Goal: Task Accomplishment & Management: Manage account settings

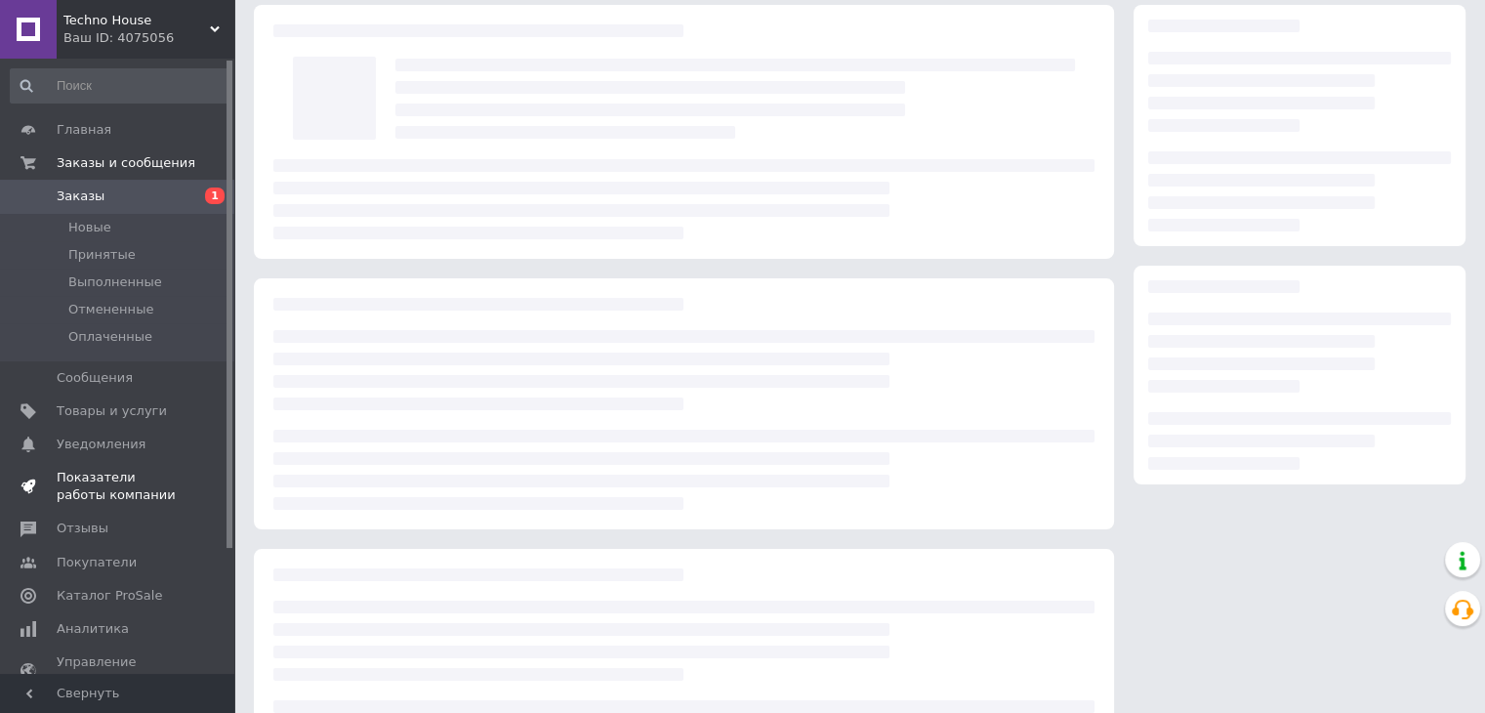
scroll to position [73, 0]
click at [110, 493] on span "Показатели работы компании" at bounding box center [119, 486] width 124 height 35
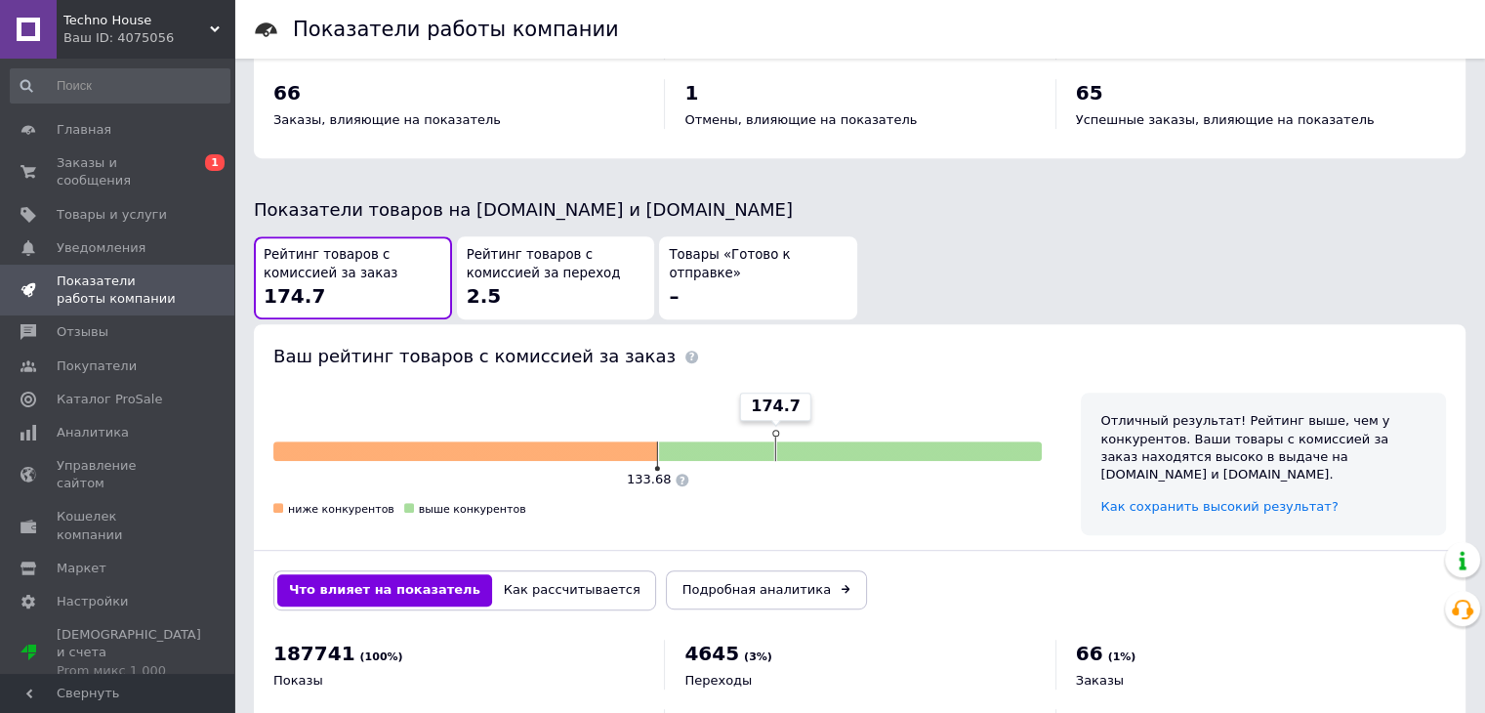
scroll to position [925, 0]
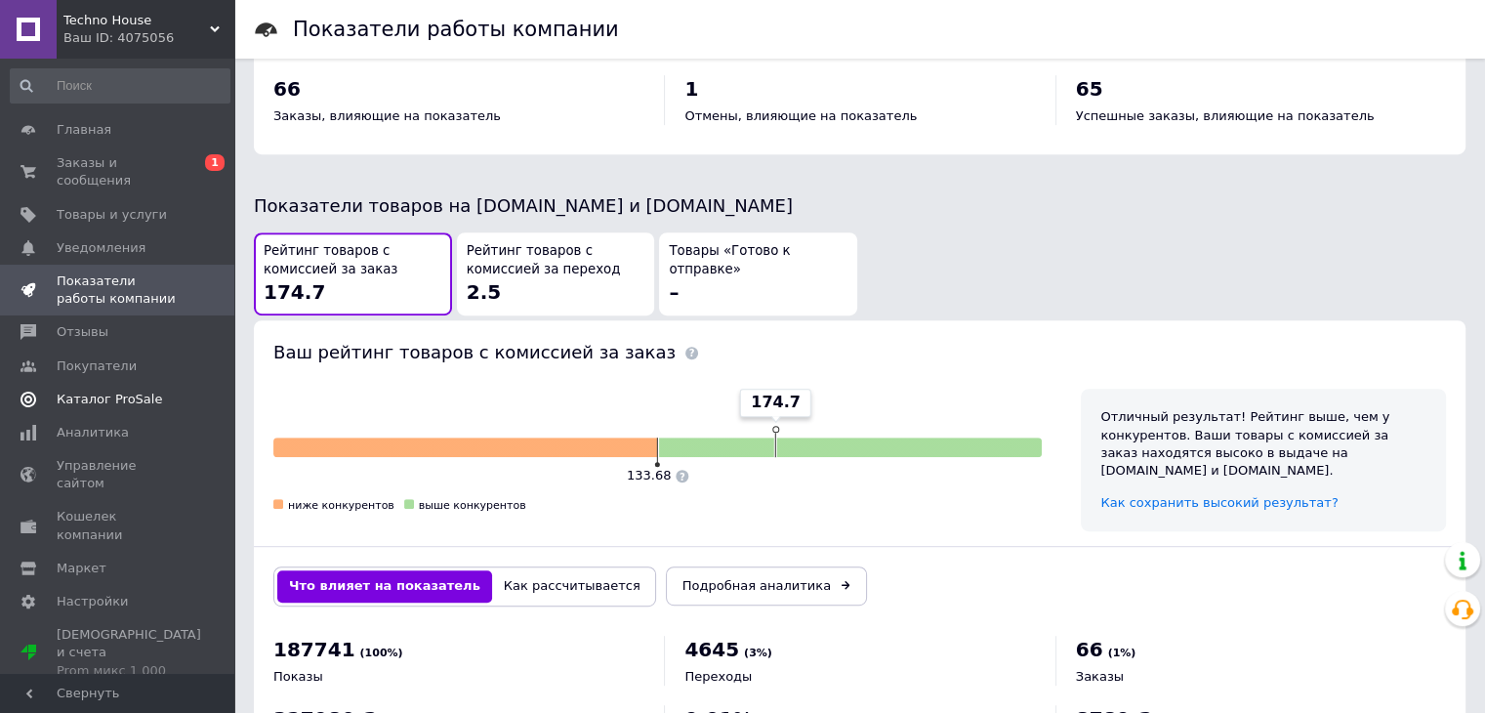
click at [129, 391] on span "Каталог ProSale" at bounding box center [109, 400] width 105 height 18
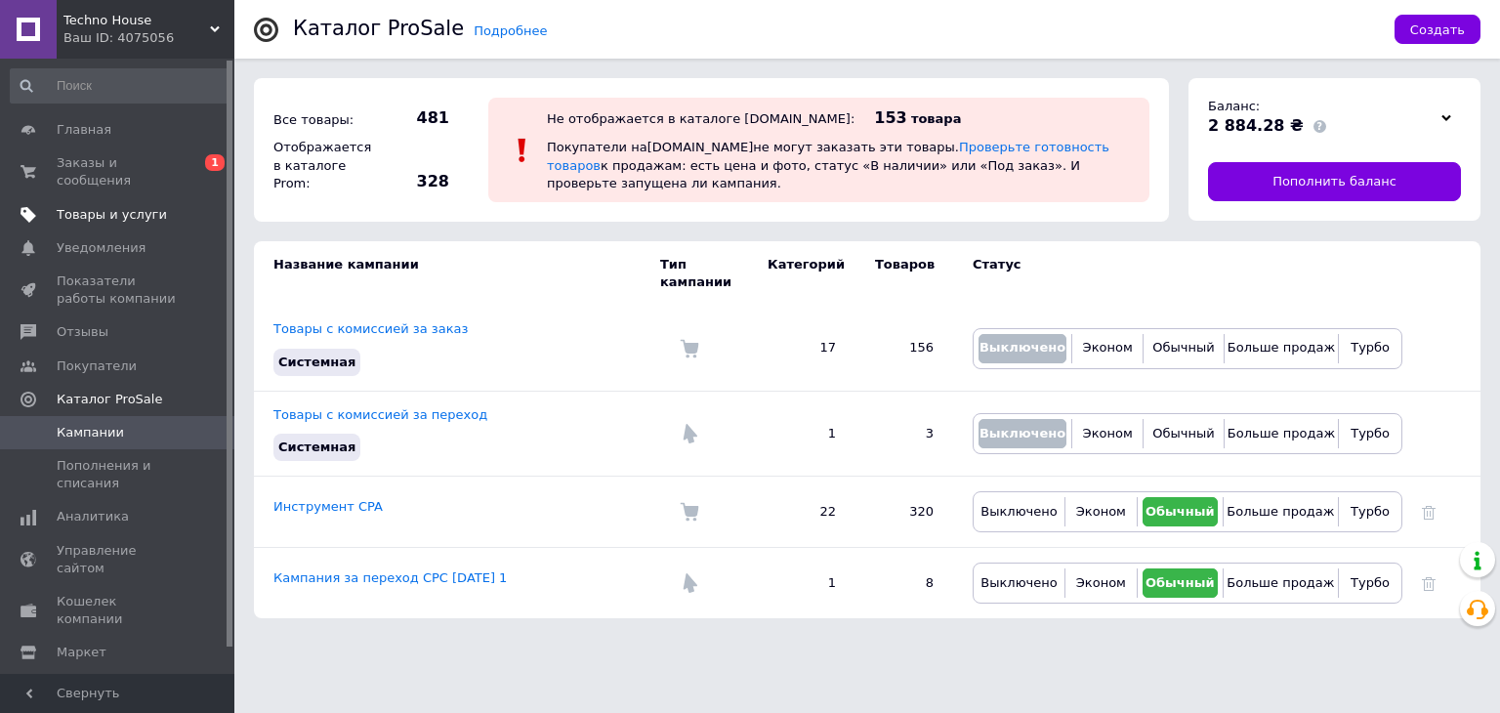
click at [125, 206] on span "Товары и услуги" at bounding box center [112, 215] width 110 height 18
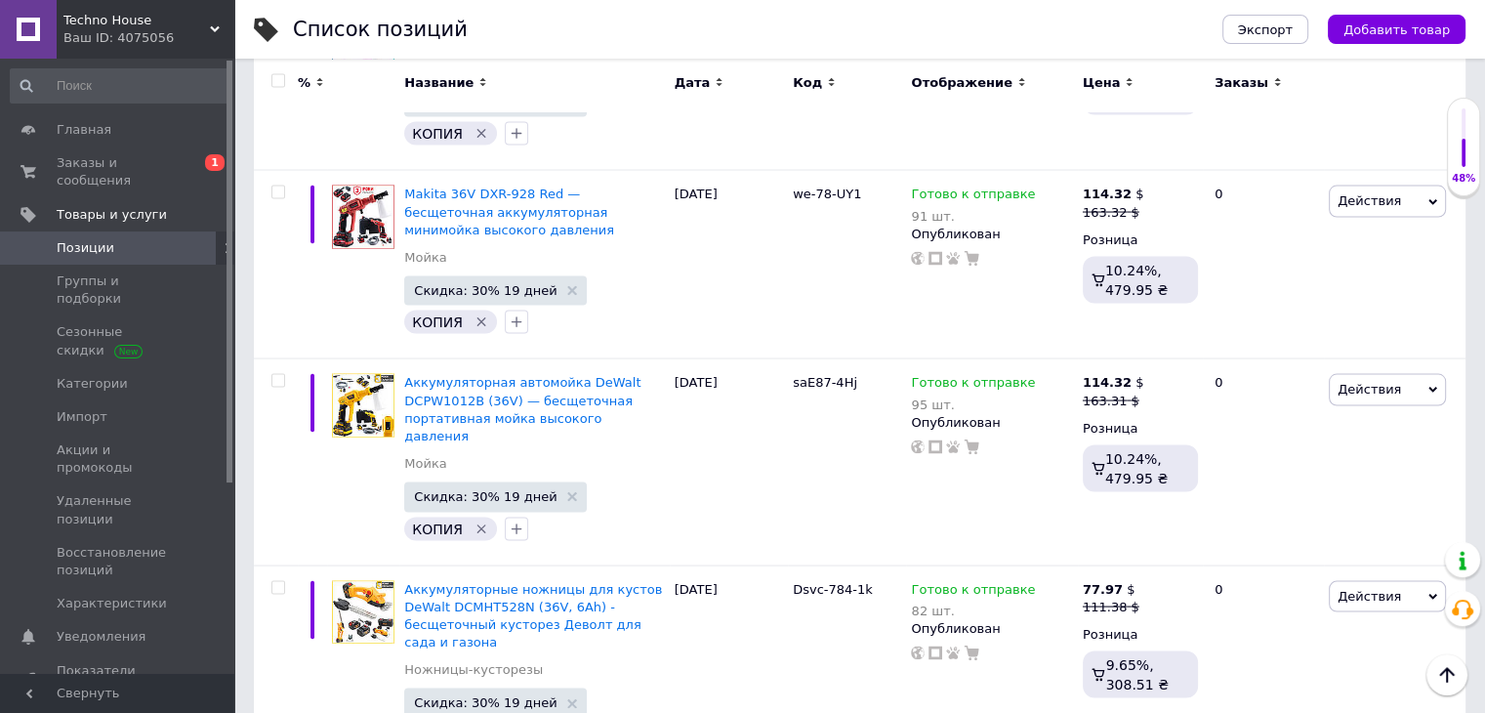
scroll to position [11202, 0]
click at [932, 645] on icon at bounding box center [936, 652] width 14 height 14
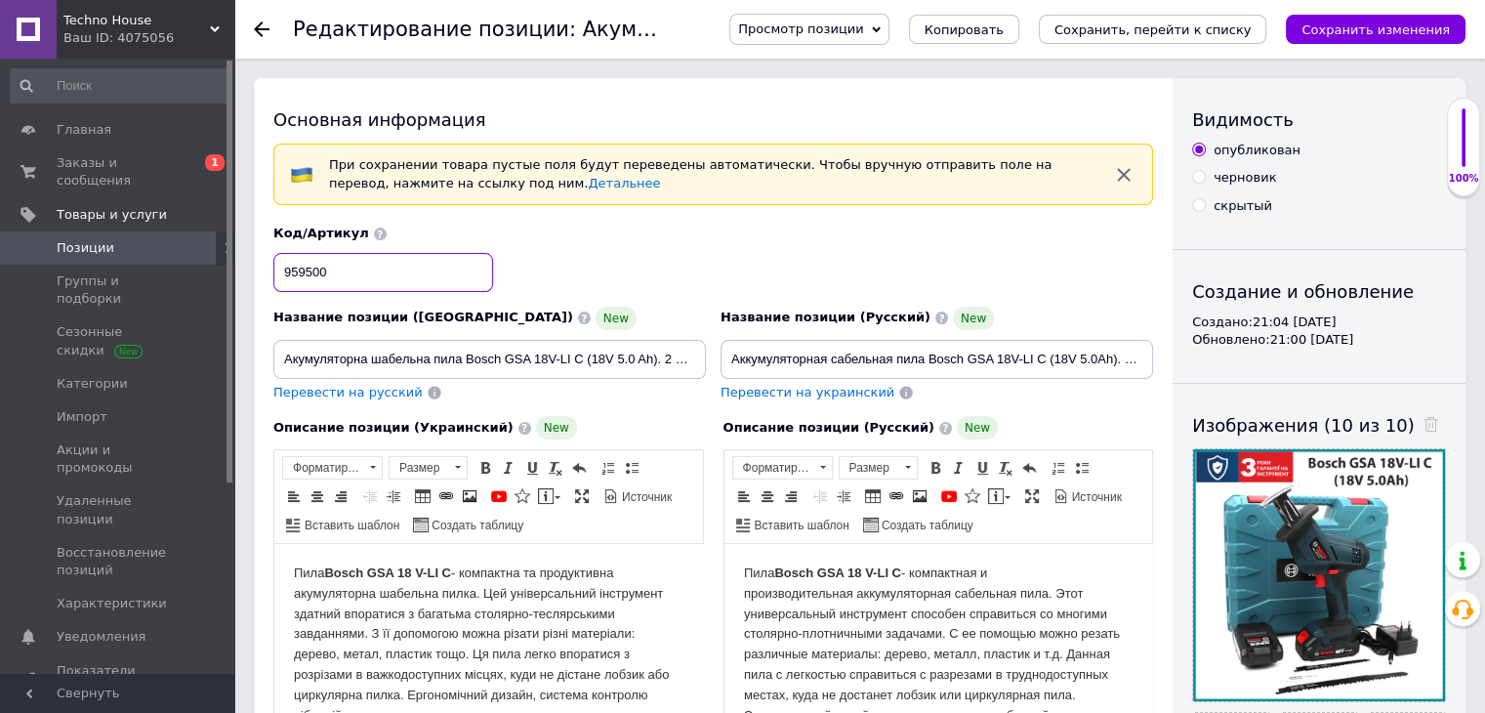
drag, startPoint x: 340, startPoint y: 272, endPoint x: 258, endPoint y: 274, distance: 82.0
click at [258, 274] on div "Основная информация При сохранении товара пустые поля будут переведены автомати…" at bounding box center [713, 673] width 919 height 1191
type input "Awe102-7r"
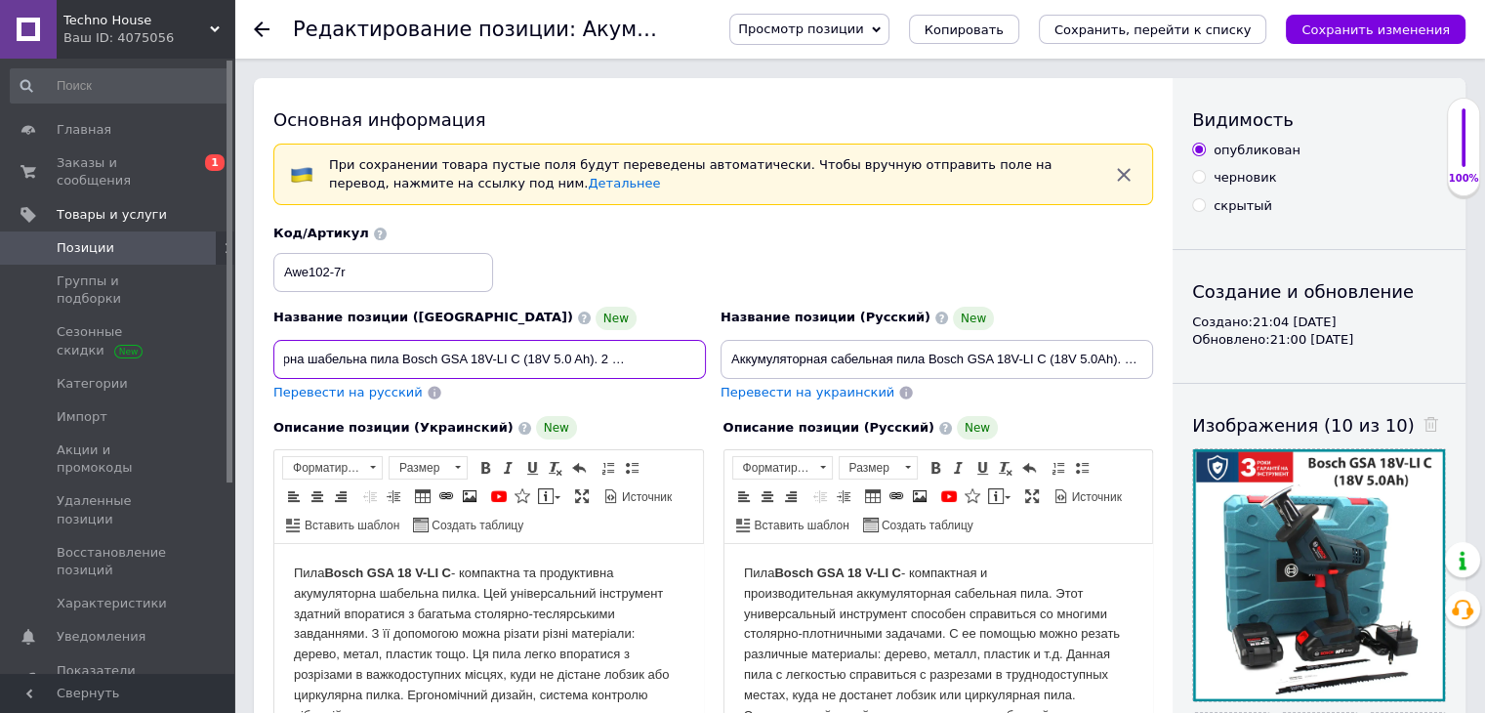
scroll to position [0, 76]
drag, startPoint x: 281, startPoint y: 359, endPoint x: 715, endPoint y: 369, distance: 433.6
click at [715, 369] on div "Название позиции (Украинский) New Акумуляторна шабельна пила Bosch GSA 18V-LI C…" at bounding box center [714, 313] width 894 height 191
paste input "езщіткова шабельна пила Bosch 18V GSA 18V-LI C — потужна АКБ пила з комплектом …"
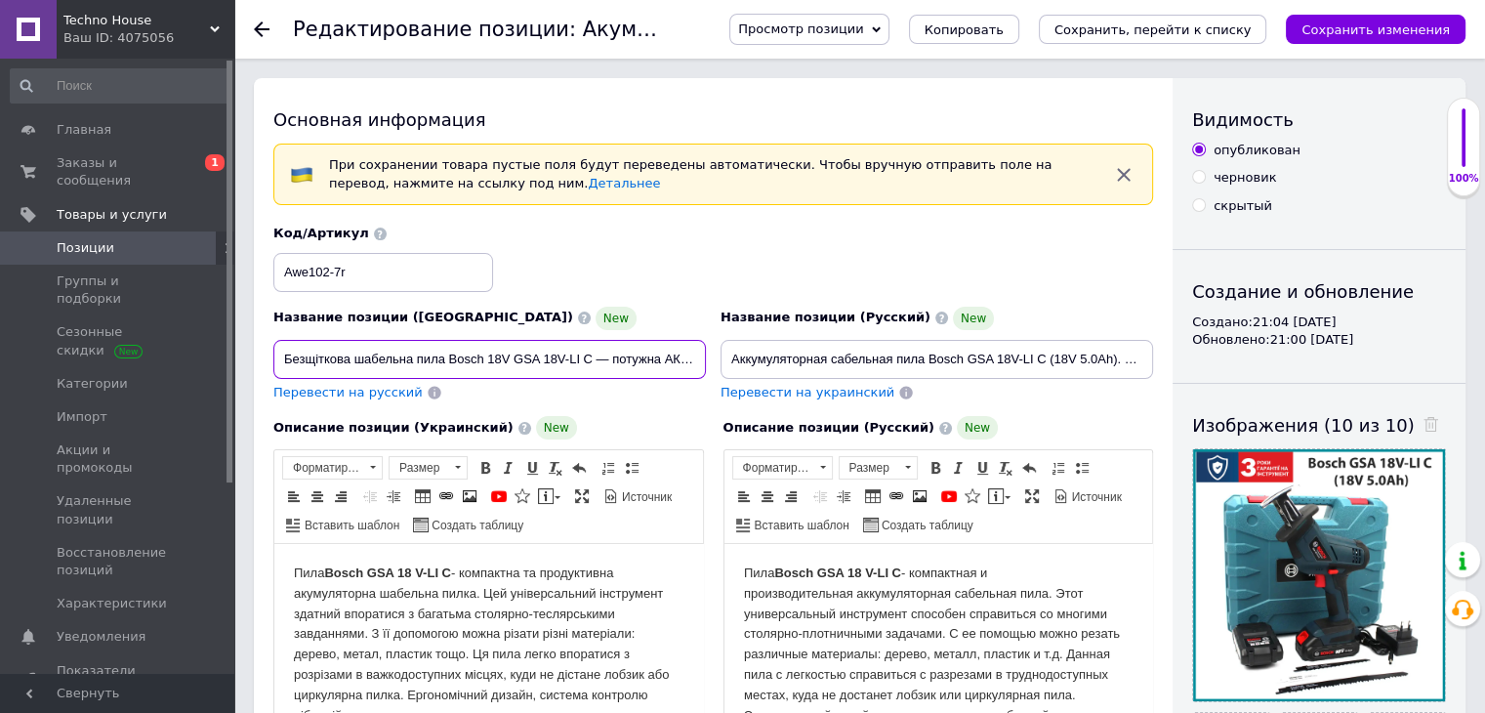
scroll to position [0, 310]
type input "Безщіткова шабельна пила Bosch 18V GSA 18V-LI C — потужна АКБ пила з комплектом…"
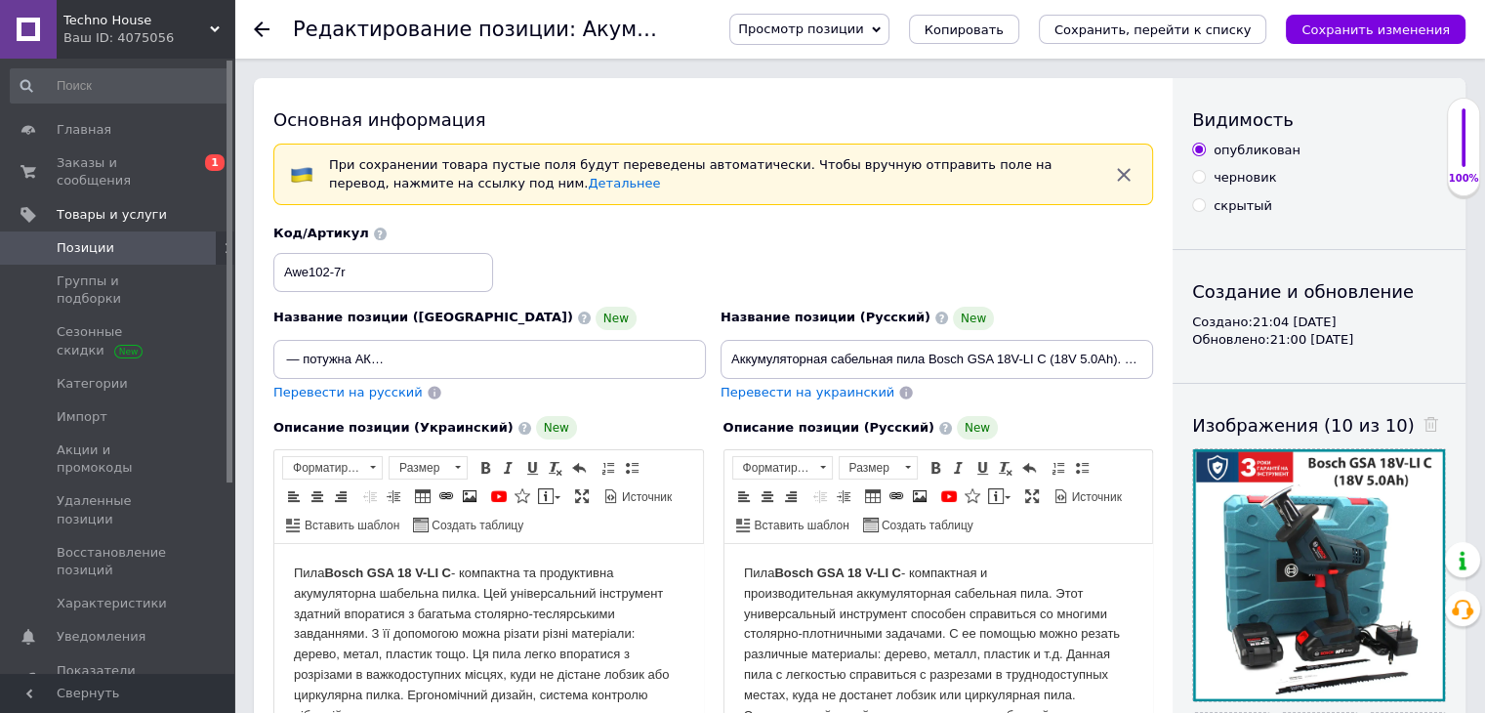
scroll to position [0, 0]
click at [358, 390] on span "Перевести на русский" at bounding box center [347, 392] width 149 height 15
type input "Бесщеточная сабельная пила Bosch 18V GSA 18V-LI C - мощная АКБ пила с комплекто…"
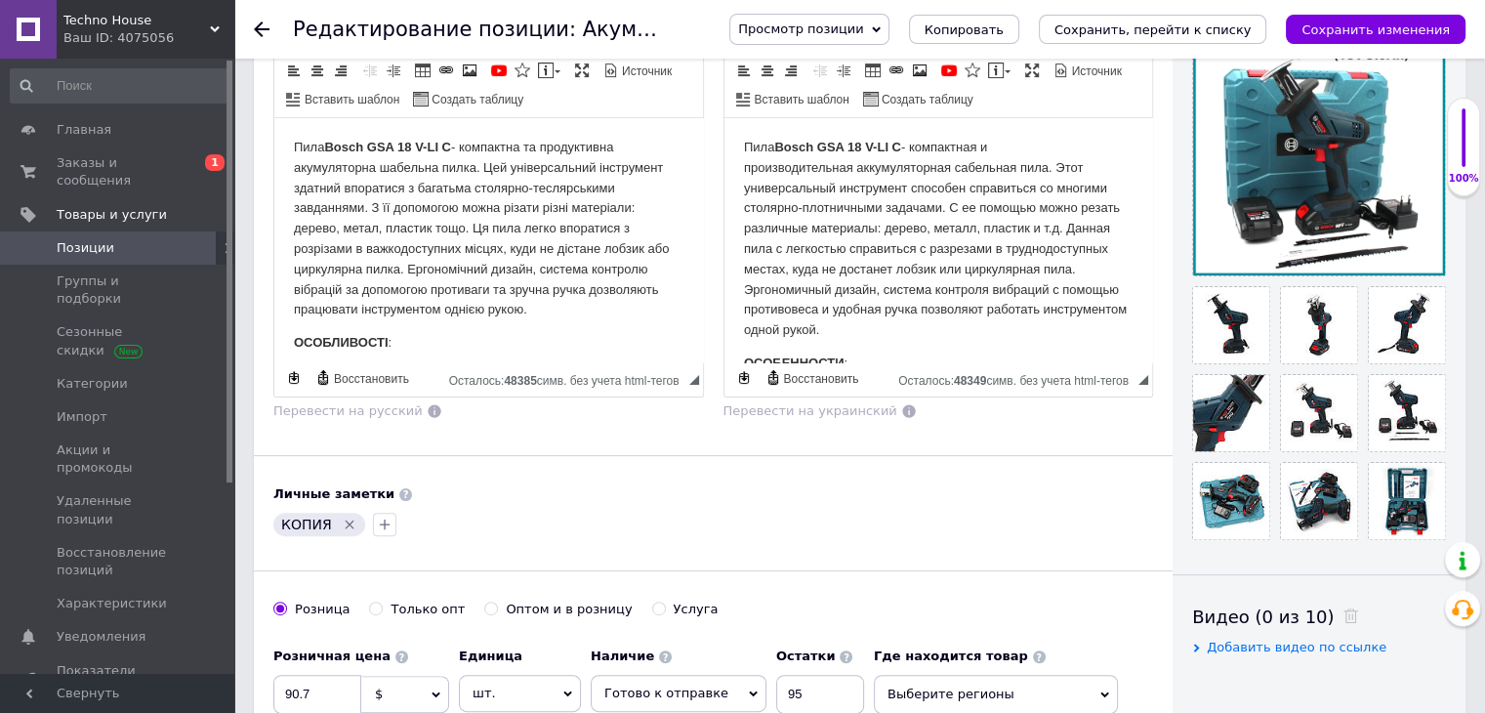
scroll to position [597, 0]
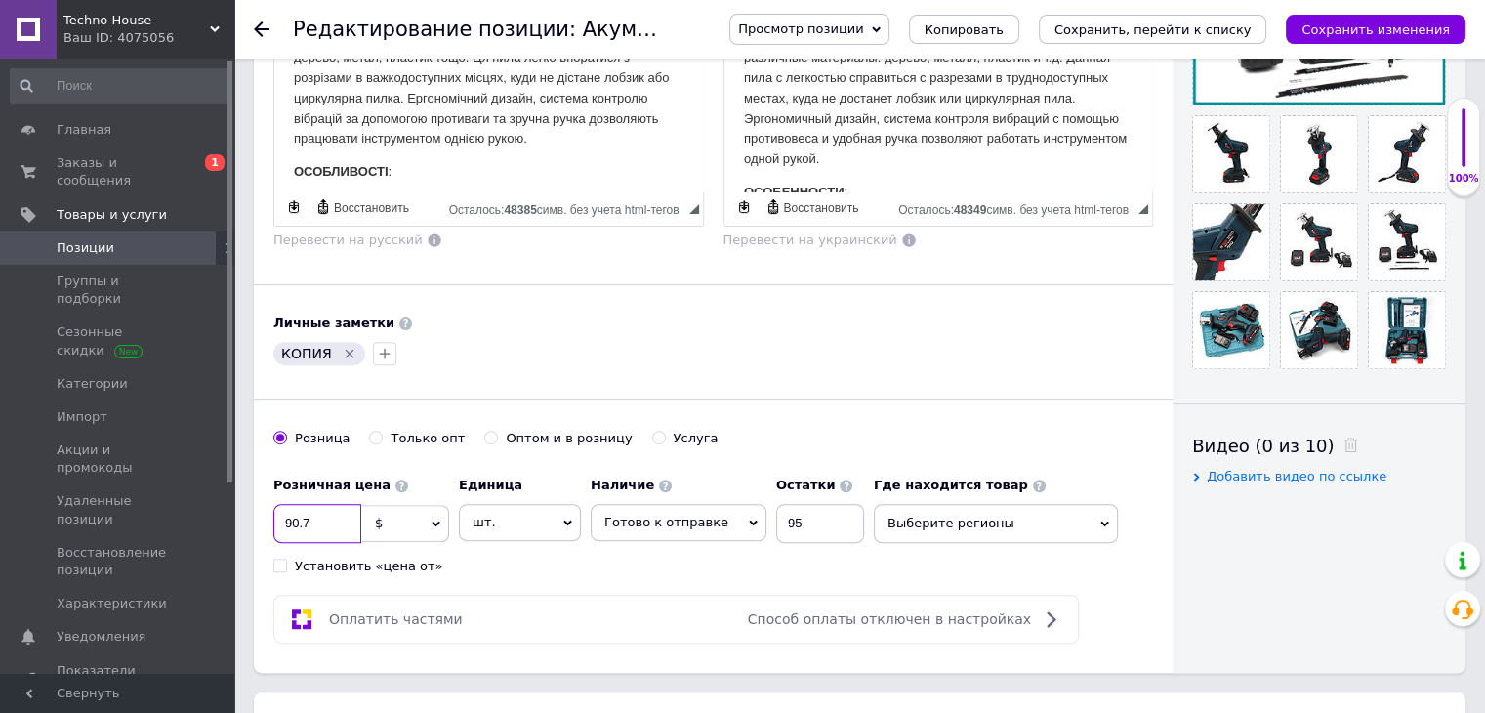
click at [335, 517] on input "90.7" at bounding box center [317, 523] width 88 height 39
type input "90.65"
click at [812, 514] on input "95" at bounding box center [820, 523] width 88 height 39
type input "91"
click at [762, 549] on div "Розничная цена 90.65 $ € CHF ₴ £ ¥ PLN ₸ MDL HUF KGS CN¥ TRY ₩ lei Установить «…" at bounding box center [573, 521] width 601 height 108
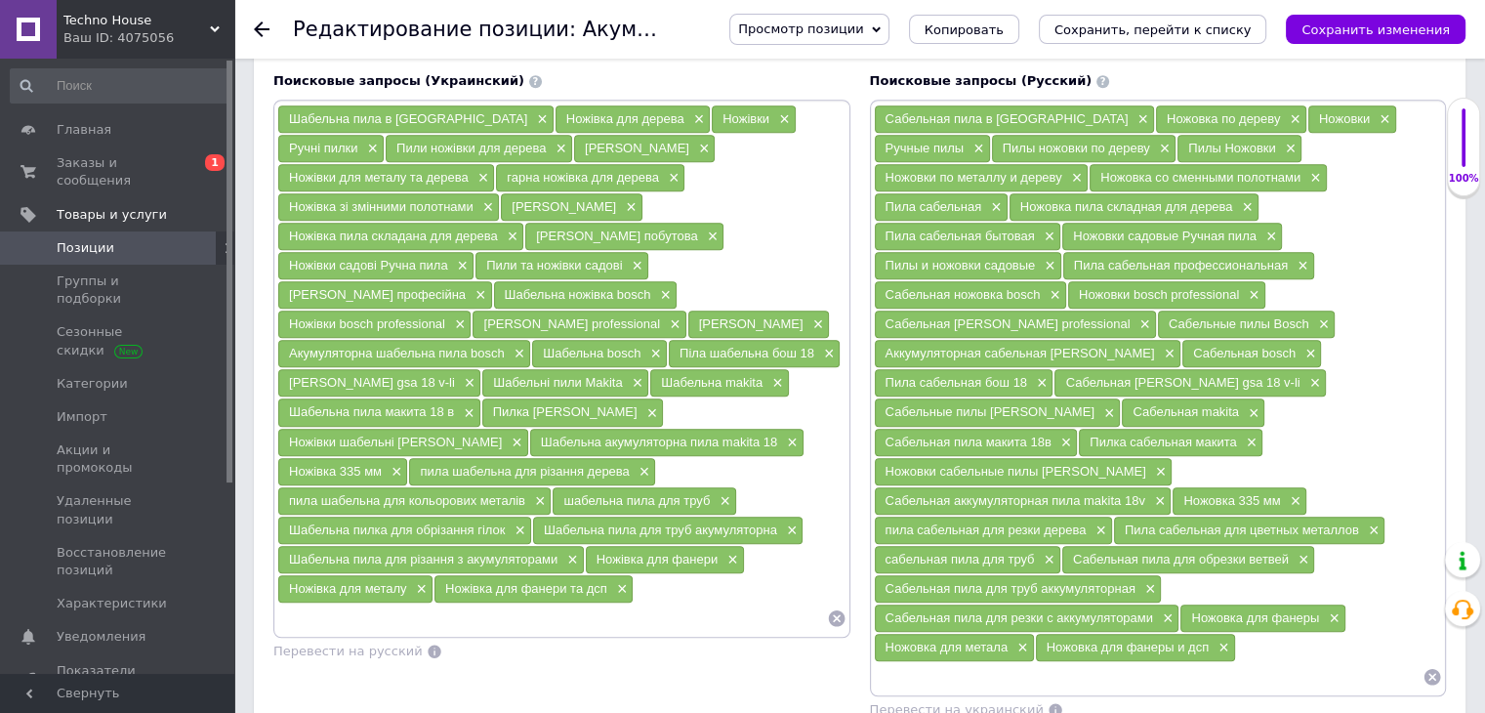
scroll to position [1272, 0]
click at [908, 661] on input at bounding box center [1149, 675] width 550 height 29
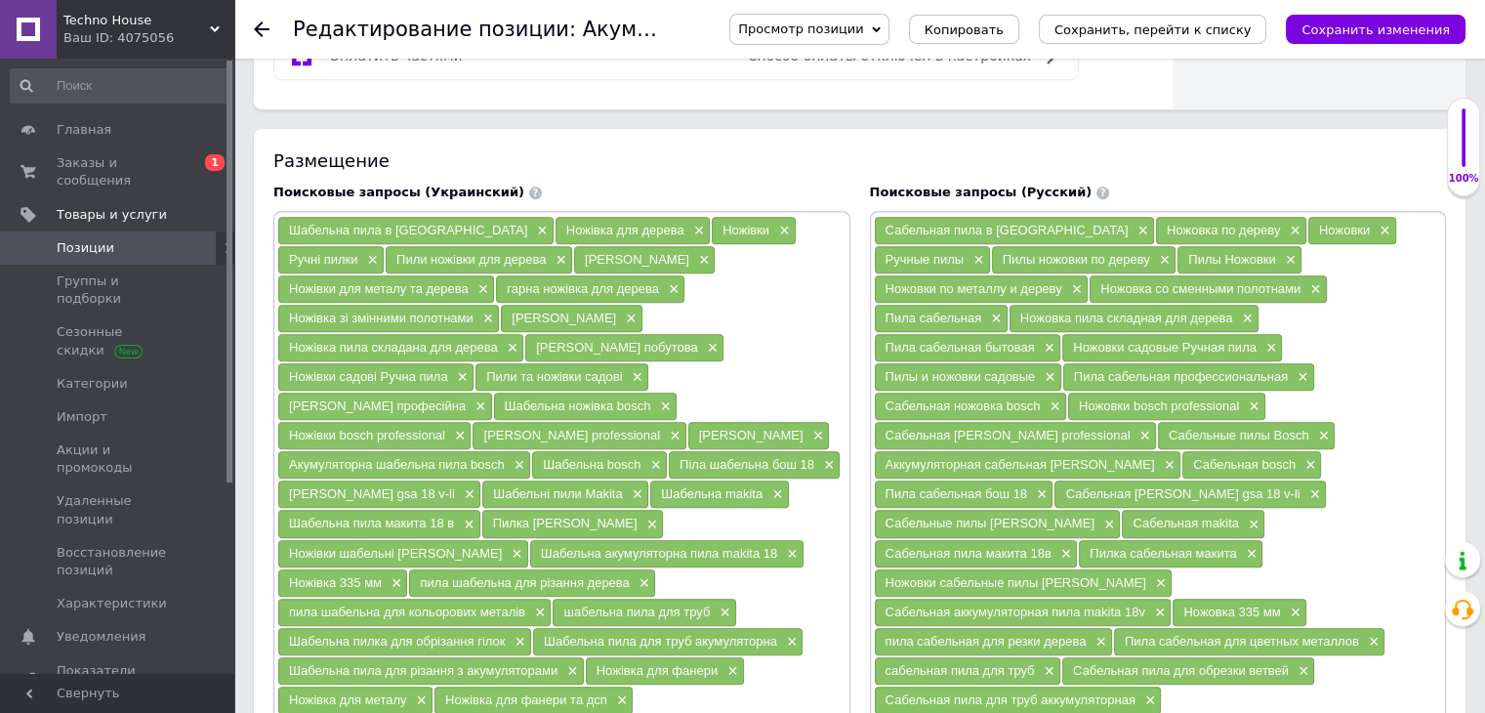
scroll to position [1214, 0]
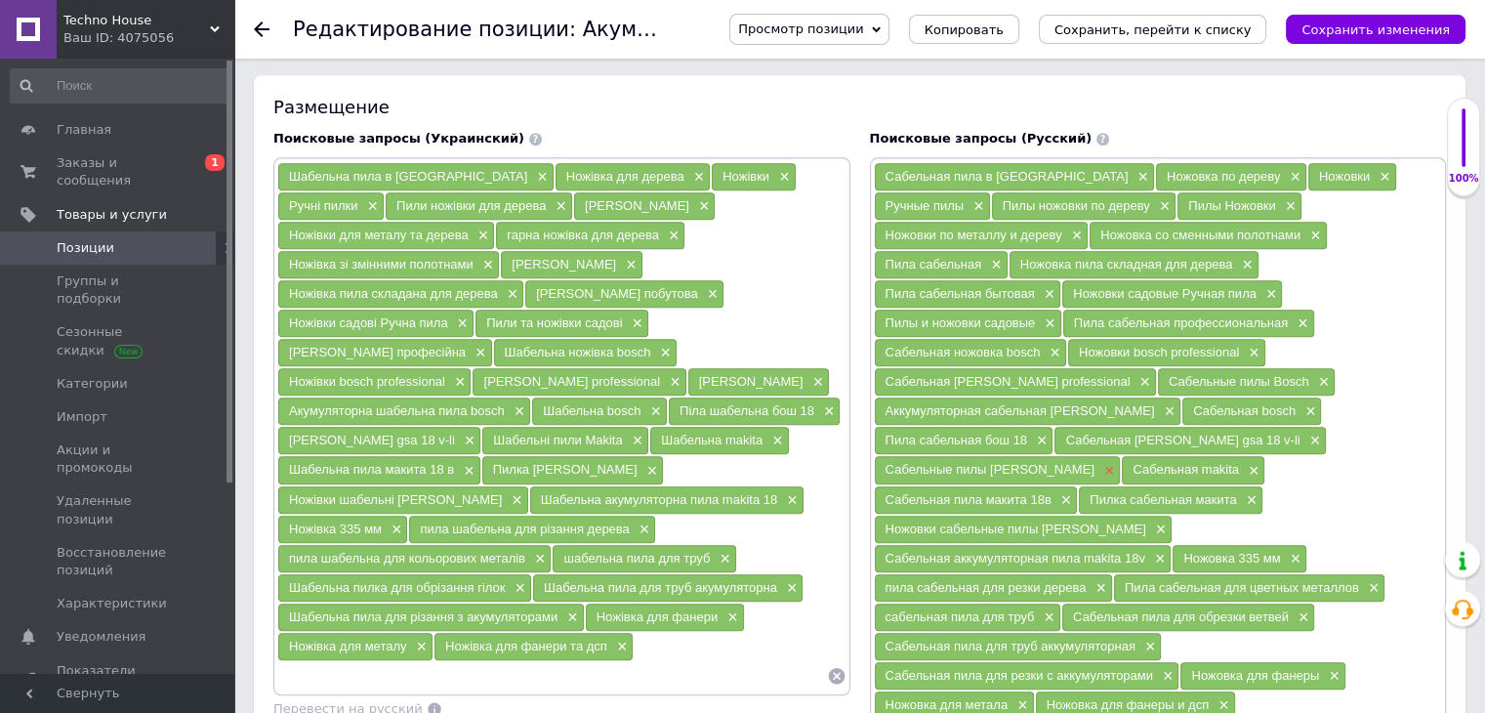
click at [1099, 463] on span "×" at bounding box center [1107, 471] width 16 height 17
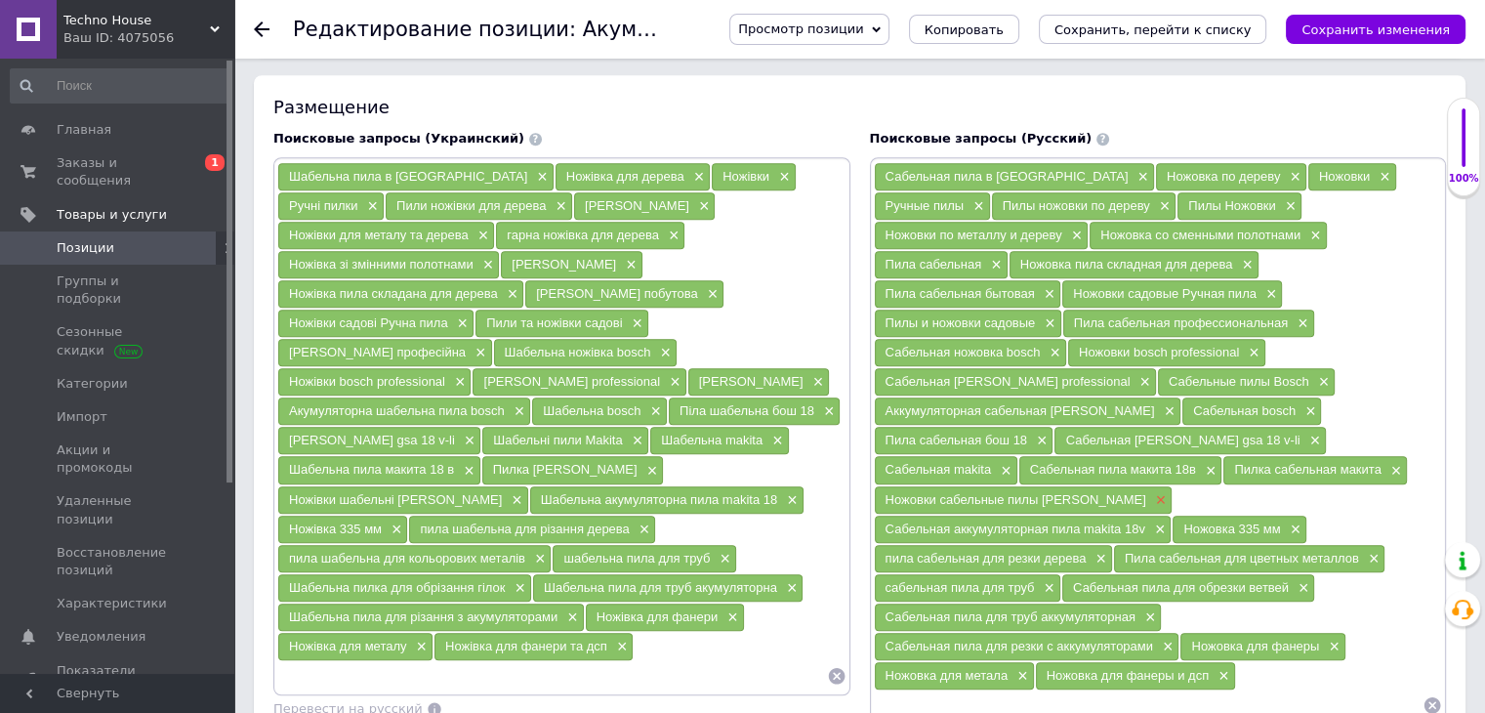
click at [1151, 492] on span "×" at bounding box center [1159, 500] width 16 height 17
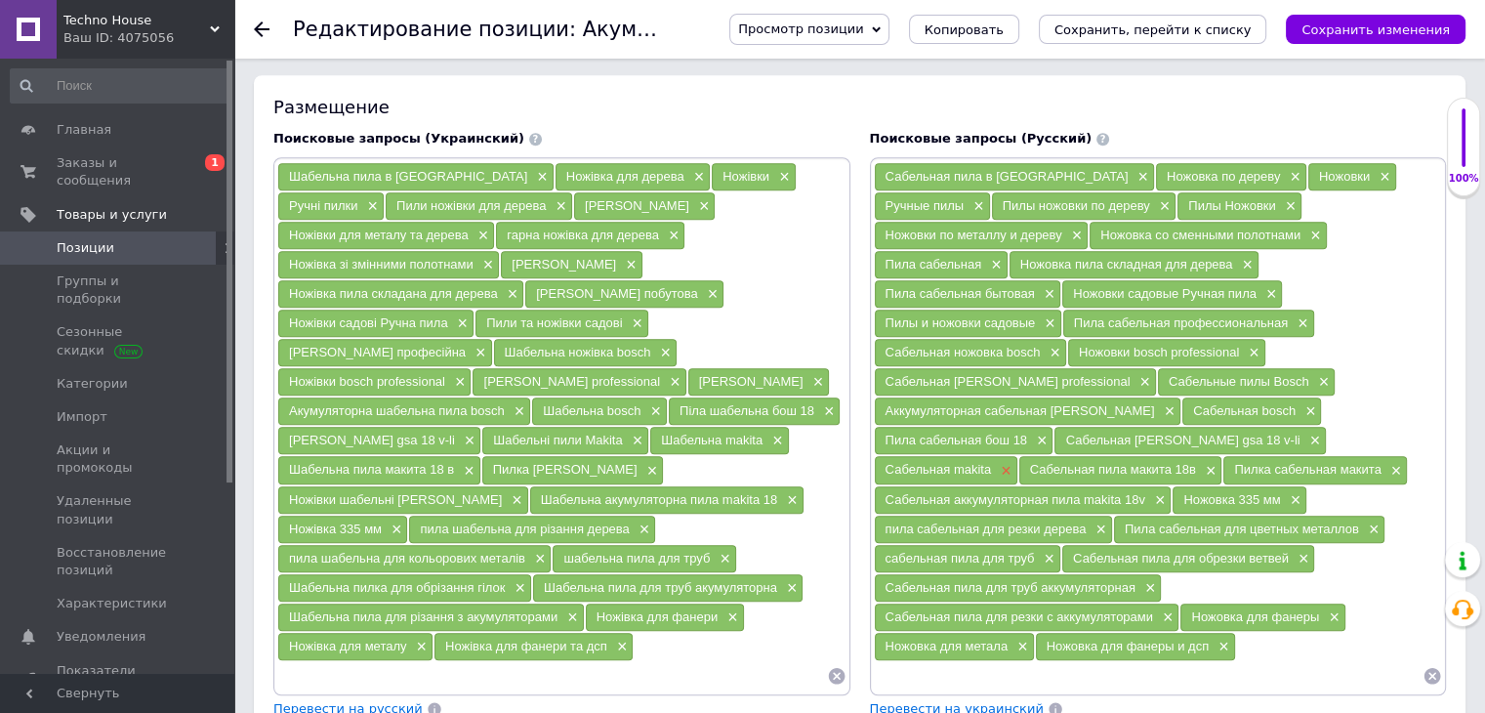
click at [1006, 463] on span "×" at bounding box center [1004, 471] width 16 height 17
click at [1060, 463] on span "×" at bounding box center [1065, 471] width 16 height 17
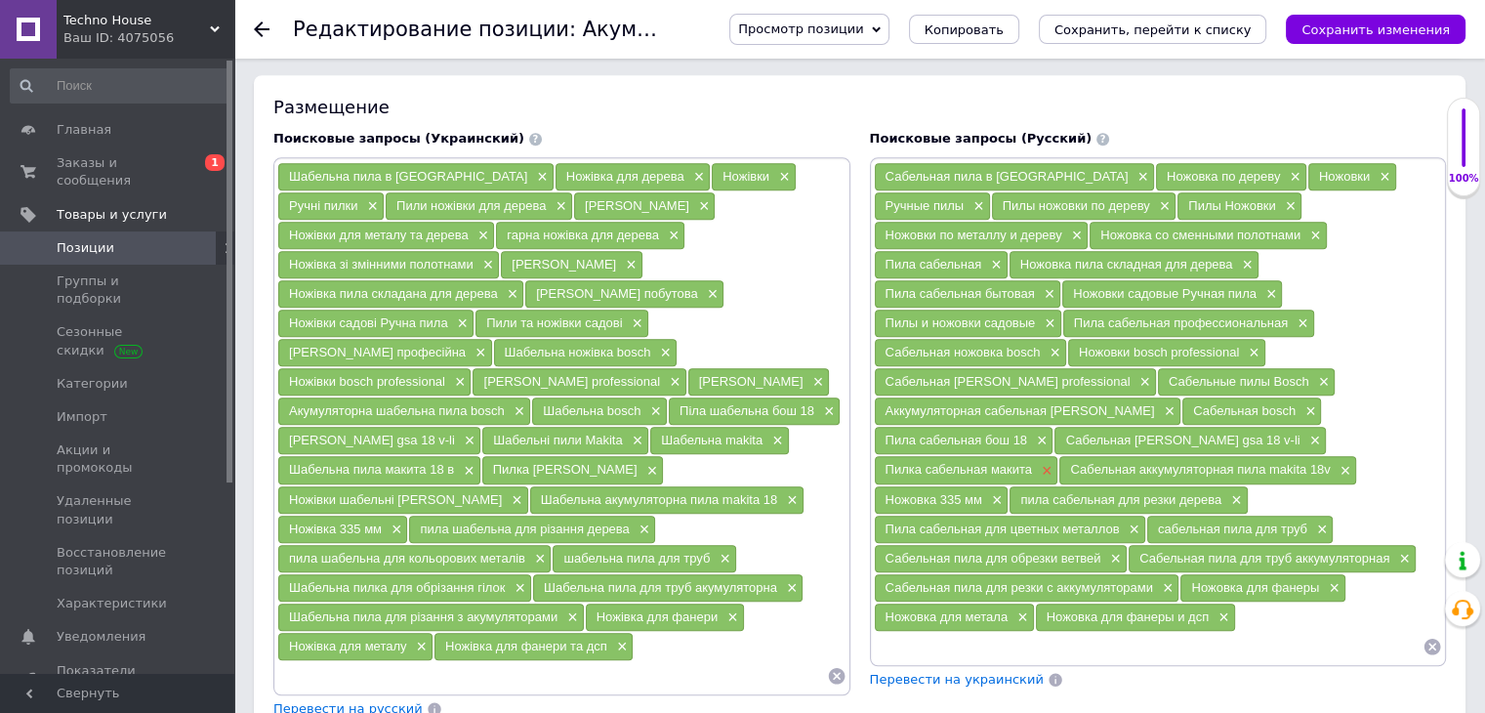
click at [1045, 463] on span "×" at bounding box center [1045, 471] width 16 height 17
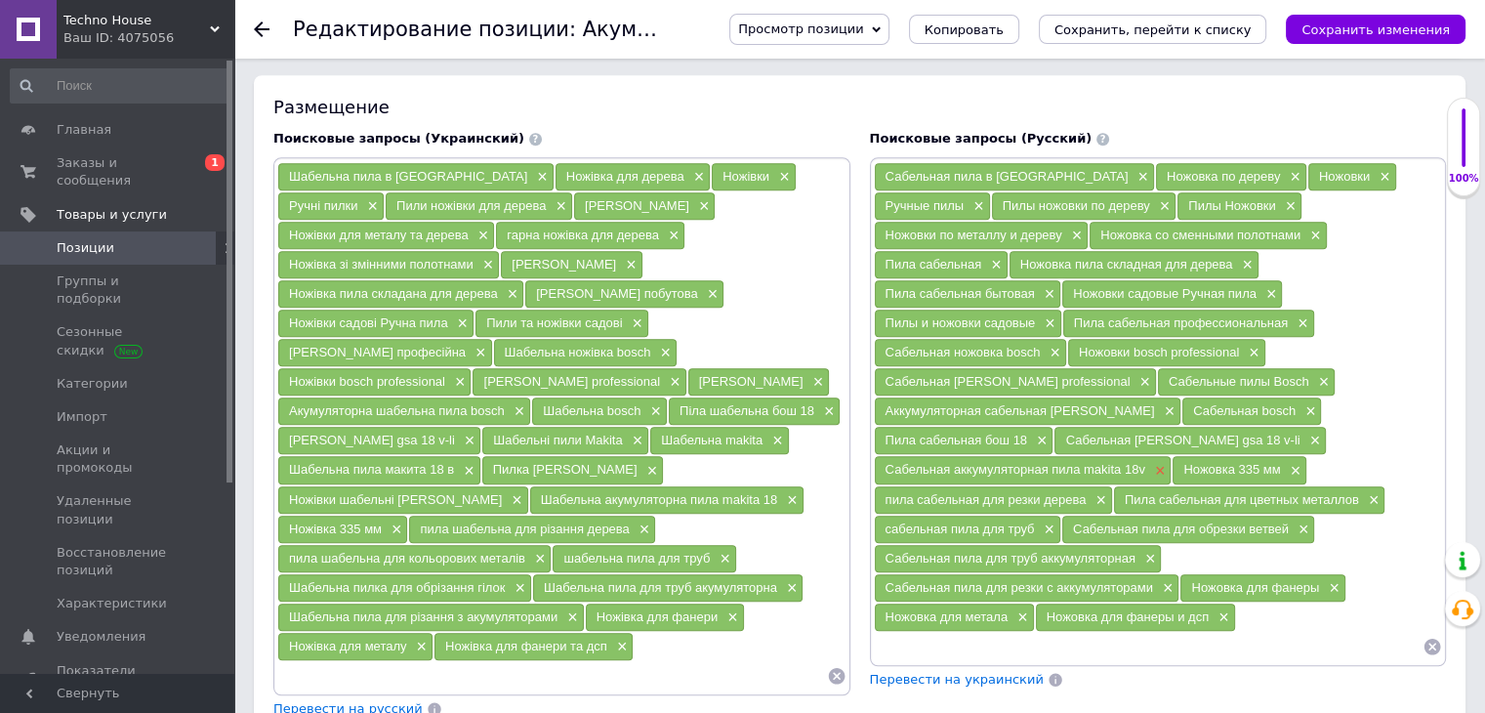
click at [1158, 463] on span "×" at bounding box center [1158, 471] width 16 height 17
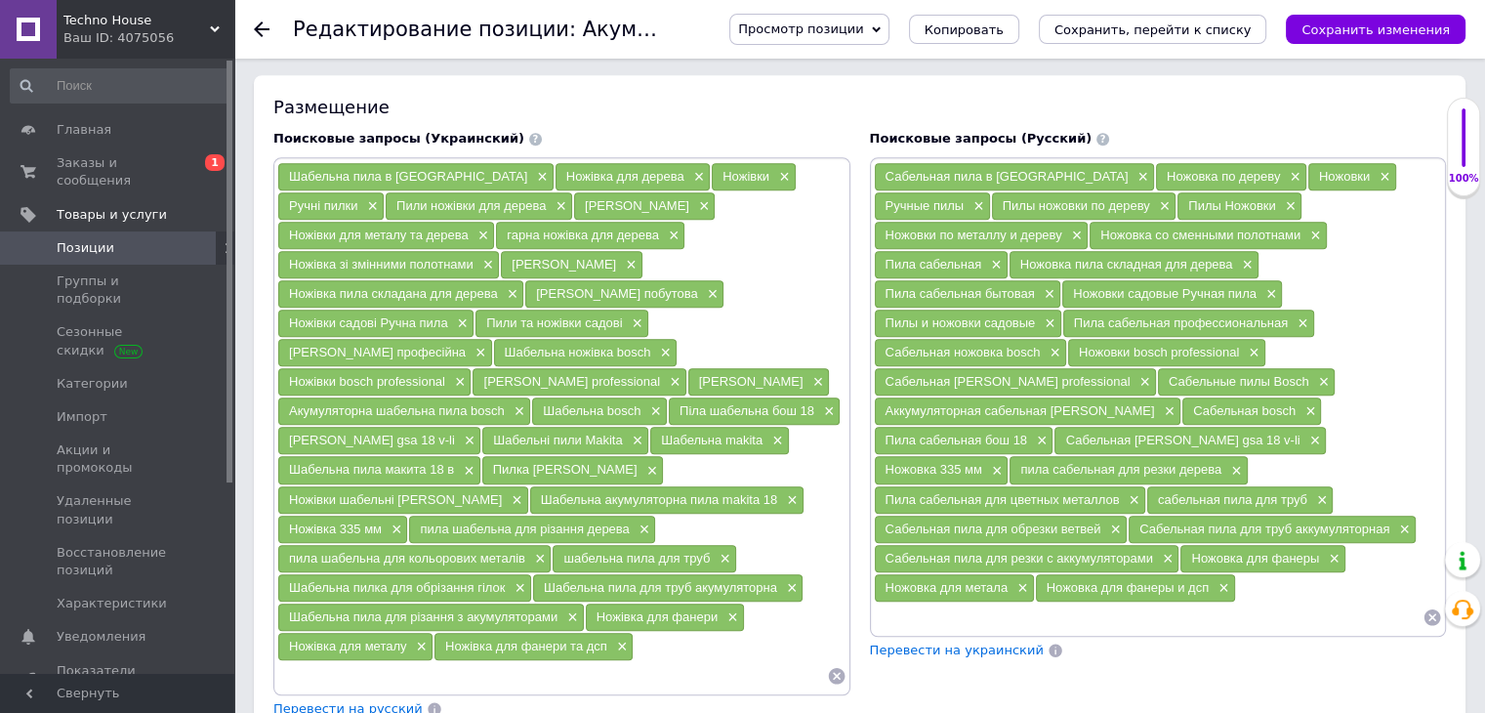
click at [1035, 602] on input at bounding box center [1149, 616] width 550 height 29
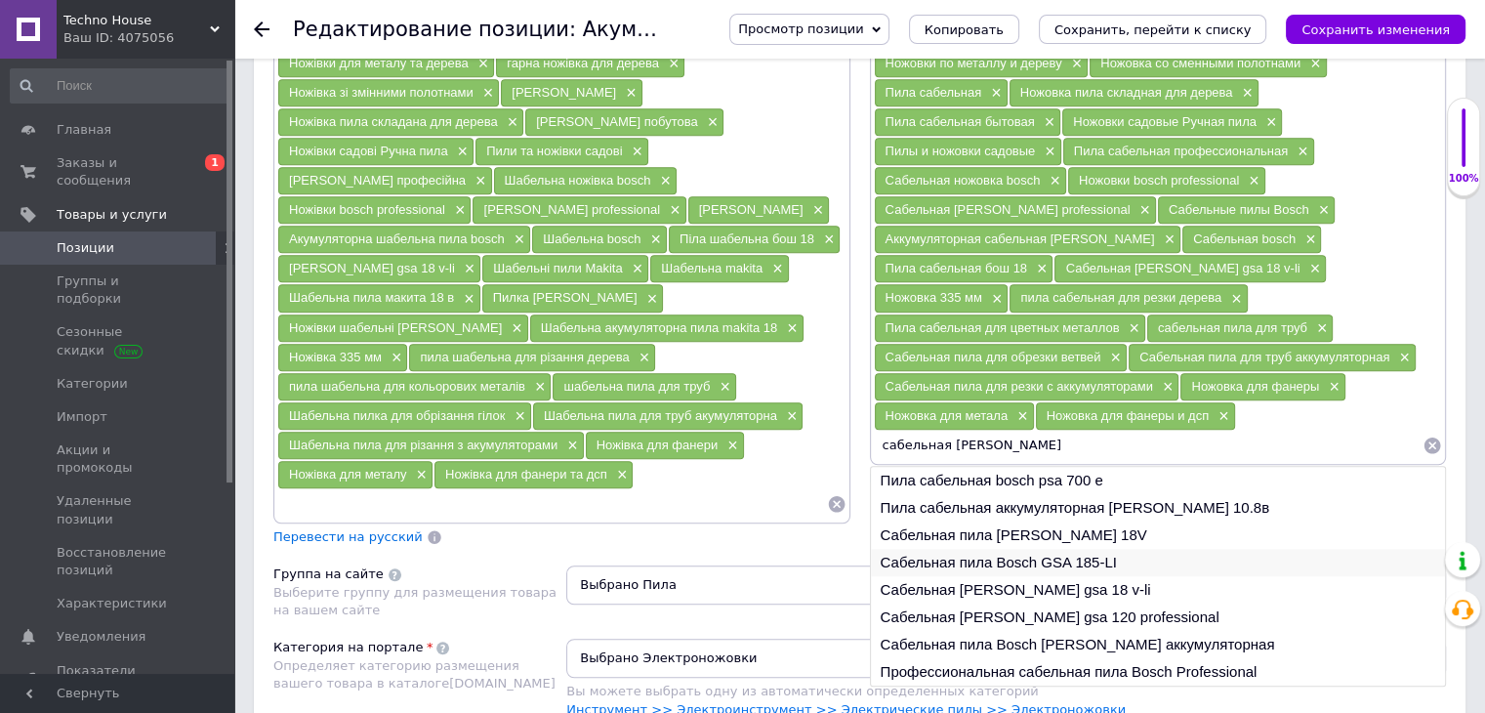
scroll to position [1382, 0]
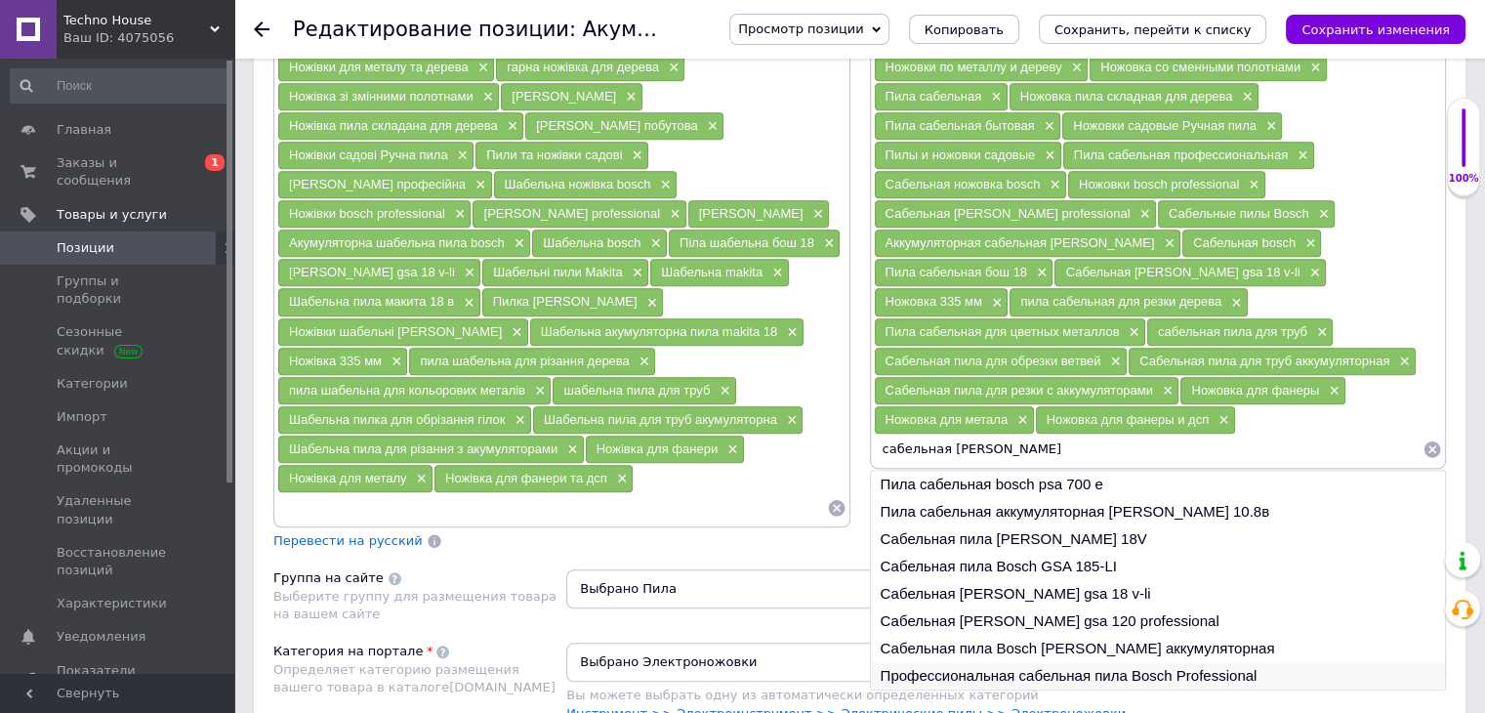
type input "сабельная [PERSON_NAME]"
click at [1016, 662] on li "Профессиональная сабельная пила Bosch Professional" at bounding box center [1158, 675] width 575 height 27
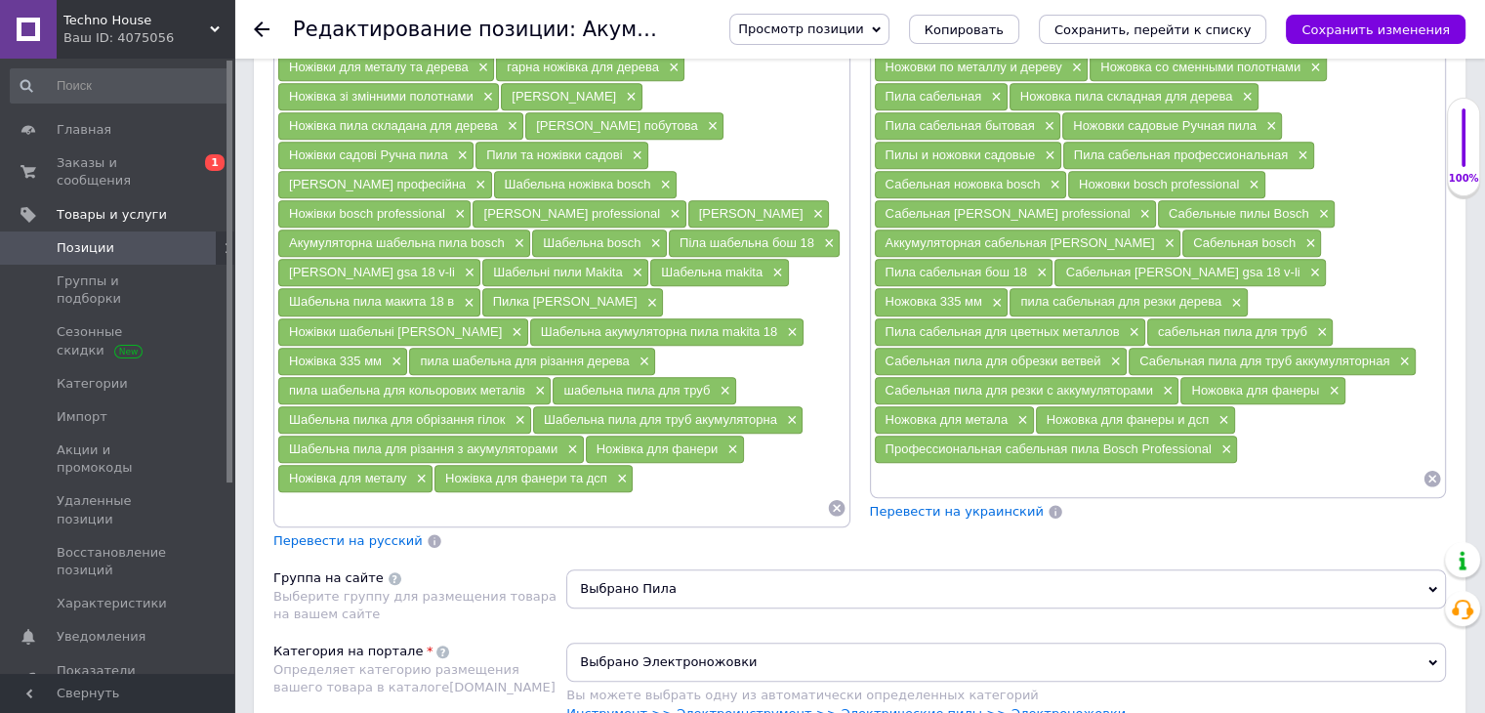
click at [997, 464] on input at bounding box center [1149, 478] width 550 height 29
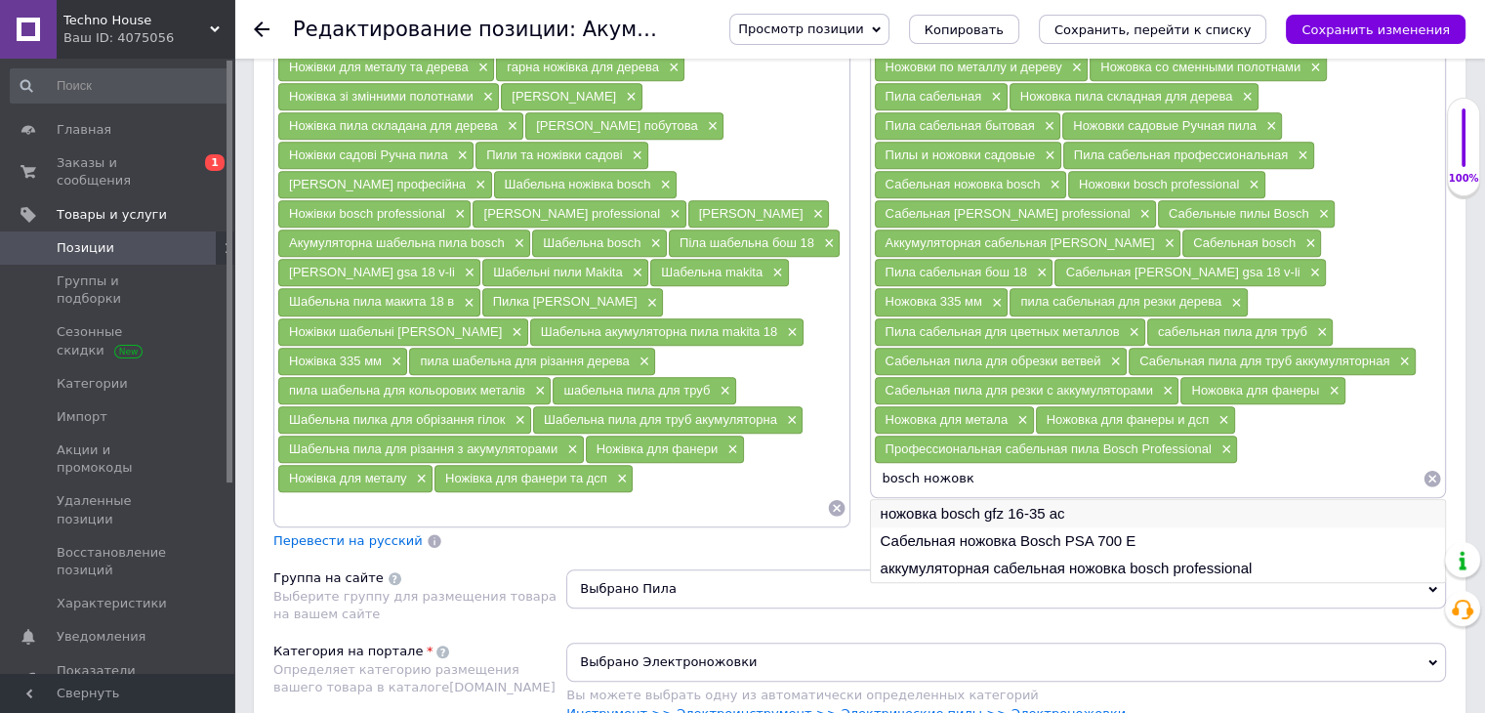
type input "bosch ножовк"
click at [1003, 500] on li "ножовка bosch gfz 16-35 ac" at bounding box center [1158, 513] width 575 height 27
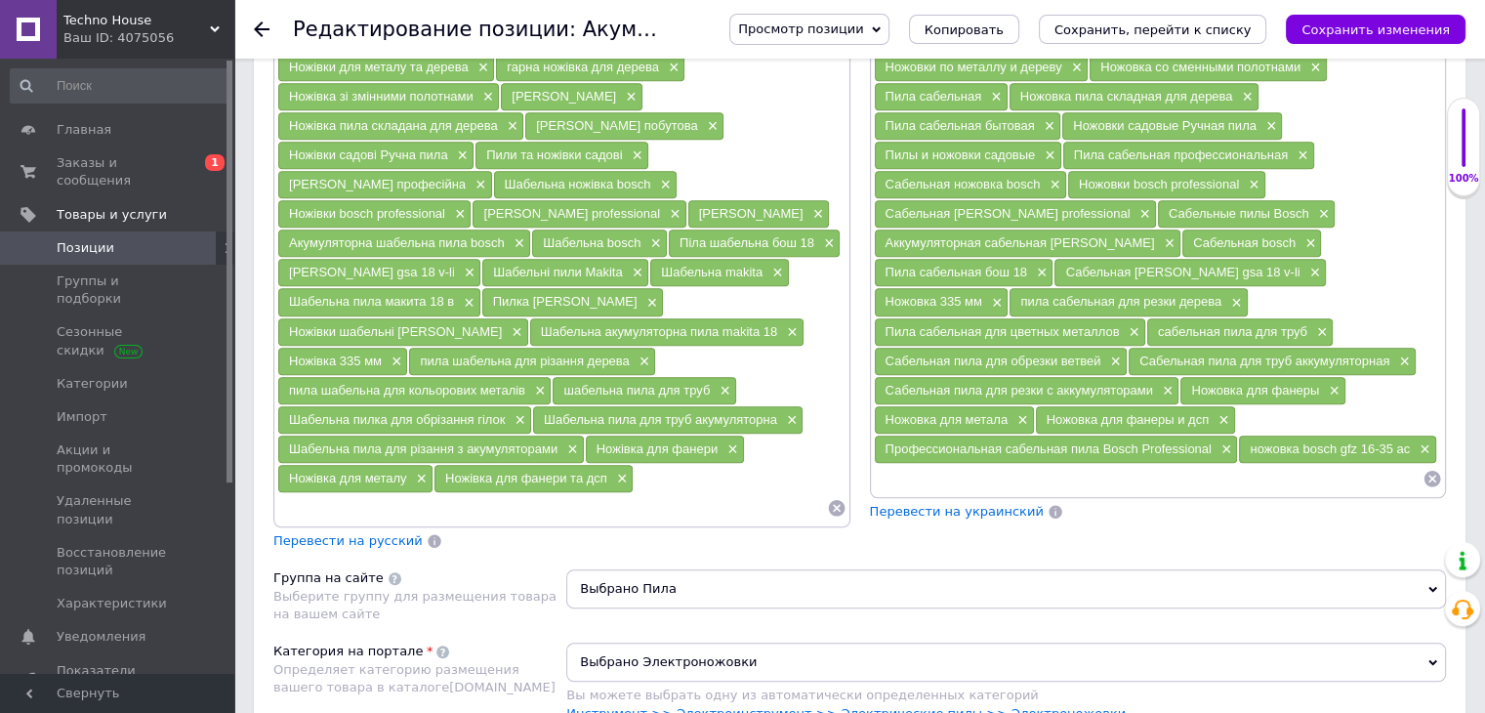
click at [976, 464] on input at bounding box center [1149, 478] width 550 height 29
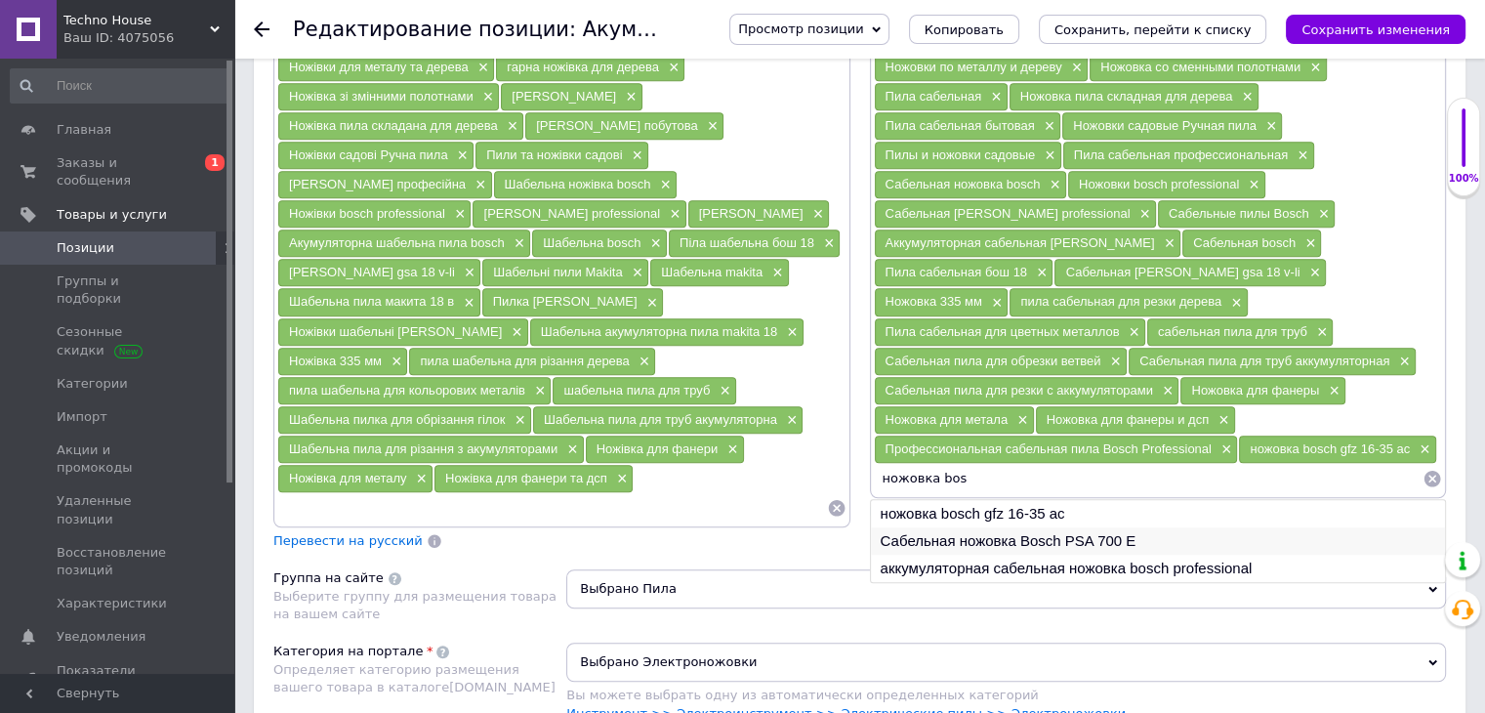
type input "ножовка bos"
click at [965, 527] on li "Сабельная ножовка Bosch PSA 700 E" at bounding box center [1158, 540] width 575 height 27
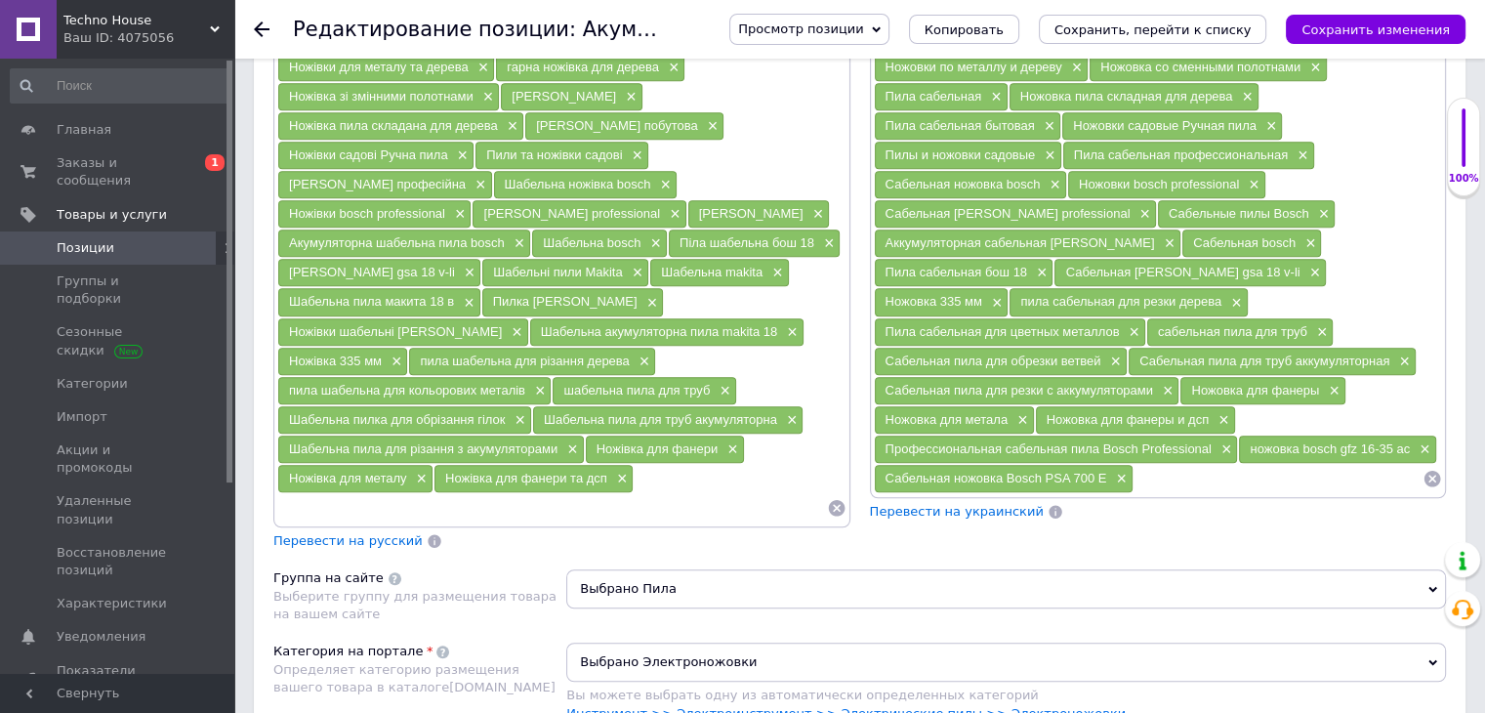
click at [1173, 464] on input at bounding box center [1278, 478] width 289 height 29
paste input "Сабельные пилы Bosch в [GEOGRAPHIC_DATA]"
type input "С"
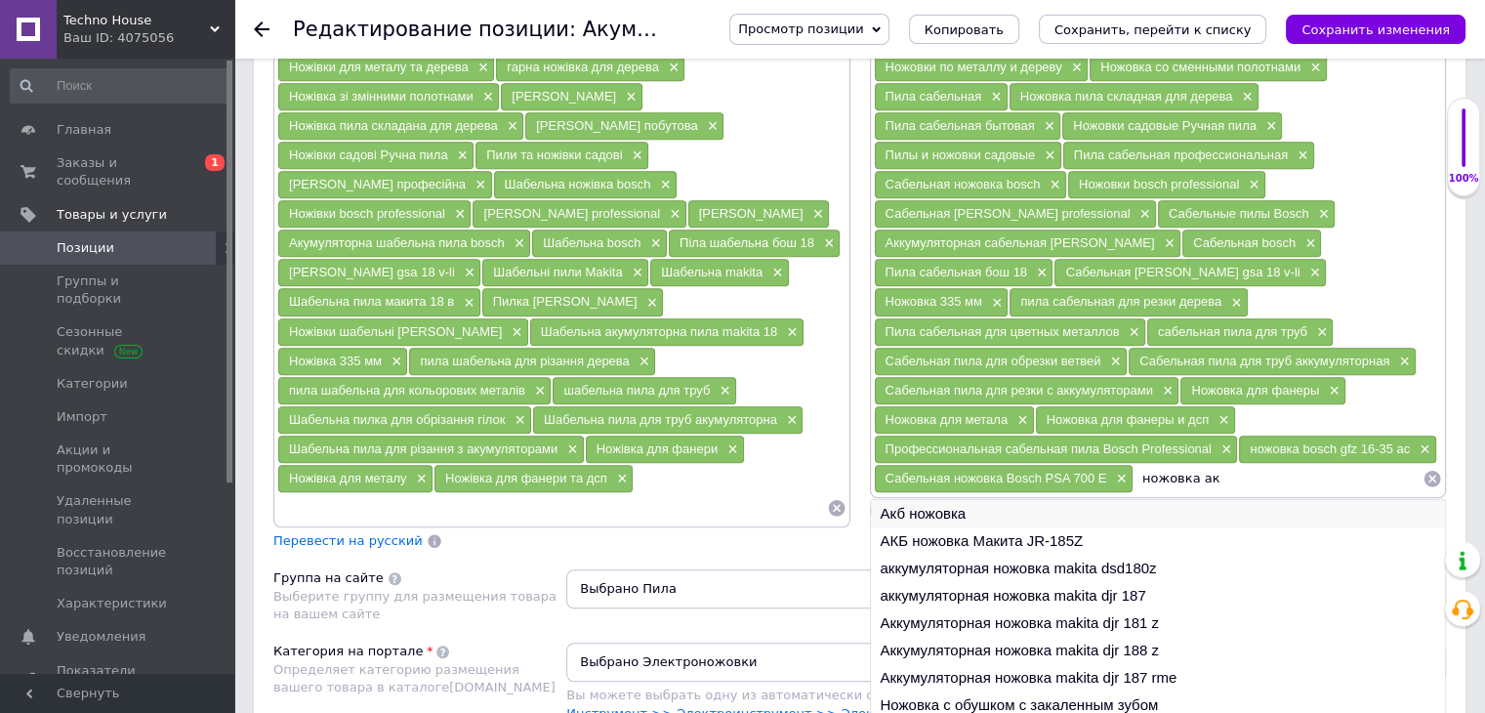
type input "ножовка ак"
click at [928, 500] on li "Акб ножовка" at bounding box center [1158, 513] width 575 height 27
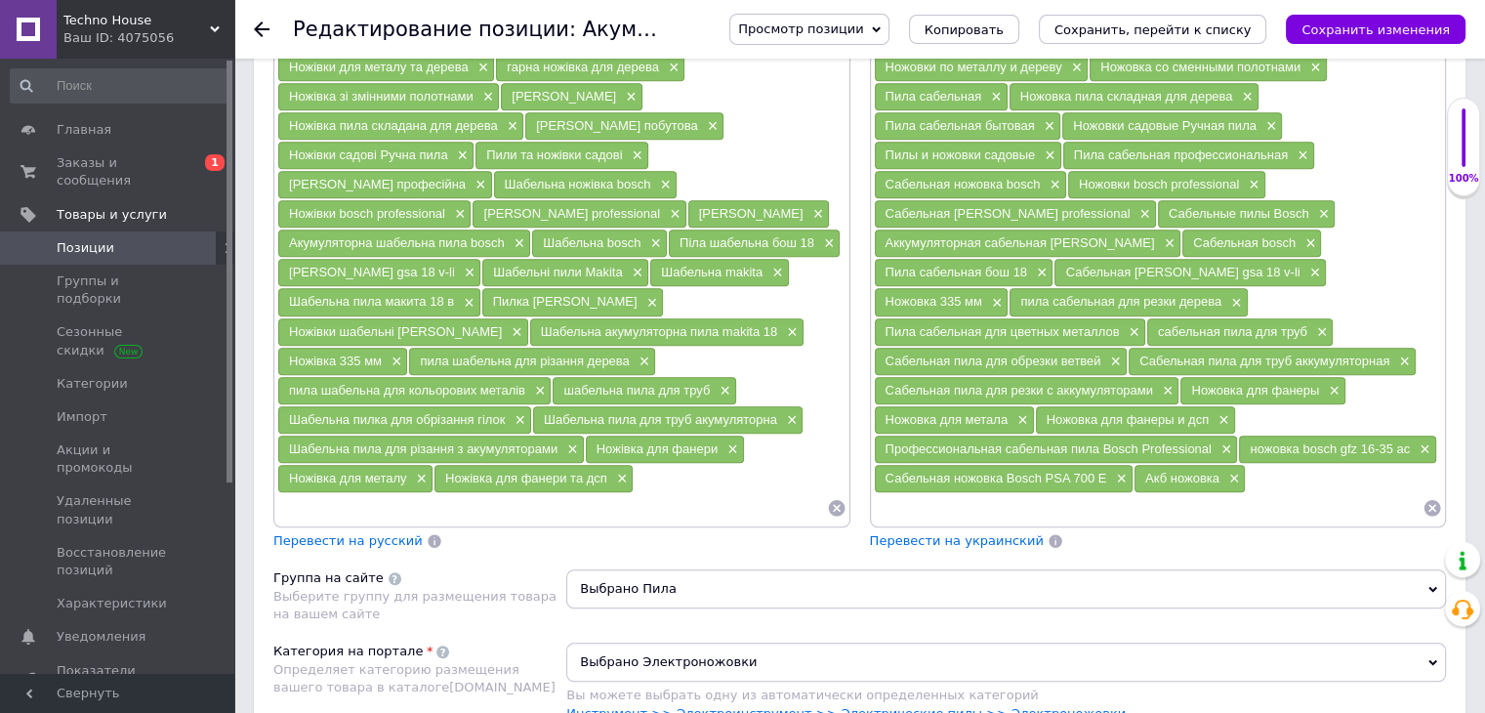
click at [964, 493] on input at bounding box center [1149, 507] width 550 height 29
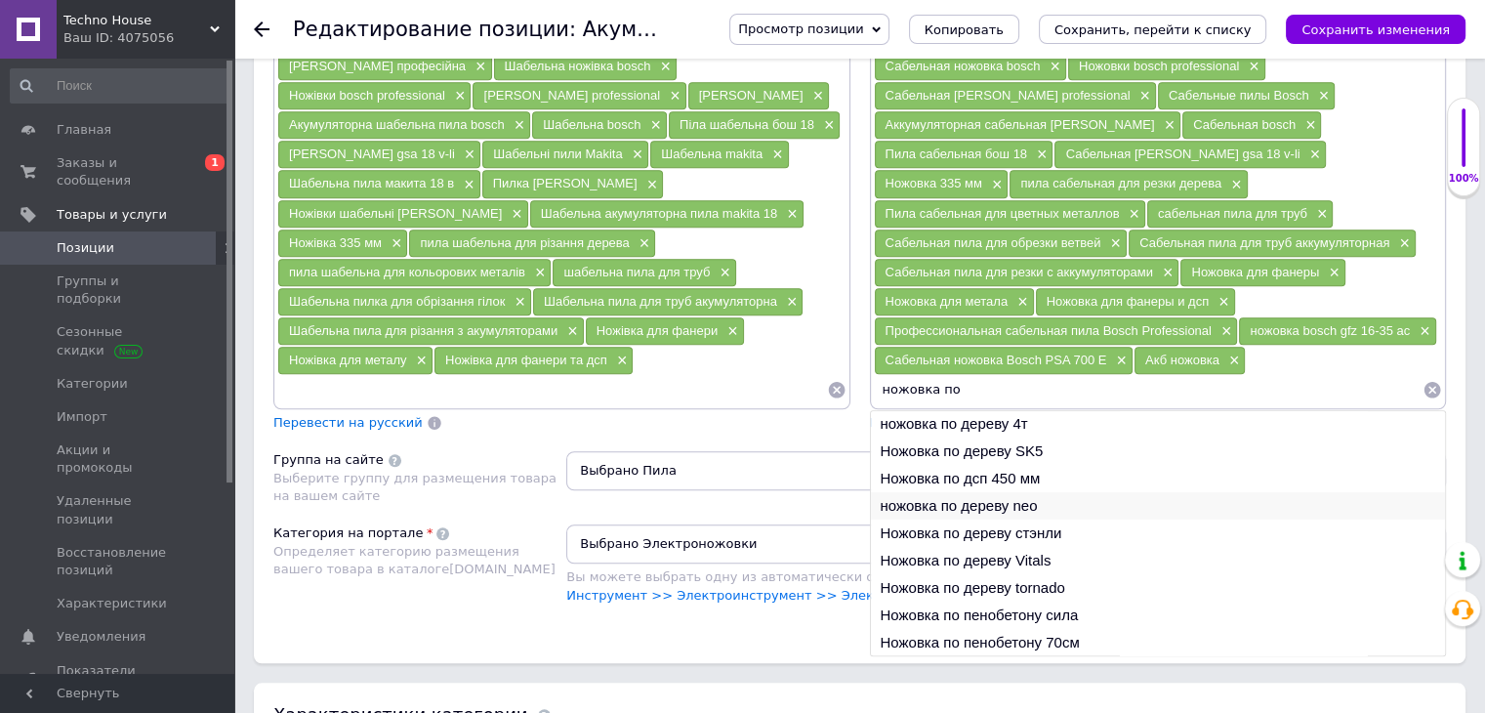
scroll to position [1500, 0]
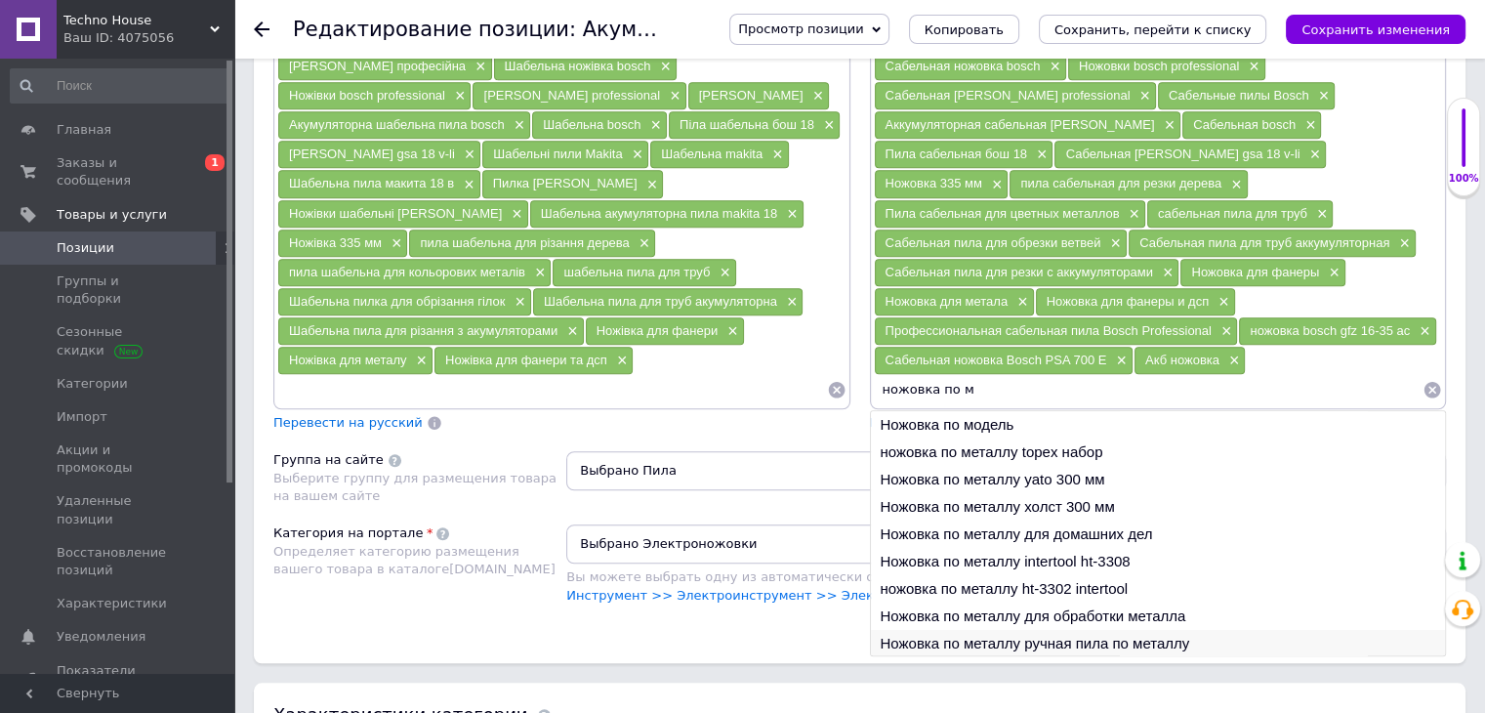
type input "ножовка по м"
click at [1040, 630] on li "Ножовка по металлу ручная пила по металлу" at bounding box center [1158, 643] width 575 height 27
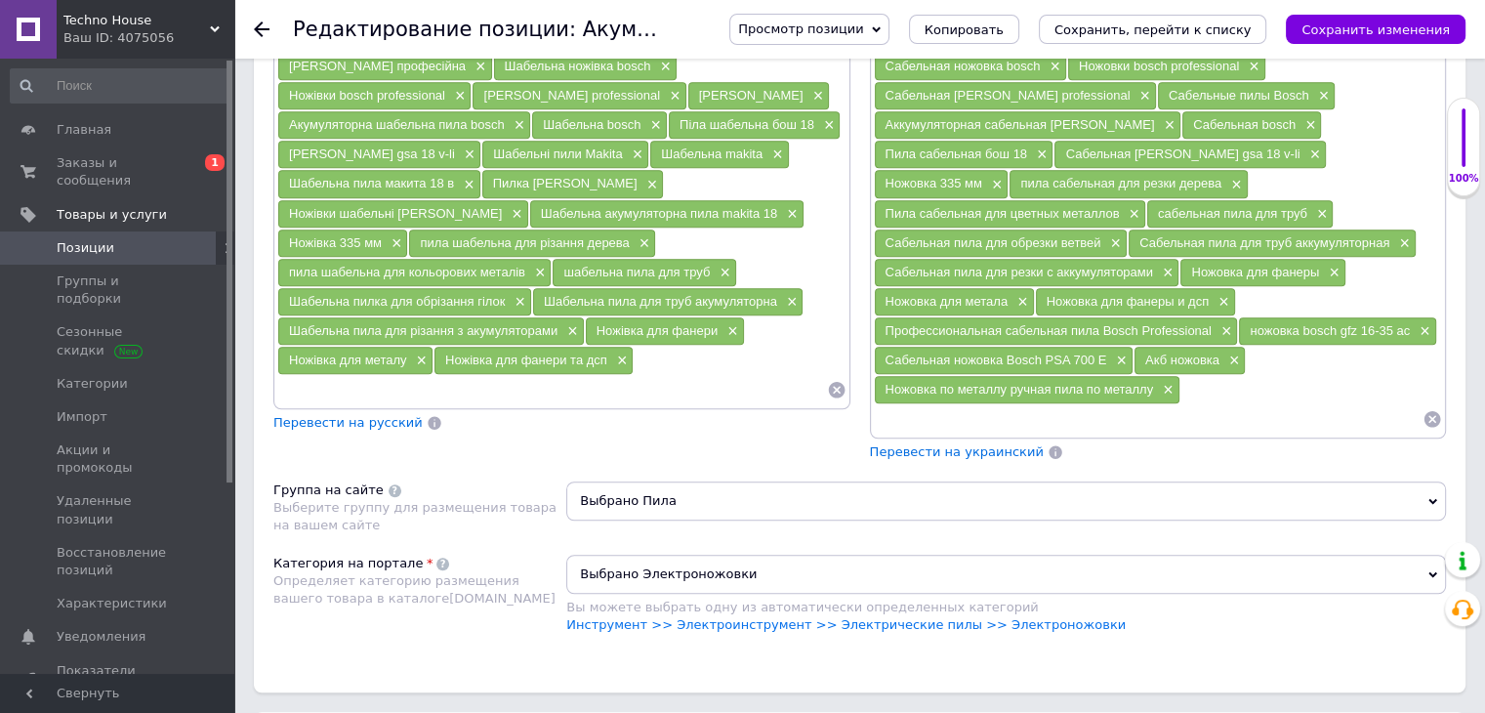
click at [974, 404] on input at bounding box center [1149, 418] width 550 height 29
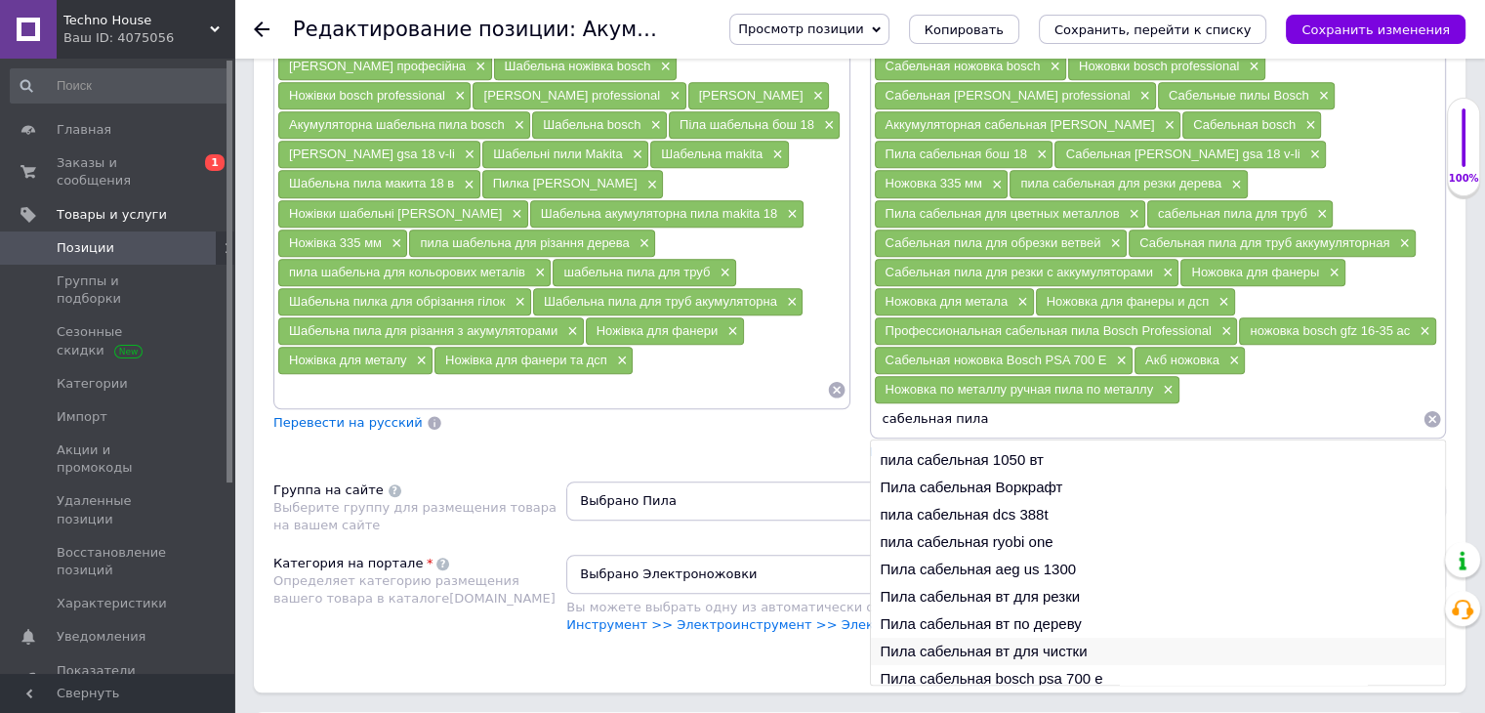
scroll to position [28, 0]
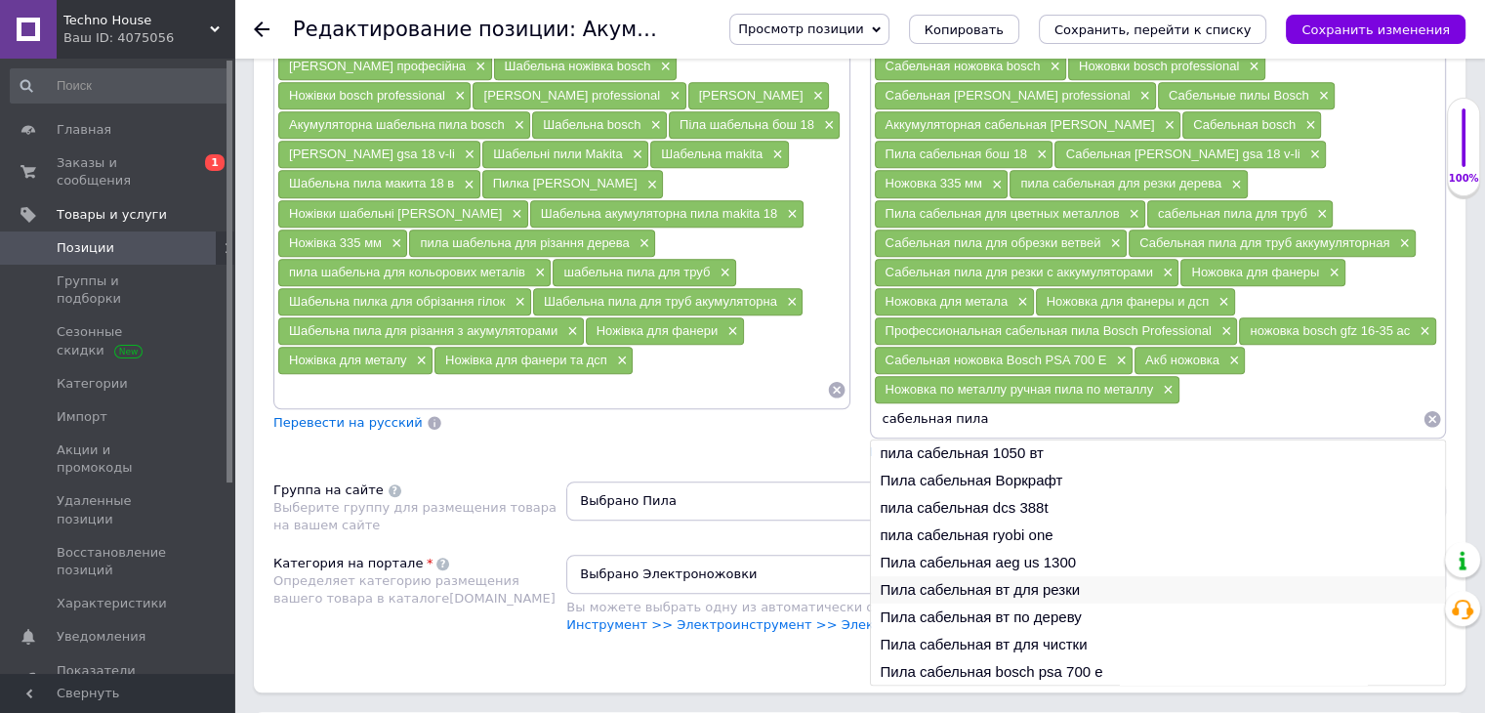
type input "сабельная пила"
click at [1026, 576] on li "Пила сабельная вт для резки" at bounding box center [1158, 589] width 575 height 27
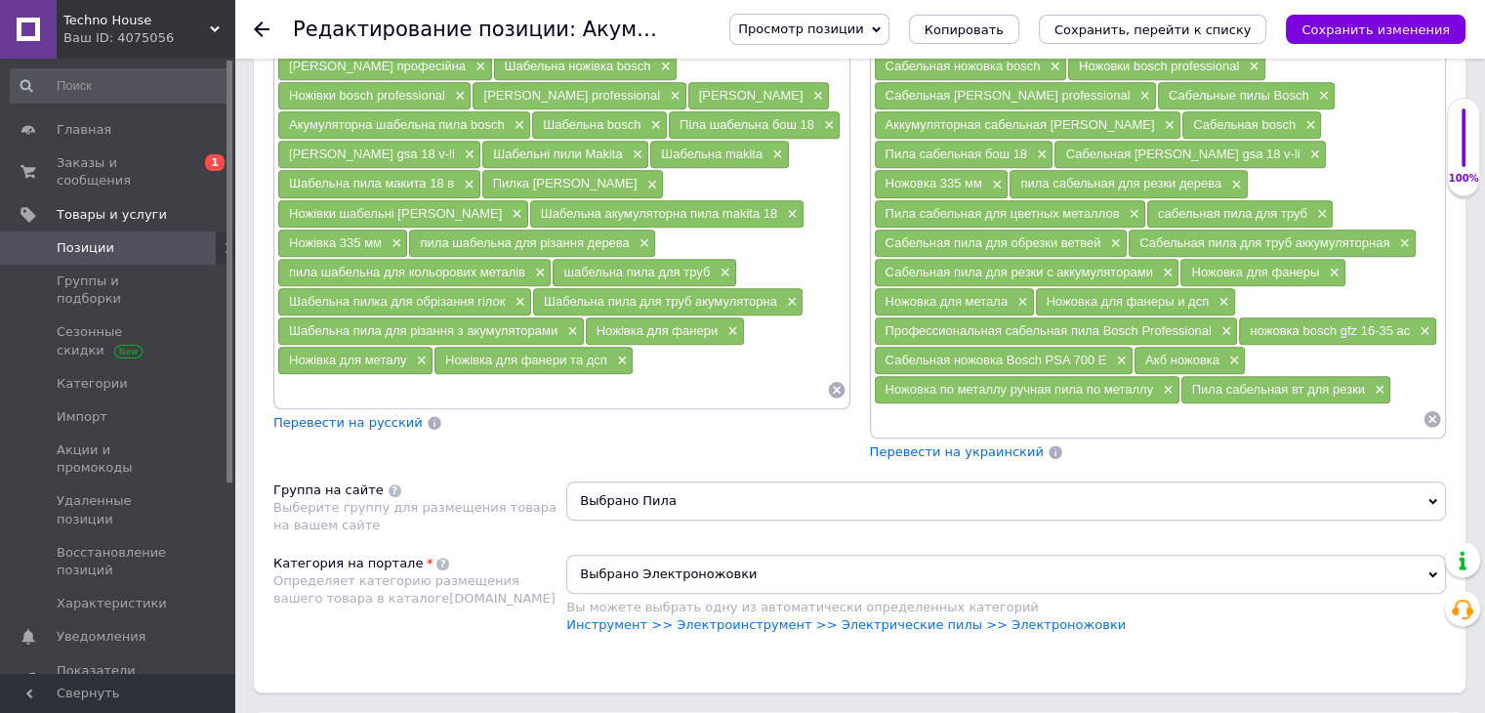
click at [993, 444] on span "Перевести на украинский" at bounding box center [957, 451] width 174 height 15
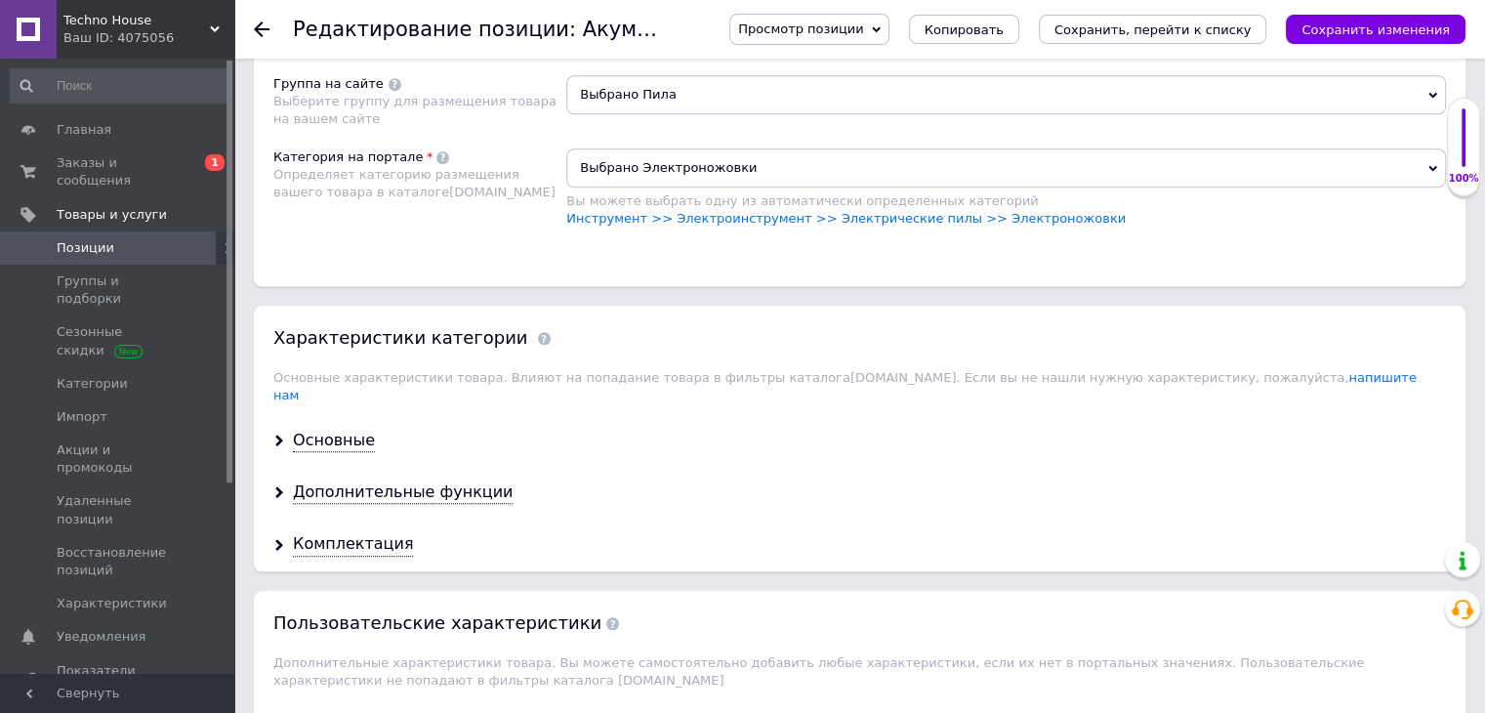
scroll to position [1909, 0]
click at [335, 427] on div "Основные" at bounding box center [334, 438] width 82 height 22
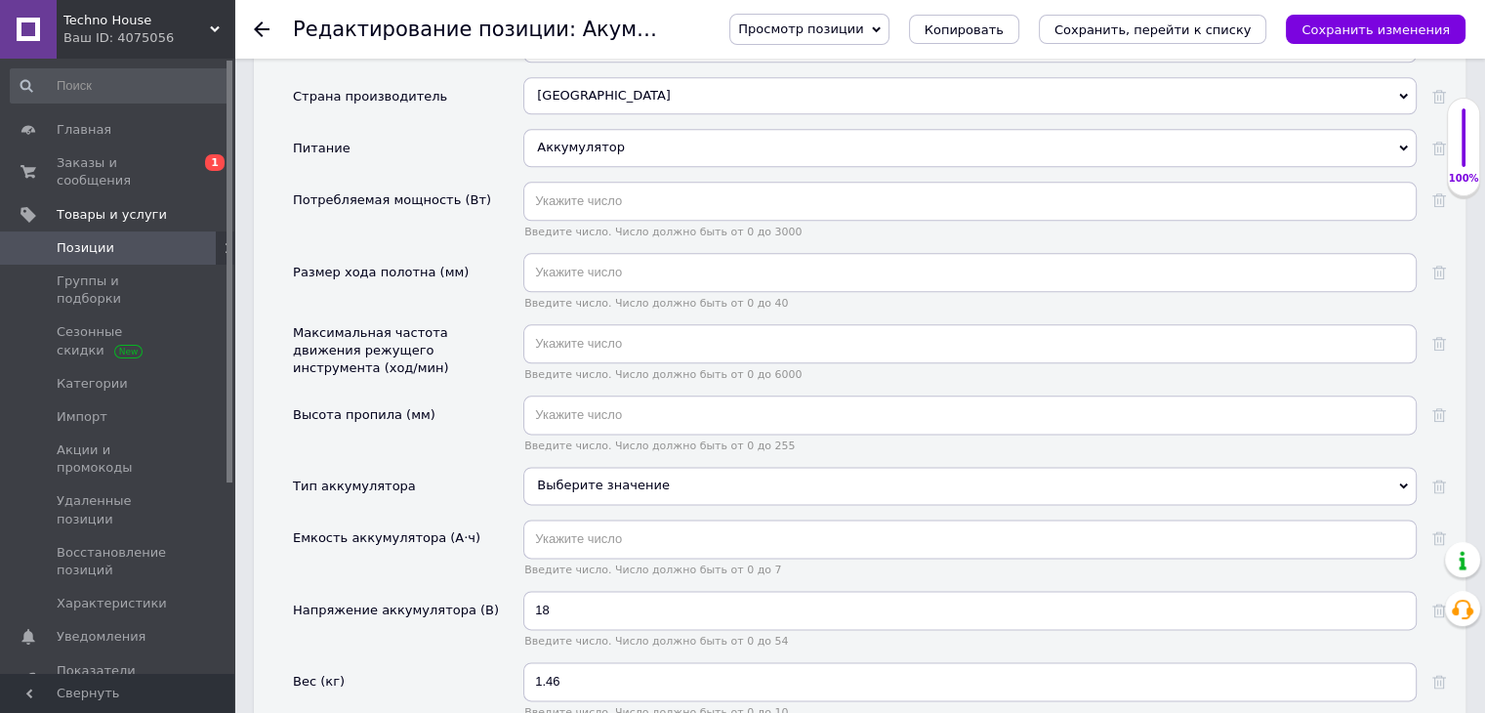
scroll to position [2353, 0]
click at [586, 466] on div "Выберите значение" at bounding box center [969, 484] width 893 height 37
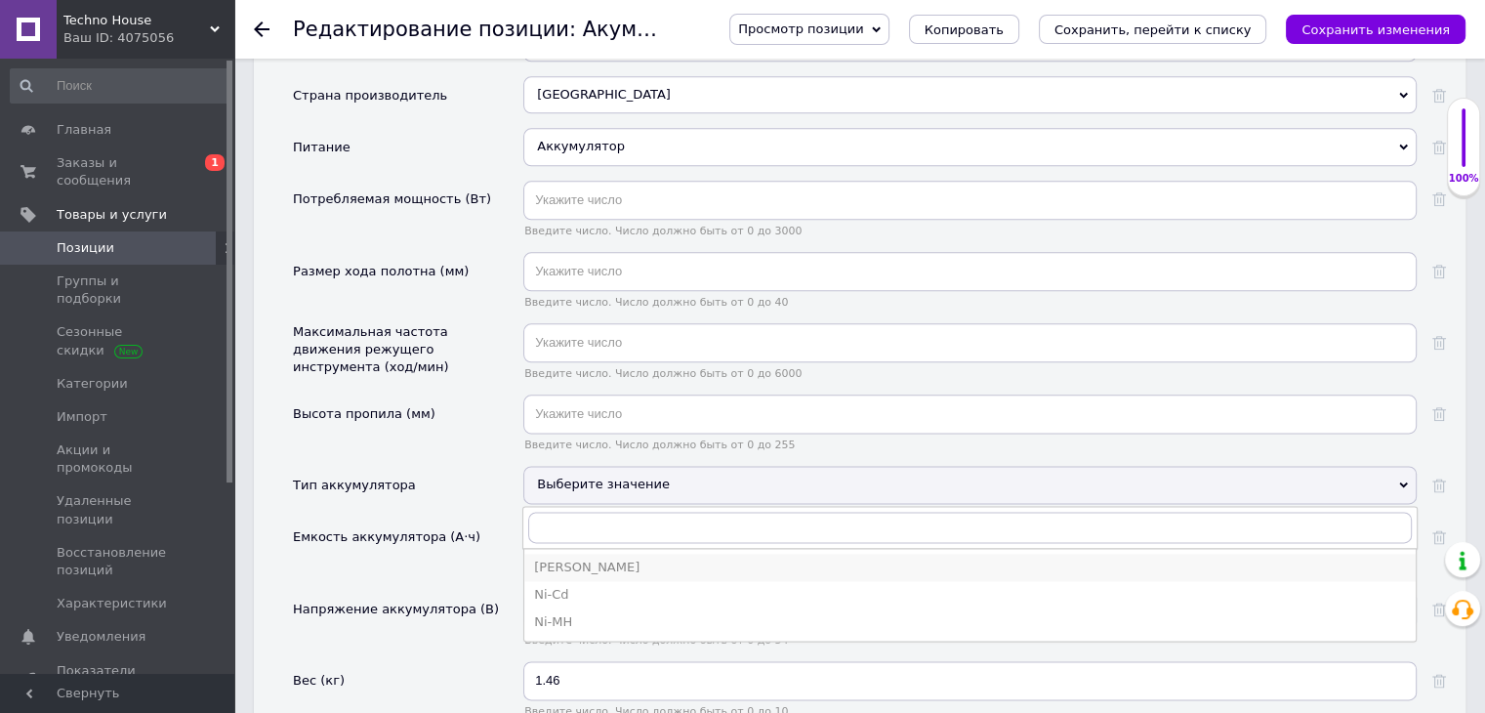
click at [561, 559] on div "[PERSON_NAME]" at bounding box center [970, 568] width 872 height 18
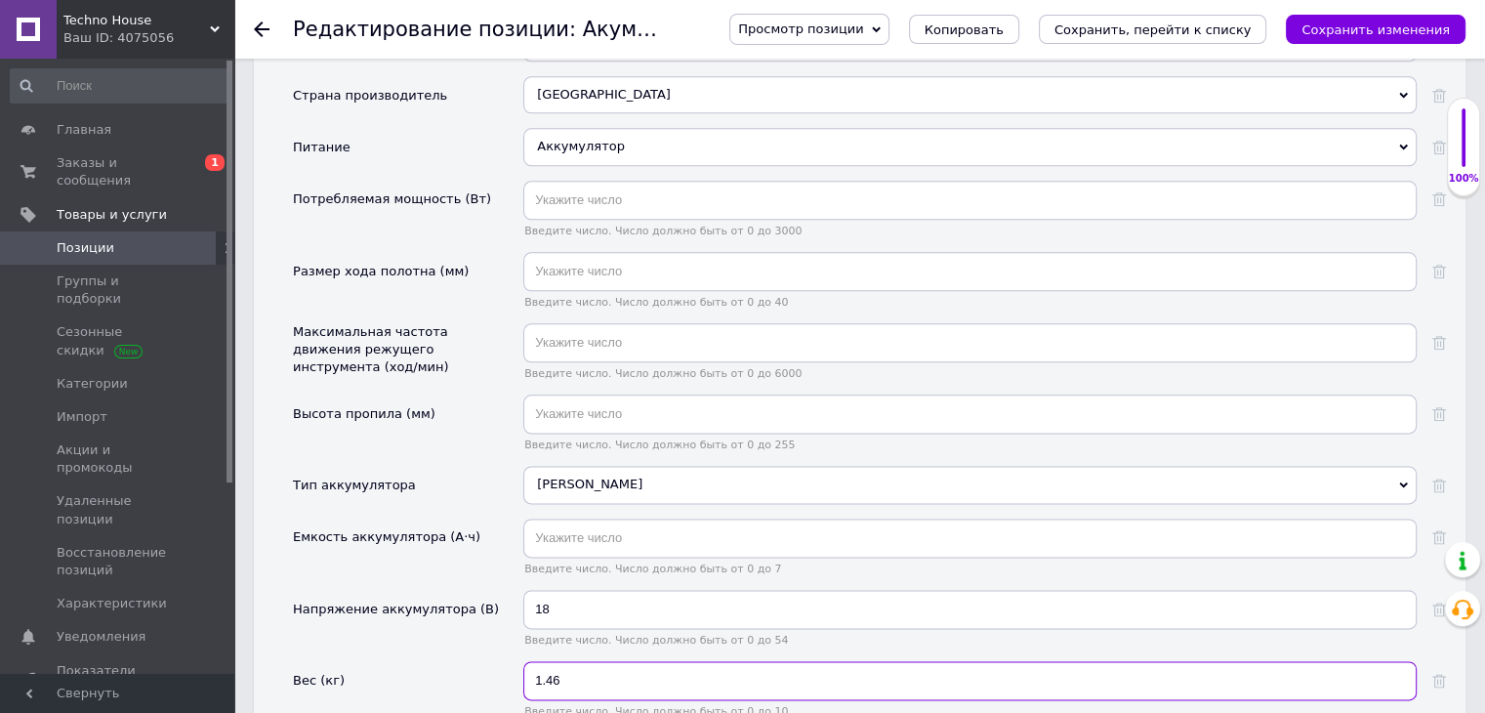
click at [579, 661] on input "1.46" at bounding box center [969, 680] width 893 height 39
type input "1.41"
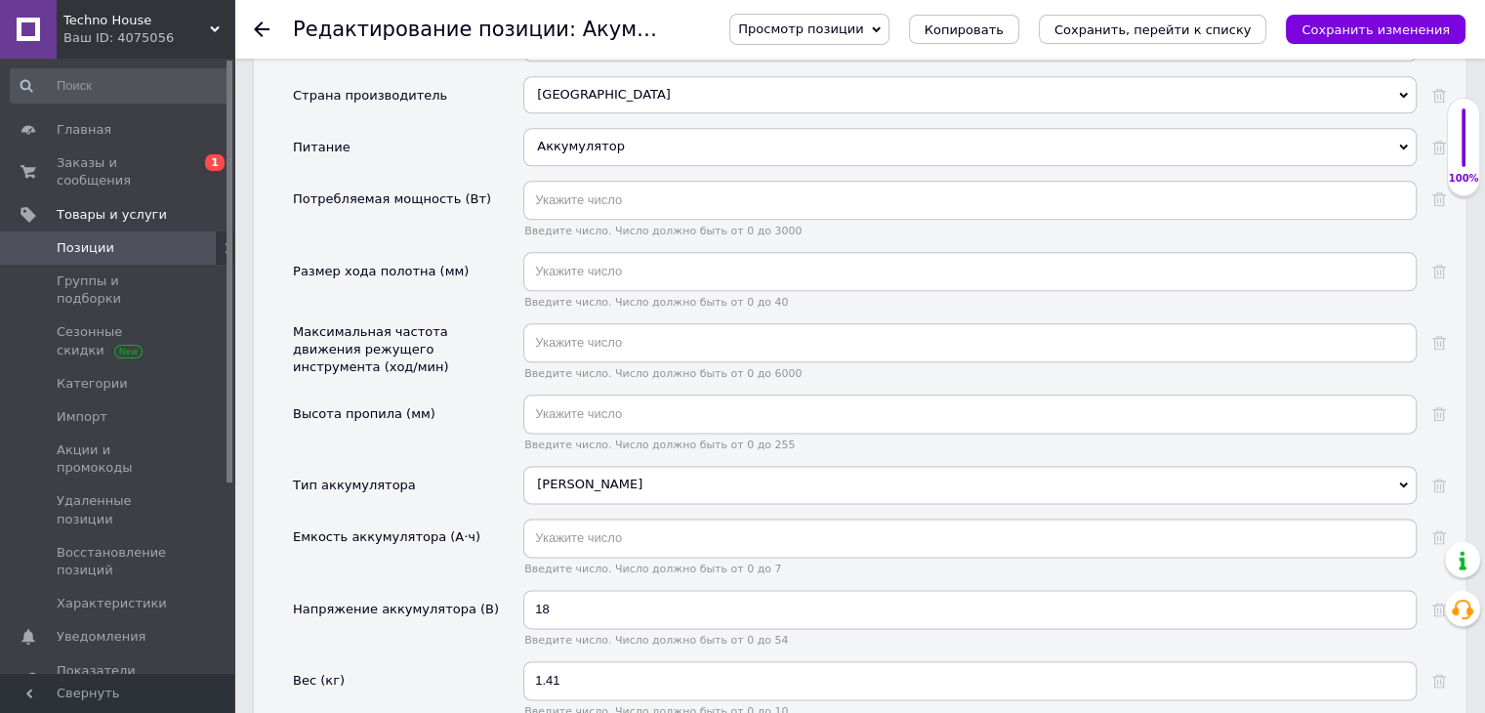
click at [424, 590] on div "Напряжение аккумулятора (В)" at bounding box center [408, 625] width 230 height 71
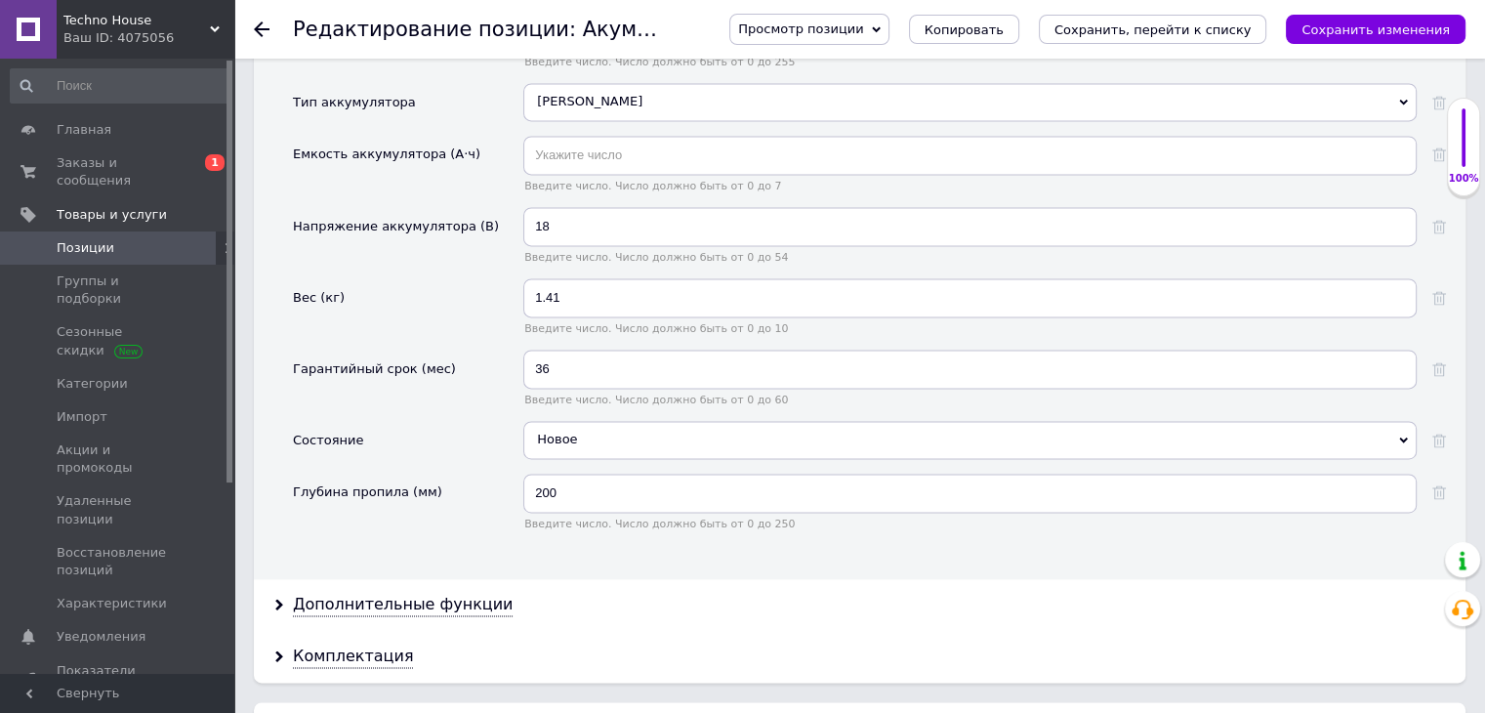
scroll to position [2739, 0]
click at [399, 591] on div "Дополнительные функции" at bounding box center [403, 602] width 220 height 22
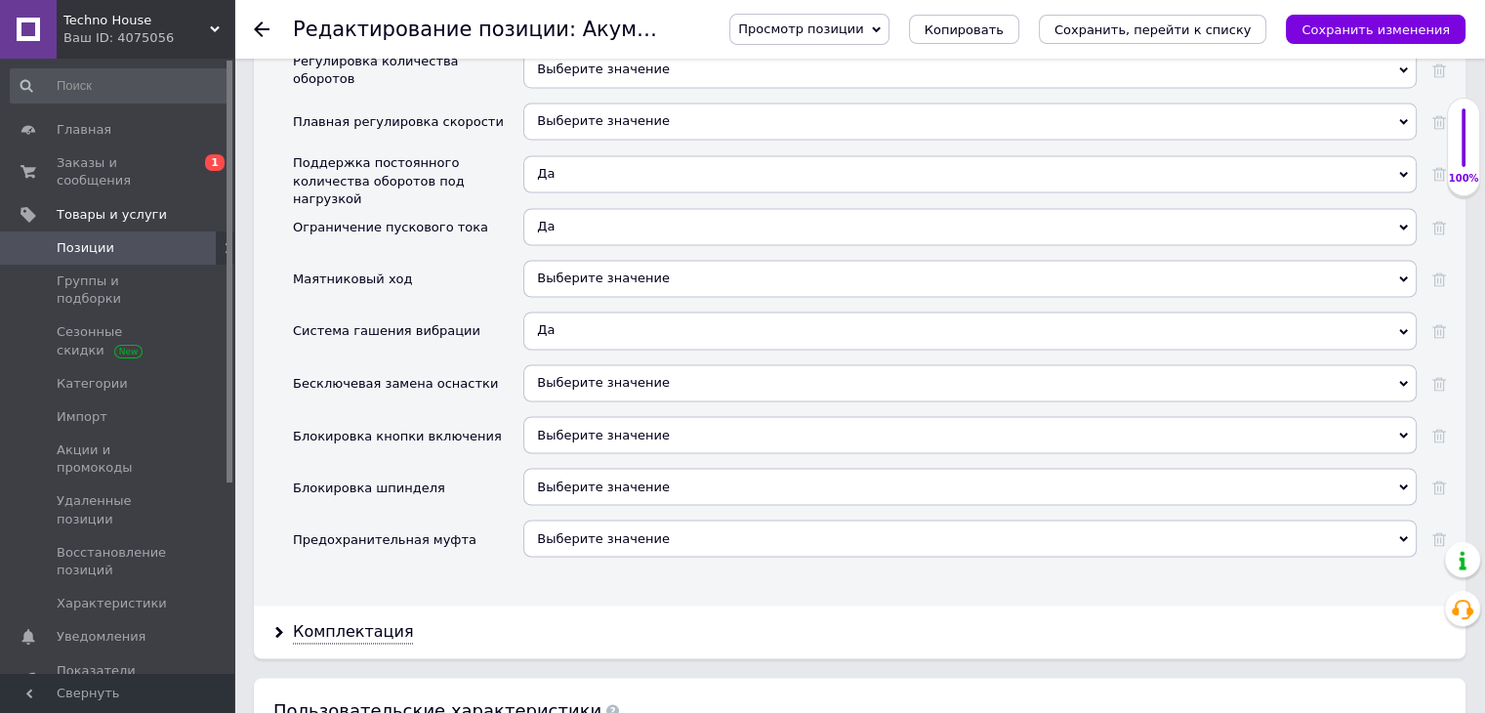
scroll to position [3344, 0]
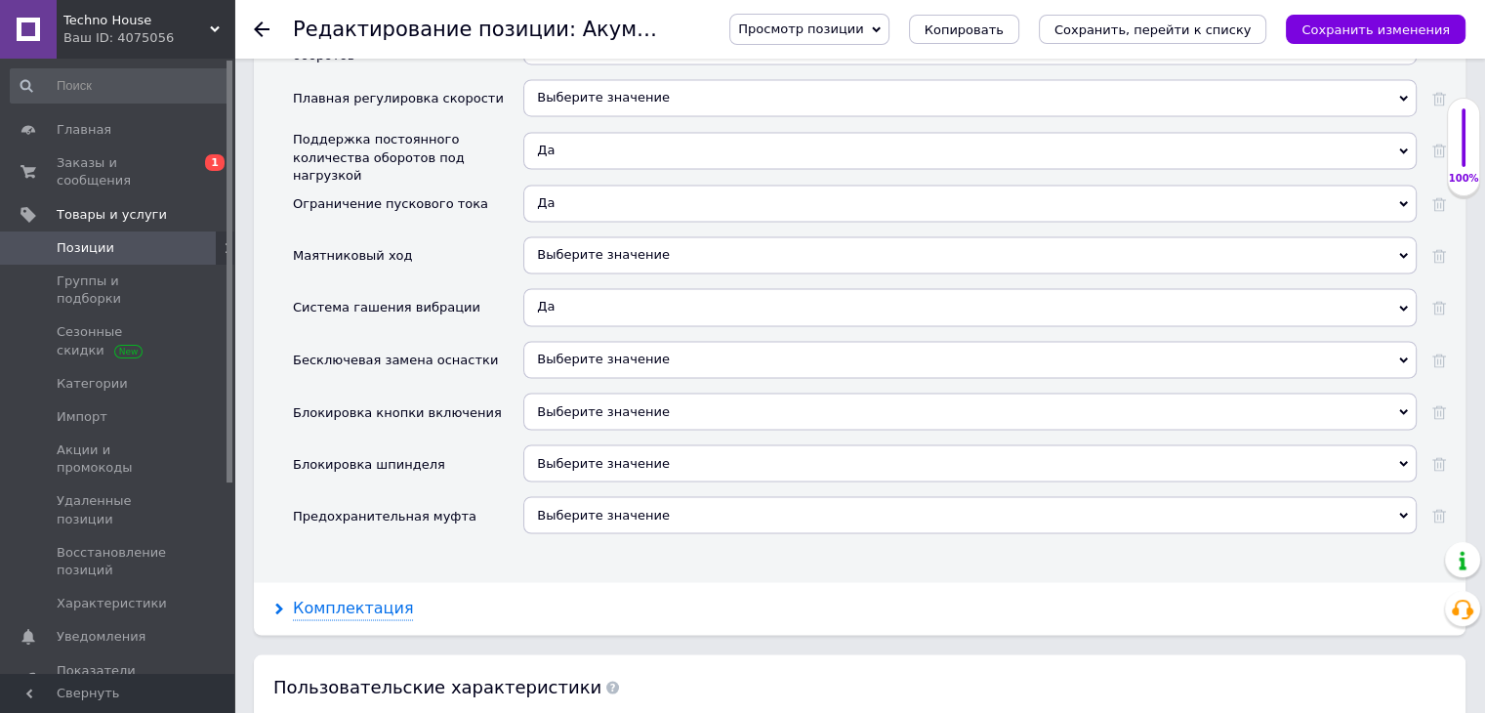
click at [373, 597] on div "Комплектация" at bounding box center [353, 608] width 120 height 22
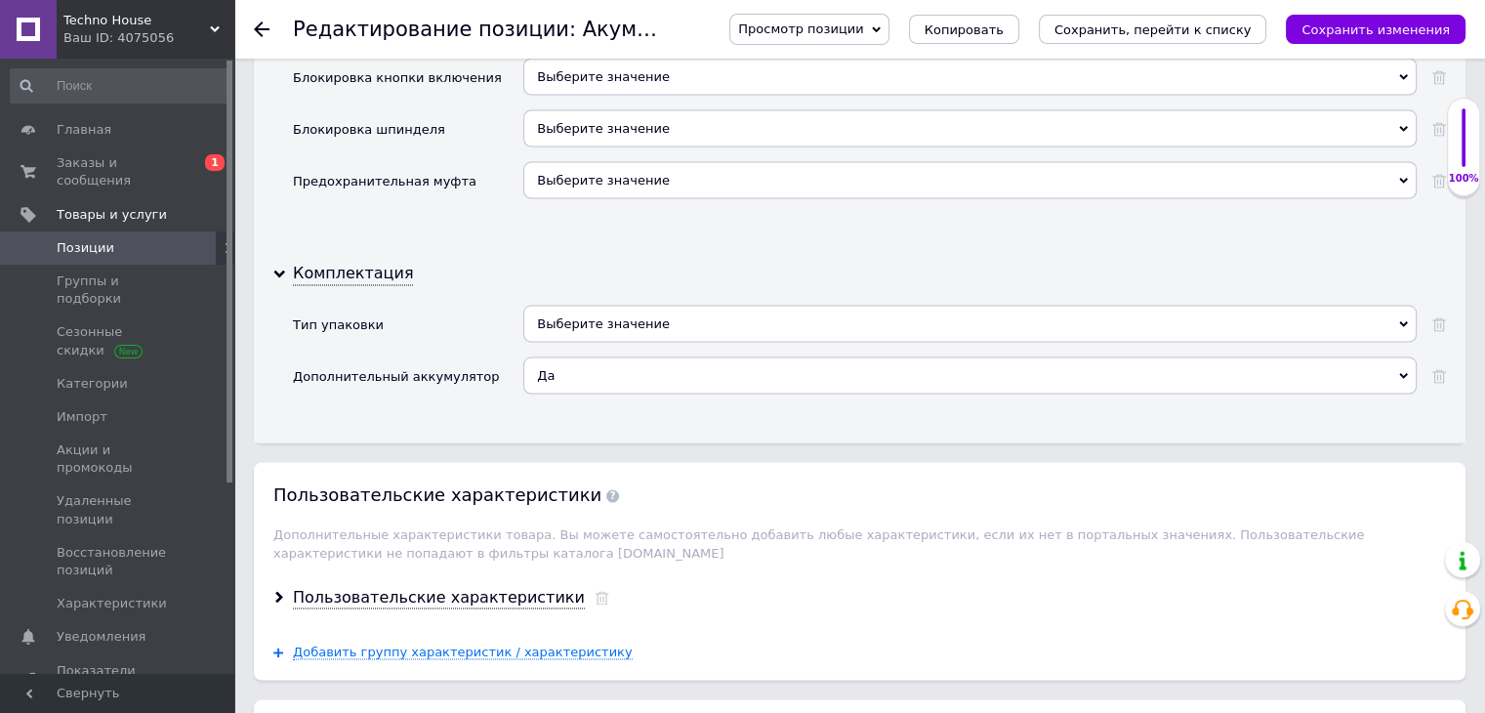
scroll to position [3613, 0]
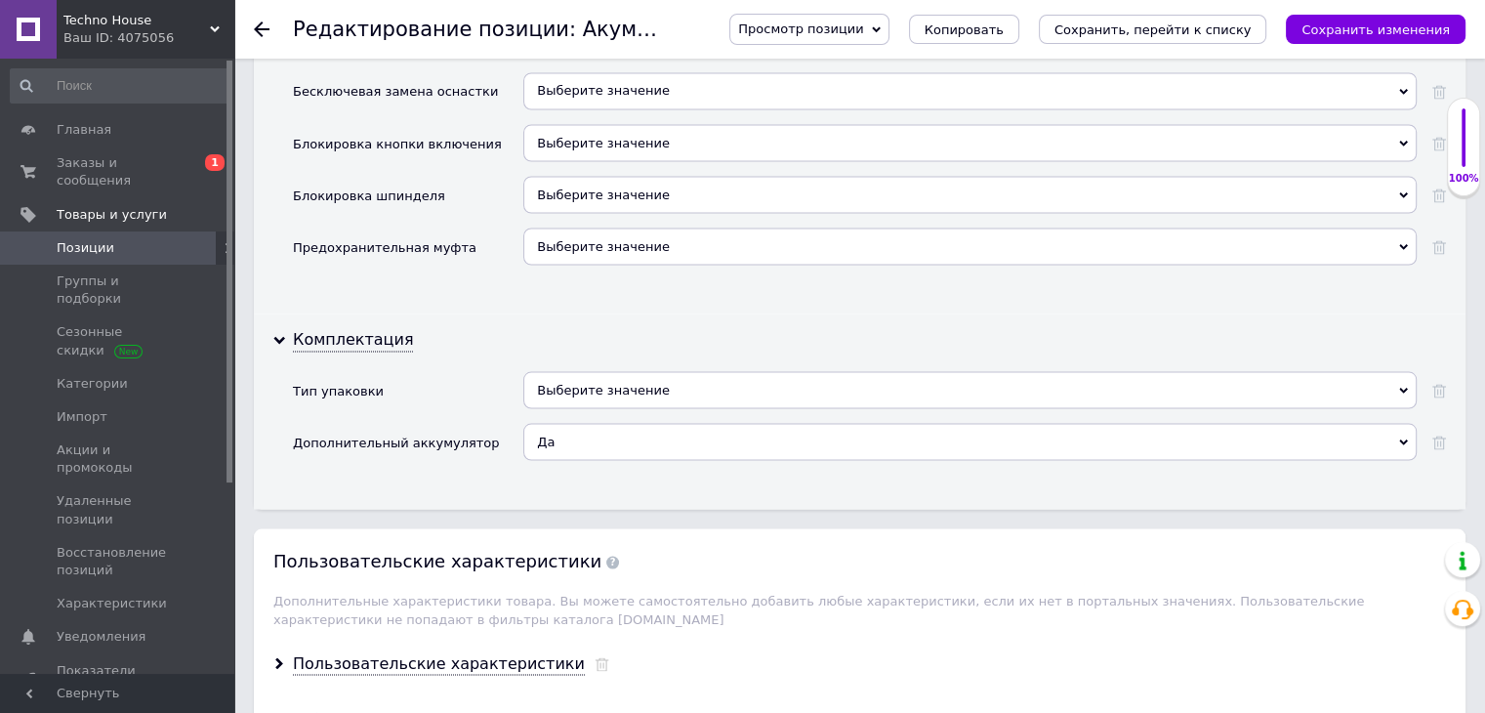
click at [592, 371] on div "Выберите значение" at bounding box center [969, 389] width 893 height 37
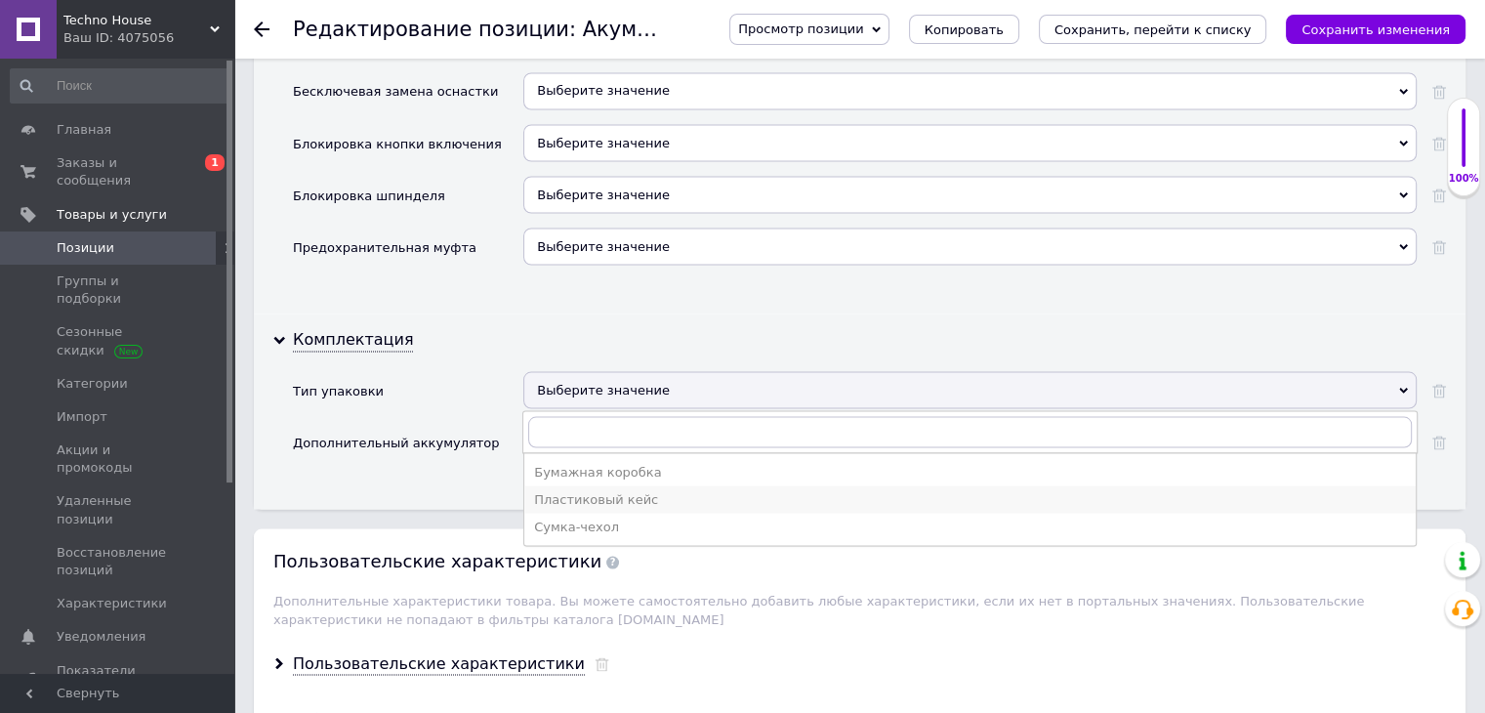
click at [613, 485] on li "Пластиковый кейс" at bounding box center [969, 498] width 891 height 27
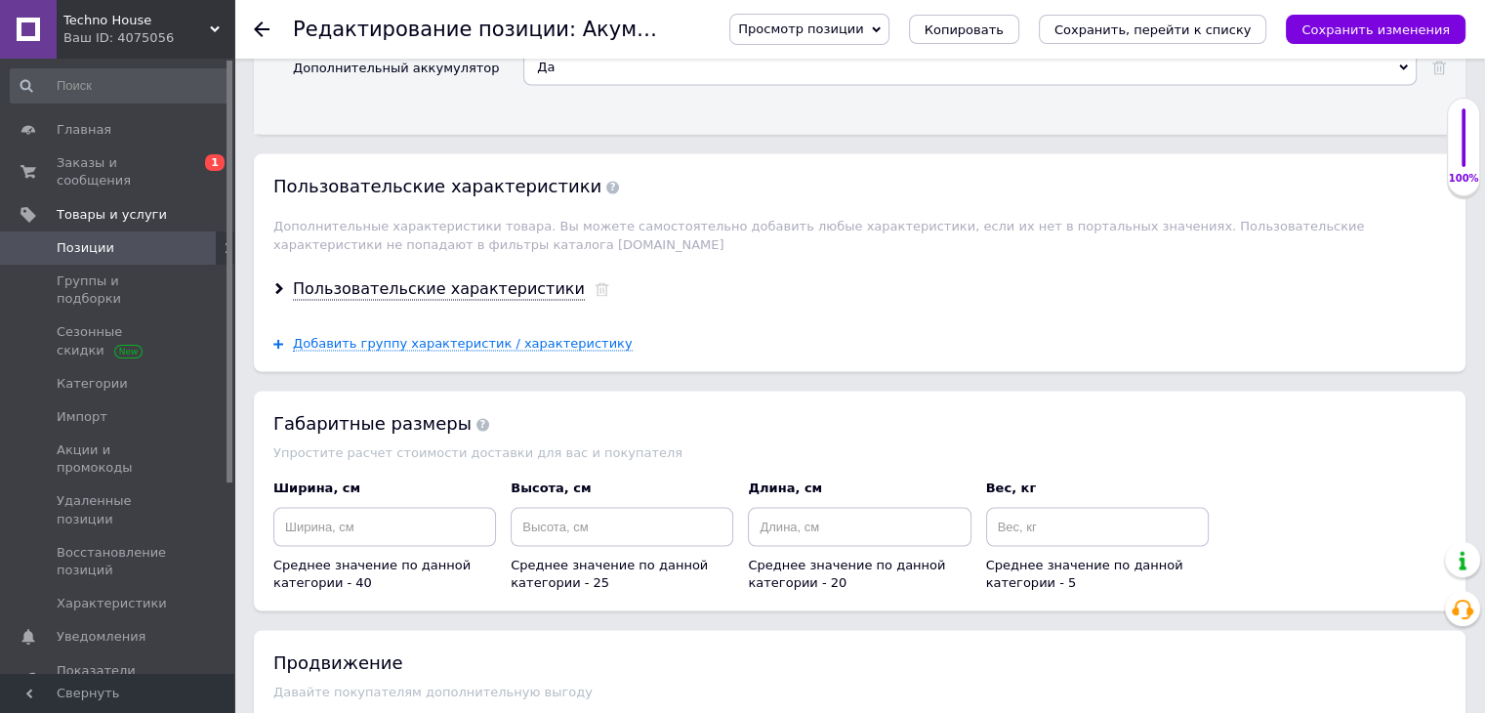
scroll to position [4161, 0]
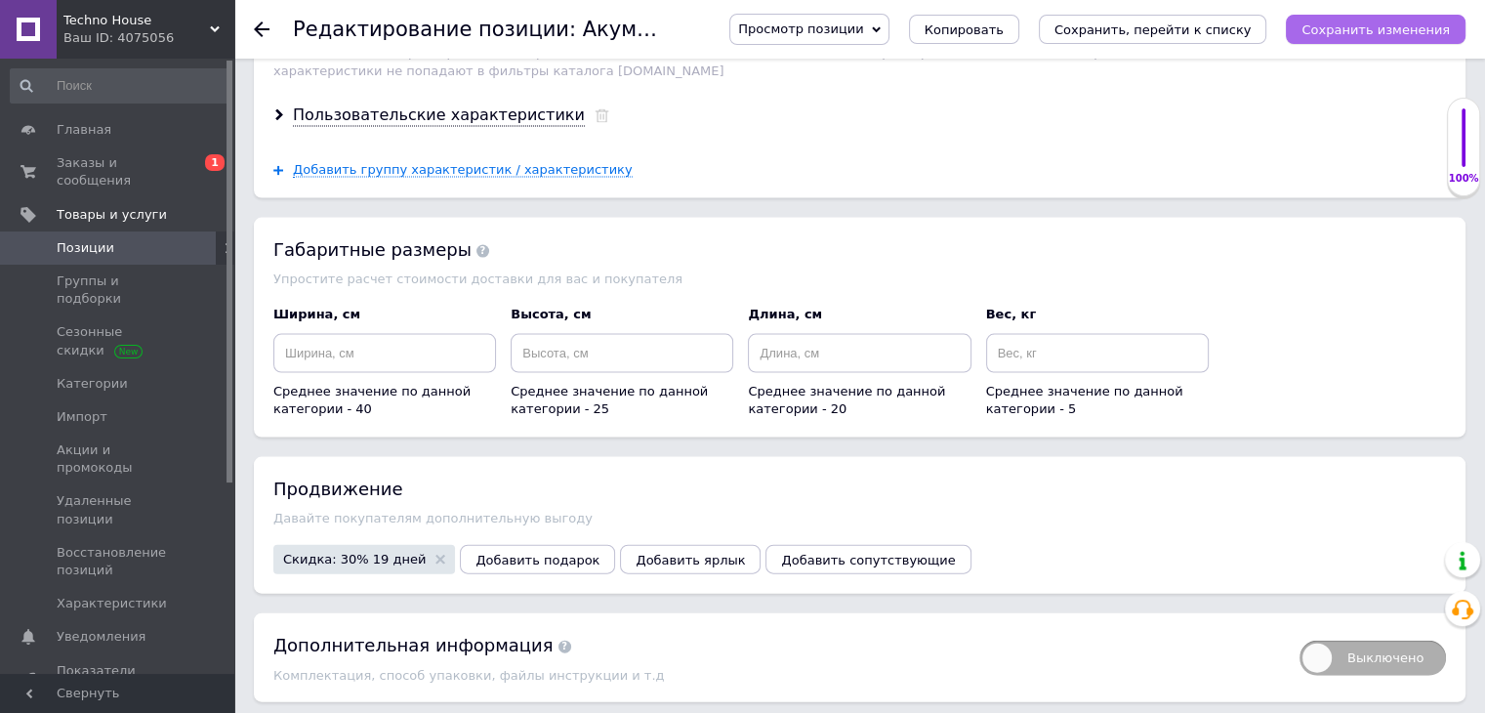
click at [1367, 31] on icon "Сохранить изменения" at bounding box center [1376, 29] width 148 height 15
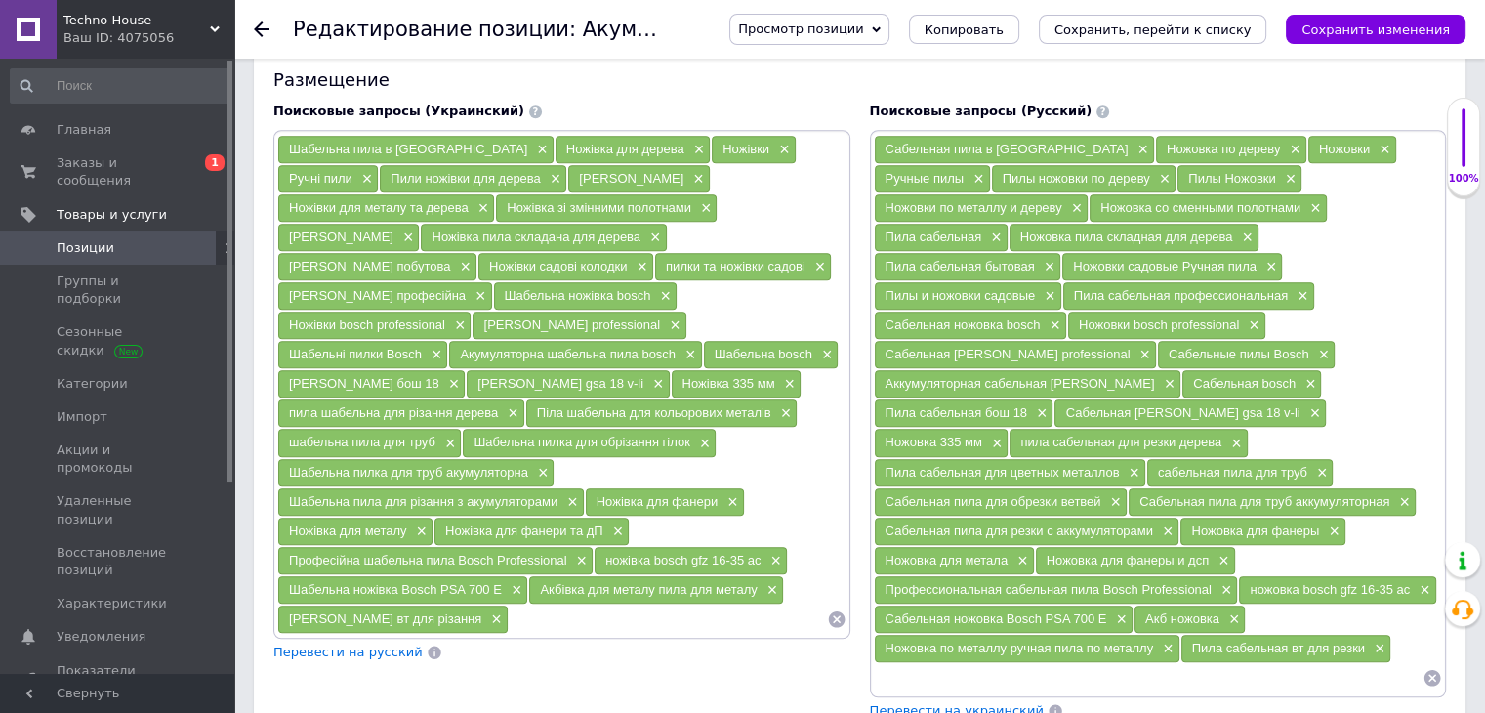
scroll to position [1240, 0]
click at [1376, 642] on span "×" at bounding box center [1378, 650] width 16 height 17
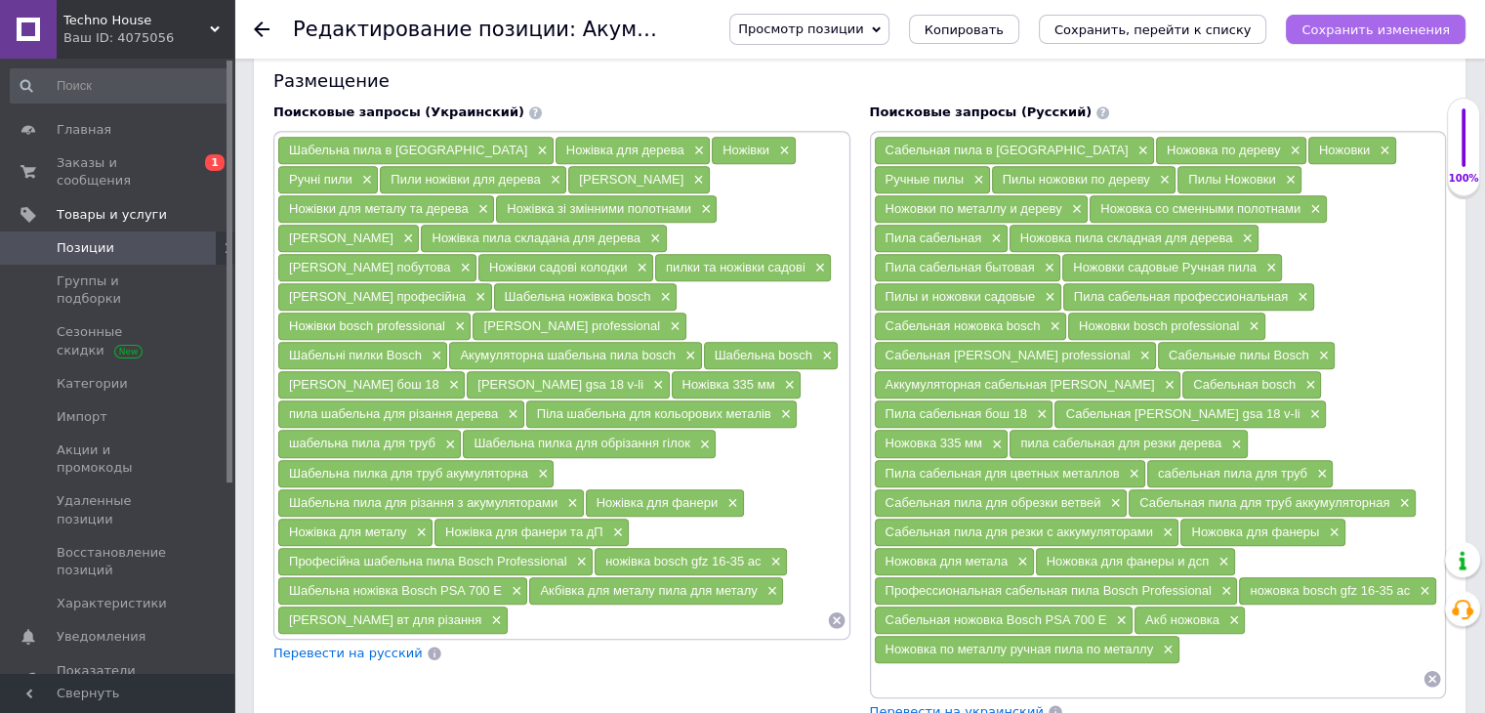
click at [1347, 36] on icon "Сохранить изменения" at bounding box center [1376, 29] width 148 height 15
click at [253, 24] on div "Редактирование позиции: Акумуляторна шабельна пила Bosch GSA 18V-LI C (18V 5.0 …" at bounding box center [859, 29] width 1251 height 59
click at [260, 33] on use at bounding box center [262, 29] width 16 height 16
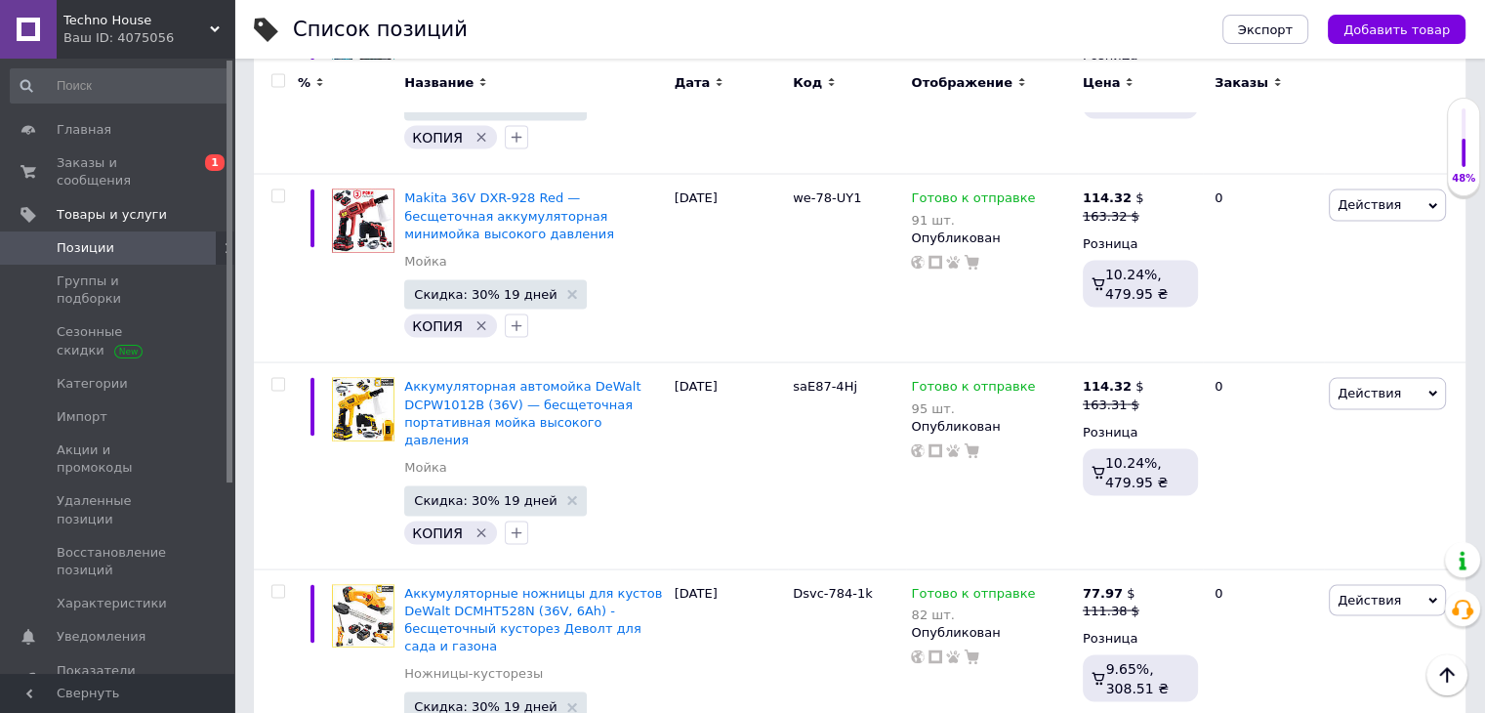
scroll to position [11198, 0]
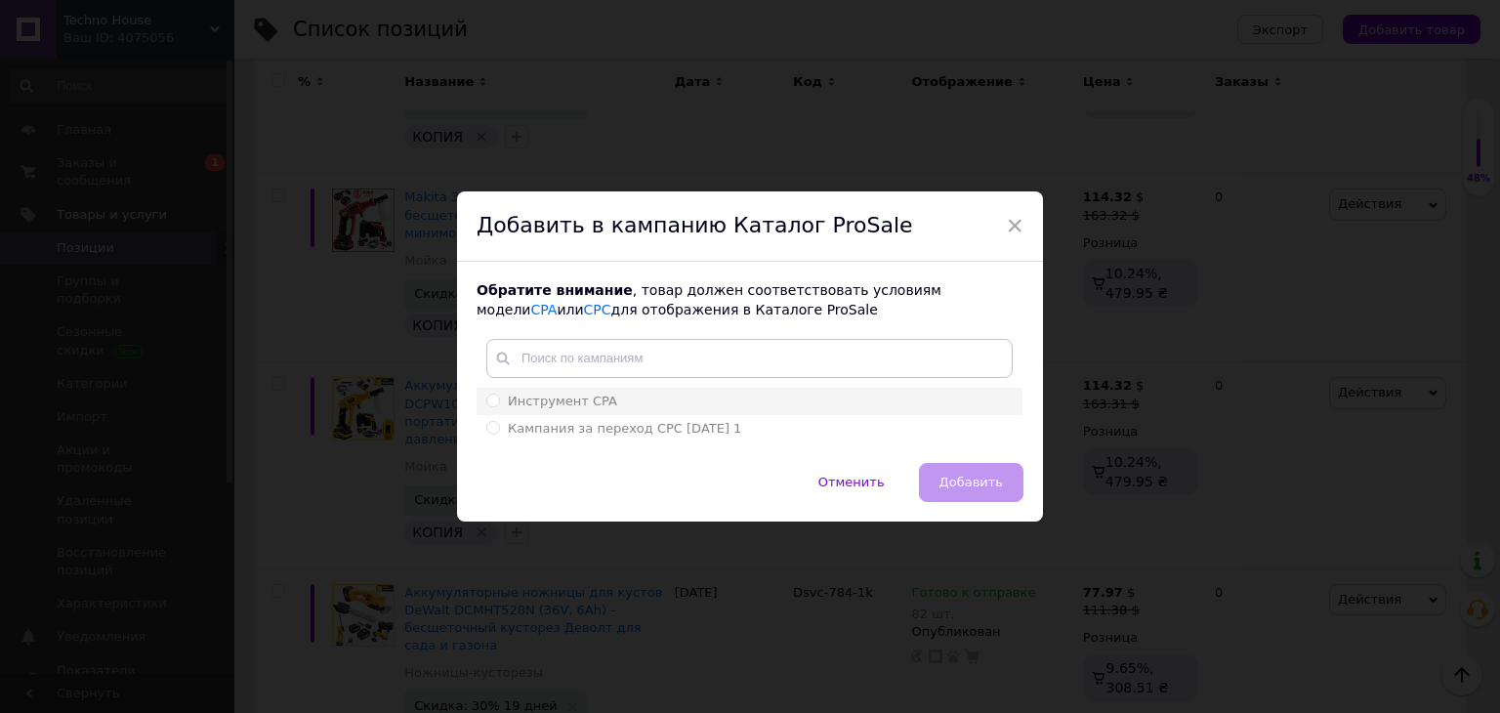
click at [495, 397] on input "Инструмент CPA" at bounding box center [492, 400] width 13 height 13
radio input "true"
click at [952, 475] on span "Добавить" at bounding box center [970, 482] width 63 height 15
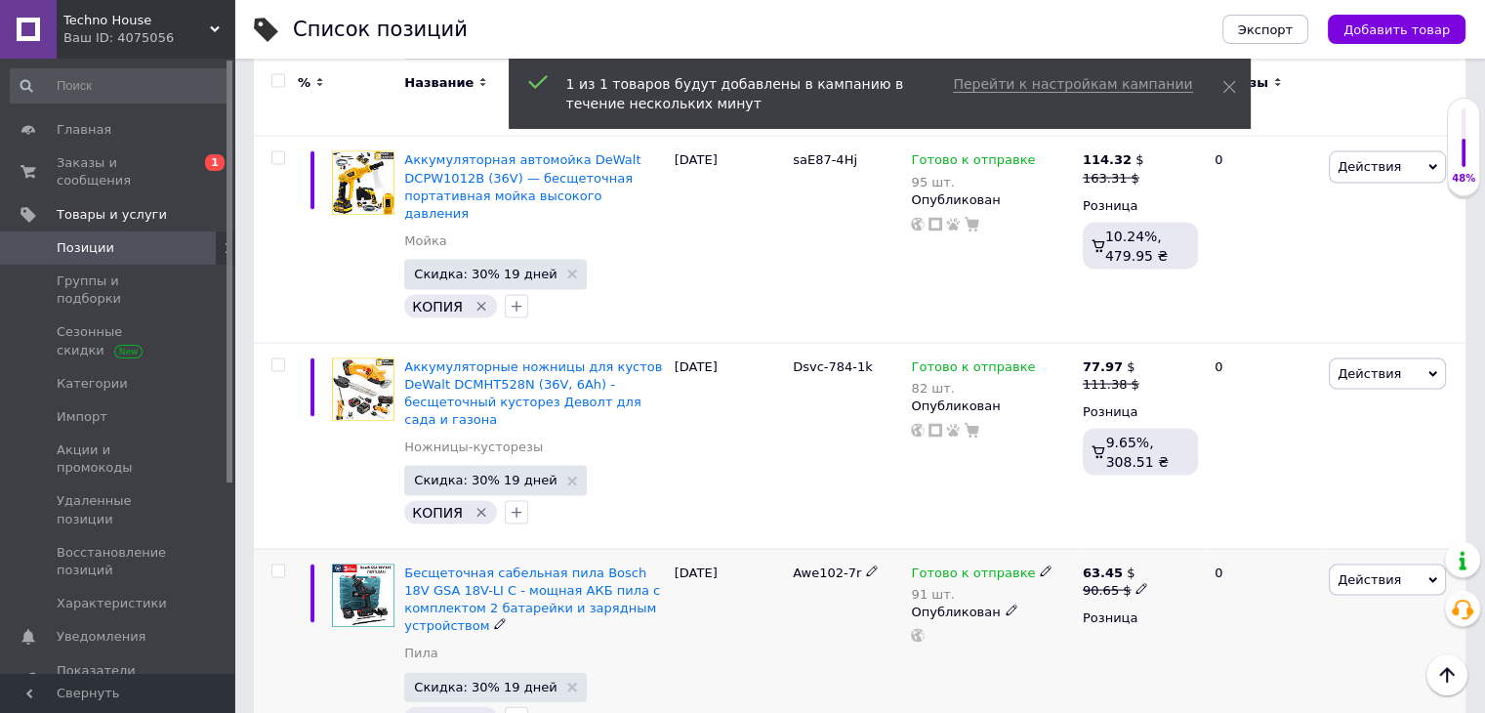
scroll to position [11424, 0]
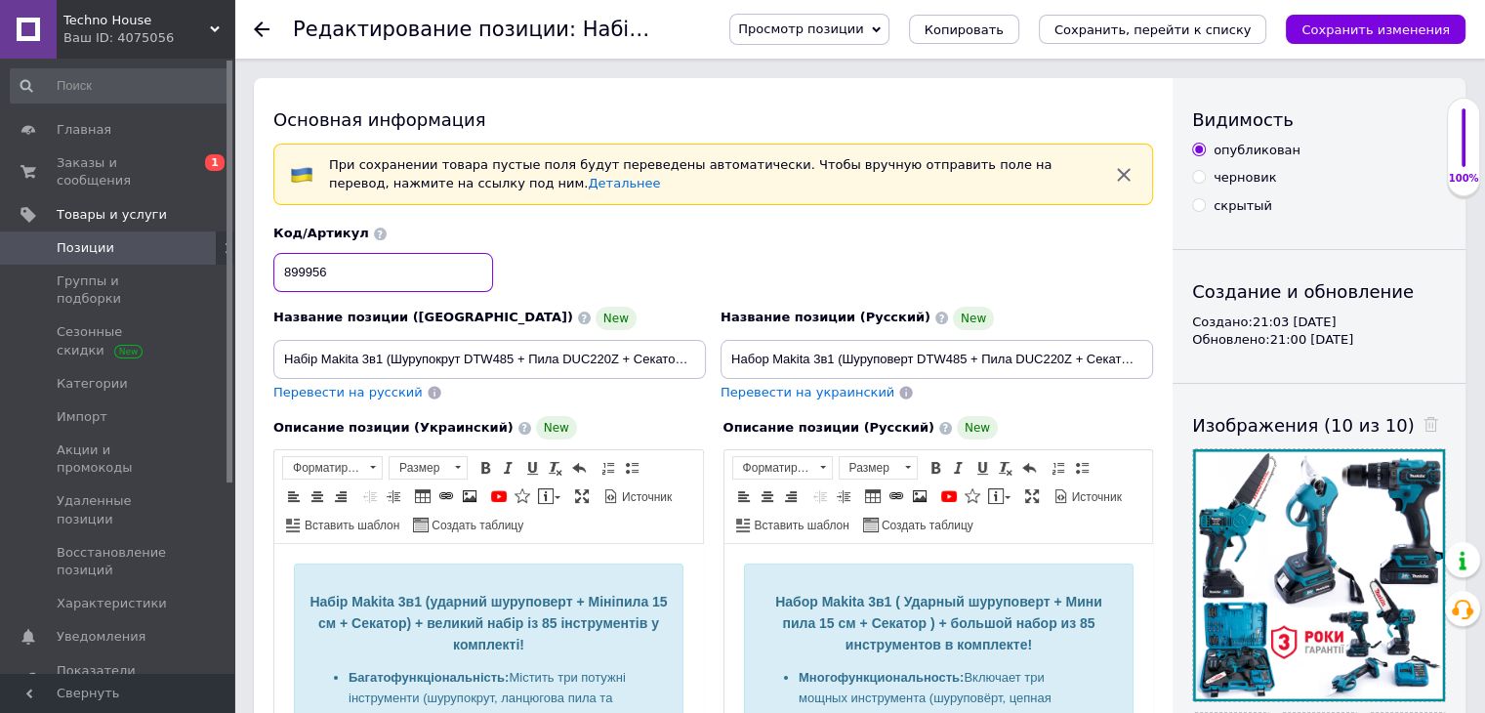
drag, startPoint x: 422, startPoint y: 273, endPoint x: 231, endPoint y: 273, distance: 190.4
type input "[PERSON_NAME]"
type input "І"
type input "zx-78OI-p"
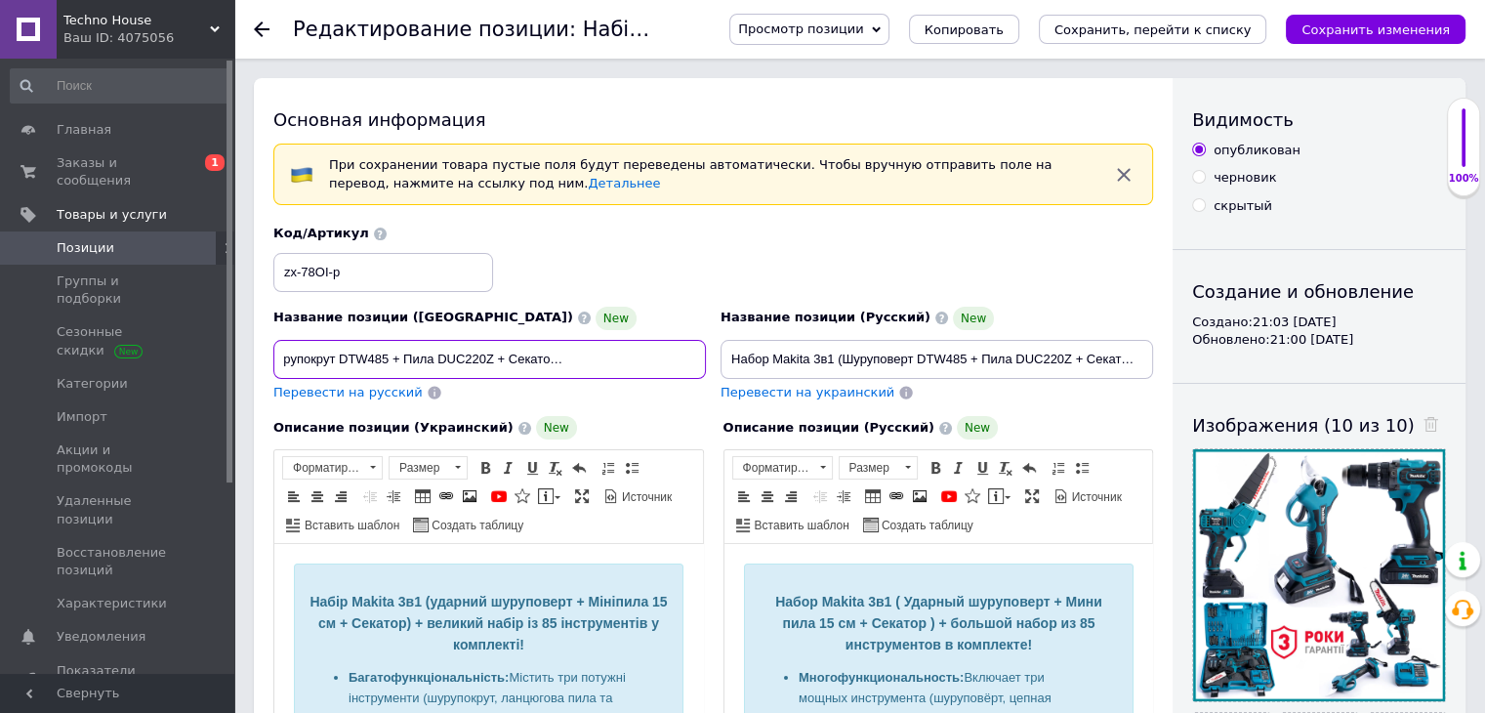
scroll to position [0, 238]
drag, startPoint x: 281, startPoint y: 356, endPoint x: 715, endPoint y: 354, distance: 433.5
click at [715, 354] on div "Название позиции (Украинский) New Набір Makita 3в1 (Шурупокрут DTW485 + Пила DU…" at bounding box center [714, 313] width 894 height 191
paste input "кумуляторний набір Makita 3в1 (DTW485 + DUC220Z + DUP380) — професійний комплек…"
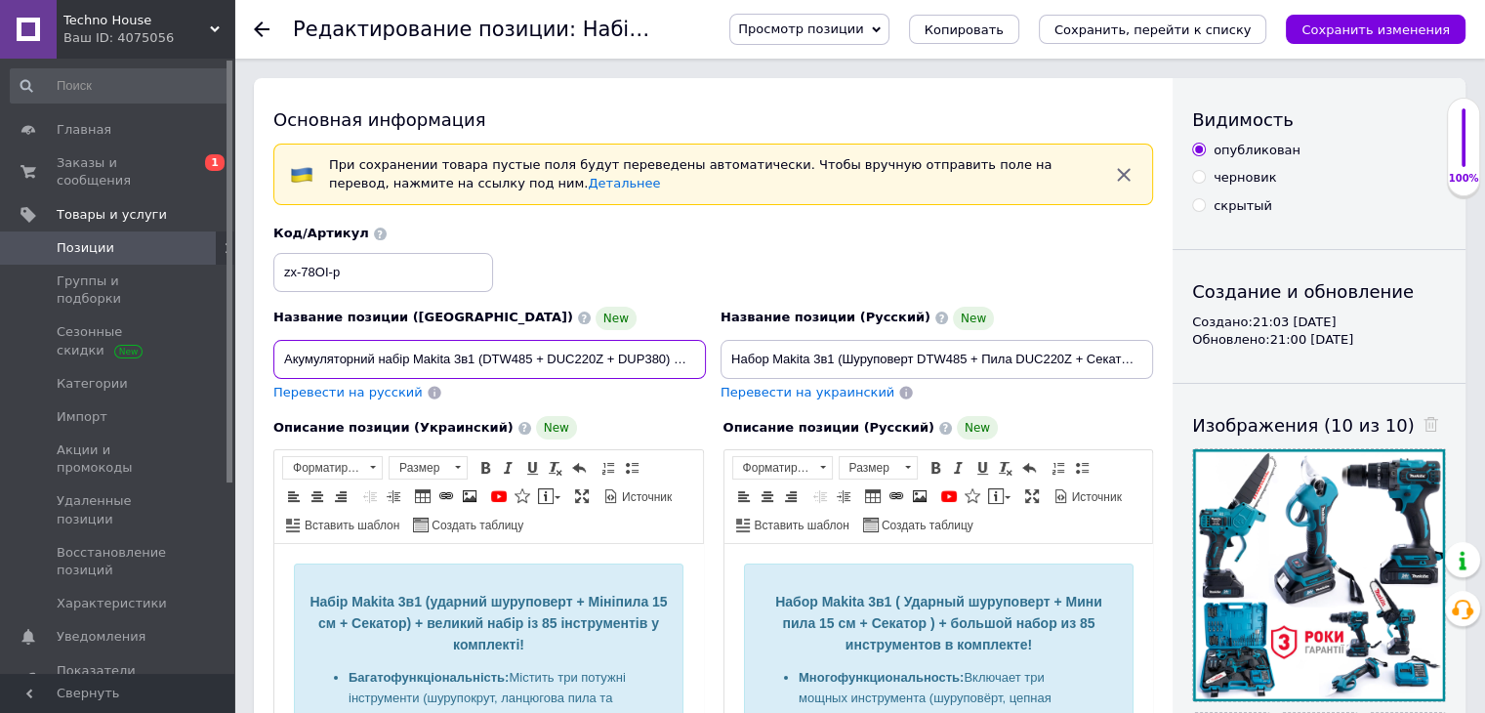
scroll to position [0, 301]
type input "Акумуляторний набір Makita 3в1 (DTW485 + DUC220Z + DUP380) — професійний компле…"
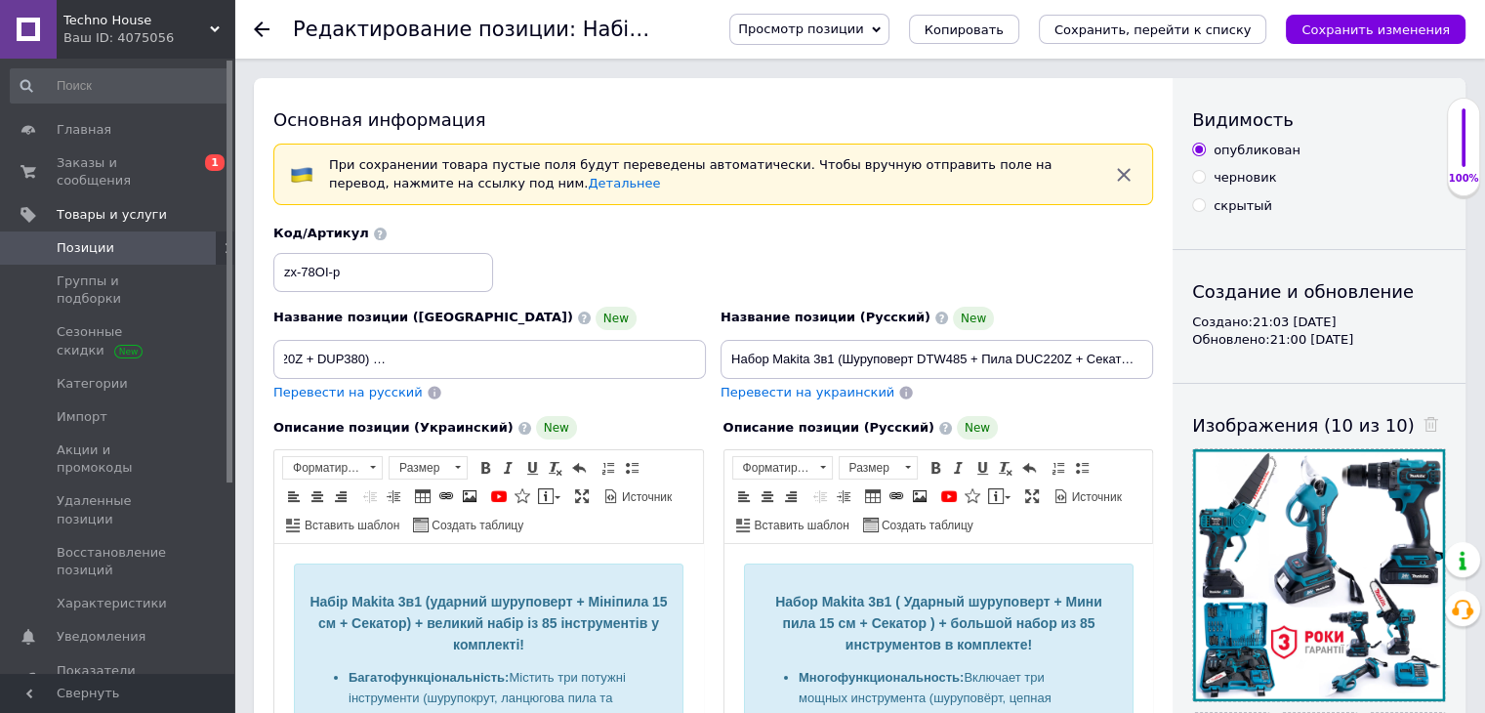
scroll to position [0, 0]
click at [376, 393] on span "Перевести на русский" at bounding box center [347, 392] width 149 height 15
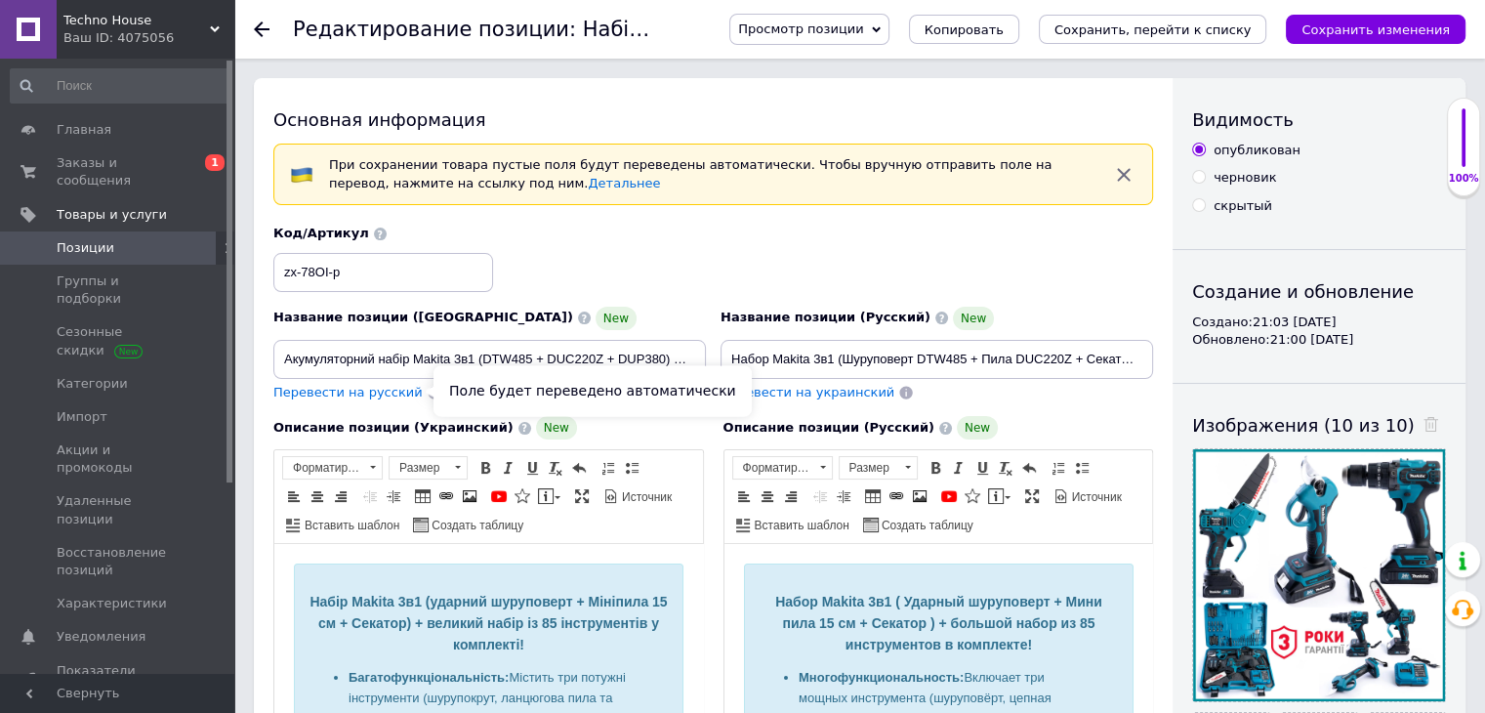
type input "Аккумуляторный набор Makita 3в1 (DTW485 + DUC220Z + DUP380) - профессиональный …"
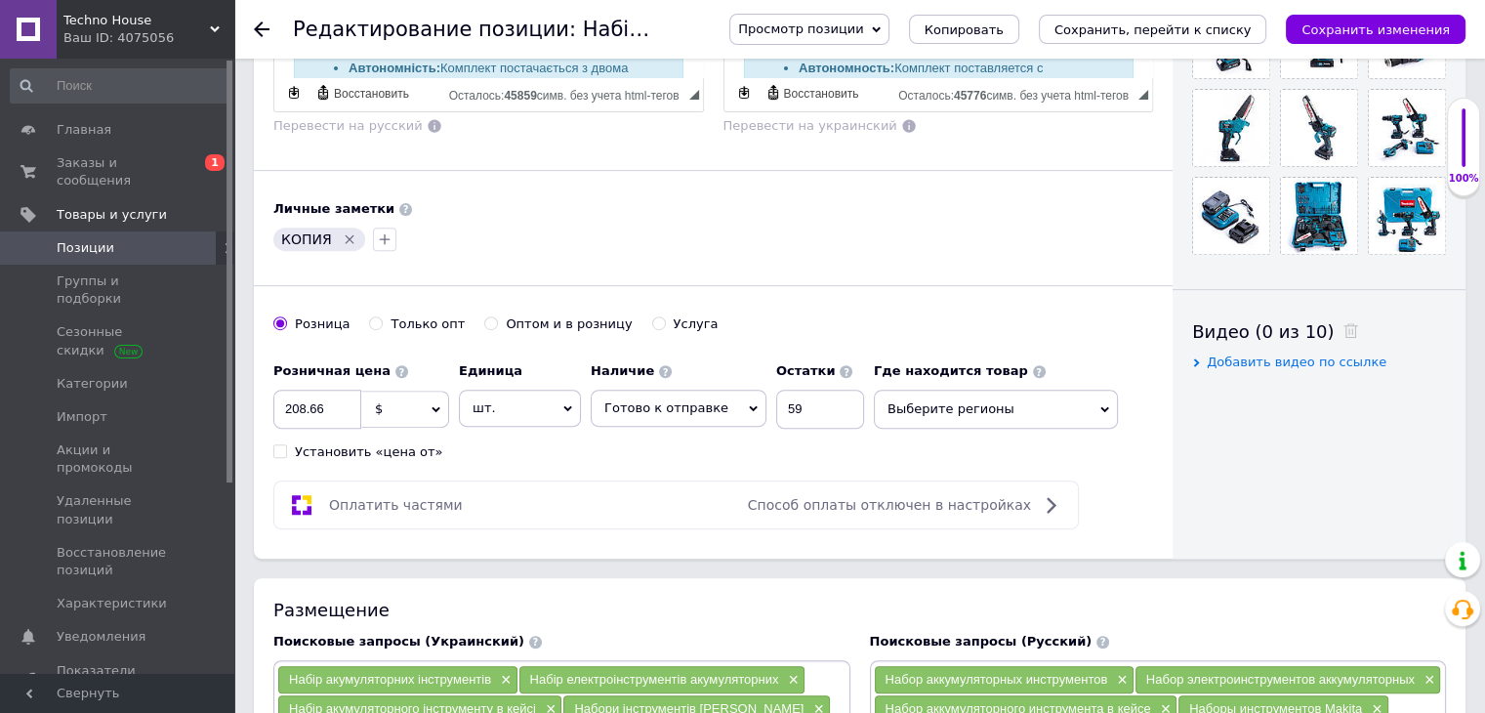
scroll to position [711, 0]
click at [329, 413] on input "208.66" at bounding box center [317, 409] width 88 height 39
type input "208.61"
drag, startPoint x: 813, startPoint y: 402, endPoint x: 702, endPoint y: 407, distance: 111.4
click at [702, 407] on div "Наличие Готово к отправке В наличии Нет в наличии Под заказ Остатки 59" at bounding box center [727, 390] width 273 height 76
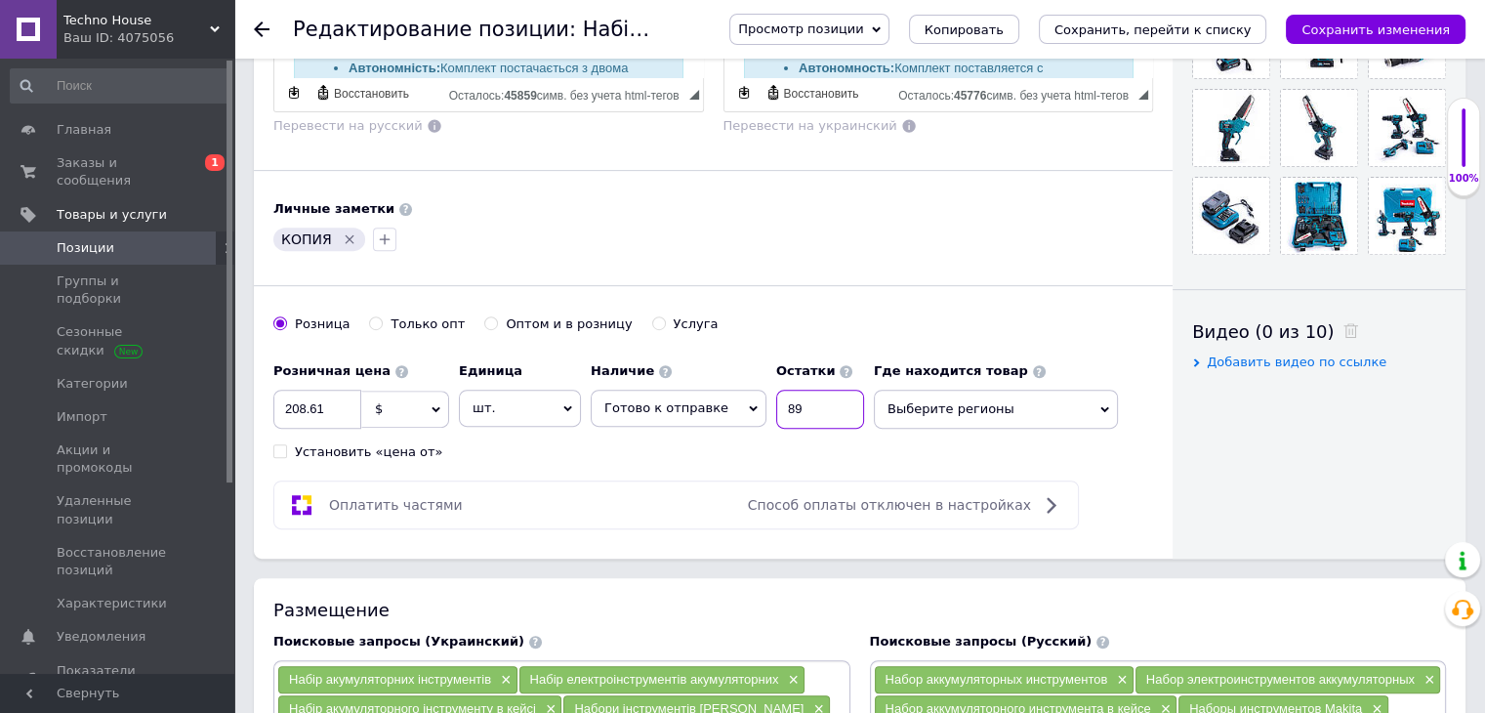
type input "89"
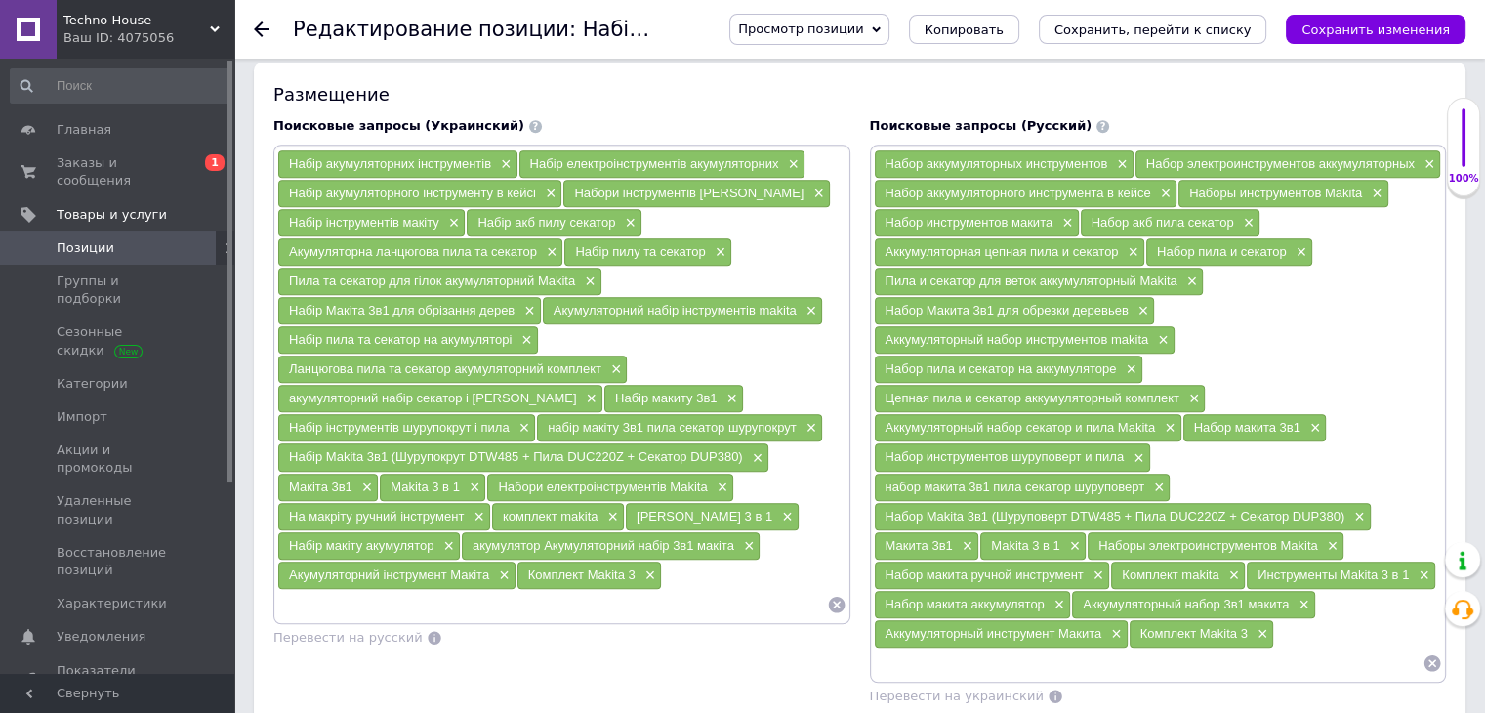
scroll to position [1229, 0]
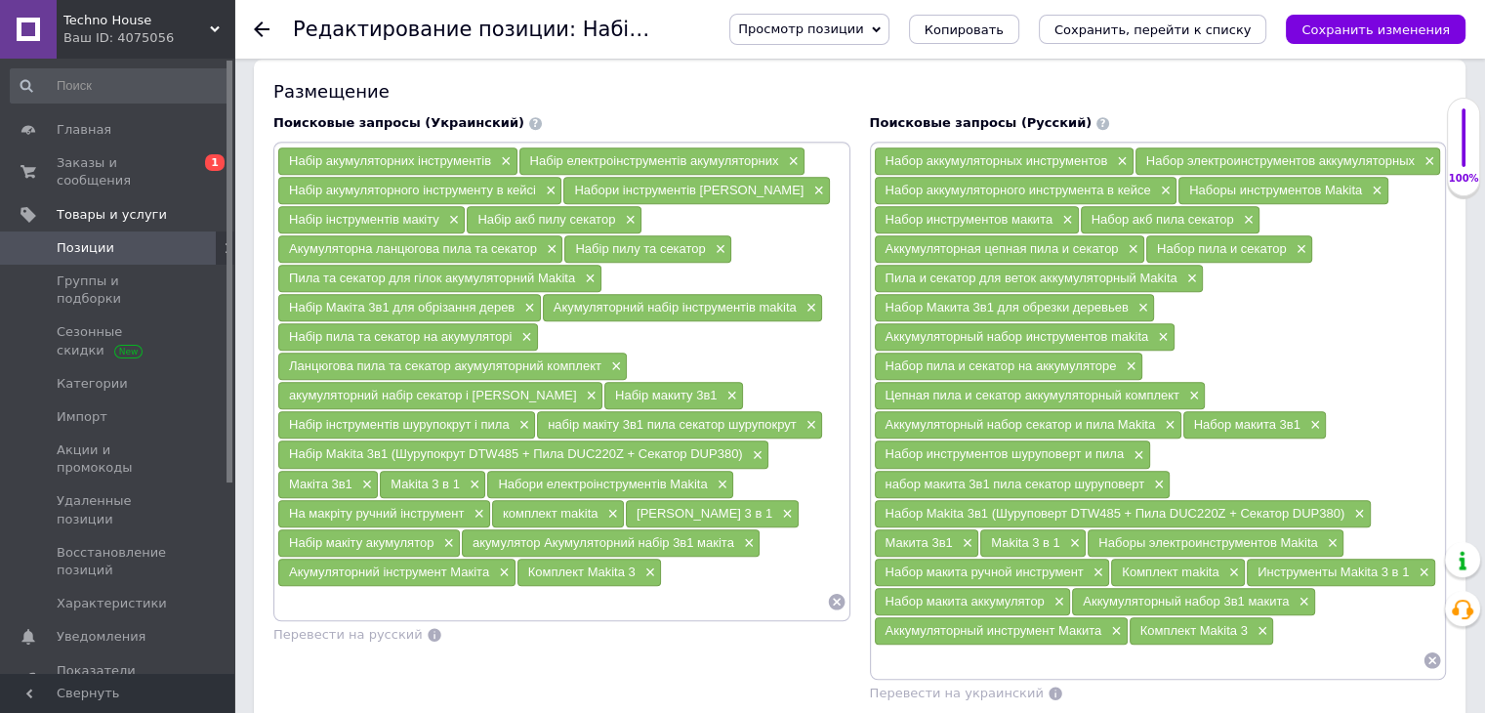
click at [955, 645] on input at bounding box center [1149, 659] width 550 height 29
click at [1070, 535] on span "×" at bounding box center [1073, 543] width 16 height 17
click at [948, 645] on input at bounding box center [1149, 659] width 550 height 29
type input "g"
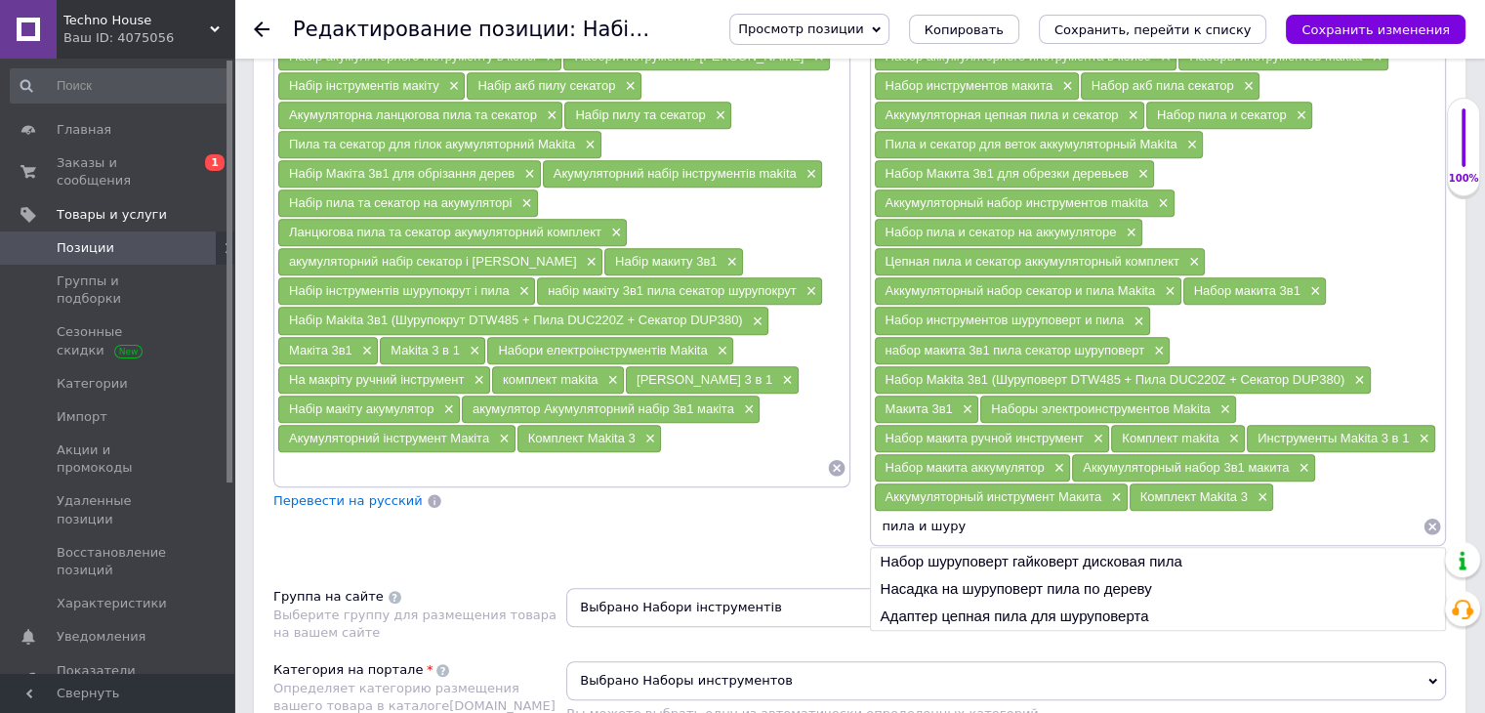
scroll to position [1370, 0]
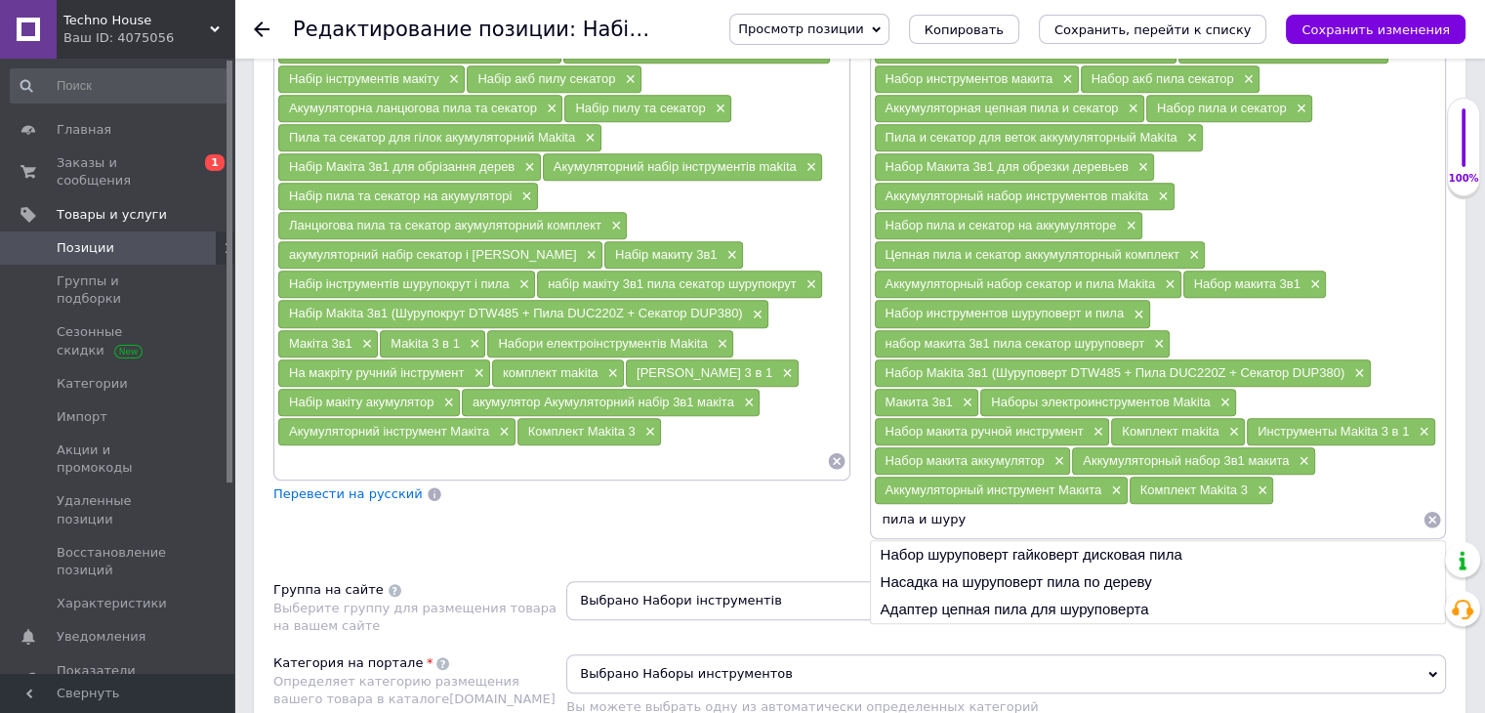
drag, startPoint x: 982, startPoint y: 505, endPoint x: 855, endPoint y: 509, distance: 127.0
click at [855, 509] on div "Поисковые запросы (Украинский) Набір акумуляторних інструментів × Набір електро…" at bounding box center [860, 268] width 1192 height 608
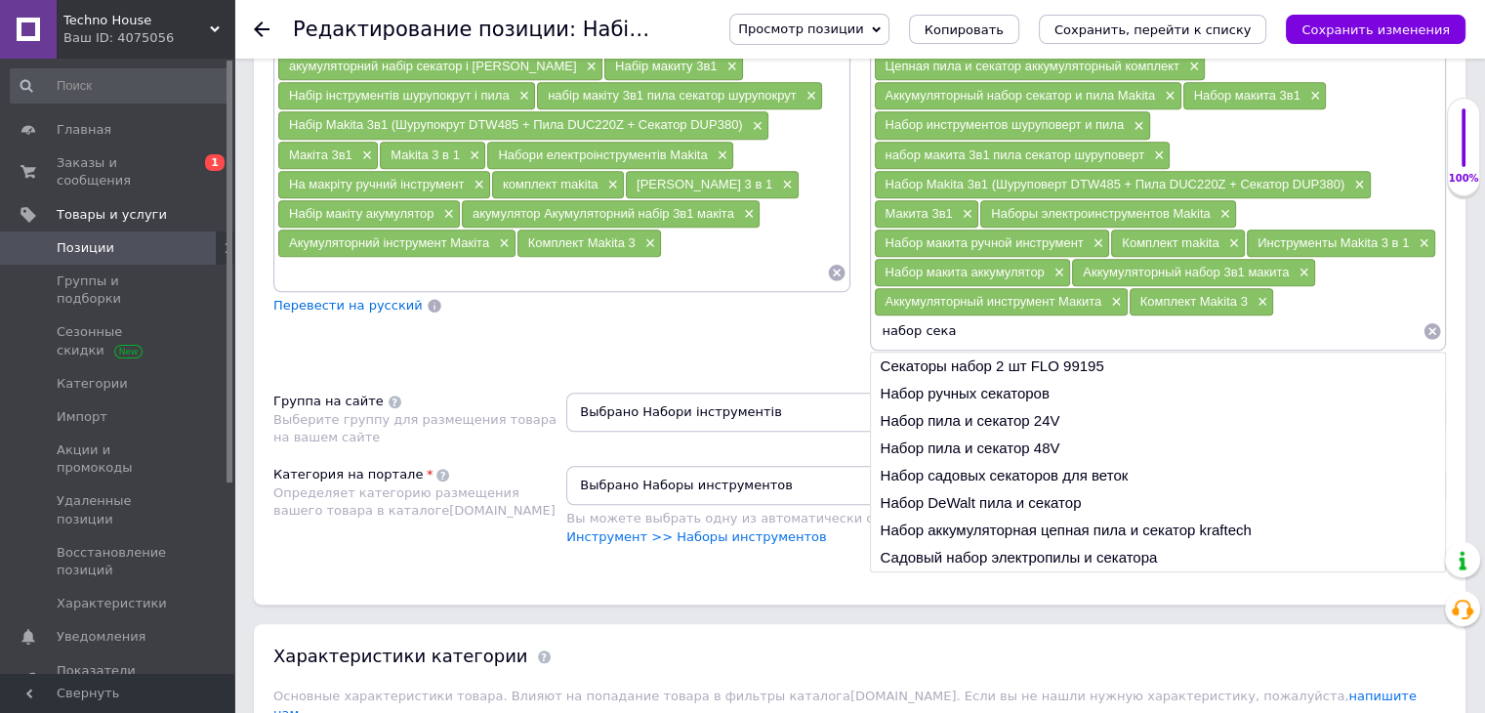
scroll to position [1539, 0]
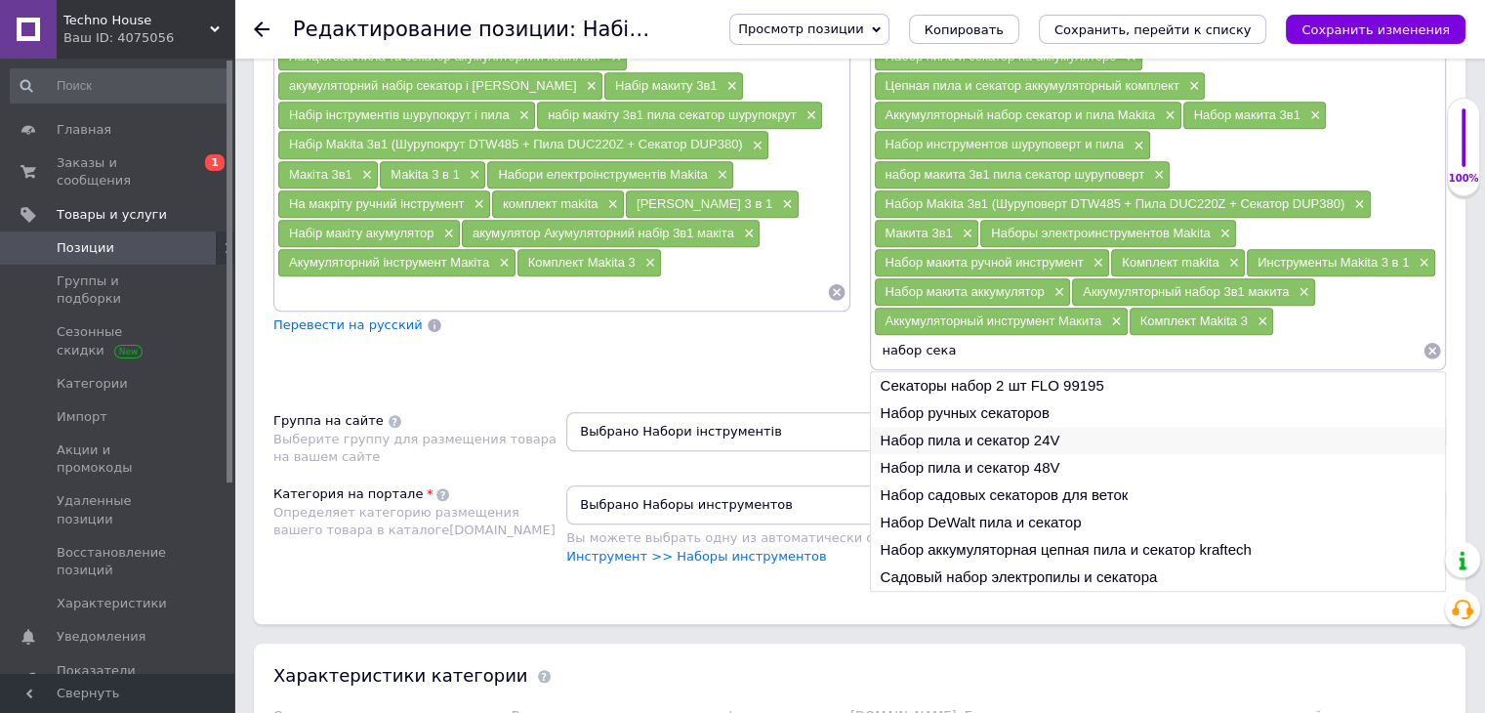
type input "набор сека"
click at [964, 427] on li "Набор пила и секатор 24V" at bounding box center [1158, 440] width 575 height 27
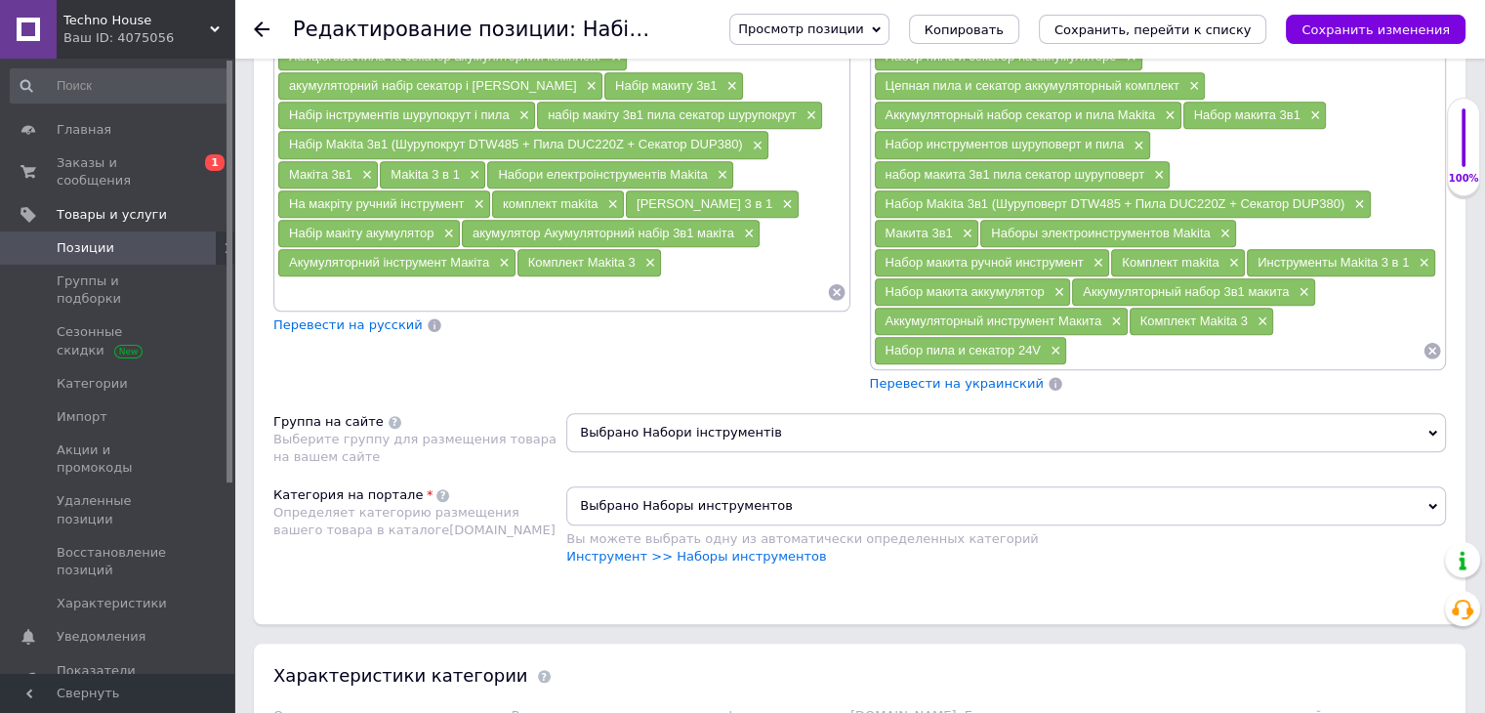
click at [990, 376] on span "Перевести на украинский" at bounding box center [957, 383] width 174 height 15
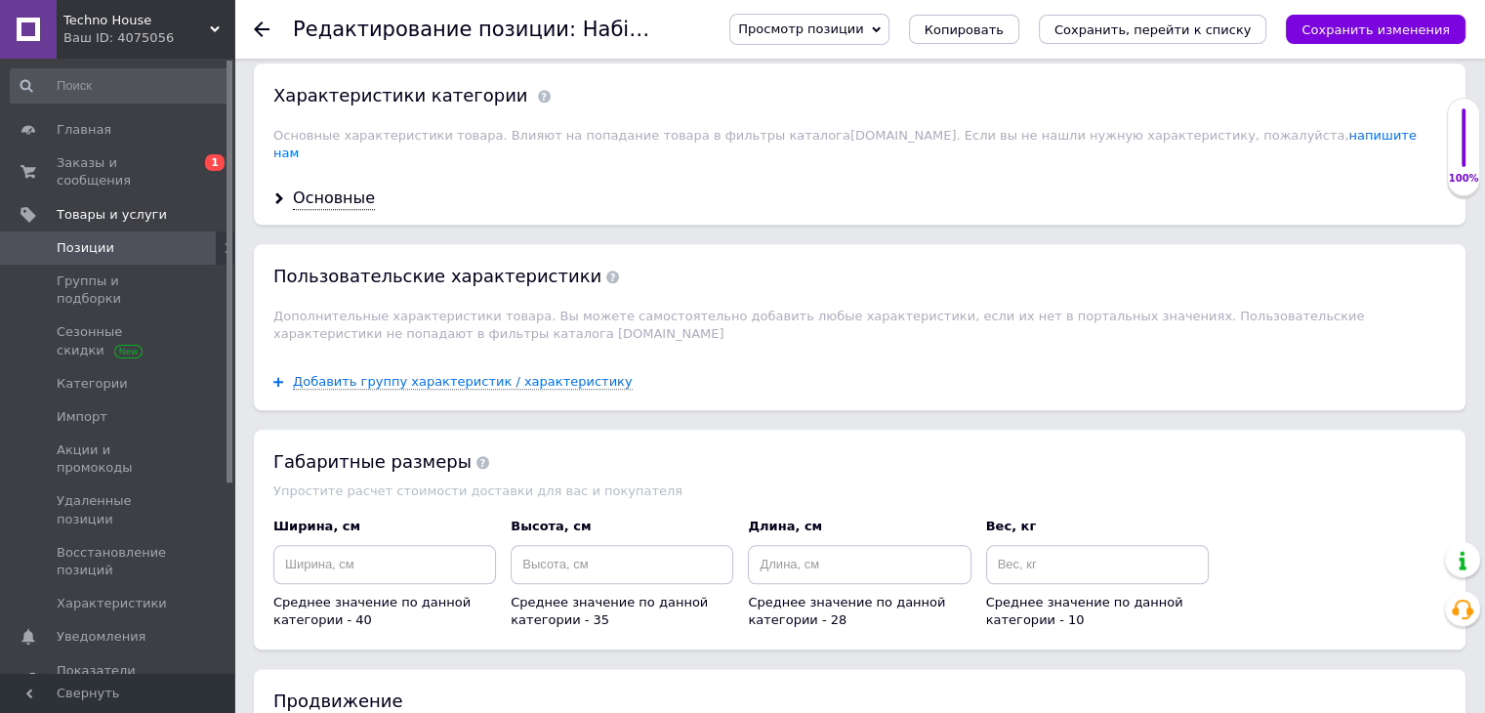
scroll to position [2123, 0]
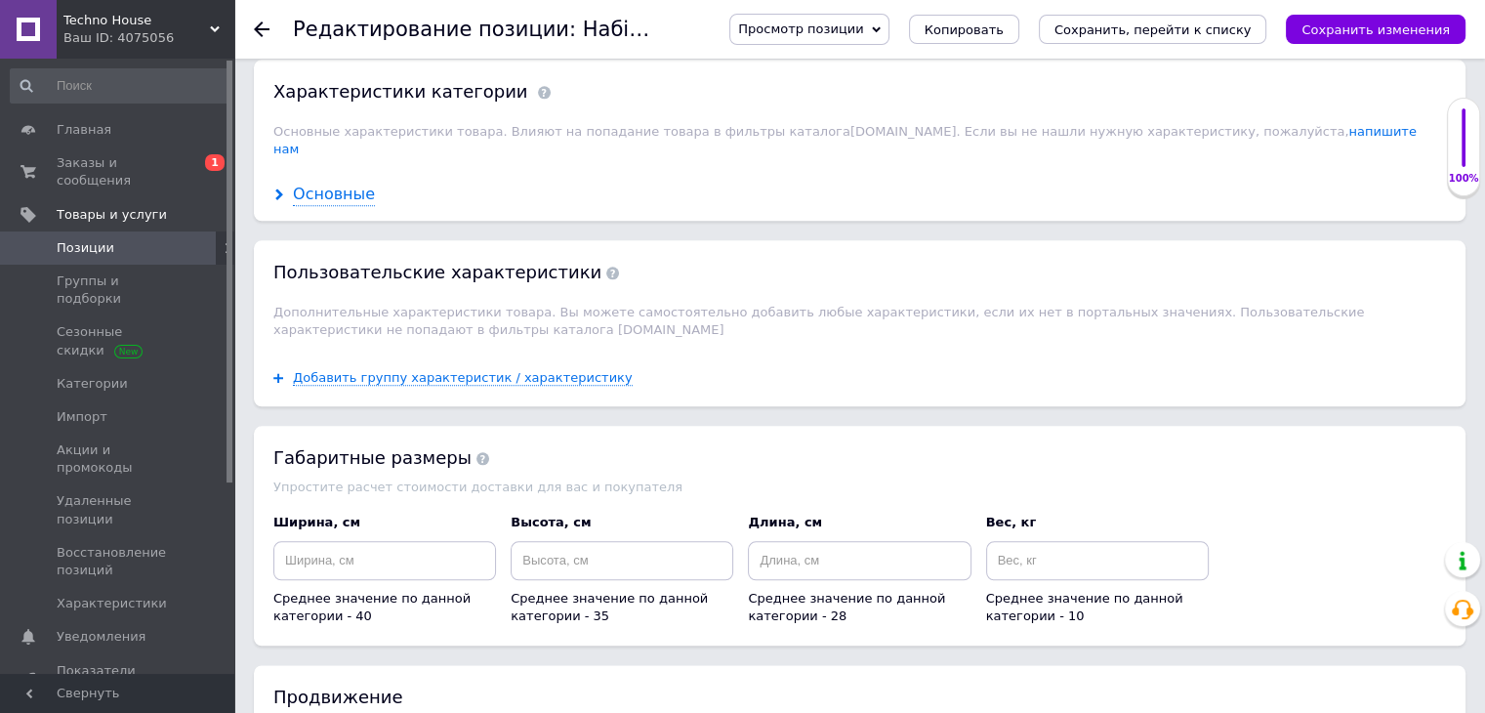
click at [320, 184] on div "Основные" at bounding box center [334, 195] width 82 height 22
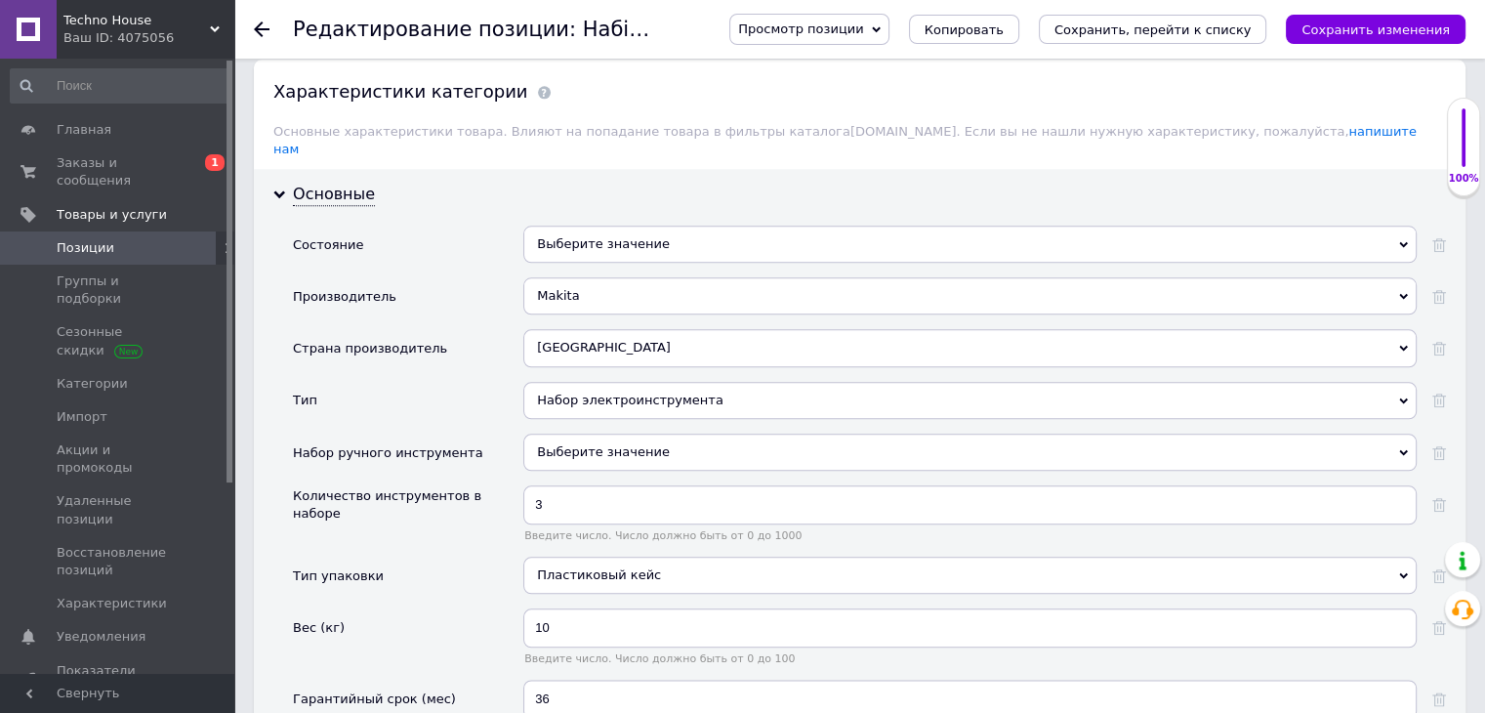
click at [558, 226] on div "Выберите значение" at bounding box center [969, 244] width 893 height 37
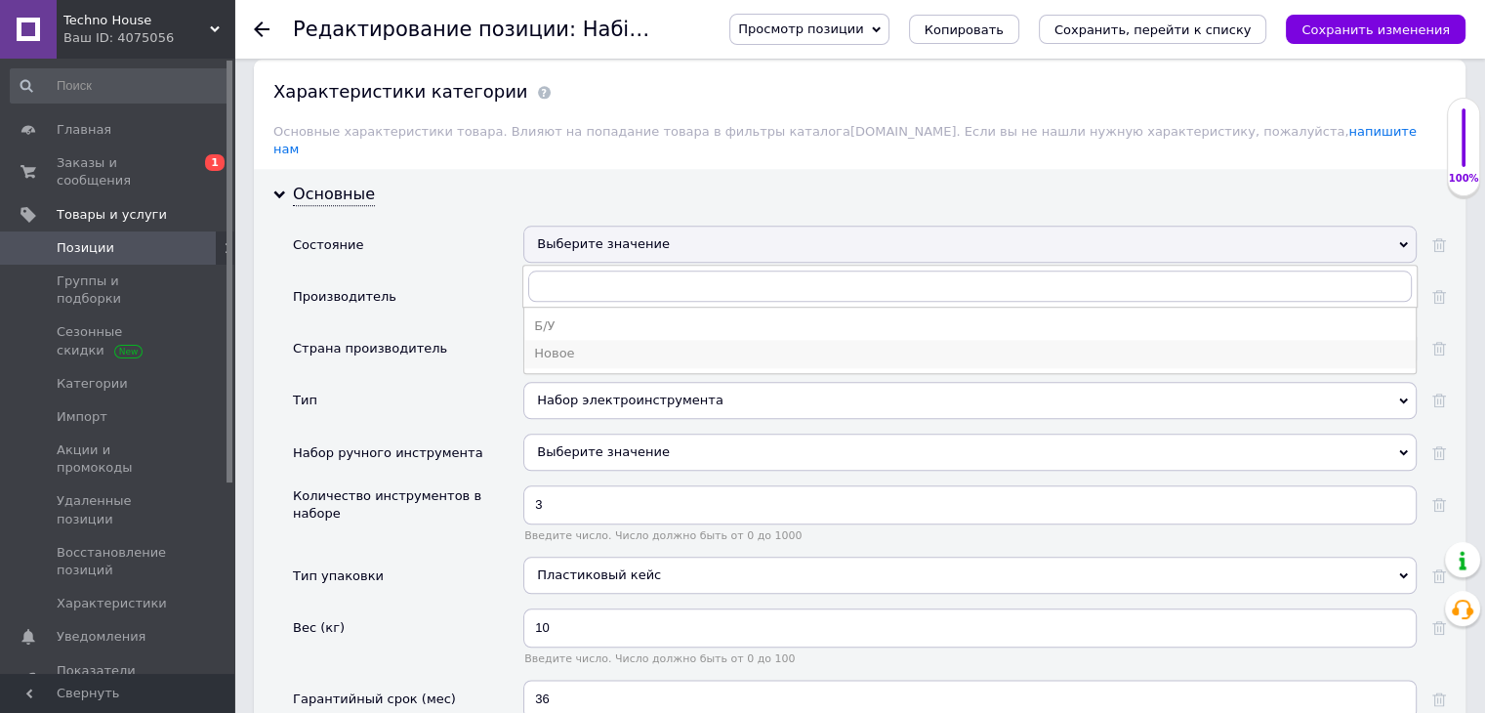
click at [571, 345] on div "Новое" at bounding box center [970, 354] width 872 height 18
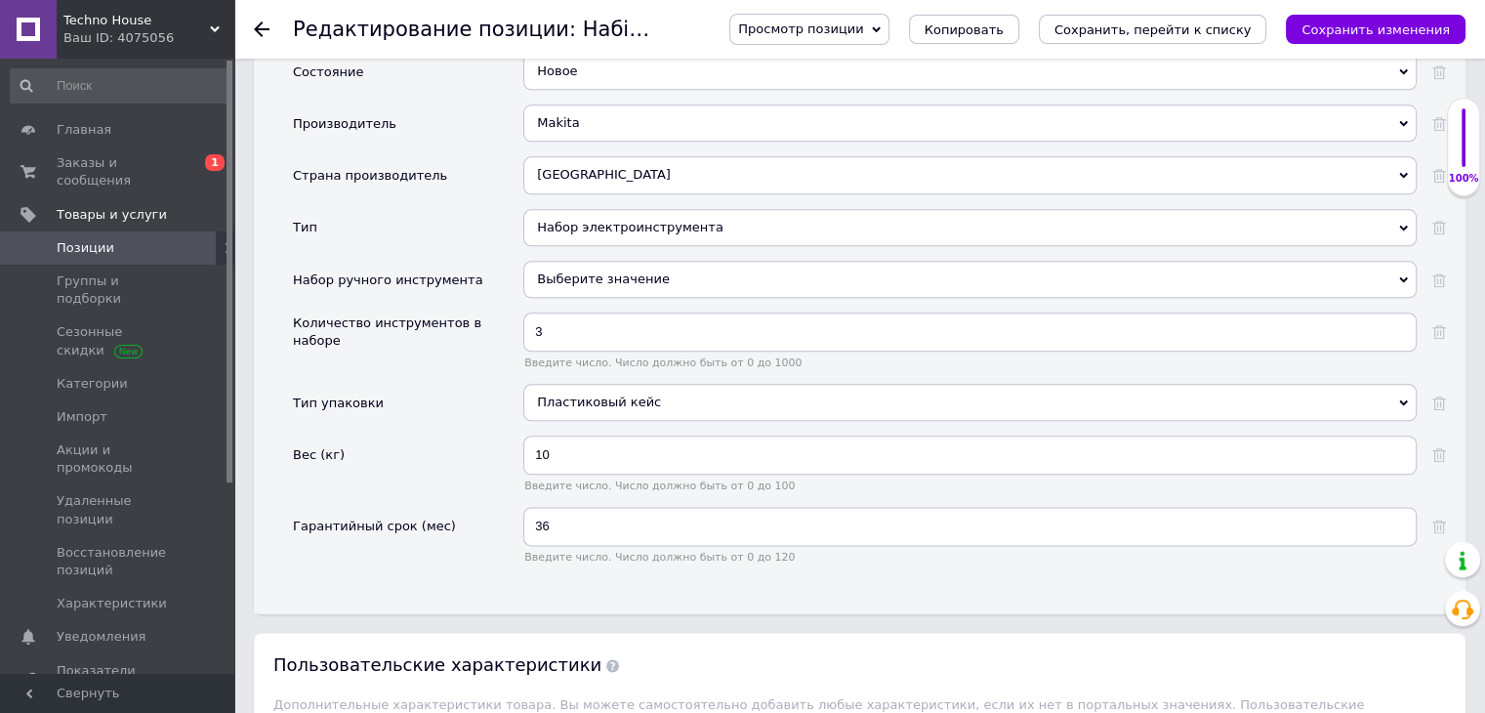
scroll to position [2297, 0]
click at [572, 435] on input "10" at bounding box center [969, 454] width 893 height 39
type input "1"
click at [531, 435] on input "9.85" at bounding box center [969, 454] width 893 height 39
type input "9.85"
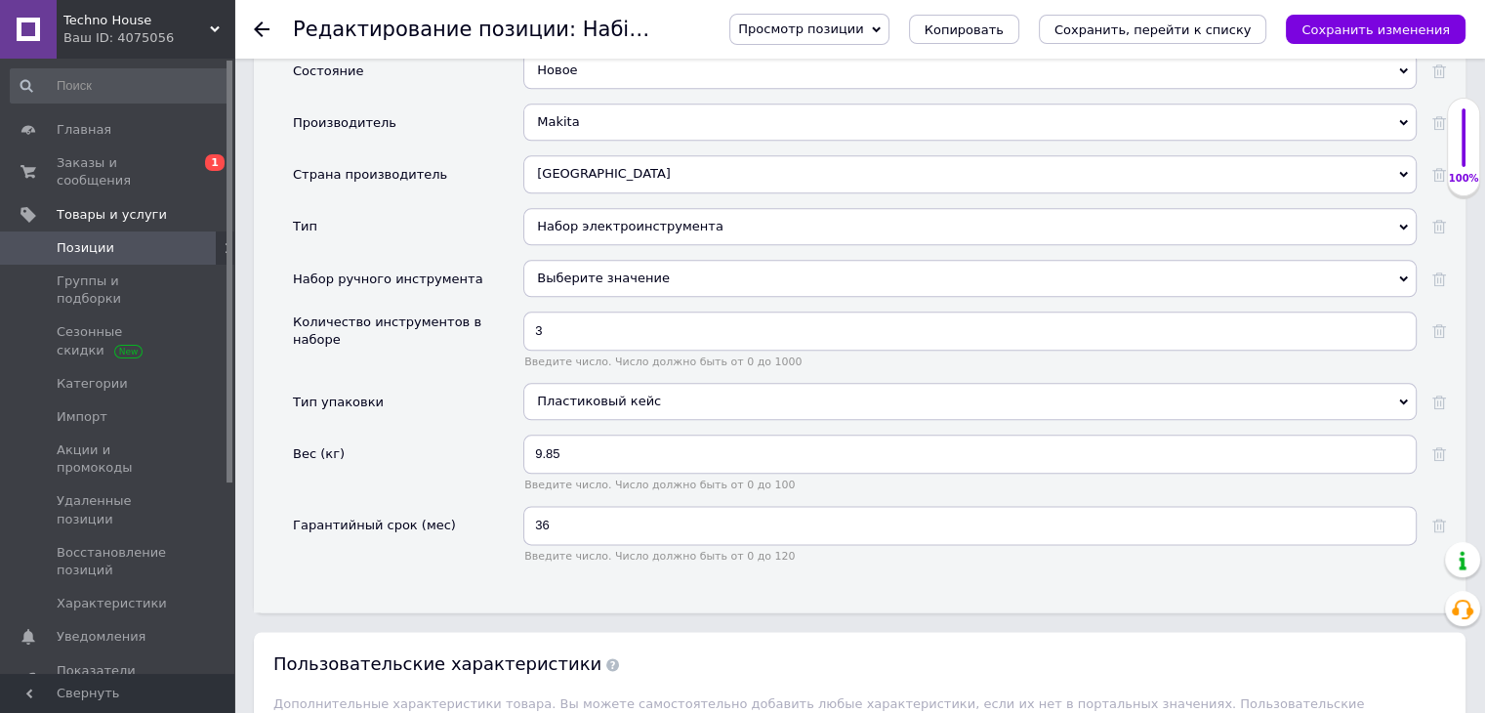
click at [469, 394] on div "Тип упаковки" at bounding box center [408, 409] width 230 height 52
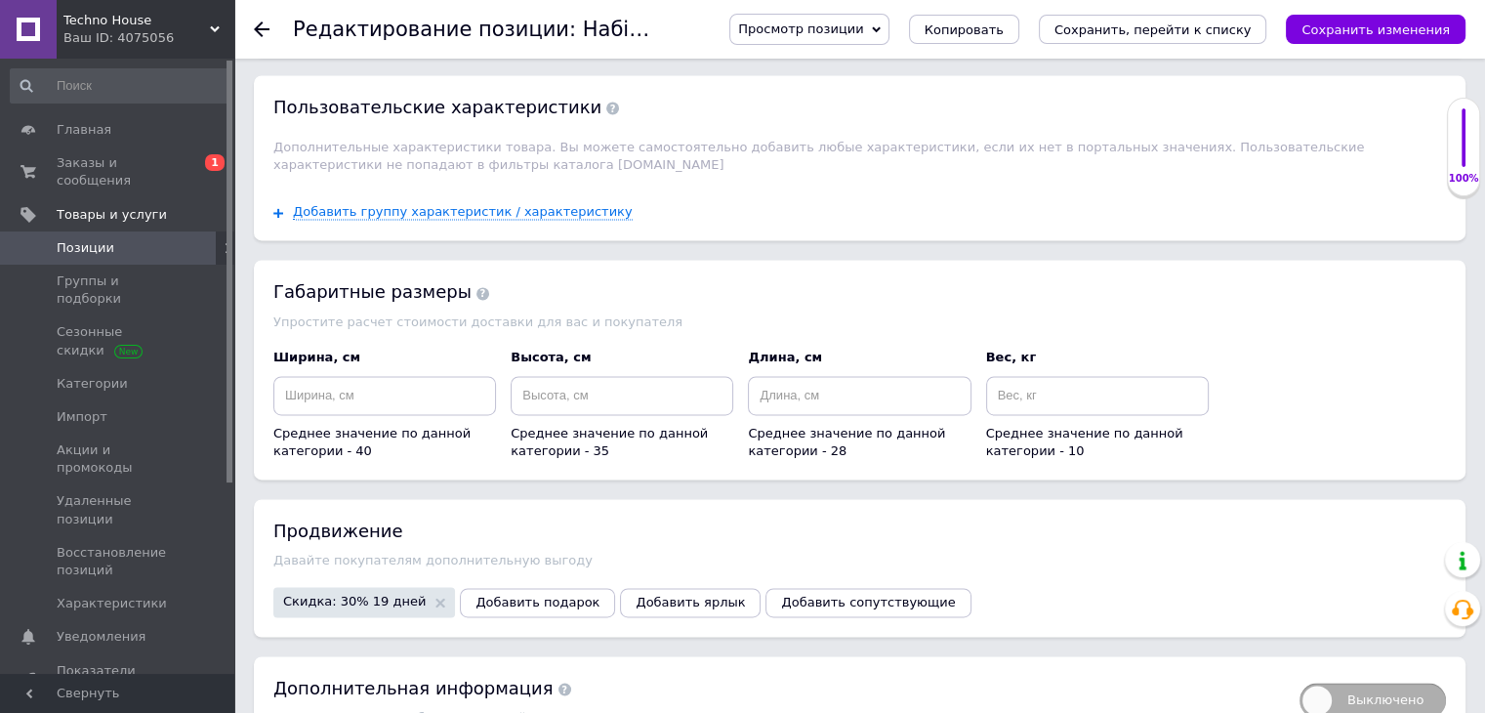
scroll to position [2854, 0]
click at [1390, 18] on button "Сохранить изменения" at bounding box center [1376, 29] width 180 height 29
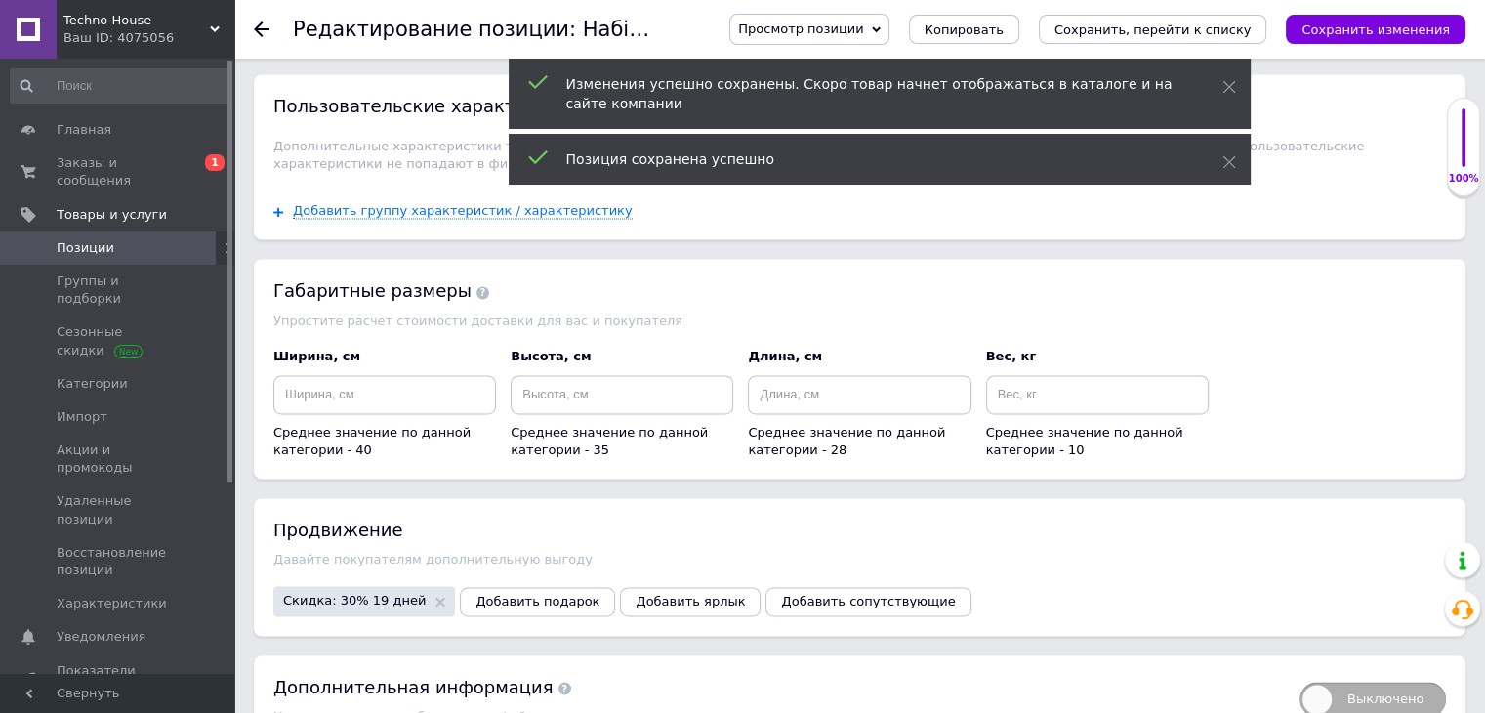
click at [260, 24] on use at bounding box center [262, 29] width 16 height 16
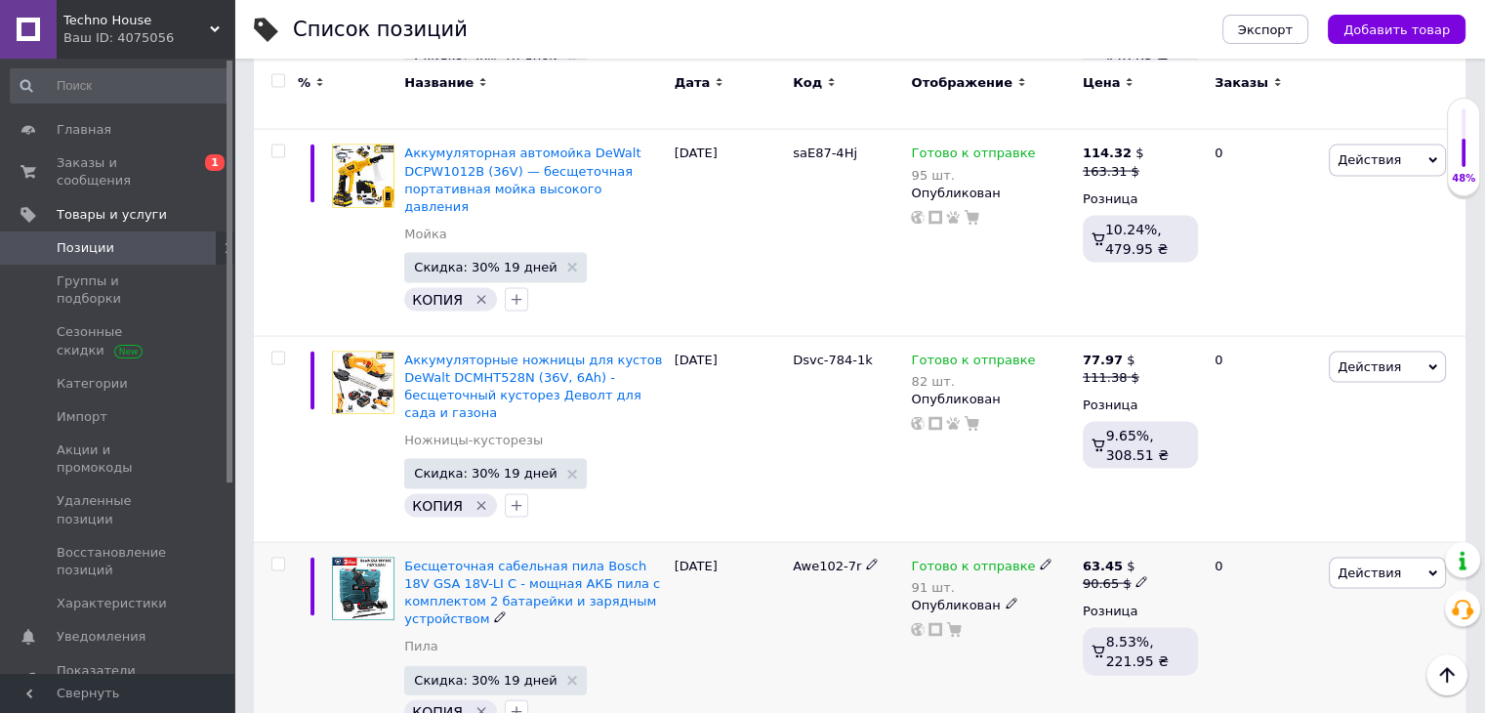
scroll to position [11434, 0]
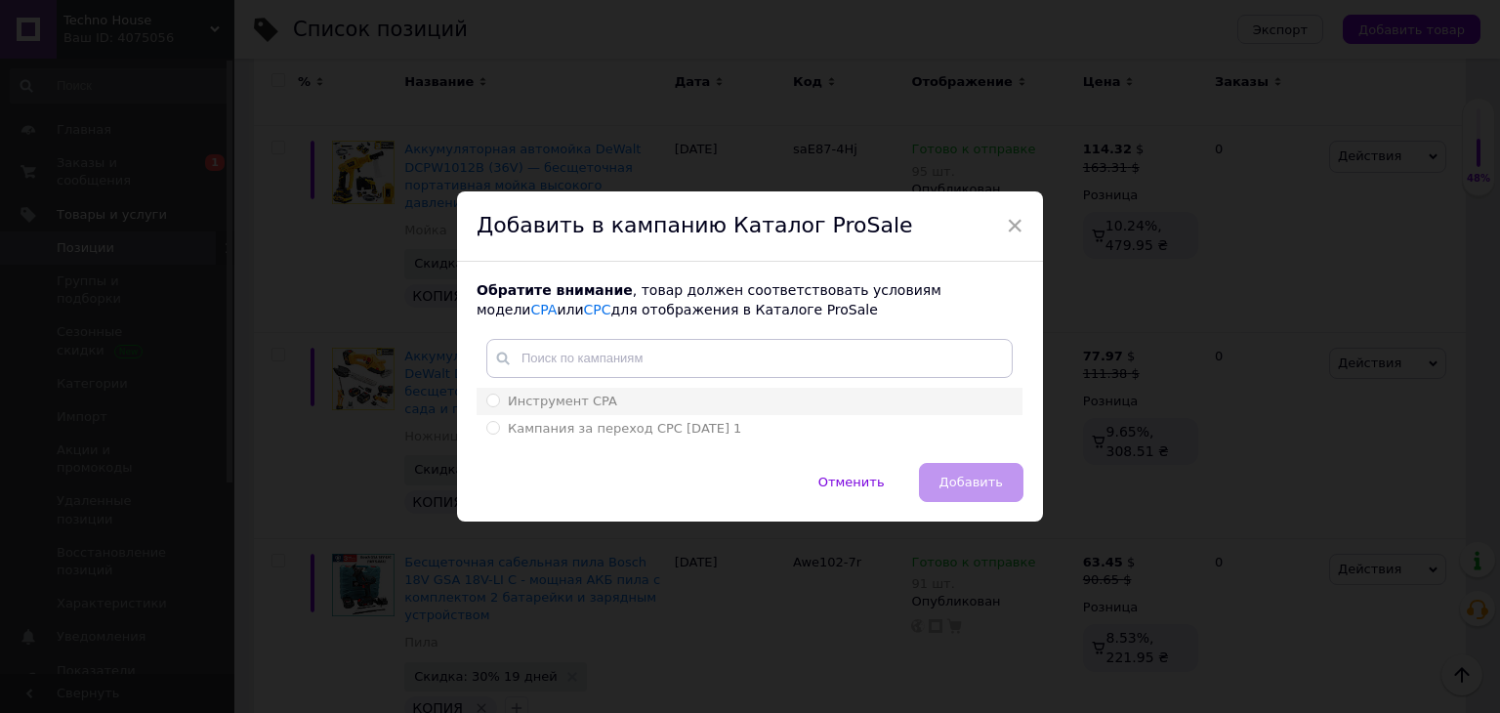
click at [487, 397] on input "Инструмент CPA" at bounding box center [492, 400] width 13 height 13
radio input "true"
click at [961, 486] on span "Добавить" at bounding box center [970, 482] width 63 height 15
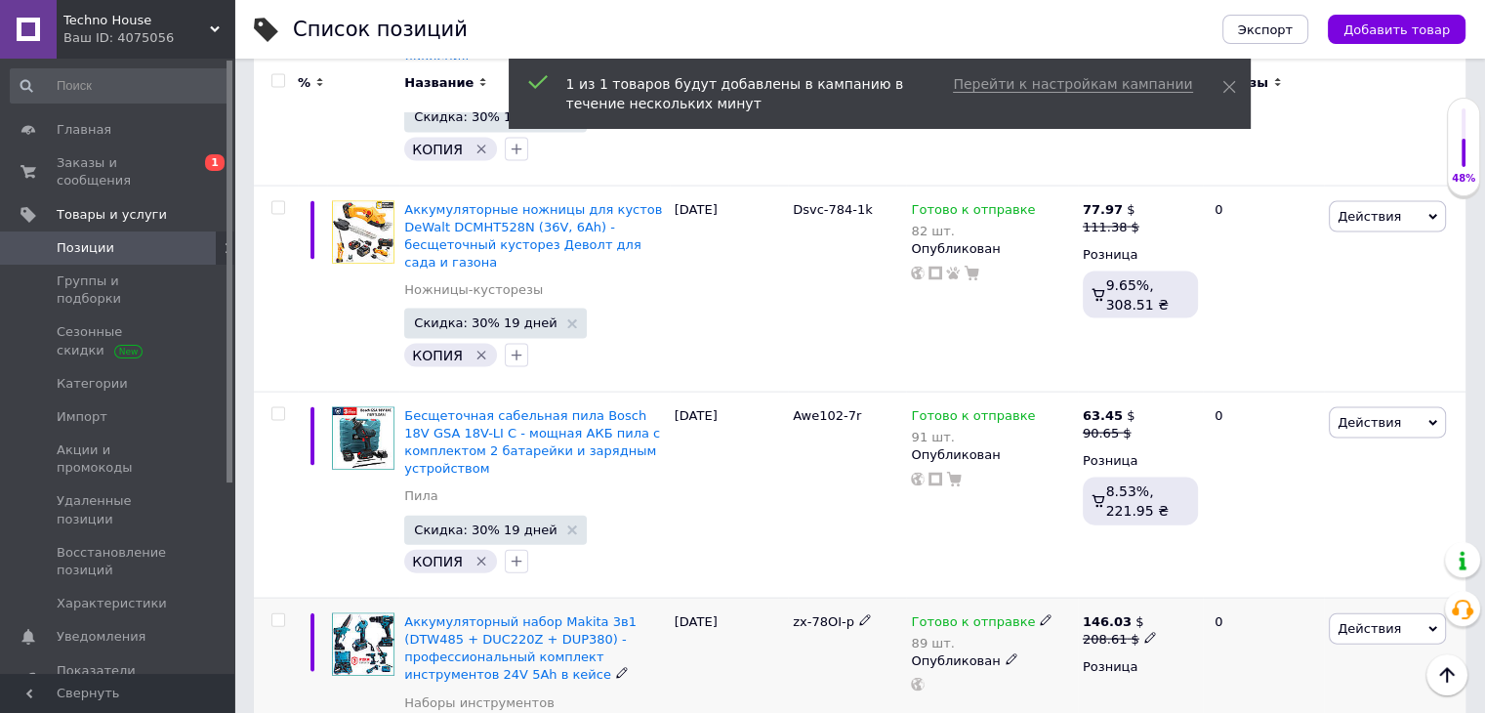
scroll to position [11590, 0]
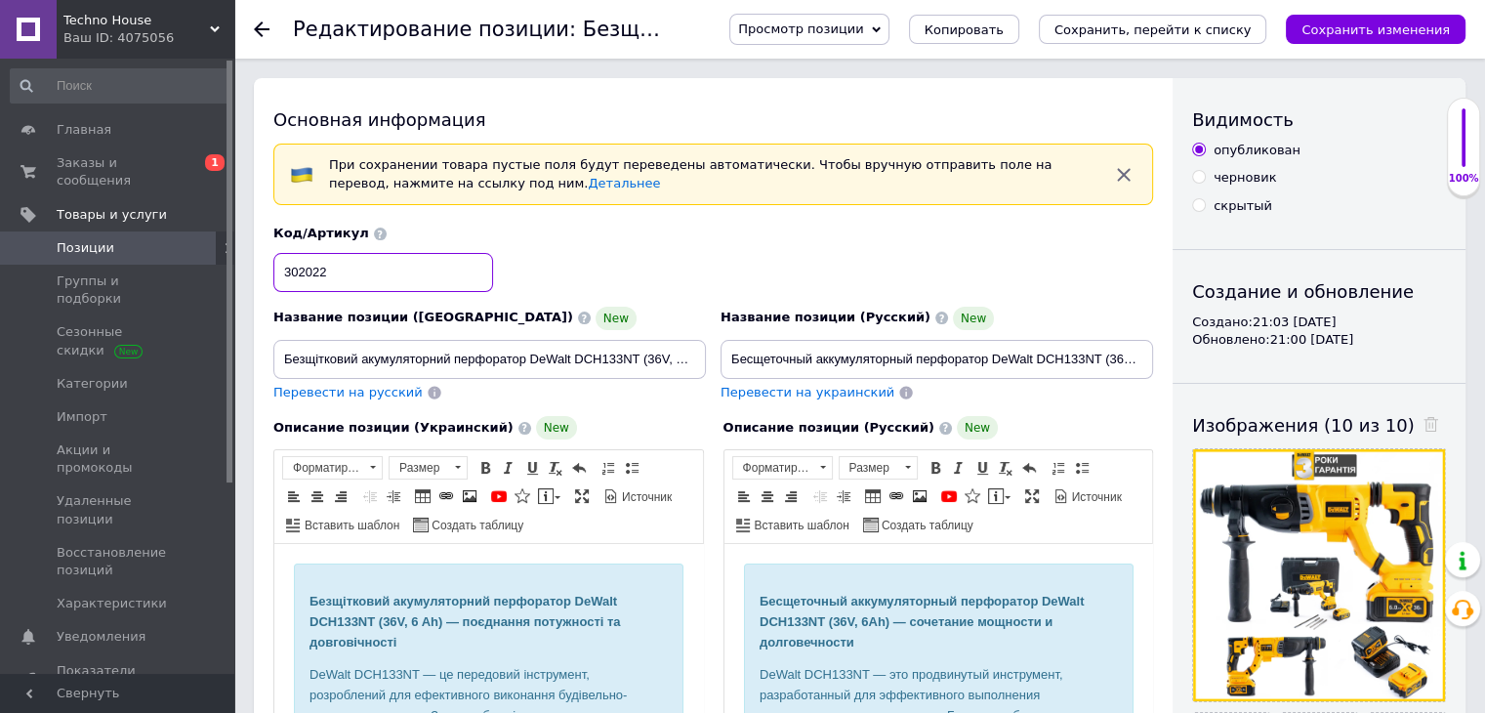
drag, startPoint x: 368, startPoint y: 269, endPoint x: 125, endPoint y: 243, distance: 244.6
type input "Vcx87-1jk"
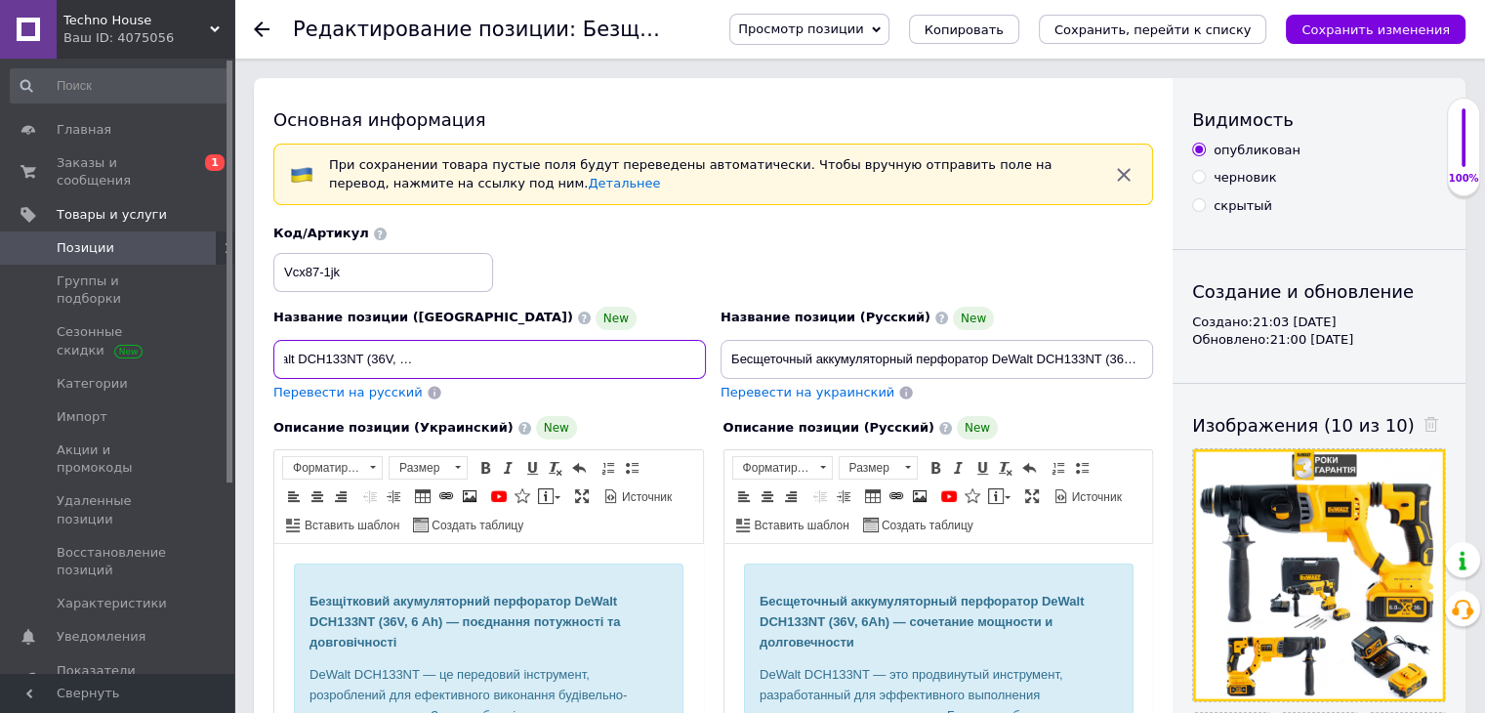
drag, startPoint x: 281, startPoint y: 355, endPoint x: 738, endPoint y: 349, distance: 457.0
click at [738, 349] on div "Название позиции (Украинский) New Безщітковий акумуляторний перфоратор DeWalt D…" at bounding box center [714, 313] width 894 height 191
paste input "DeWalt DCH133NT Professional — потужний безщітковий перфоратор 36 В, 6 А·год з …"
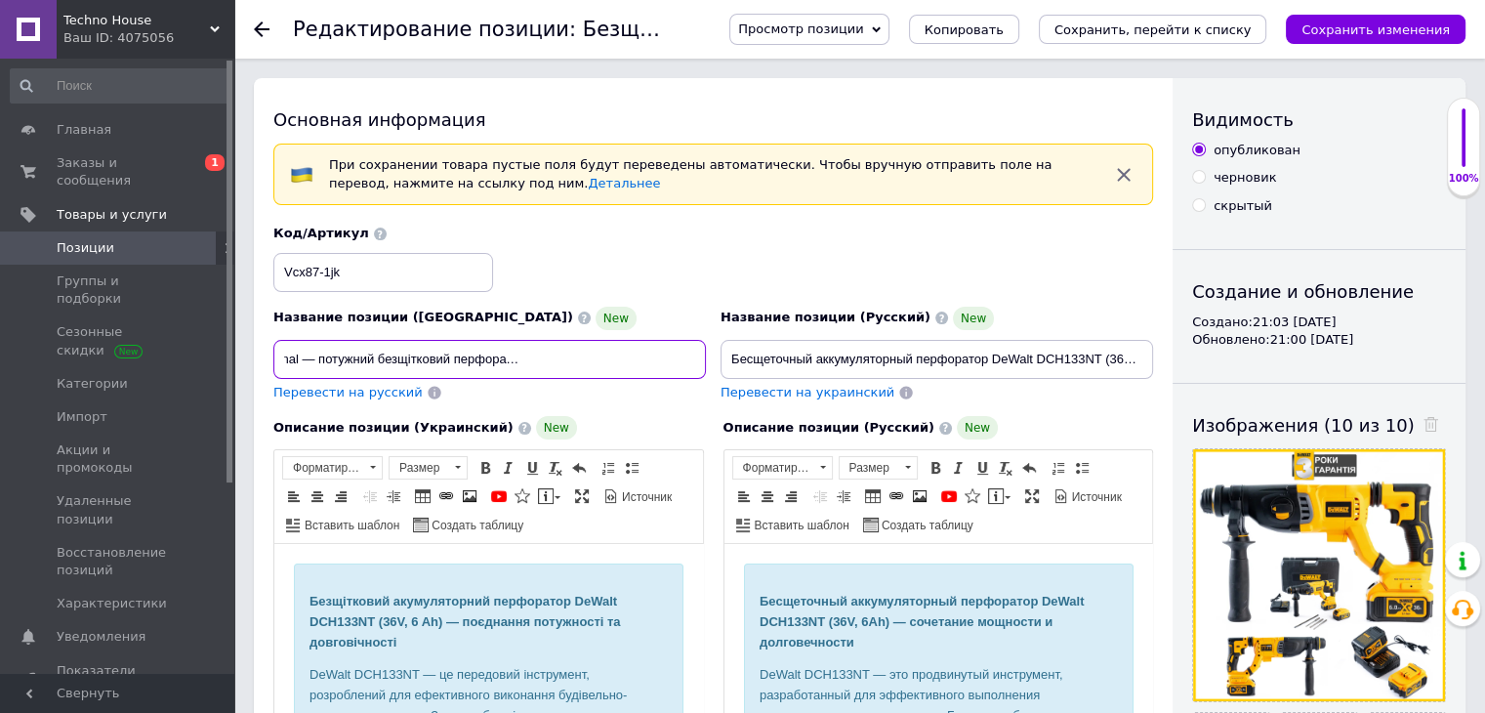
type input "DeWalt DCH133NT Professional — потужний безщітковий перфоратор 36 В, 6 А·год з …"
click at [334, 392] on span "Перевести на русский" at bounding box center [347, 392] width 149 height 15
type input "DeWalt DCH133NT Professional – мощный бесщеточный перфоратор 36 В, 6 Ач с 2 АКБ…"
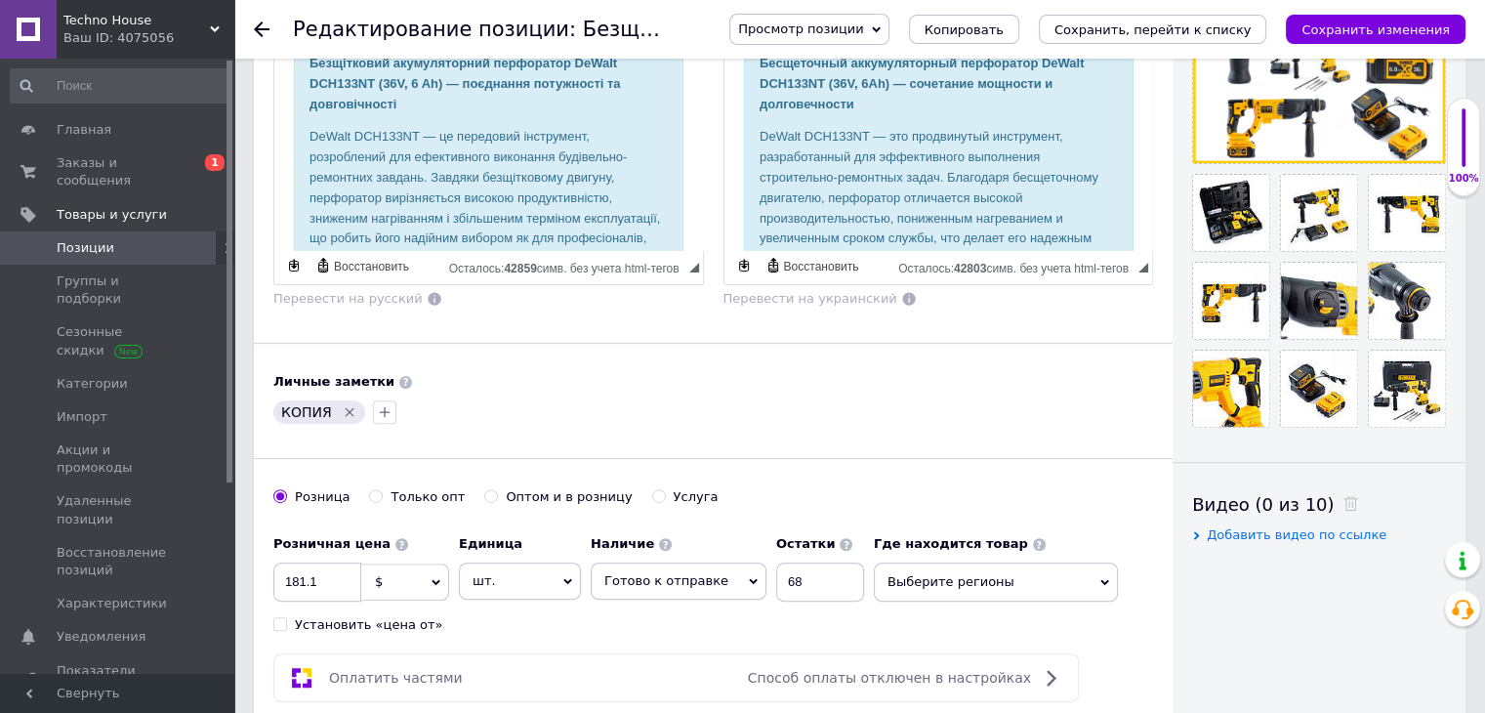
scroll to position [539, 0]
click at [340, 568] on input "181.1" at bounding box center [317, 580] width 88 height 39
type input "181.0"
drag, startPoint x: 803, startPoint y: 586, endPoint x: 703, endPoint y: 591, distance: 99.7
click at [703, 591] on div "Наличие Готово к отправке В наличии Нет в наличии Под заказ Остатки 68" at bounding box center [727, 562] width 273 height 76
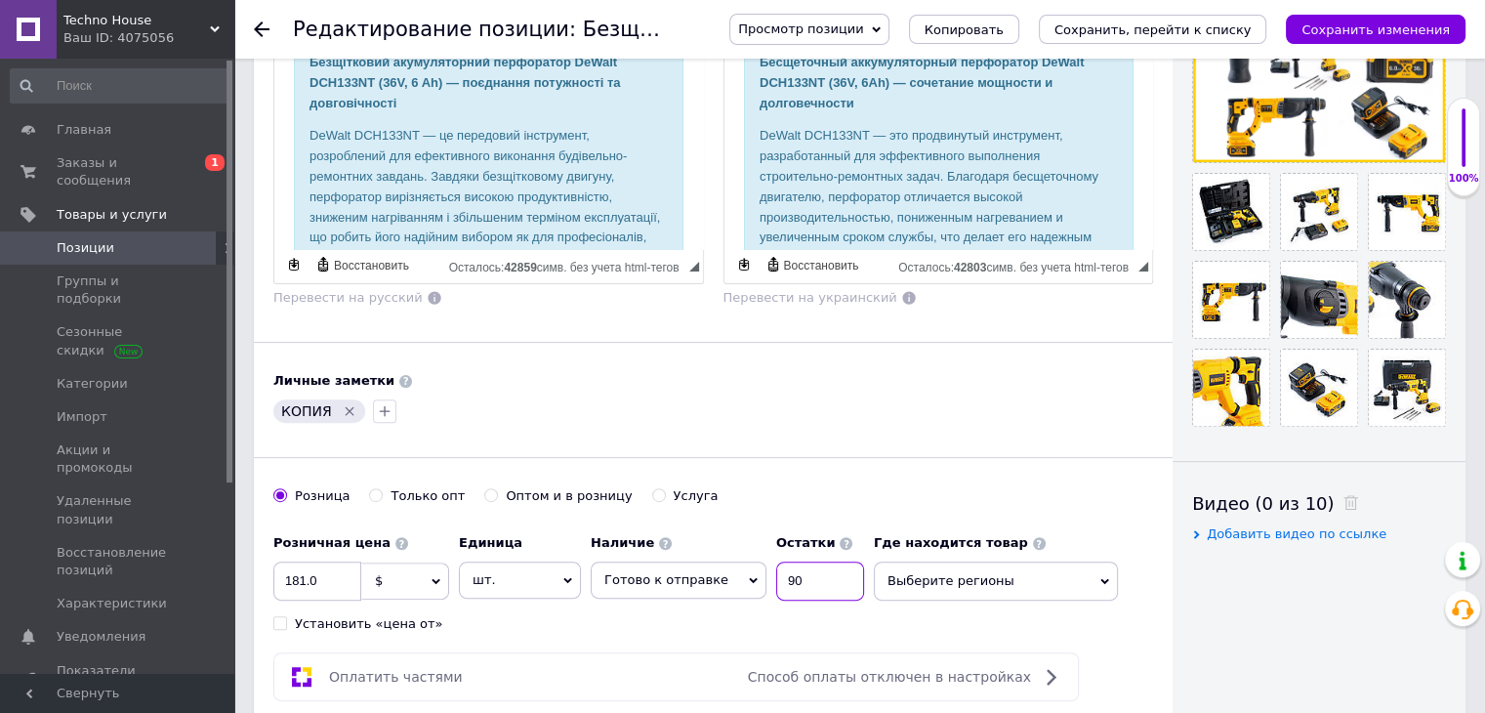
type input "90"
click at [701, 599] on div "Розничная цена 181.0 $ € CHF ₴ £ ¥ PLN ₸ MDL HUF KGS CN¥ TRY ₩ lei Установить «…" at bounding box center [573, 578] width 601 height 108
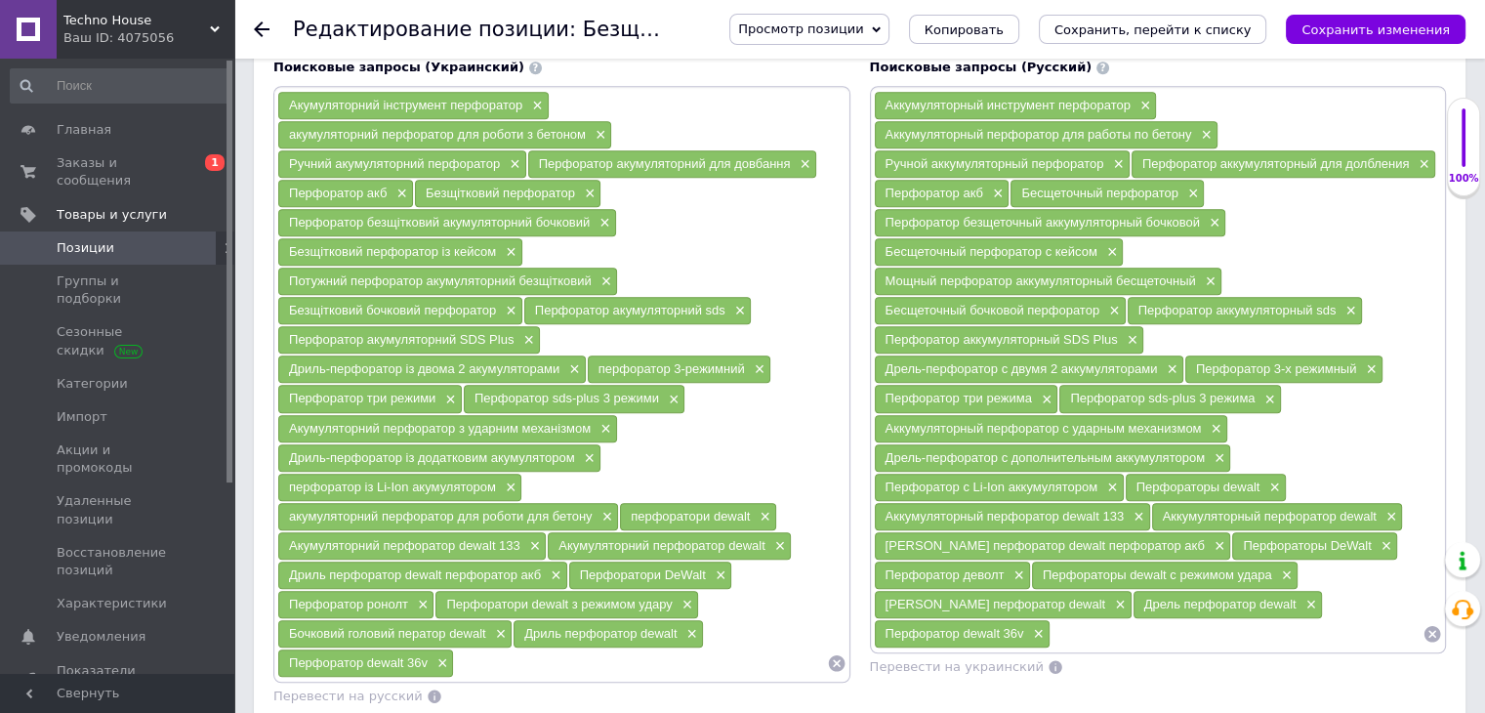
scroll to position [1289, 0]
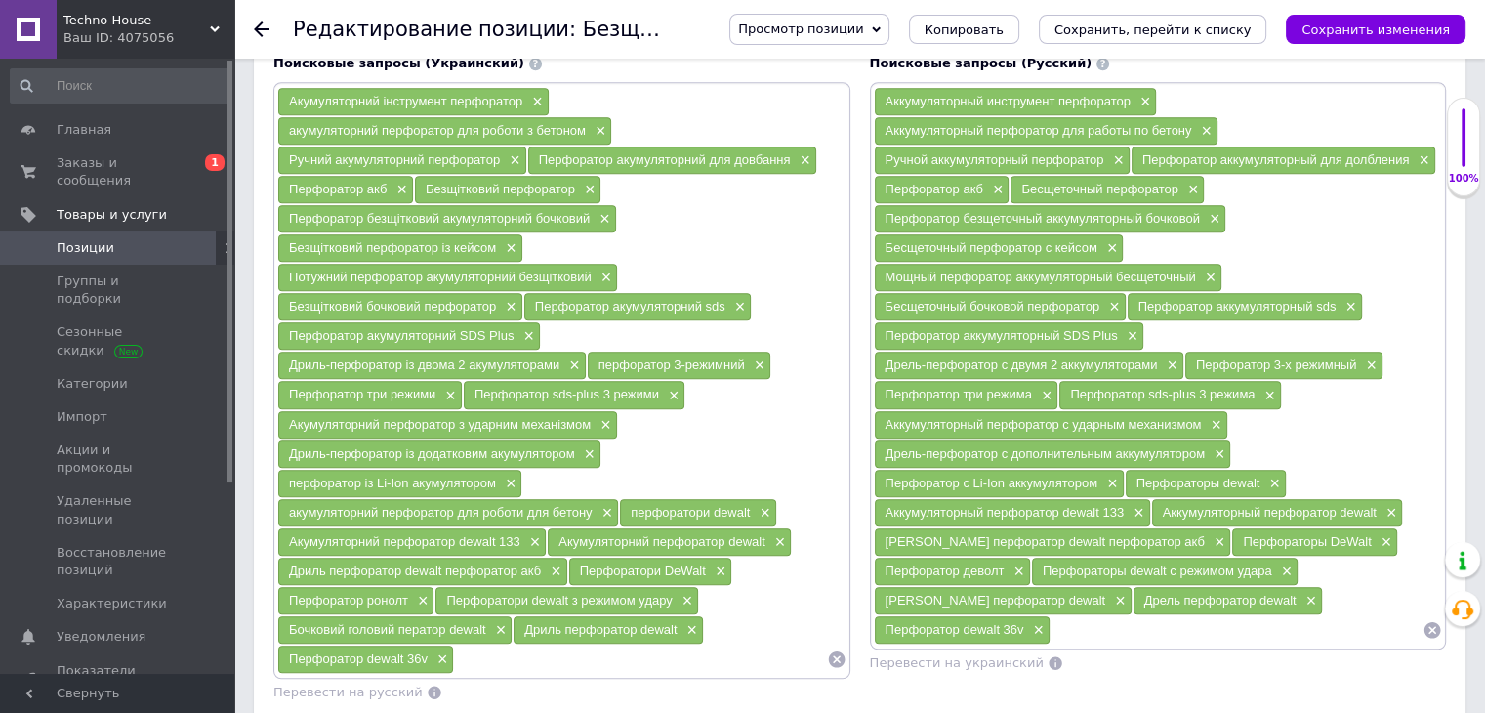
click at [1113, 629] on input at bounding box center [1237, 629] width 372 height 29
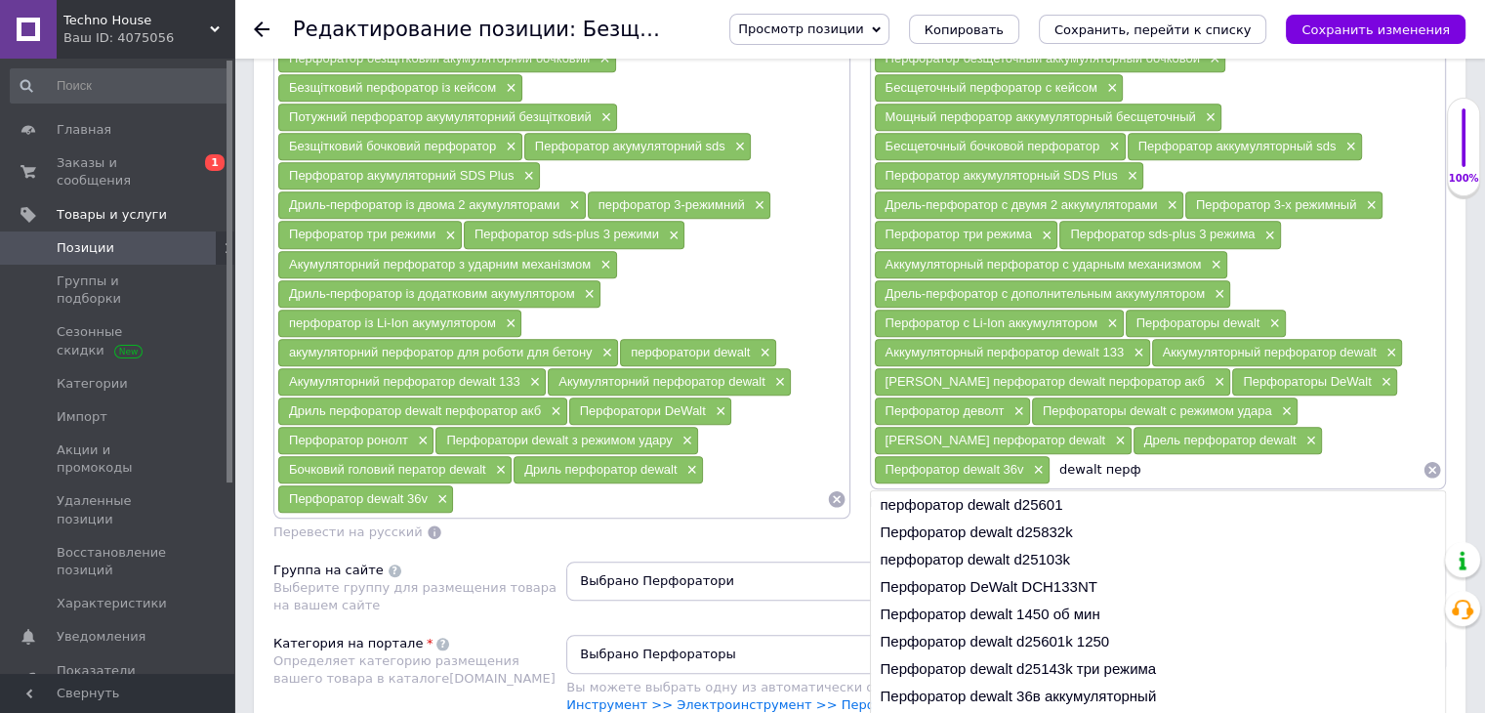
scroll to position [1472, 0]
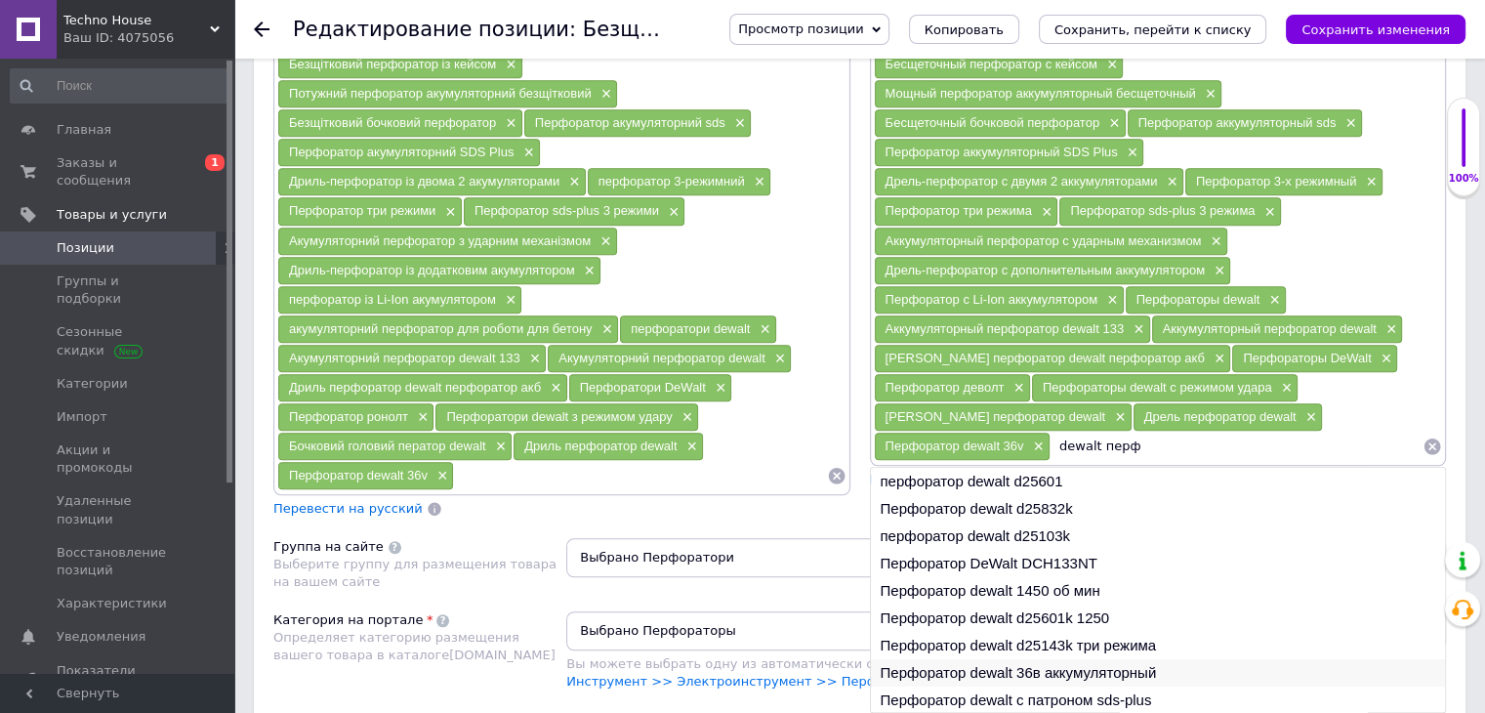
type input "dewalt перф"
click at [976, 659] on li "Перфоратор dewalt 36в аккумуляторный" at bounding box center [1158, 672] width 575 height 27
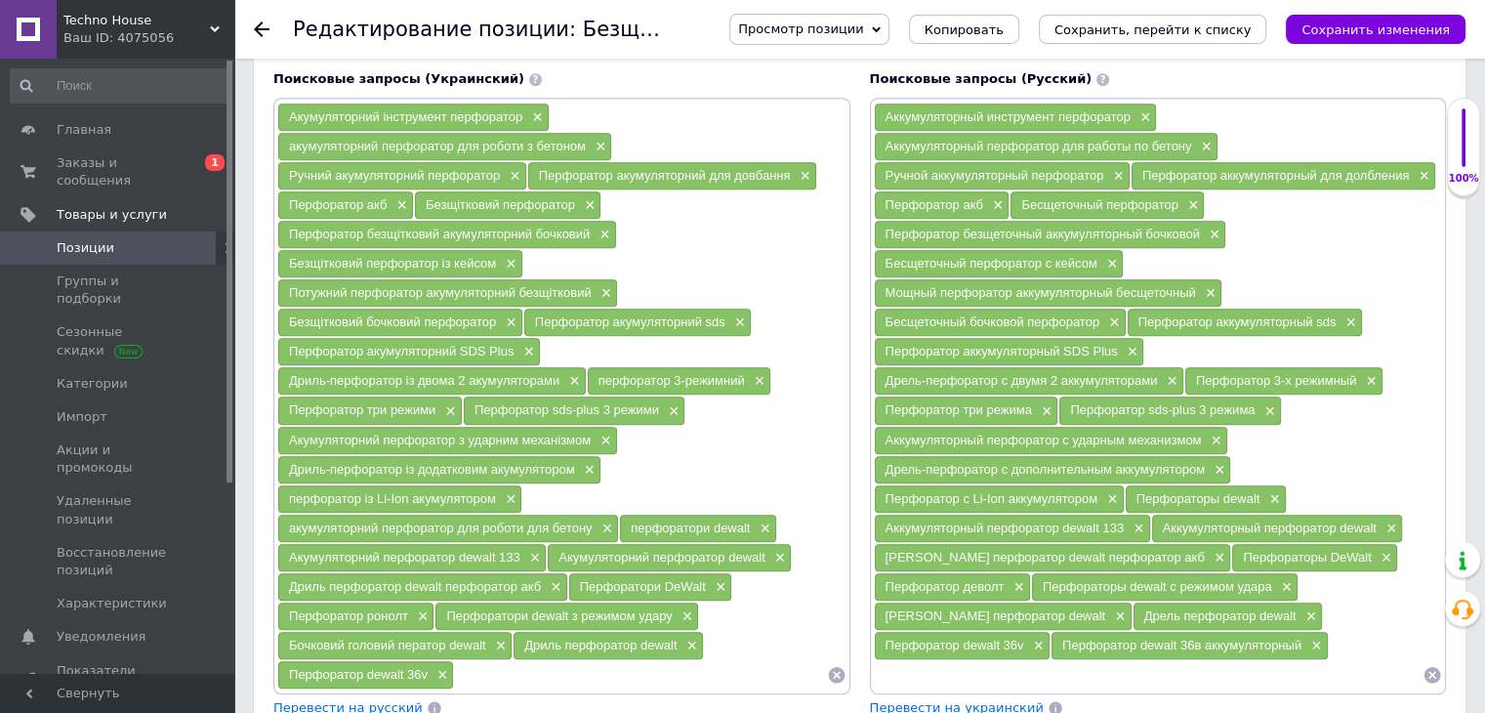
scroll to position [1273, 0]
click at [1168, 373] on span "×" at bounding box center [1170, 381] width 16 height 17
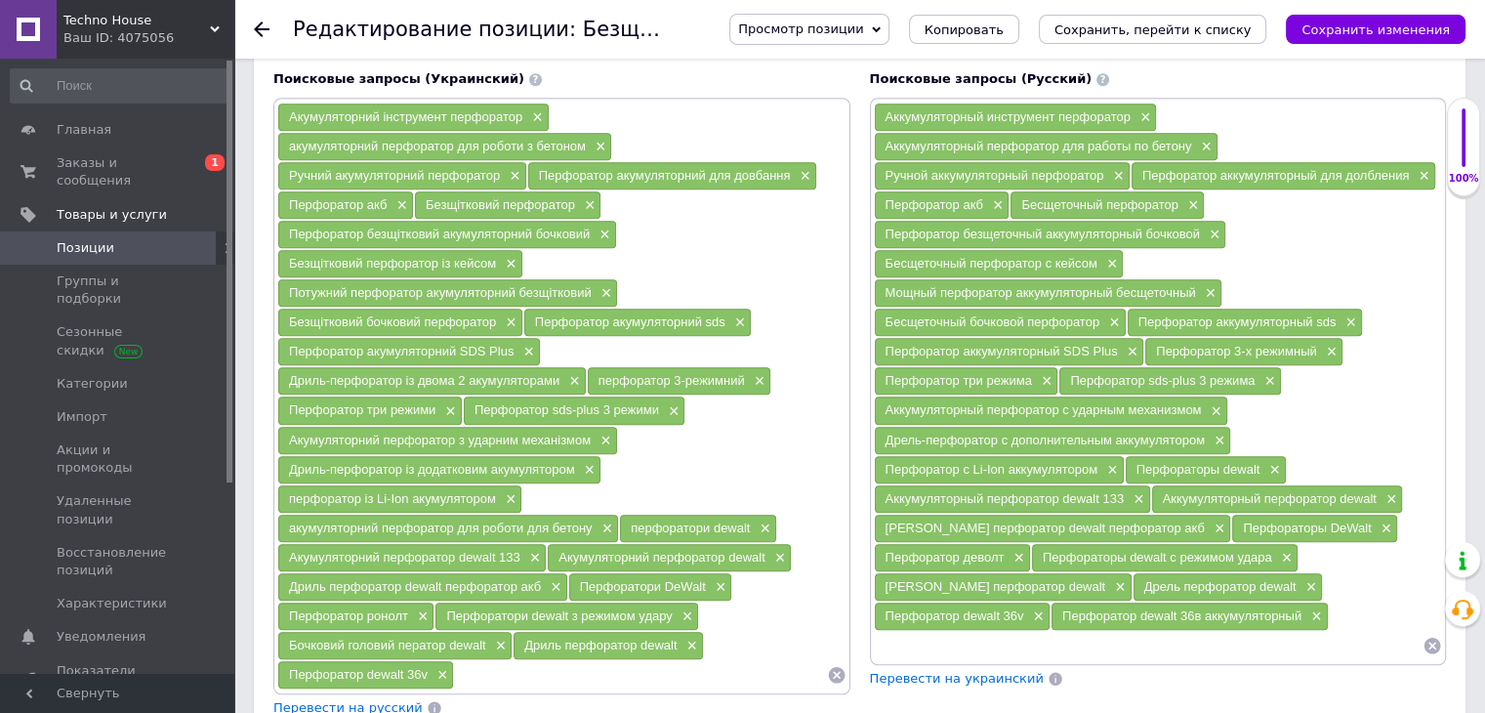
click at [999, 671] on span "Перевести на украинский" at bounding box center [957, 678] width 174 height 15
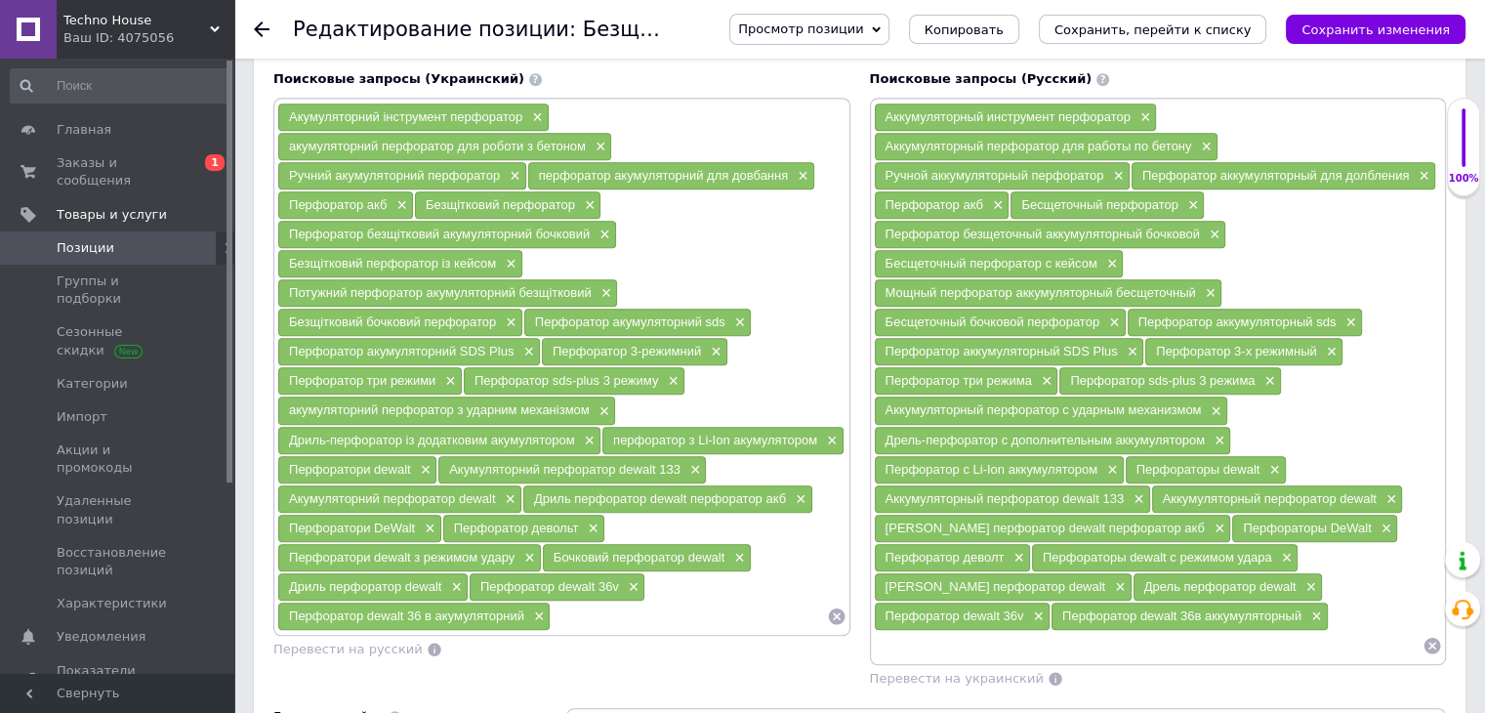
click at [1000, 631] on input at bounding box center [1149, 645] width 550 height 29
type input "девольт пер"
click at [973, 694] on li "профессиональный перфоратор девольт" at bounding box center [1158, 707] width 575 height 27
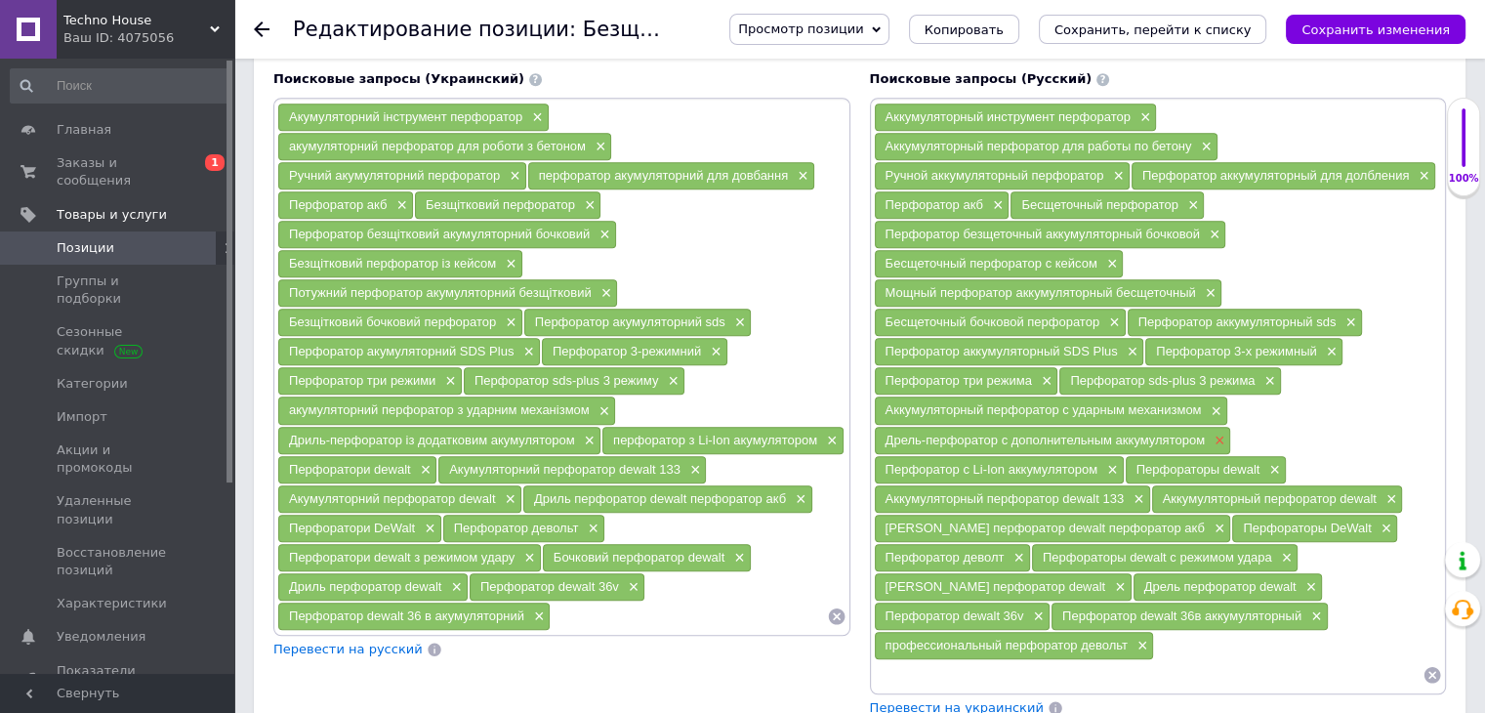
click at [1222, 433] on span "×" at bounding box center [1218, 441] width 16 height 17
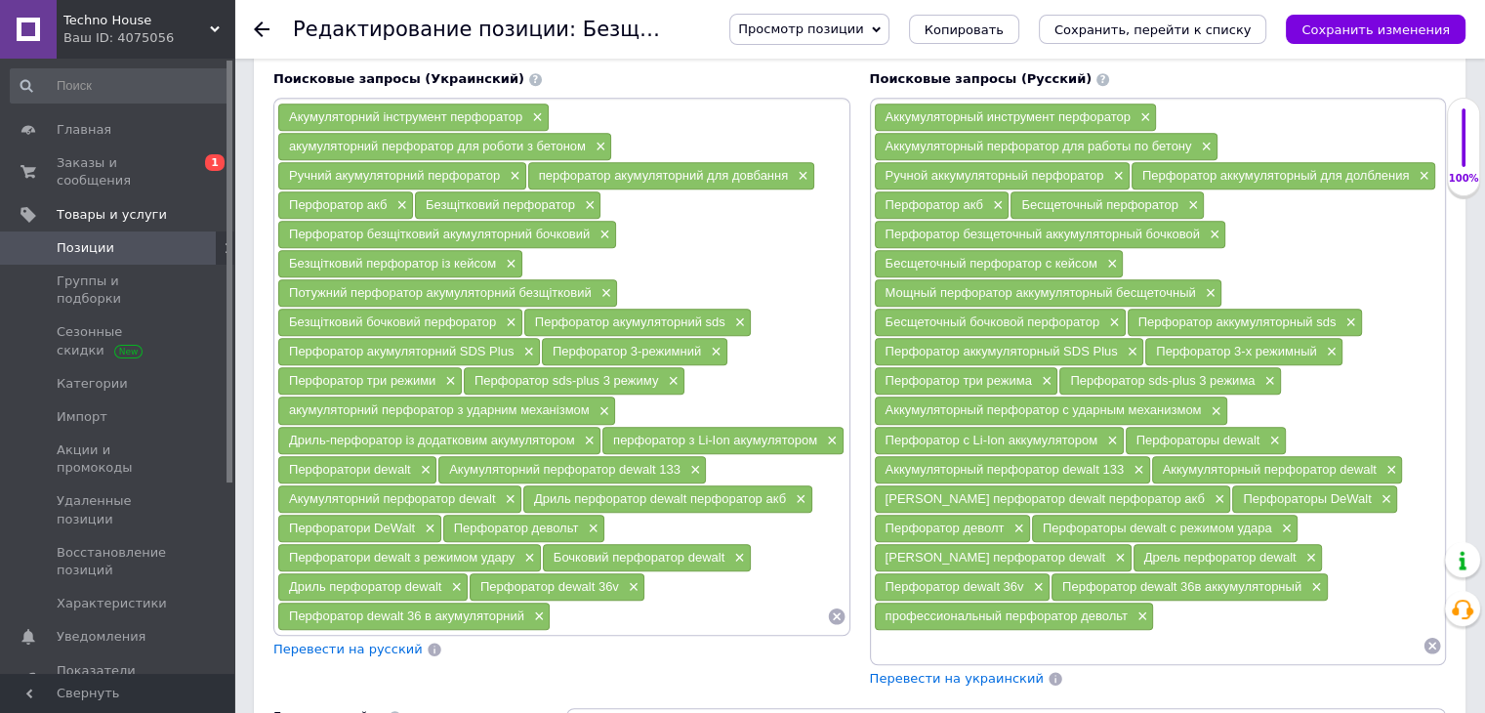
click at [982, 671] on span "Перевести на украинский" at bounding box center [957, 678] width 174 height 15
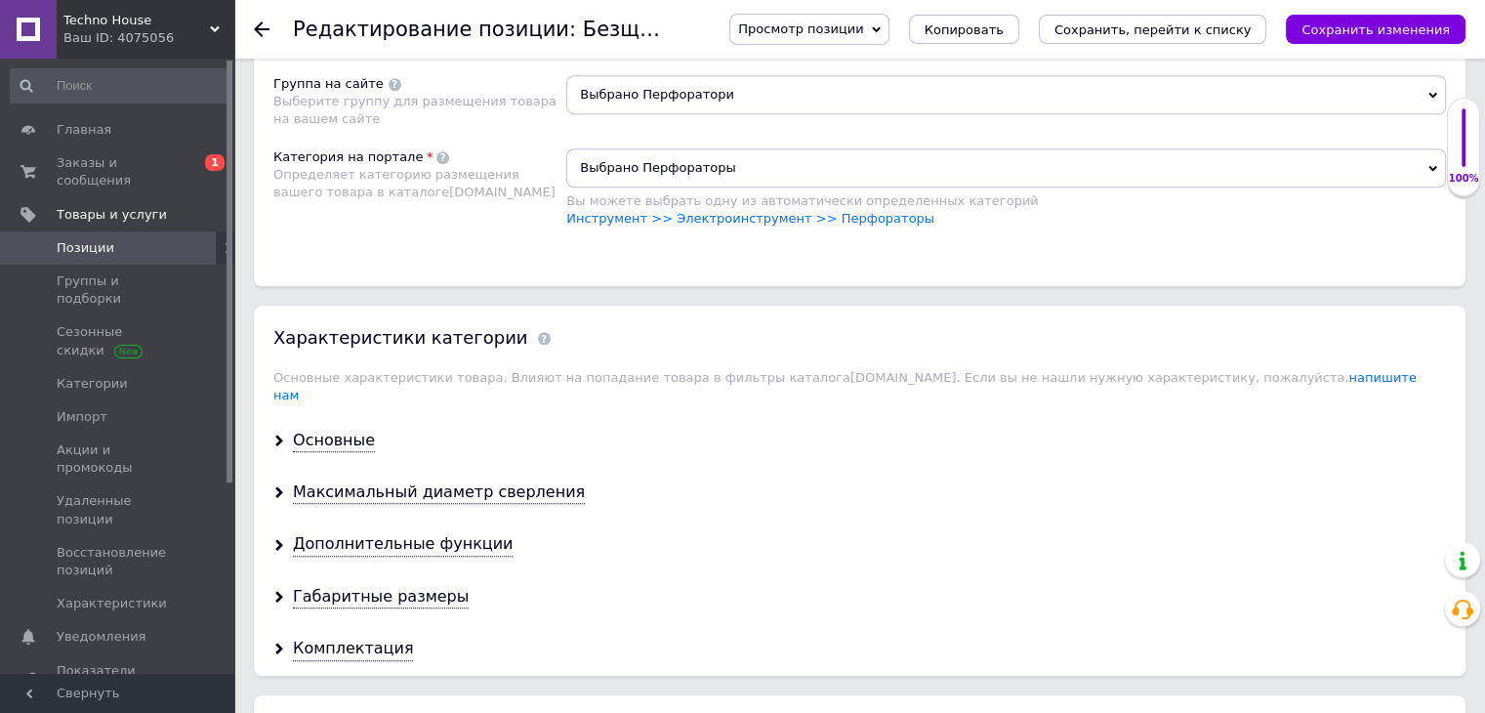
scroll to position [1926, 0]
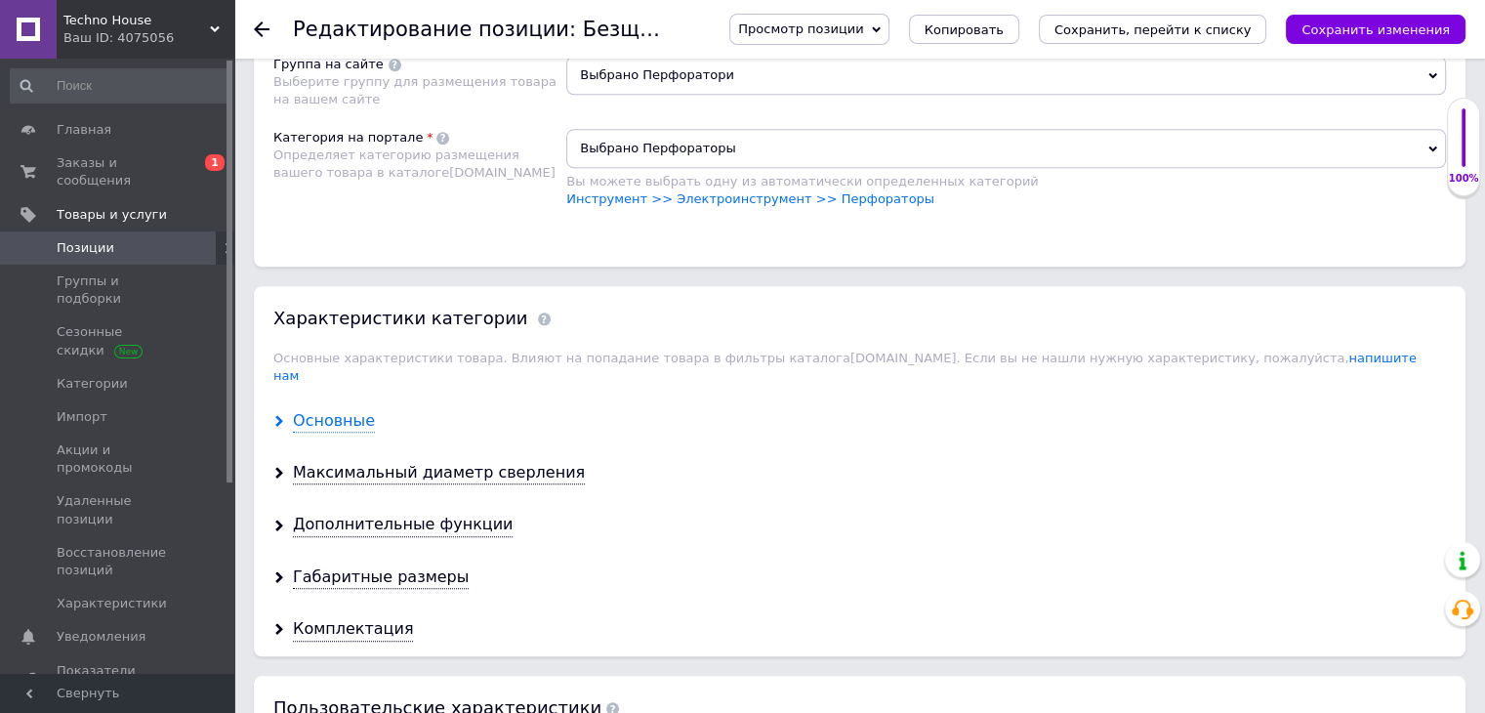
click at [334, 410] on div "Основные" at bounding box center [334, 421] width 82 height 22
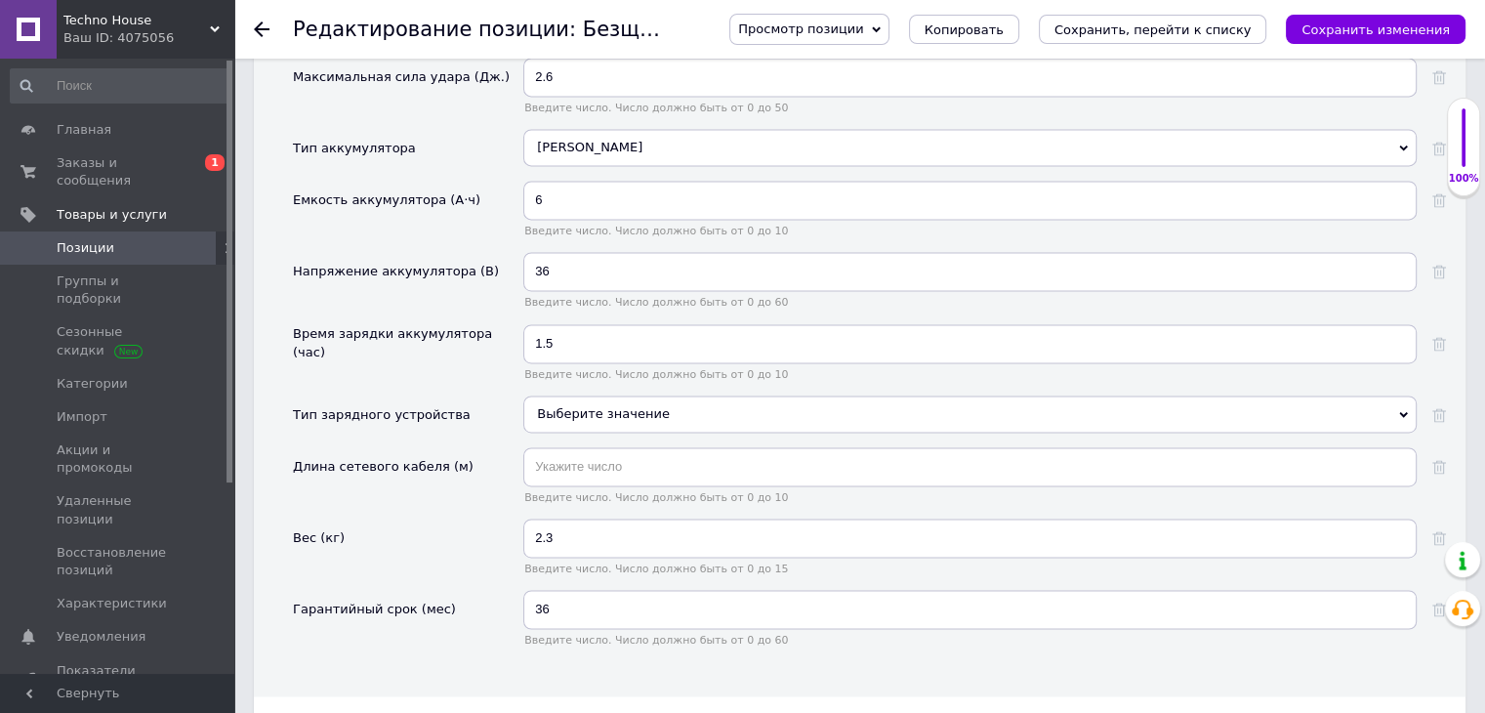
scroll to position [2892, 0]
click at [563, 517] on input "2.3" at bounding box center [969, 536] width 893 height 39
type input "2.29"
click at [428, 517] on div "Вес (кг)" at bounding box center [408, 552] width 230 height 71
click at [566, 394] on div "Выберите значение" at bounding box center [969, 412] width 893 height 37
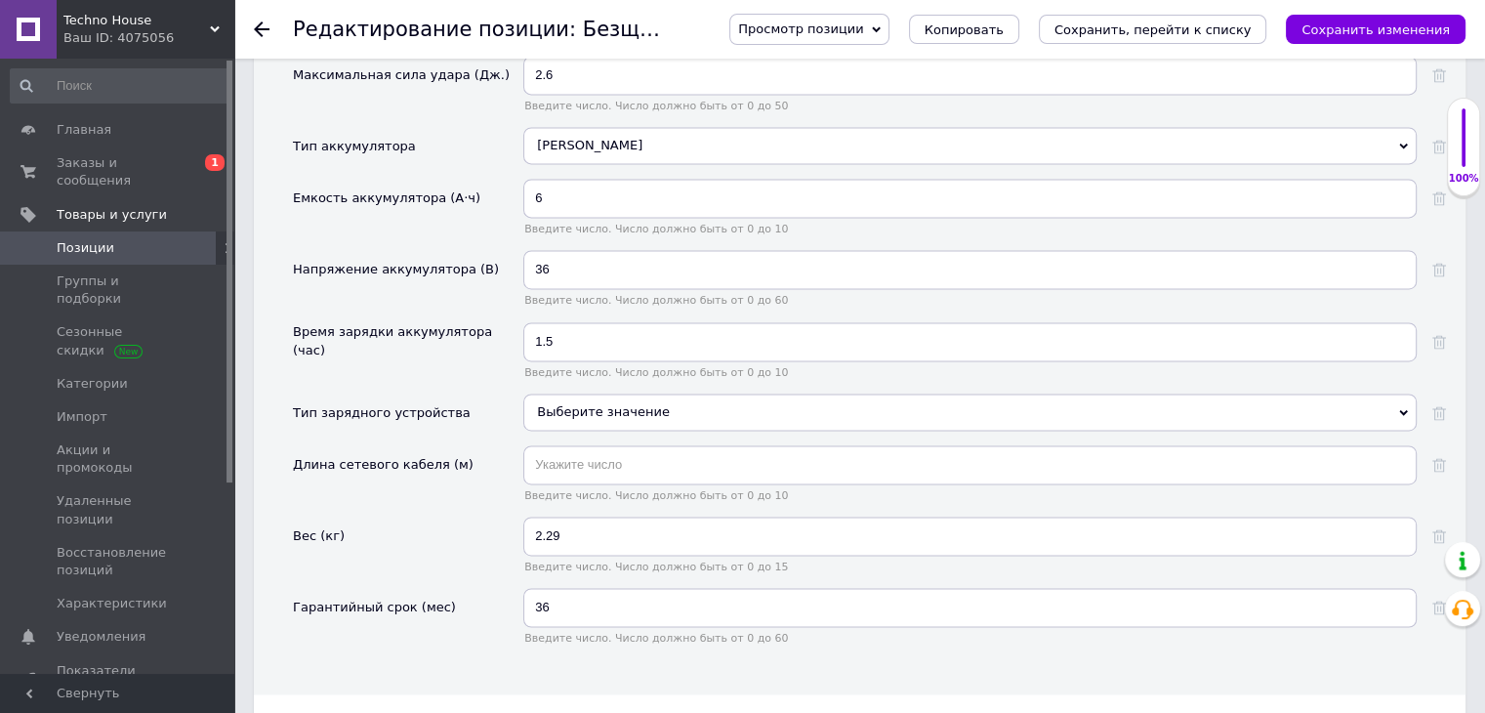
click at [426, 517] on div "Вес (кг)" at bounding box center [408, 552] width 230 height 71
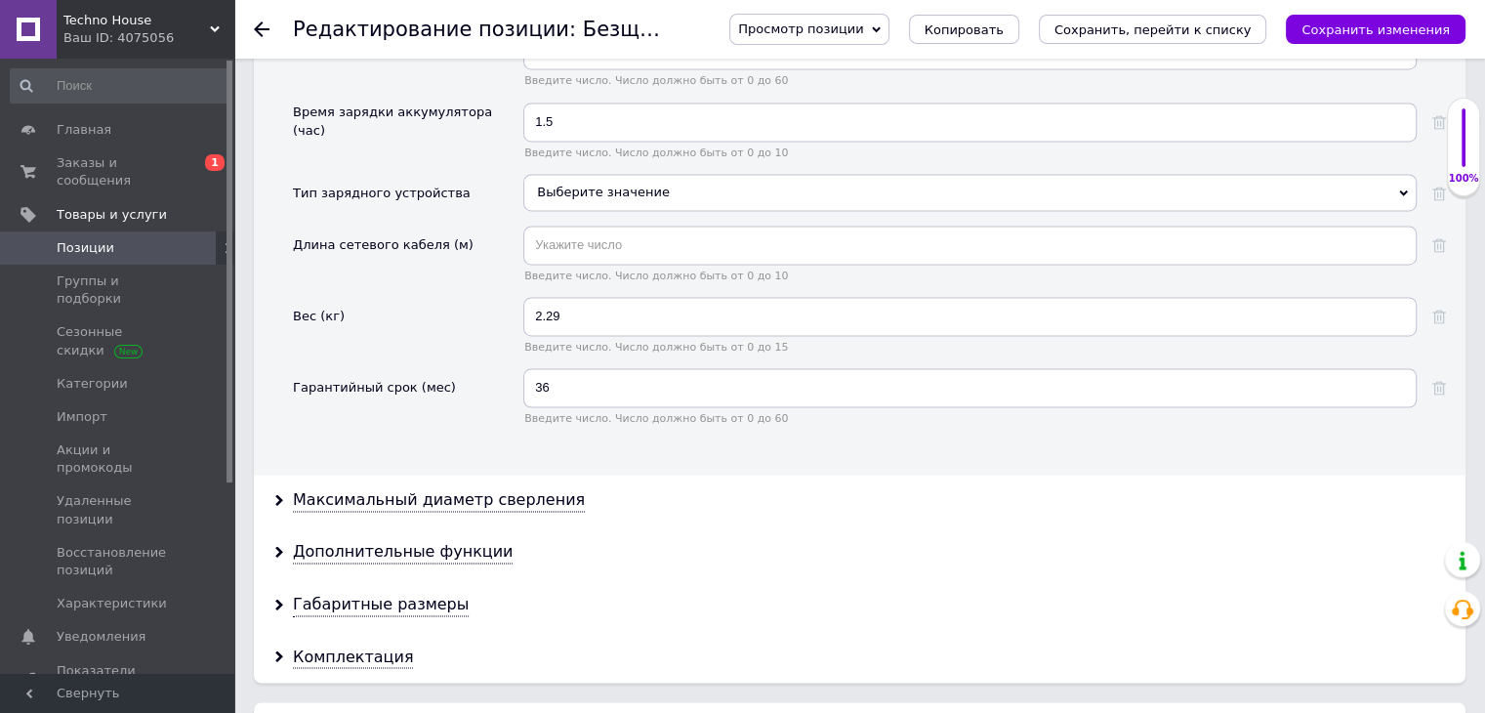
scroll to position [3117, 0]
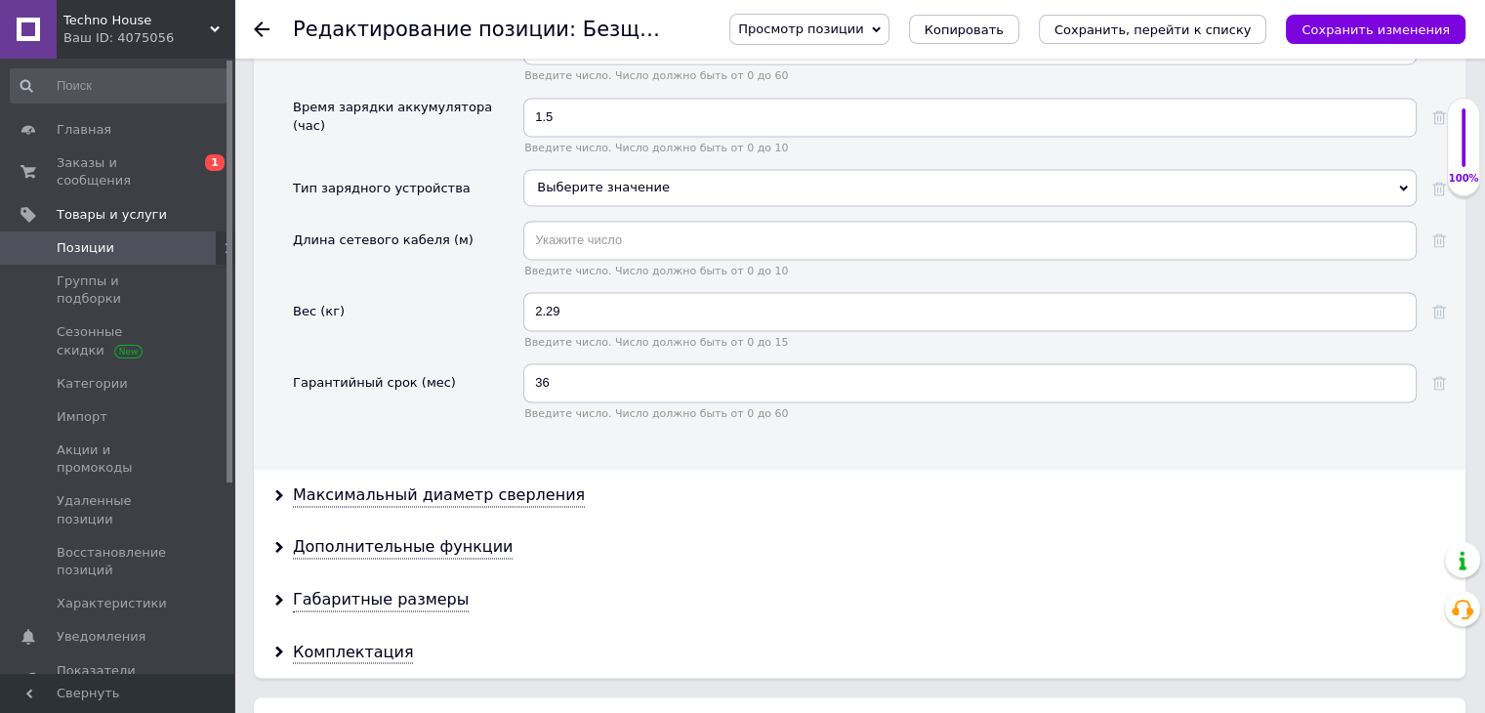
click at [406, 470] on div "Максимальный диаметр сверления" at bounding box center [860, 496] width 1212 height 52
click at [404, 484] on div "Максимальный диаметр сверления" at bounding box center [439, 495] width 292 height 22
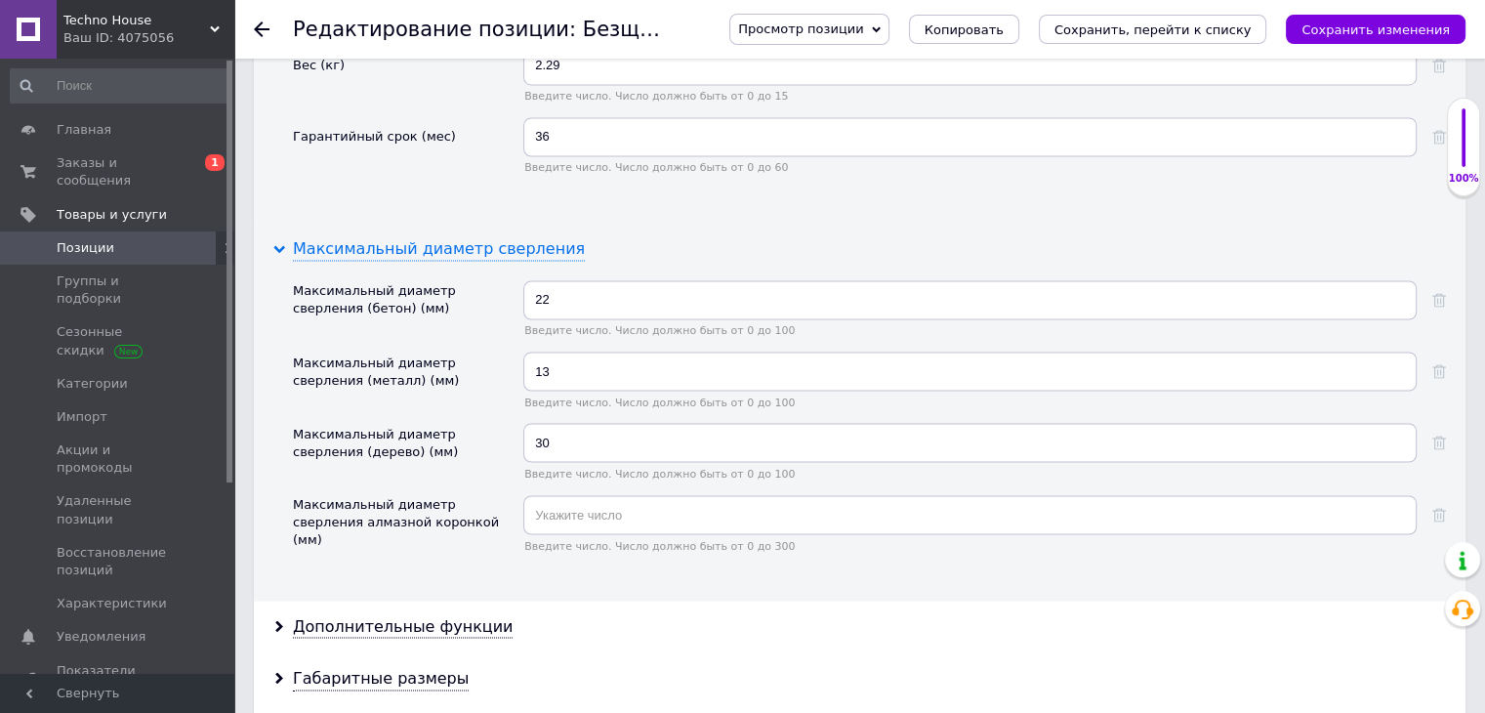
scroll to position [3398, 0]
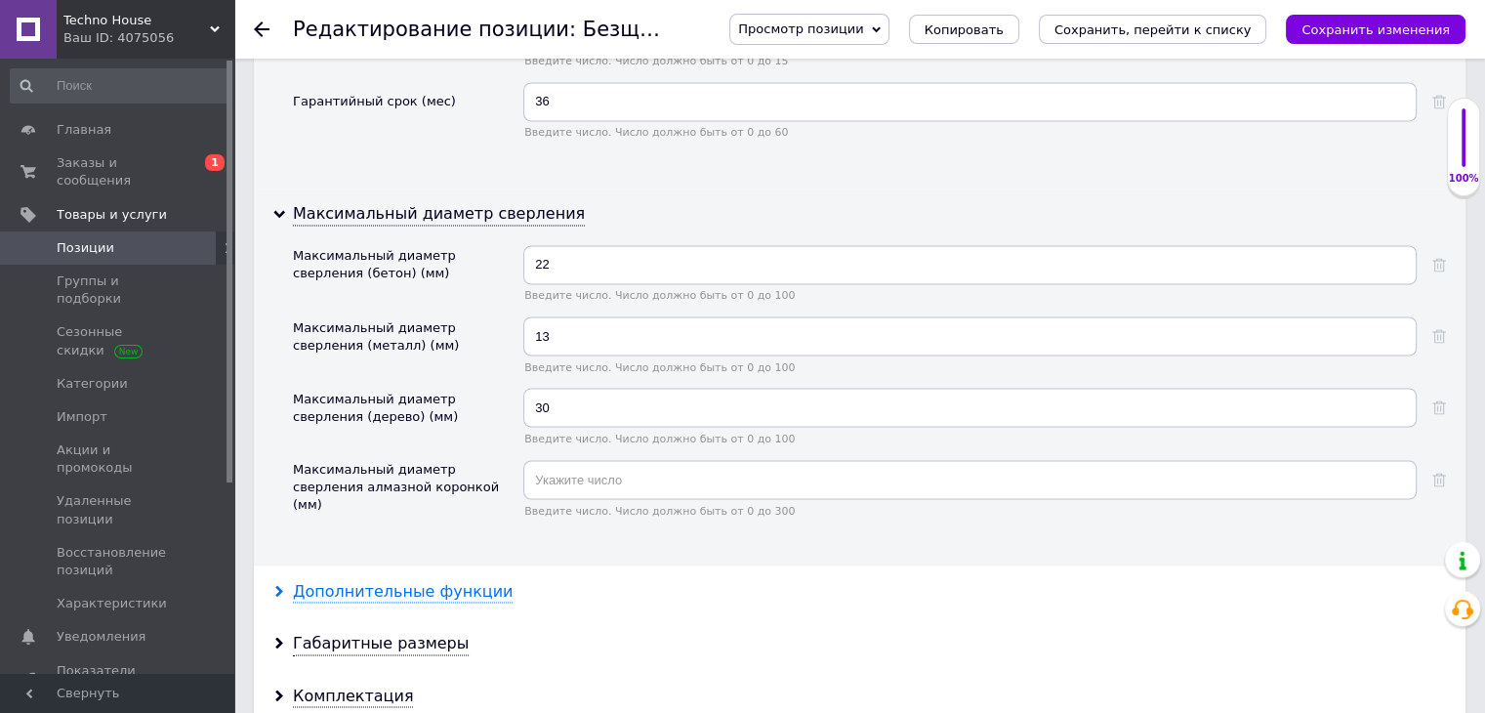
click at [422, 580] on div "Дополнительные функции" at bounding box center [403, 591] width 220 height 22
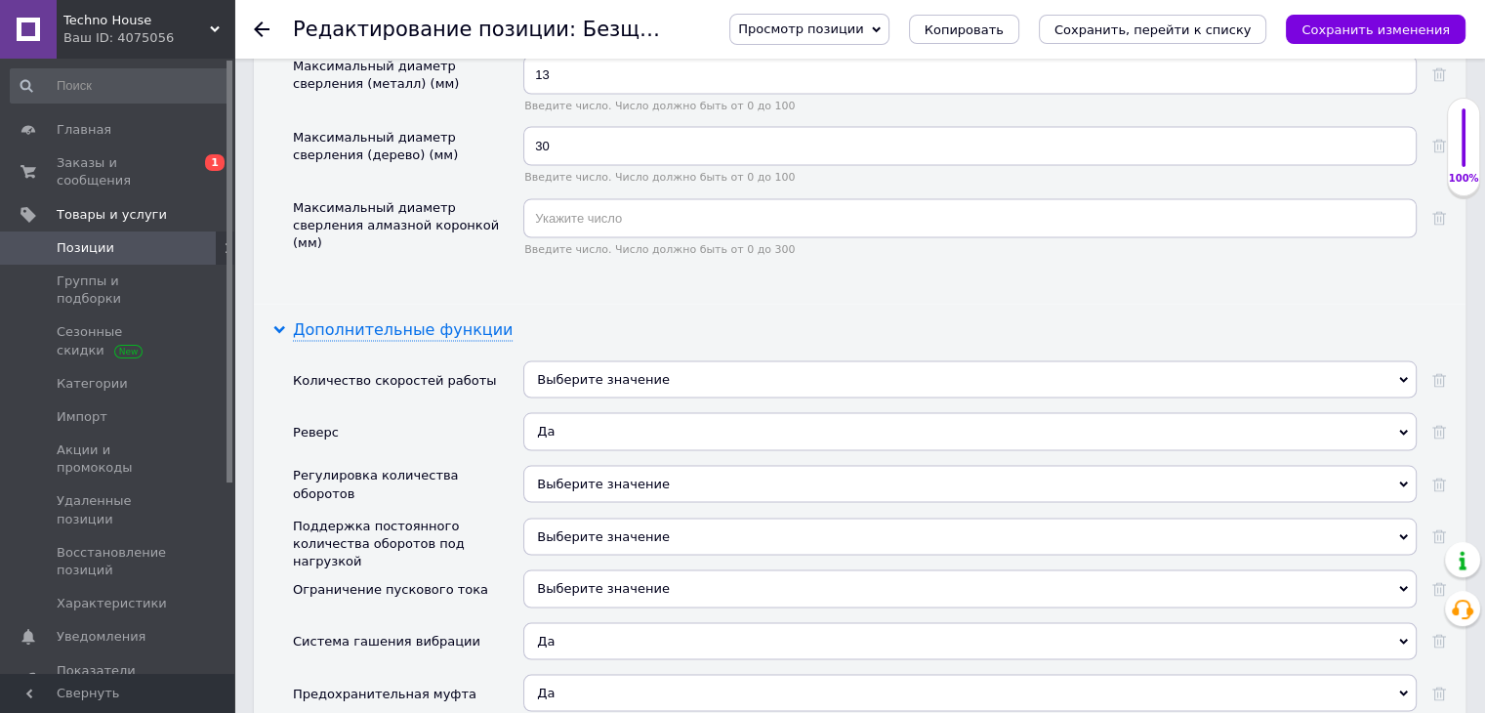
scroll to position [3671, 0]
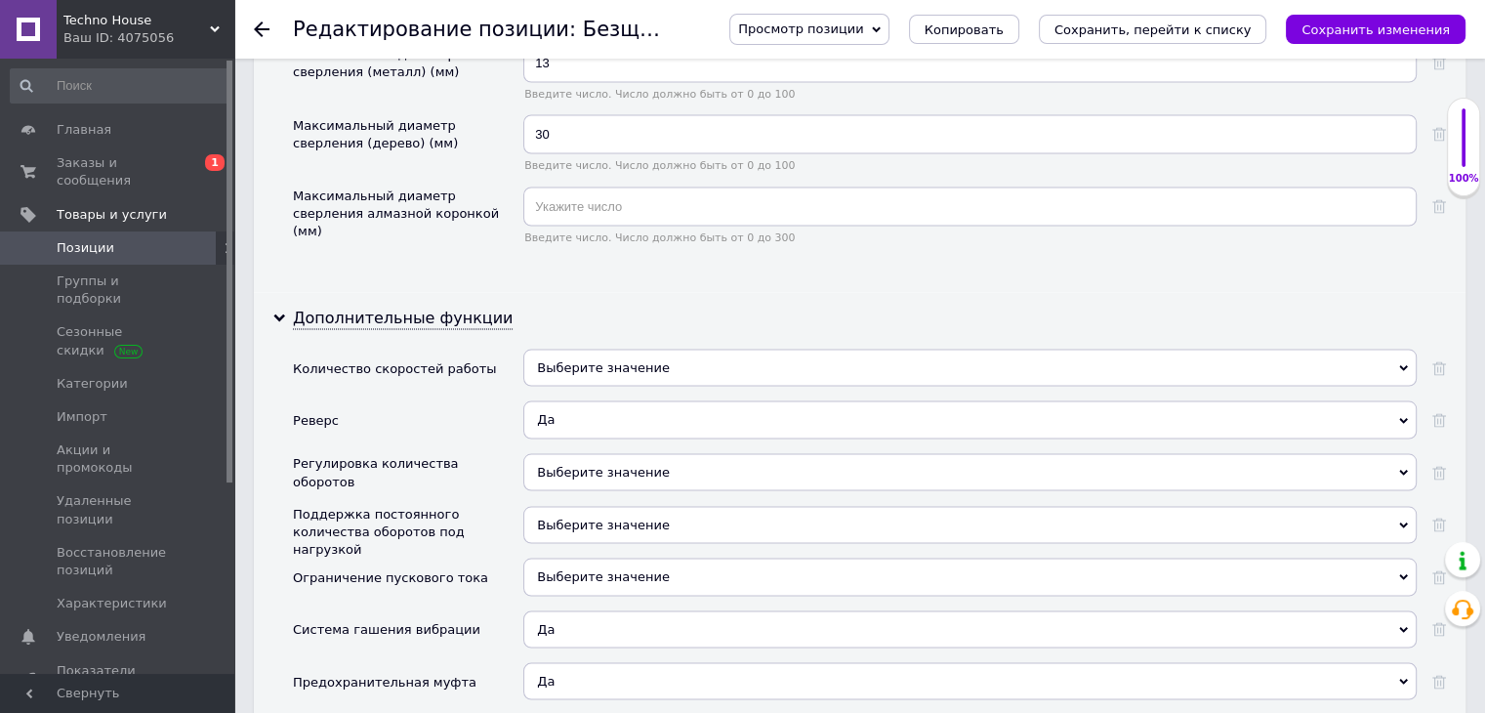
click at [557, 349] on div "Выберите значение" at bounding box center [969, 367] width 893 height 37
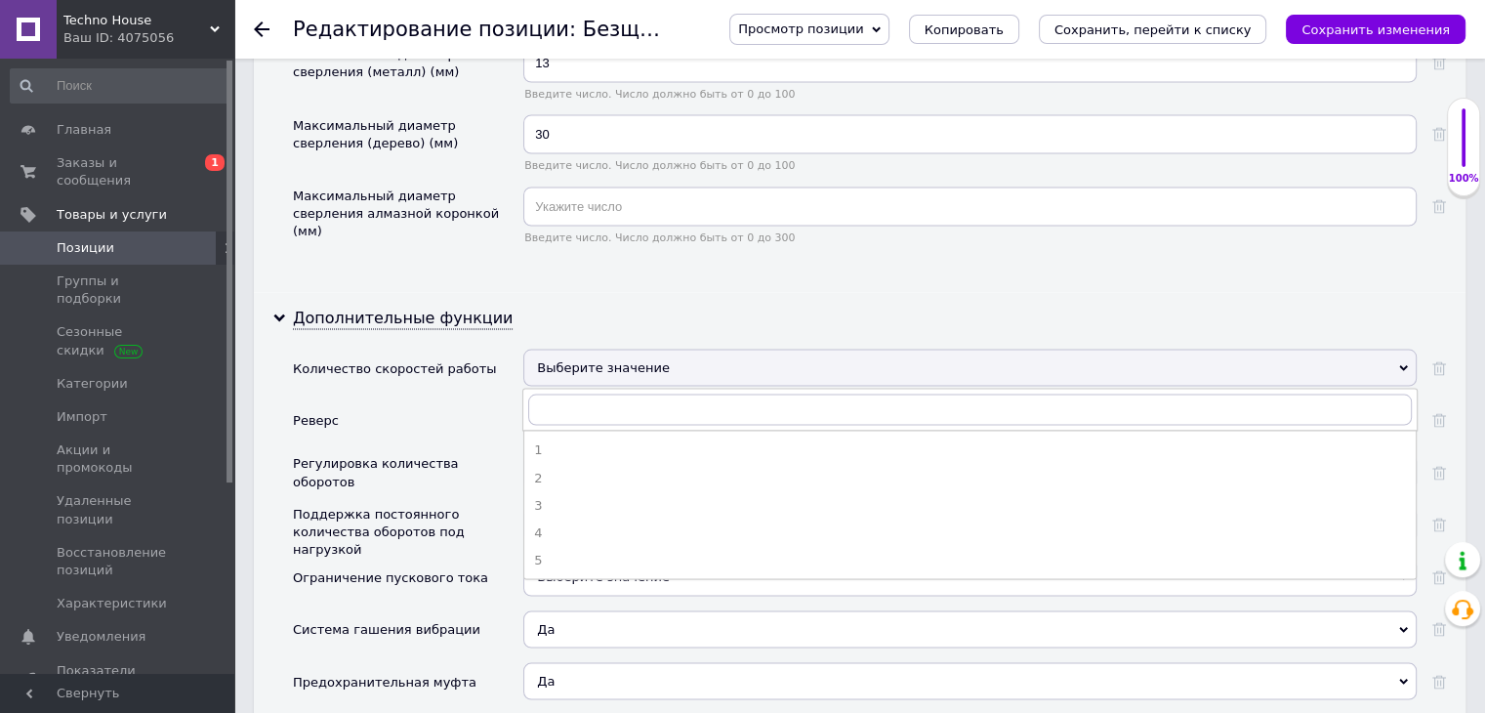
click at [467, 400] on div "Реверс" at bounding box center [408, 426] width 230 height 52
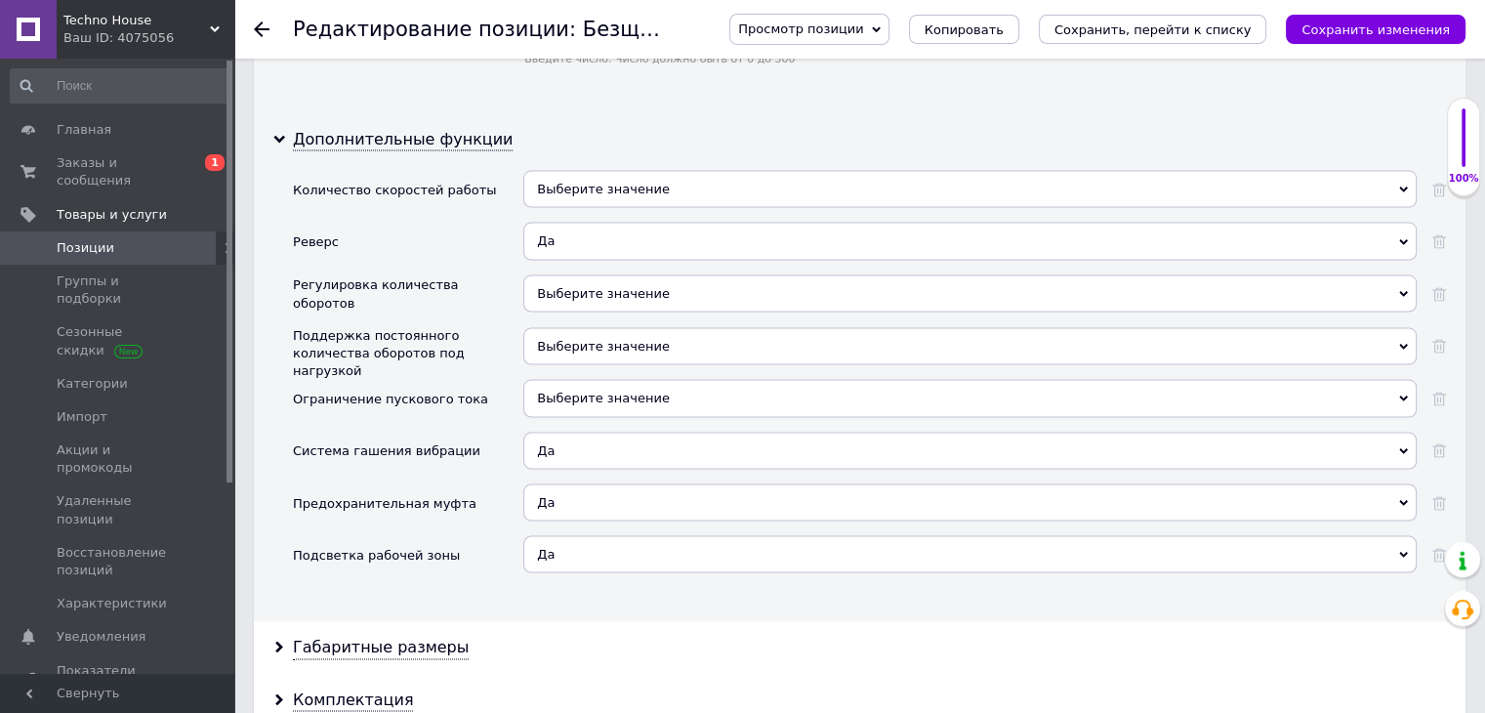
scroll to position [3927, 0]
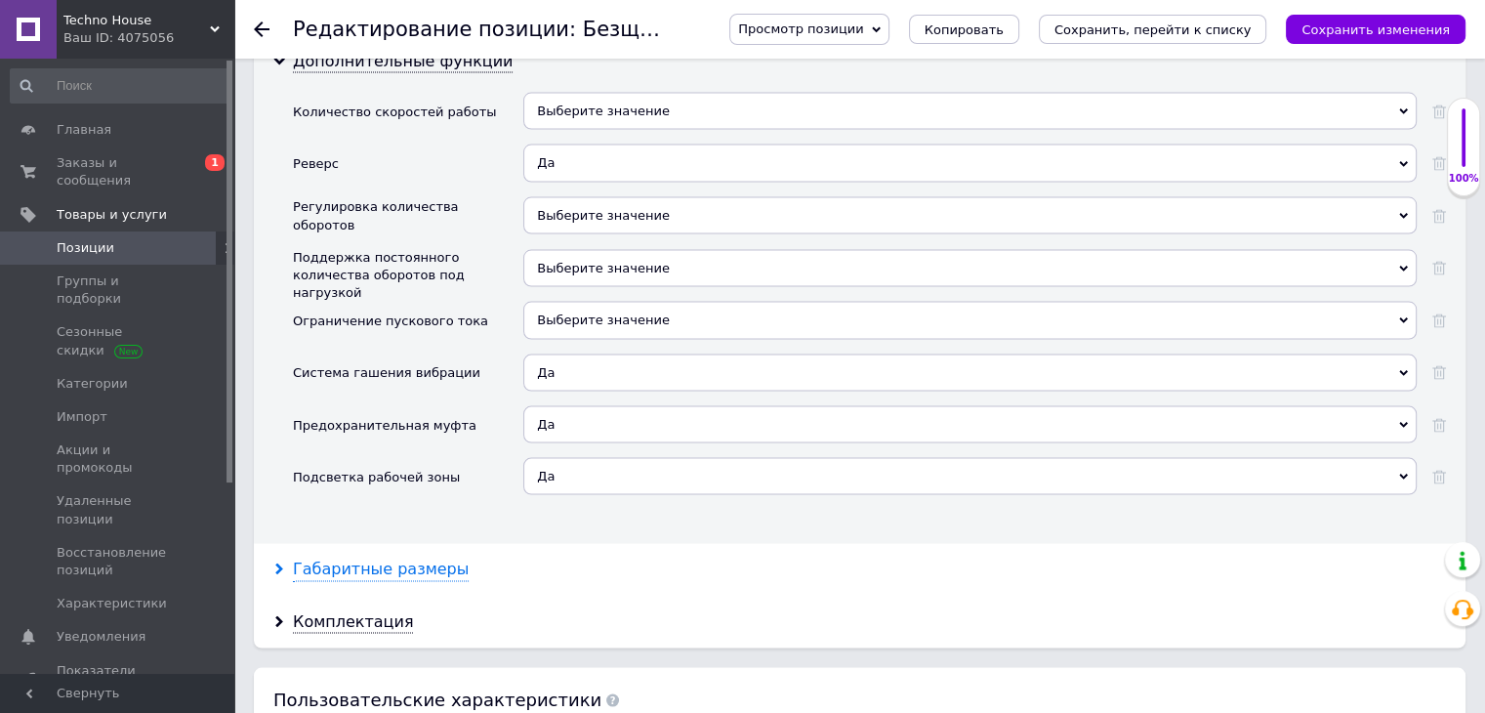
click at [398, 559] on div "Габаритные размеры" at bounding box center [381, 570] width 176 height 22
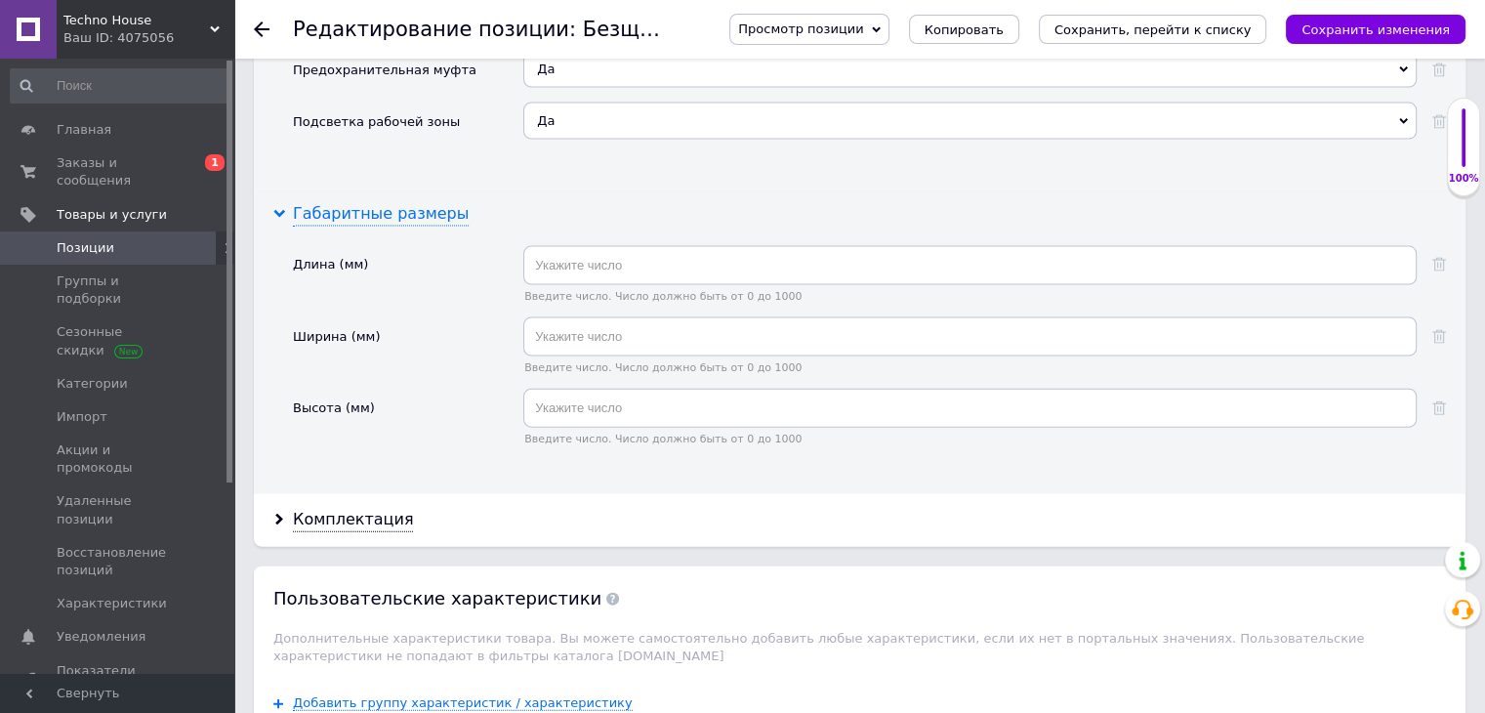
scroll to position [4285, 0]
click at [364, 507] on div "Комплектация" at bounding box center [353, 518] width 120 height 22
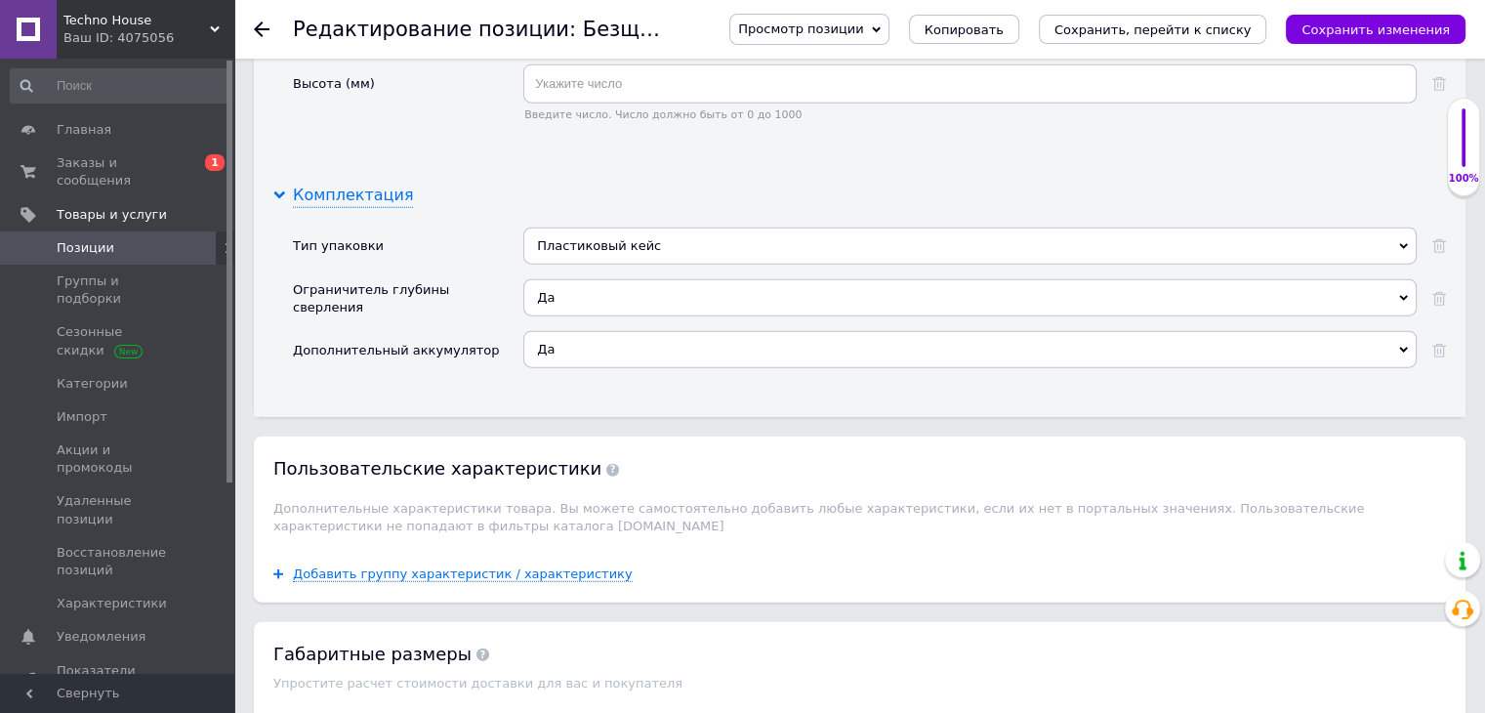
scroll to position [5035, 0]
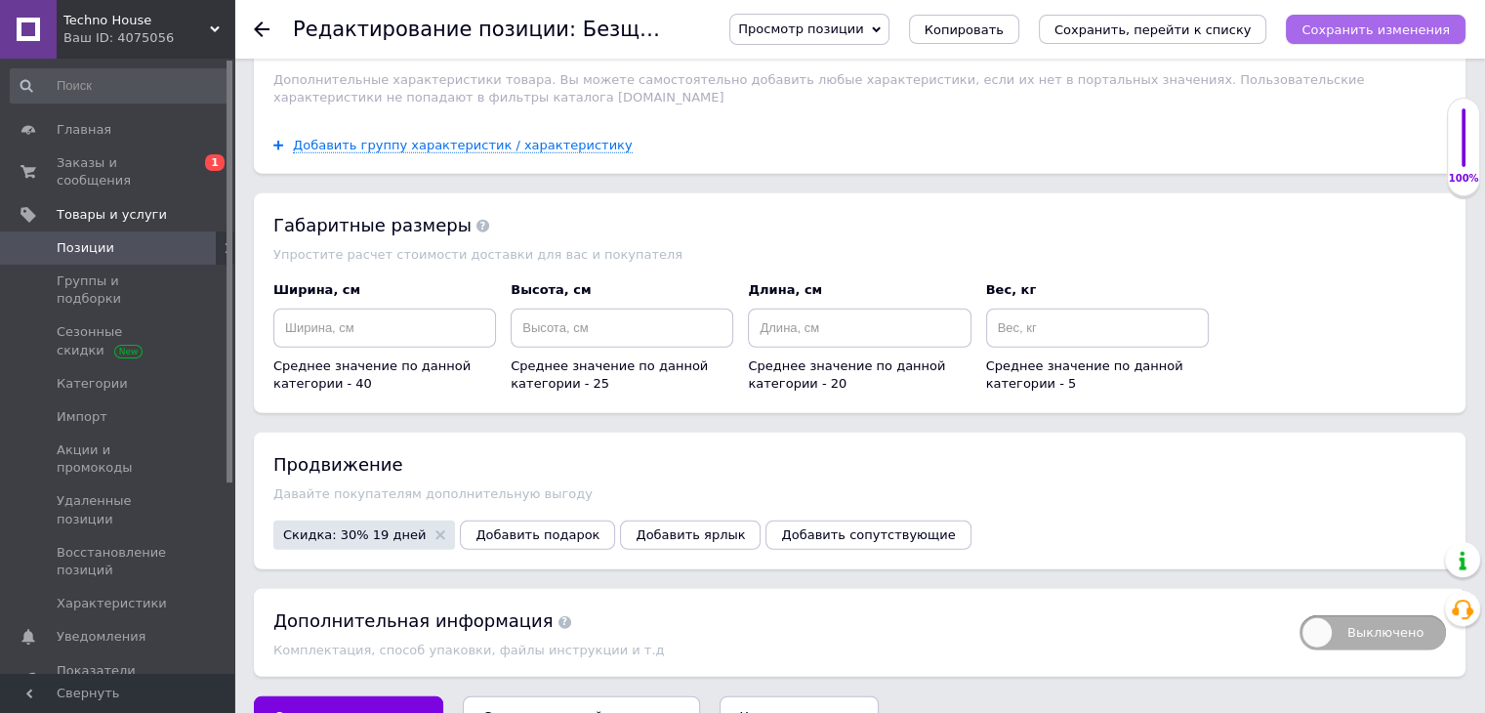
click at [1383, 25] on icon "Сохранить изменения" at bounding box center [1376, 29] width 148 height 15
click at [258, 28] on use at bounding box center [262, 29] width 16 height 16
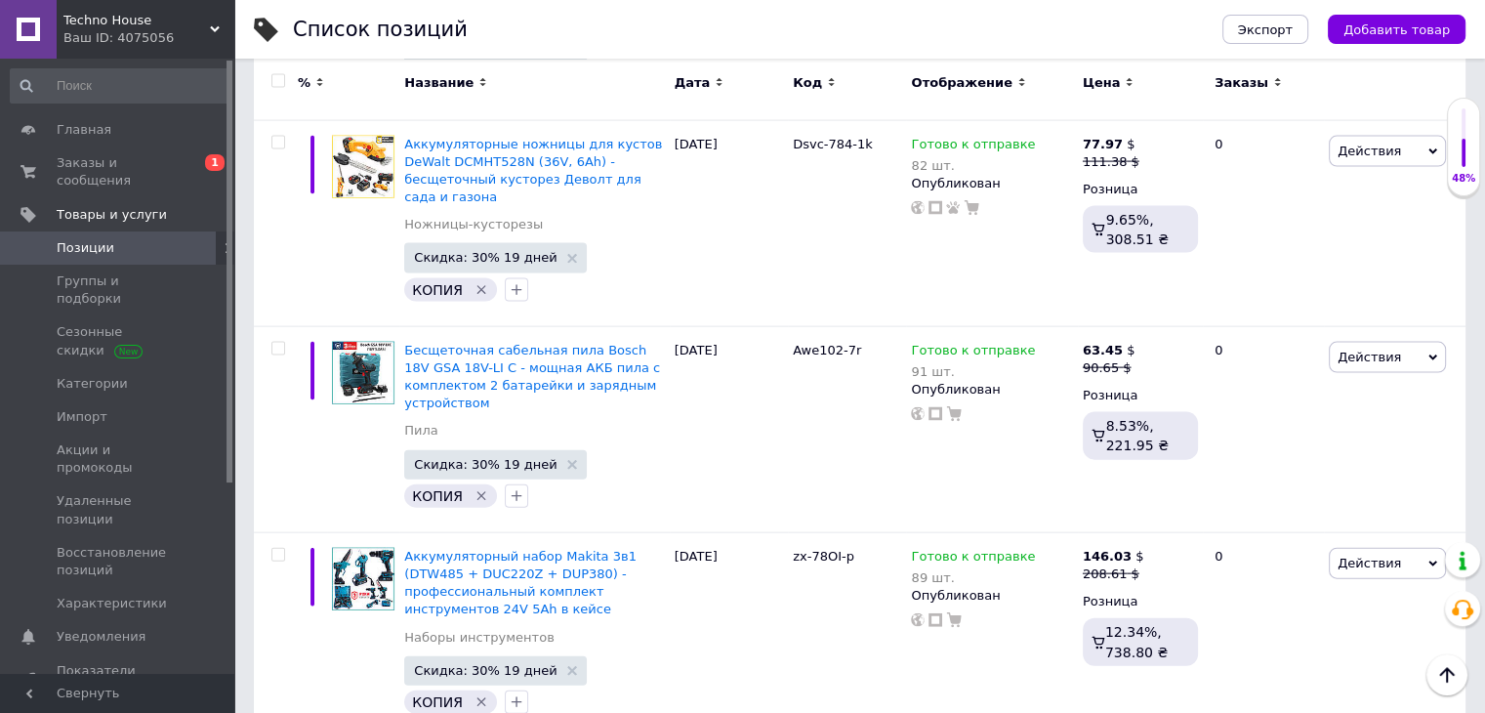
scroll to position [11643, 0]
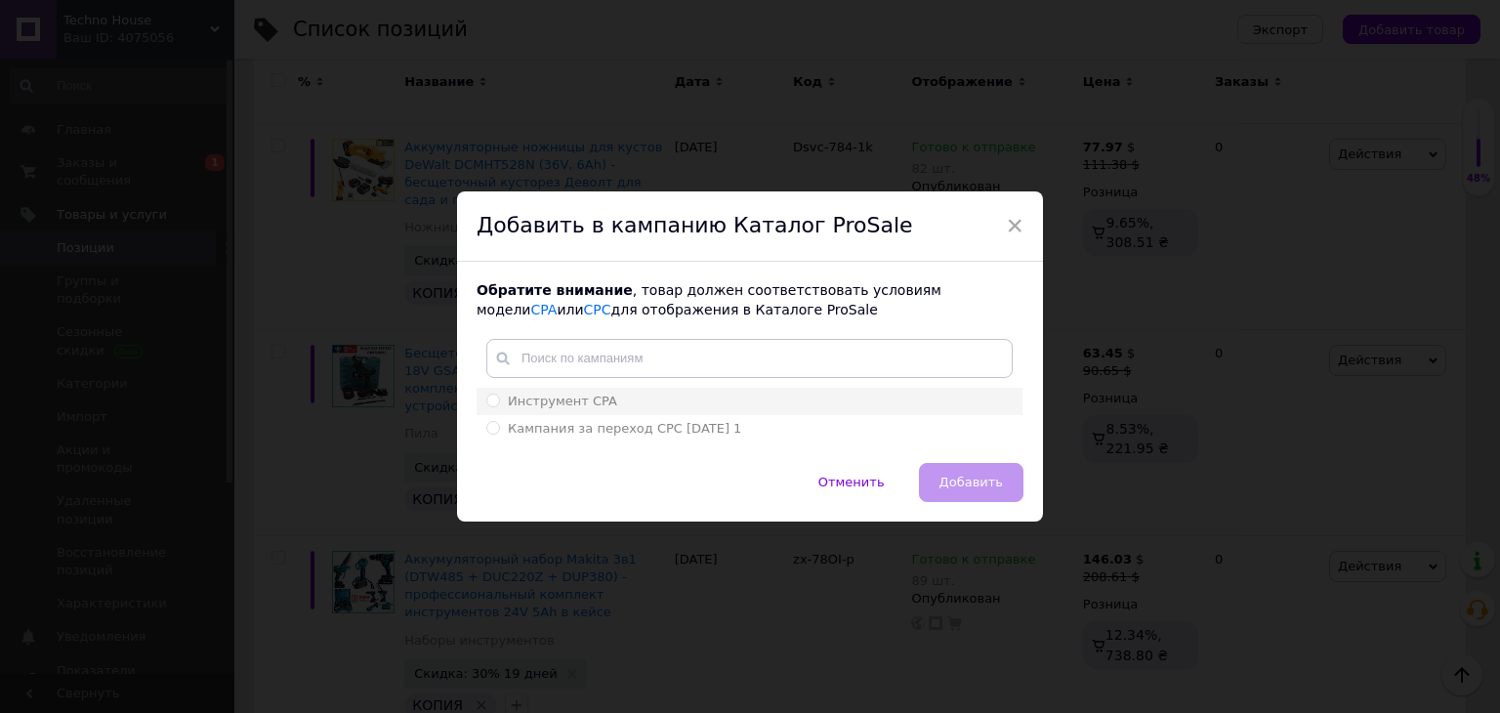
click at [486, 396] on input "Инструмент CPA" at bounding box center [492, 400] width 13 height 13
radio input "true"
click at [985, 480] on span "Добавить" at bounding box center [970, 482] width 63 height 15
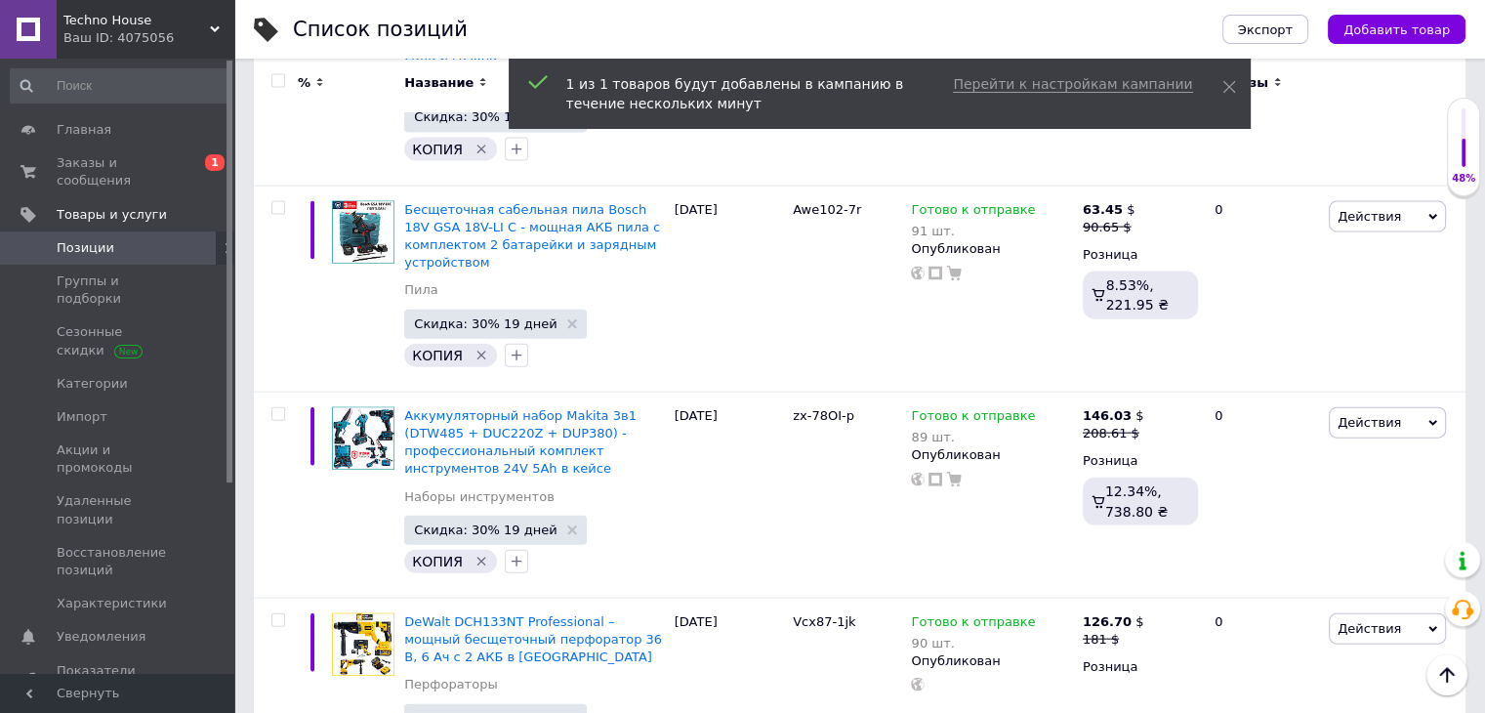
scroll to position [11791, 0]
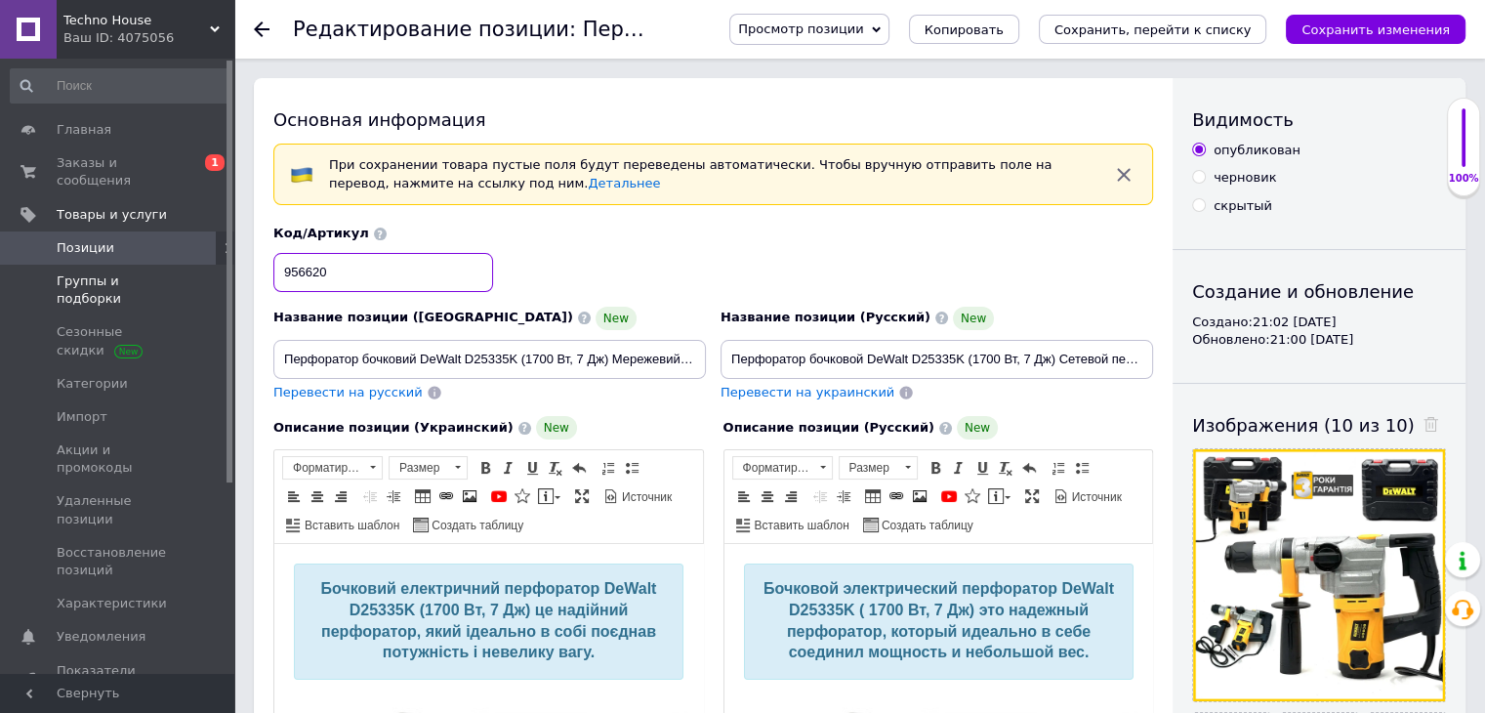
drag, startPoint x: 409, startPoint y: 271, endPoint x: 220, endPoint y: 274, distance: 189.5
type input "Smj-78-nb"
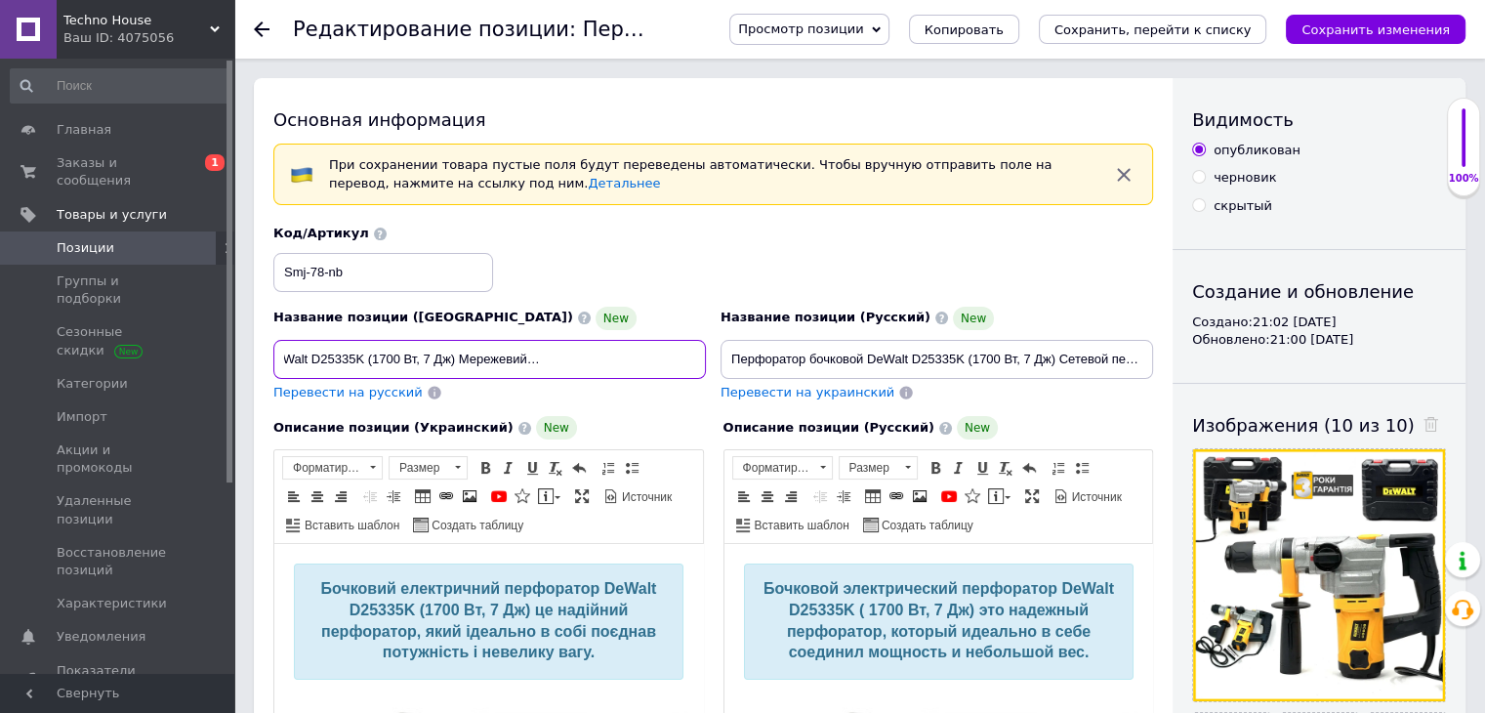
scroll to position [0, 298]
drag, startPoint x: 279, startPoint y: 360, endPoint x: 733, endPoint y: 358, distance: 454.0
click at [733, 358] on div "Название позиции (Украинский) New Перфоратор бочковий DeWalt D25335K (1700 Вт, …" at bounding box center [714, 313] width 894 height 191
paste input "DeWalt D25335K Professional — мережевий бочковий перфоратор 1700 Вт, 7 Дж, патр…"
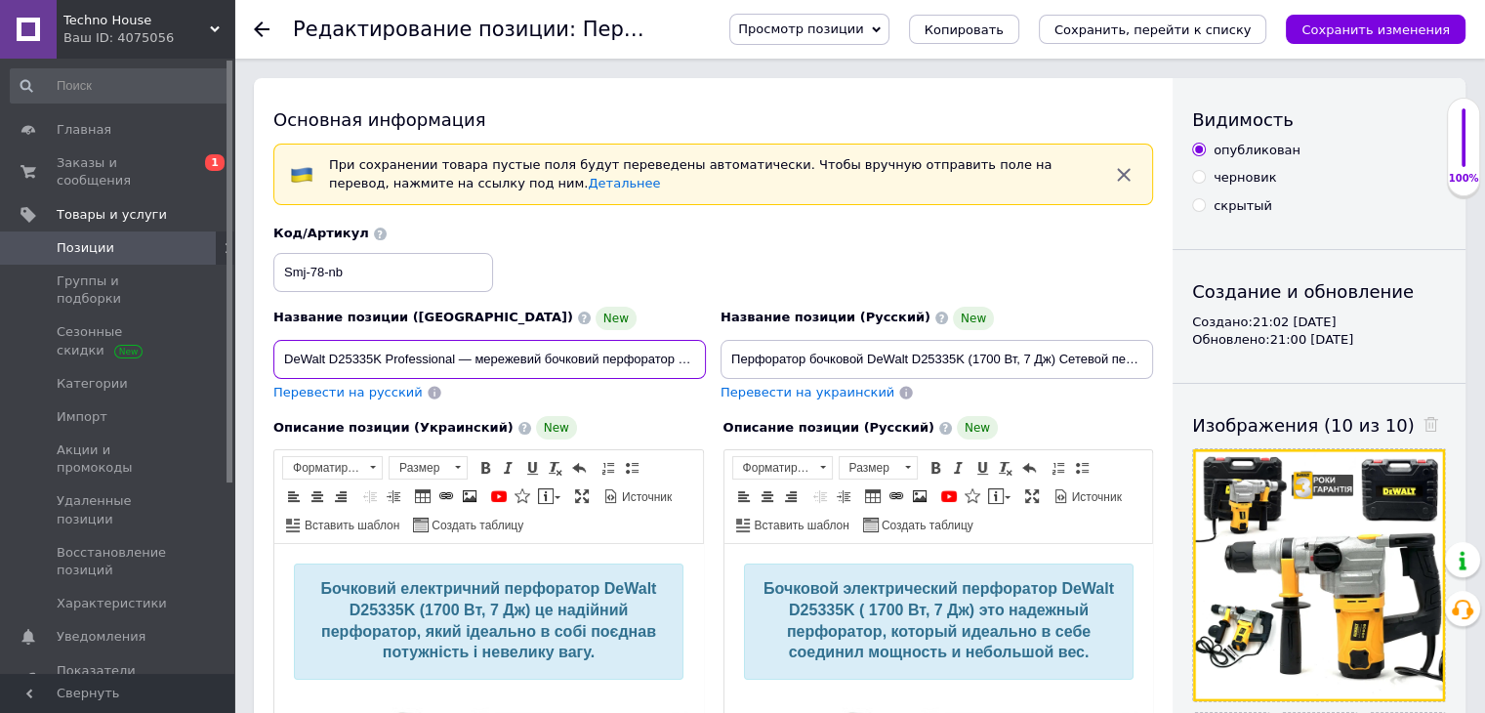
scroll to position [0, 273]
type input "DeWalt D25335K Professional — мережевий бочковий перфоратор 1700 Вт, 7 Дж, патр…"
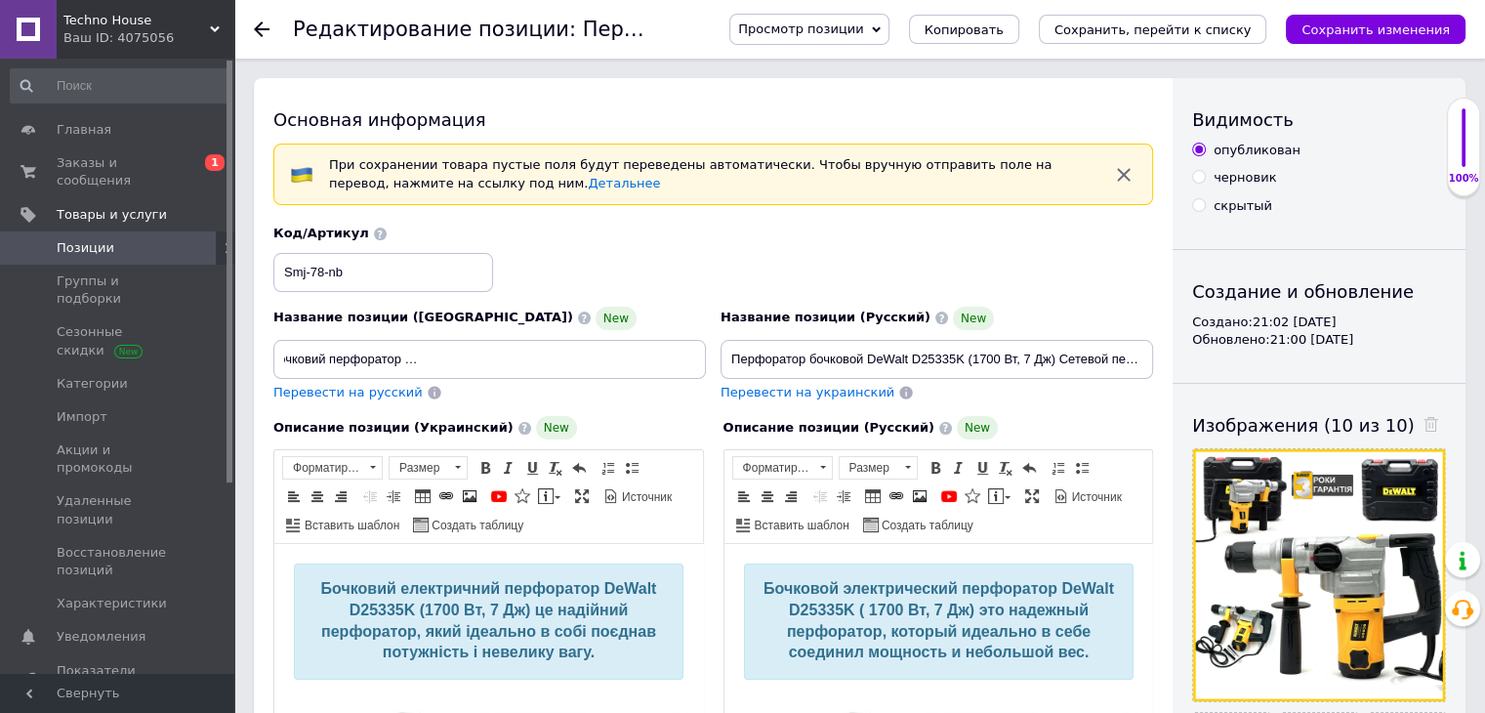
scroll to position [0, 0]
click at [351, 391] on span "Перевести на русский" at bounding box center [347, 392] width 149 height 15
type input "DeWalt D25335K Professional — сетевой бочковый перфоратор 1700 Вт, 7 Дж, патрон…"
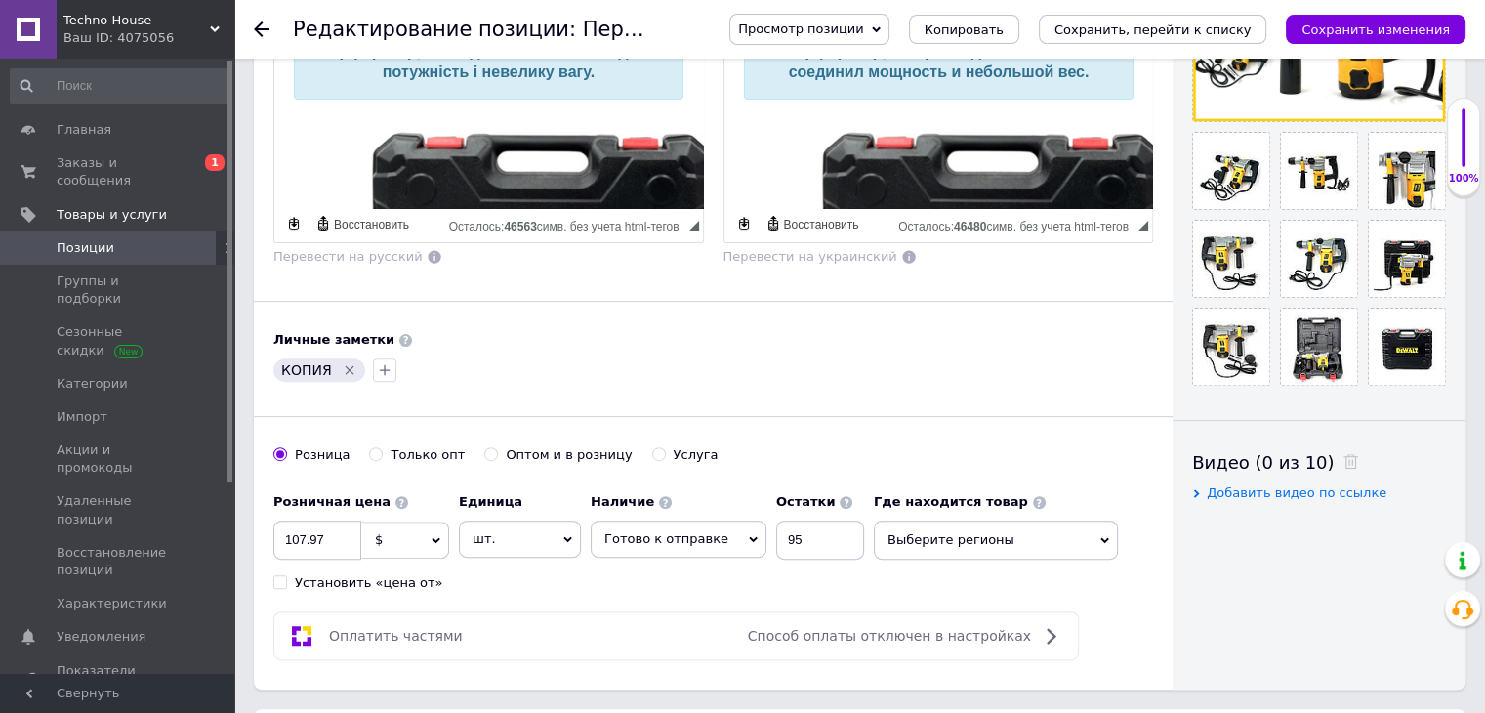
scroll to position [609, 0]
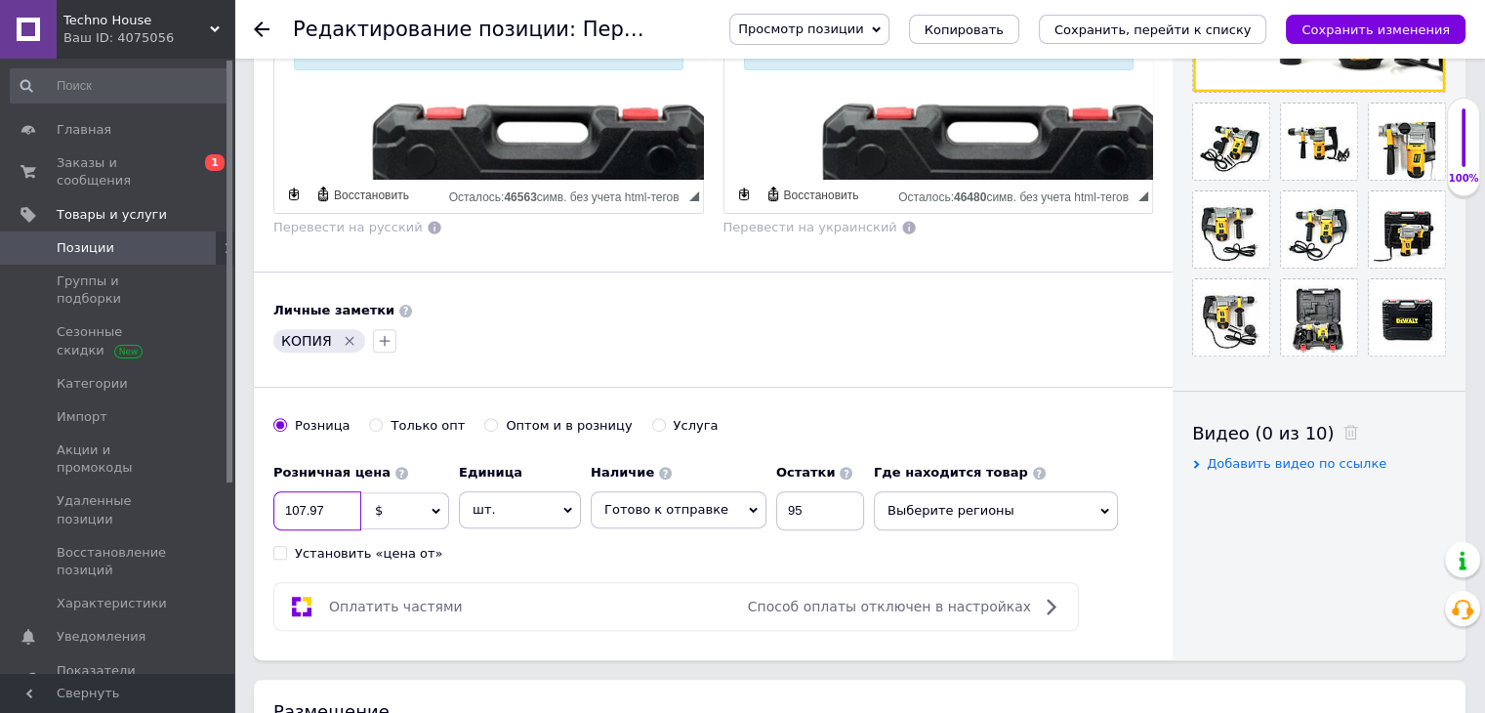
click at [344, 515] on input "107.97" at bounding box center [317, 510] width 88 height 39
type input "107.91"
click at [797, 506] on input "95" at bounding box center [820, 510] width 88 height 39
type input "92"
click at [720, 532] on div "Розничная цена 107.91 $ € CHF ₴ £ ¥ PLN ₸ MDL HUF KGS CN¥ TRY ₩ lei Установить …" at bounding box center [573, 508] width 601 height 108
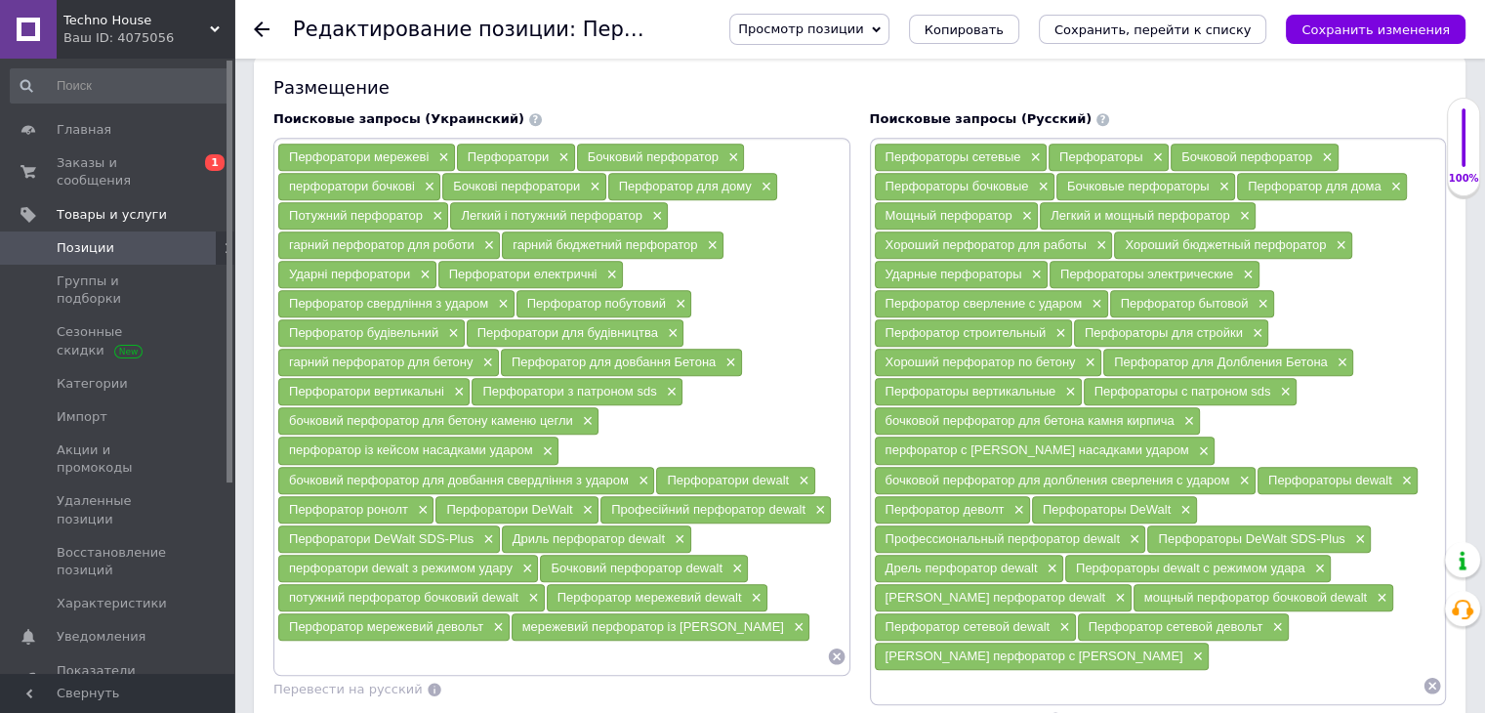
scroll to position [1232, 0]
click at [965, 672] on input at bounding box center [1149, 686] width 550 height 29
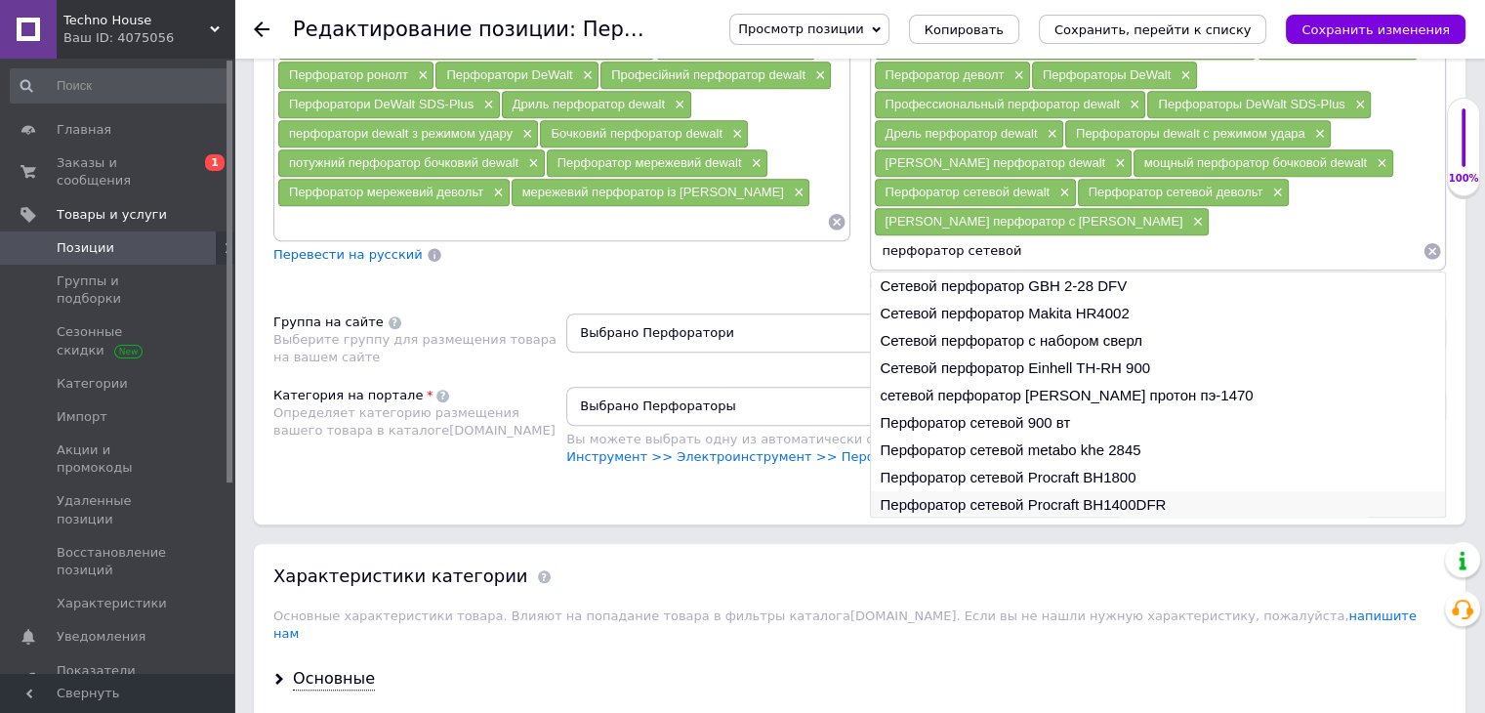
scroll to position [28, 0]
type input "перфоратор сетевой"
click at [988, 490] on li "перфоратор сетевой sds-plus dewalt d25032k" at bounding box center [1158, 503] width 575 height 27
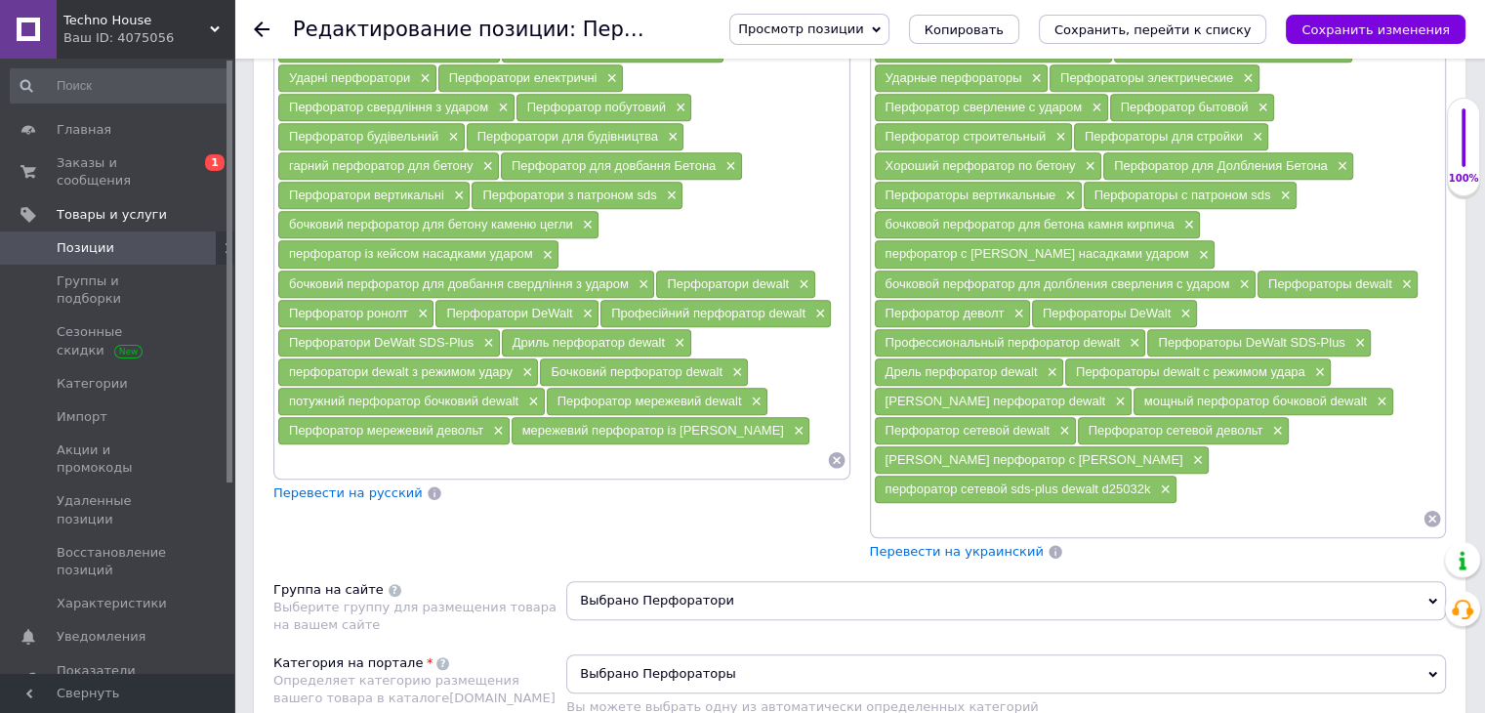
scroll to position [1429, 0]
click at [1169, 482] on span "×" at bounding box center [1163, 490] width 16 height 17
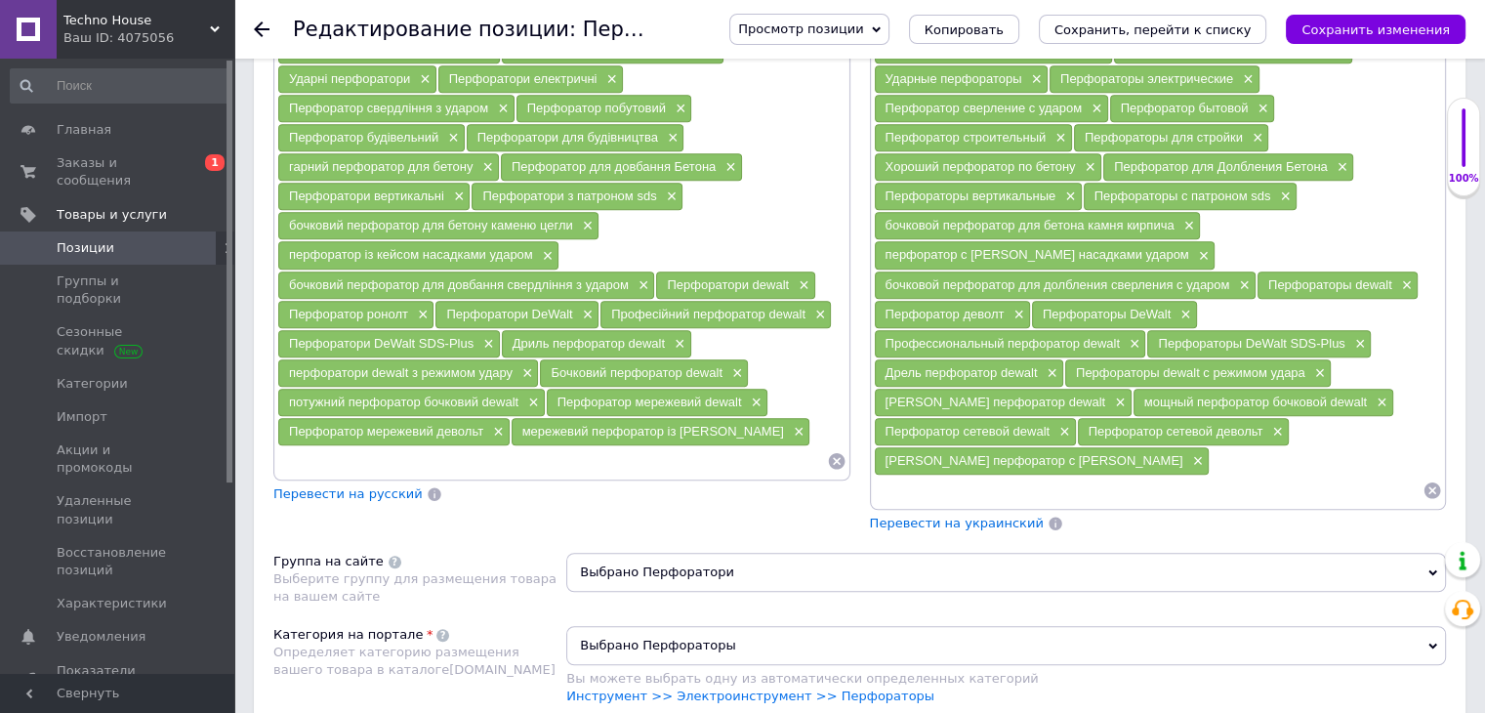
click at [1023, 489] on input at bounding box center [1149, 490] width 550 height 29
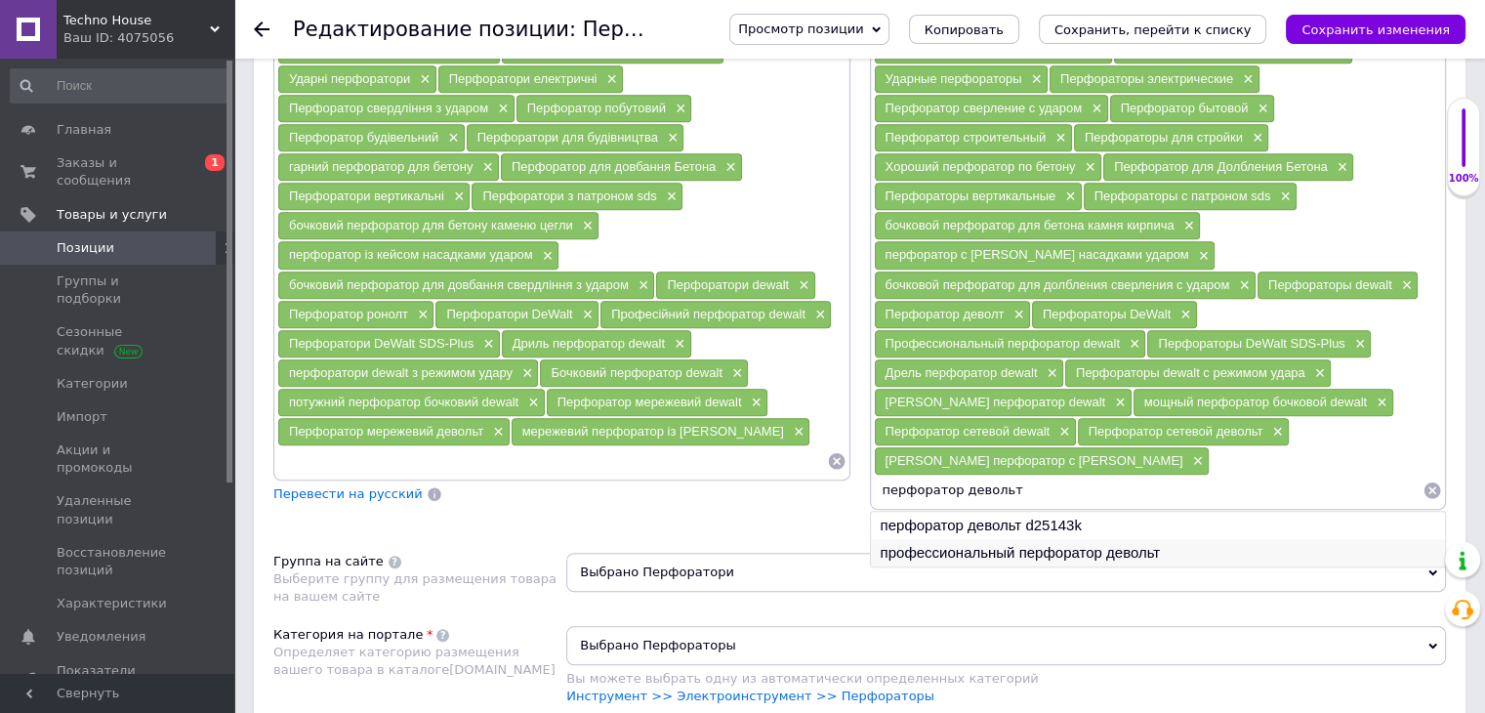
type input "перфоратор девольт"
click at [957, 539] on li "профессиональный перфоратор девольт" at bounding box center [1158, 552] width 575 height 27
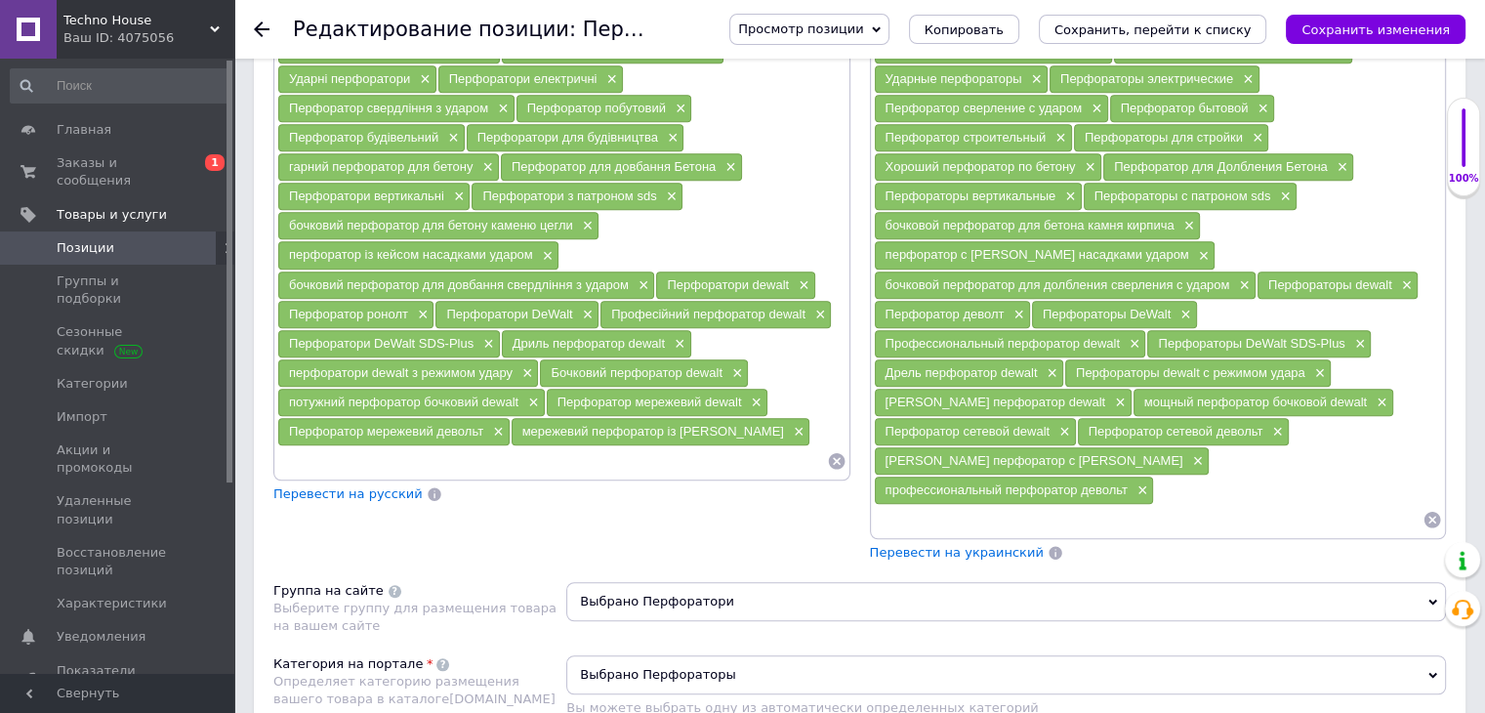
click at [950, 545] on span "Перевести на украинский" at bounding box center [957, 552] width 174 height 15
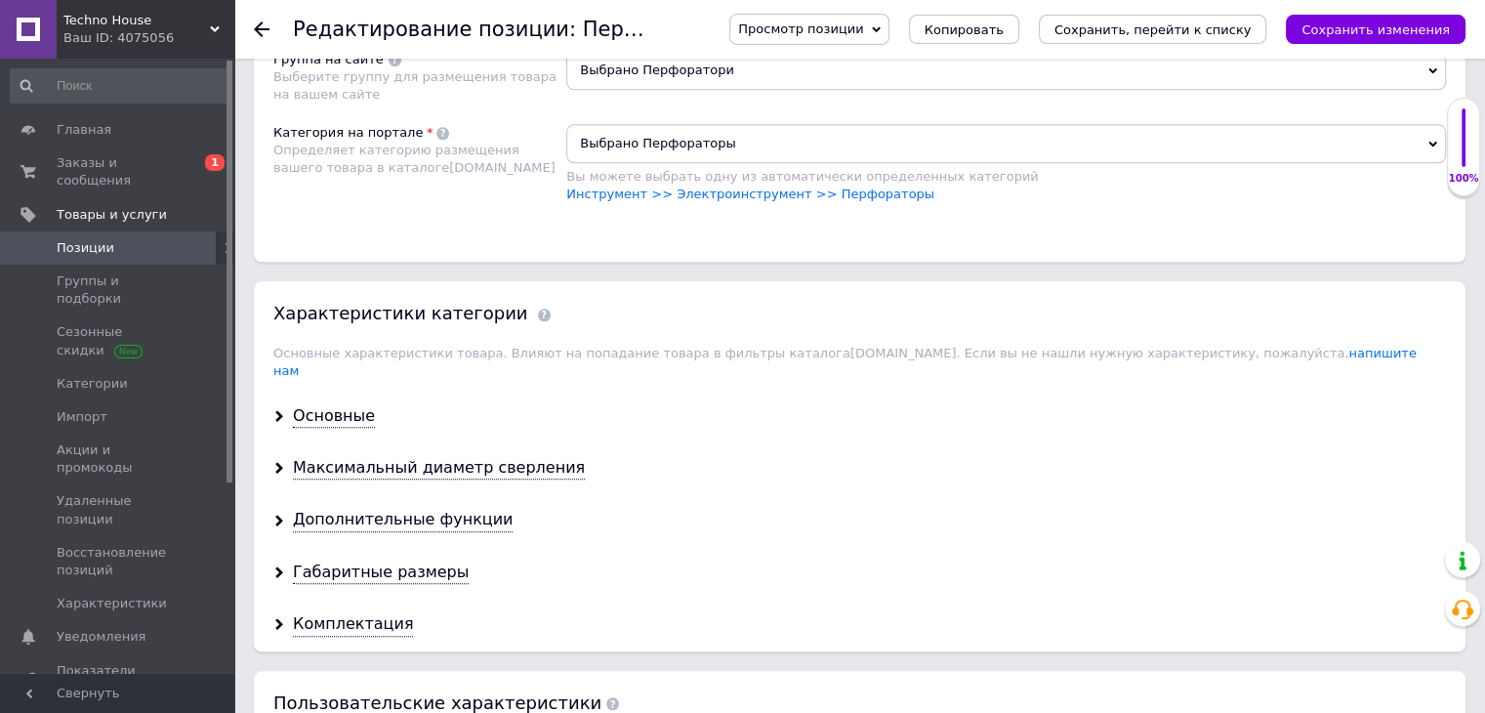
scroll to position [1961, 0]
click at [348, 404] on div "Основные" at bounding box center [334, 415] width 82 height 22
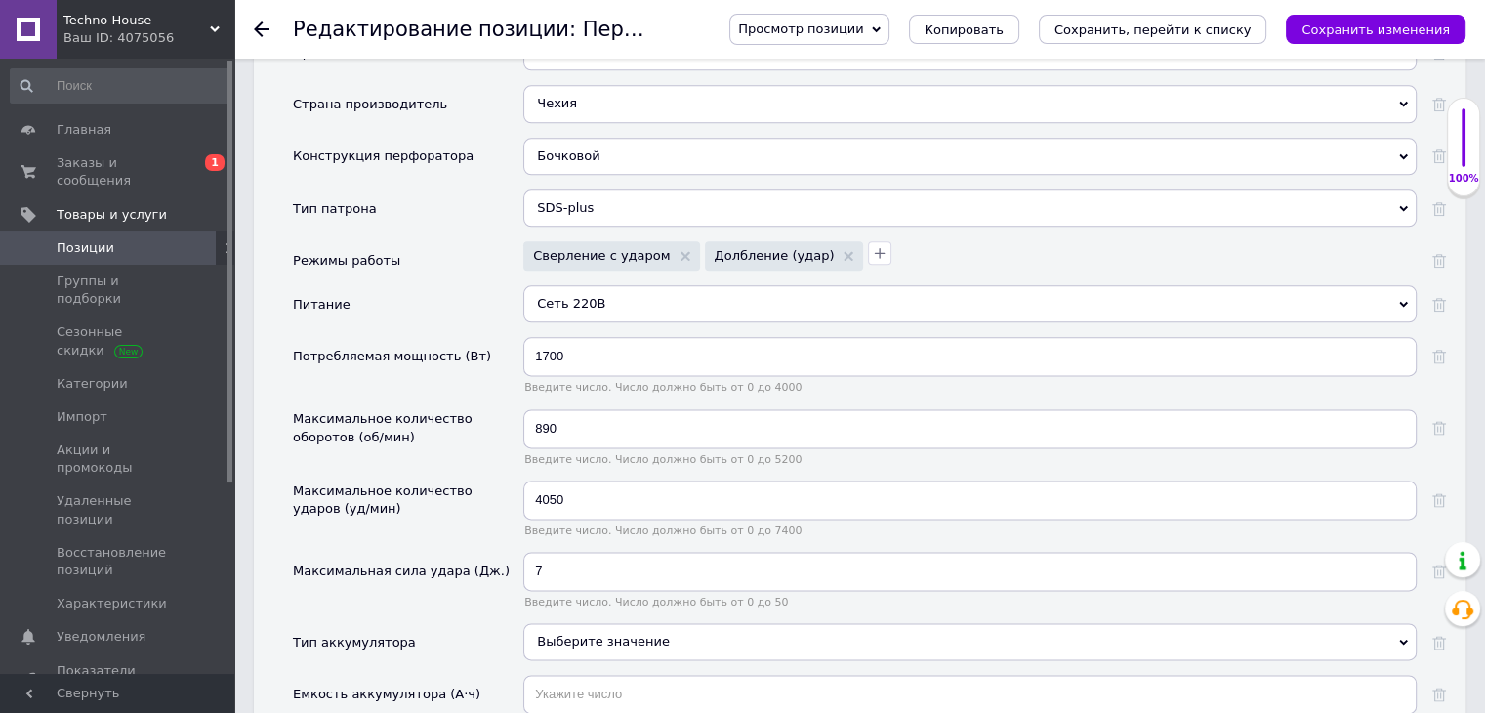
scroll to position [2429, 0]
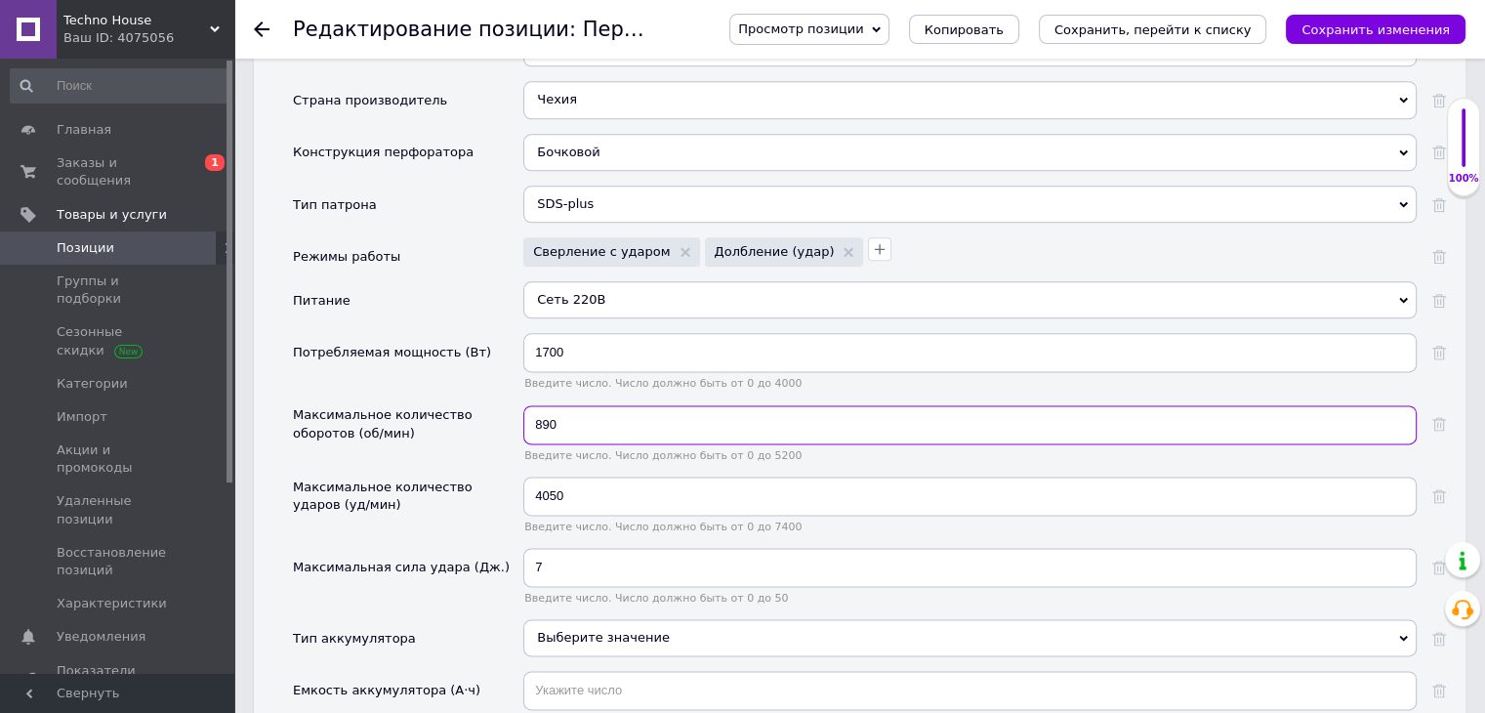
click at [581, 405] on input "890" at bounding box center [969, 424] width 893 height 39
type input "889"
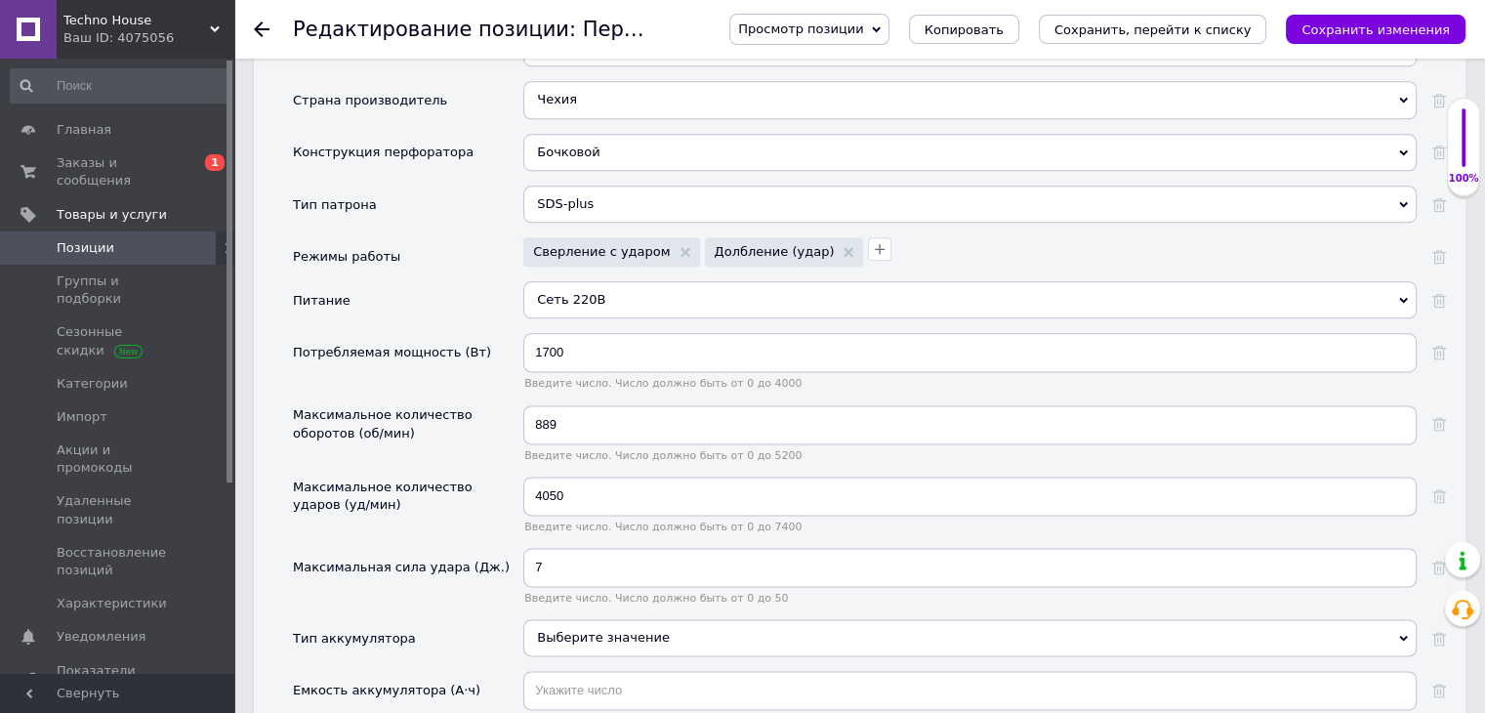
click at [444, 333] on div "Потребляемая мощность (Вт)" at bounding box center [408, 368] width 230 height 71
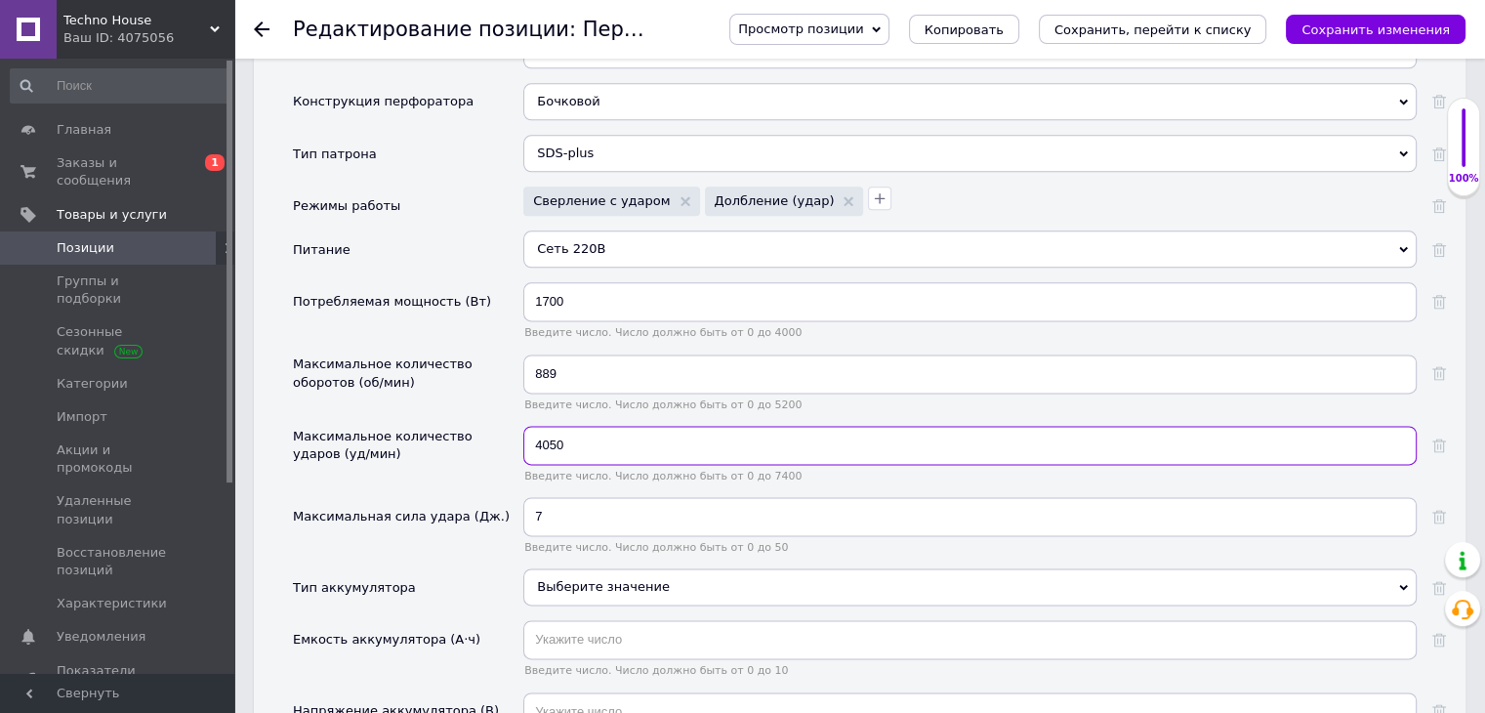
click at [586, 426] on input "4050" at bounding box center [969, 445] width 893 height 39
type input "4040"
click at [463, 428] on div "Максимальное количество ударов (уд/мин)" at bounding box center [403, 445] width 221 height 35
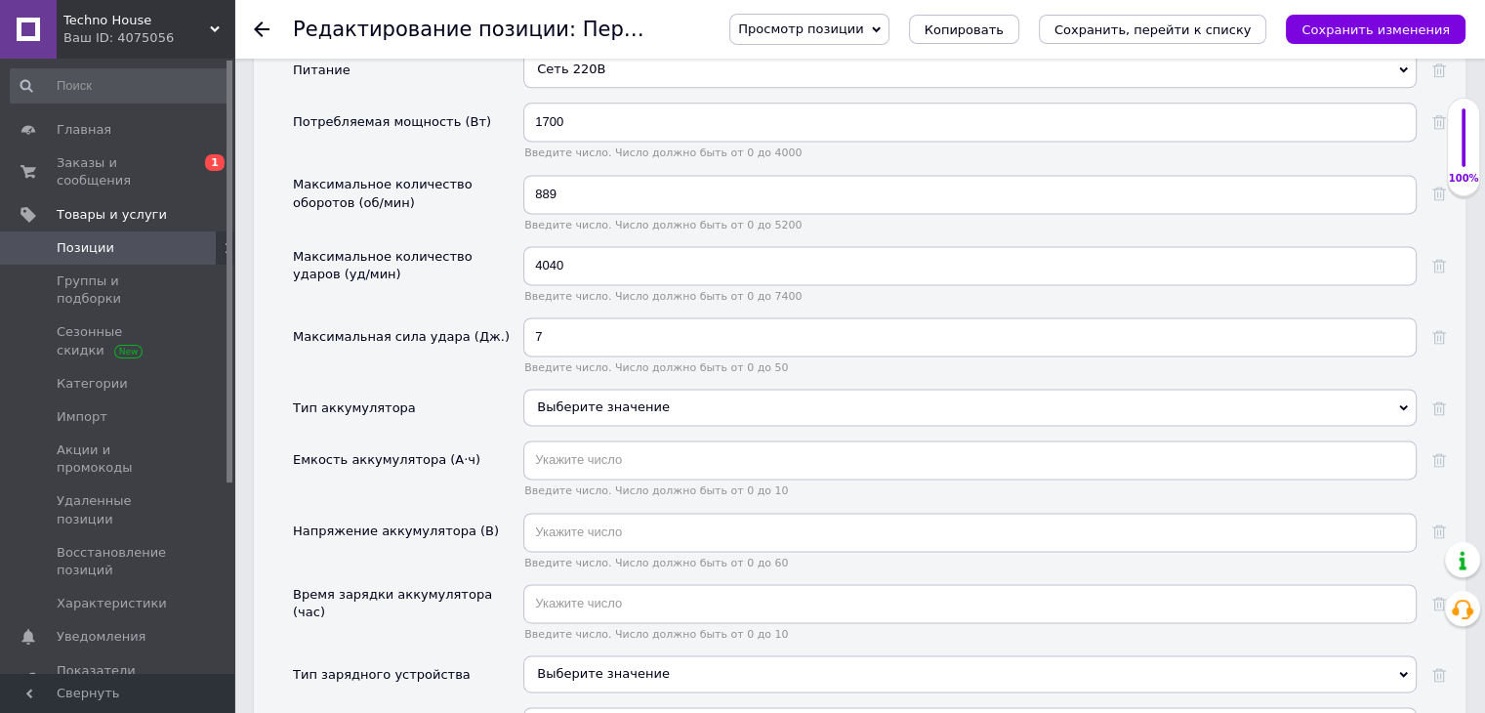
scroll to position [2660, 0]
click at [551, 389] on div "Выберите значение" at bounding box center [969, 407] width 893 height 37
click at [487, 513] on div "Напряжение аккумулятора (В)" at bounding box center [408, 548] width 230 height 71
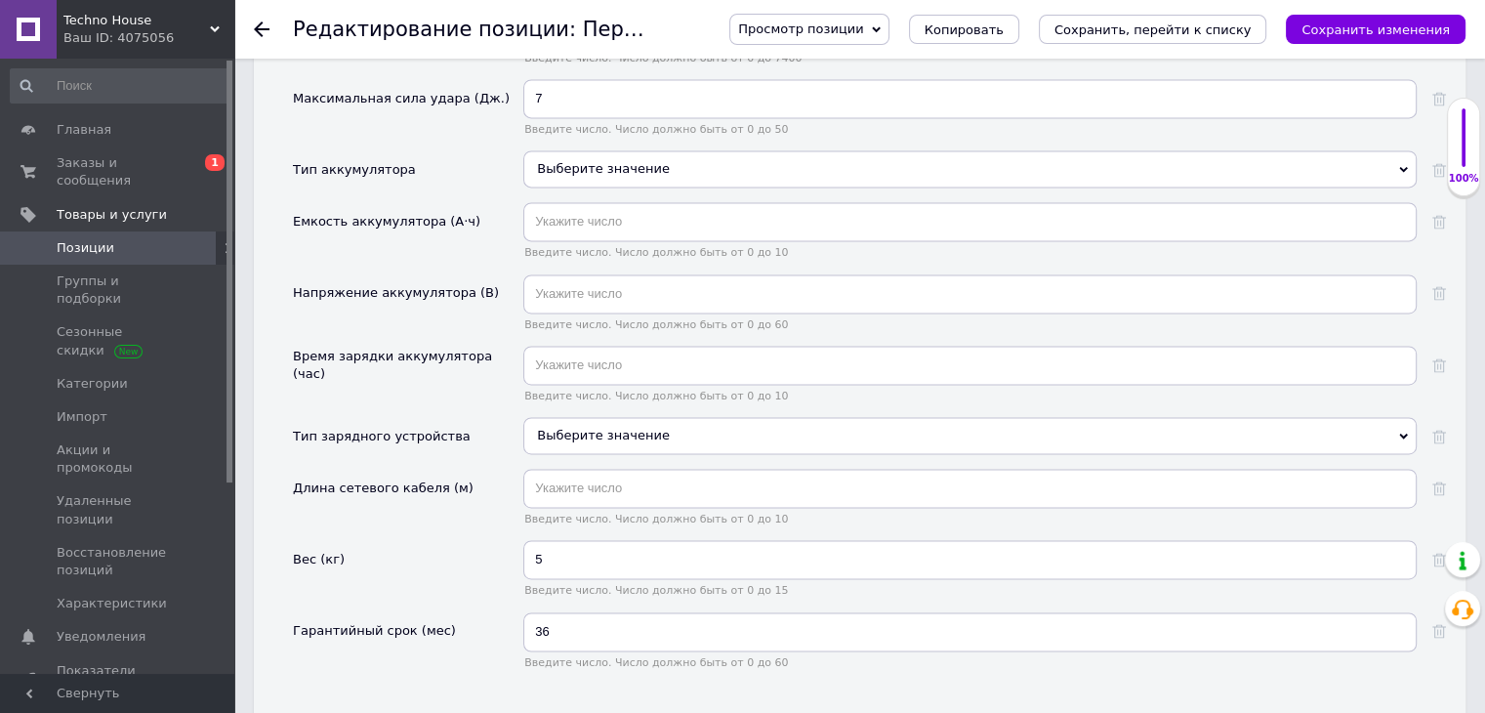
scroll to position [2898, 0]
click at [549, 540] on input "5" at bounding box center [969, 559] width 893 height 39
type input "4.89"
click at [463, 469] on div "Длина сетевого кабеля (м)" at bounding box center [408, 504] width 230 height 71
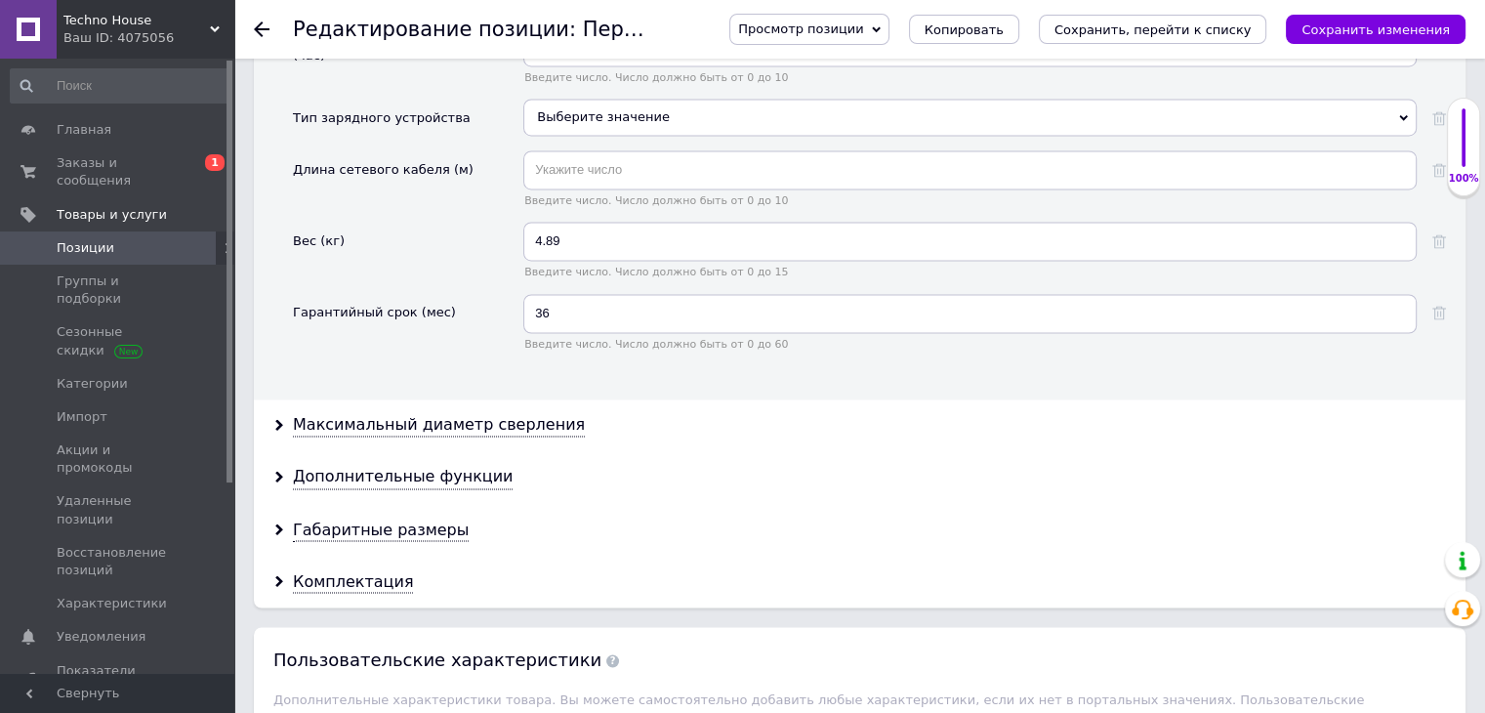
scroll to position [3217, 0]
click at [406, 413] on div "Максимальный диаметр сверления" at bounding box center [439, 424] width 292 height 22
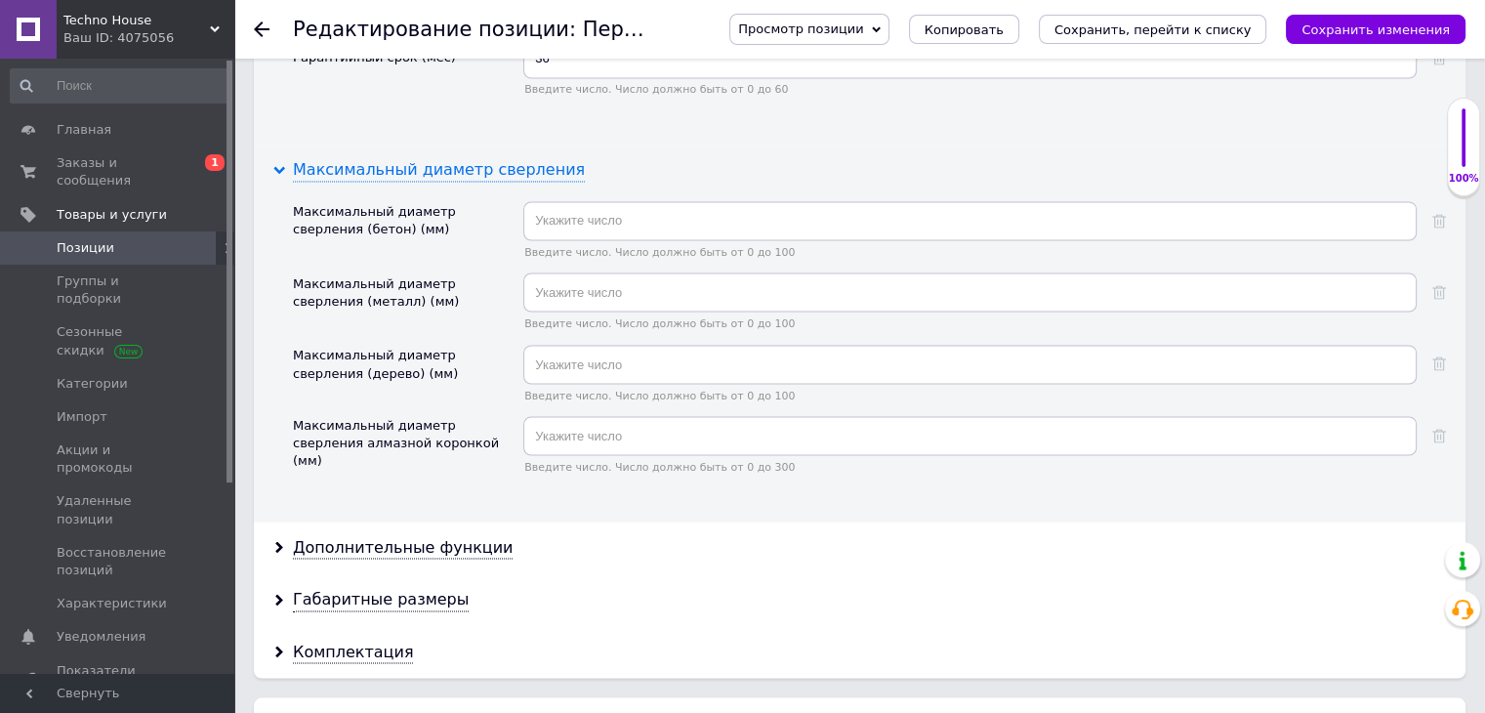
scroll to position [3605, 0]
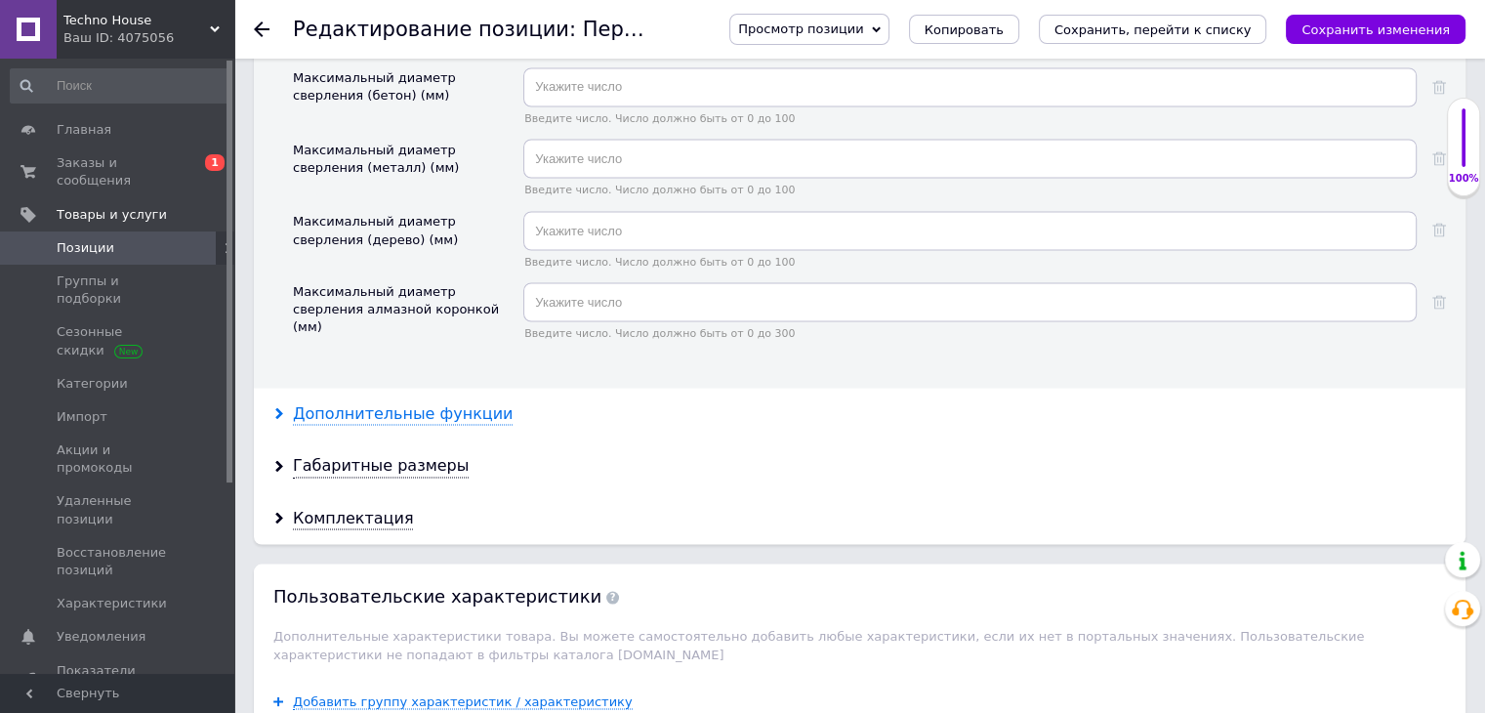
click at [398, 402] on div "Дополнительные функции" at bounding box center [403, 413] width 220 height 22
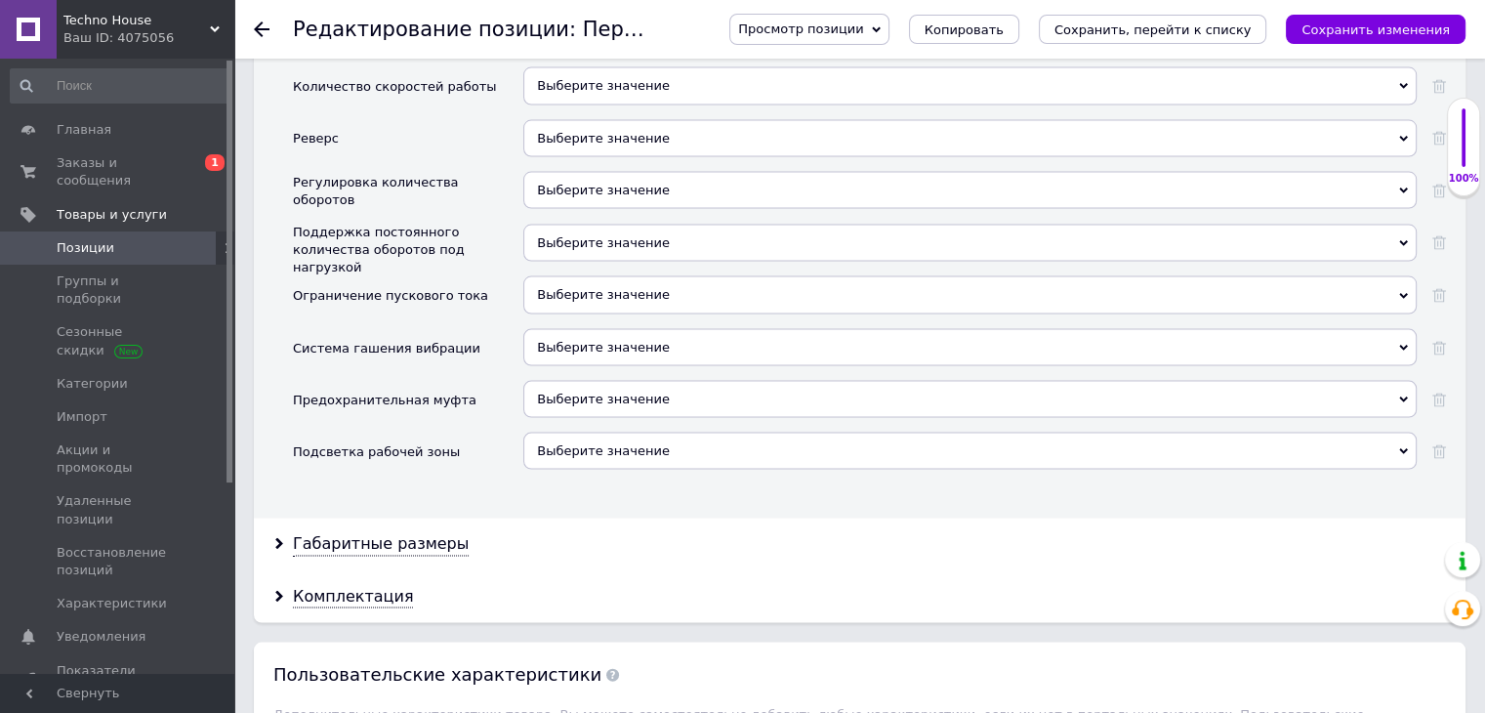
scroll to position [3990, 0]
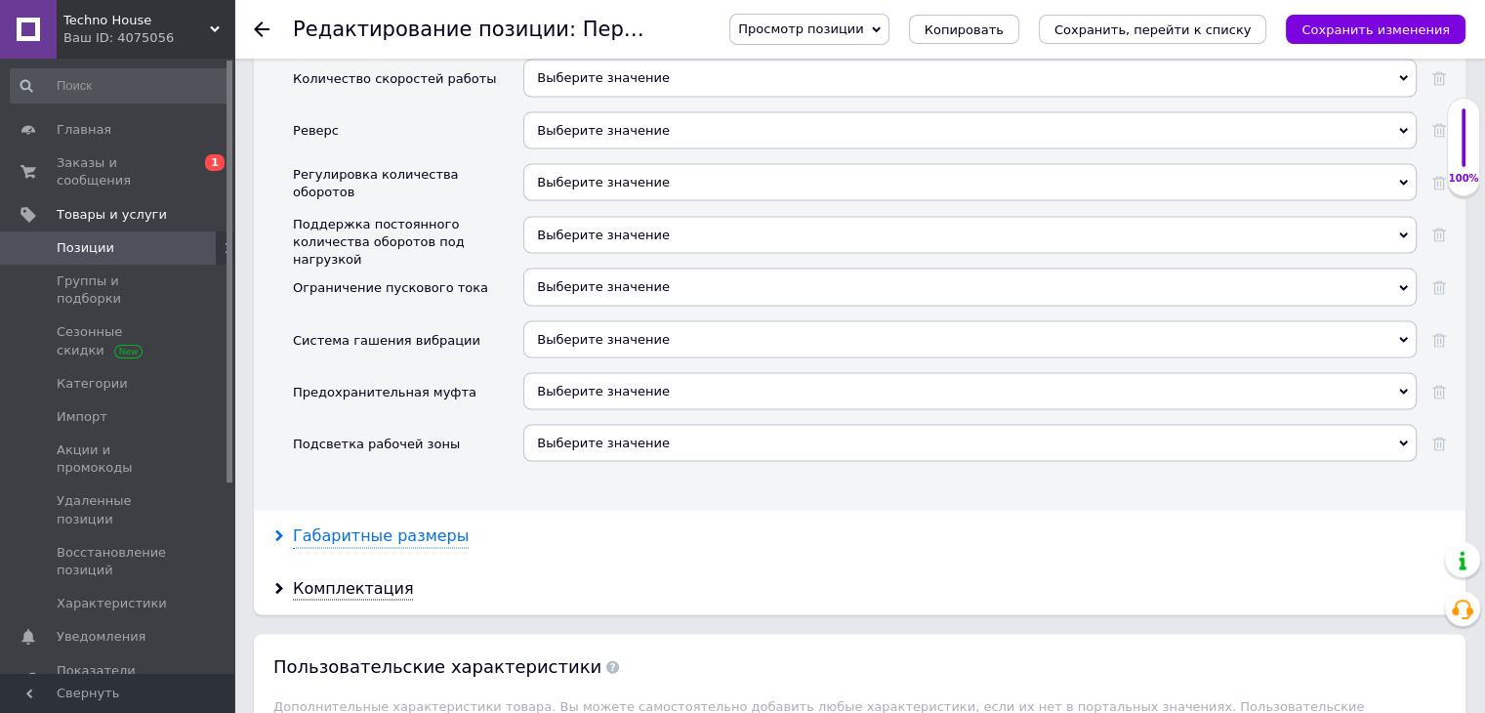
click at [405, 525] on div "Габаритные размеры" at bounding box center [381, 536] width 176 height 22
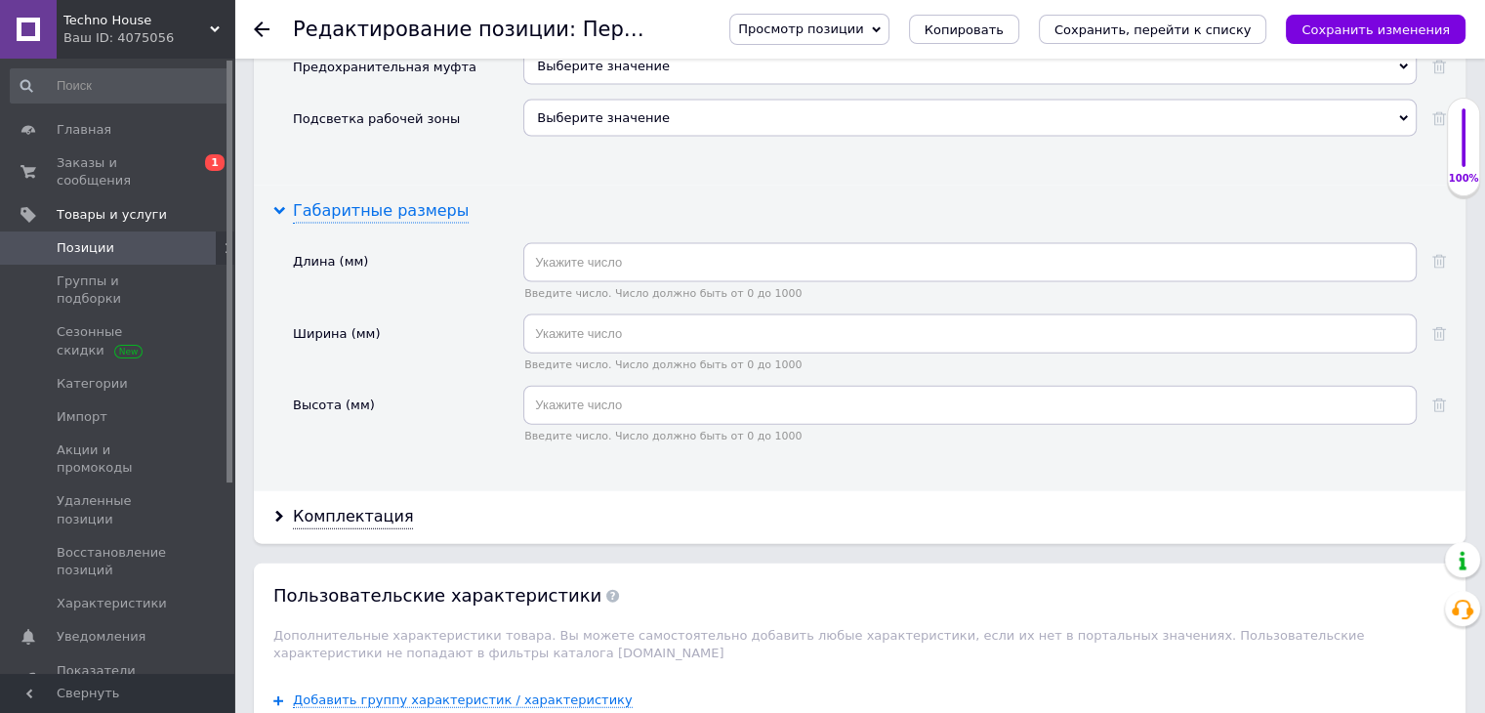
scroll to position [4337, 0]
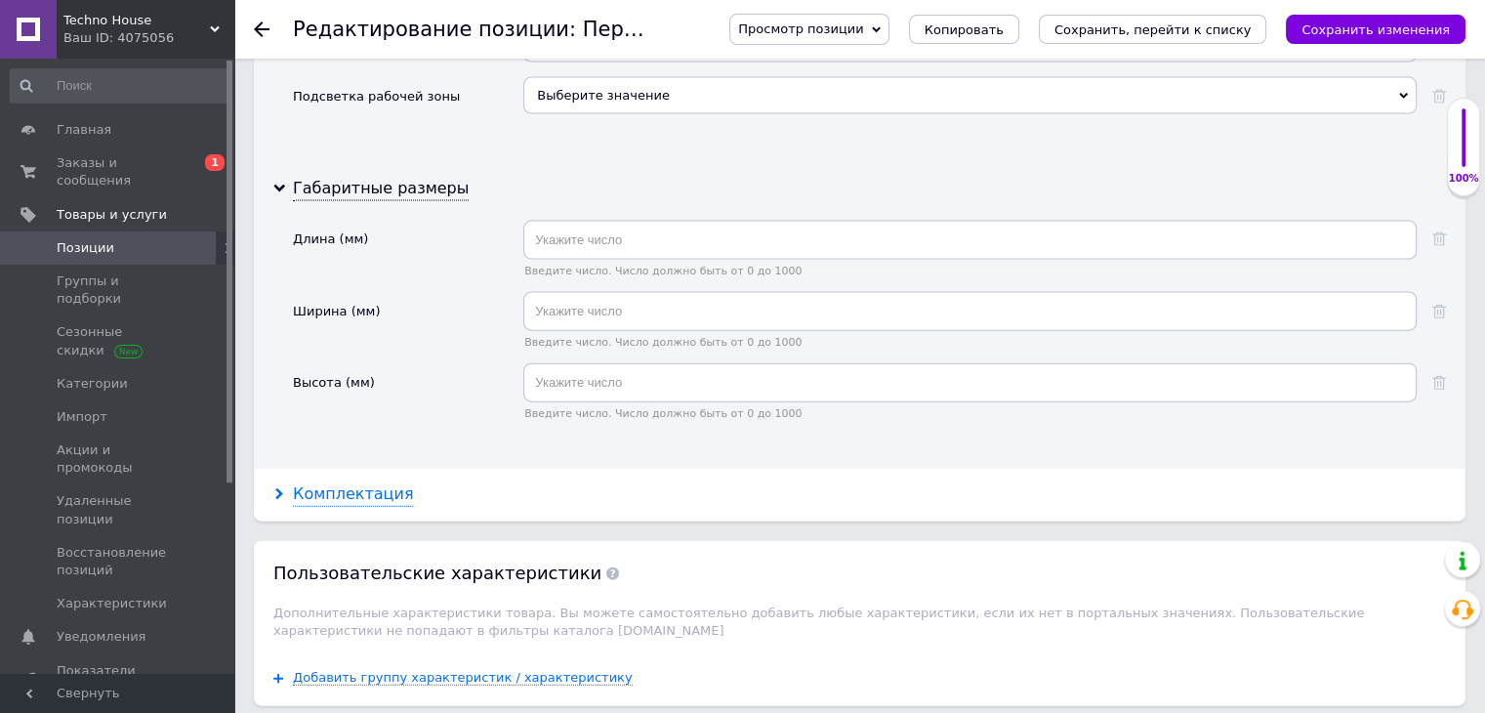
click at [356, 483] on div "Комплектация" at bounding box center [353, 494] width 120 height 22
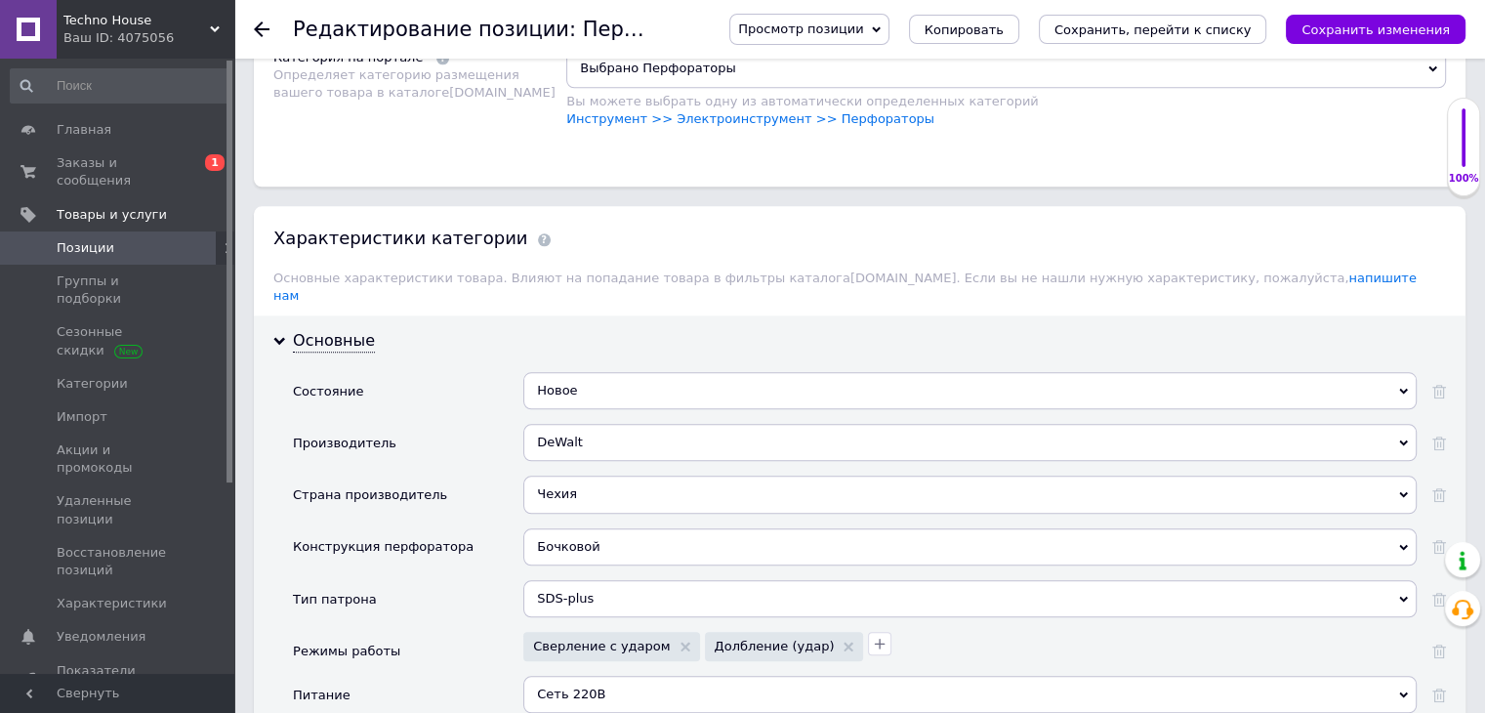
scroll to position [2023, 0]
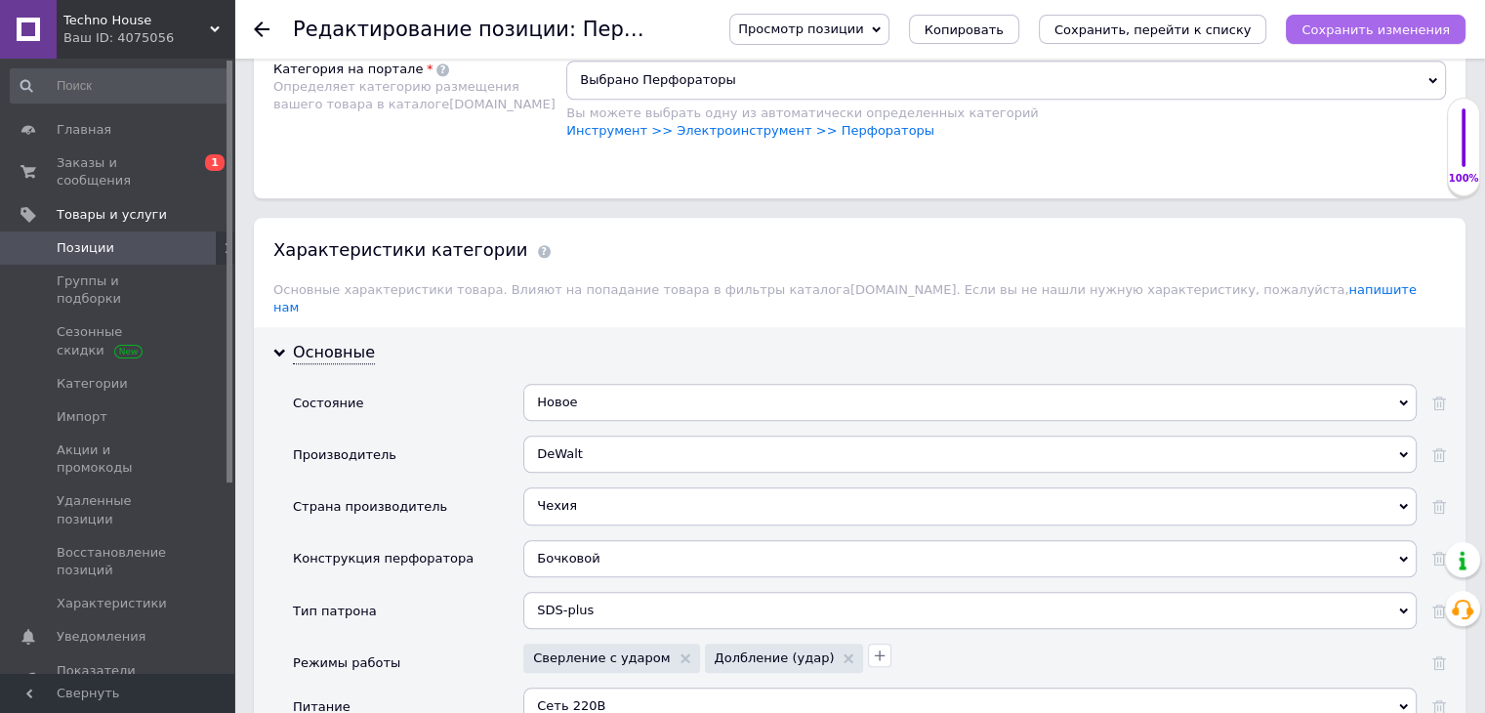
click at [1325, 26] on icon "Сохранить изменения" at bounding box center [1376, 29] width 148 height 15
click at [264, 32] on icon at bounding box center [262, 29] width 16 height 16
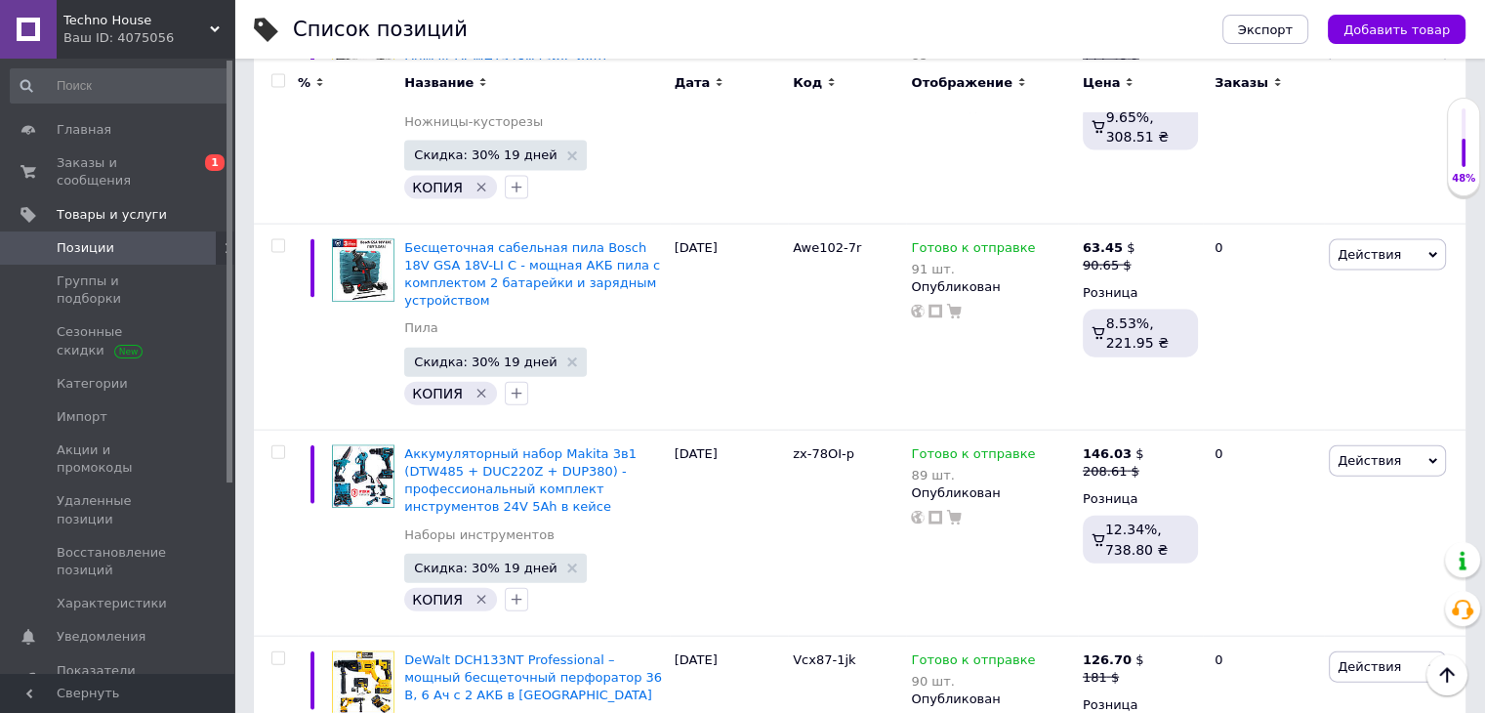
scroll to position [11748, 0]
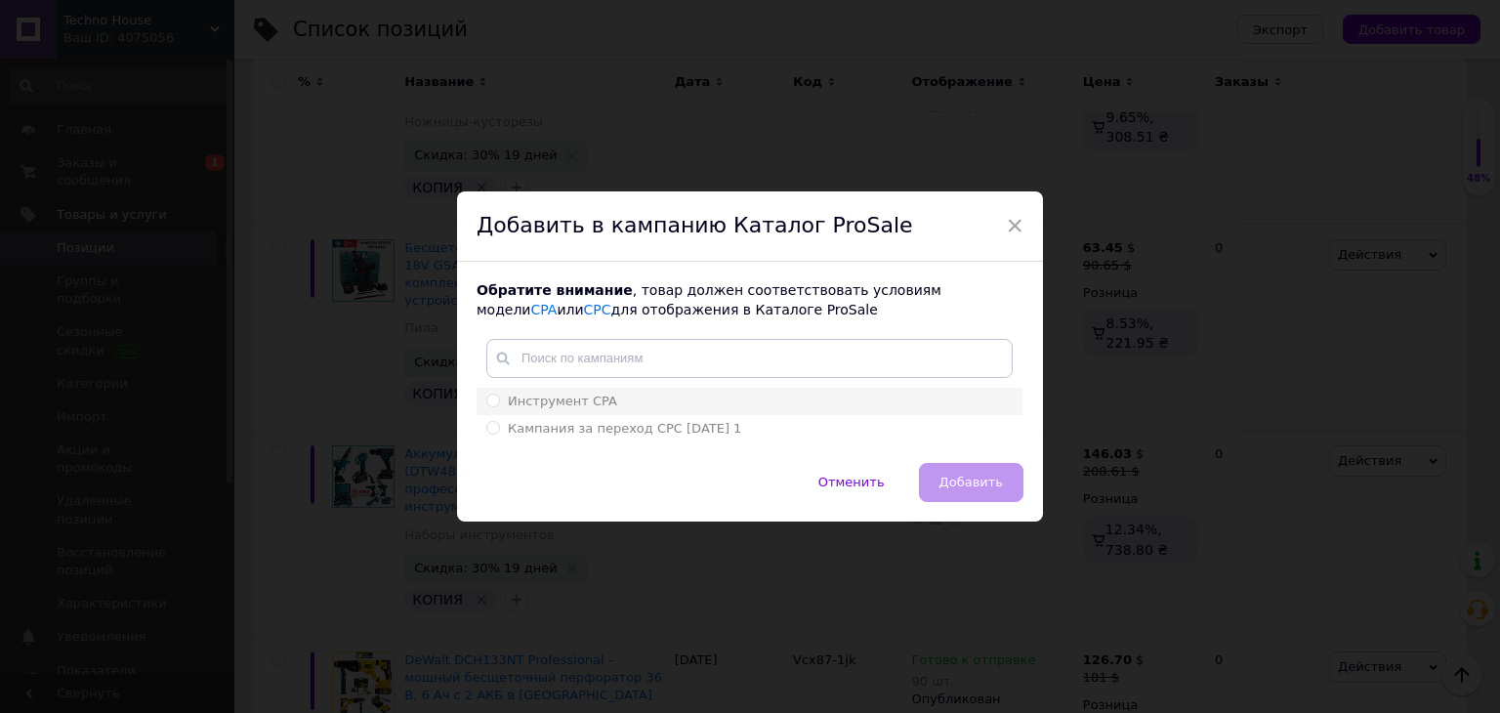
click at [490, 401] on input "Инструмент CPA" at bounding box center [492, 400] width 13 height 13
radio input "true"
click at [975, 489] on span "Добавить" at bounding box center [970, 482] width 63 height 15
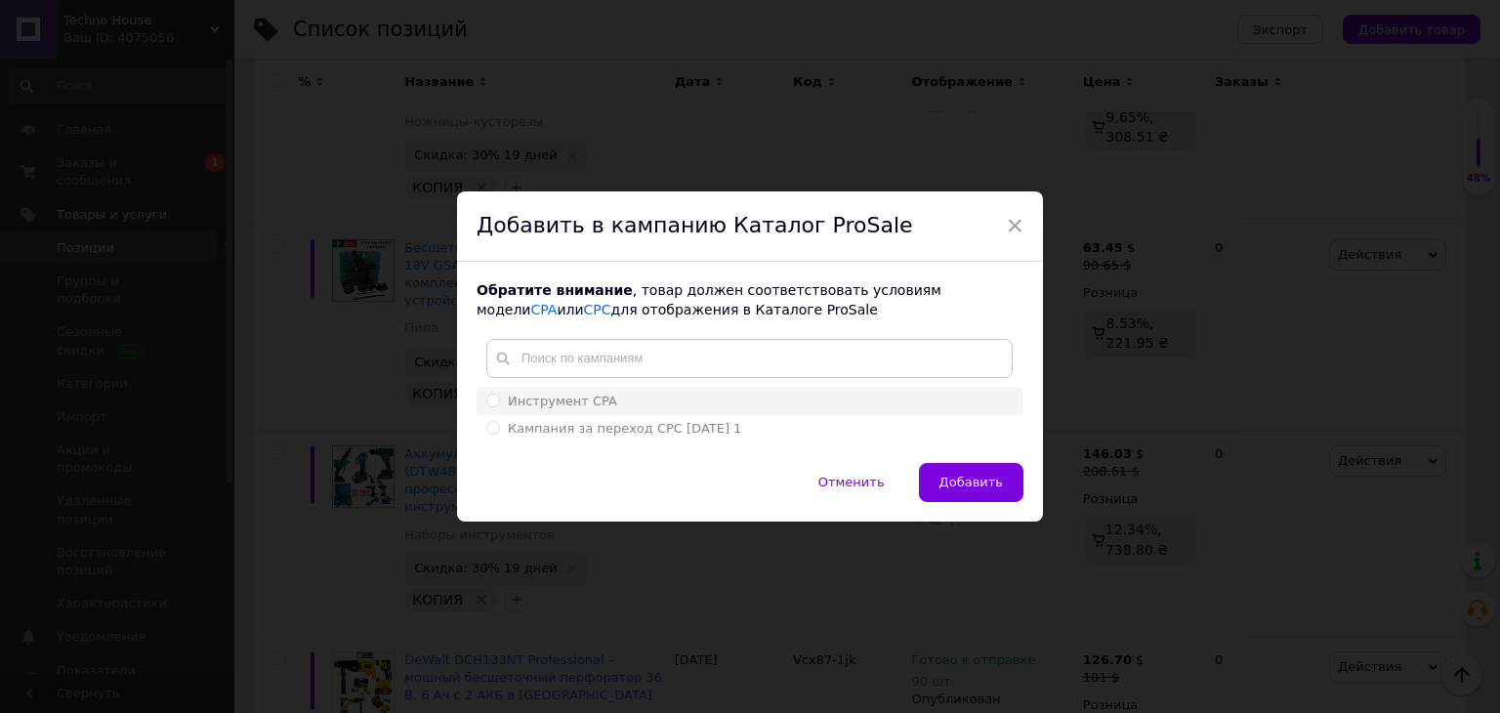
click at [493, 394] on input "Инструмент CPA" at bounding box center [492, 400] width 13 height 13
radio input "true"
click at [962, 476] on span "Добавить" at bounding box center [970, 482] width 63 height 15
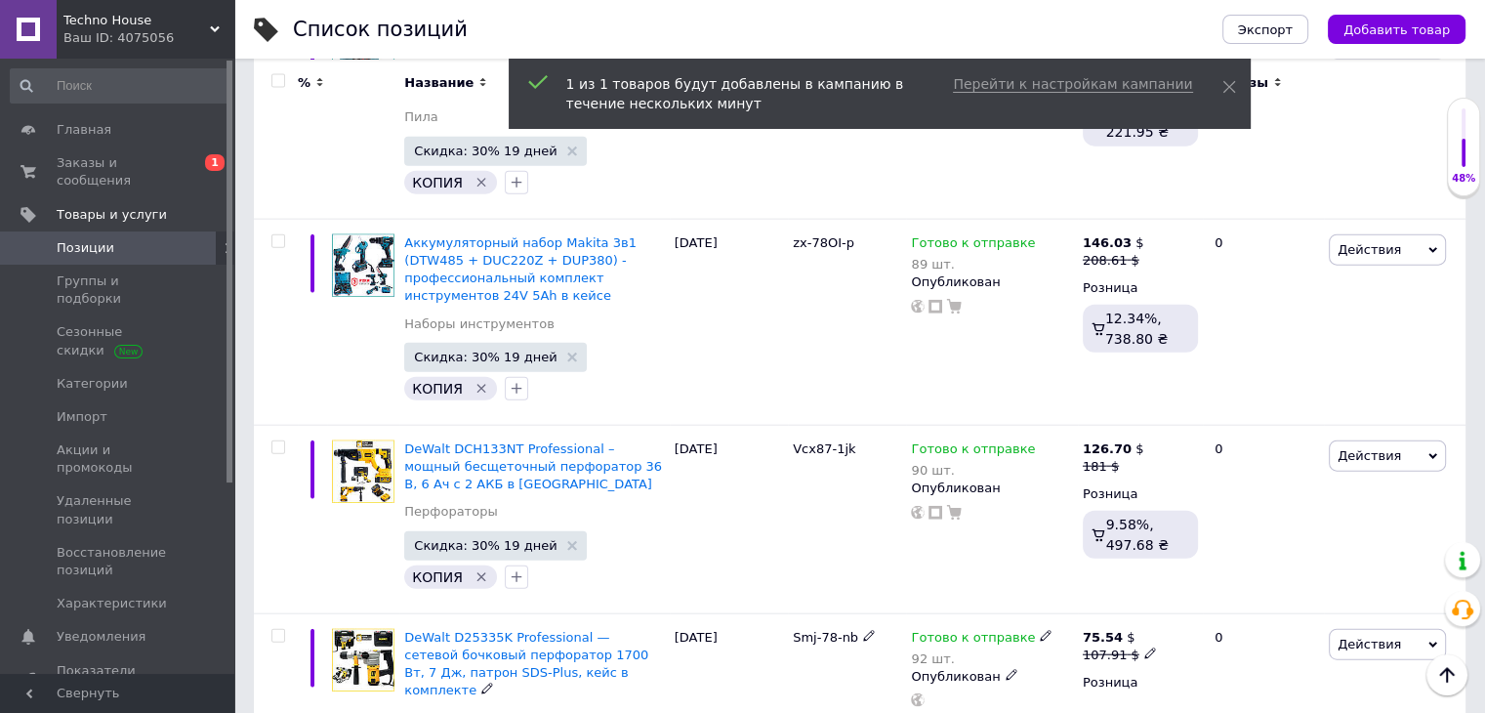
scroll to position [11963, 0]
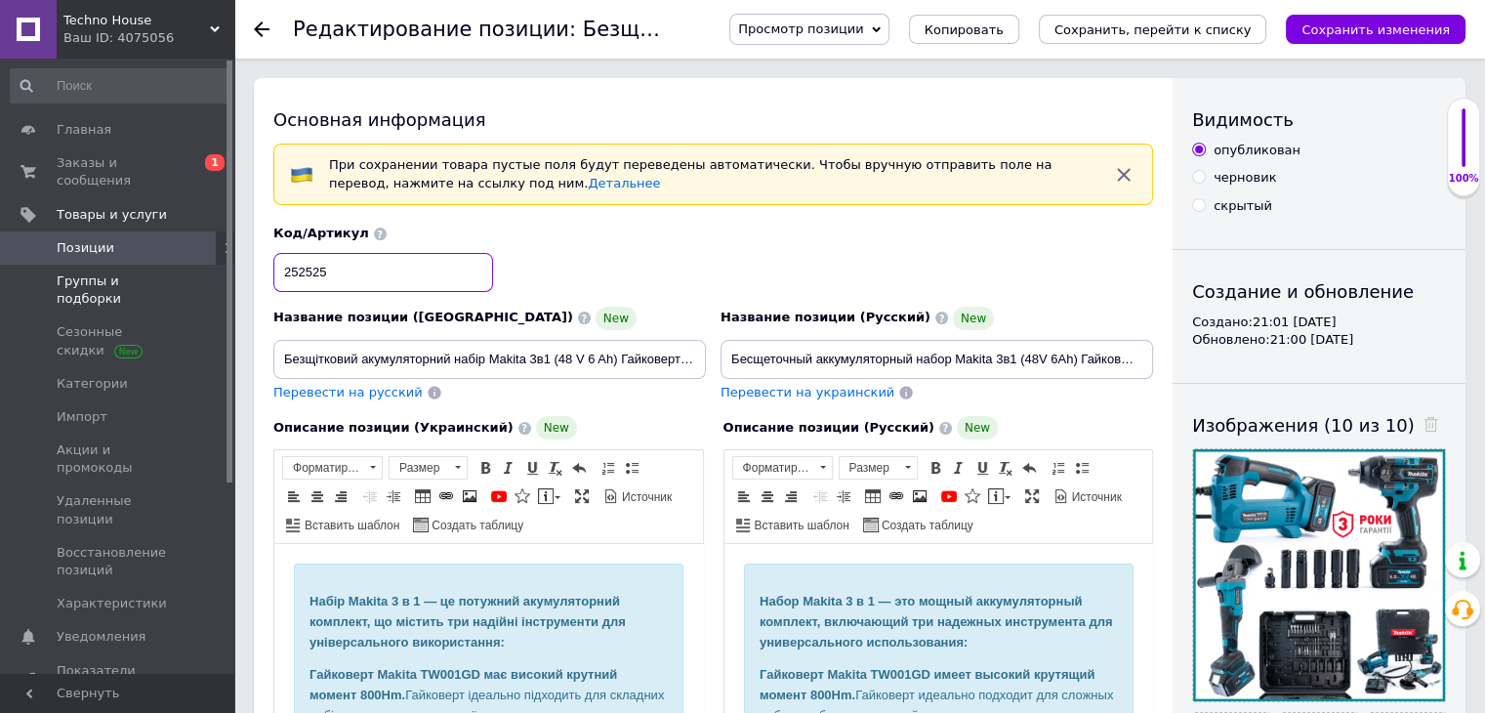
drag, startPoint x: 370, startPoint y: 275, endPoint x: 148, endPoint y: 252, distance: 222.9
type input "Dvb-78-4KLj"
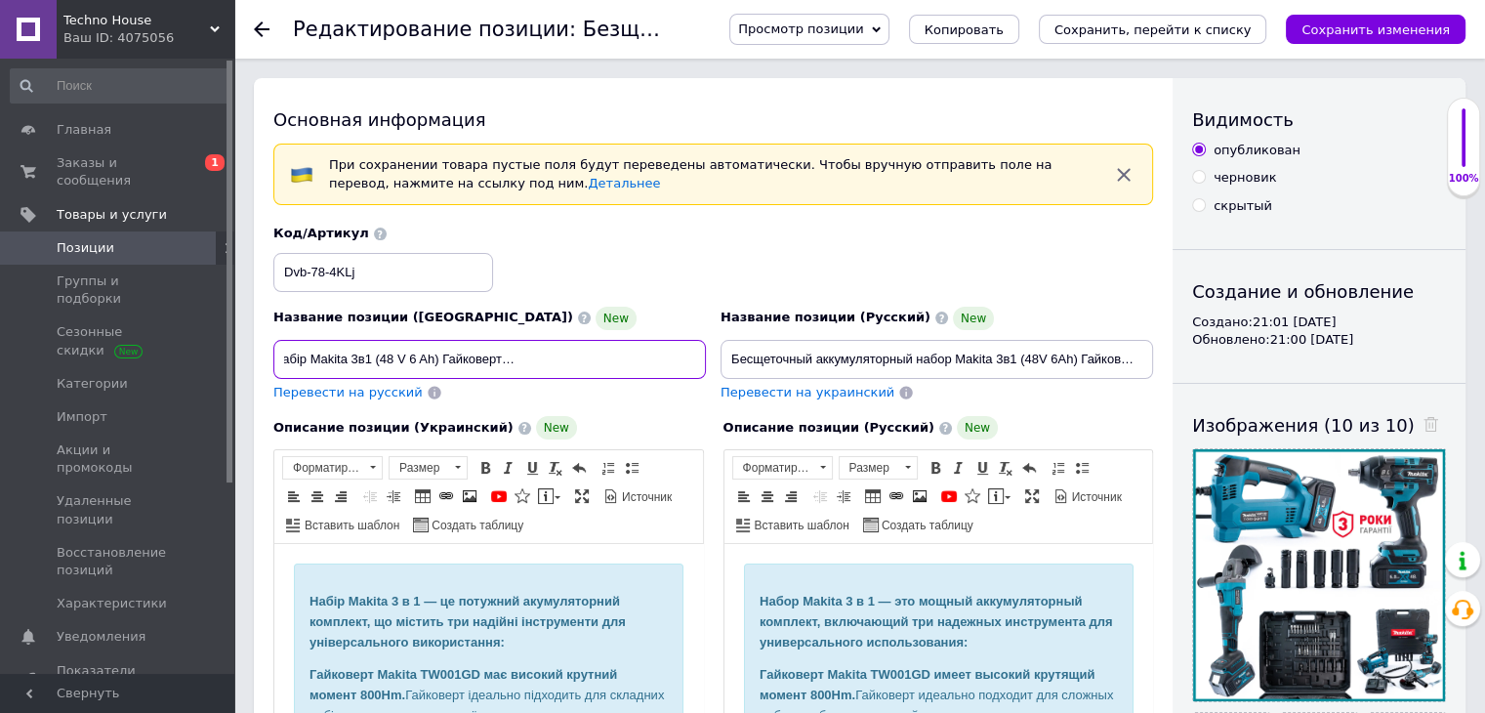
scroll to position [0, 312]
drag, startPoint x: 276, startPoint y: 356, endPoint x: 725, endPoint y: 365, distance: 449.2
click at [725, 365] on div "Название позиции (Украинский) New Безщітковий акумуляторний набір Makita 3в1 (4…" at bounding box center [714, 313] width 894 height 191
paste input "кумуляторний набір Makita 3в1 (48V, 6Ah) — безщітковий комплект інструментів: г…"
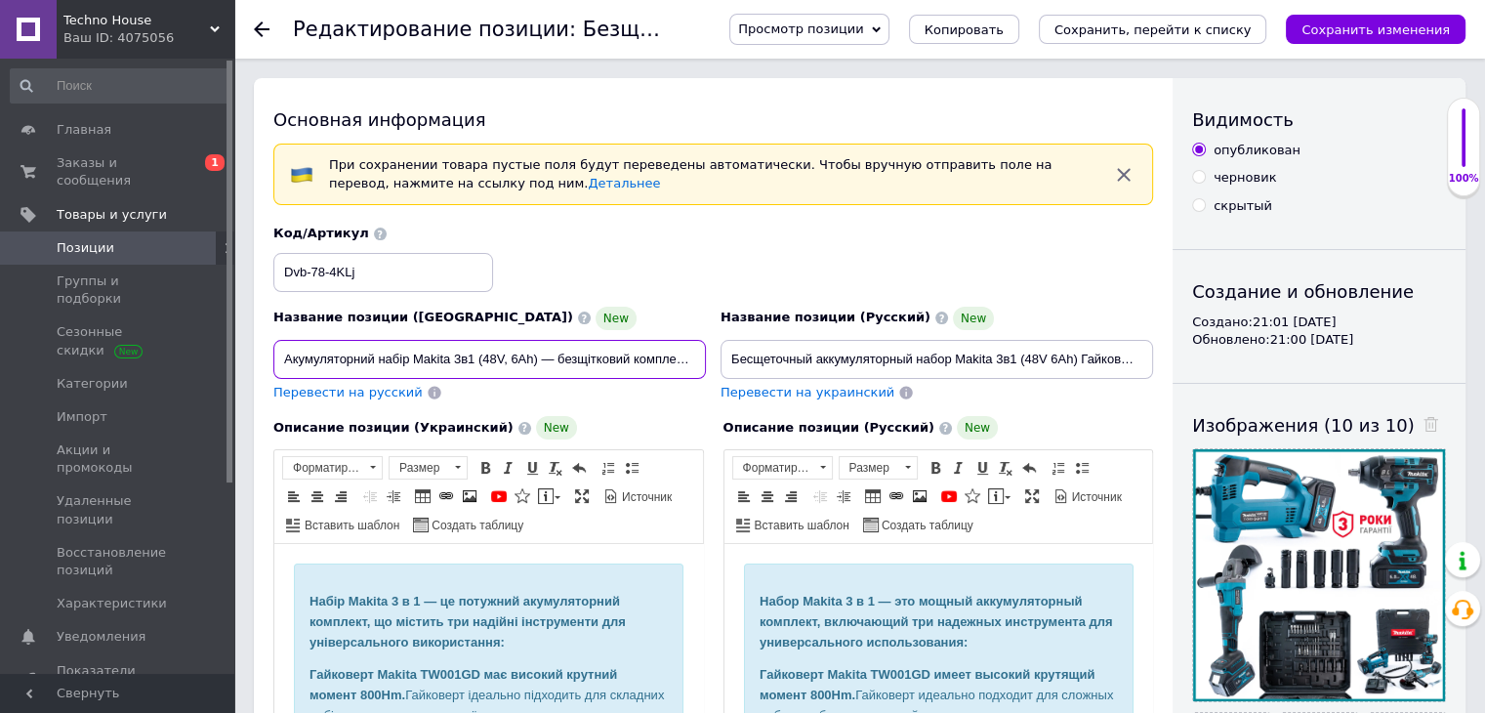
scroll to position [0, 427]
type input "Акумуляторний набір Makita 3в1 (48V, 6Ah) — безщітковий комплект інструментів: …"
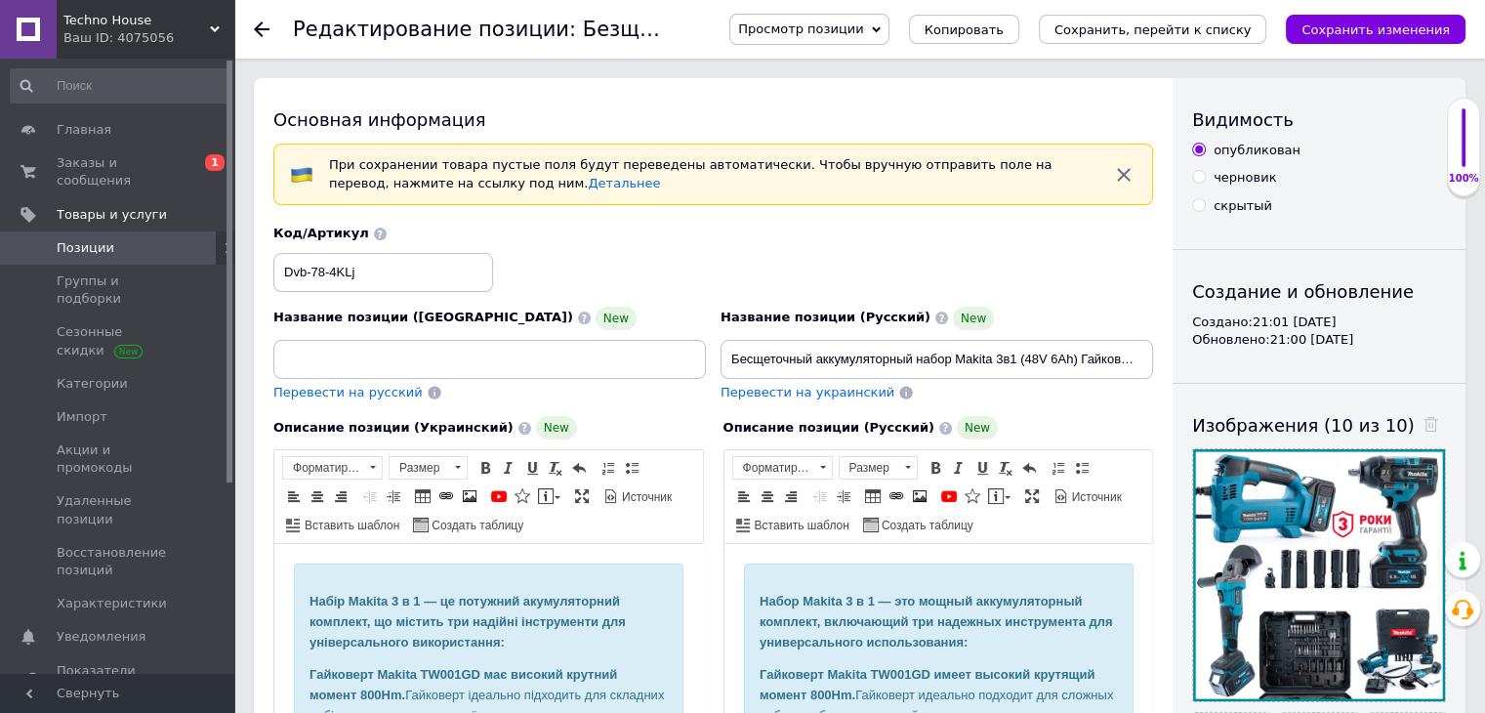
scroll to position [0, 0]
click at [356, 386] on span "Перевести на русский" at bounding box center [347, 392] width 149 height 15
type input "Аккумуляторный набор Makita 3в1 (48V, 6Ah) - бесщеточный комплект инструментов:…"
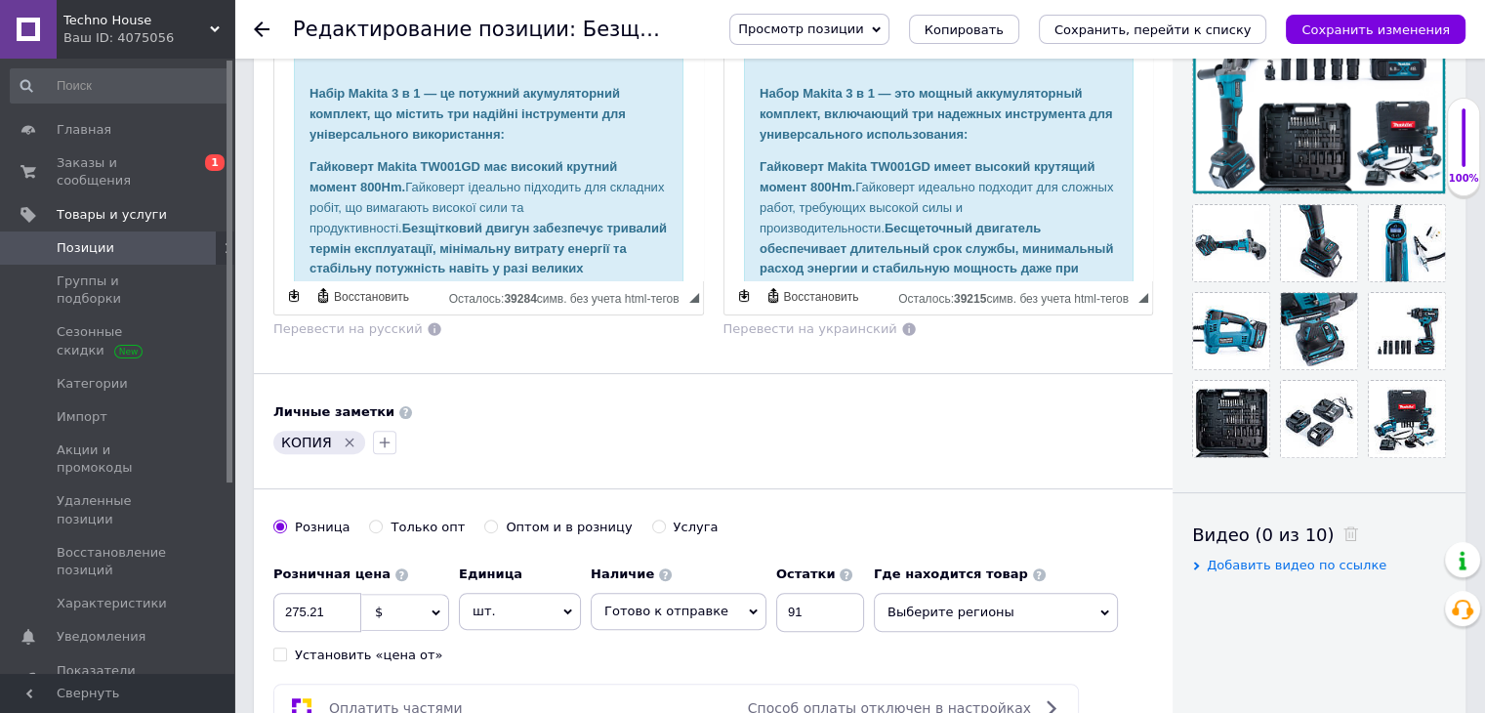
scroll to position [518, 0]
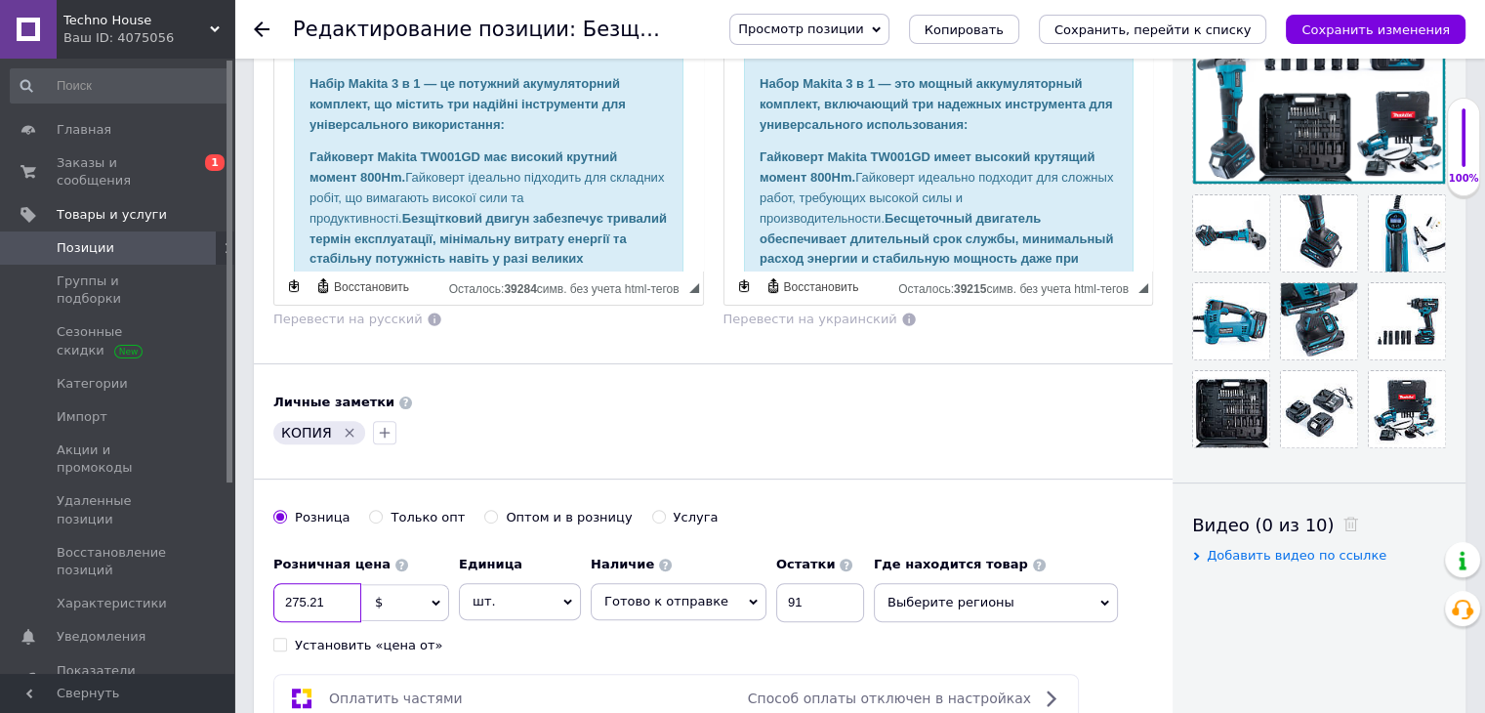
click at [334, 606] on input "275.21" at bounding box center [317, 602] width 88 height 39
type input "275.18"
click at [793, 598] on input "91" at bounding box center [820, 602] width 88 height 39
type input "95"
click at [768, 638] on div "Розничная цена 275.18 $ € CHF ₴ £ ¥ PLN ₸ MDL HUF KGS CN¥ TRY ₩ lei Установить …" at bounding box center [573, 600] width 601 height 108
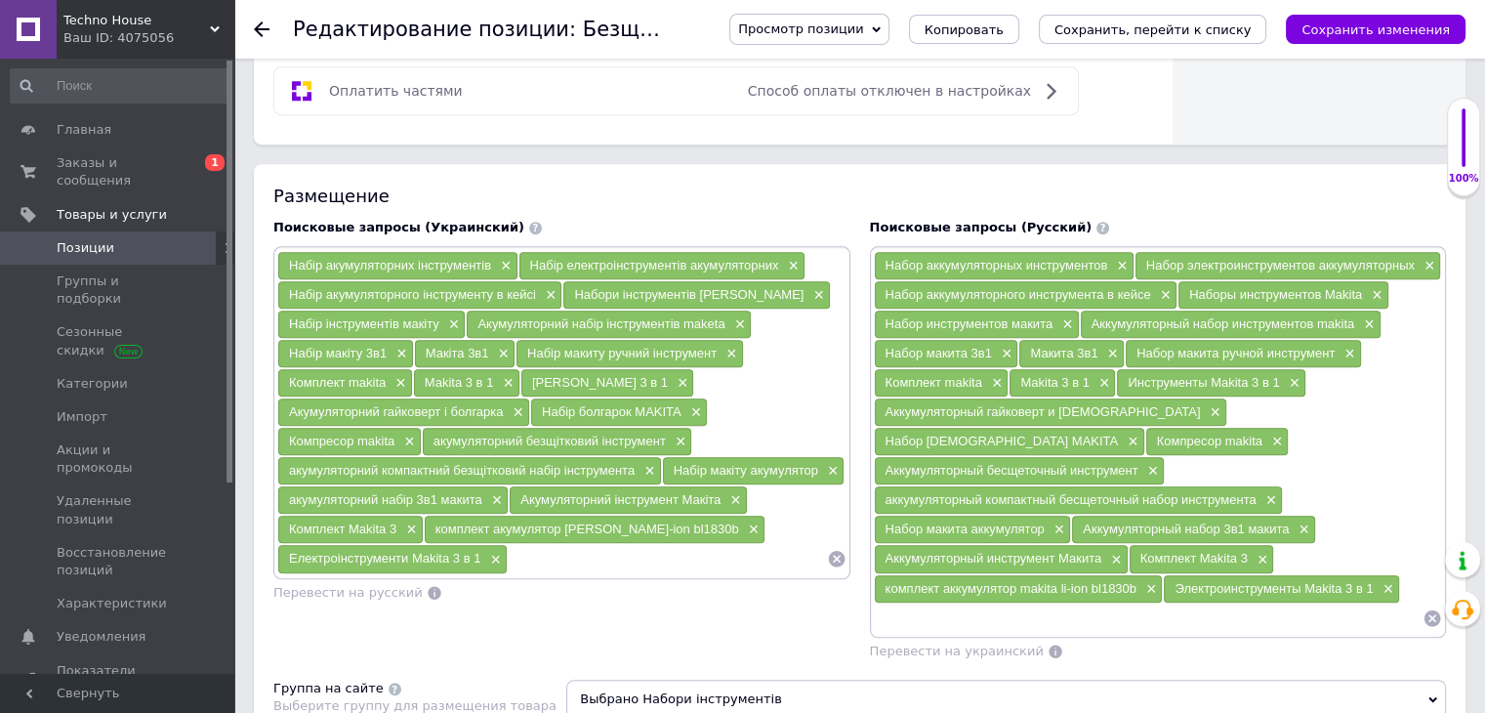
scroll to position [1137, 0]
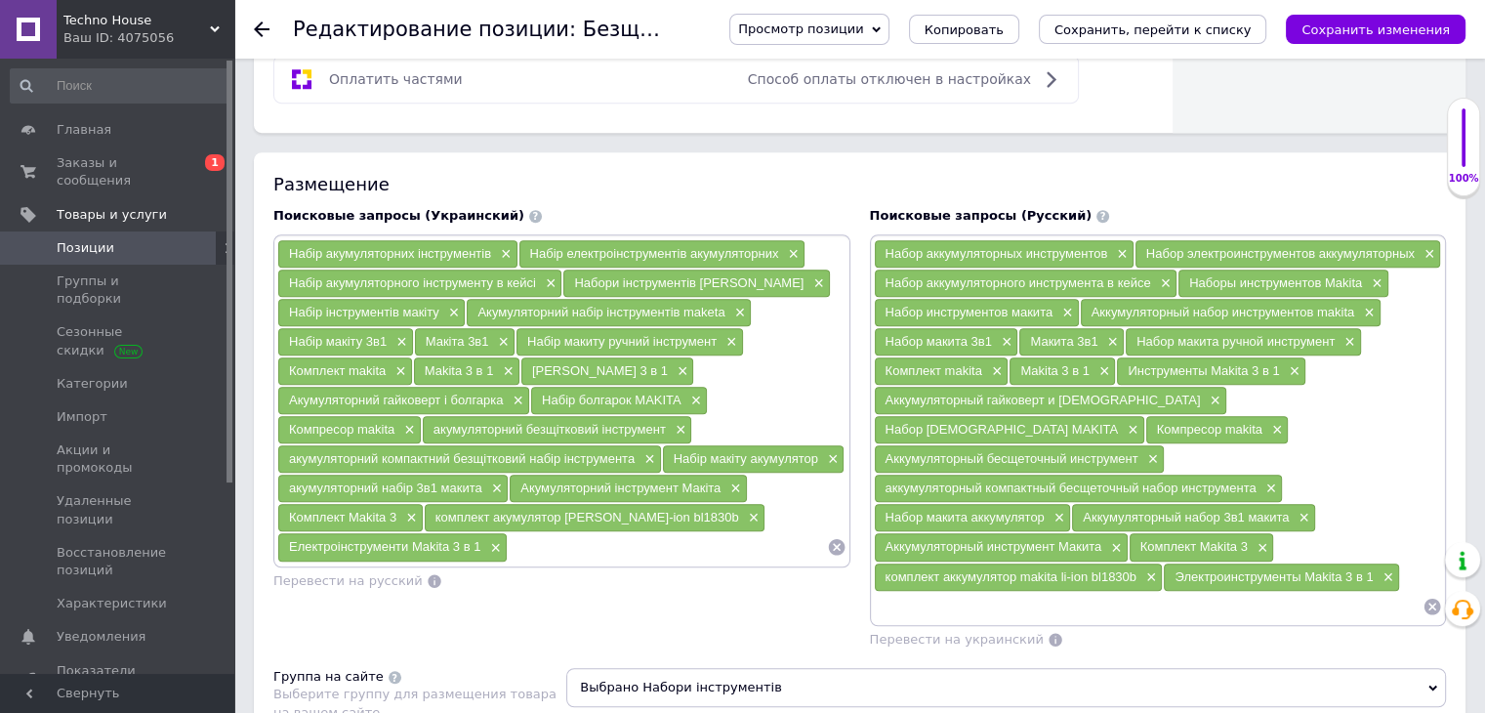
click at [918, 592] on input at bounding box center [1149, 606] width 550 height 29
click at [1108, 363] on span "×" at bounding box center [1103, 371] width 16 height 17
click at [991, 592] on input at bounding box center [1149, 606] width 550 height 29
click at [1433, 597] on icon at bounding box center [1433, 607] width 20 height 20
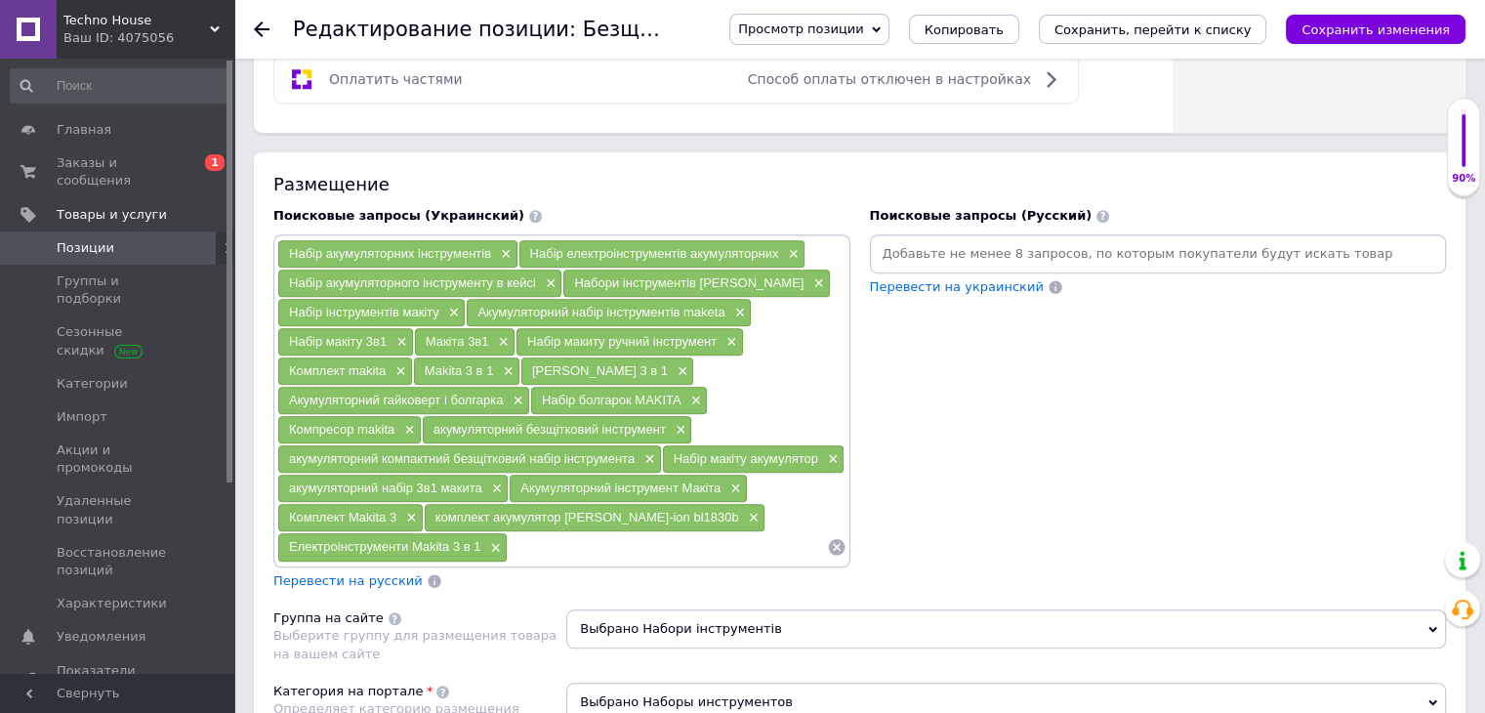
click at [1062, 239] on input at bounding box center [1158, 253] width 569 height 29
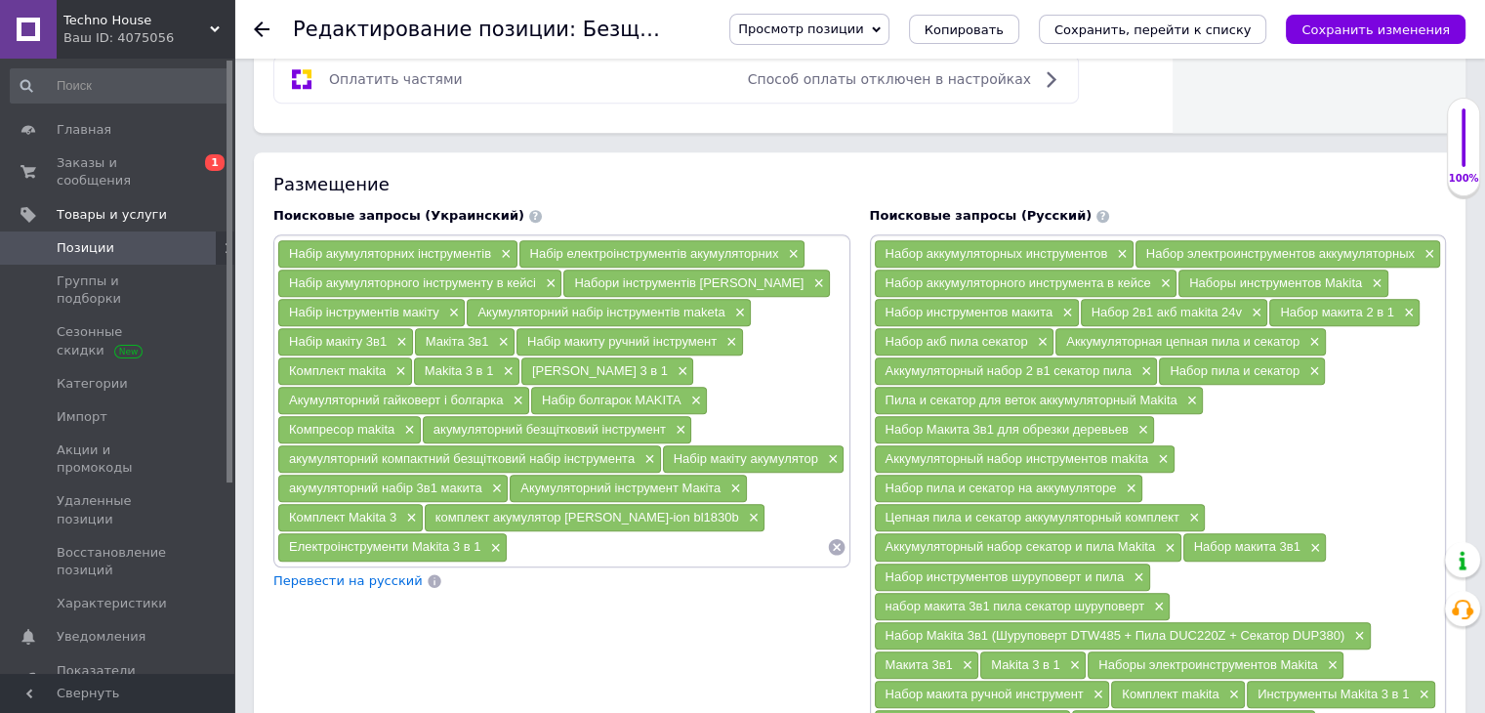
scroll to position [1140, 0]
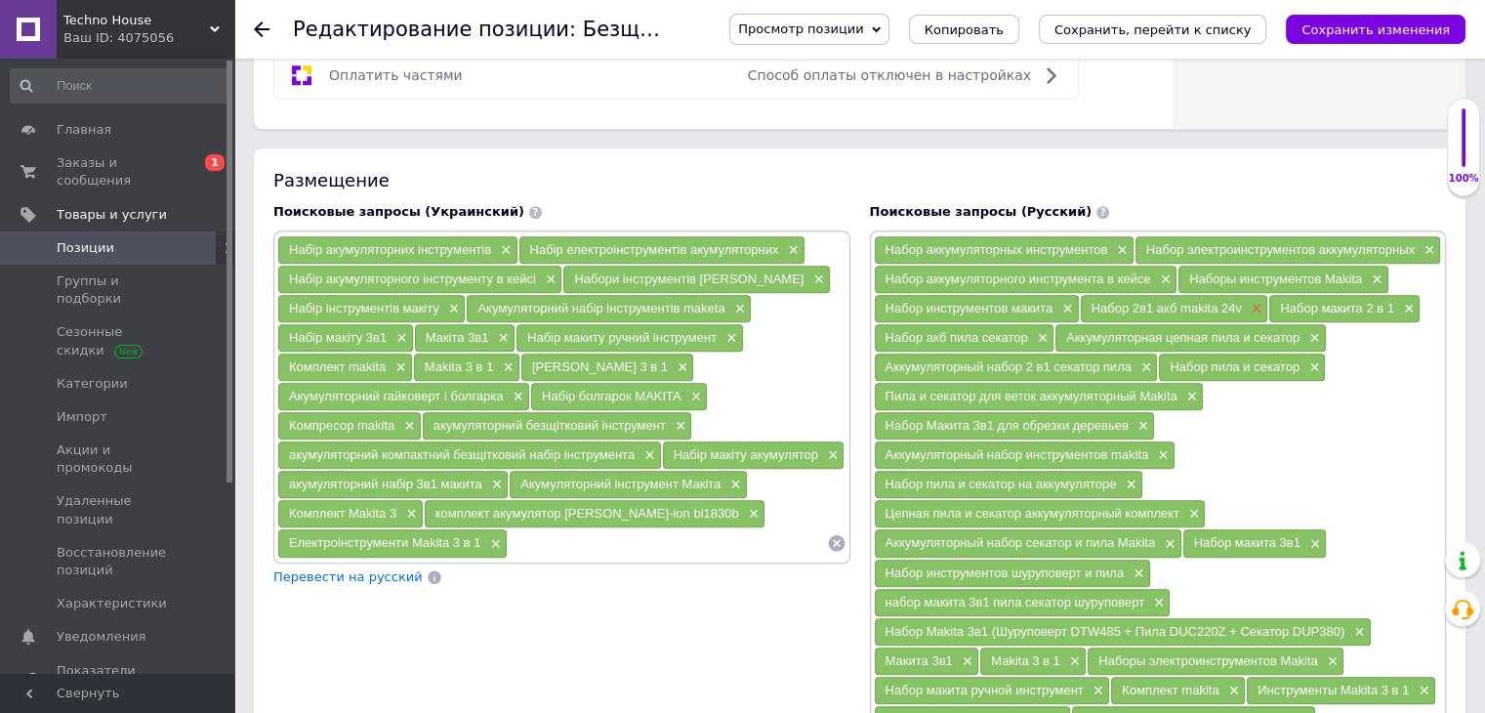
click at [1253, 301] on span "×" at bounding box center [1255, 309] width 16 height 17
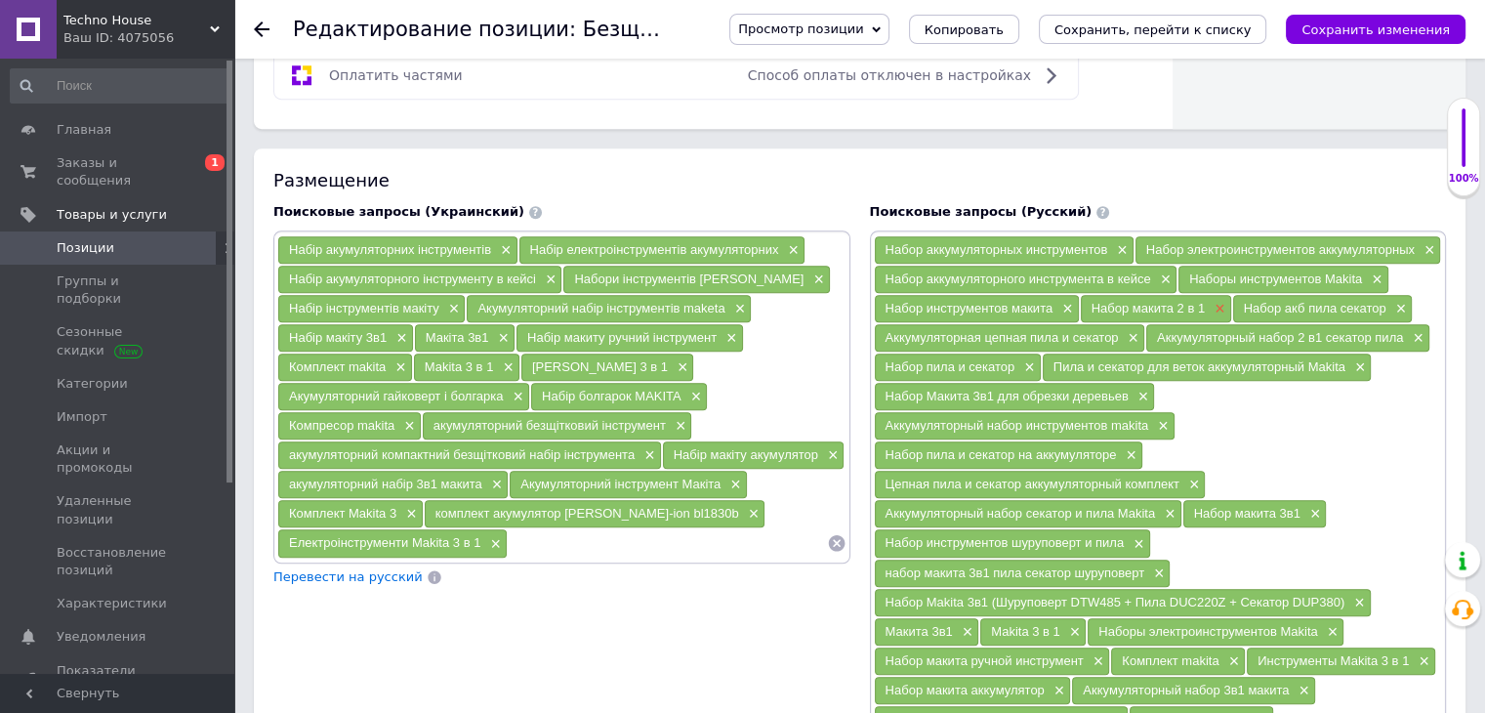
click at [1221, 301] on span "×" at bounding box center [1218, 309] width 16 height 17
click at [1246, 302] on span "×" at bounding box center [1247, 309] width 16 height 17
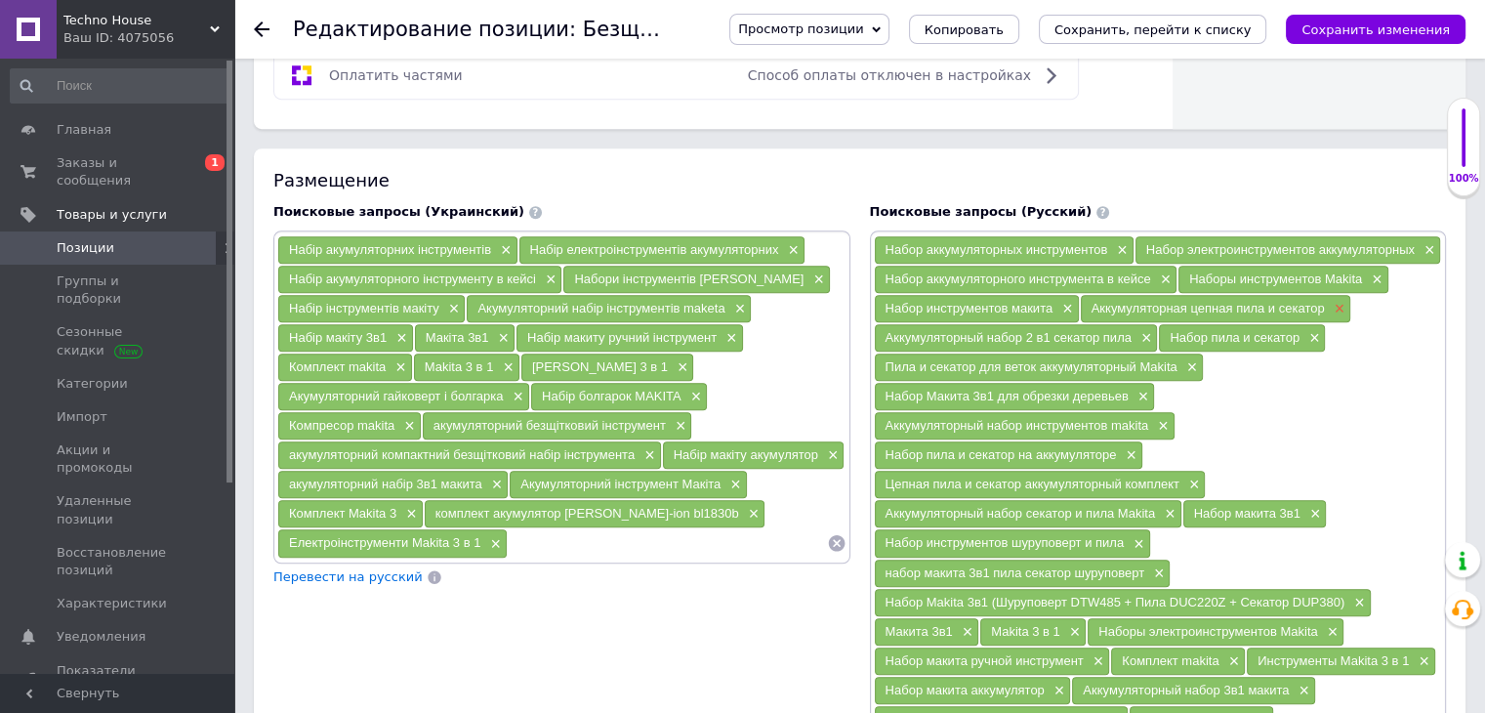
click at [1332, 302] on span "×" at bounding box center [1338, 309] width 16 height 17
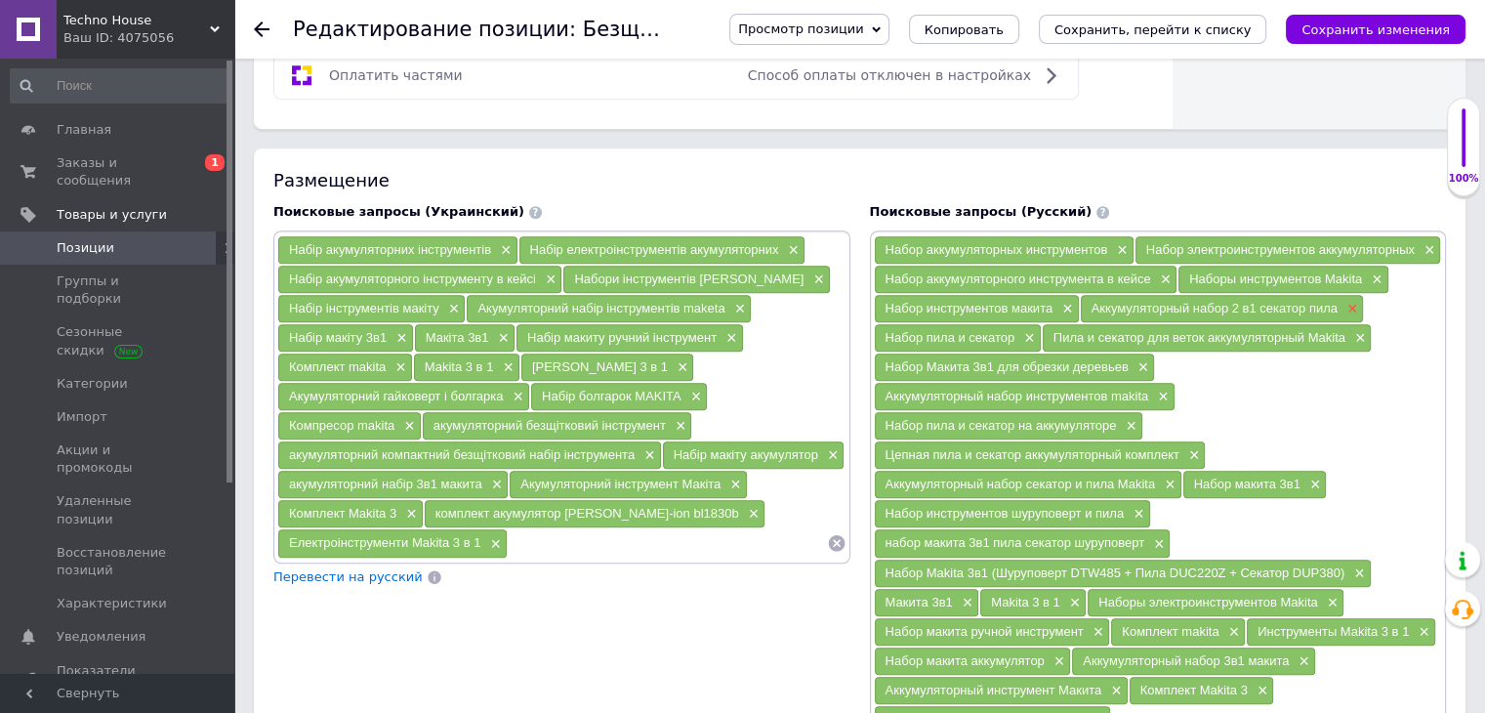
click at [1354, 303] on span "×" at bounding box center [1351, 309] width 16 height 17
click at [1234, 306] on span "×" at bounding box center [1233, 309] width 16 height 17
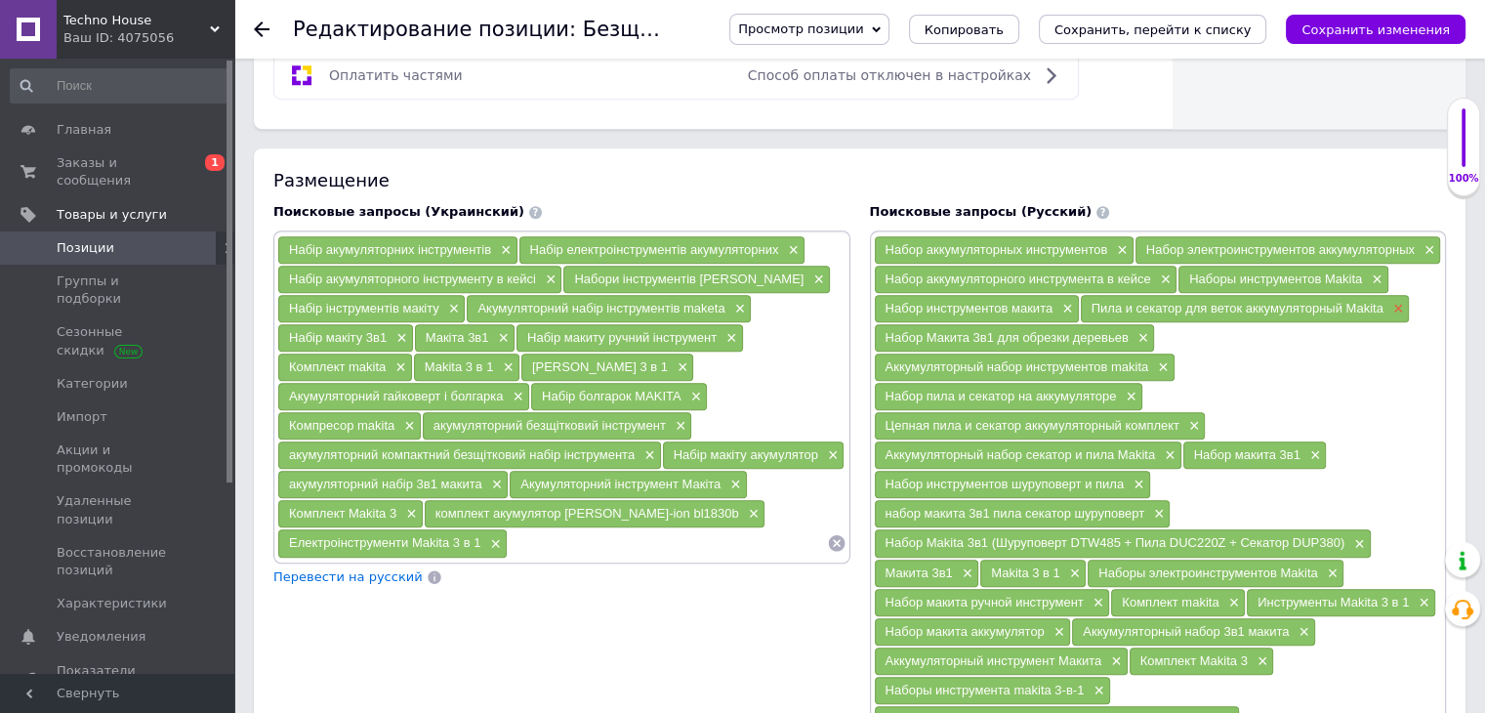
click at [1392, 305] on span "×" at bounding box center [1396, 309] width 16 height 17
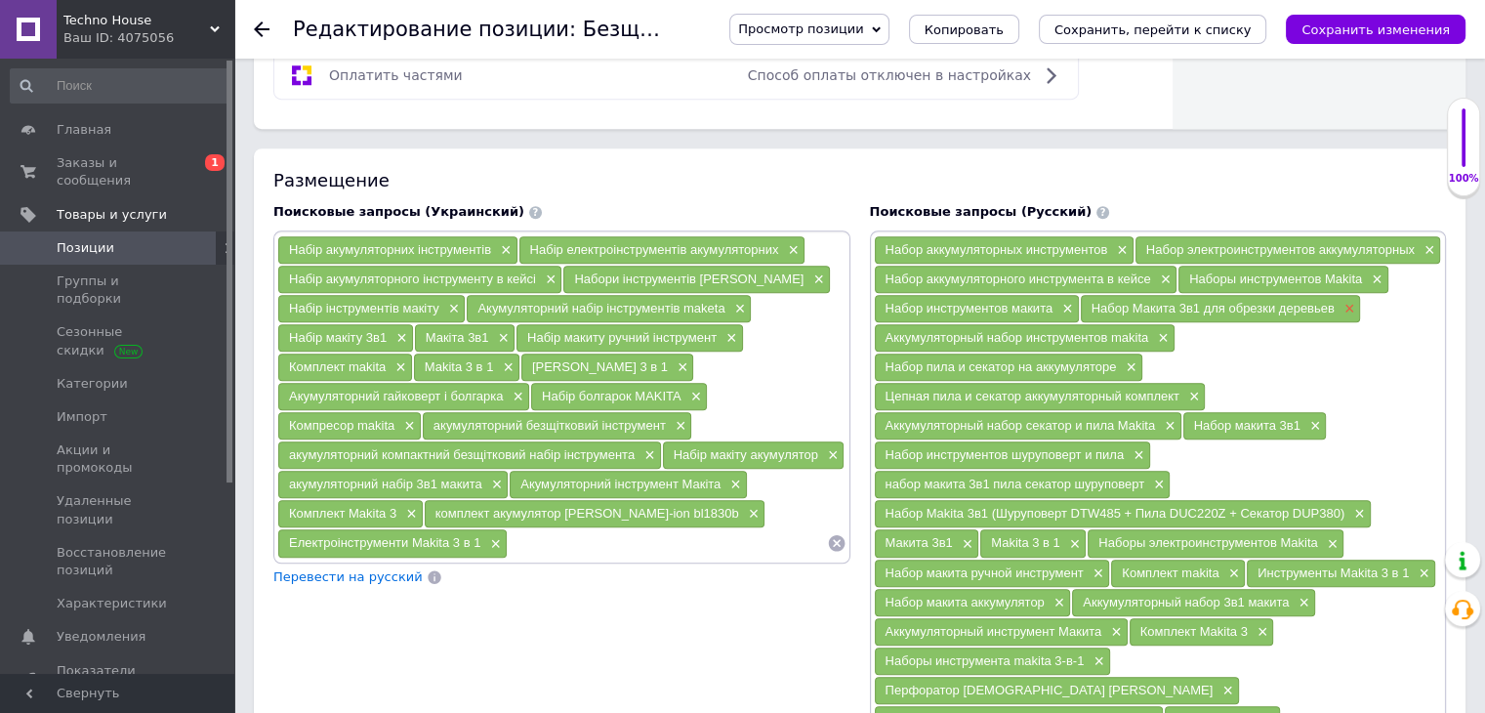
click at [1347, 302] on span "×" at bounding box center [1348, 309] width 16 height 17
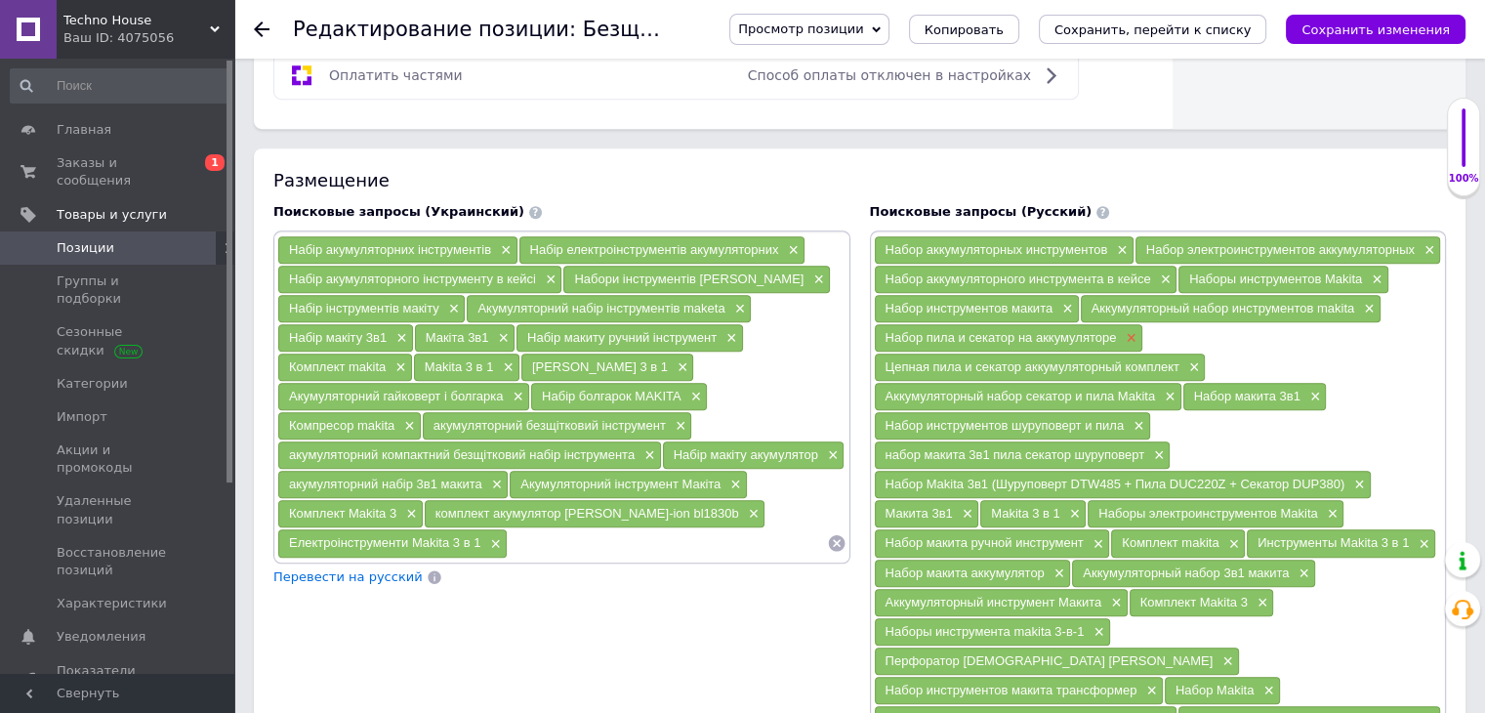
click at [1133, 331] on span "×" at bounding box center [1129, 338] width 16 height 17
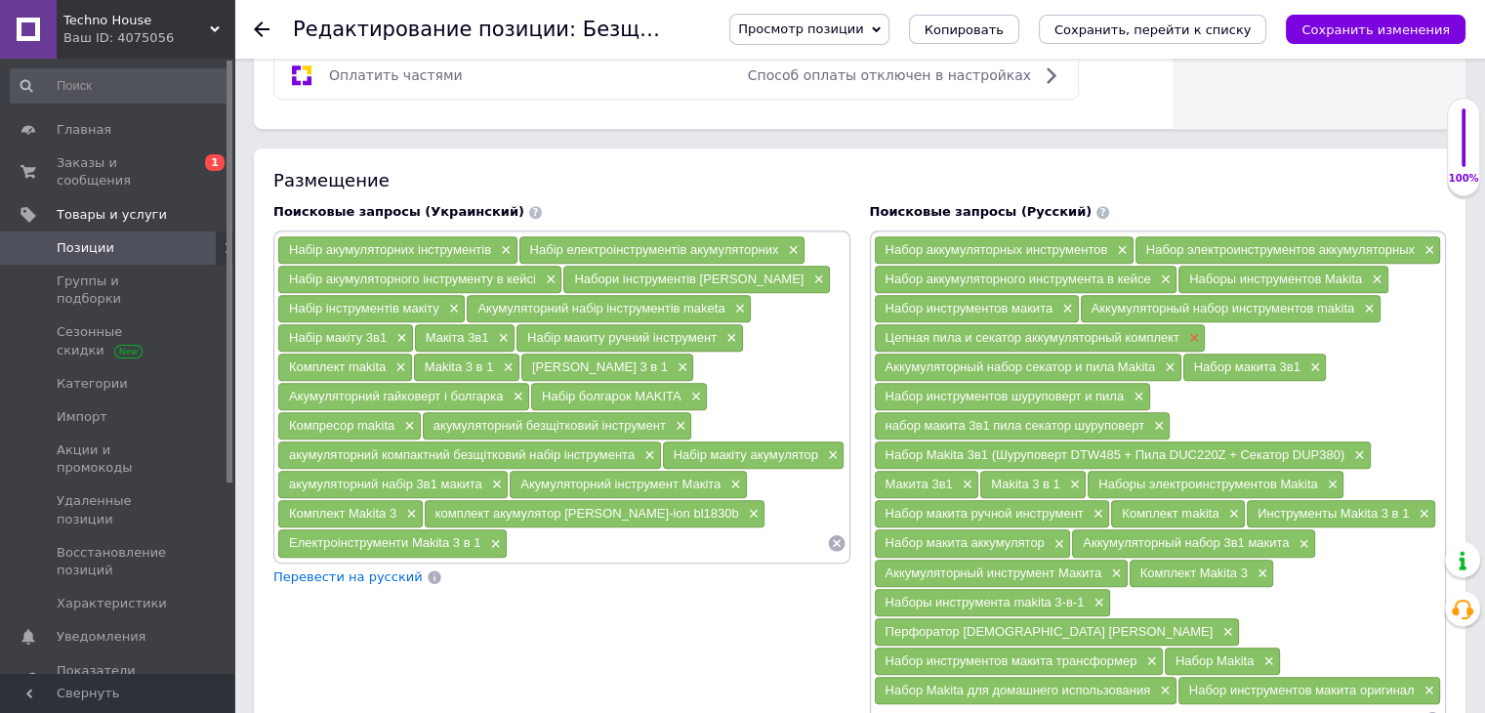
click at [1190, 330] on span "×" at bounding box center [1192, 338] width 16 height 17
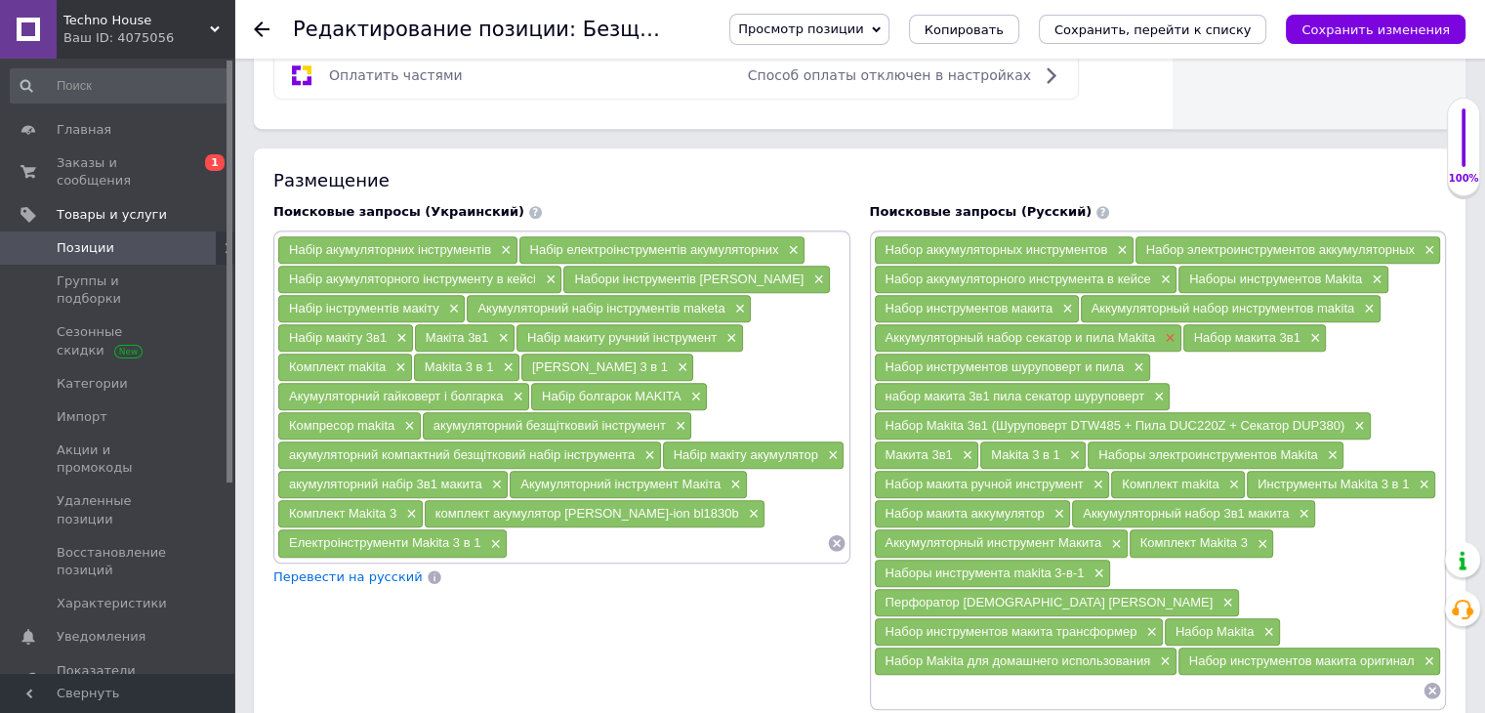
click at [1169, 330] on span "×" at bounding box center [1168, 338] width 16 height 17
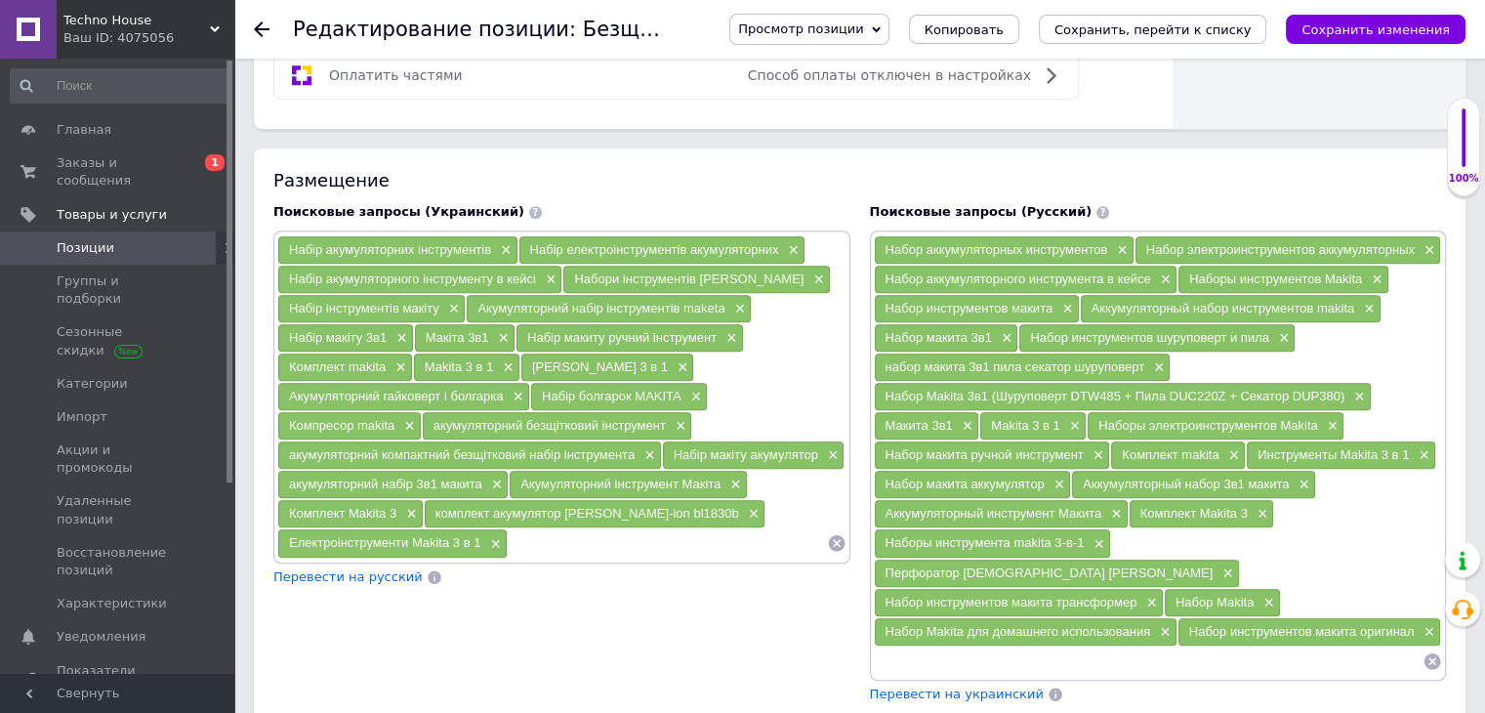
click at [1105, 646] on input at bounding box center [1149, 660] width 550 height 29
type input "набор инструментов макита"
click at [1078, 683] on li "Набор инструментов макита 3 в 1" at bounding box center [1158, 696] width 575 height 27
click at [1150, 646] on input at bounding box center [1266, 660] width 311 height 29
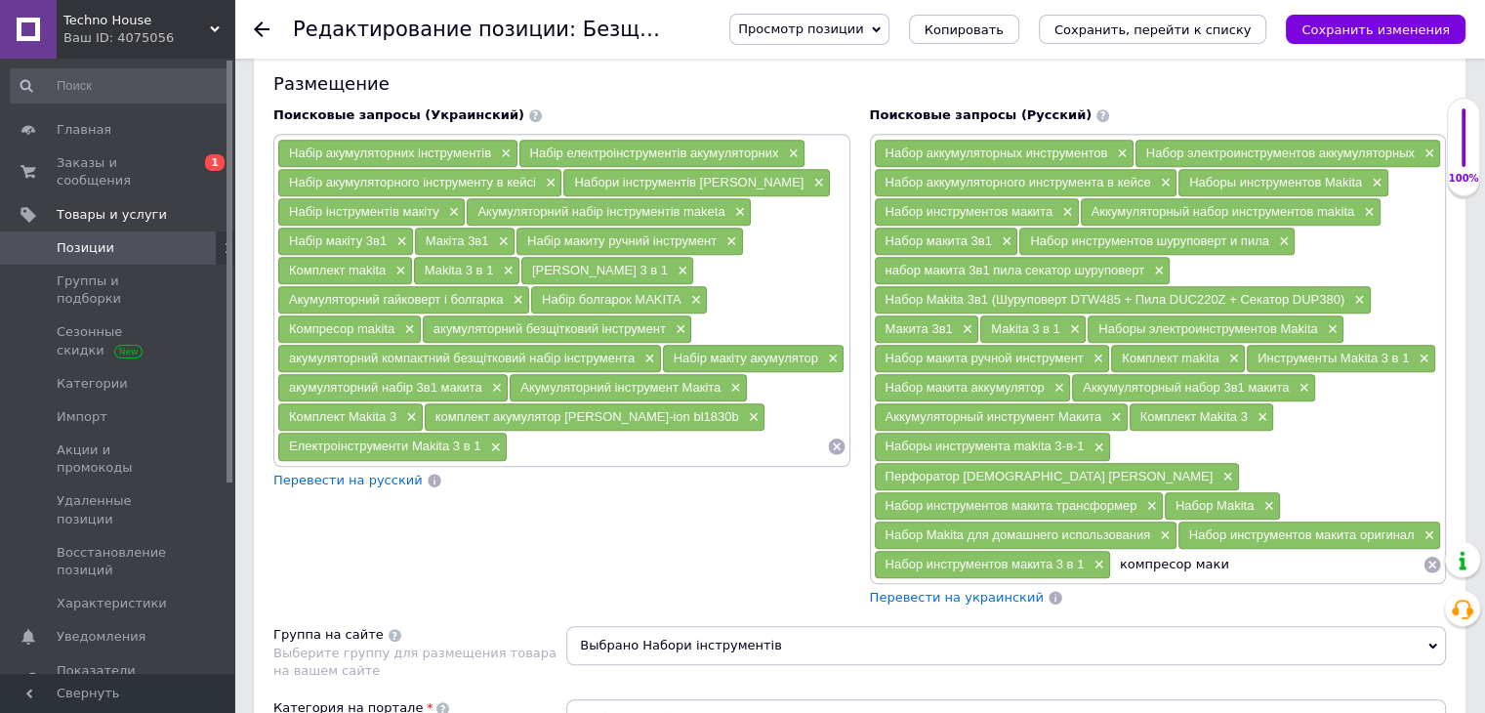
scroll to position [1238, 0]
click at [1172, 549] on input "компресор maki" at bounding box center [1266, 563] width 311 height 29
click at [1253, 549] on input "компресcор maki" at bounding box center [1266, 563] width 311 height 29
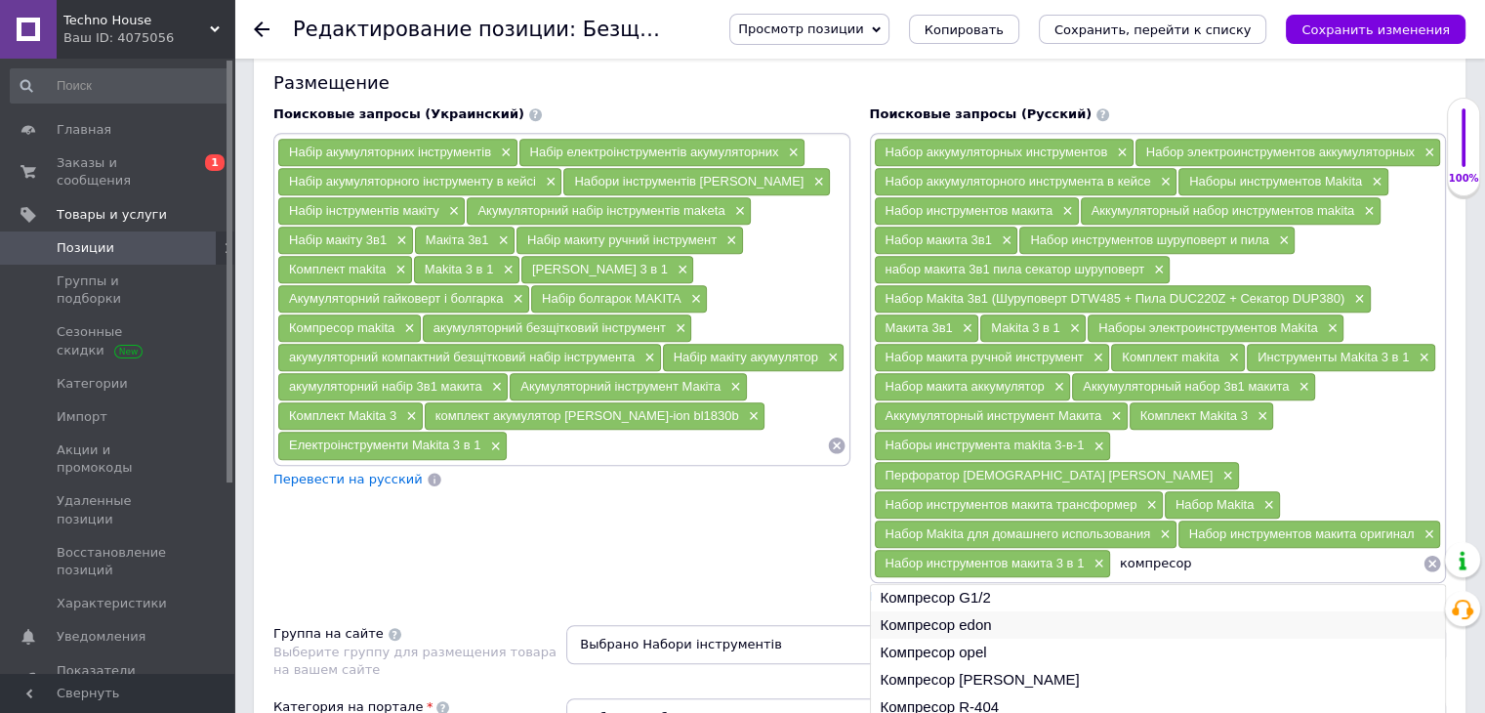
scroll to position [1379, 0]
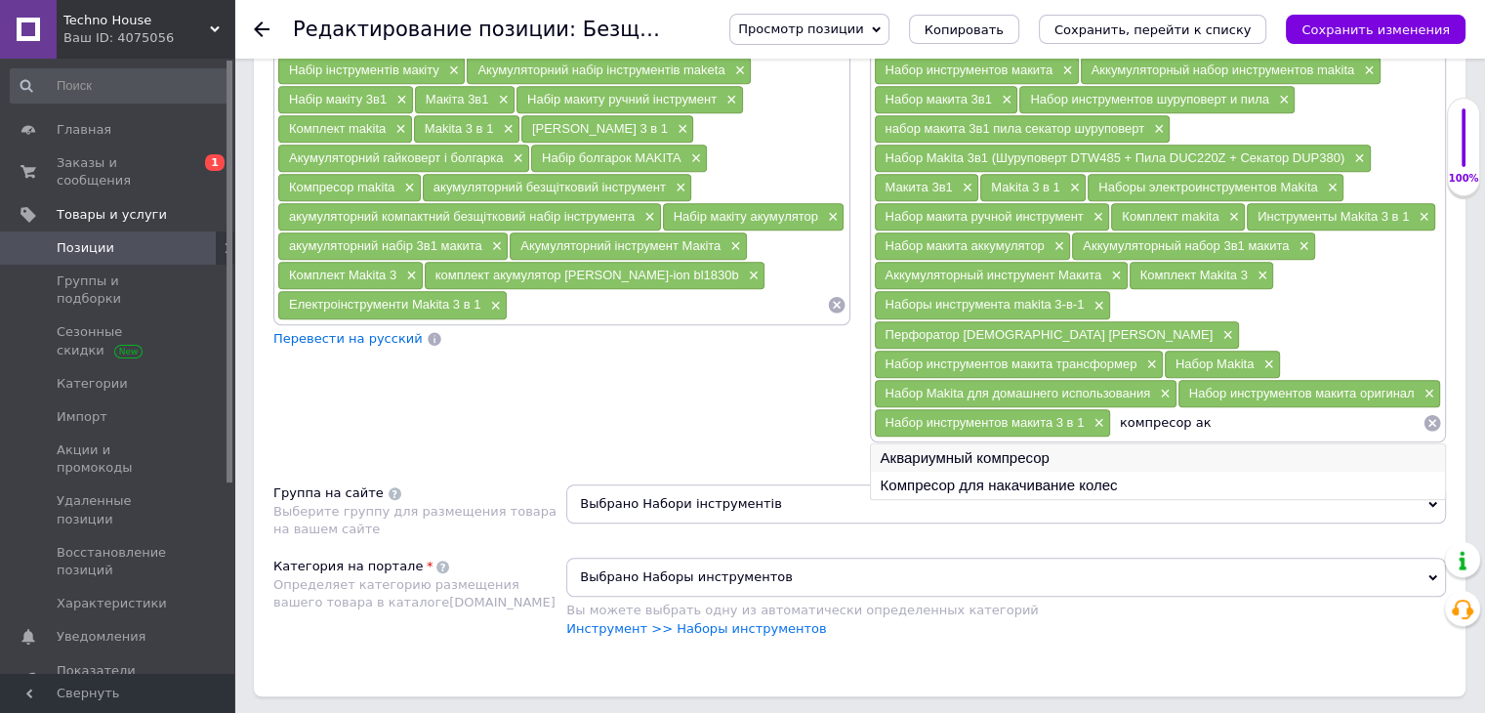
type input "компресор ак"
click at [1030, 444] on li "Аквариумный компресор" at bounding box center [1158, 457] width 575 height 27
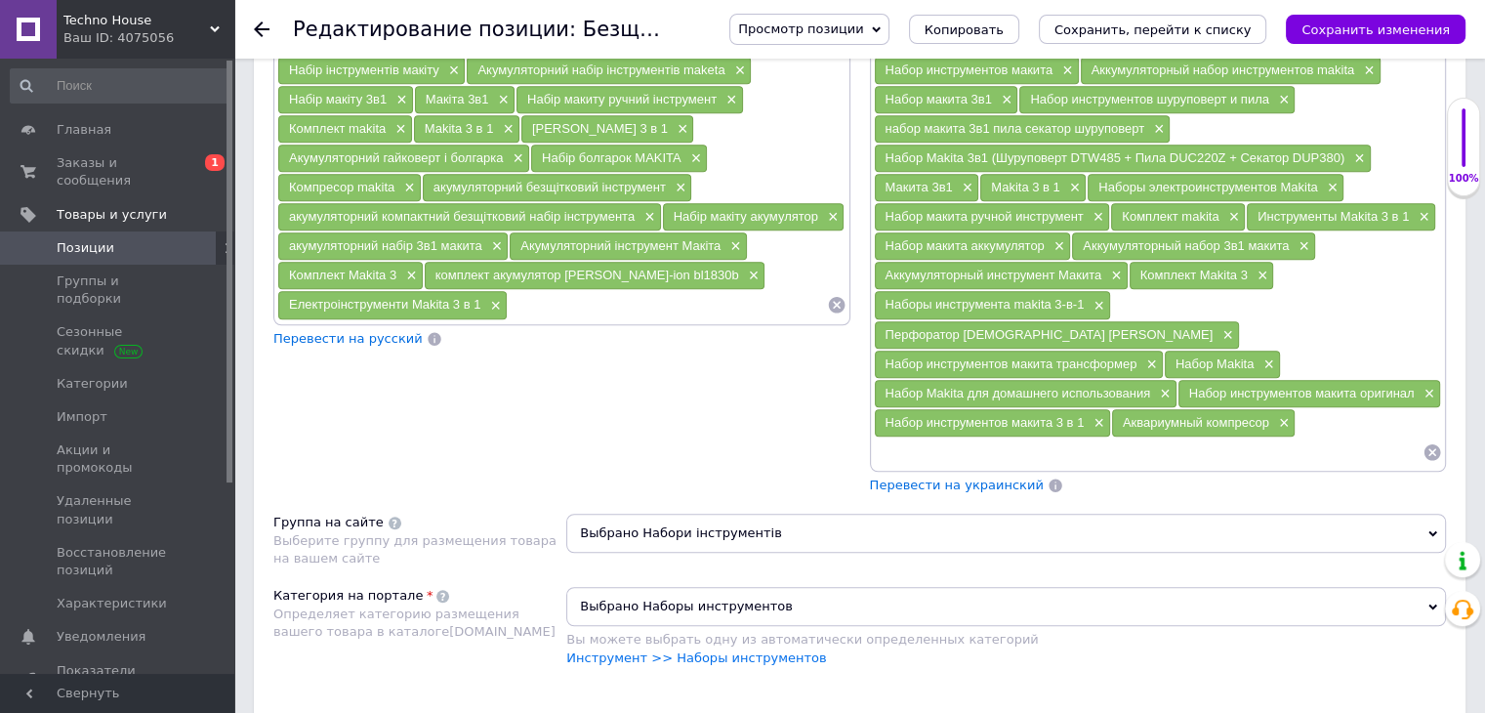
click at [1181, 437] on input at bounding box center [1149, 451] width 550 height 29
type input "н"
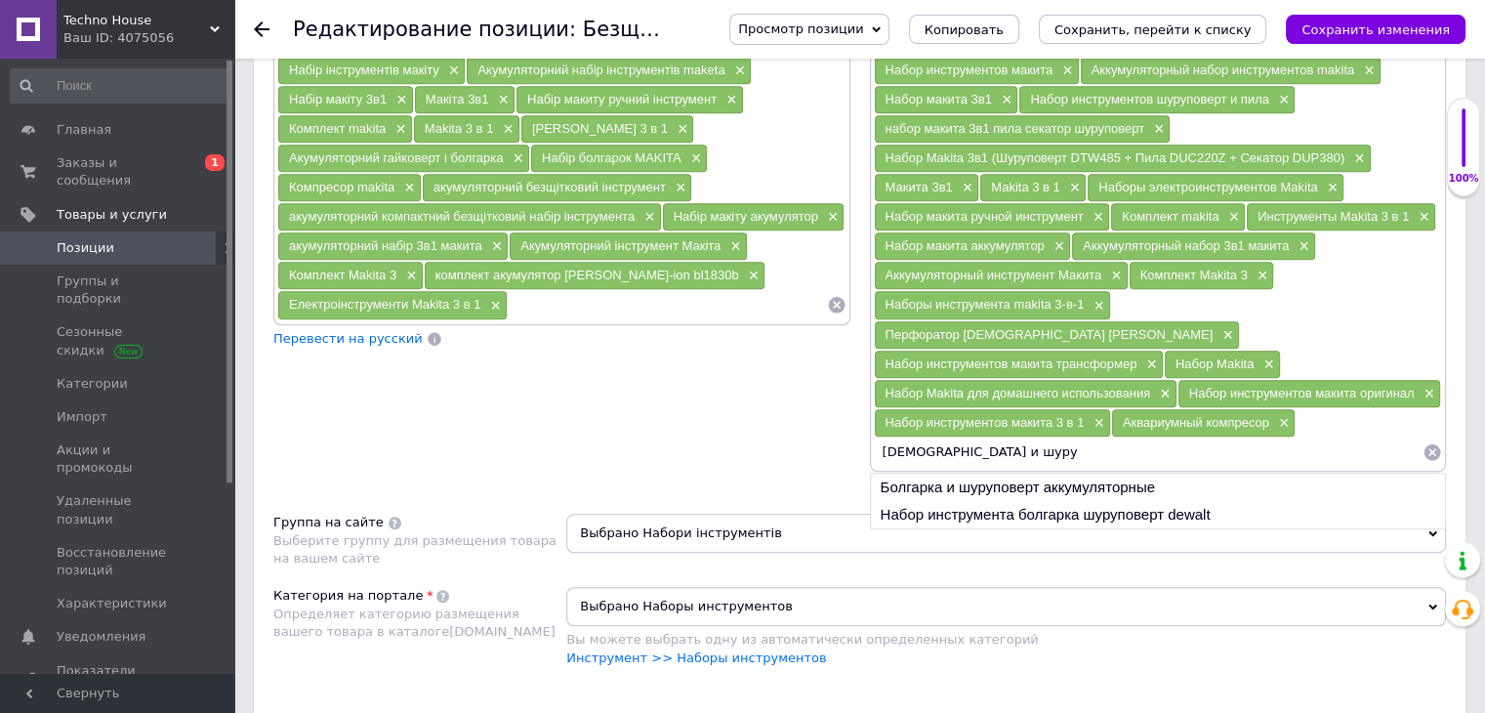
type input "[DEMOGRAPHIC_DATA] и шуру"
click at [1026, 474] on li "Болгарка и шуруповерт аккумуляторные" at bounding box center [1158, 487] width 575 height 27
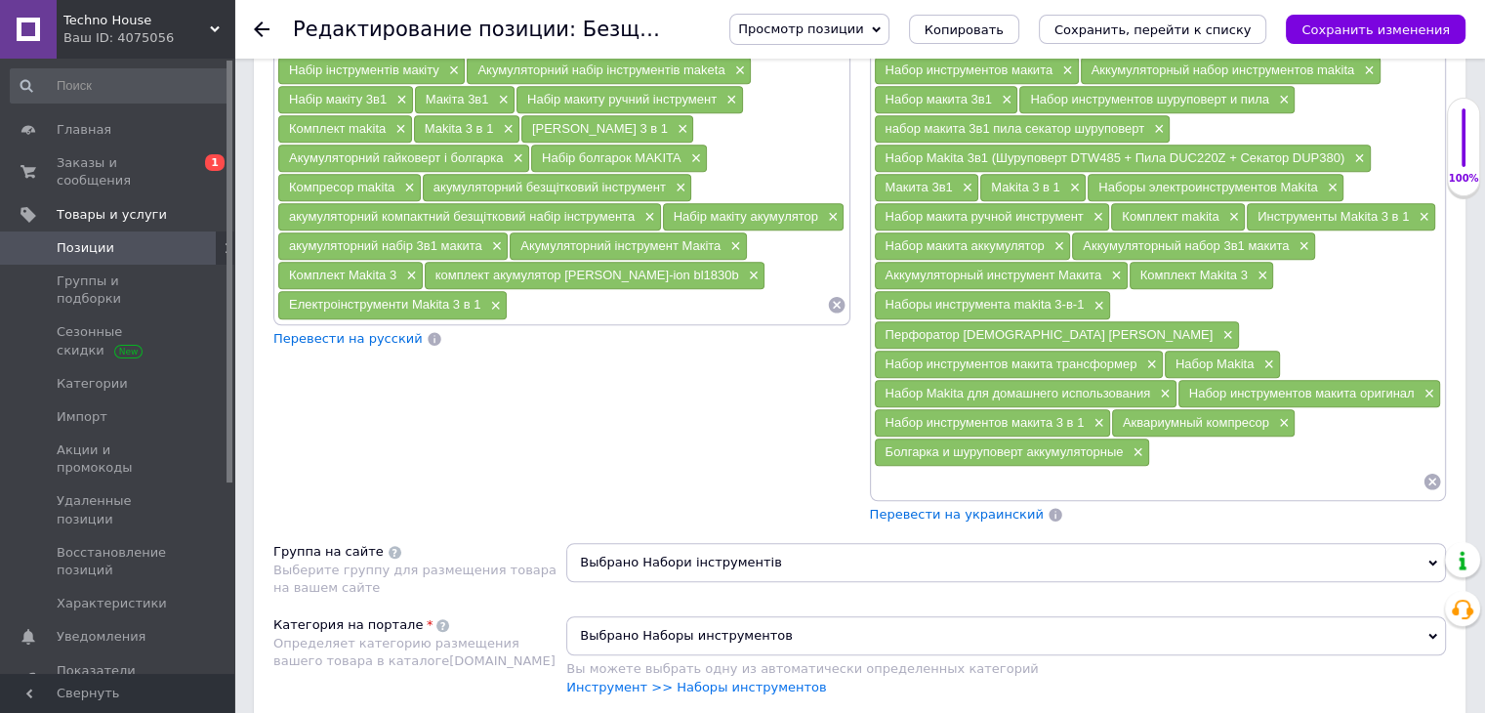
click at [990, 467] on input at bounding box center [1149, 481] width 550 height 29
click at [987, 507] on span "Перевести на украинский" at bounding box center [957, 514] width 174 height 15
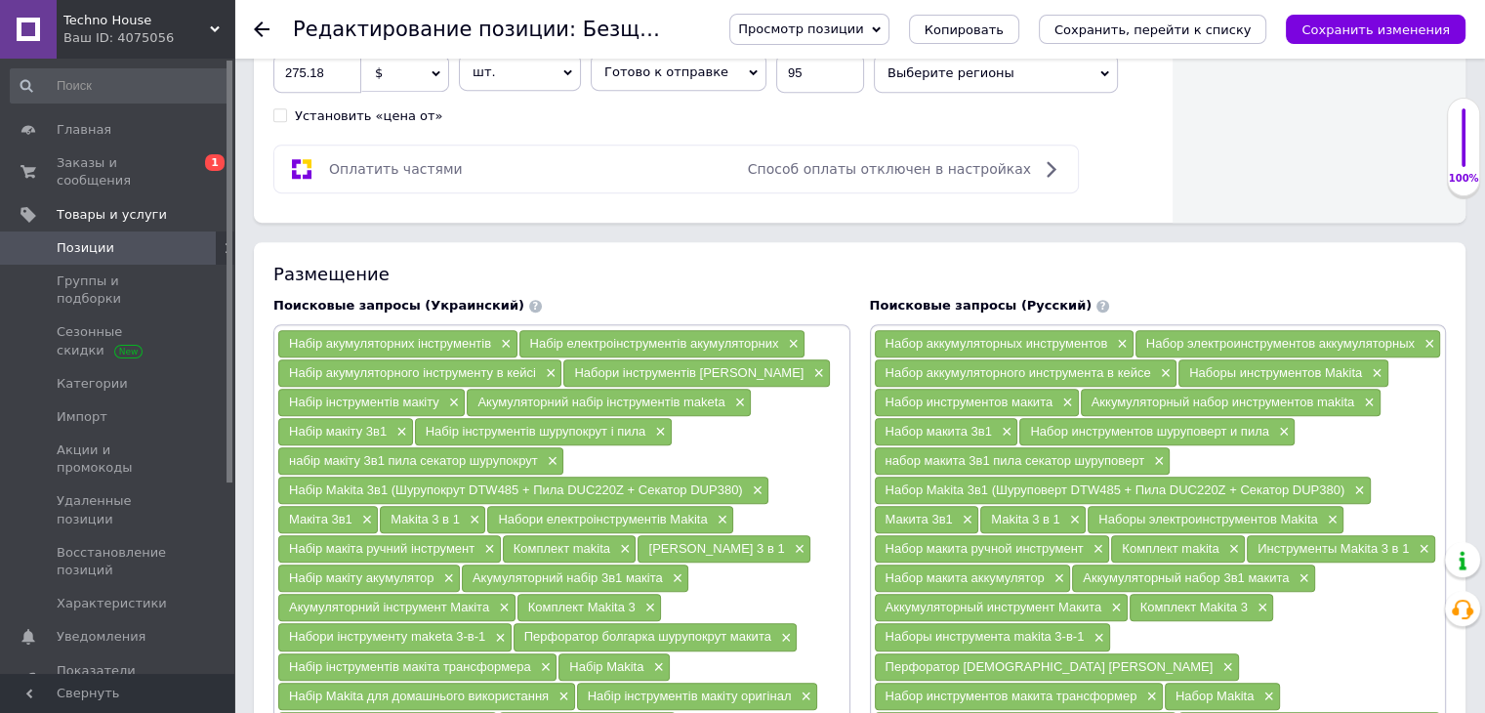
scroll to position [1047, 0]
click at [1070, 512] on span "×" at bounding box center [1073, 520] width 16 height 17
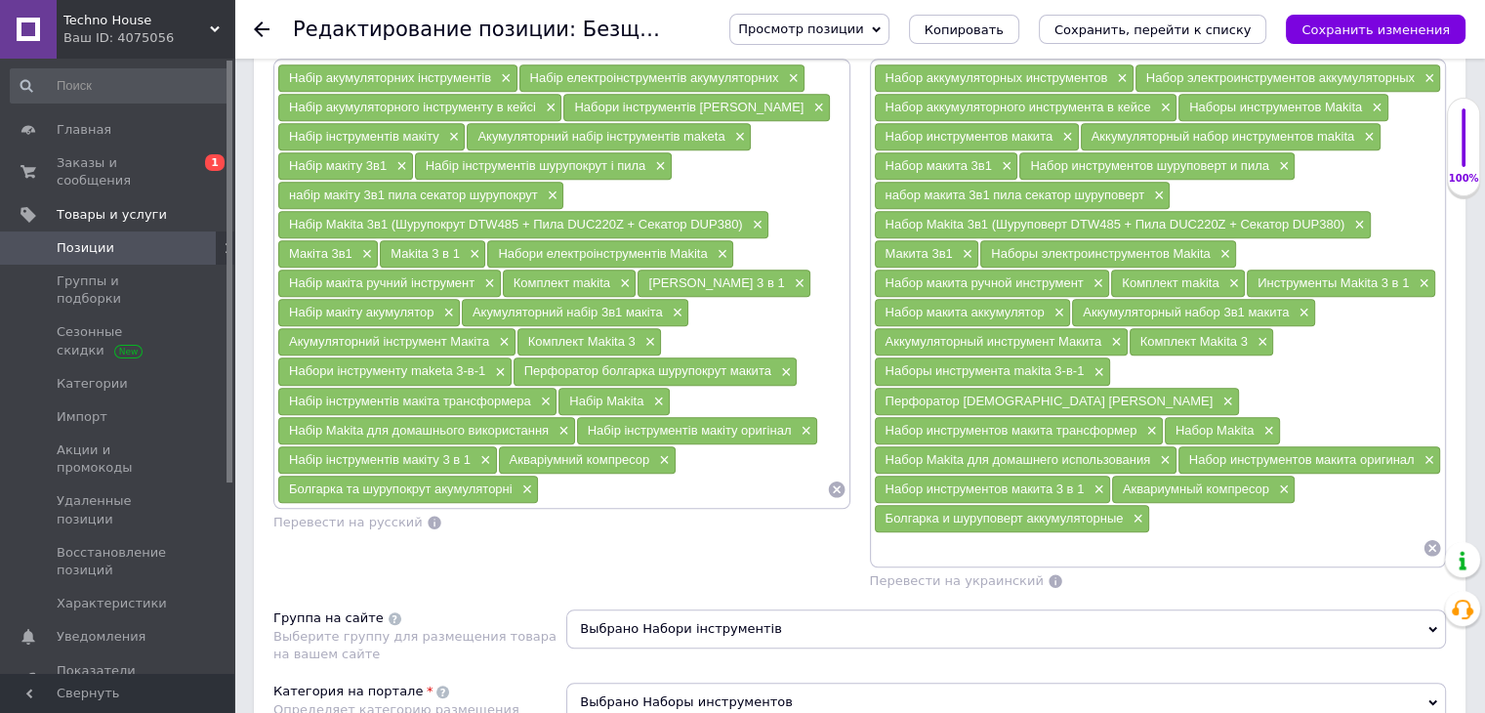
scroll to position [1316, 0]
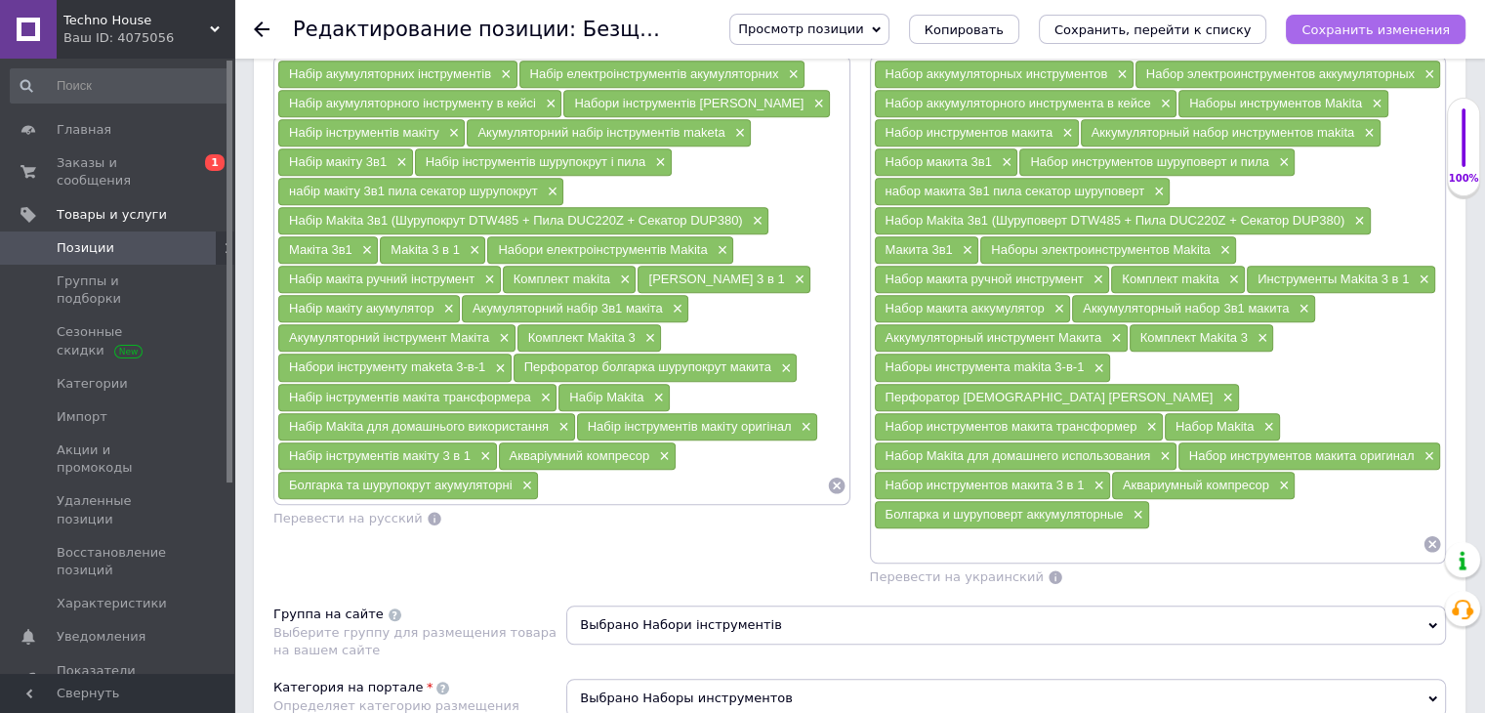
click at [1328, 36] on icon "Сохранить изменения" at bounding box center [1376, 29] width 148 height 15
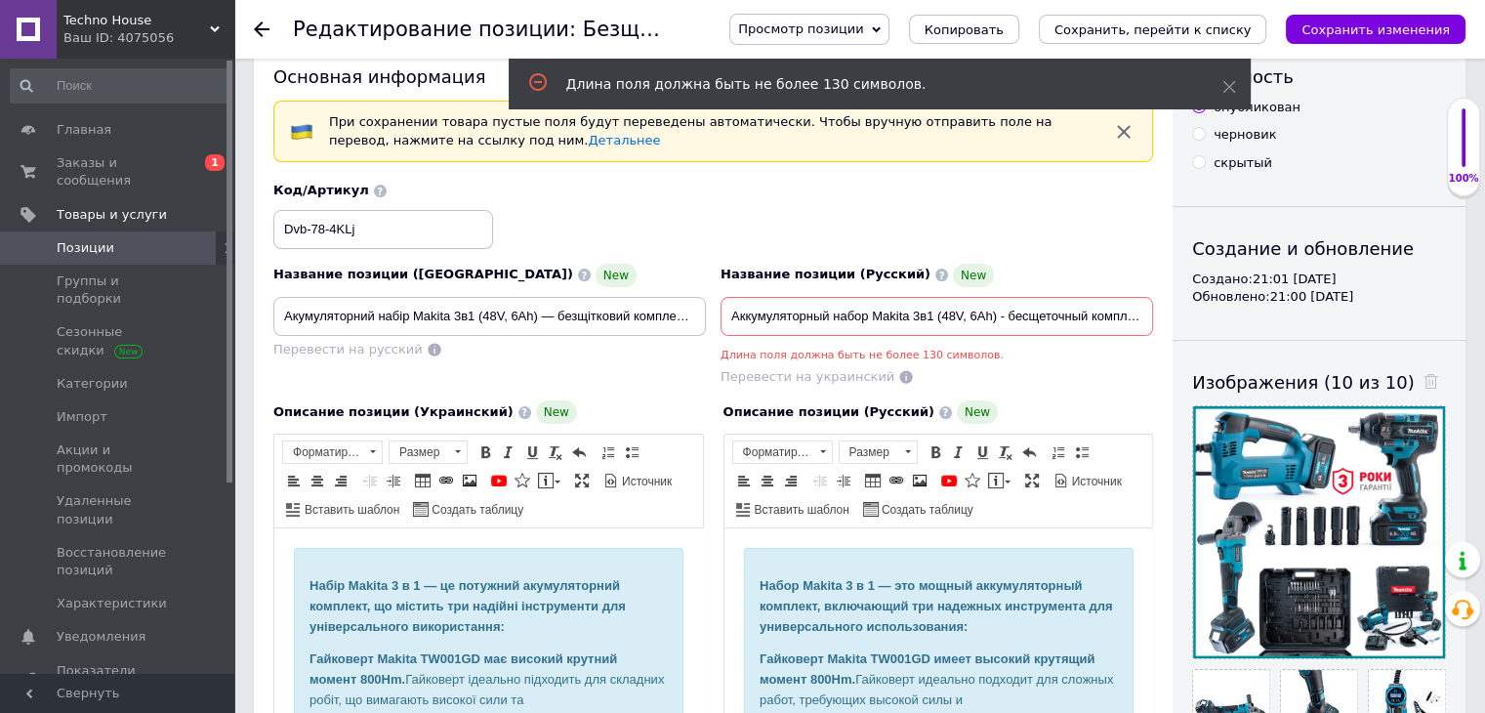
scroll to position [39, 0]
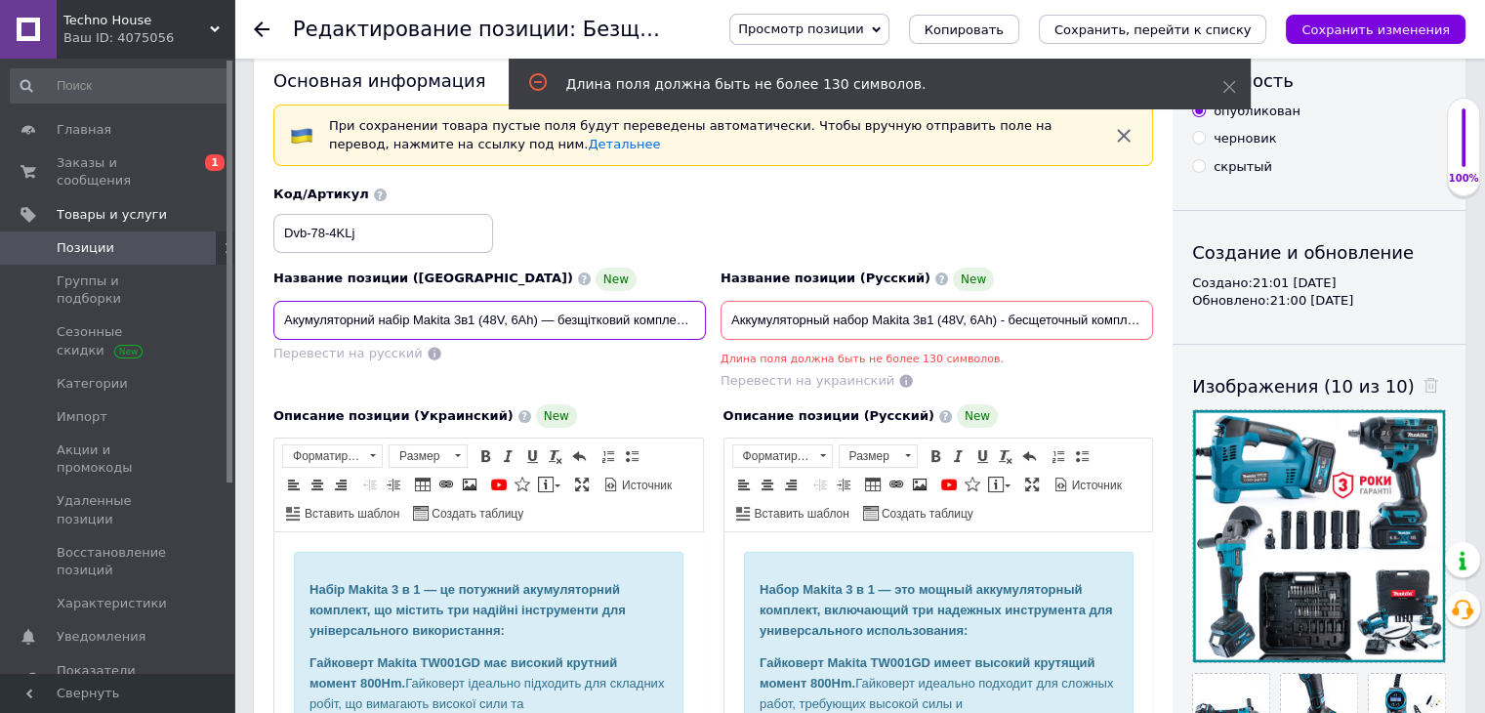
click at [684, 317] on input "Акумуляторний набір Makita 3в1 (48V, 6Ah) — безщітковий комплект інструментів: …" at bounding box center [489, 320] width 433 height 39
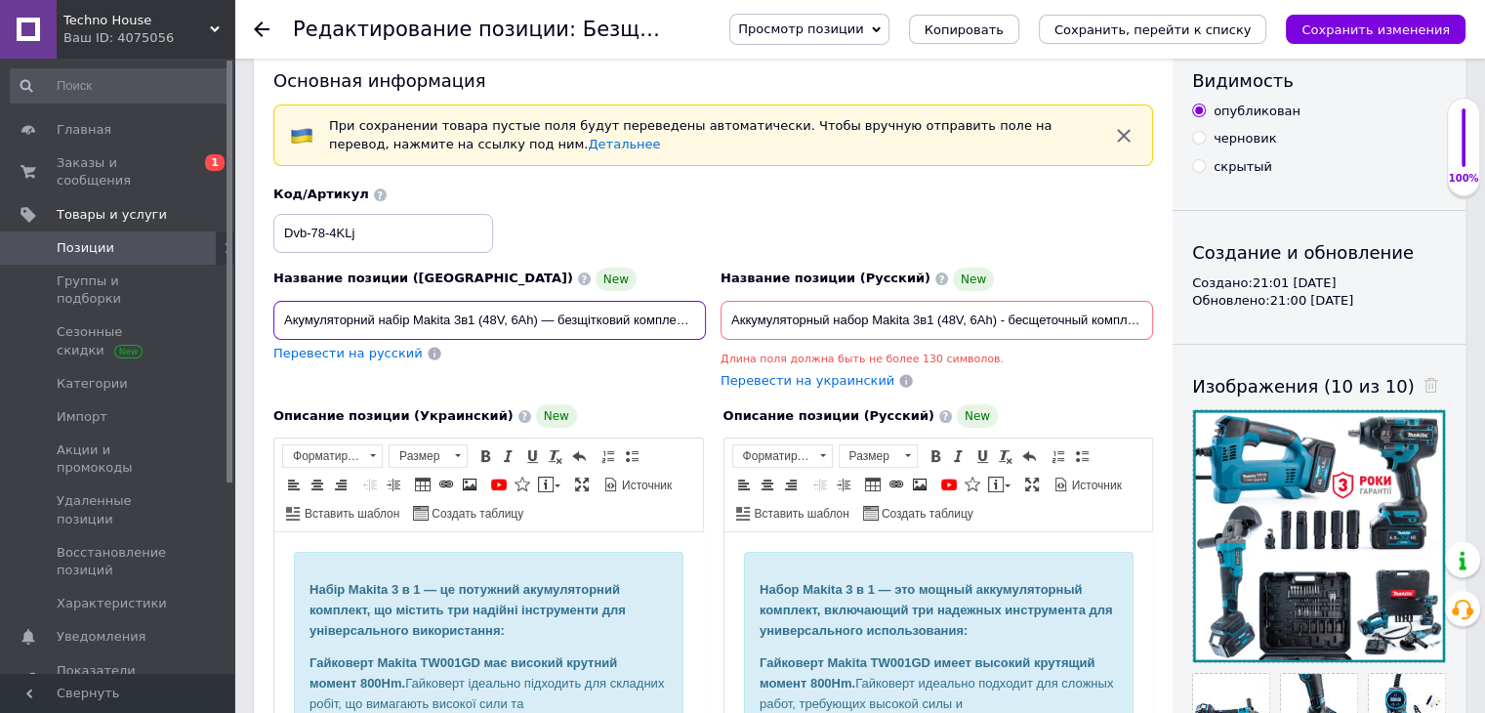
scroll to position [0, 428]
drag, startPoint x: 281, startPoint y: 313, endPoint x: 749, endPoint y: 341, distance: 468.5
click at [749, 341] on div "Название позиции (Украинский) New Акумуляторний набір Makita 3в1 (48V, 6Ah) — б…" at bounding box center [714, 288] width 894 height 219
paste input "Makita 3в1 48V — акумуляторний набір PRO серії (TW001GD + DGA554ZL + DMP180), п…"
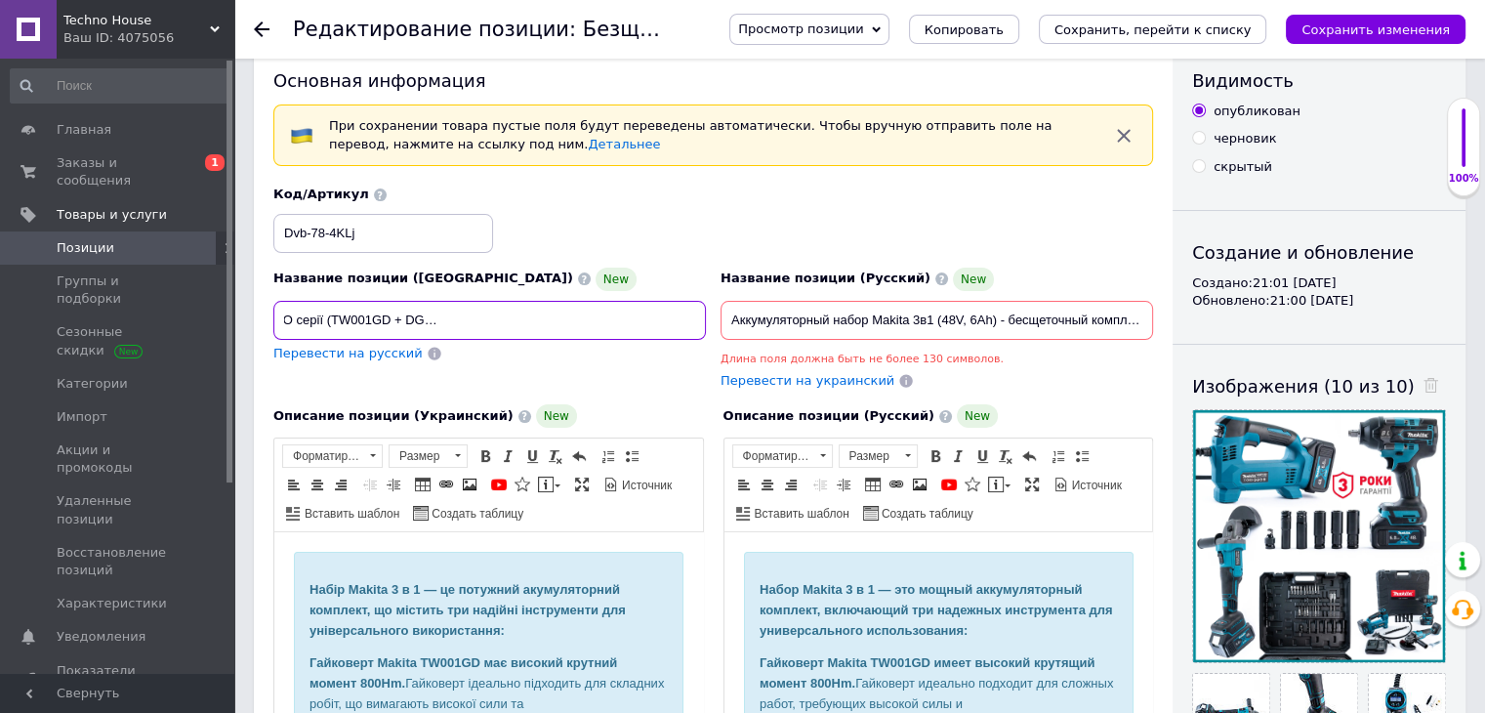
type input "Makita 3в1 48V — акумуляторний набір PRO серії (TW001GD + DGA554ZL + DMP180), п…"
click at [358, 352] on span "Перевести на русский" at bounding box center [347, 353] width 149 height 15
type input "Makita 3в1 48V — аккумуляторный набор PRO серии (TW001GD + DGA554ZL + DMP180), …"
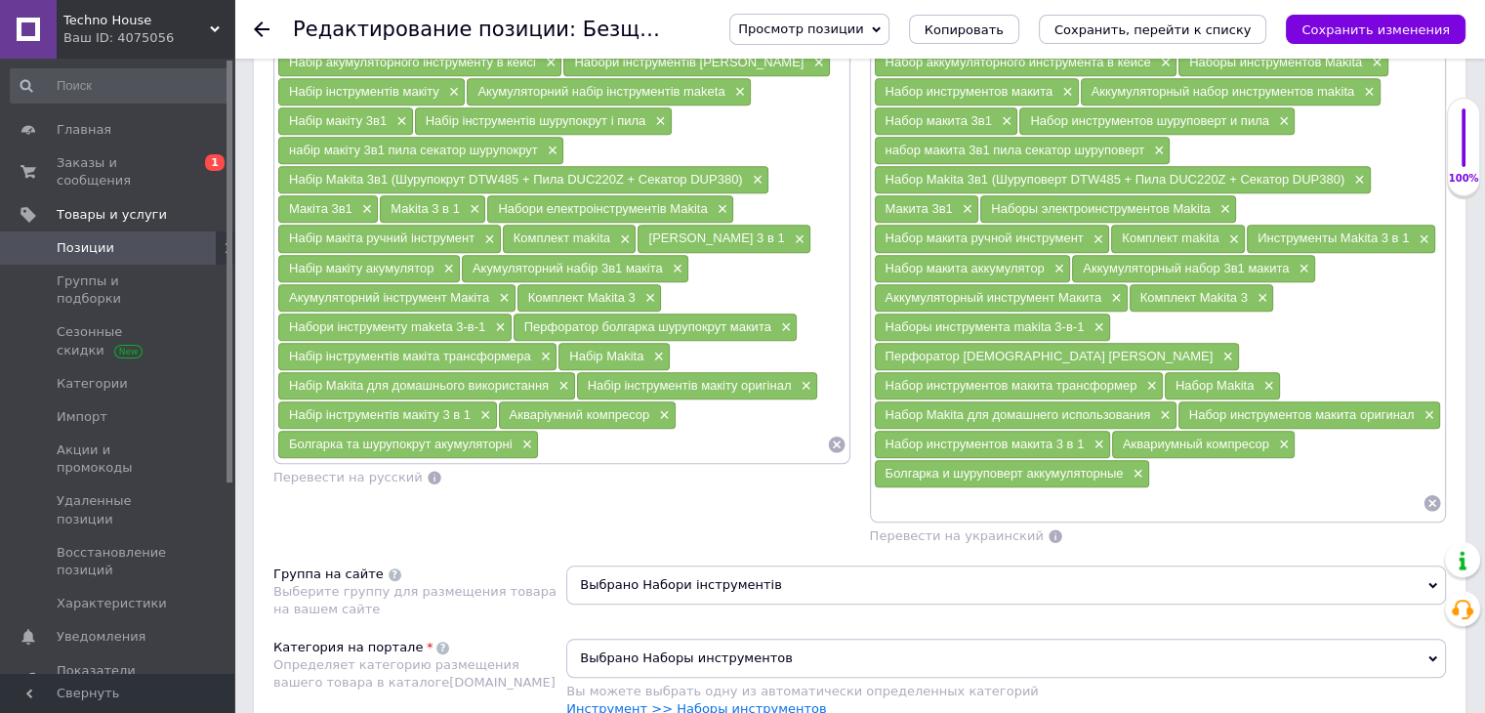
scroll to position [1386, 0]
click at [1155, 145] on span "×" at bounding box center [1157, 150] width 16 height 17
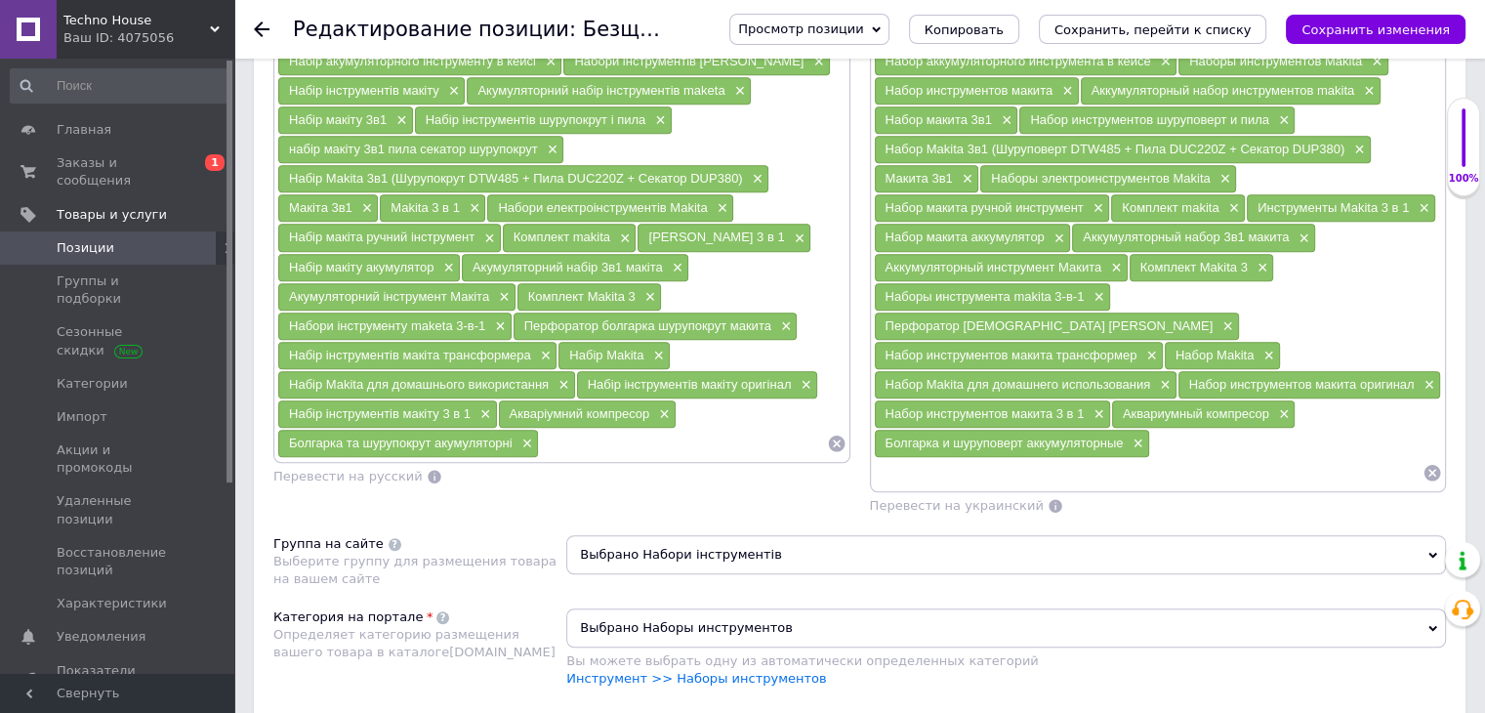
click at [1031, 458] on input at bounding box center [1149, 472] width 550 height 29
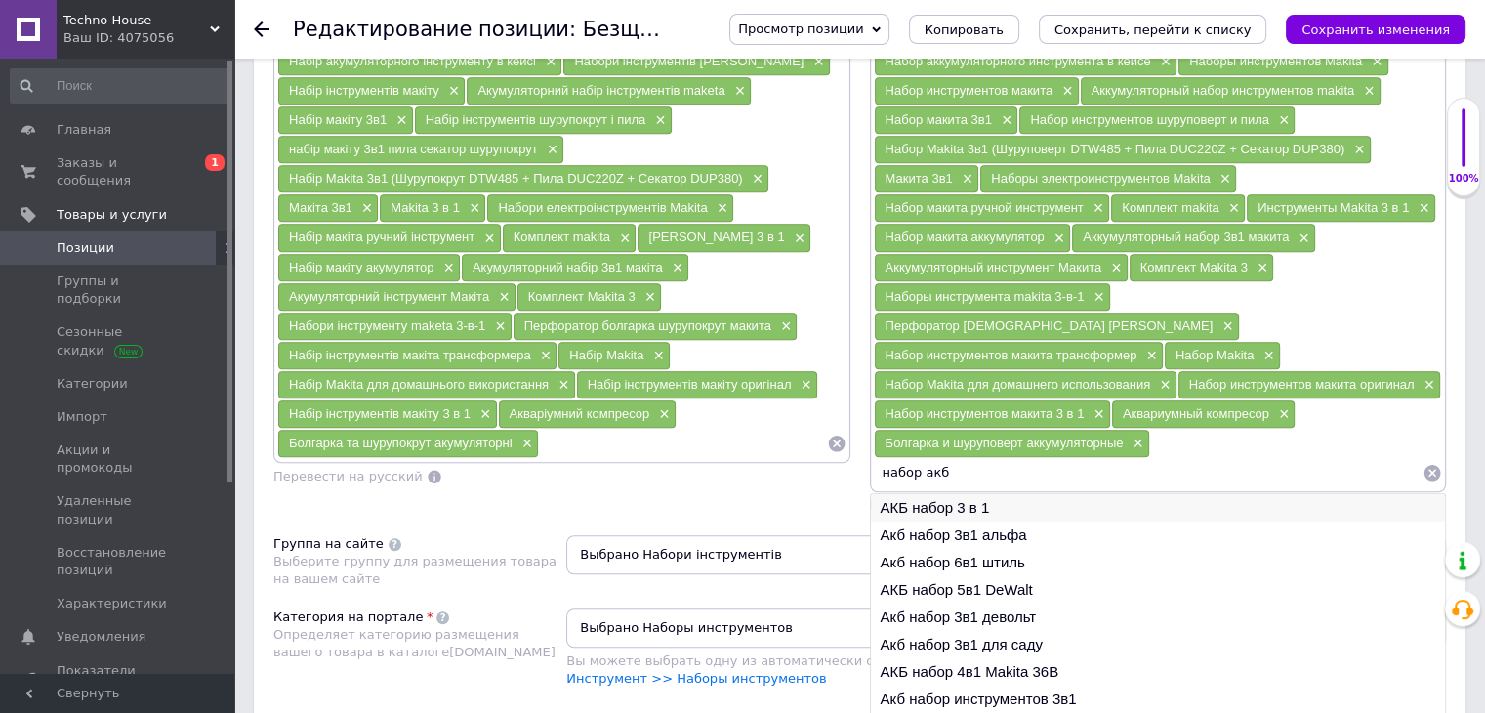
type input "набор акб"
click at [958, 494] on li "АКБ набор 3 в 1" at bounding box center [1158, 507] width 575 height 27
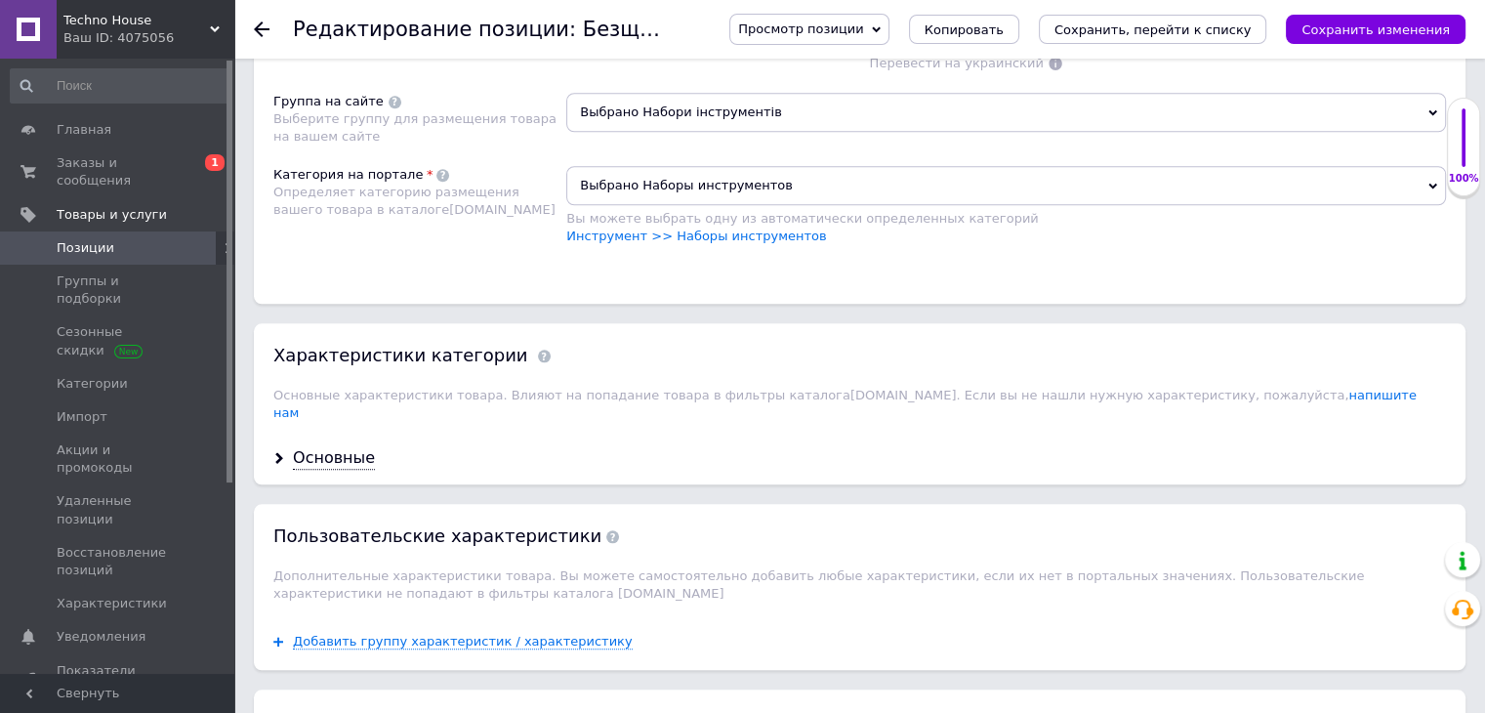
scroll to position [1846, 0]
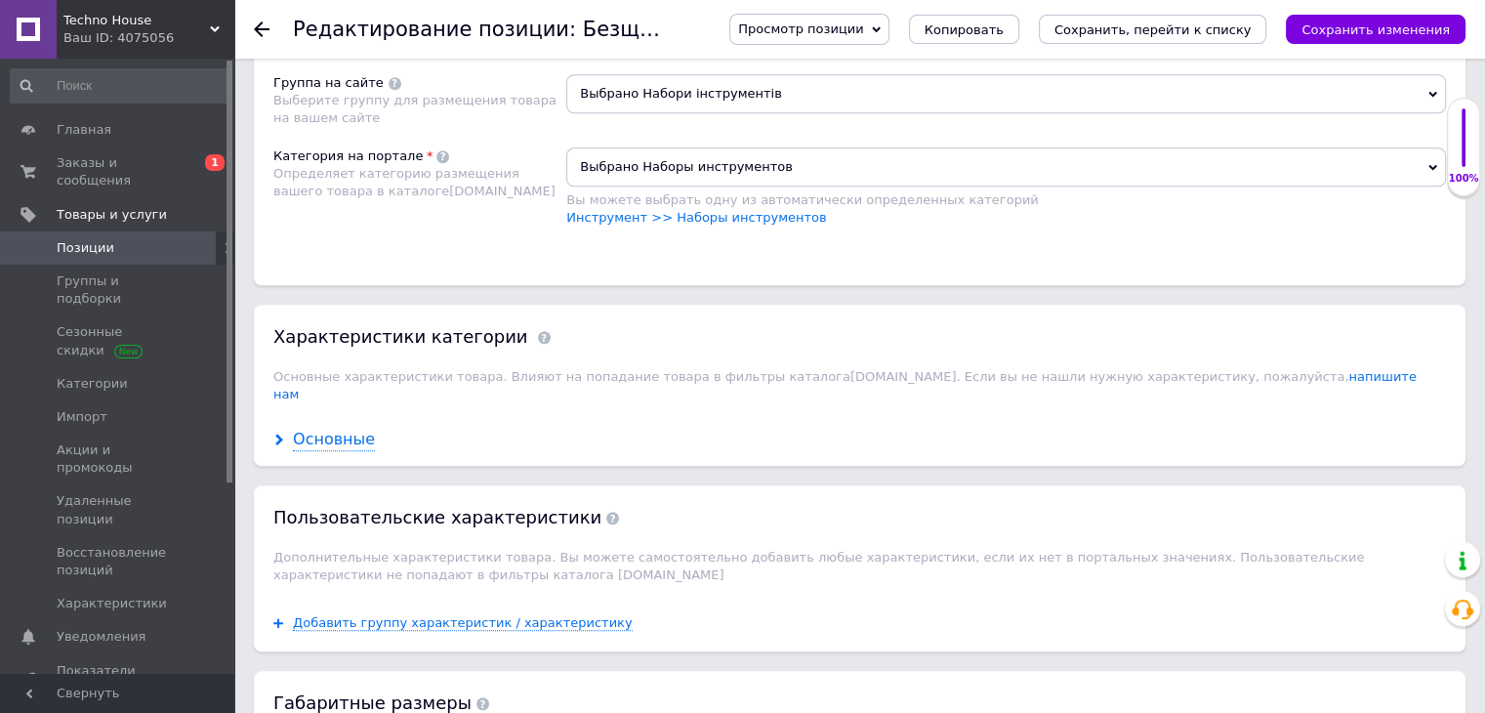
click at [349, 429] on div "Основные" at bounding box center [334, 440] width 82 height 22
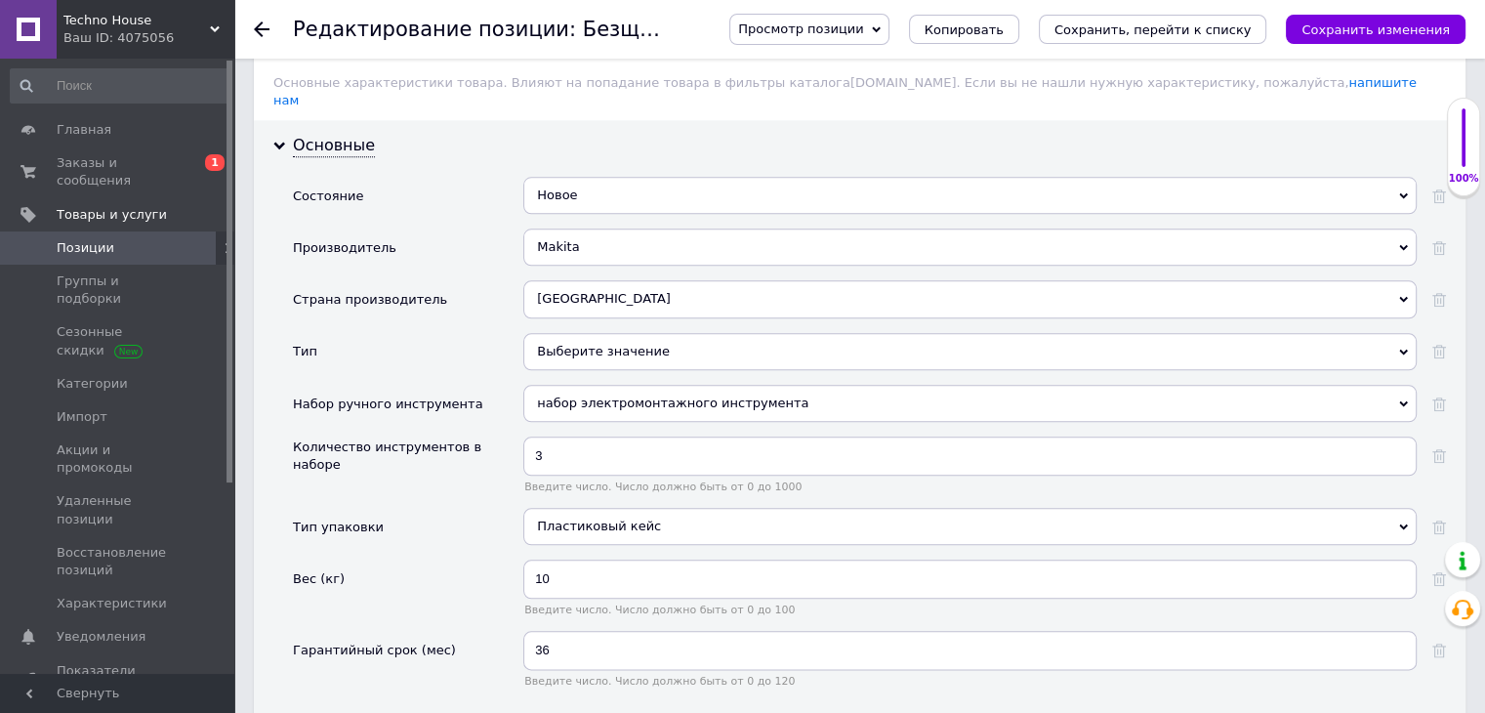
scroll to position [2144, 0]
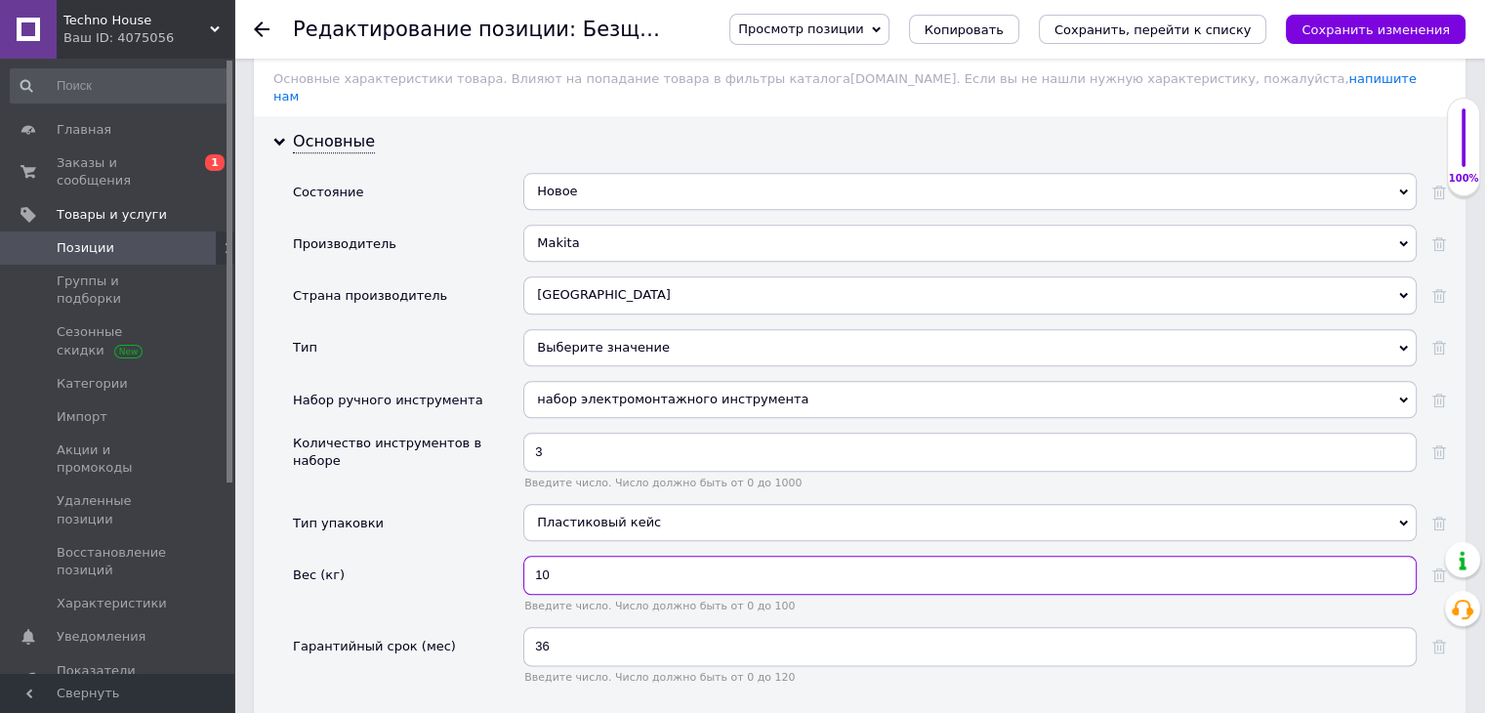
click at [578, 556] on input "10" at bounding box center [969, 575] width 893 height 39
type input "1"
click at [529, 556] on input "9.85" at bounding box center [969, 575] width 893 height 39
type input "9.85"
click at [491, 504] on div "Тип упаковки" at bounding box center [408, 530] width 230 height 52
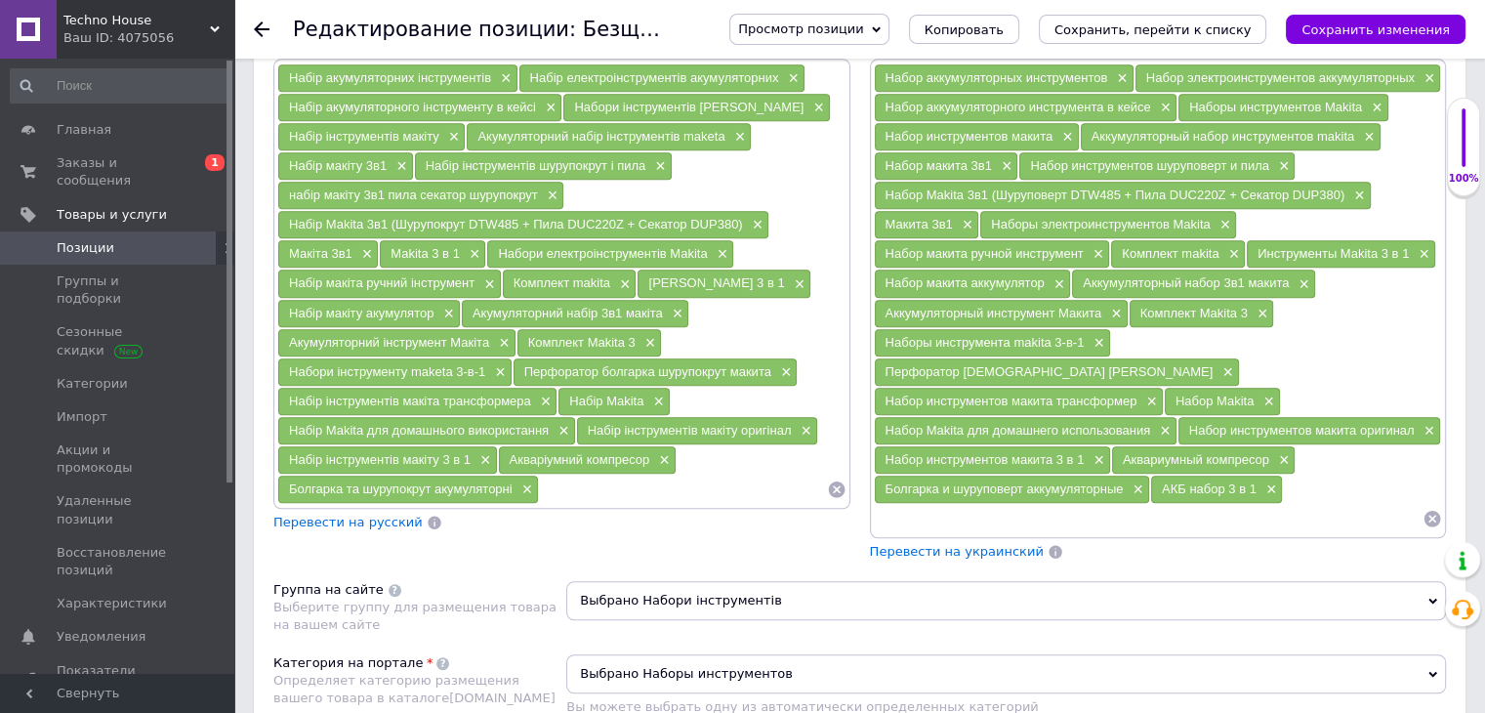
scroll to position [1323, 0]
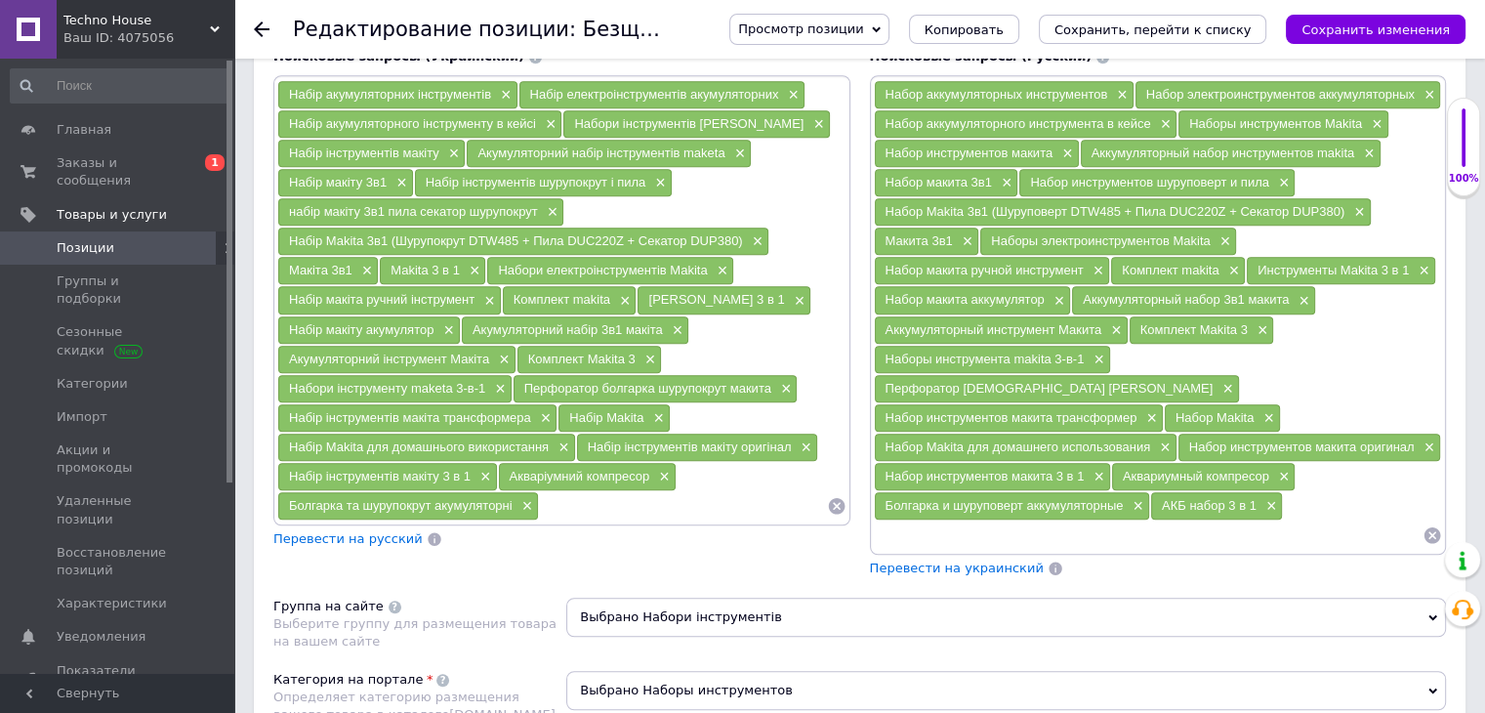
click at [976, 560] on span "Перевести на украинский" at bounding box center [957, 567] width 174 height 15
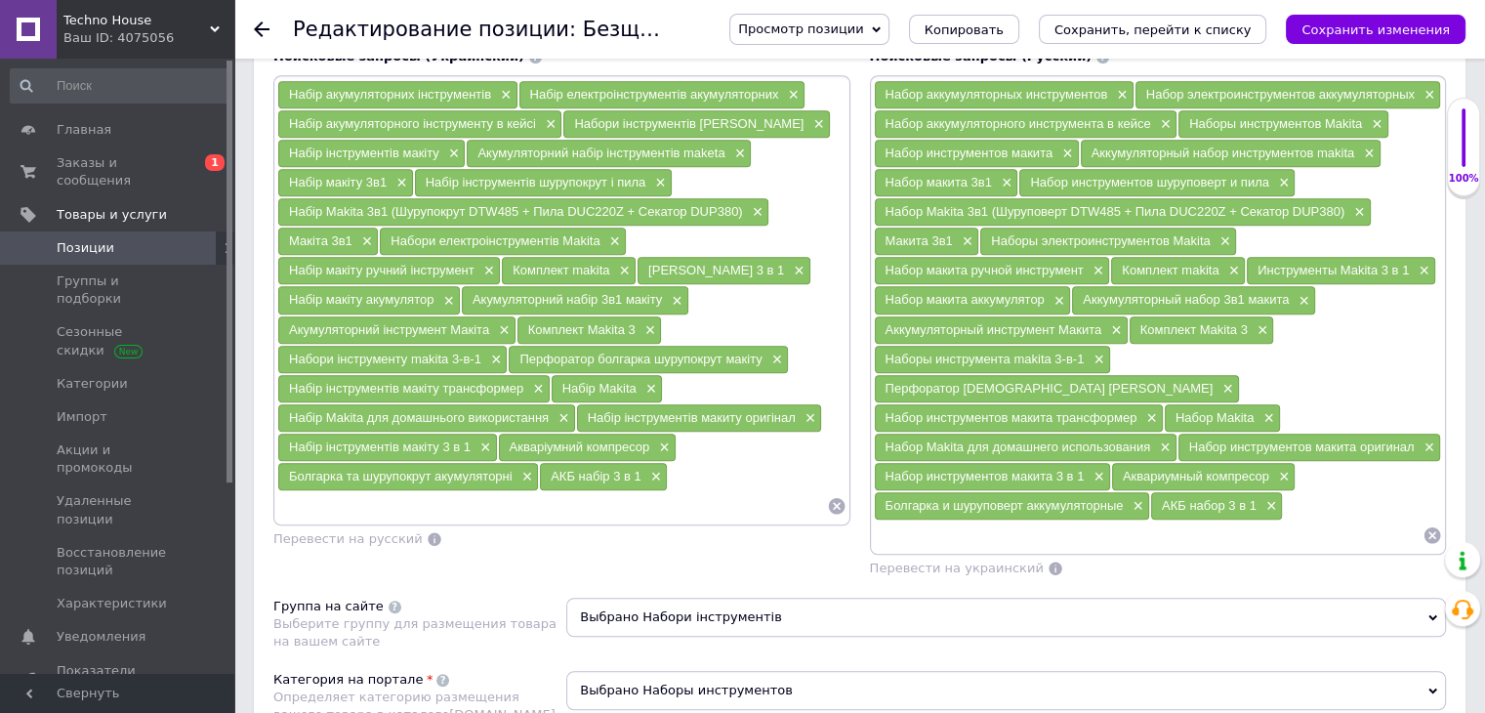
click at [949, 520] on input at bounding box center [1149, 534] width 550 height 29
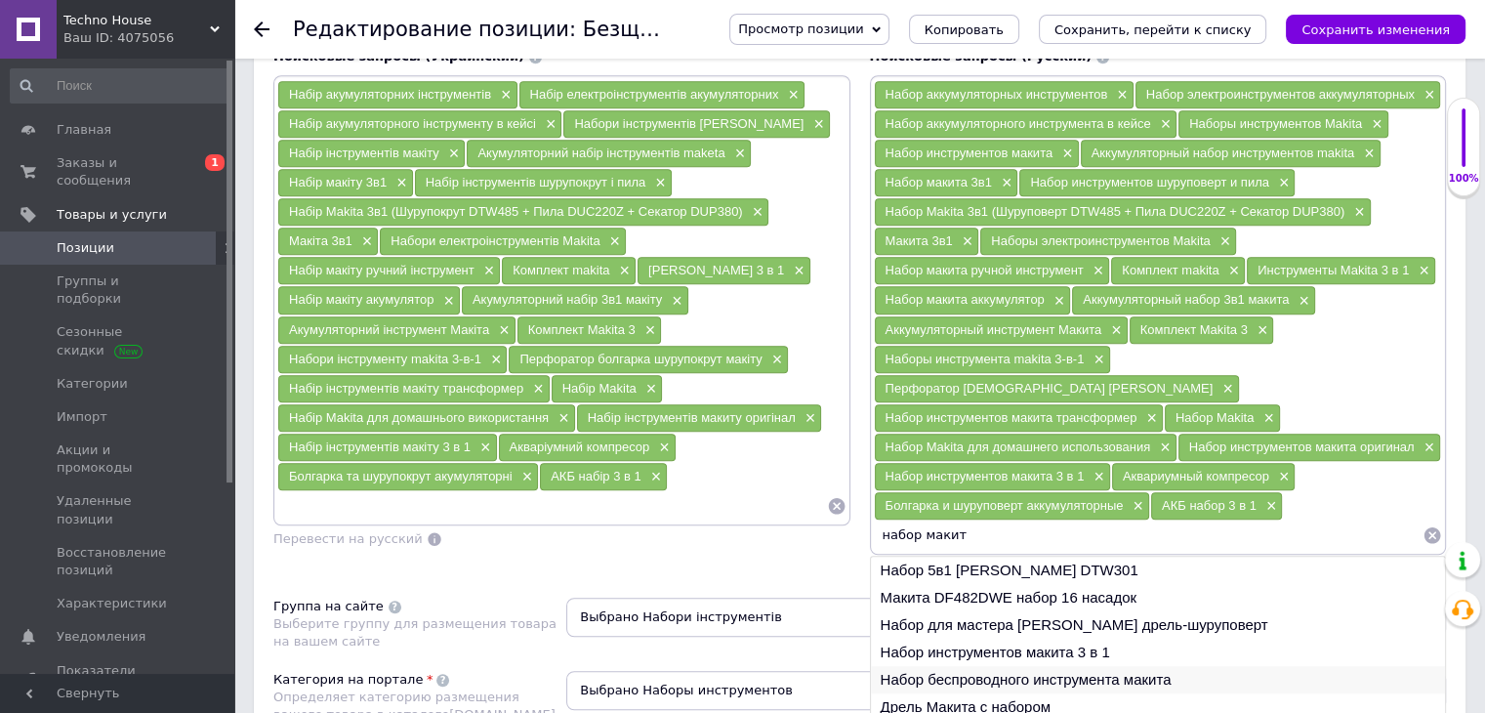
type input "набор макит"
click at [1006, 666] on li "Набор беспроводного инструмента макита" at bounding box center [1158, 679] width 575 height 27
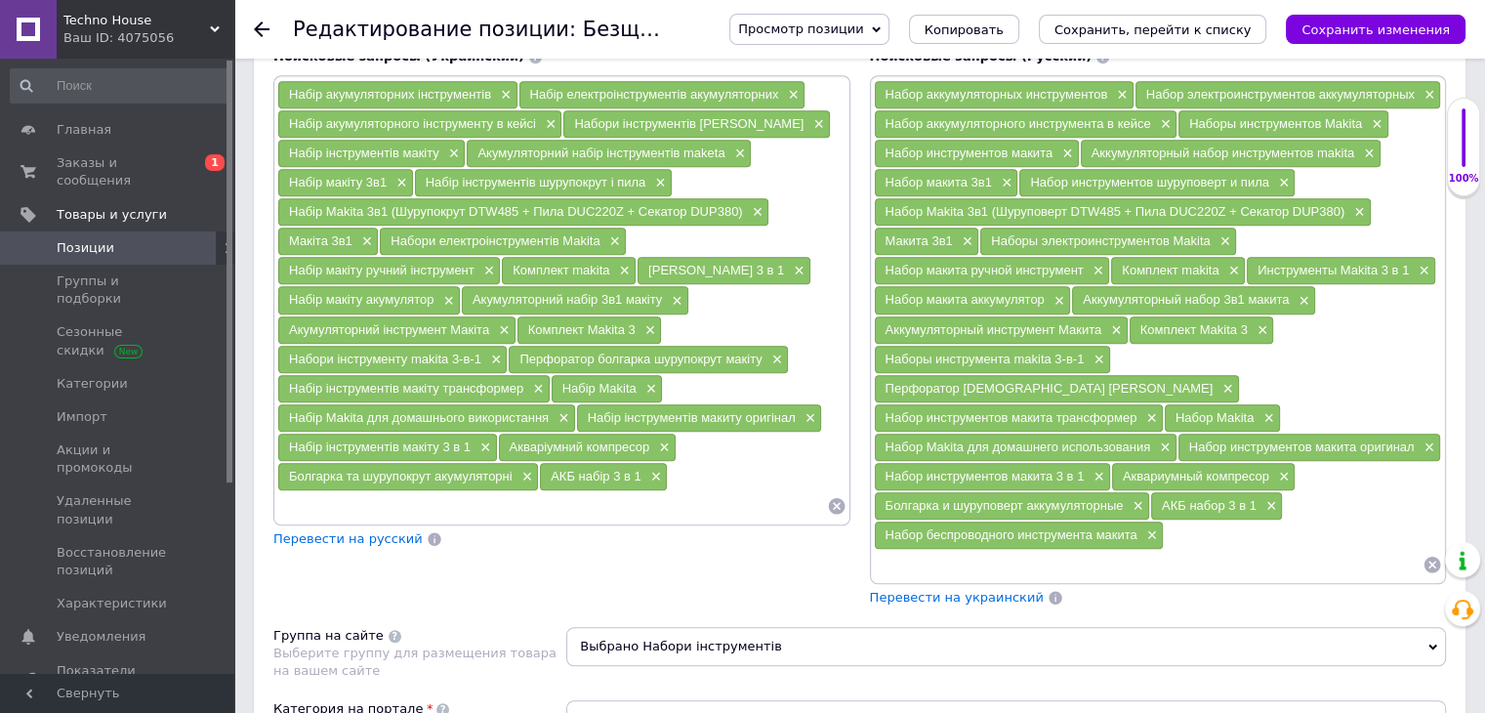
click at [900, 590] on span "Перевести на украинский" at bounding box center [957, 597] width 174 height 15
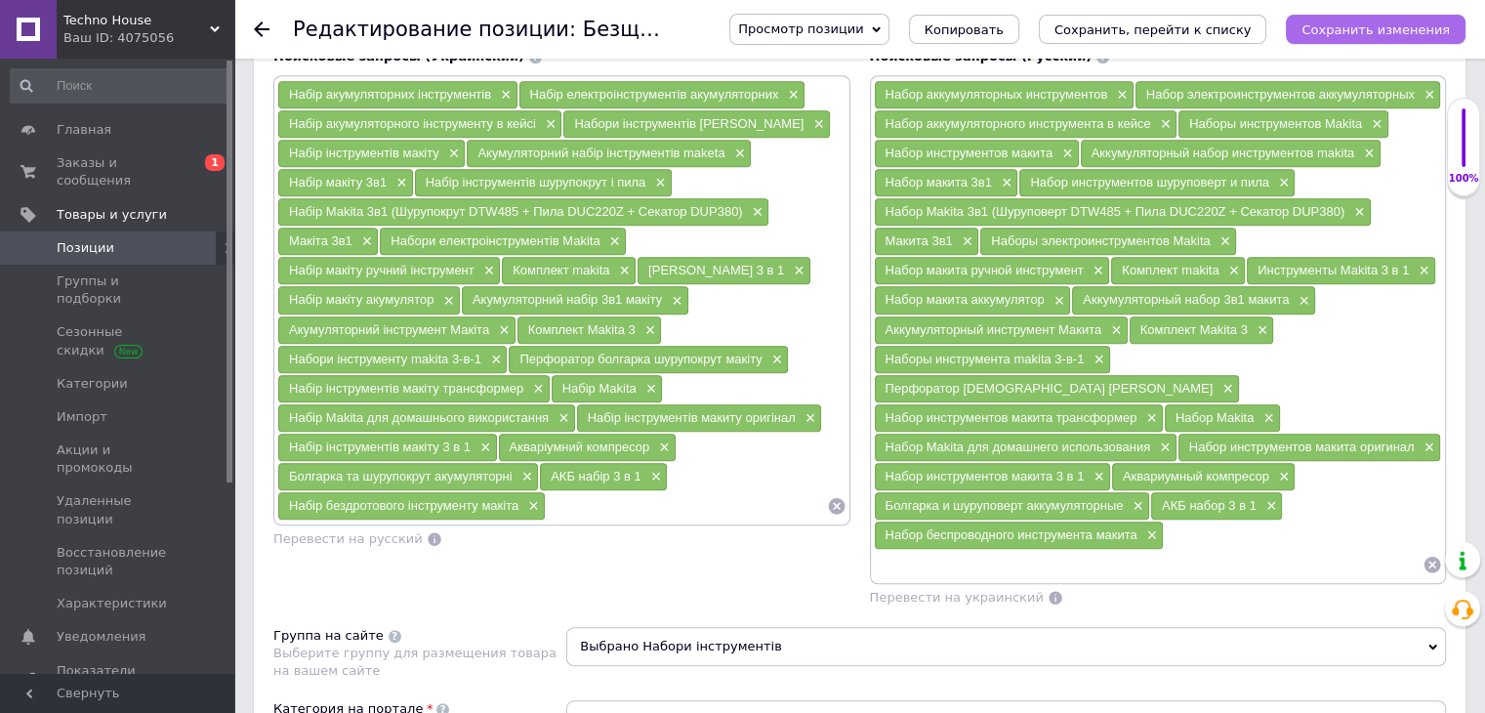
click at [1337, 36] on icon "Сохранить изменения" at bounding box center [1376, 29] width 148 height 15
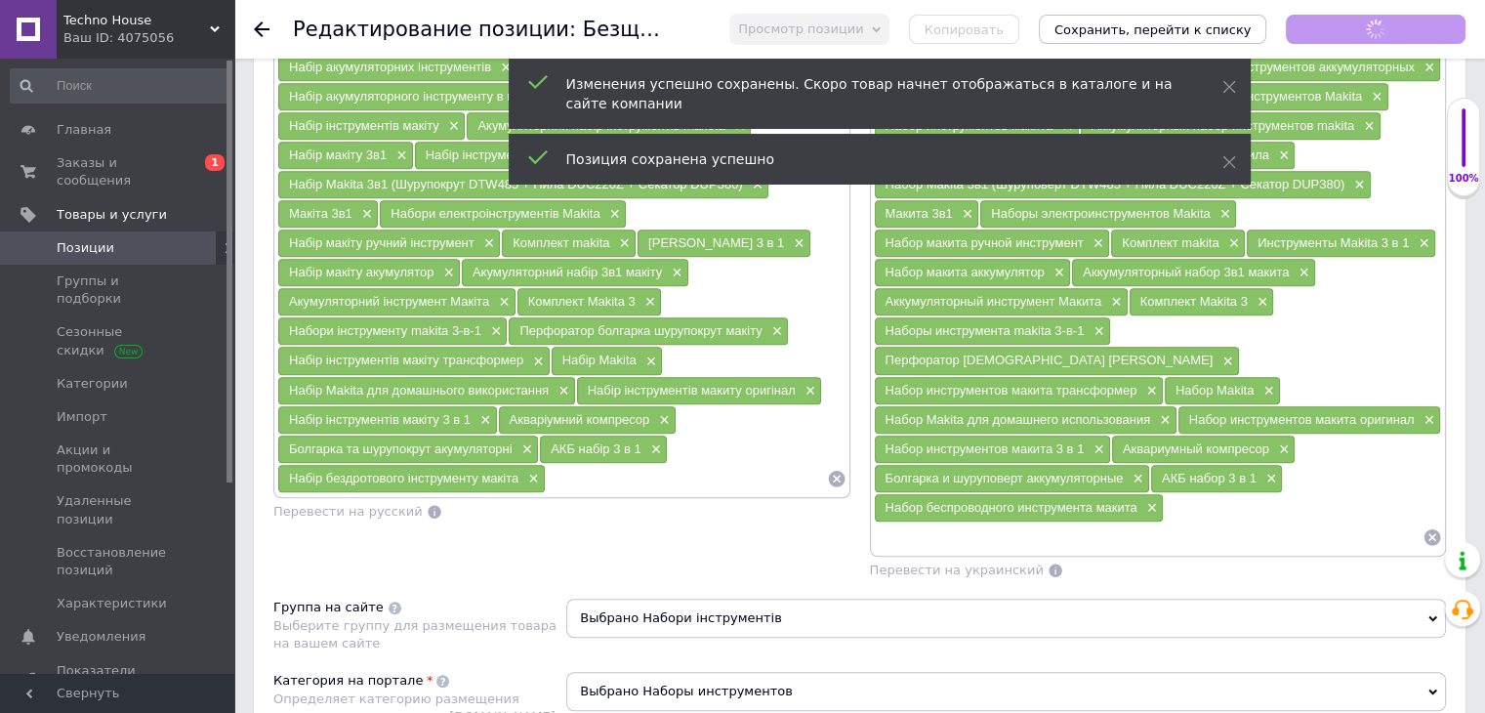
scroll to position [1296, 0]
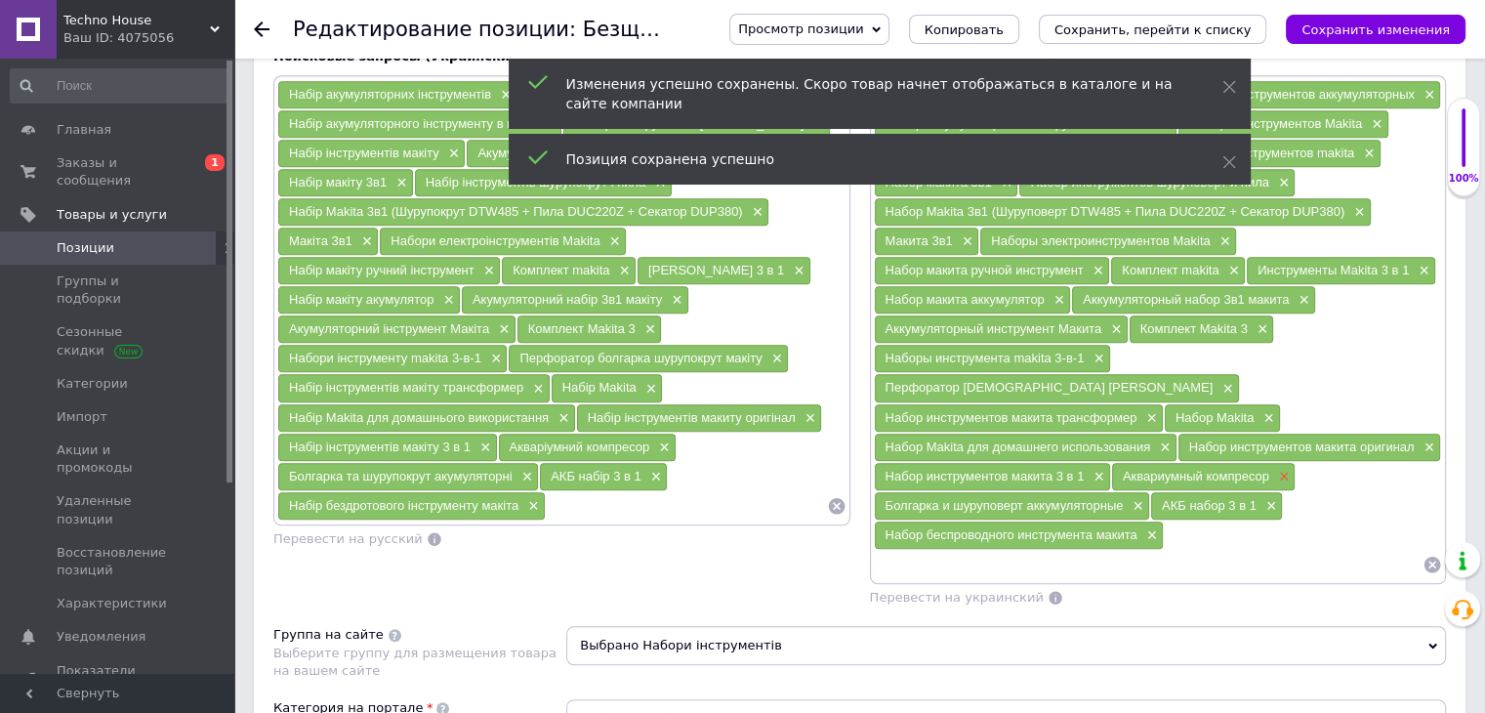
click at [1279, 469] on span "×" at bounding box center [1282, 477] width 16 height 17
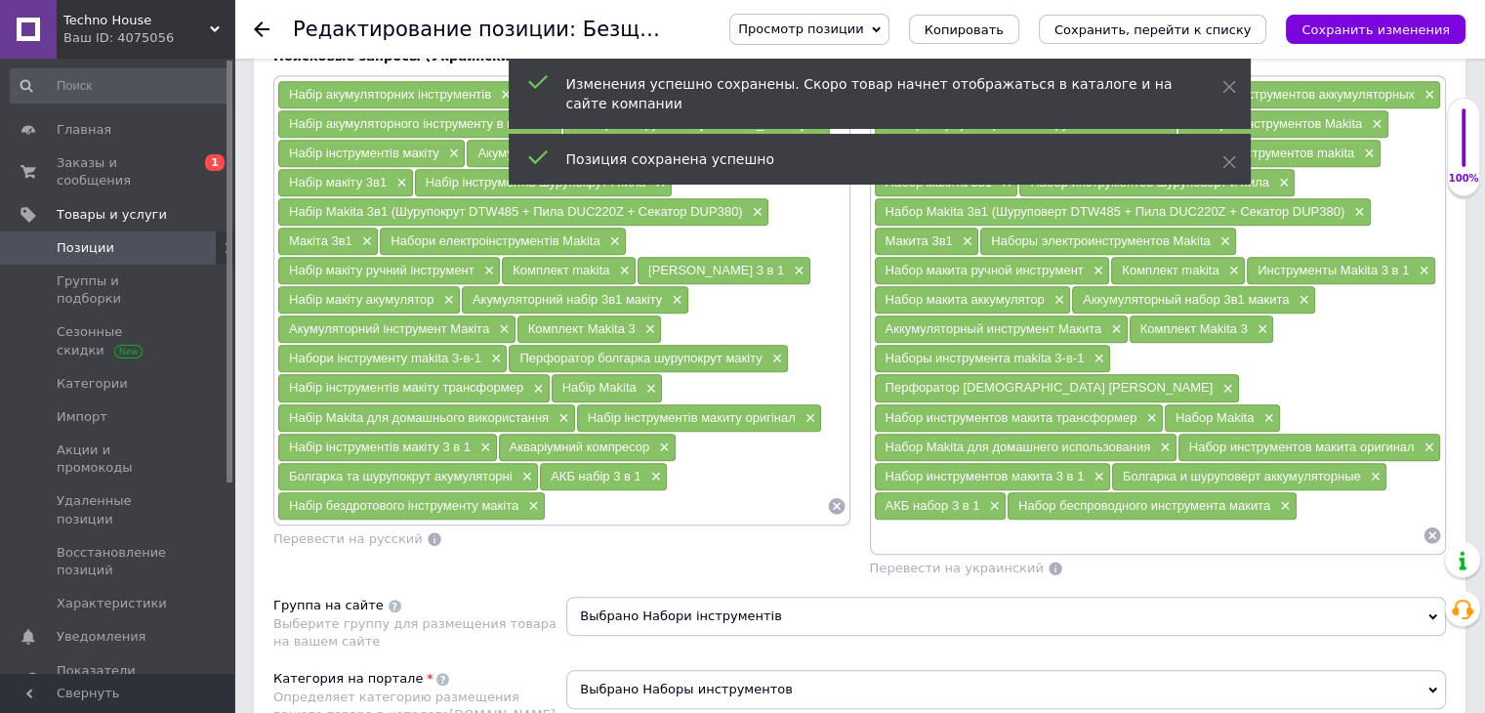
click at [1019, 520] on input at bounding box center [1149, 534] width 550 height 29
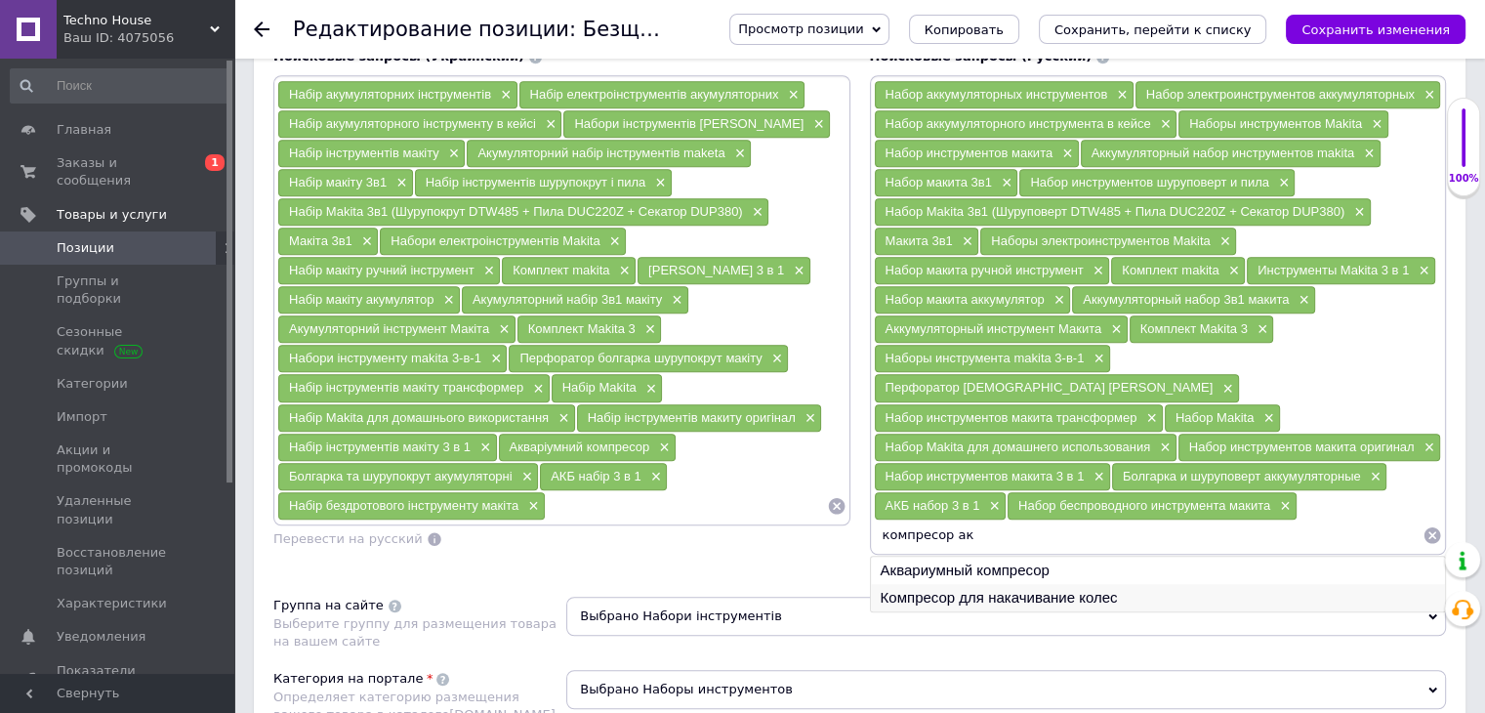
type input "компресор ак"
click at [993, 584] on li "Компресор для накачивание колес" at bounding box center [1158, 597] width 575 height 27
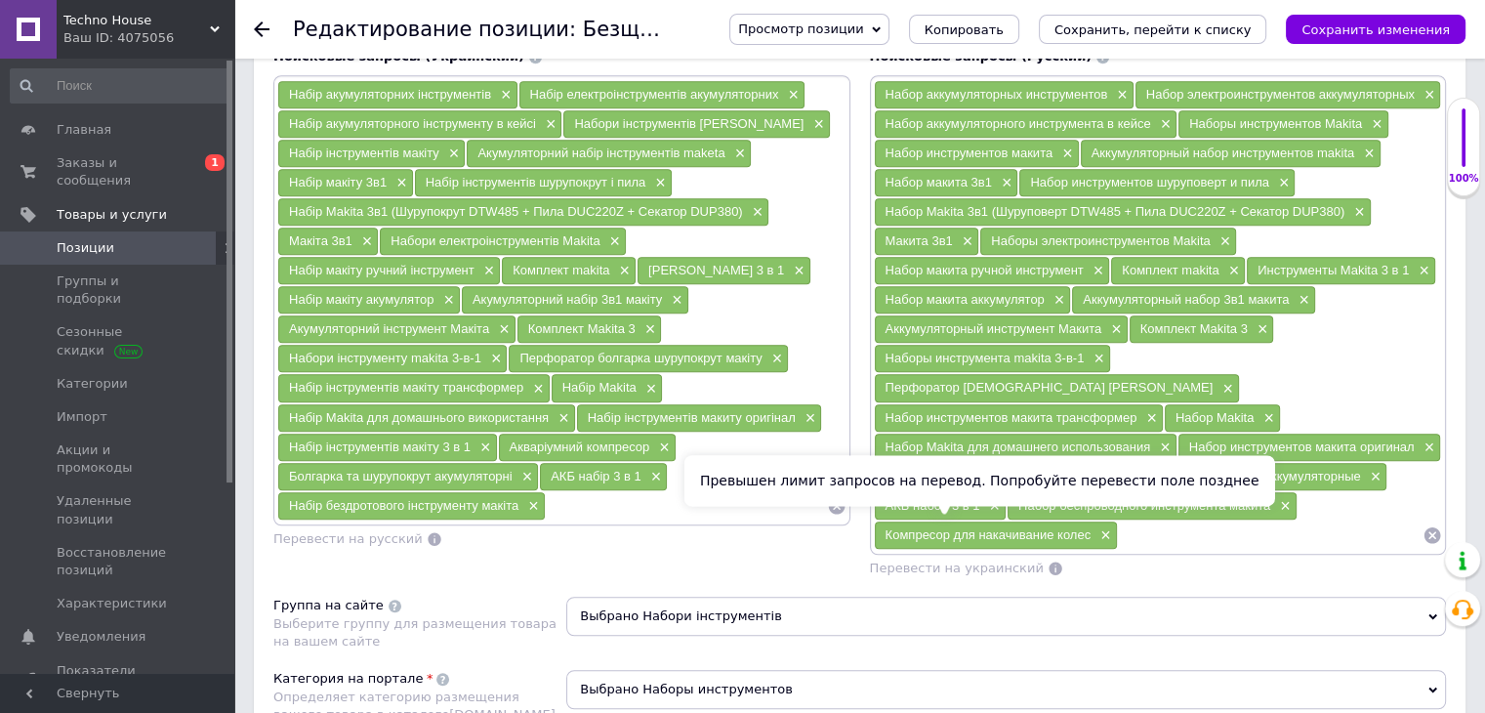
click at [984, 560] on span "Перевести на украинский" at bounding box center [957, 567] width 174 height 15
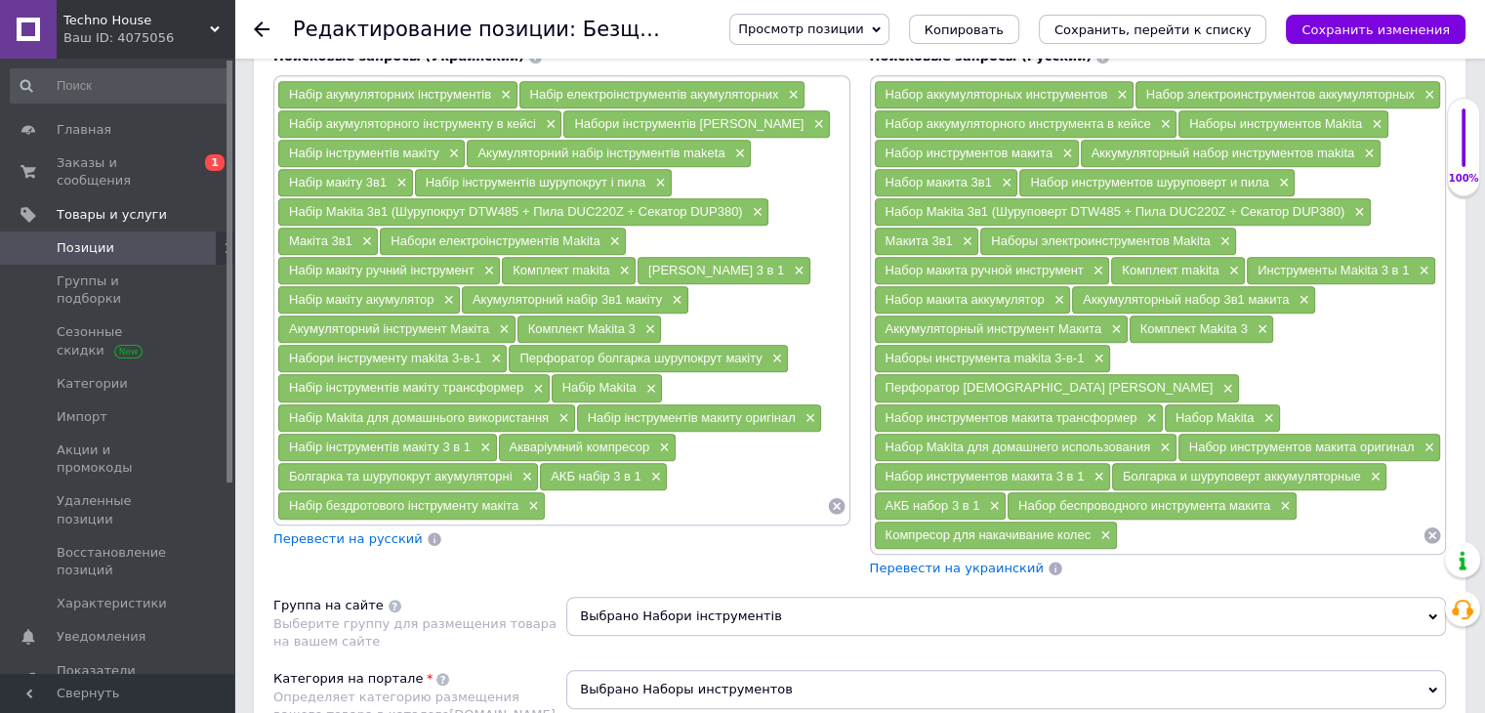
click at [984, 560] on span "Перевести на украинский" at bounding box center [957, 567] width 174 height 15
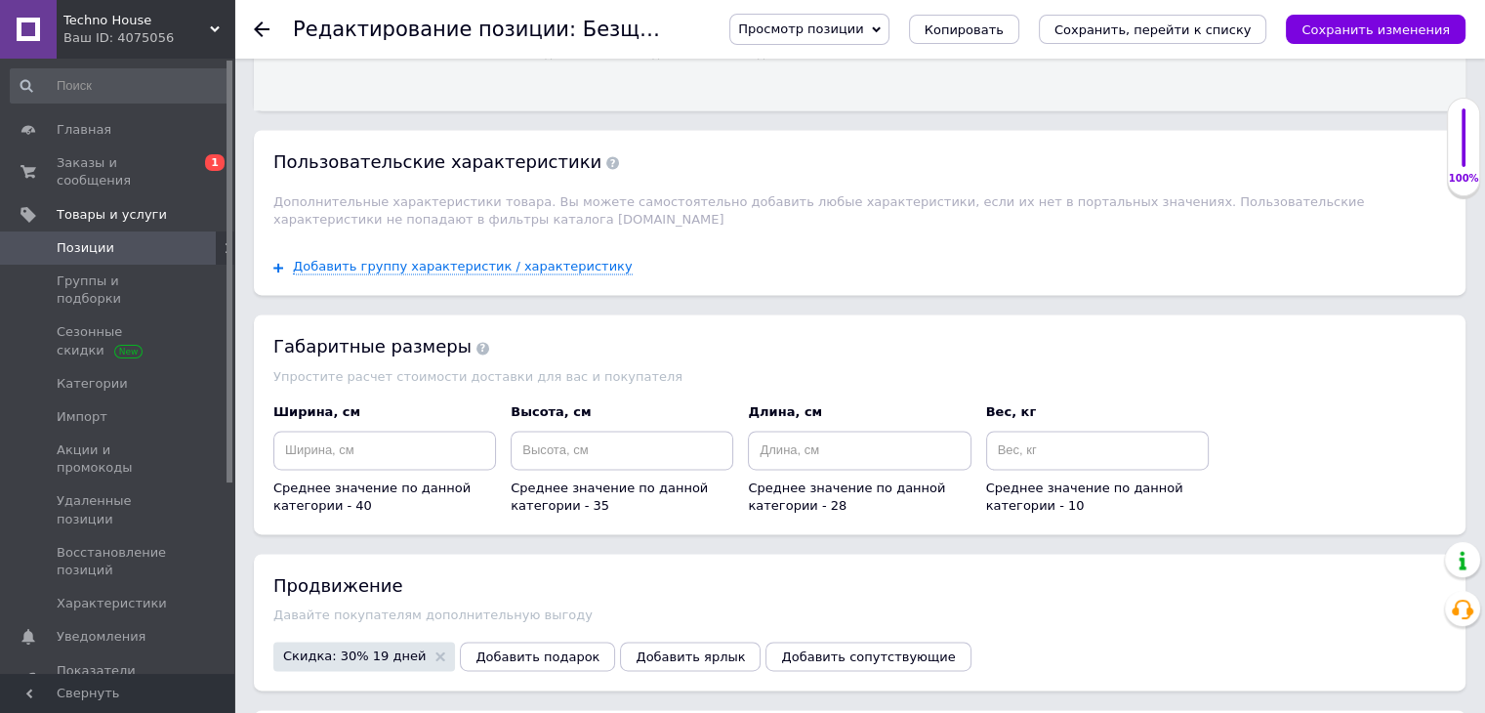
scroll to position [2847, 0]
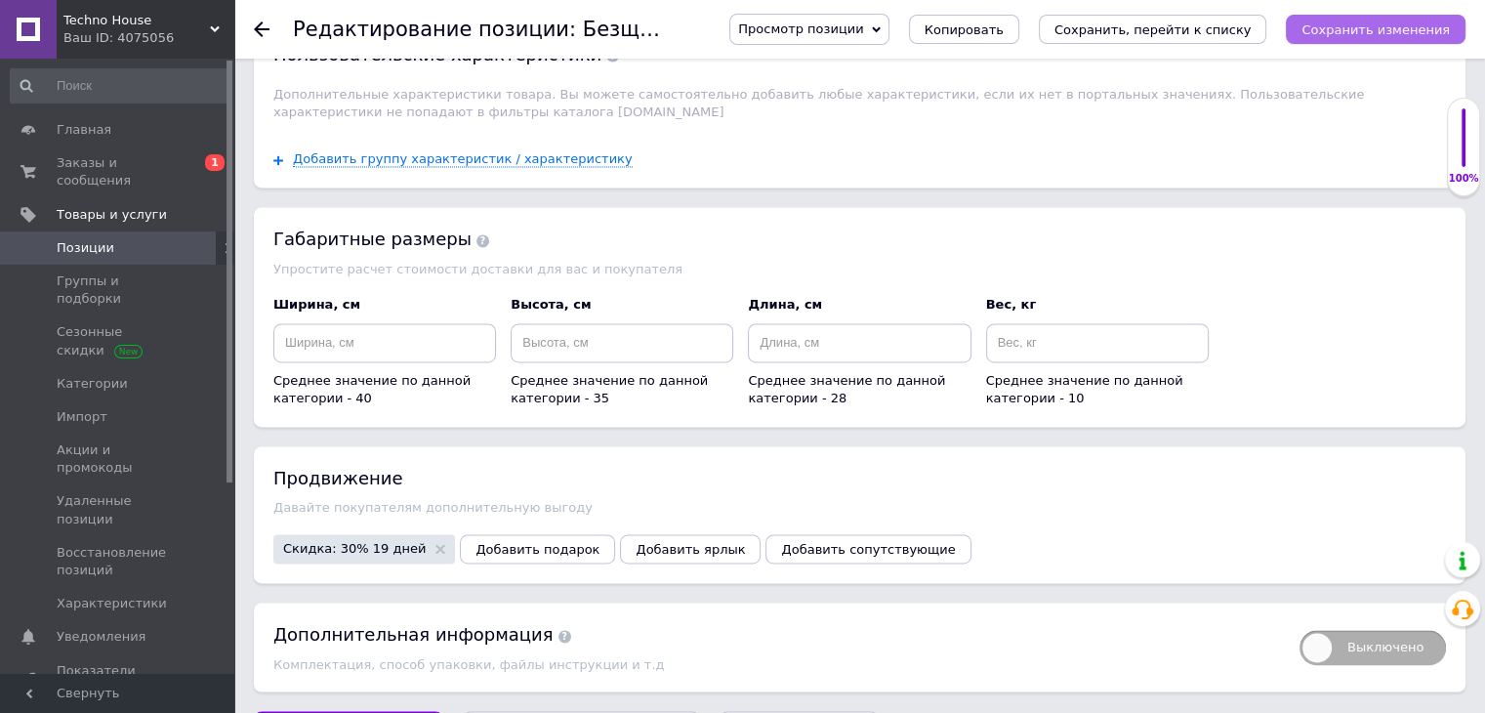
click at [1355, 20] on button "Сохранить изменения" at bounding box center [1376, 29] width 180 height 29
click at [258, 21] on icon at bounding box center [262, 29] width 16 height 16
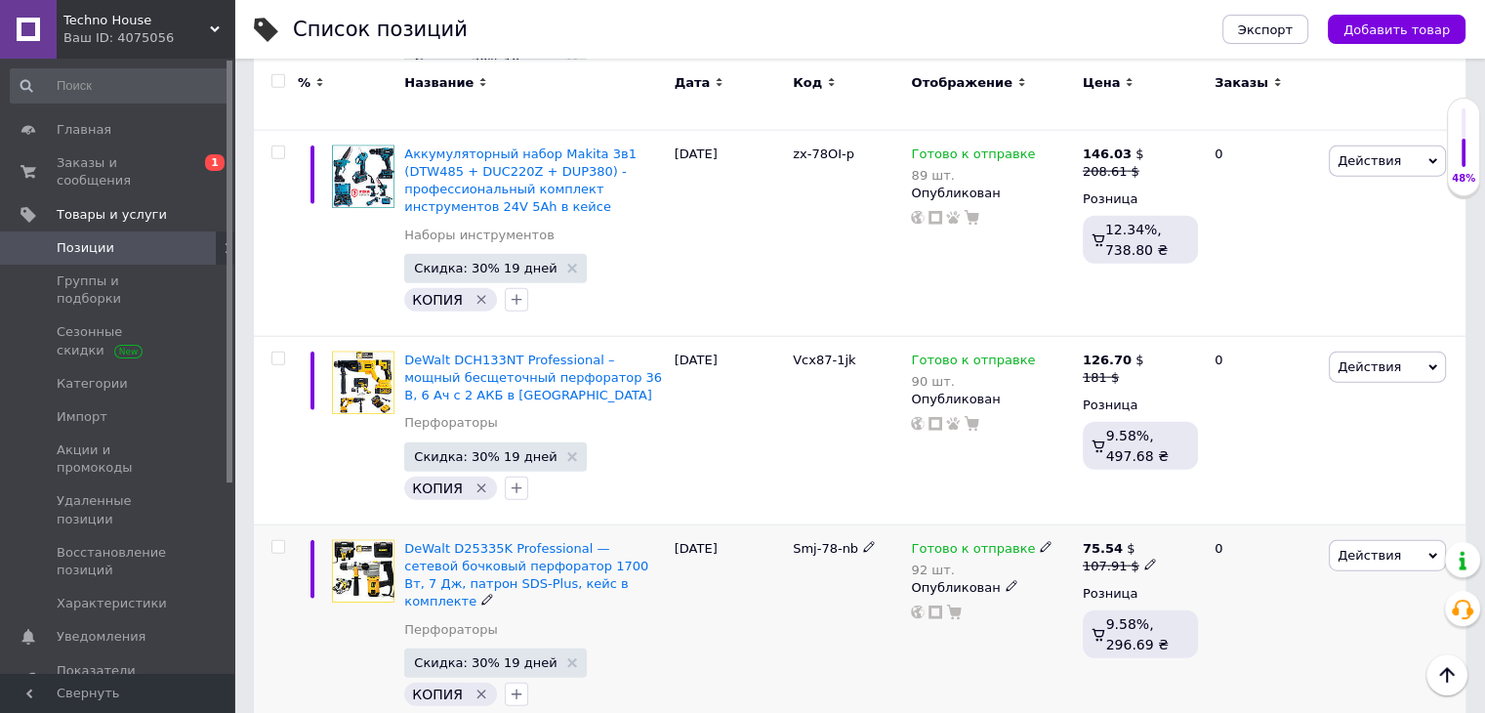
scroll to position [12060, 0]
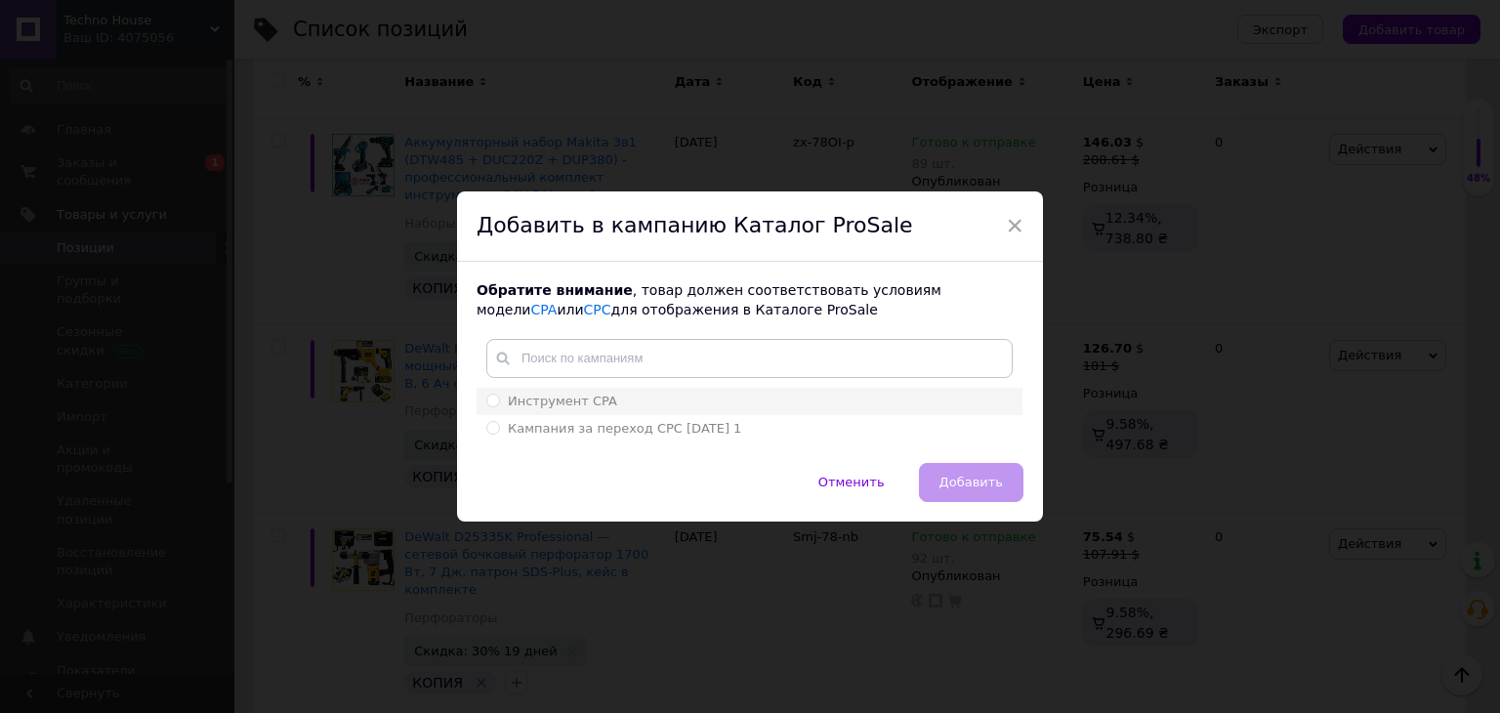
click at [480, 401] on li "Инструмент CPA" at bounding box center [750, 401] width 546 height 27
radio input "true"
click at [993, 482] on span "Добавить" at bounding box center [970, 482] width 63 height 15
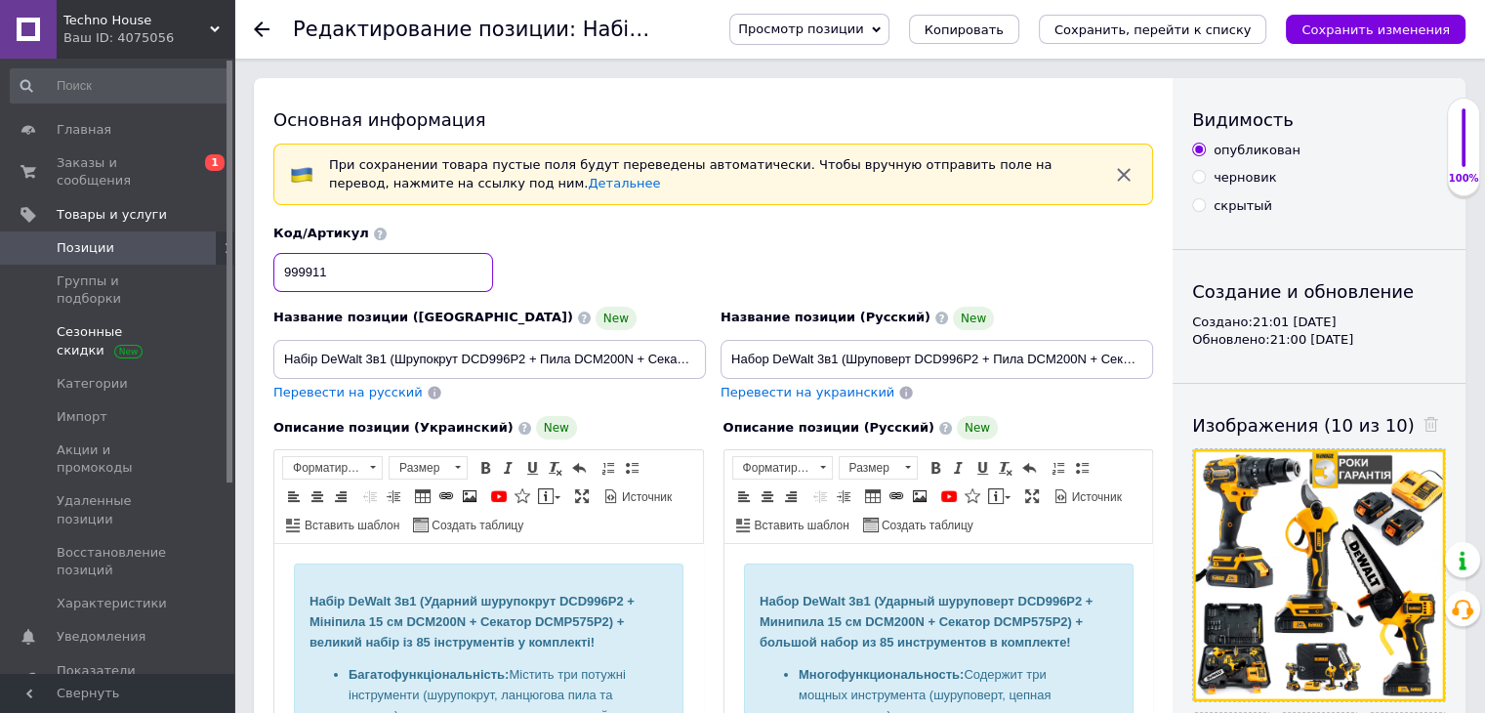
drag, startPoint x: 410, startPoint y: 270, endPoint x: 202, endPoint y: 286, distance: 208.6
type input "Xcv12-7oi"
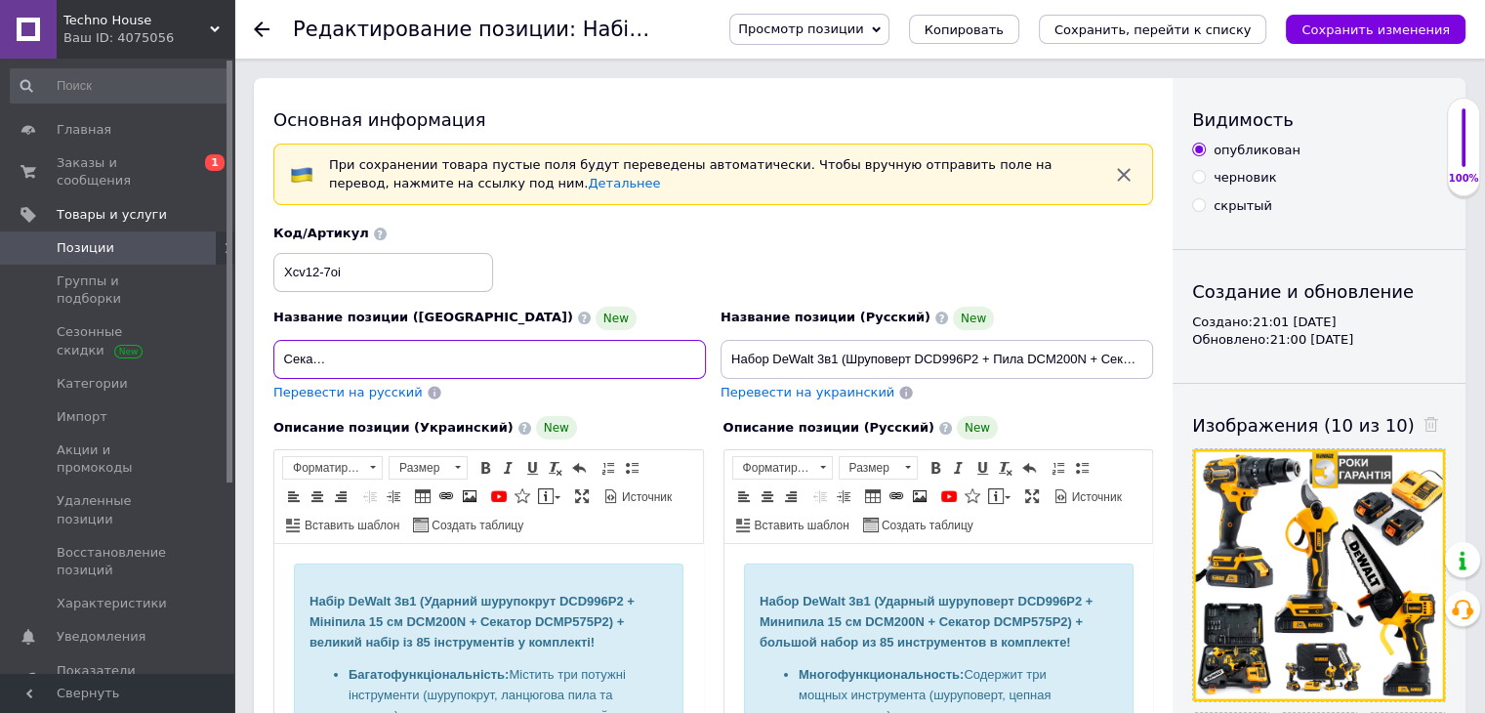
drag, startPoint x: 277, startPoint y: 356, endPoint x: 743, endPoint y: 354, distance: 465.8
click at [743, 354] on div "Название позиции (Украинский) New Набір DeWalt 3в1 (Шрупокрут DCD996P2 + Пила D…" at bounding box center [714, 313] width 894 height 191
paste input "кумуляторний набір DeWalt 3в1 (DCD996P2 + DCM200N + DCMP575P2) — професійний ко…"
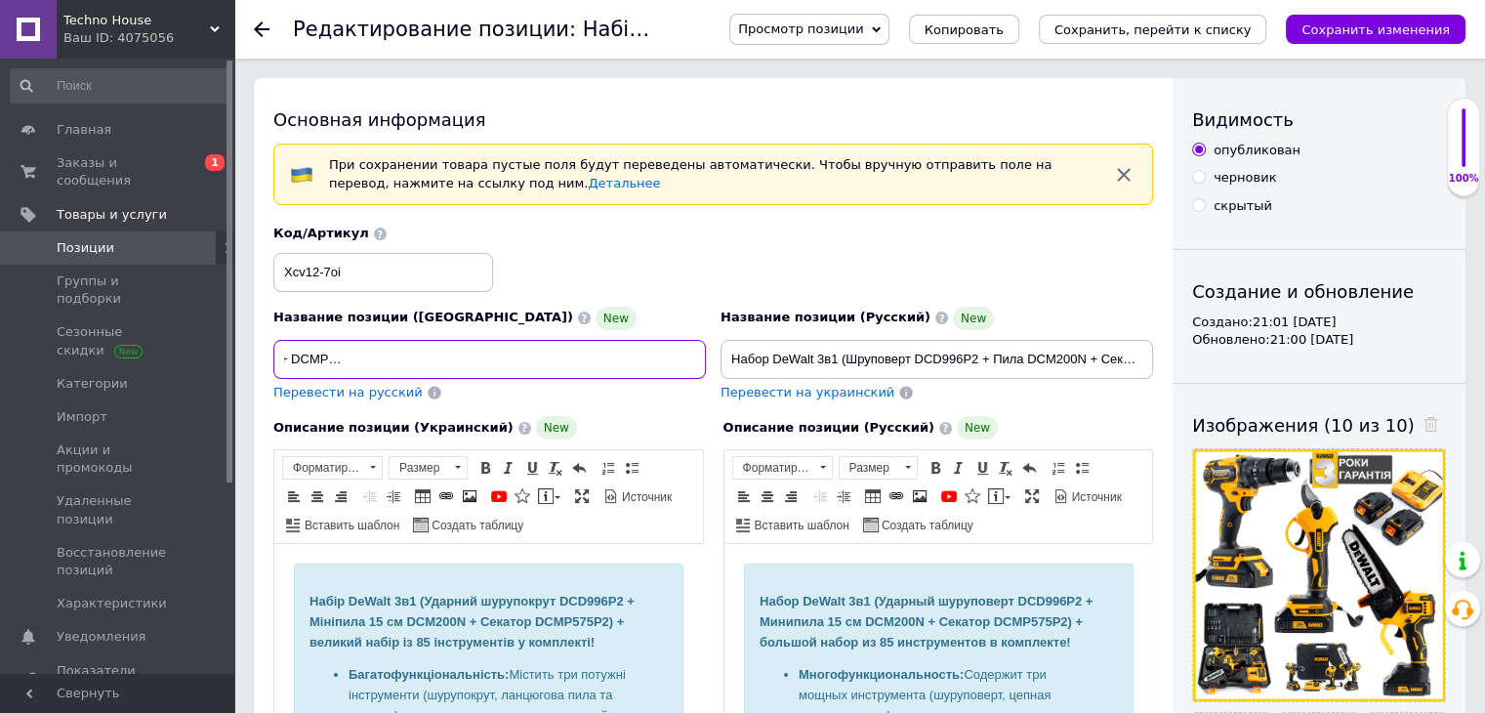
type input "Акумуляторний набір DeWalt 3в1 (DCD996P2 + DCM200N + DCMP575P2) — професійний к…"
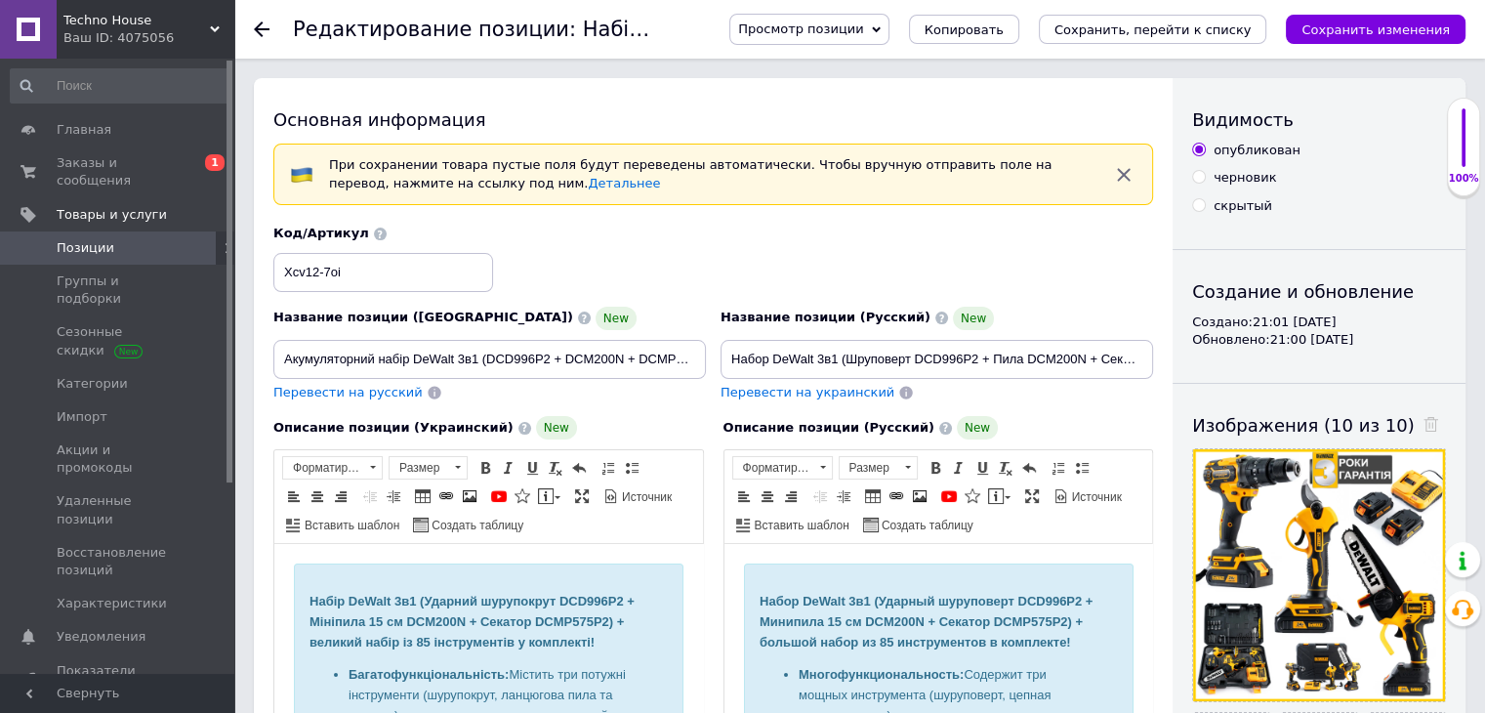
click at [334, 394] on span "Перевести на русский" at bounding box center [347, 392] width 149 height 15
type input "Аккумуляторный набор DeWalt 3в1 (DCD996P2 + DCM200N + DCMP575P2) - профессионал…"
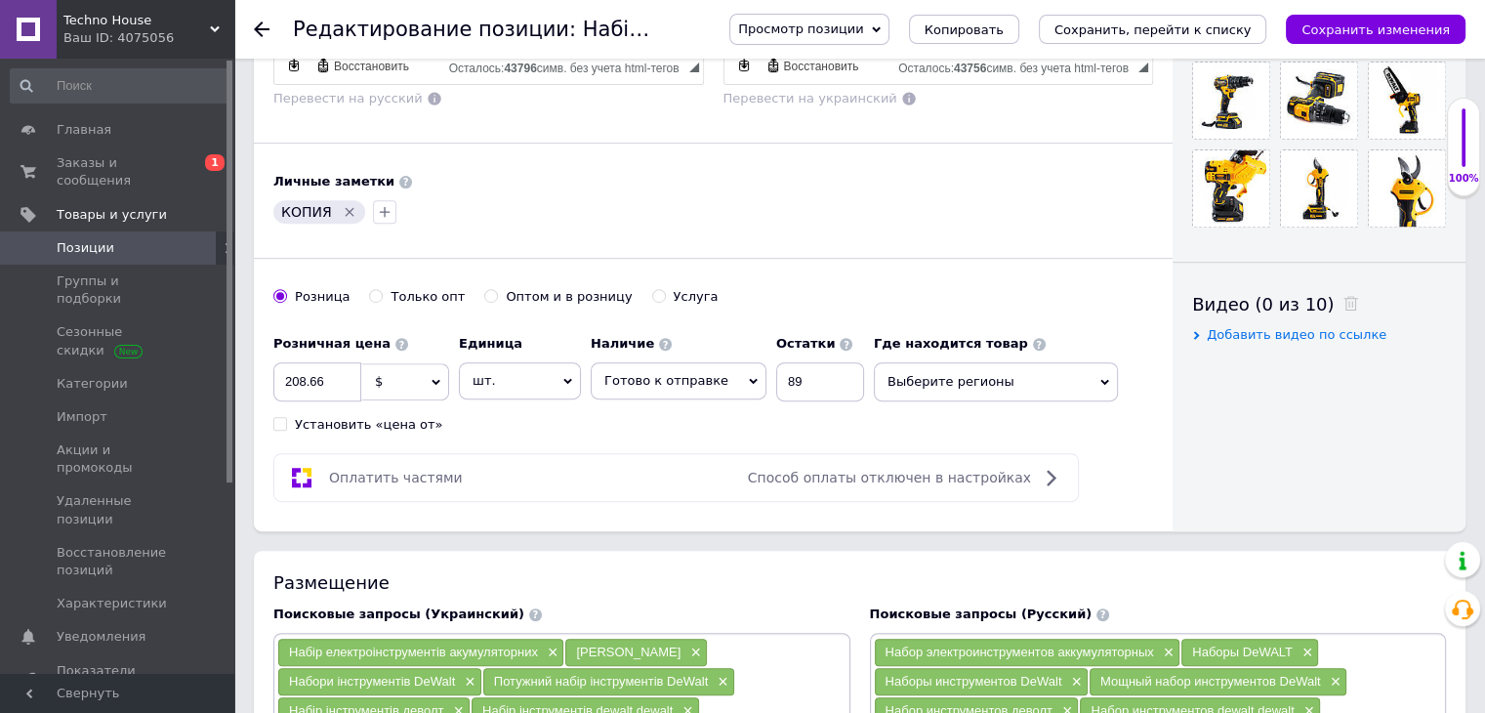
scroll to position [748, 0]
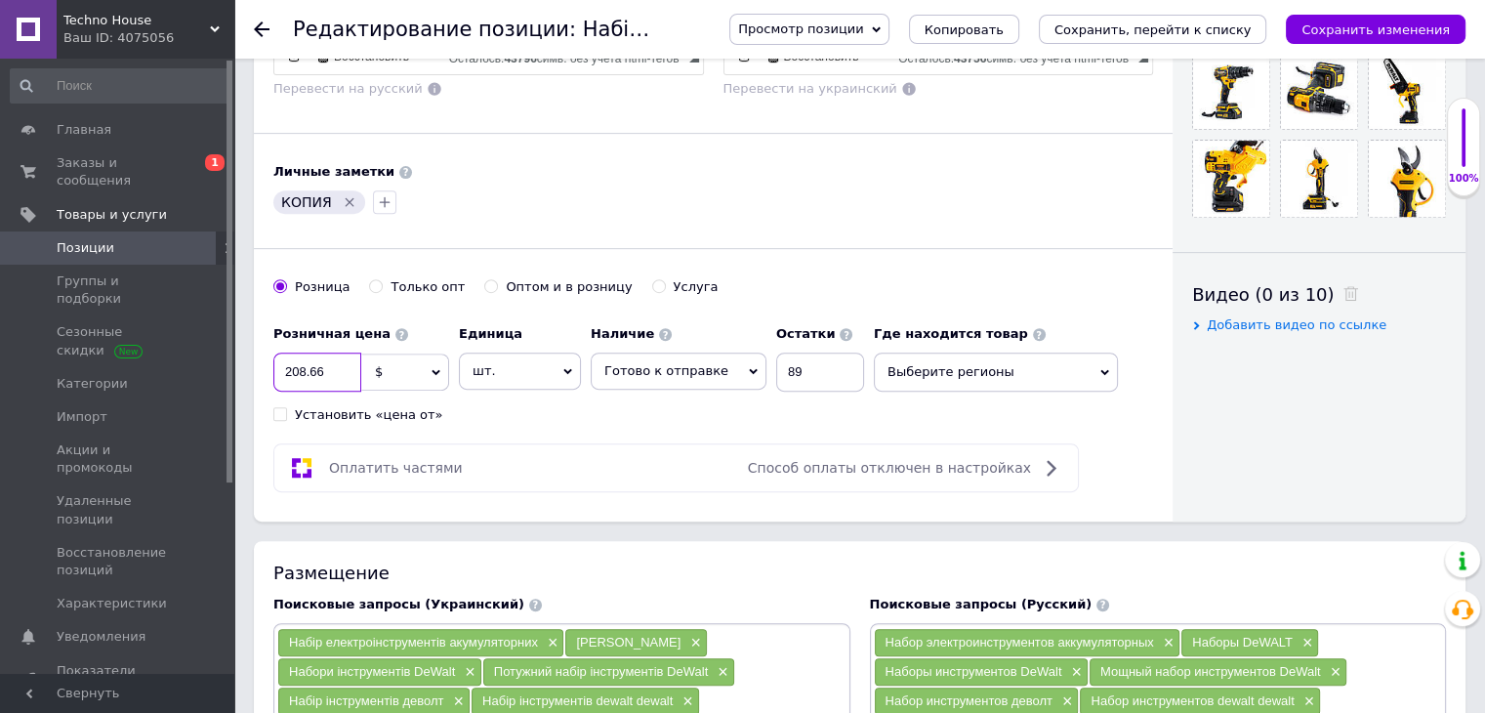
click at [350, 379] on input "208.66" at bounding box center [317, 371] width 88 height 39
type input "208.61"
drag, startPoint x: 800, startPoint y: 373, endPoint x: 733, endPoint y: 372, distance: 66.4
click at [733, 372] on div "Наличие Готово к отправке В наличии Нет в наличии Под заказ Остатки 89" at bounding box center [727, 353] width 273 height 76
type input "96"
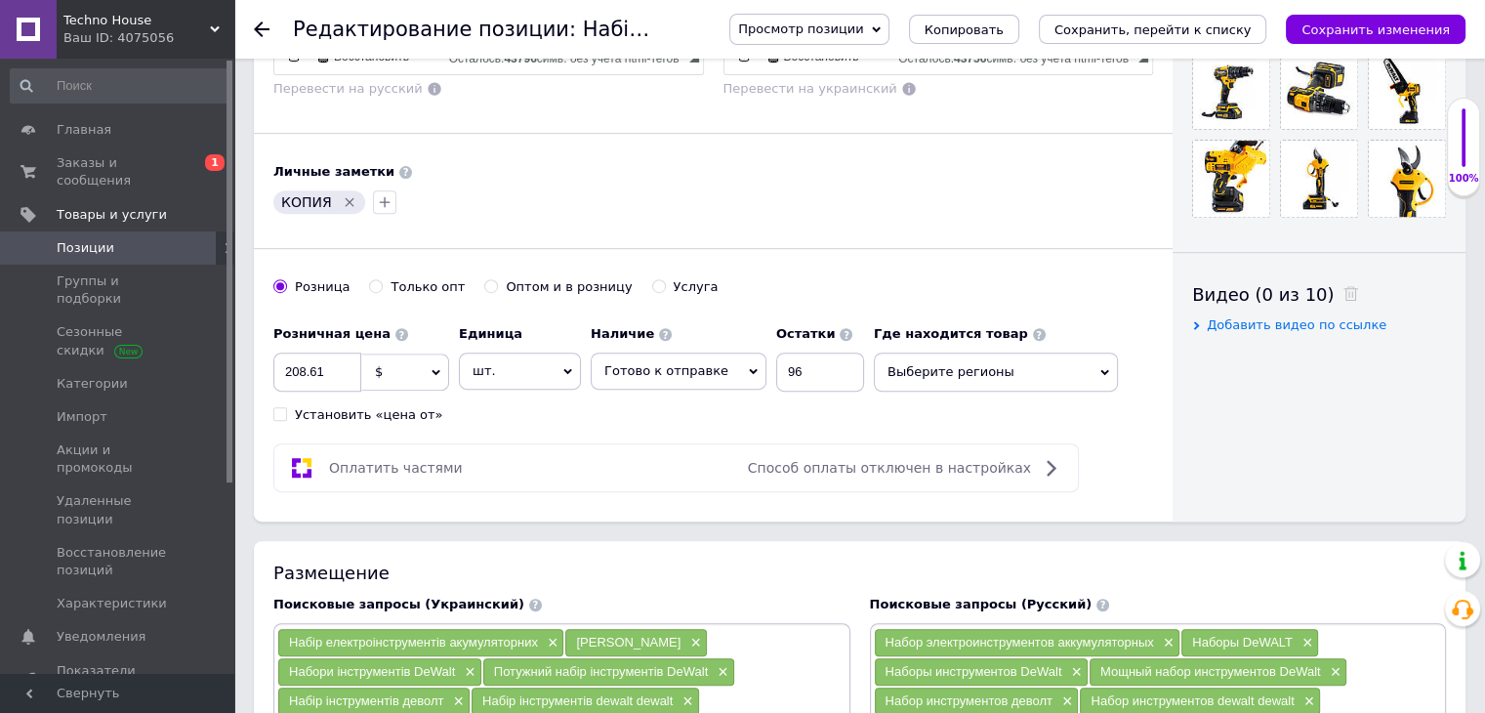
click at [745, 411] on div "Розничная цена 208.61 $ € CHF ₴ £ ¥ PLN ₸ MDL HUF KGS CN¥ TRY ₩ lei Установить …" at bounding box center [573, 369] width 601 height 108
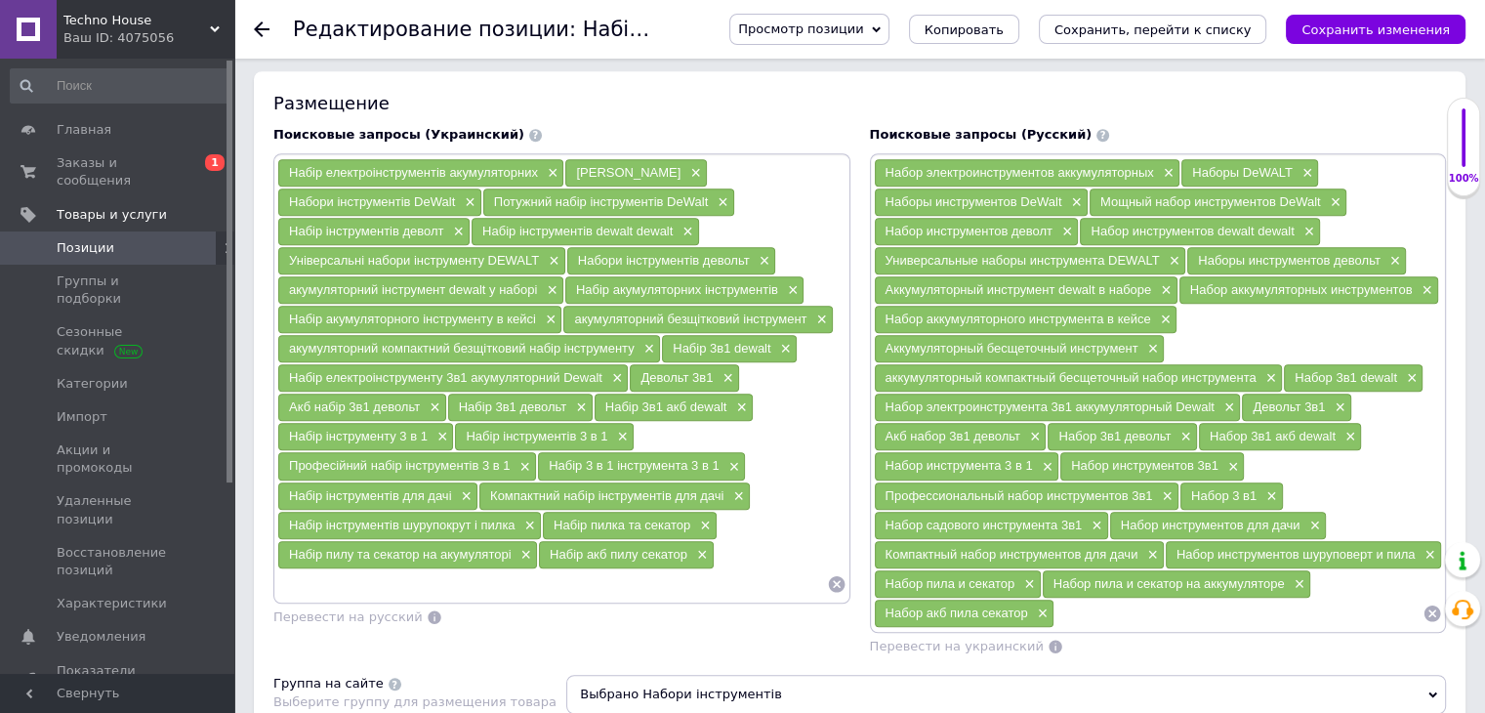
scroll to position [1219, 0]
click at [1090, 604] on input at bounding box center [1239, 612] width 368 height 29
type input "набор секатор и пила d"
click at [981, 634] on li "Набор DeWalt пила и секатор" at bounding box center [1158, 647] width 575 height 27
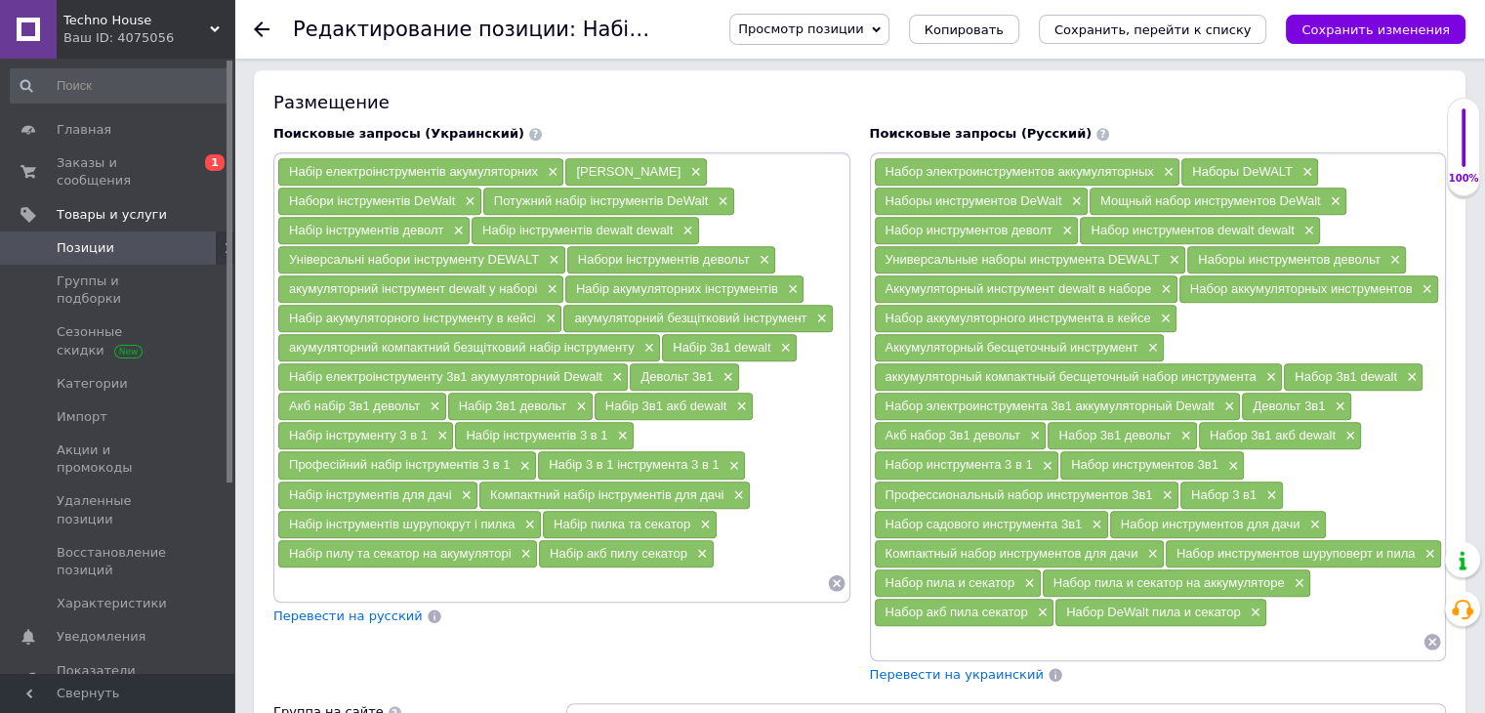
click at [985, 667] on span "Перевести на украинский" at bounding box center [957, 674] width 174 height 15
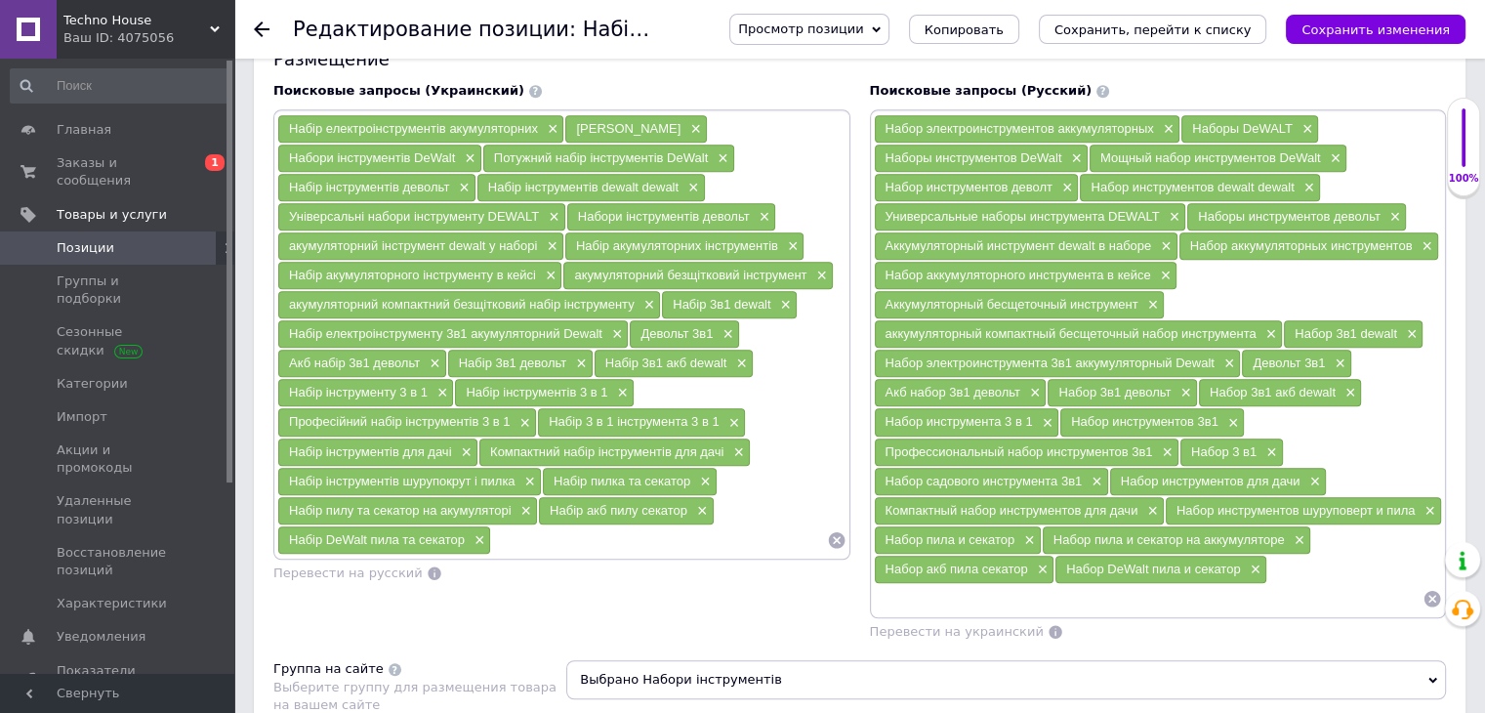
scroll to position [1268, 0]
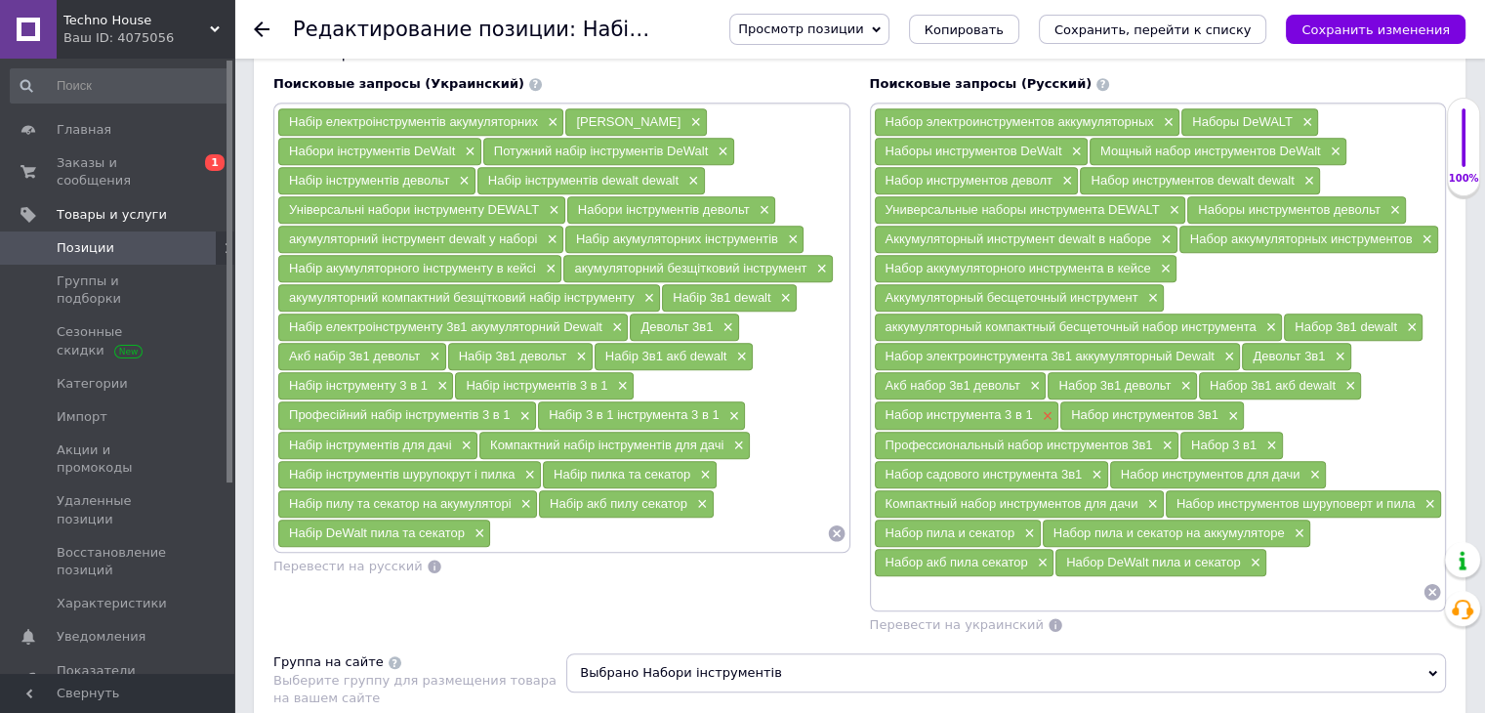
click at [1044, 408] on span "×" at bounding box center [1046, 416] width 16 height 17
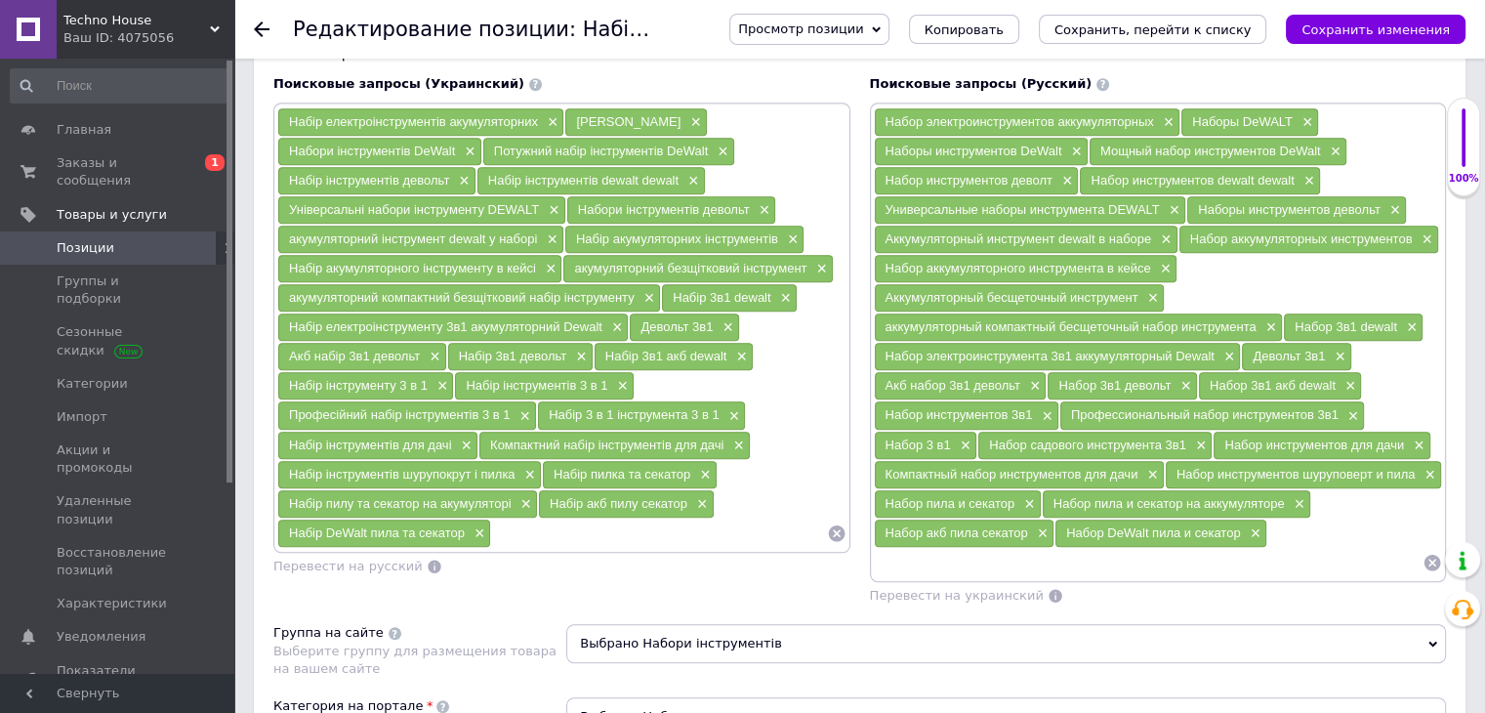
click at [1019, 548] on input at bounding box center [1149, 562] width 550 height 29
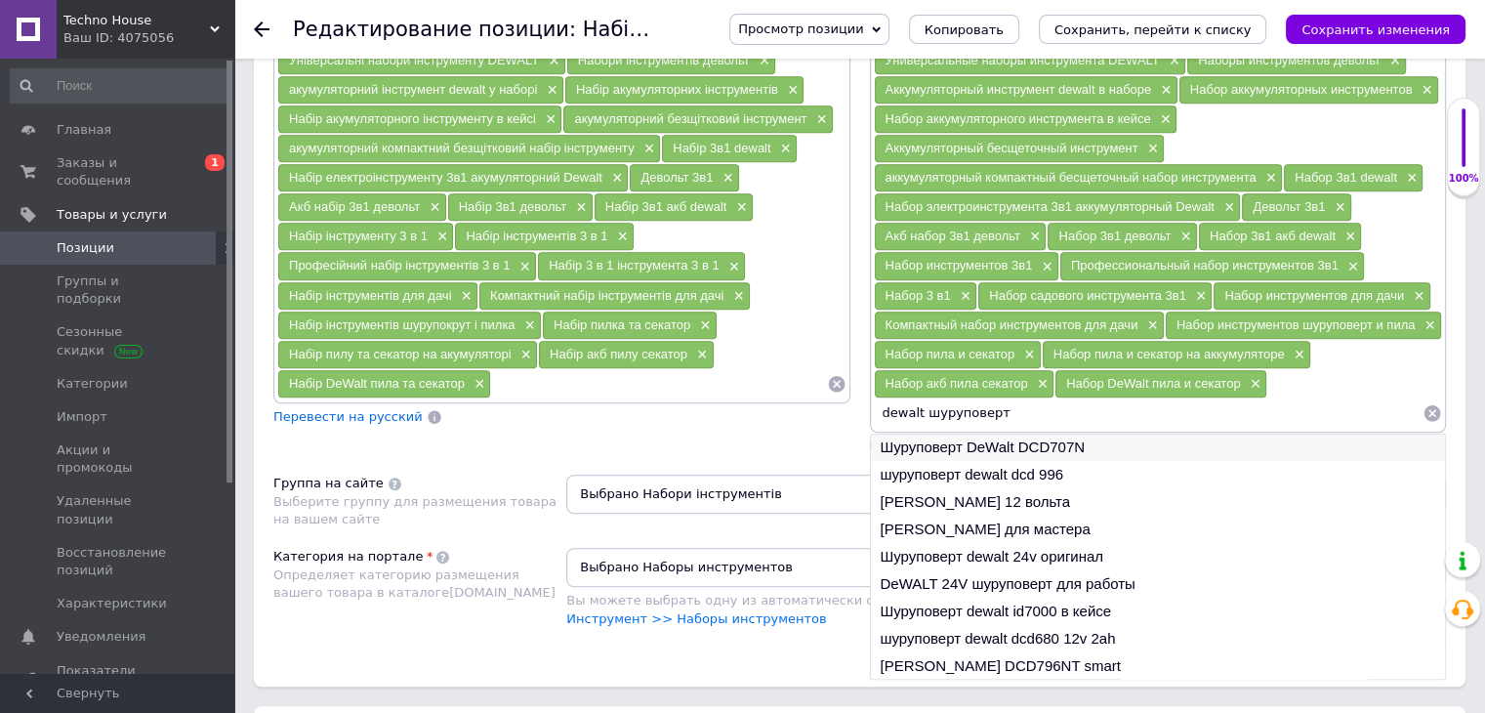
scroll to position [0, 0]
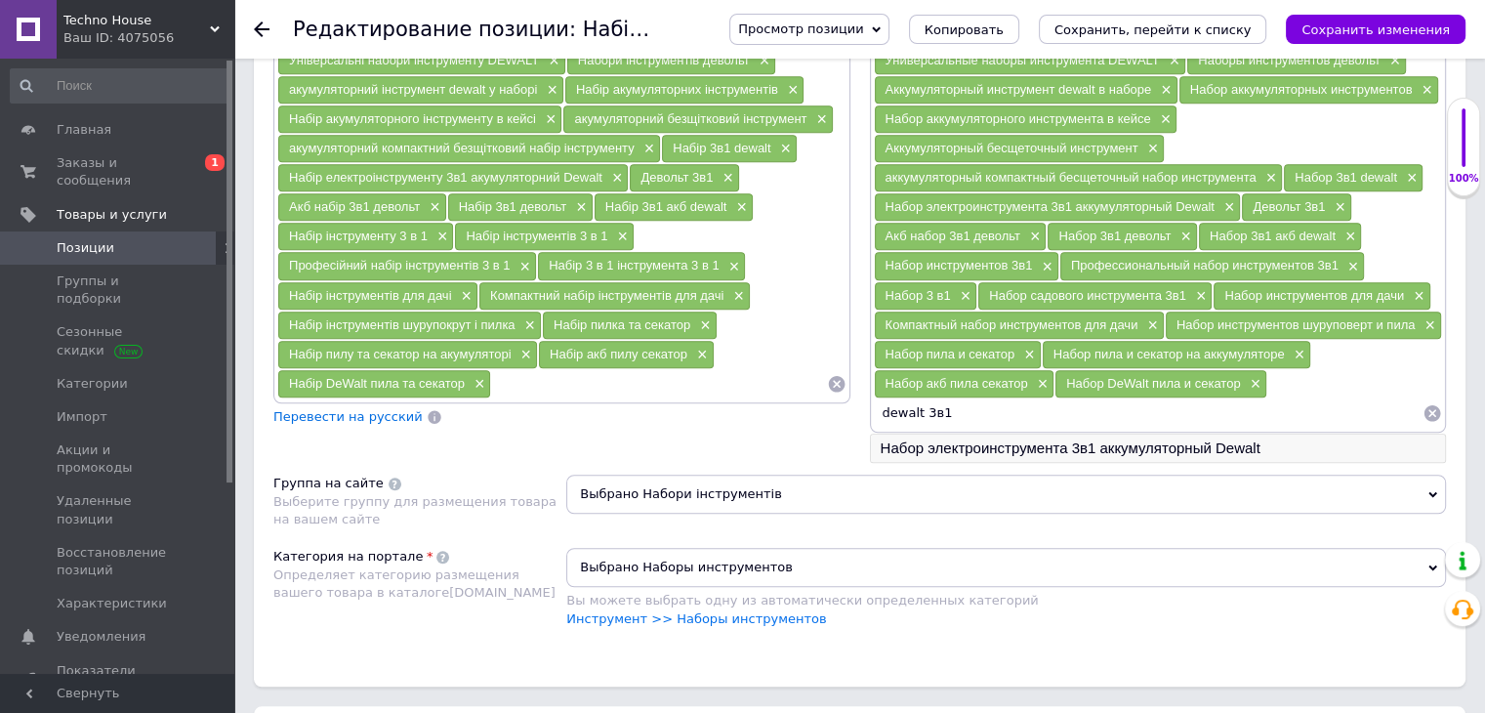
type input "dewalt 3в1"
click at [935, 437] on li "Набор электроинструмента 3в1 аккумуляторный Dewalt" at bounding box center [1158, 448] width 575 height 27
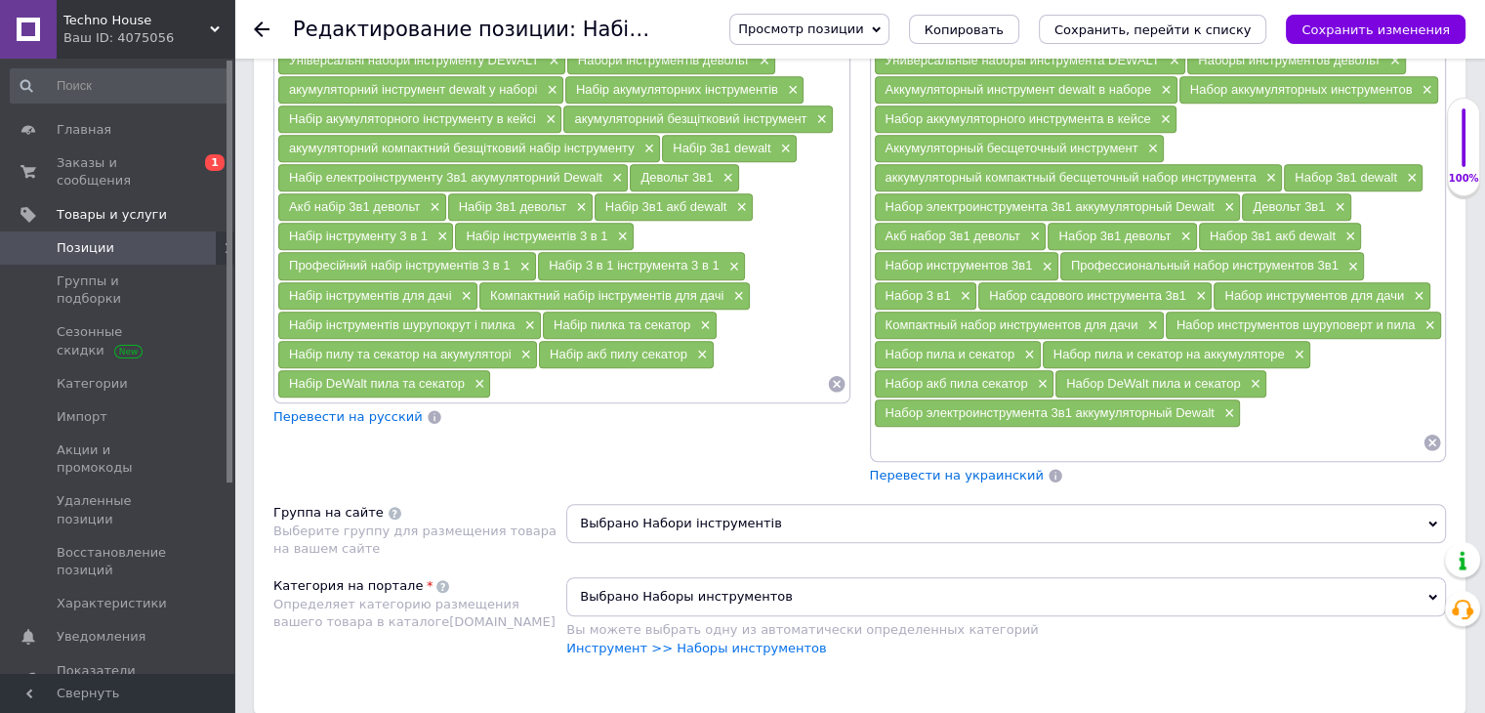
click at [945, 468] on span "Перевести на украинский" at bounding box center [957, 475] width 174 height 15
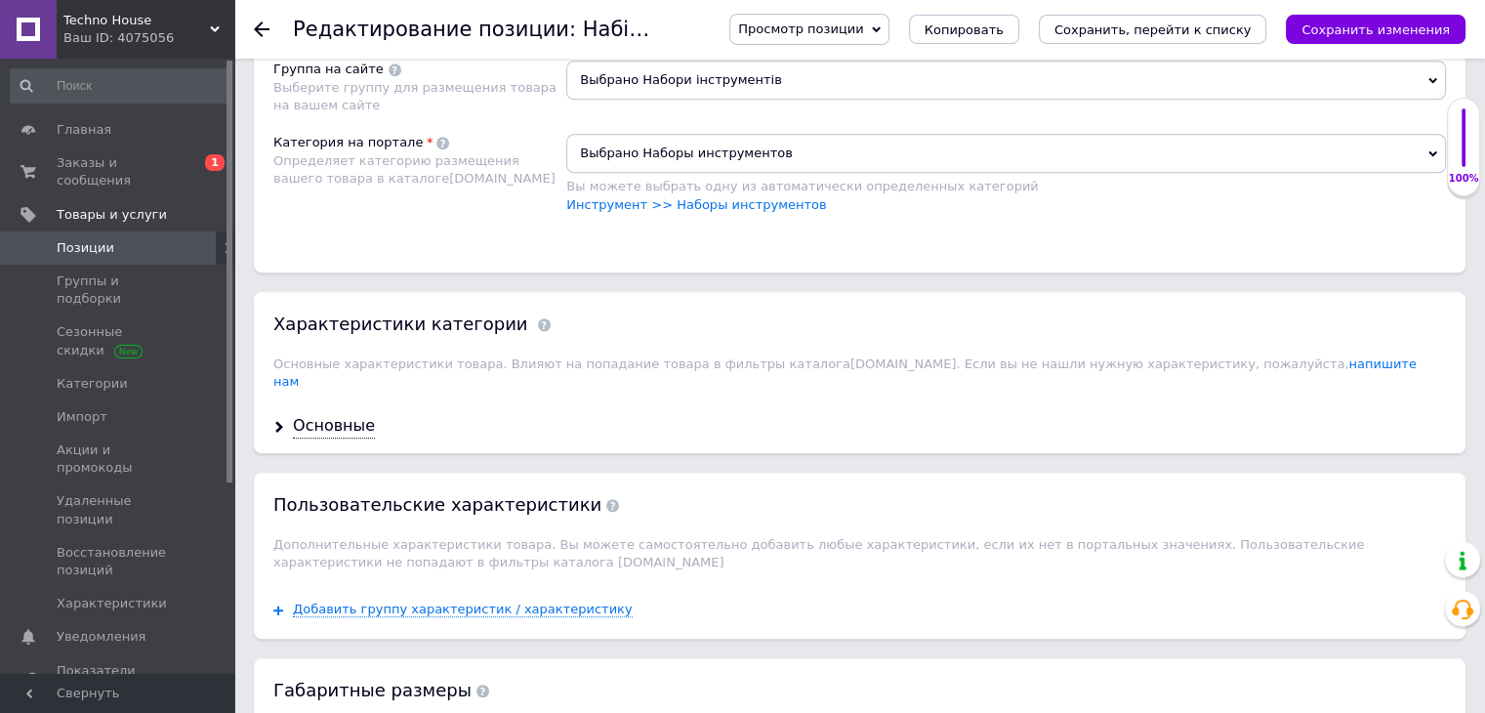
scroll to position [1939, 0]
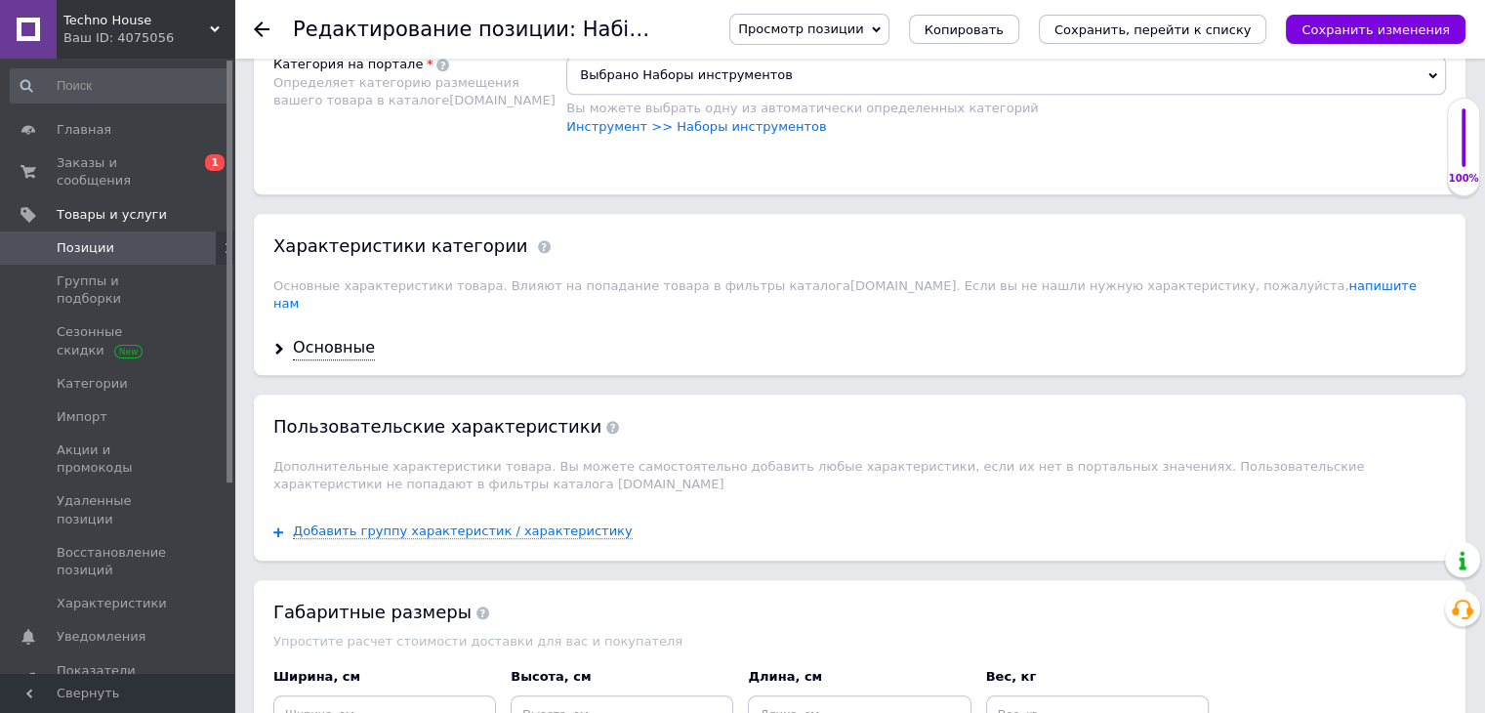
click at [291, 322] on div "Основные" at bounding box center [860, 348] width 1212 height 52
click at [312, 337] on div "Основные" at bounding box center [334, 348] width 82 height 22
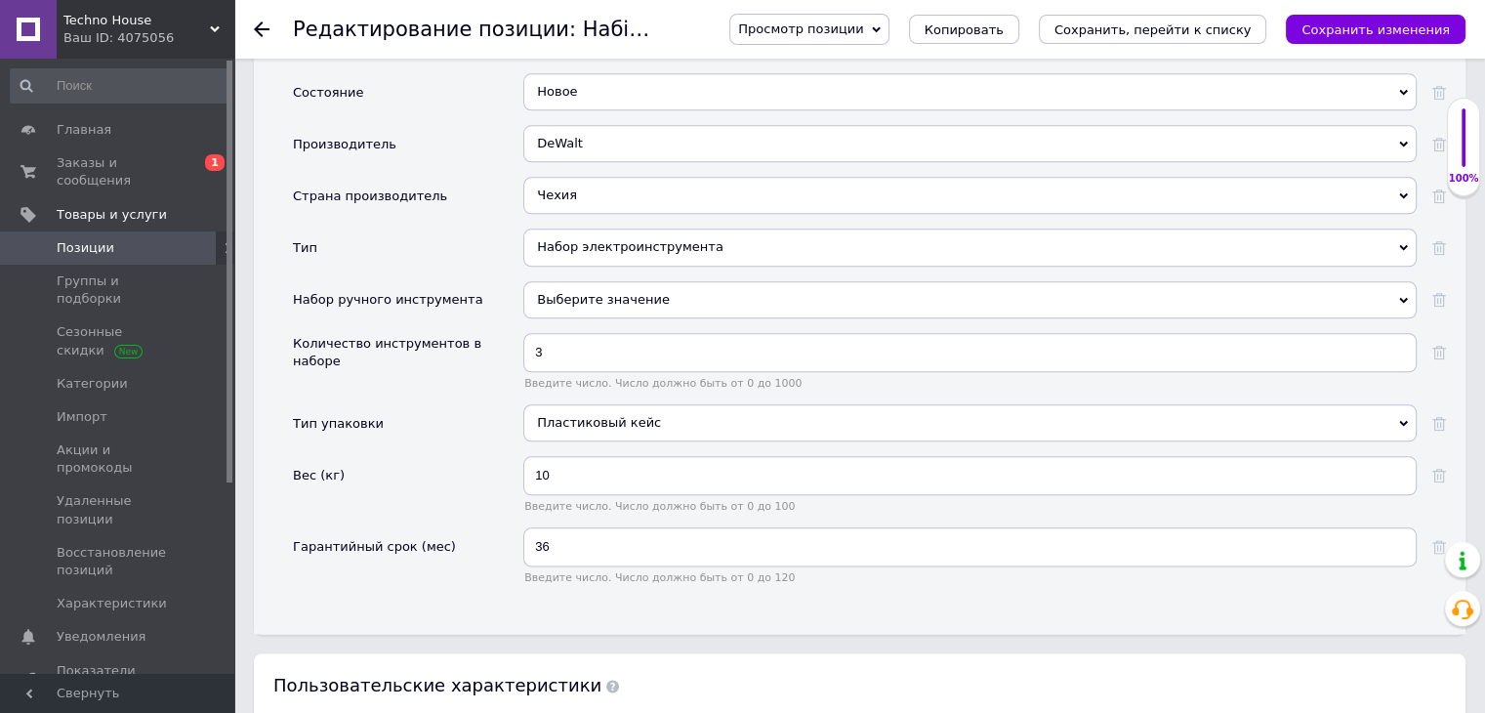
scroll to position [2256, 0]
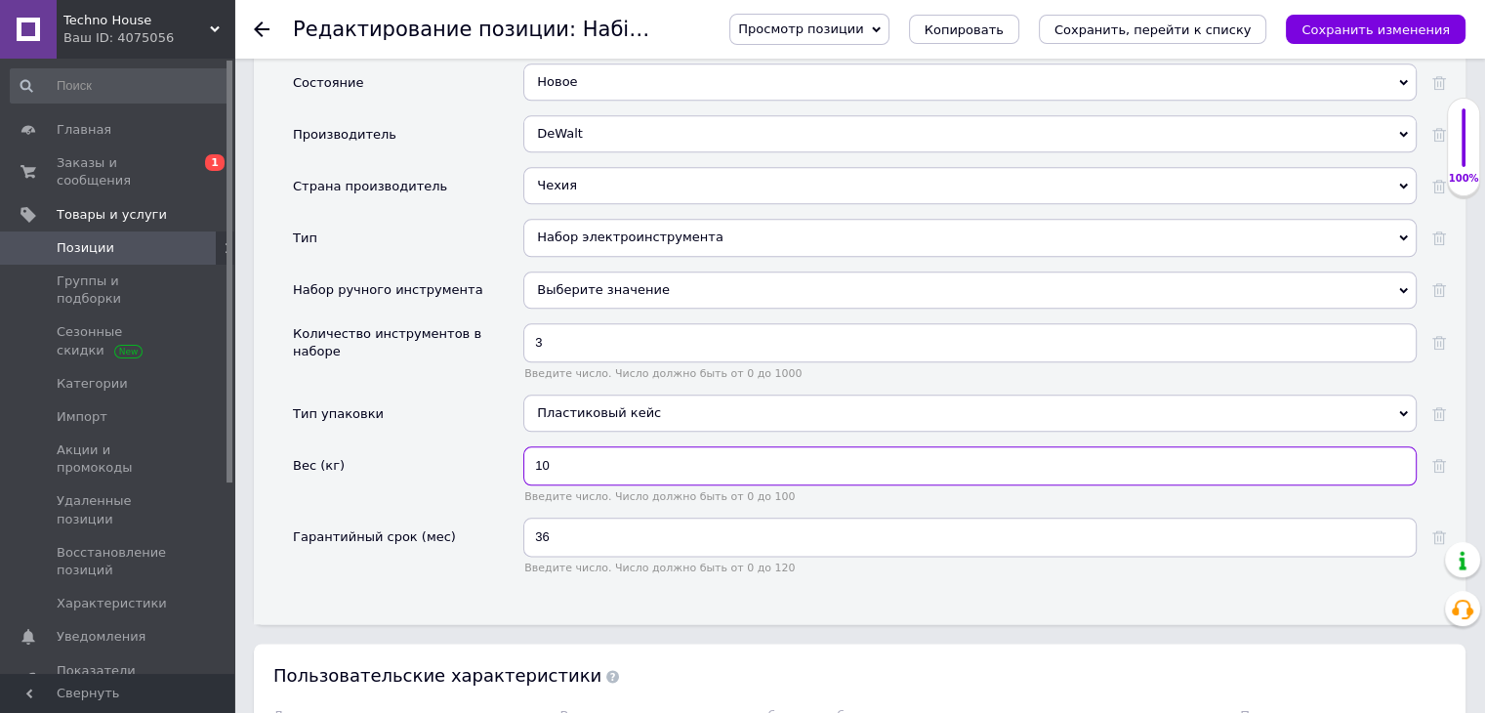
drag, startPoint x: 560, startPoint y: 436, endPoint x: 475, endPoint y: 424, distance: 86.9
click at [475, 446] on div "Вес (кг) 10 Введите число. Число должно быть от 0 до 100" at bounding box center [869, 481] width 1153 height 71
type input "9.87"
click at [475, 446] on div "Вес (кг)" at bounding box center [408, 481] width 230 height 71
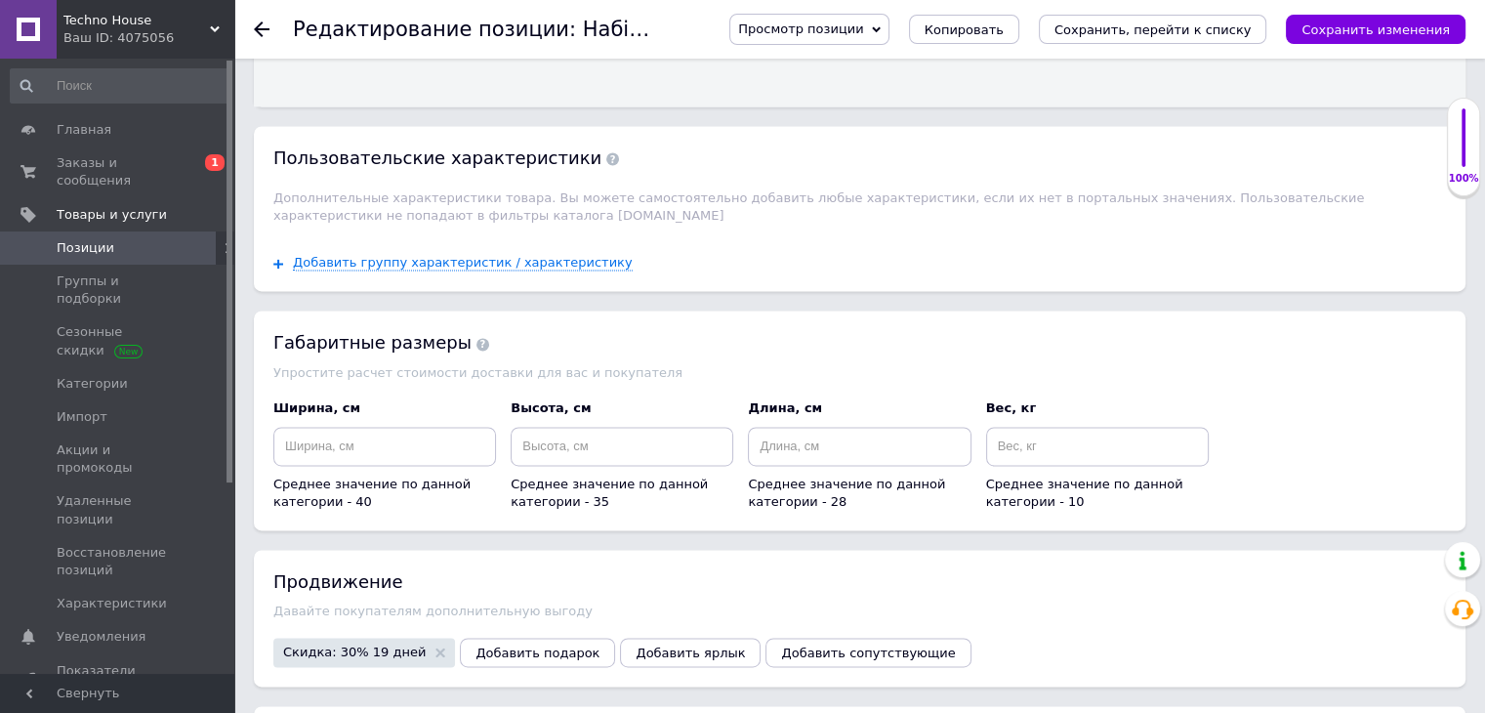
scroll to position [2905, 0]
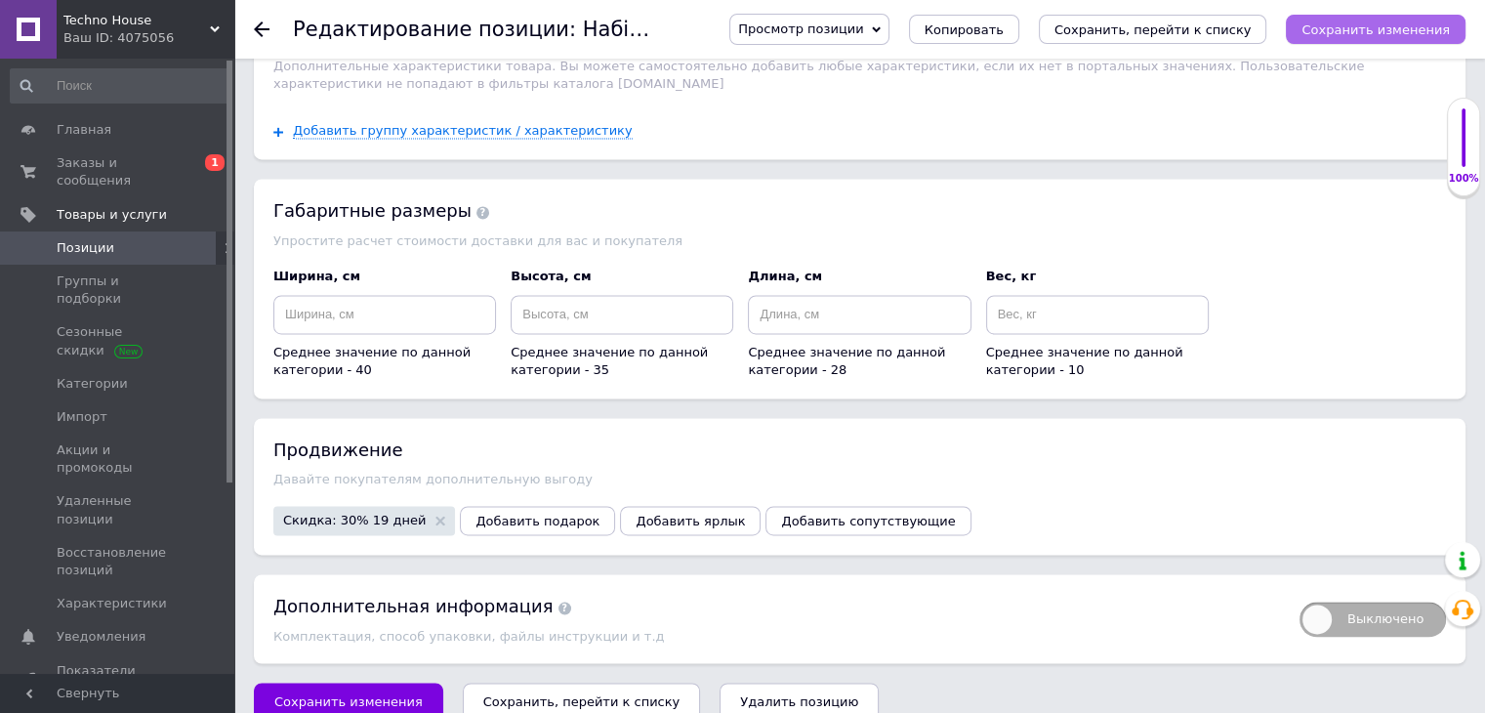
click at [1385, 18] on button "Сохранить изменения" at bounding box center [1376, 29] width 180 height 29
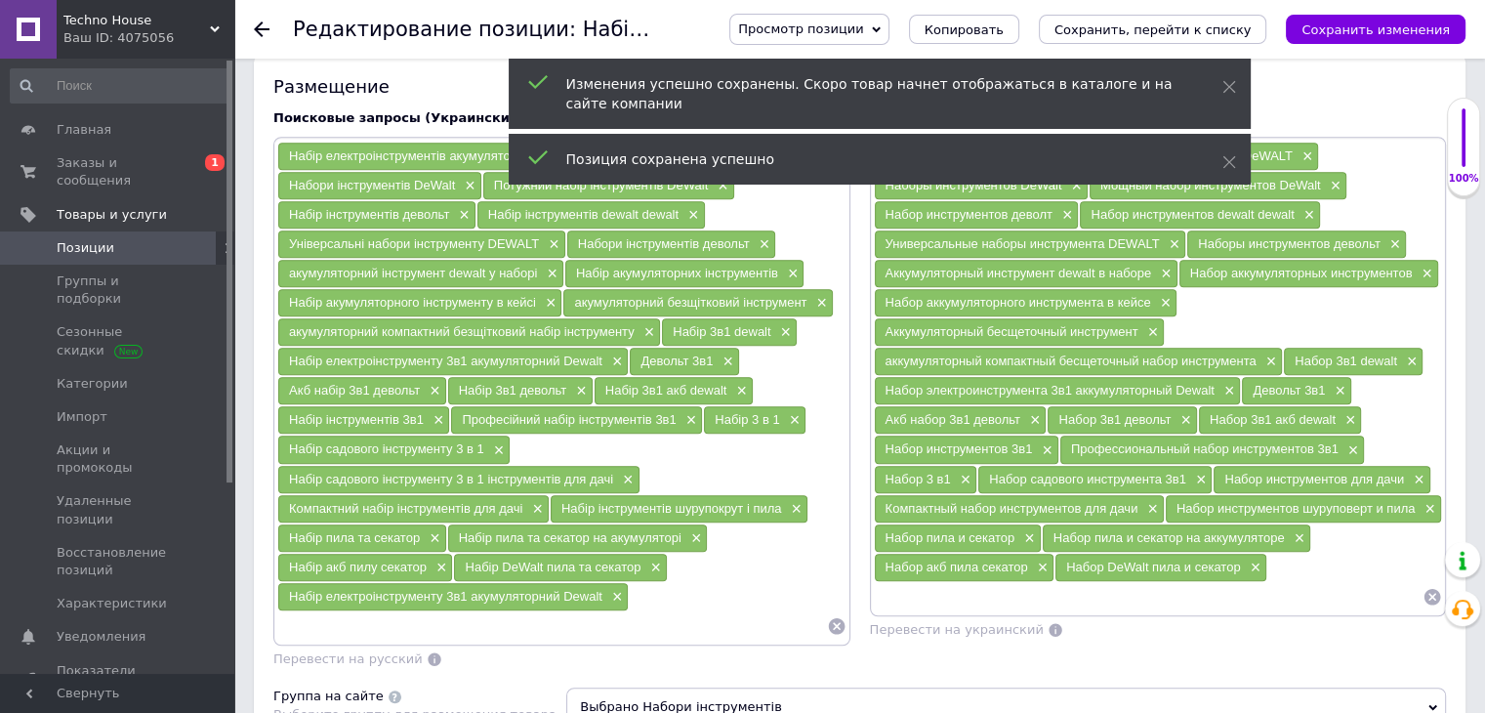
scroll to position [1222, 0]
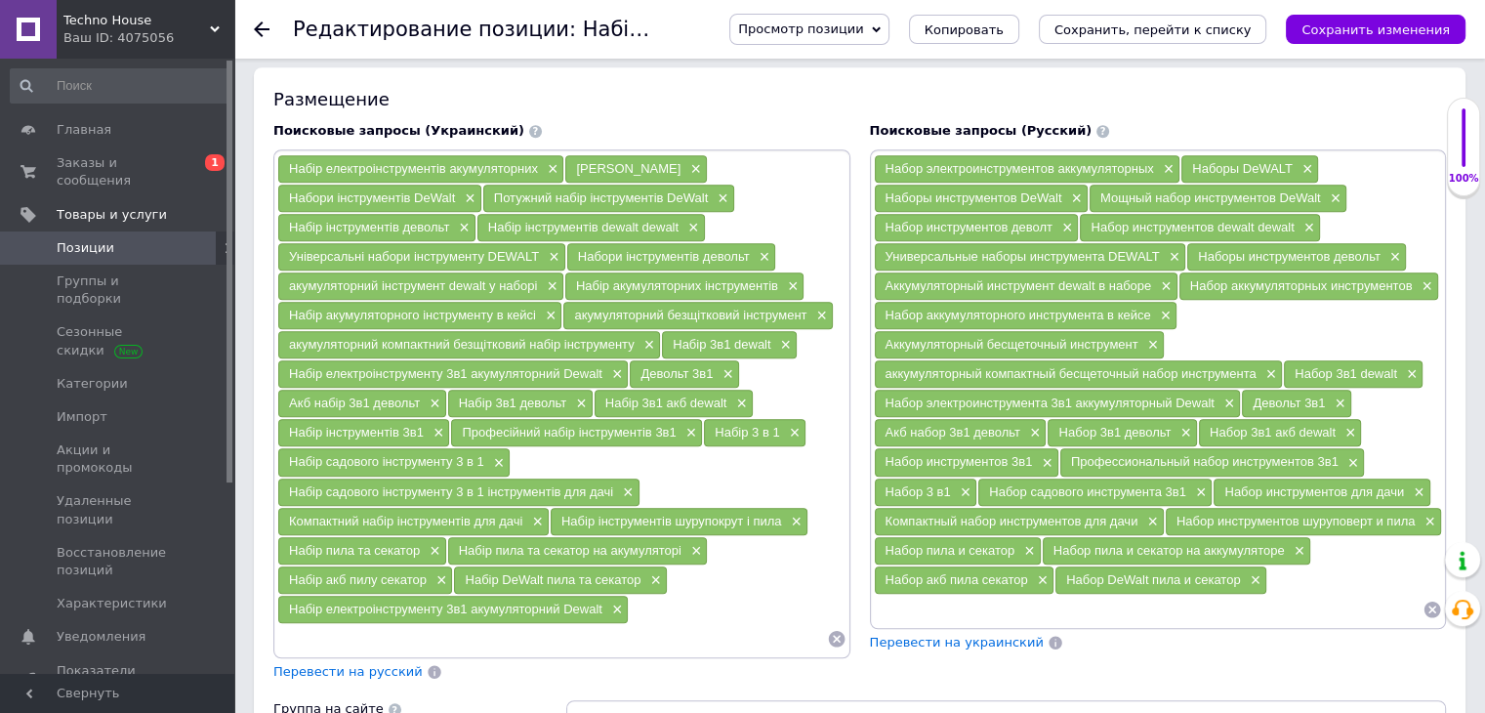
click at [910, 595] on input at bounding box center [1149, 609] width 550 height 29
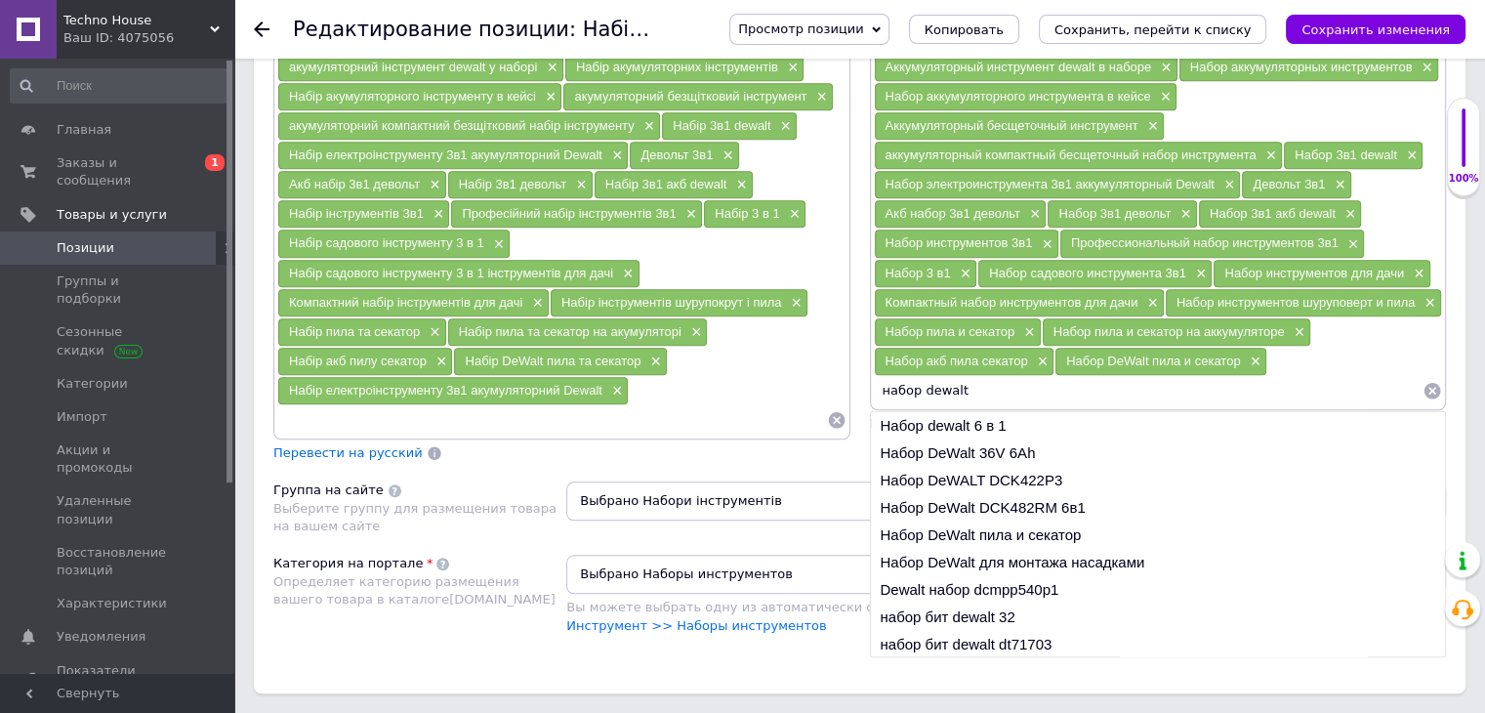
scroll to position [1444, 0]
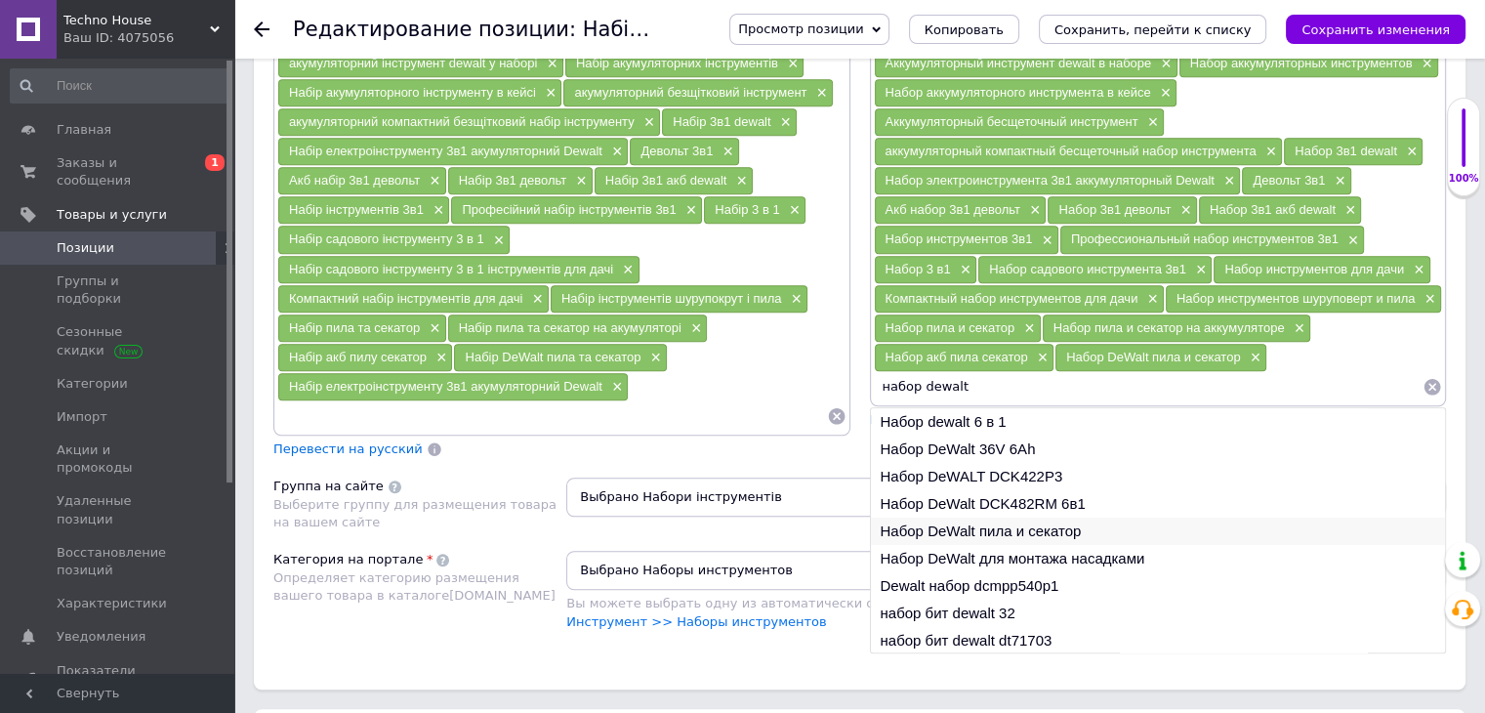
type input "набор dewalt"
click at [960, 518] on li "Набор DeWalt пила и секатор" at bounding box center [1158, 531] width 575 height 27
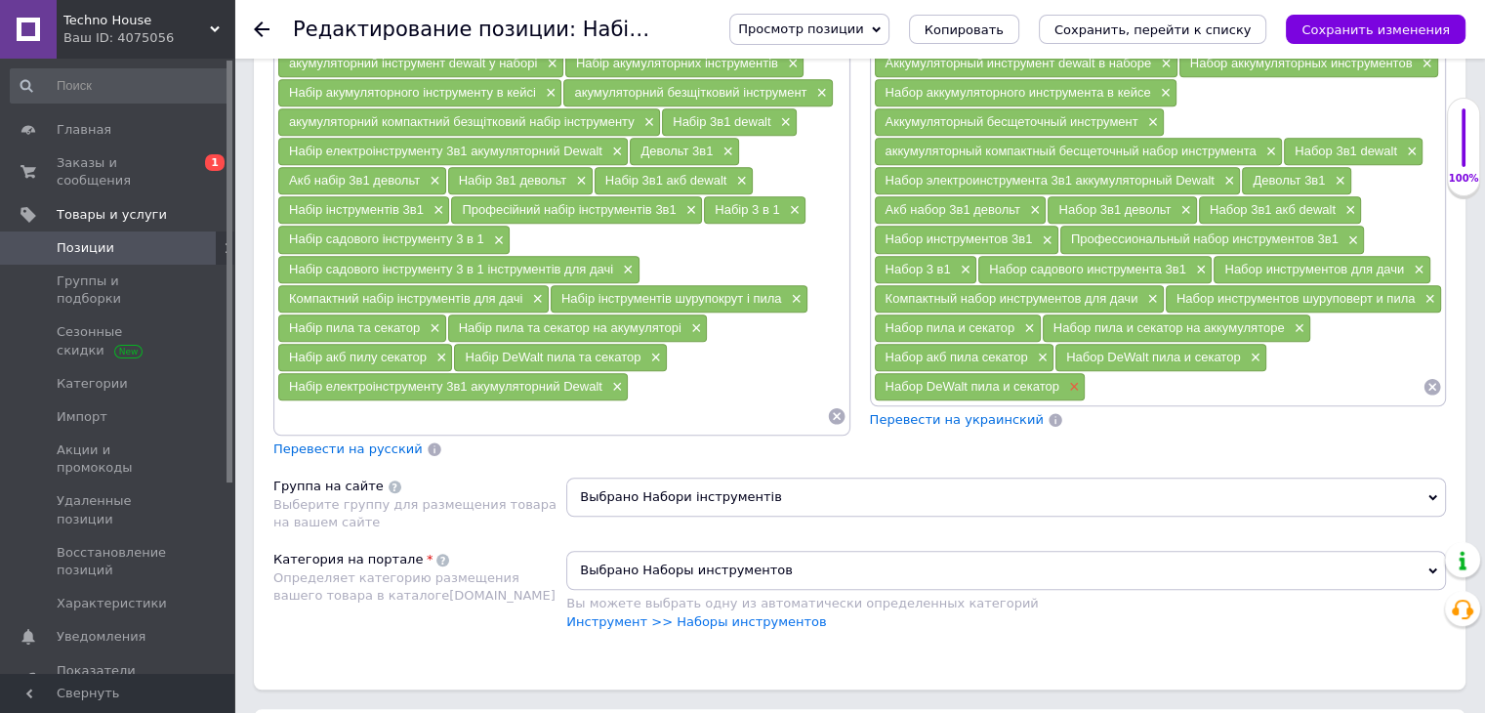
click at [1070, 379] on span "×" at bounding box center [1072, 387] width 16 height 17
click at [990, 382] on input at bounding box center [1149, 386] width 550 height 29
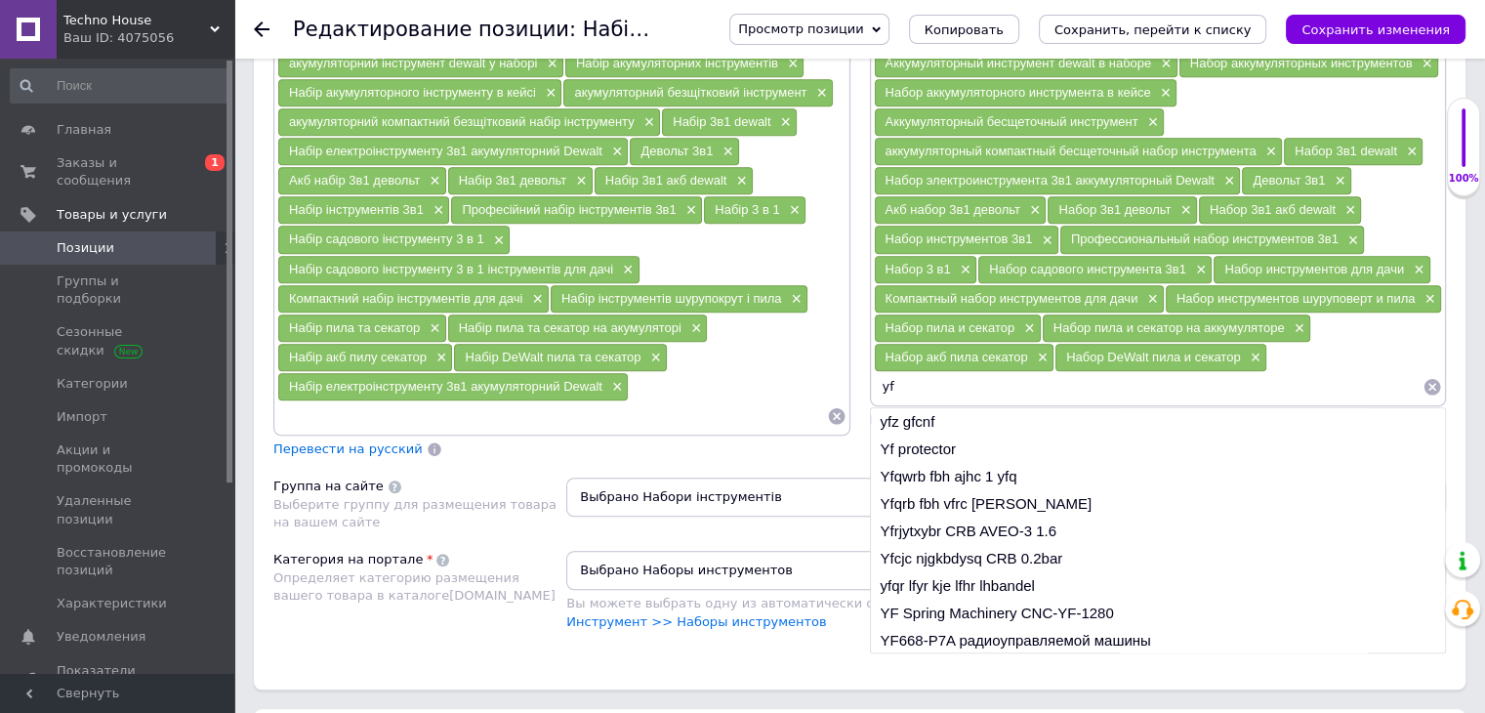
type input "y"
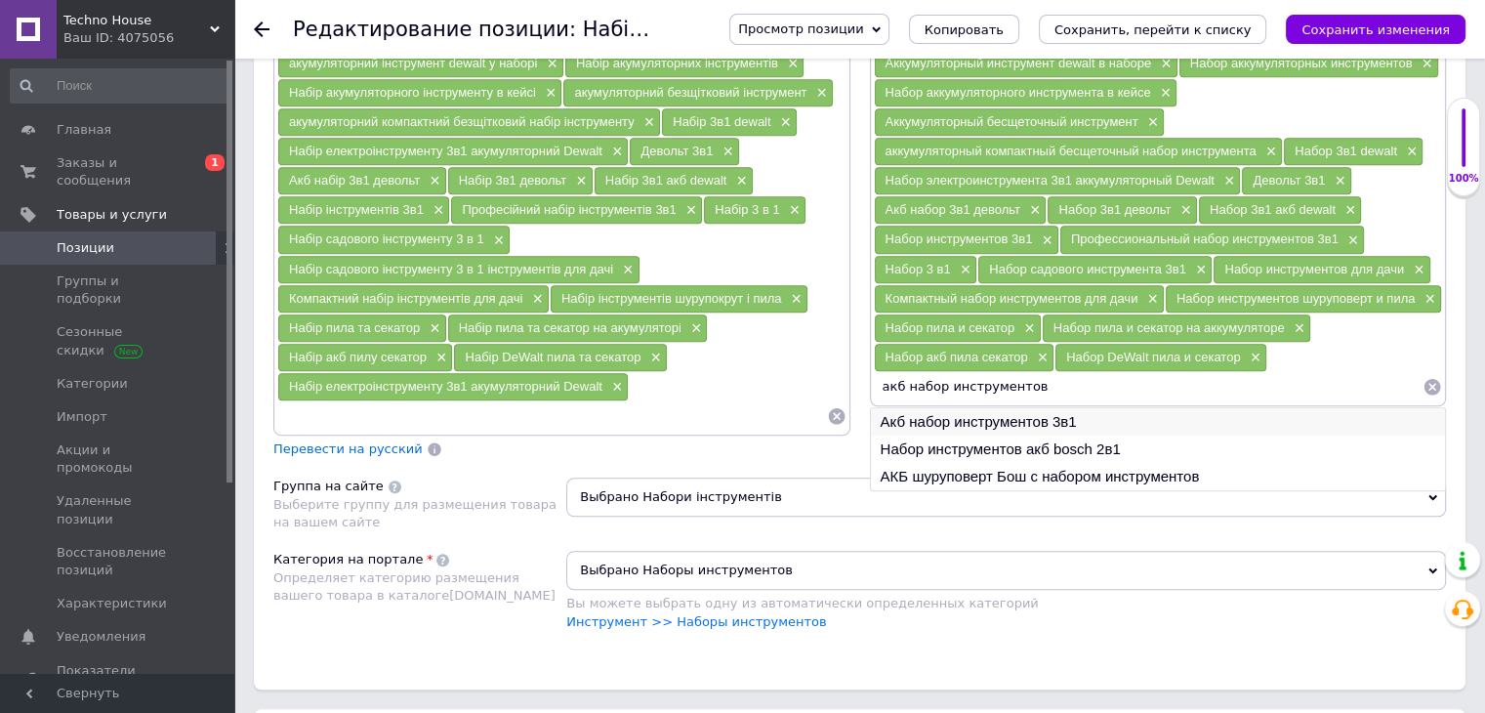
type input "акб набор инструментов"
click at [1005, 408] on li "Акб набор инструментов 3в1" at bounding box center [1158, 421] width 575 height 27
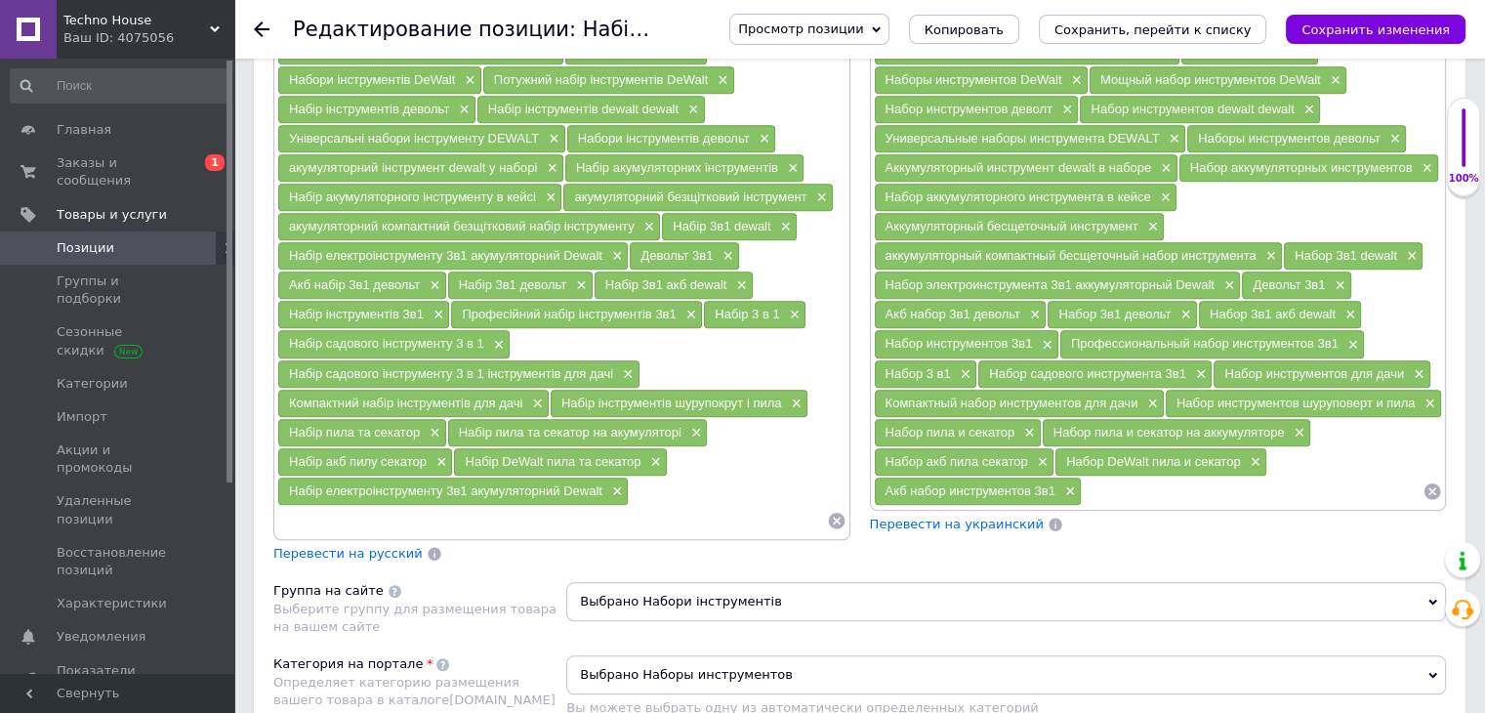
scroll to position [1338, 0]
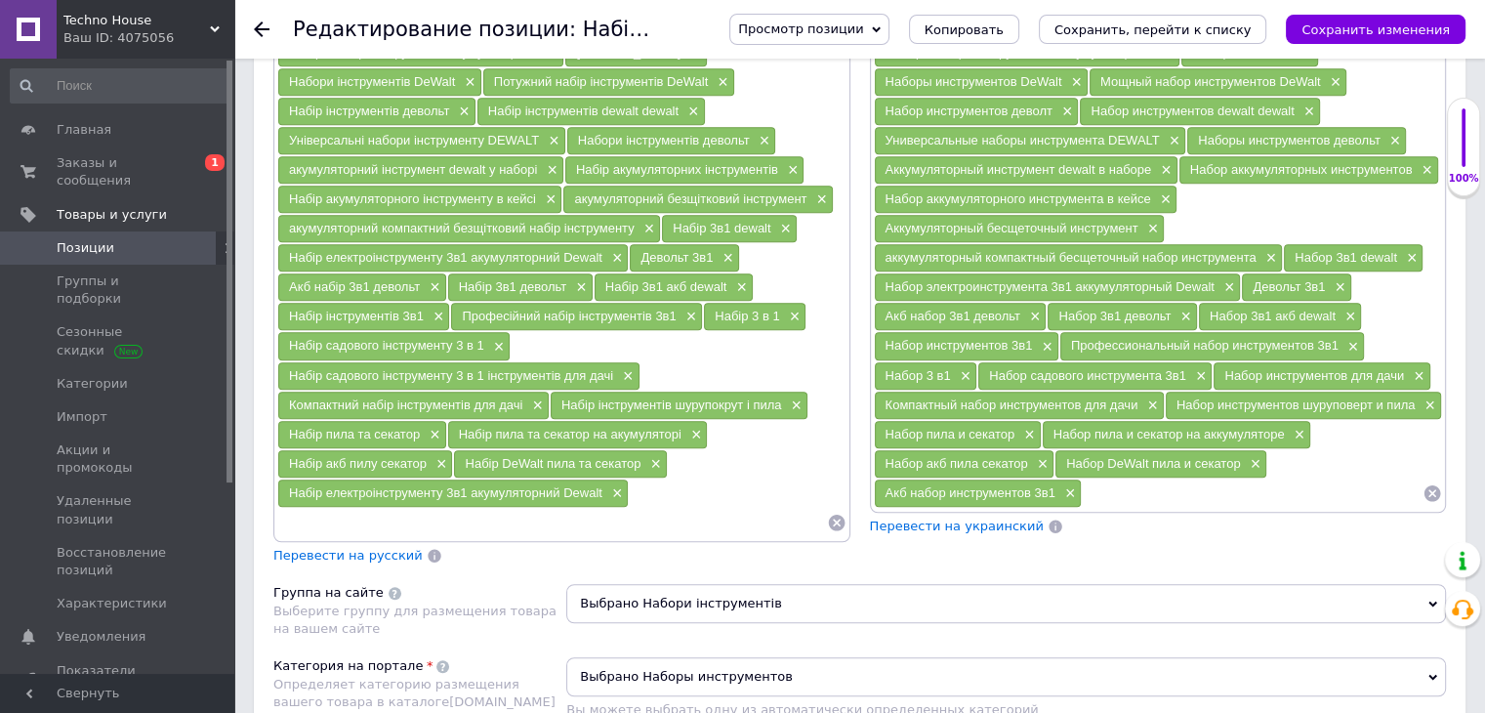
click at [1002, 518] on span "Перевести на украинский" at bounding box center [957, 525] width 174 height 15
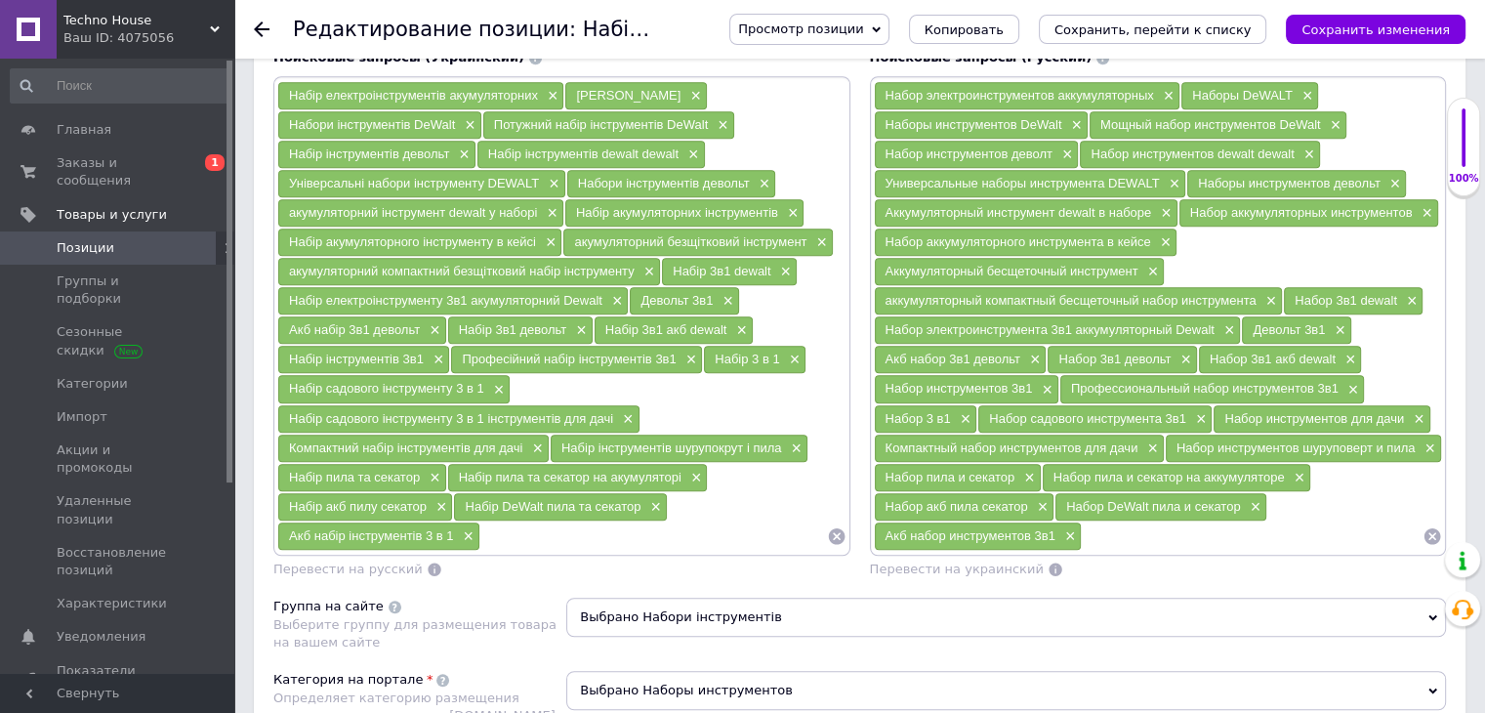
scroll to position [1298, 0]
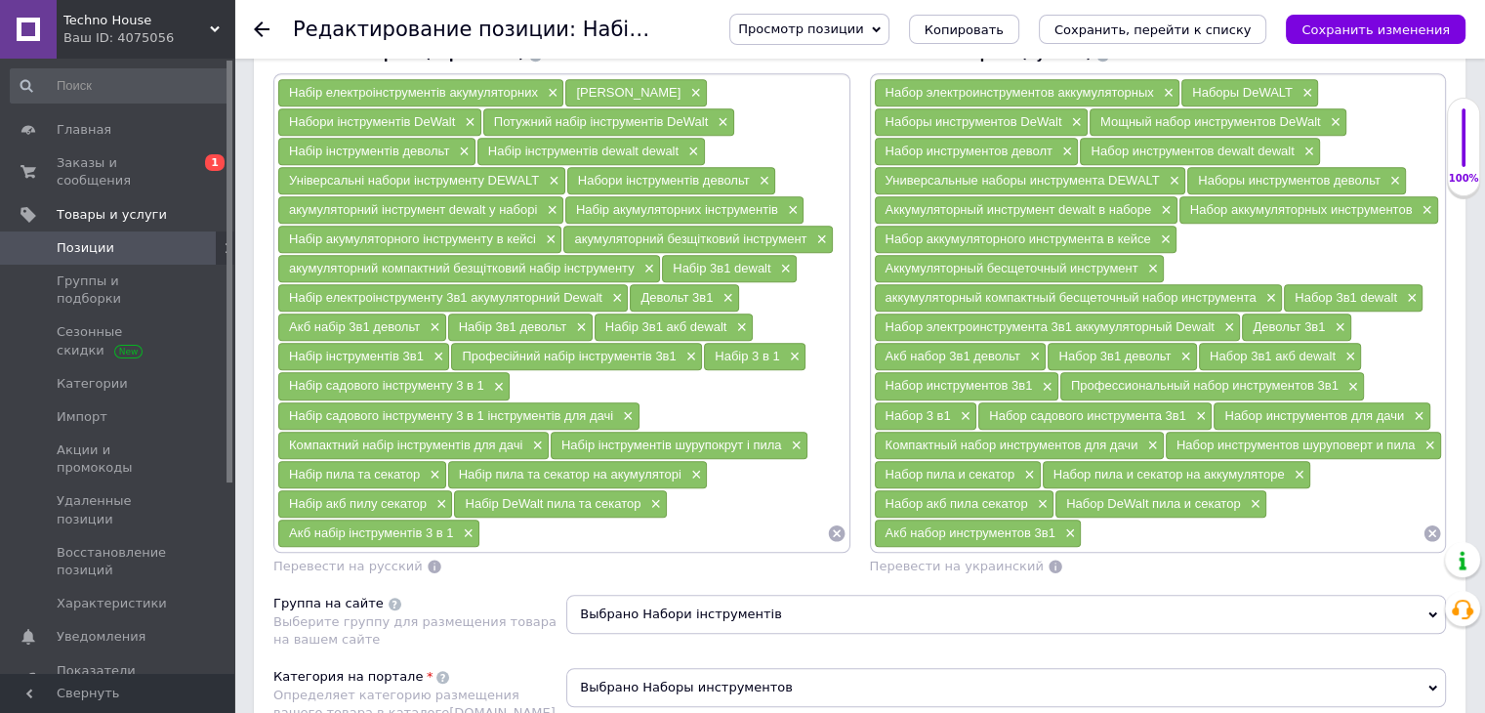
click at [1105, 518] on input at bounding box center [1252, 532] width 341 height 29
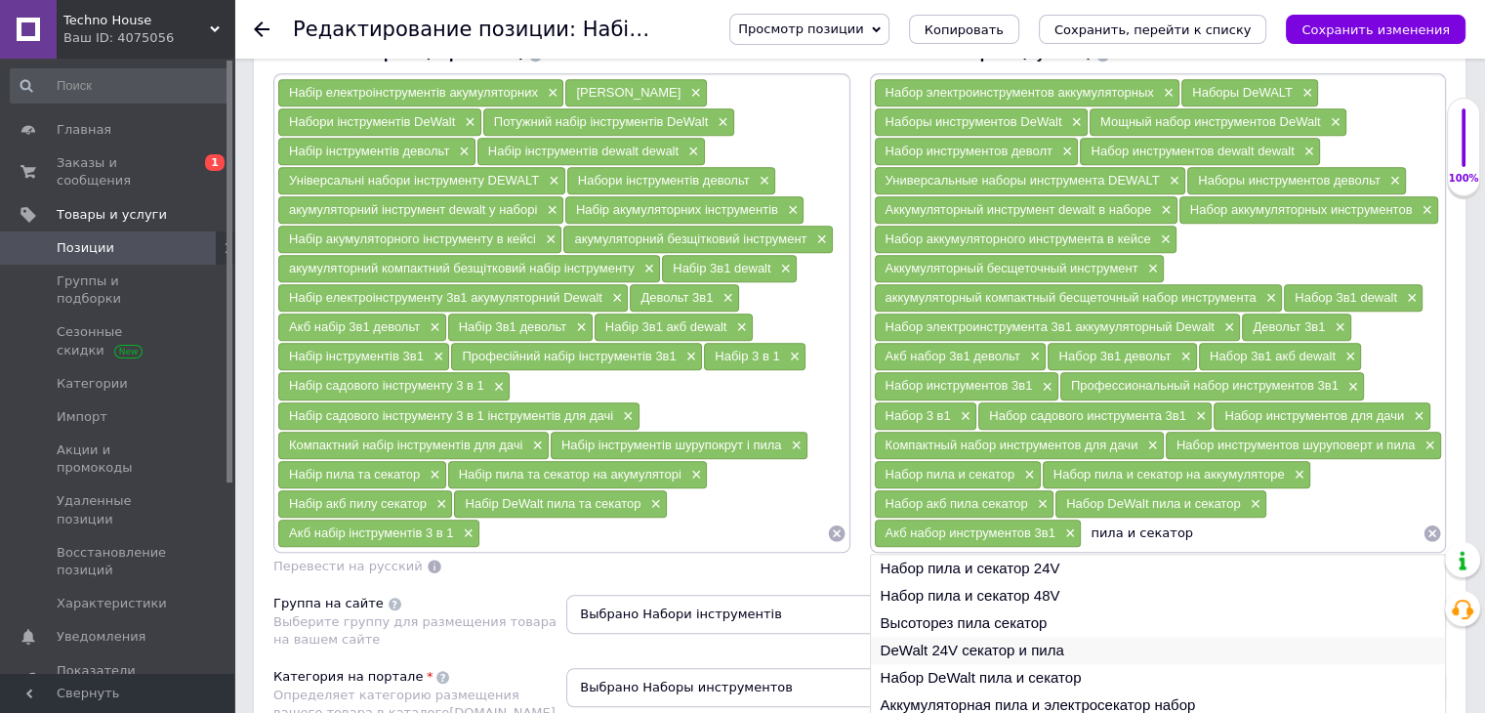
type input "пила и секатор"
click at [1015, 637] on li "DeWalt 24V секатор и пила" at bounding box center [1158, 650] width 575 height 27
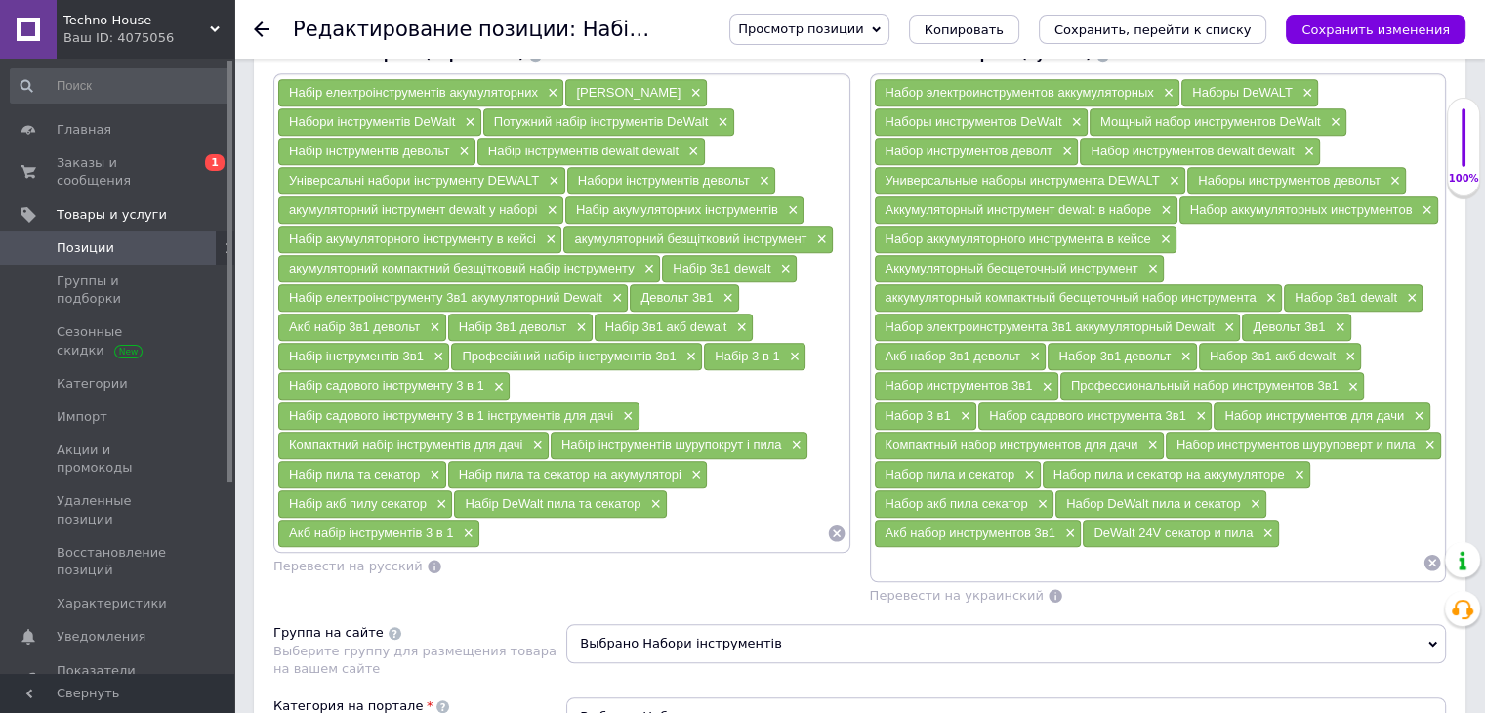
click at [969, 556] on input at bounding box center [1149, 562] width 550 height 29
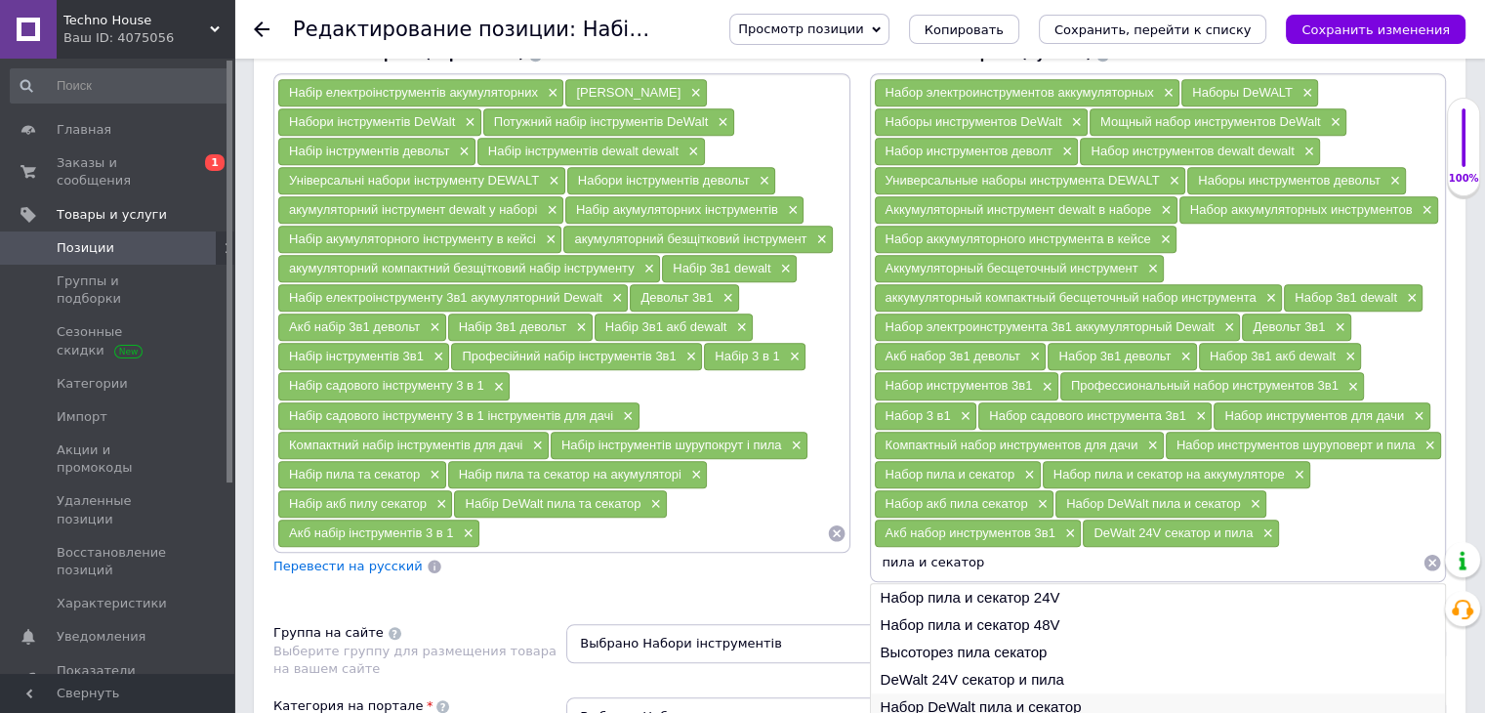
type input "пила и секатор"
click at [984, 693] on li "Набор DeWalt пила и секатор" at bounding box center [1158, 706] width 575 height 27
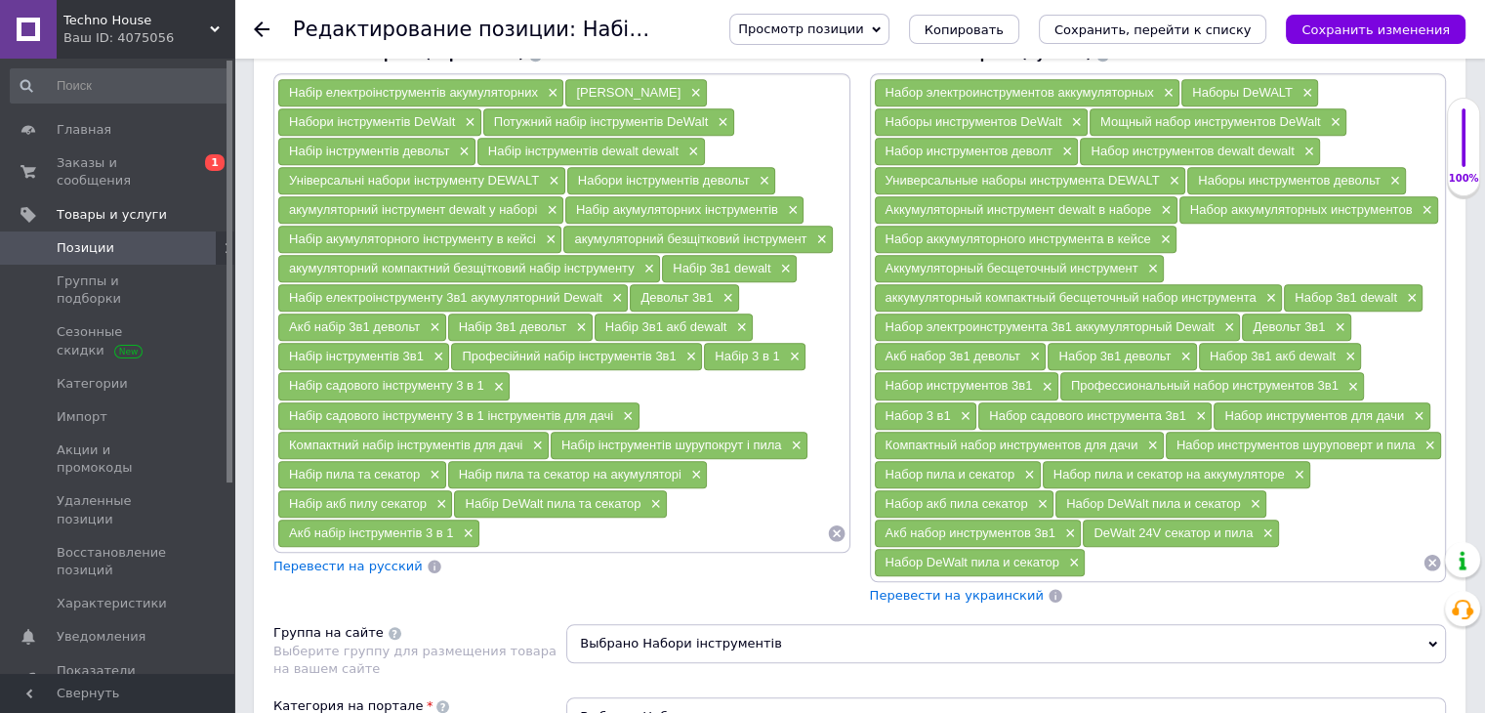
click at [984, 588] on span "Перевести на украинский" at bounding box center [957, 595] width 174 height 15
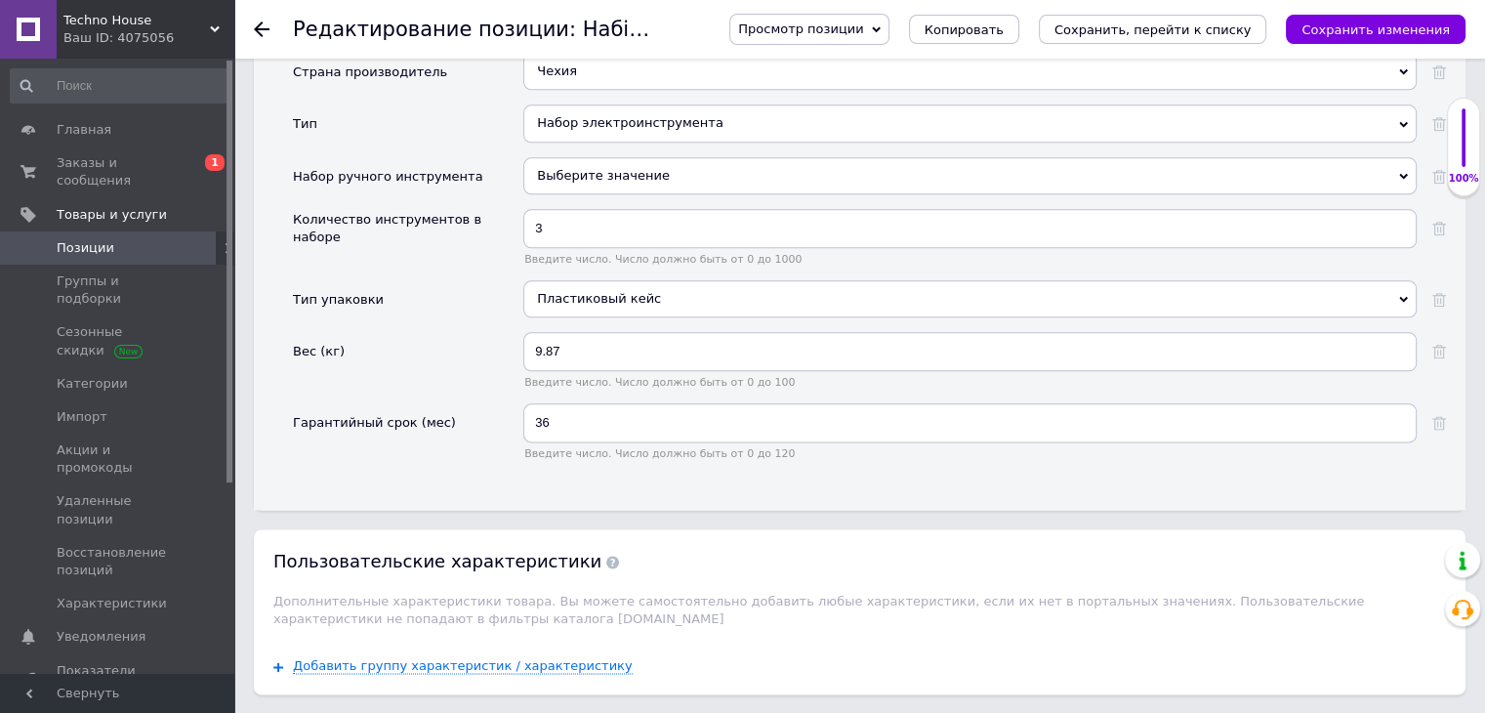
scroll to position [2382, 0]
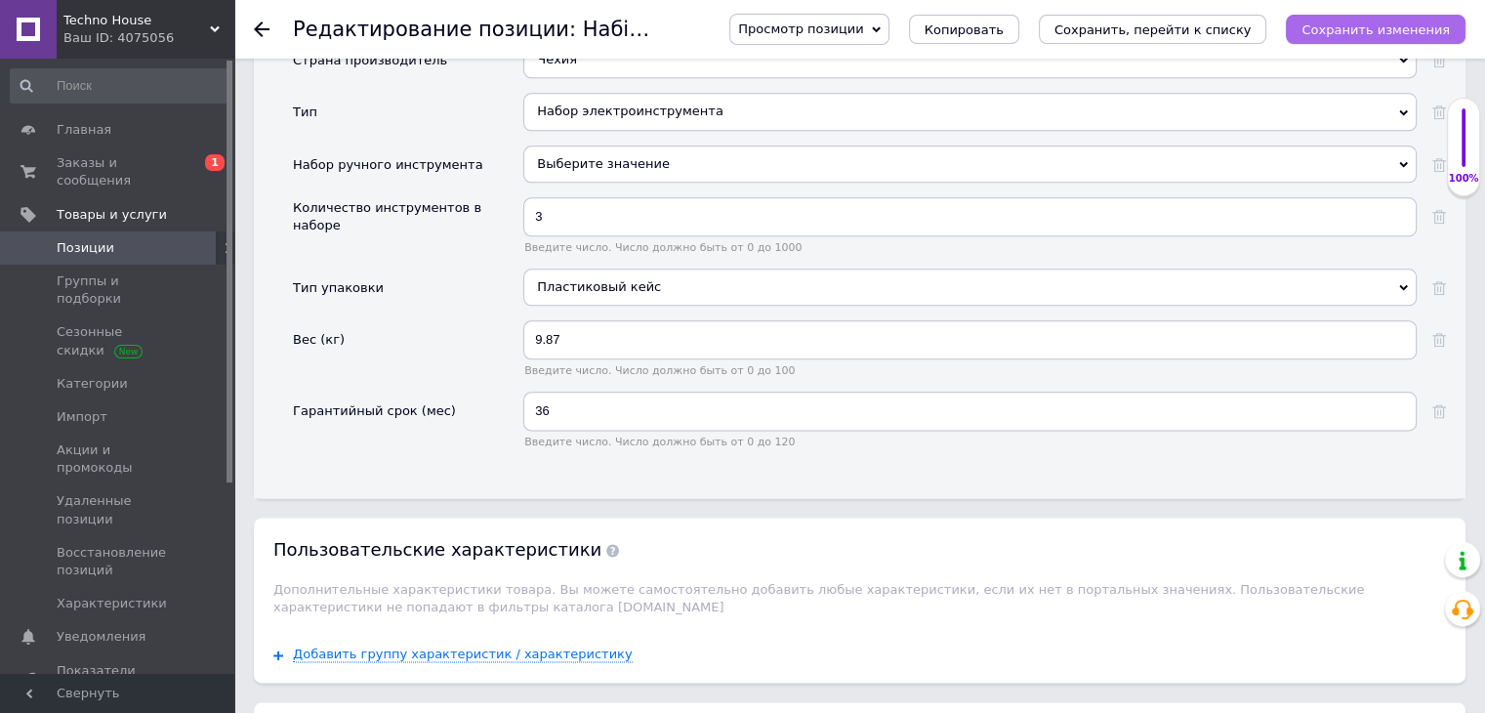
click at [1406, 32] on icon "Сохранить изменения" at bounding box center [1376, 29] width 148 height 15
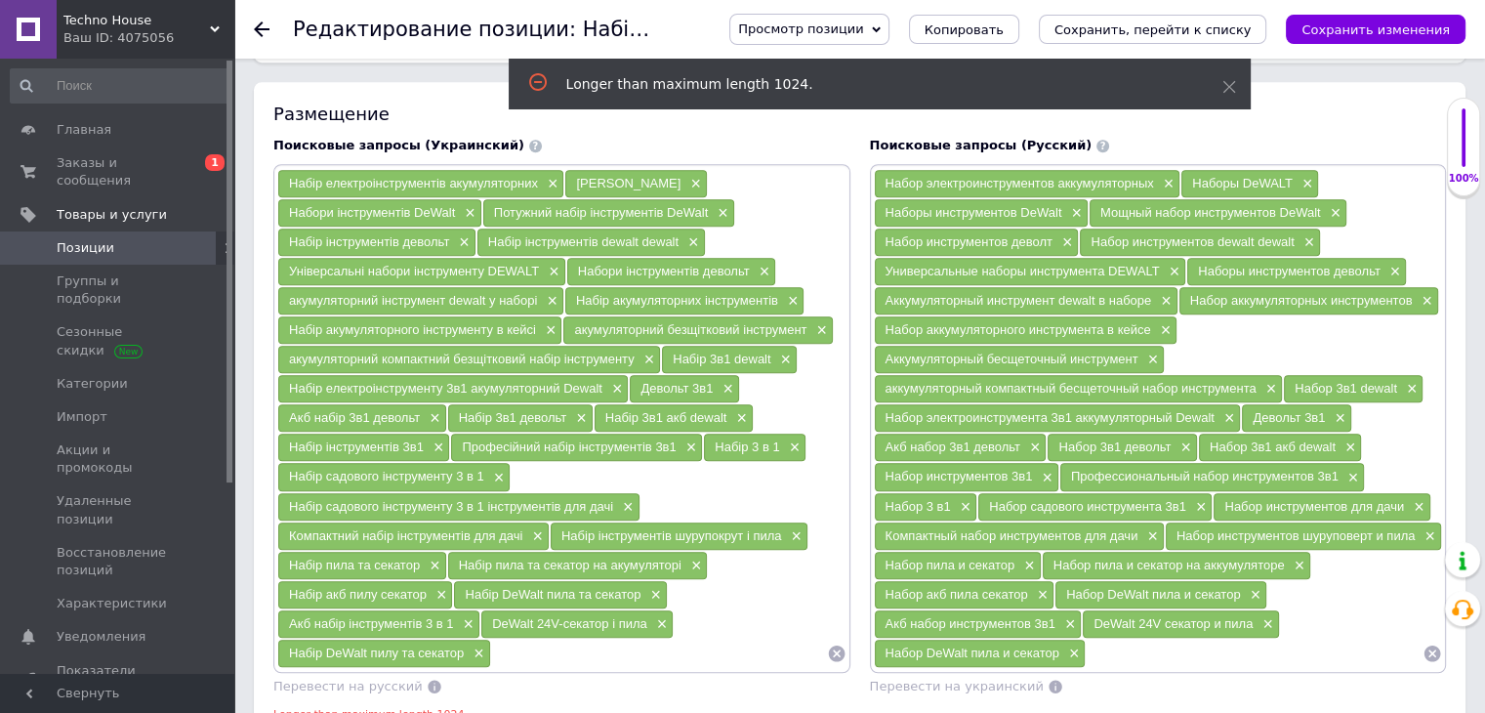
scroll to position [1191, 0]
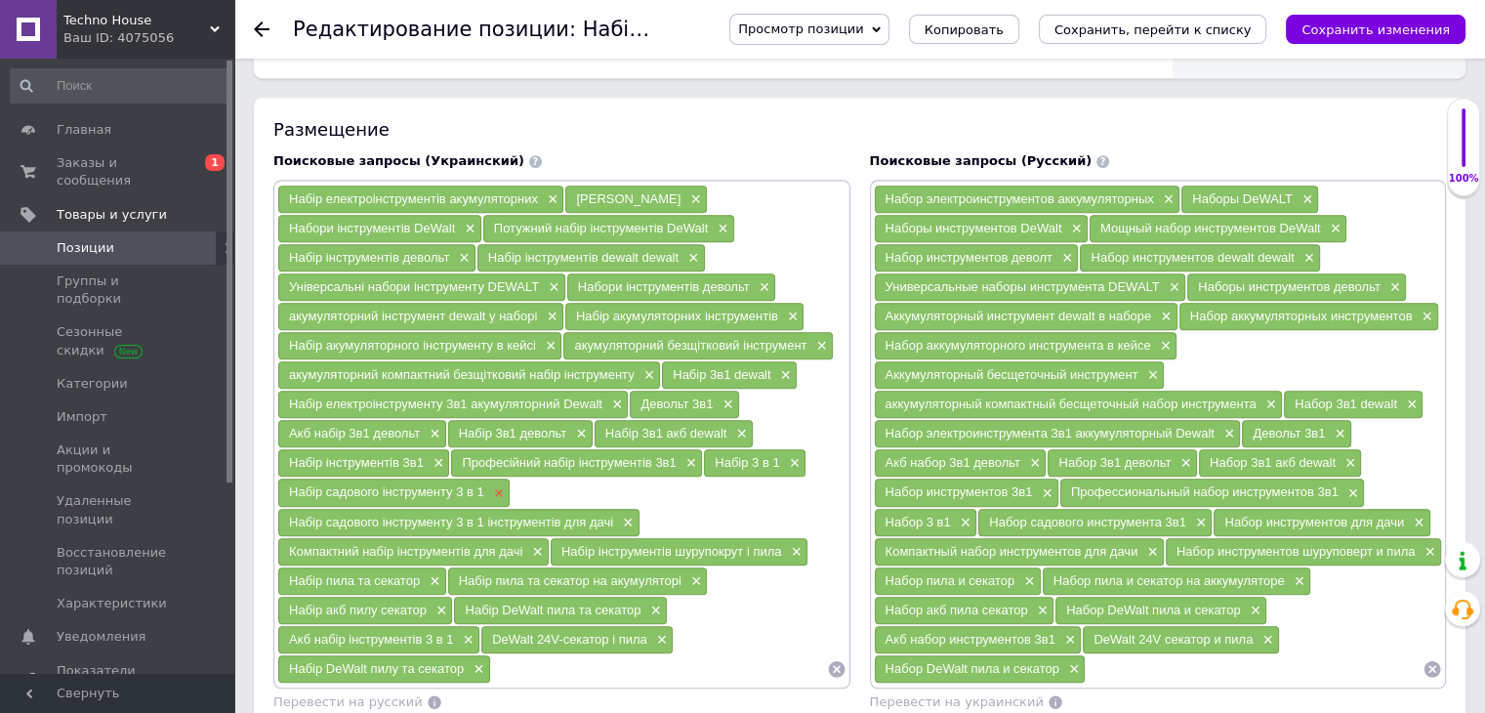
click at [491, 485] on span "×" at bounding box center [497, 493] width 16 height 17
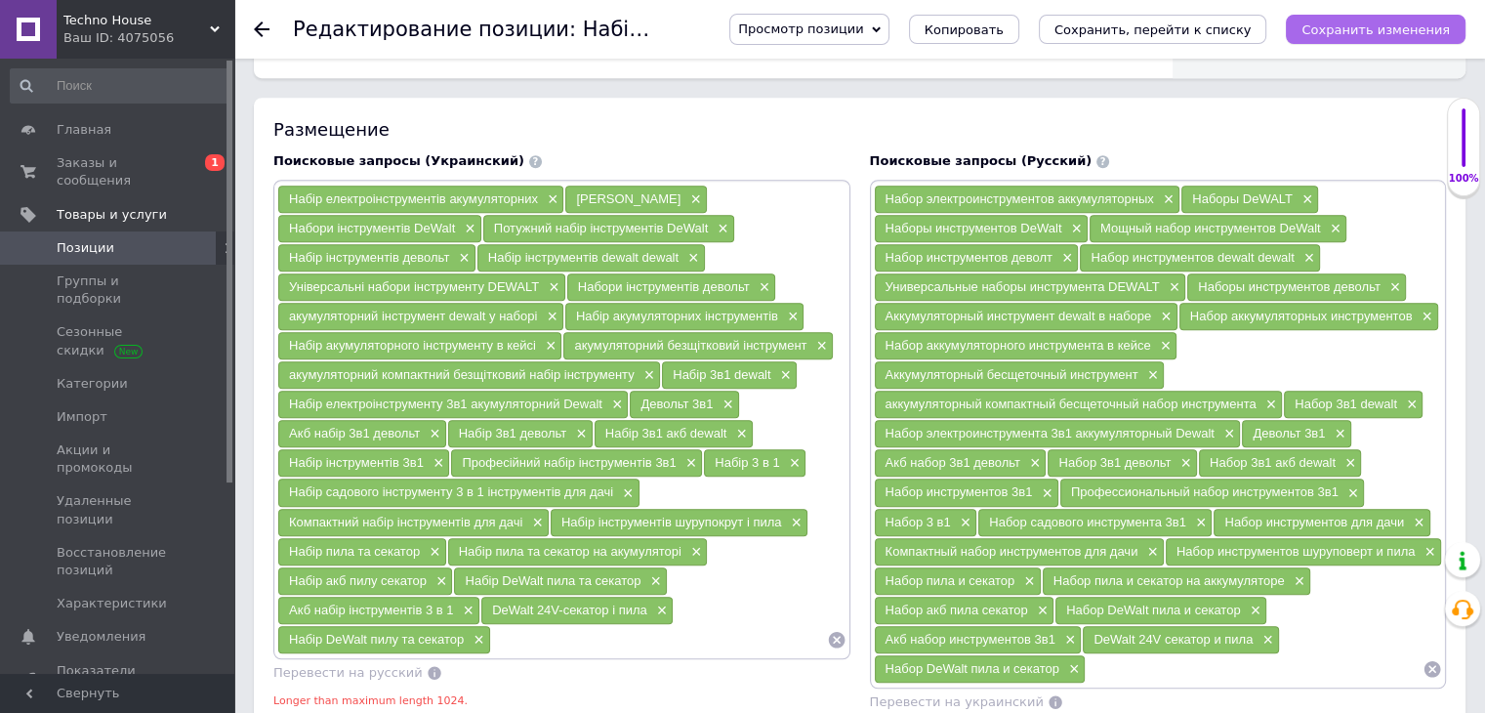
click at [1375, 22] on icon "Сохранить изменения" at bounding box center [1376, 29] width 148 height 15
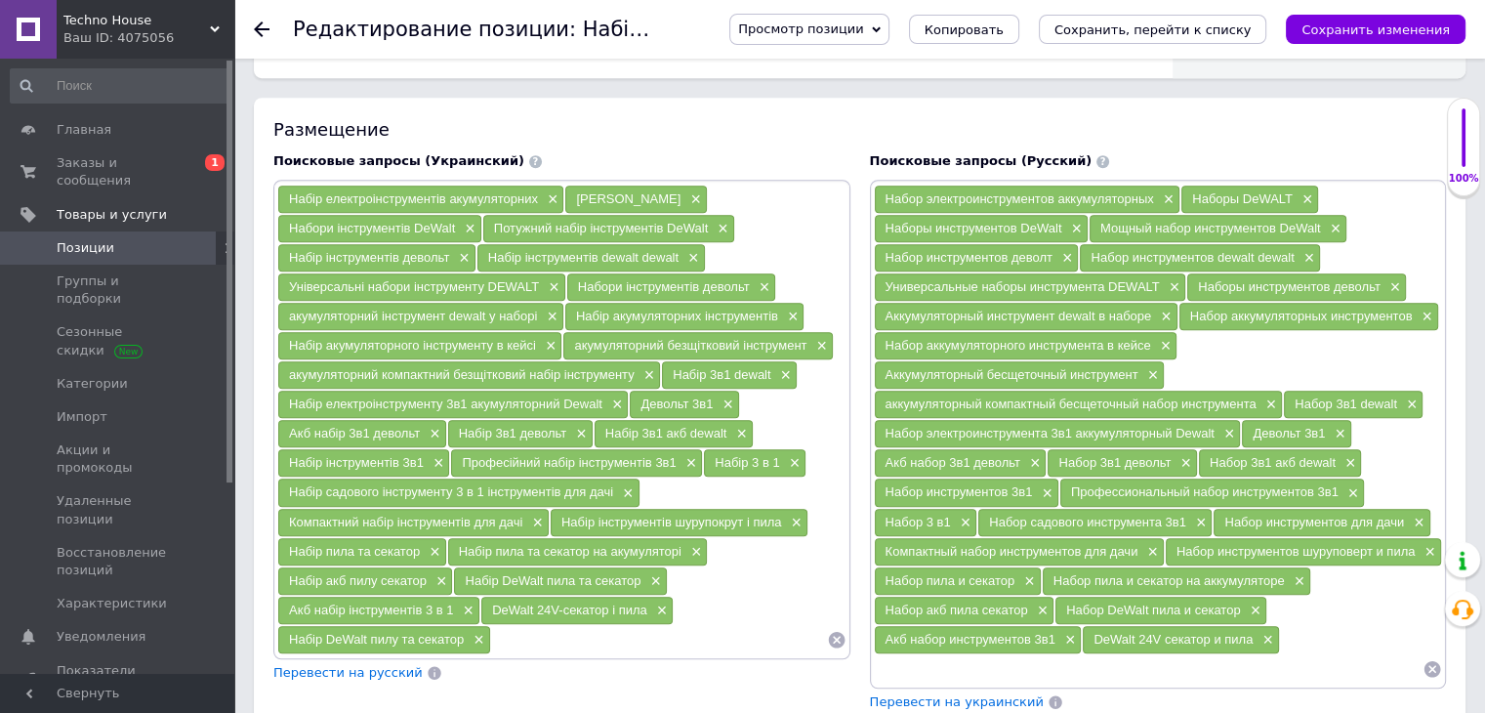
click at [264, 32] on icon at bounding box center [262, 29] width 16 height 16
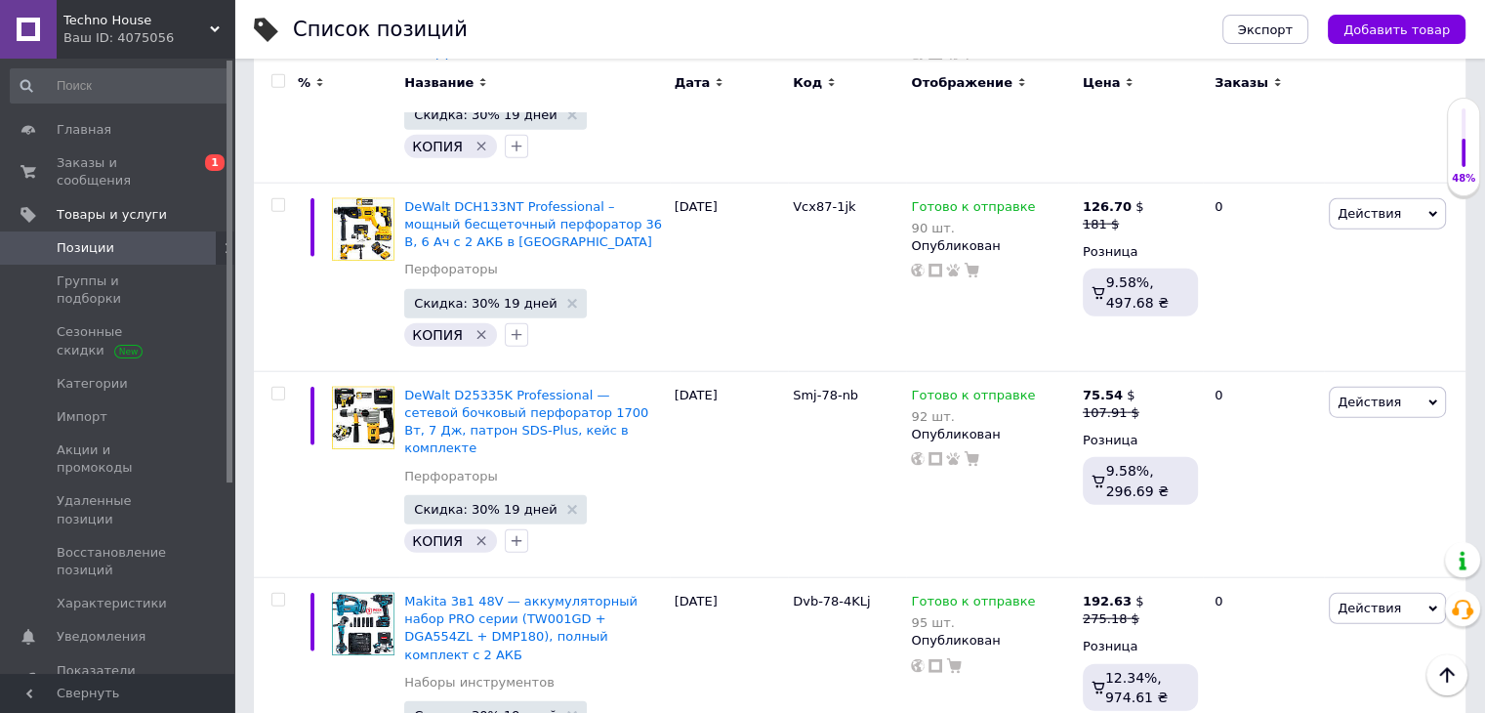
scroll to position [12205, 0]
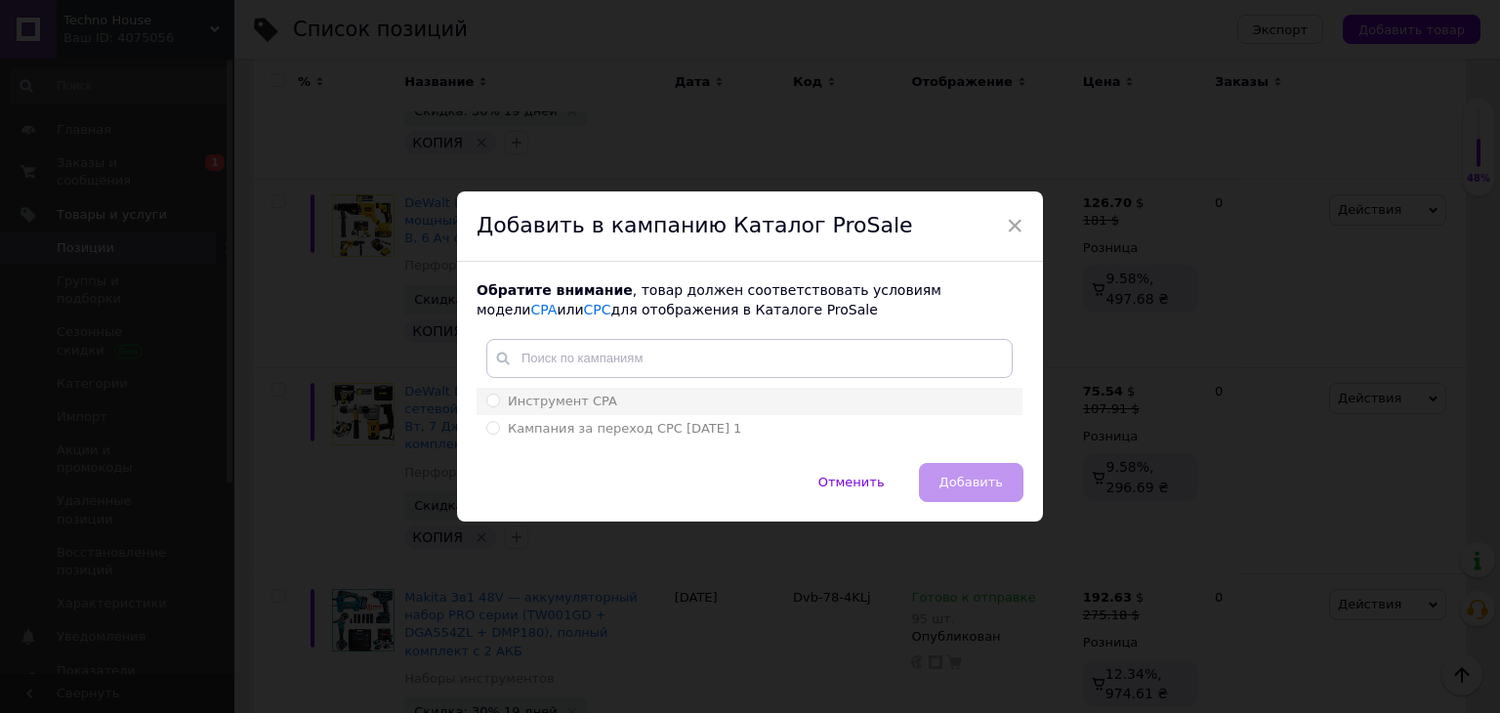
click at [490, 399] on input "Инструмент CPA" at bounding box center [492, 400] width 13 height 13
radio input "true"
click at [1000, 480] on span "Добавить" at bounding box center [970, 482] width 63 height 15
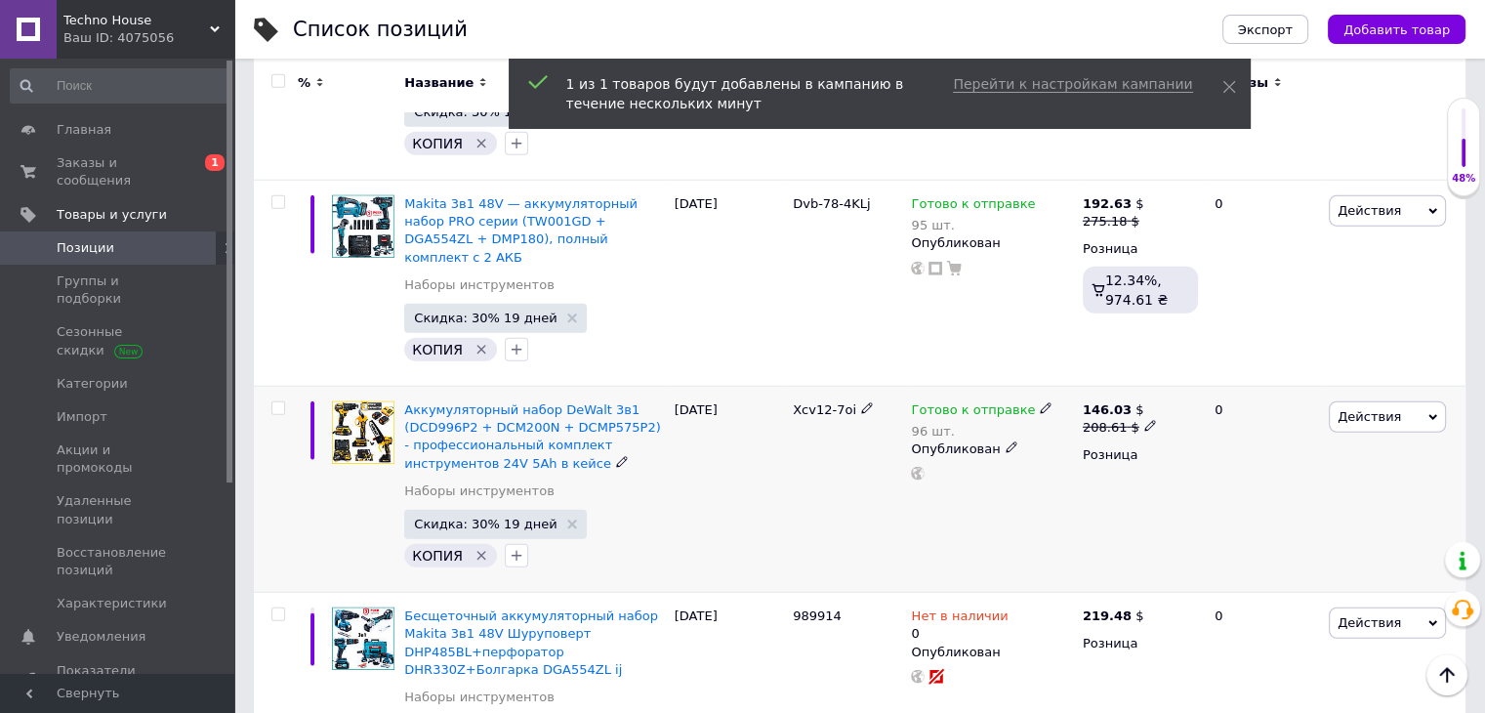
scroll to position [12600, 0]
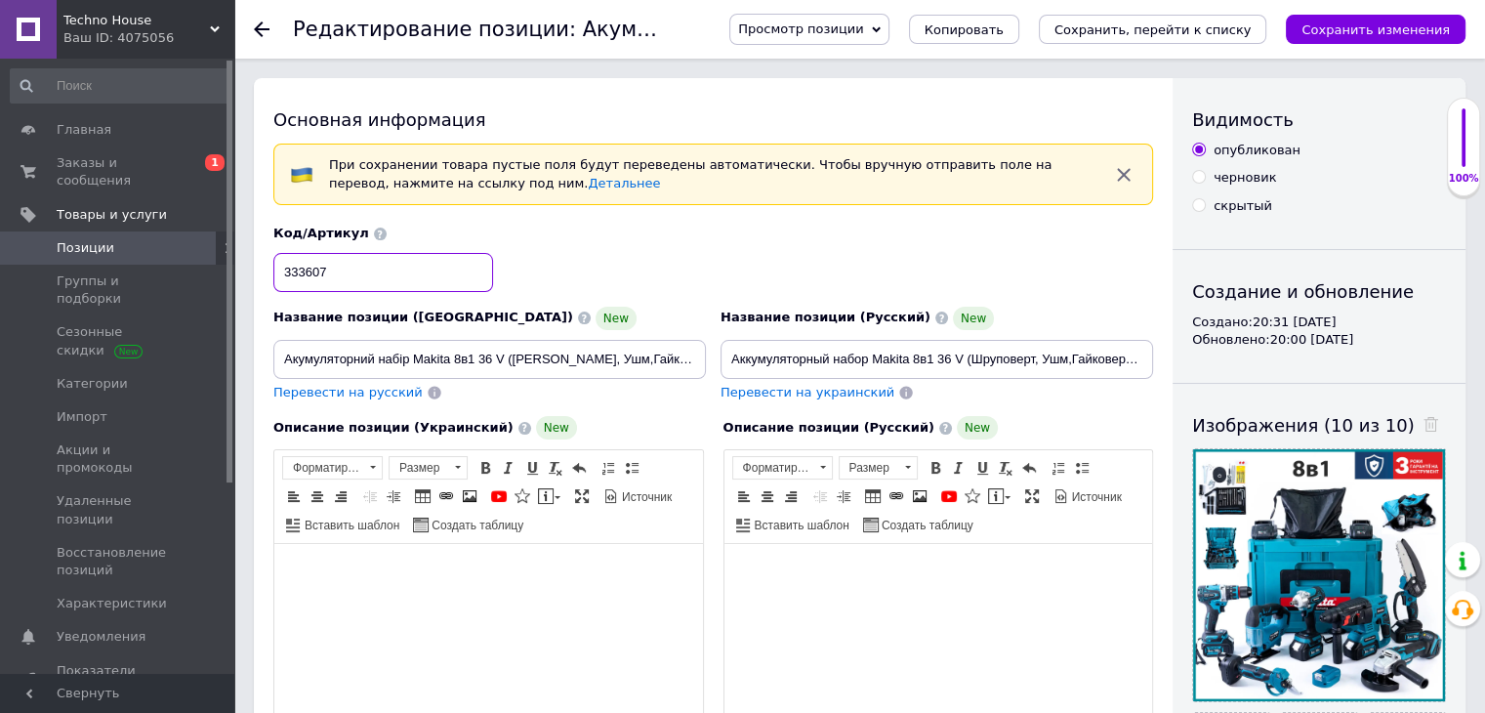
drag, startPoint x: 425, startPoint y: 282, endPoint x: 246, endPoint y: 278, distance: 178.7
type input "nmJH-47b"
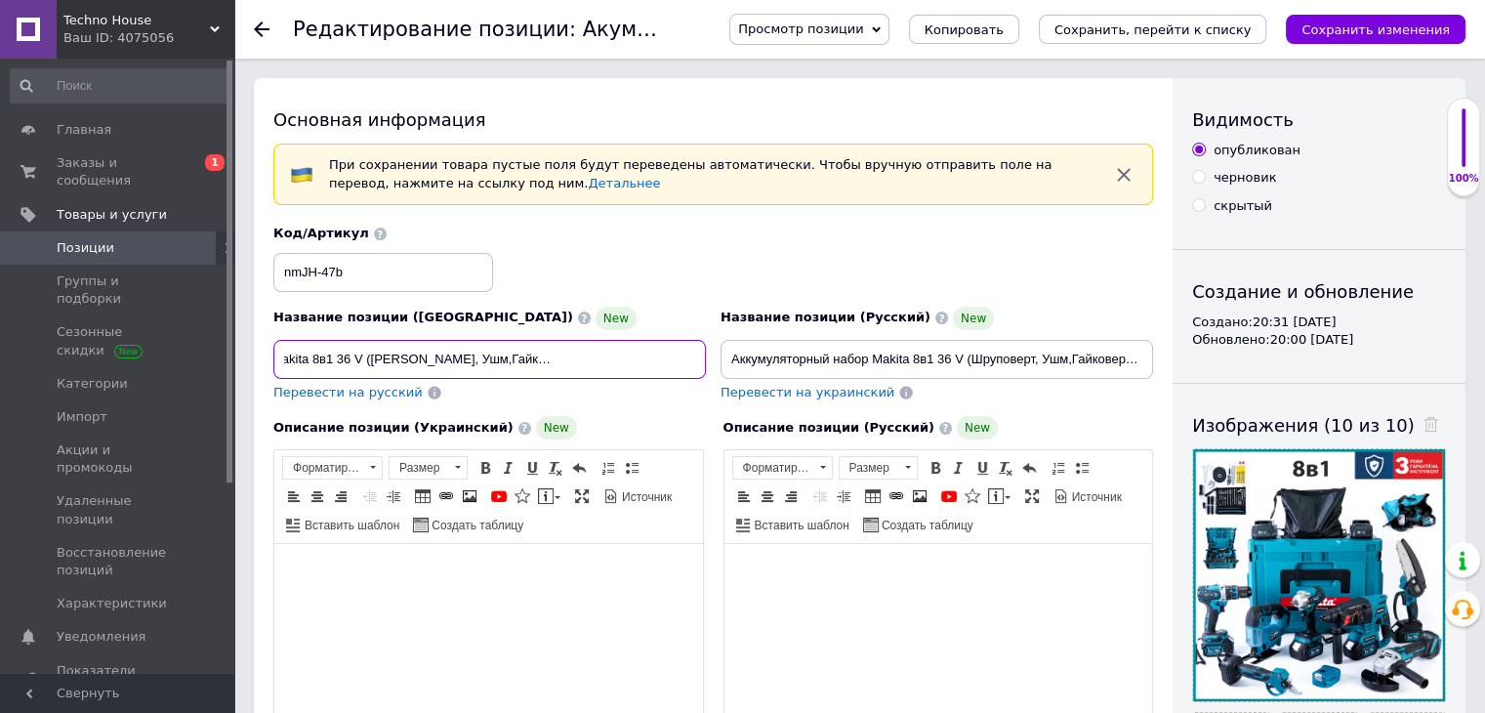
scroll to position [0, 294]
drag, startPoint x: 277, startPoint y: 354, endPoint x: 709, endPoint y: 365, distance: 431.7
click at [709, 365] on div "Название позиции (Украинский) New Акумуляторний набір Makita 8в1 36 V (Шурупове…" at bounding box center [490, 354] width 447 height 110
paste input "Makita Combo Set 8в1 36V — акумуляторний набір із 4 батареями: шуруповерт, [DEM…"
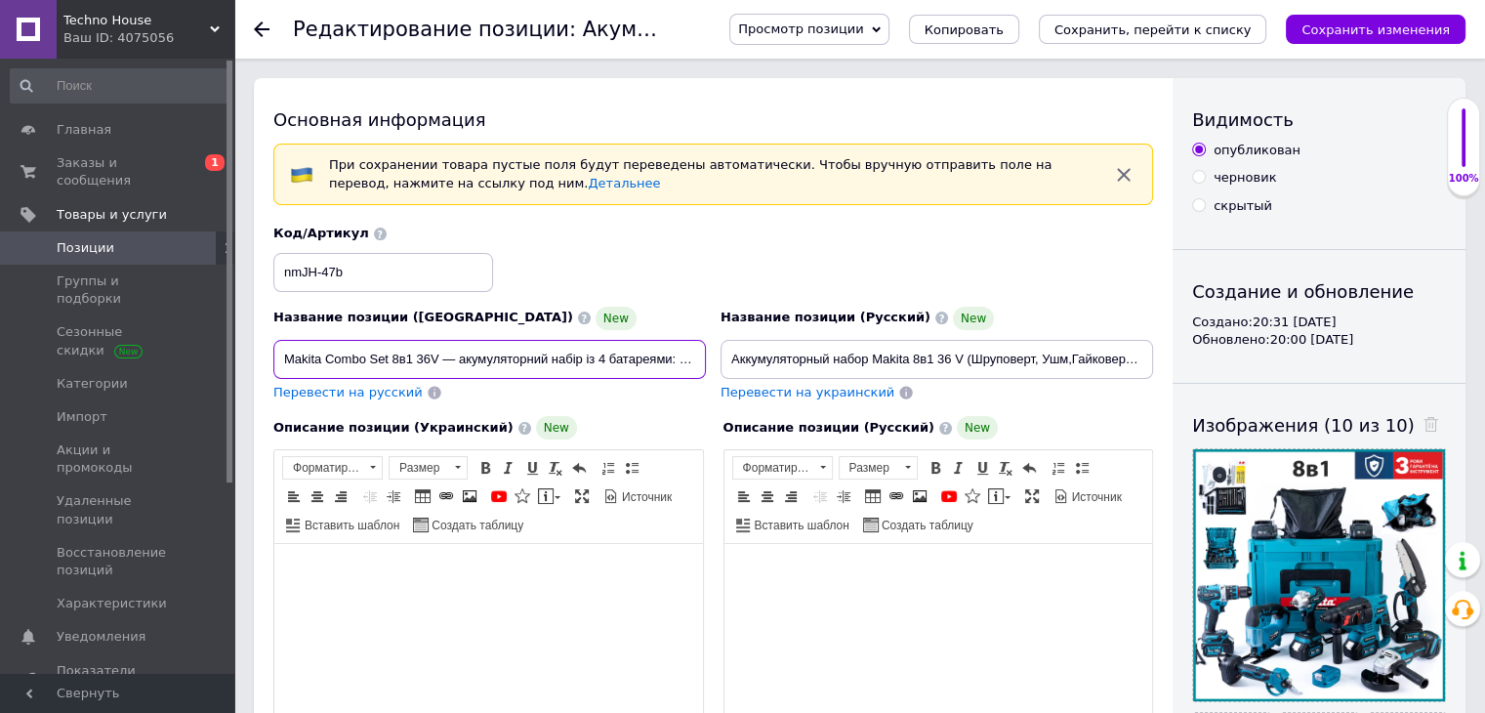
scroll to position [0, 374]
type input "Makita Combo Set 8в1 36V — акумуляторний набір із 4 батареями: шуруповерт, [DEM…"
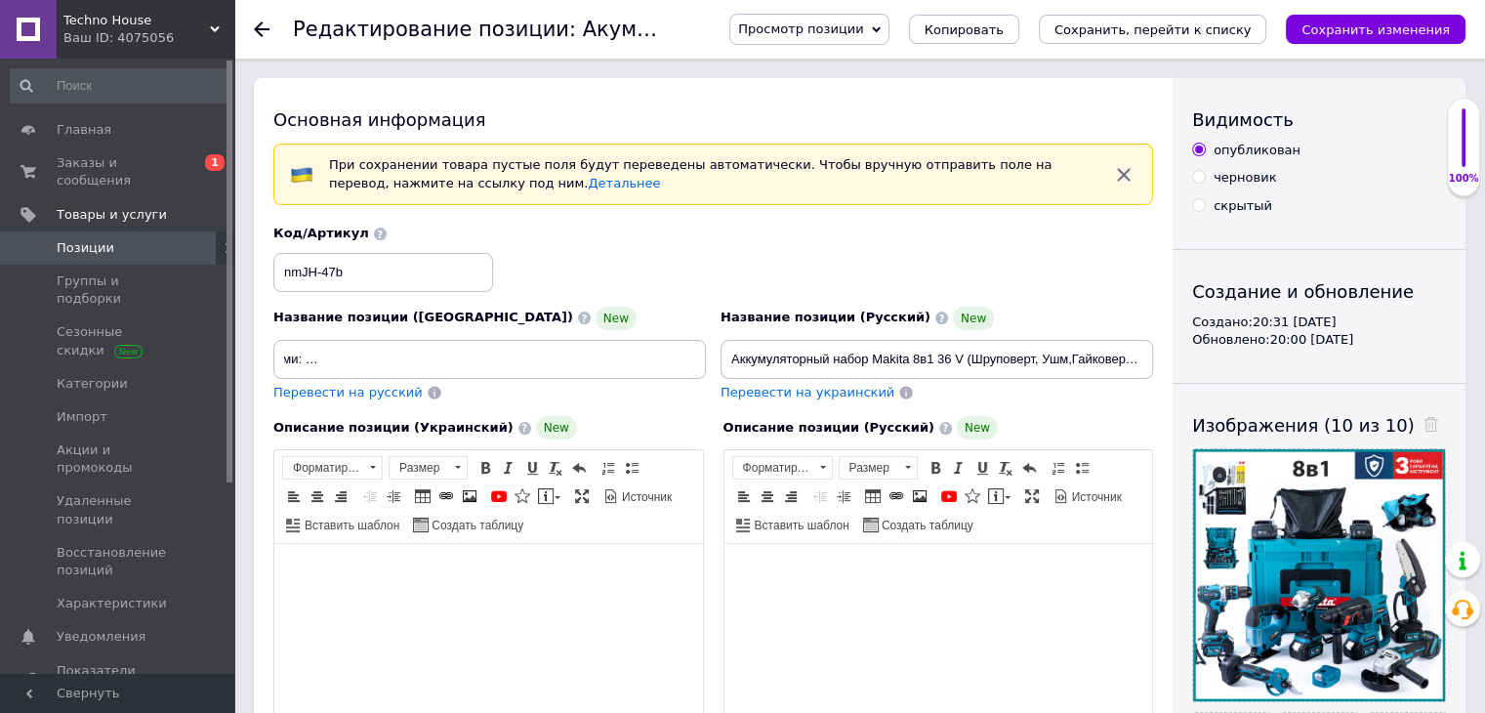
scroll to position [0, 0]
click at [374, 386] on span "Перевести на русский" at bounding box center [347, 392] width 149 height 15
type input "Makita Combo Set 8в1 36V - аккумуляторный набор с 4 батареями: шуруповерт, болг…"
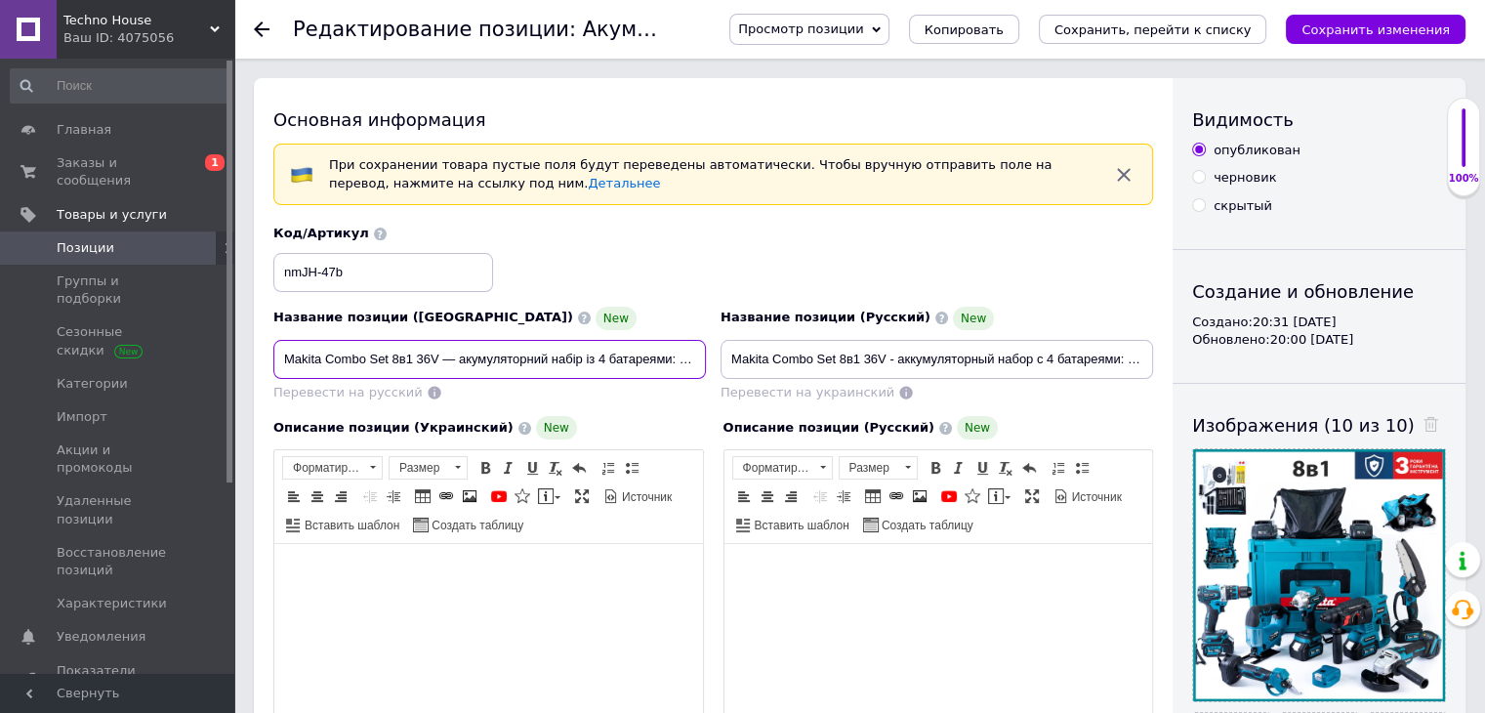
click at [599, 348] on input "Makita Combo Set 8в1 36V — акумуляторний набір із 4 батареями: шуруповерт, [DEM…" at bounding box center [489, 359] width 433 height 39
click at [572, 359] on input "Makita Combo Set 8в1 36V — акумуляторний набір із 4 батареями: шуруповерт, [DEM…" at bounding box center [489, 359] width 433 height 39
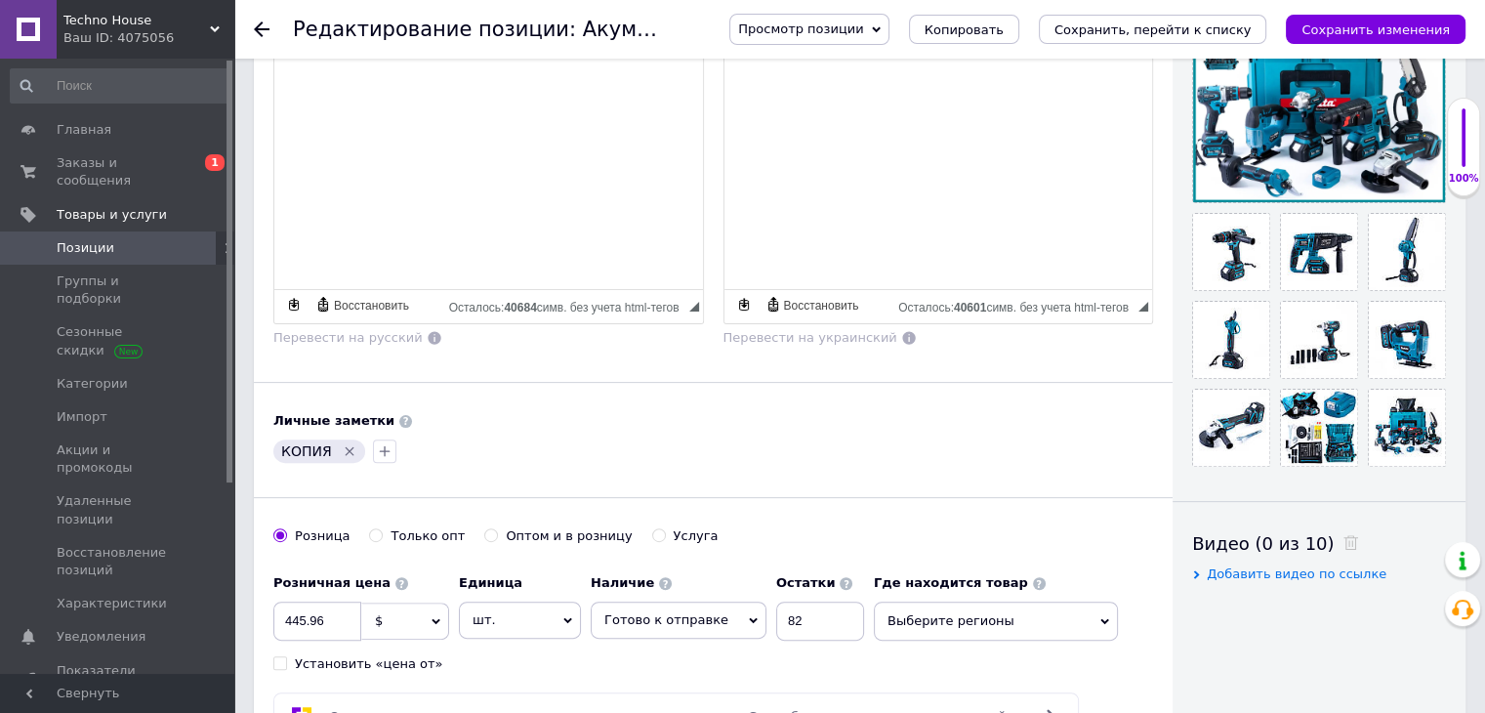
scroll to position [512, 0]
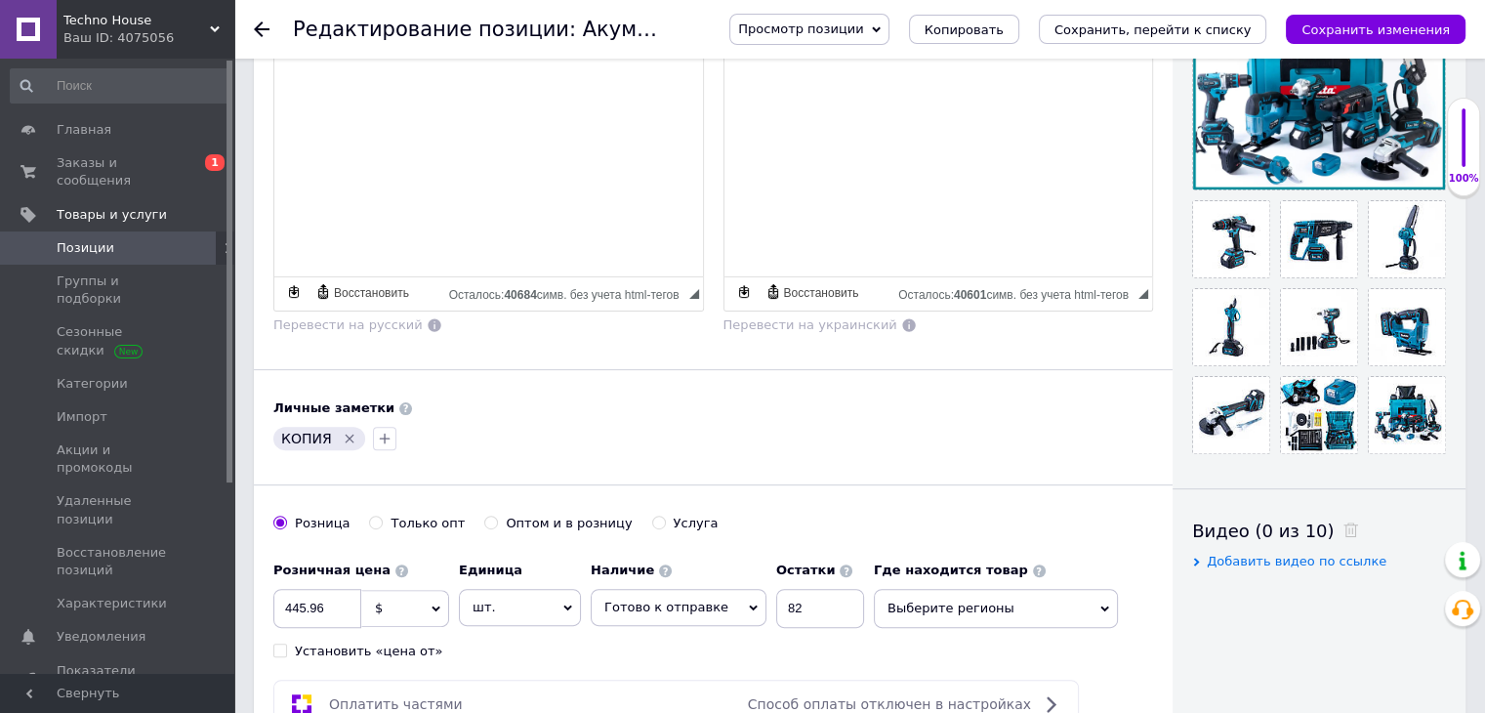
type input "Makita Combo Set 8в1 36V — акумуляторний набір із 4 АКБ: шуруповерт, болгарка, …"
click at [337, 589] on input "445.96" at bounding box center [317, 608] width 88 height 39
type input "445.91"
drag, startPoint x: 789, startPoint y: 612, endPoint x: 738, endPoint y: 608, distance: 50.9
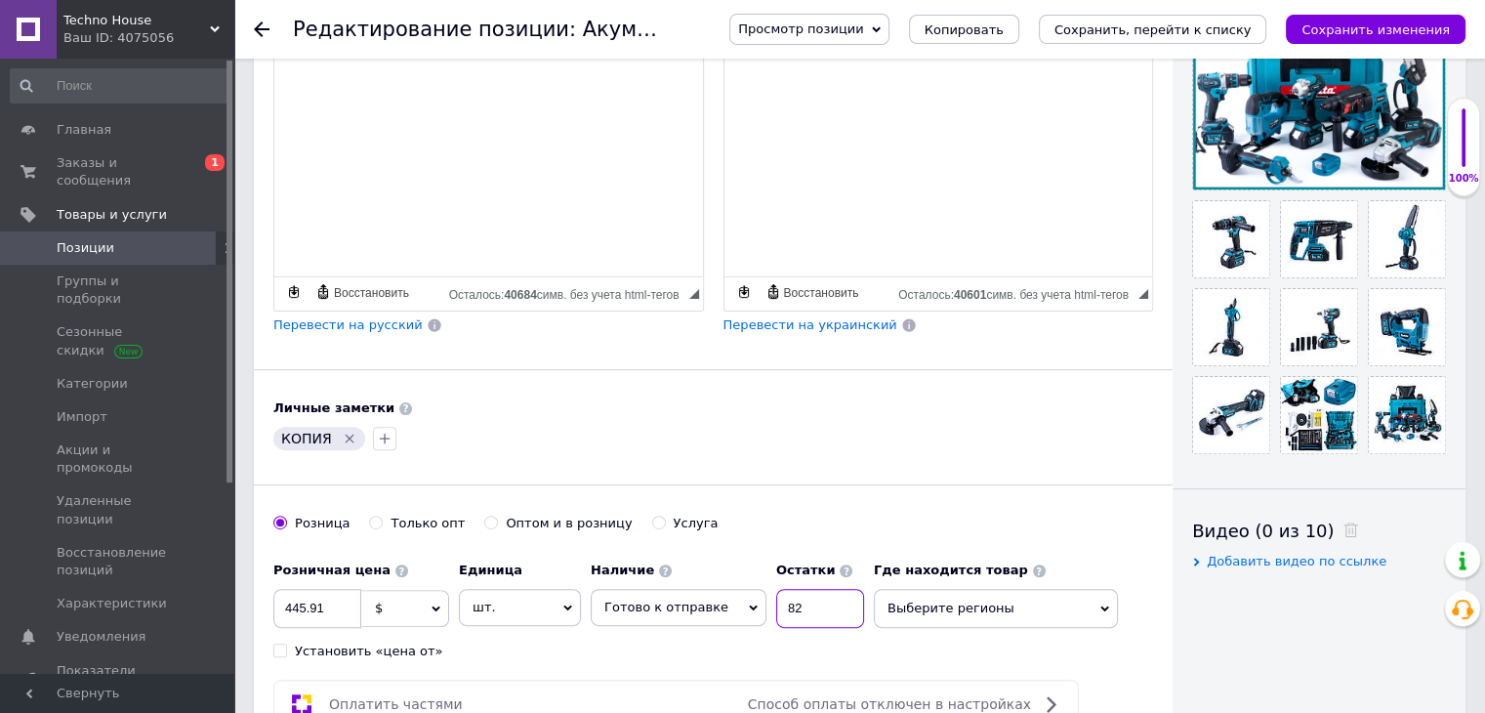
click at [738, 608] on div "Наличие Готово к отправке В наличии Нет в наличии Под заказ Остатки 82" at bounding box center [727, 590] width 273 height 76
type input "91"
click at [742, 631] on div "Розничная цена 445.91 $ € CHF ₴ £ ¥ PLN ₸ MDL HUF KGS CN¥ TRY ₩ lei Установить …" at bounding box center [573, 606] width 601 height 108
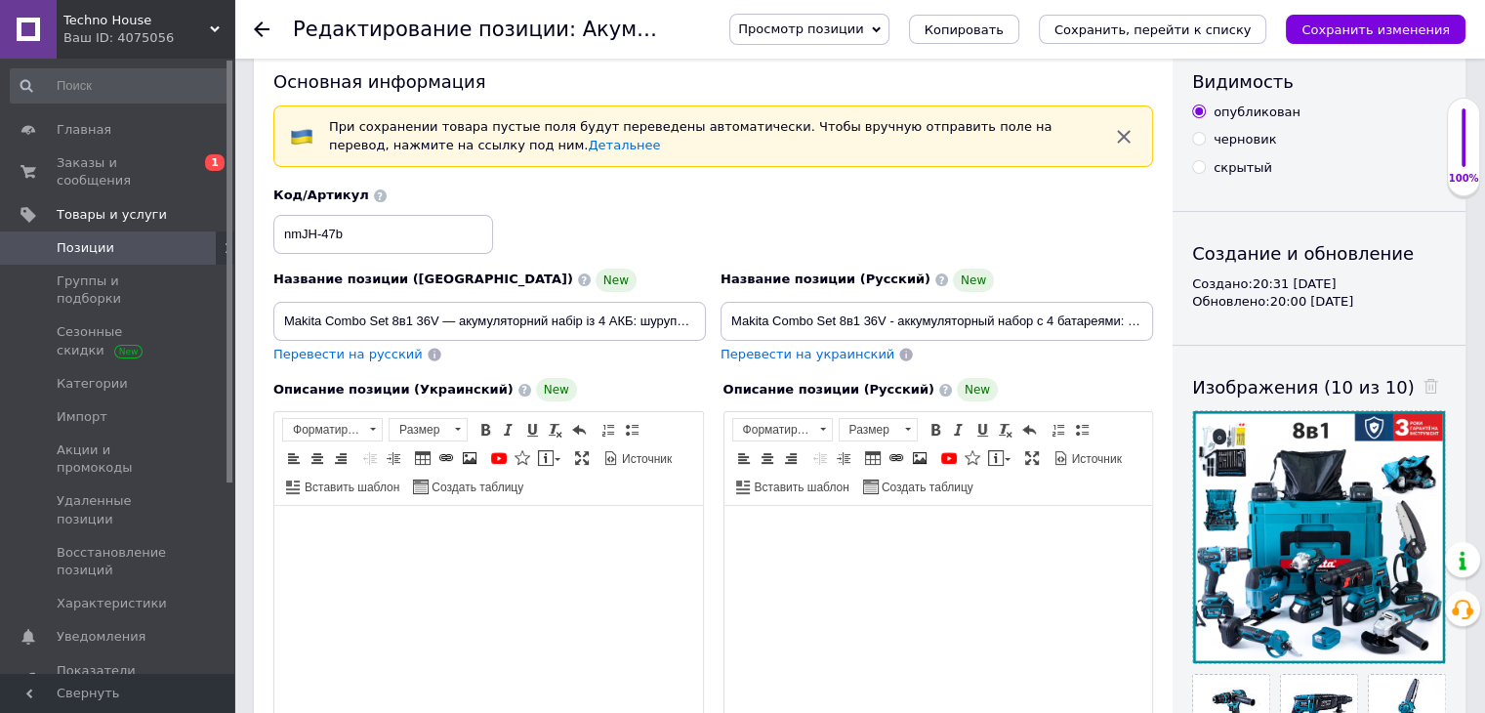
scroll to position [37, 0]
click at [391, 356] on span "Перевести на русский" at bounding box center [347, 355] width 149 height 15
type input "Makita Combo Set 8в1 36V - аккумуляторный набор из 4 АКБ: шуруповерт, болгарка,…"
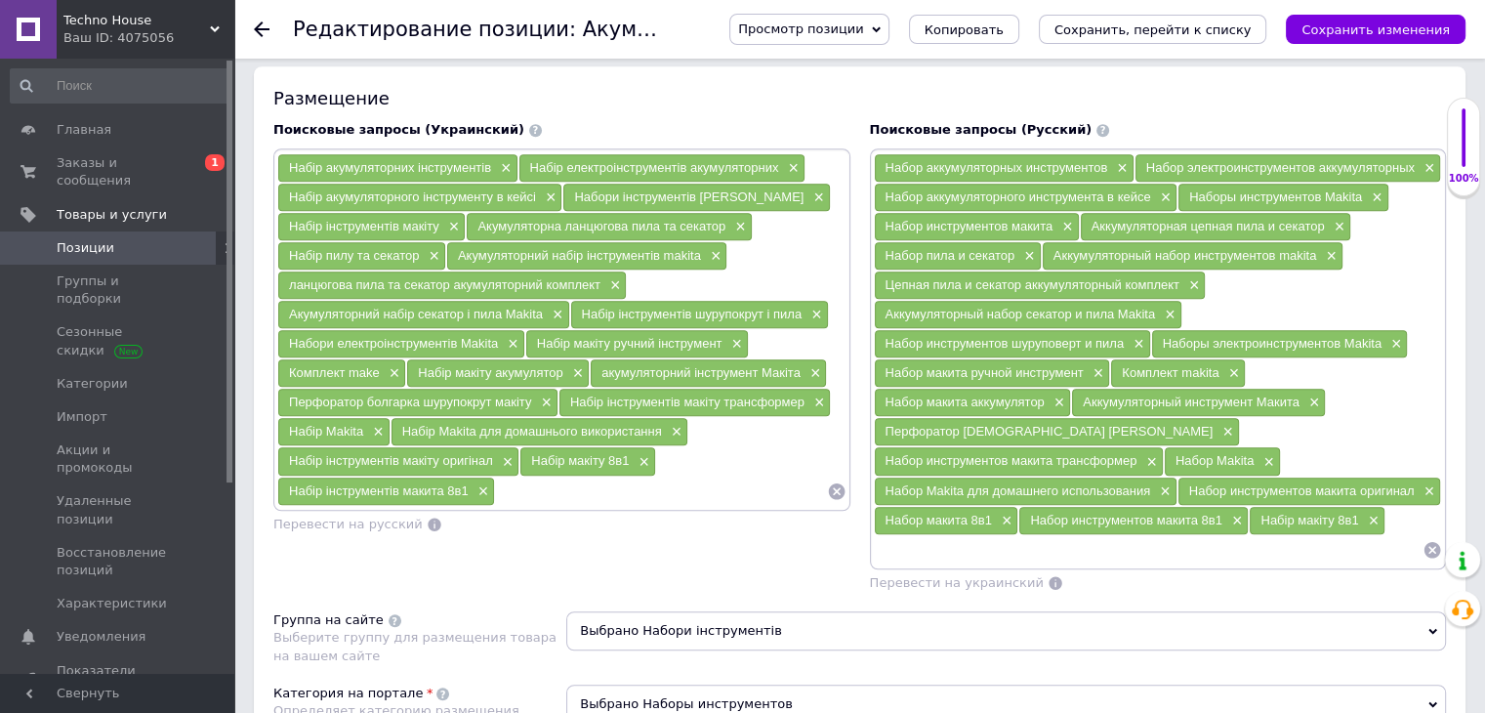
scroll to position [1248, 0]
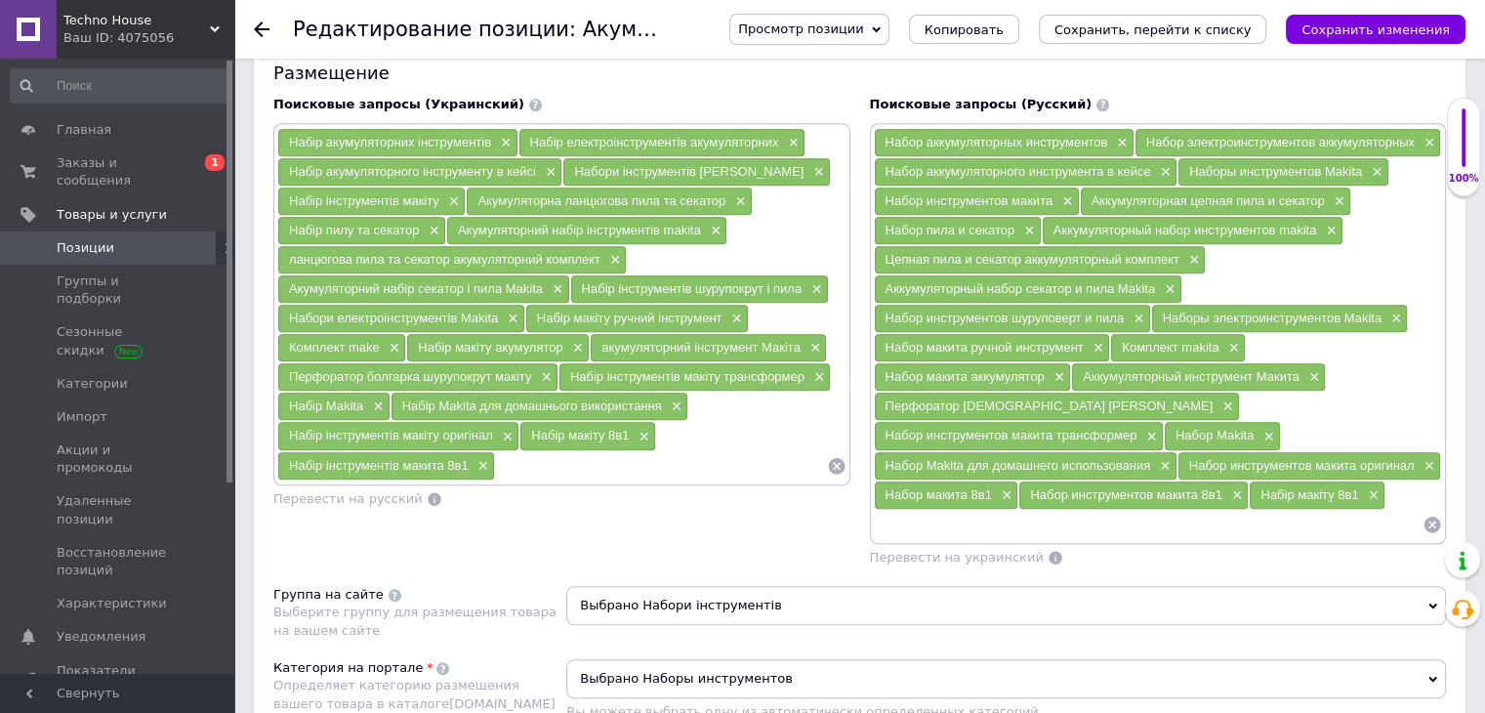
click at [977, 510] on input at bounding box center [1149, 524] width 550 height 29
type input "v"
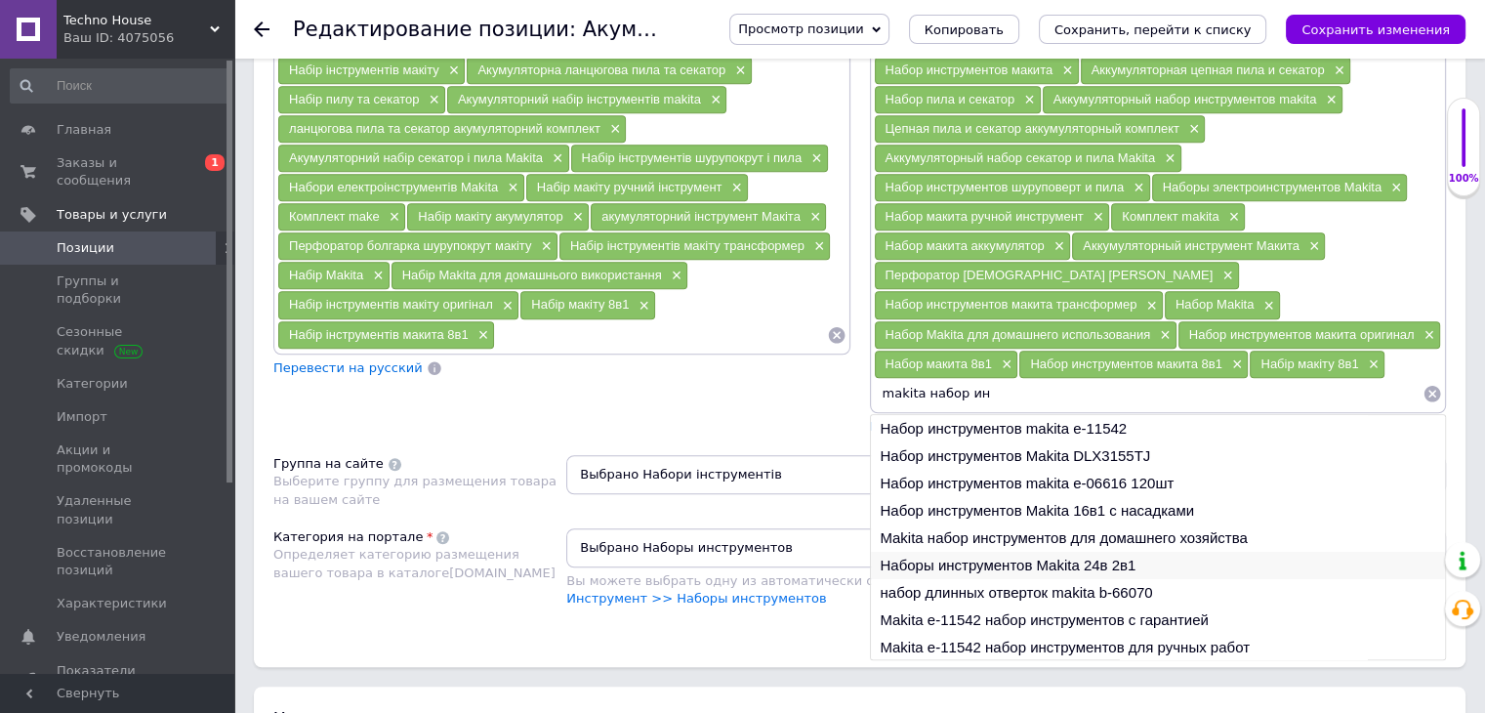
scroll to position [28, 0]
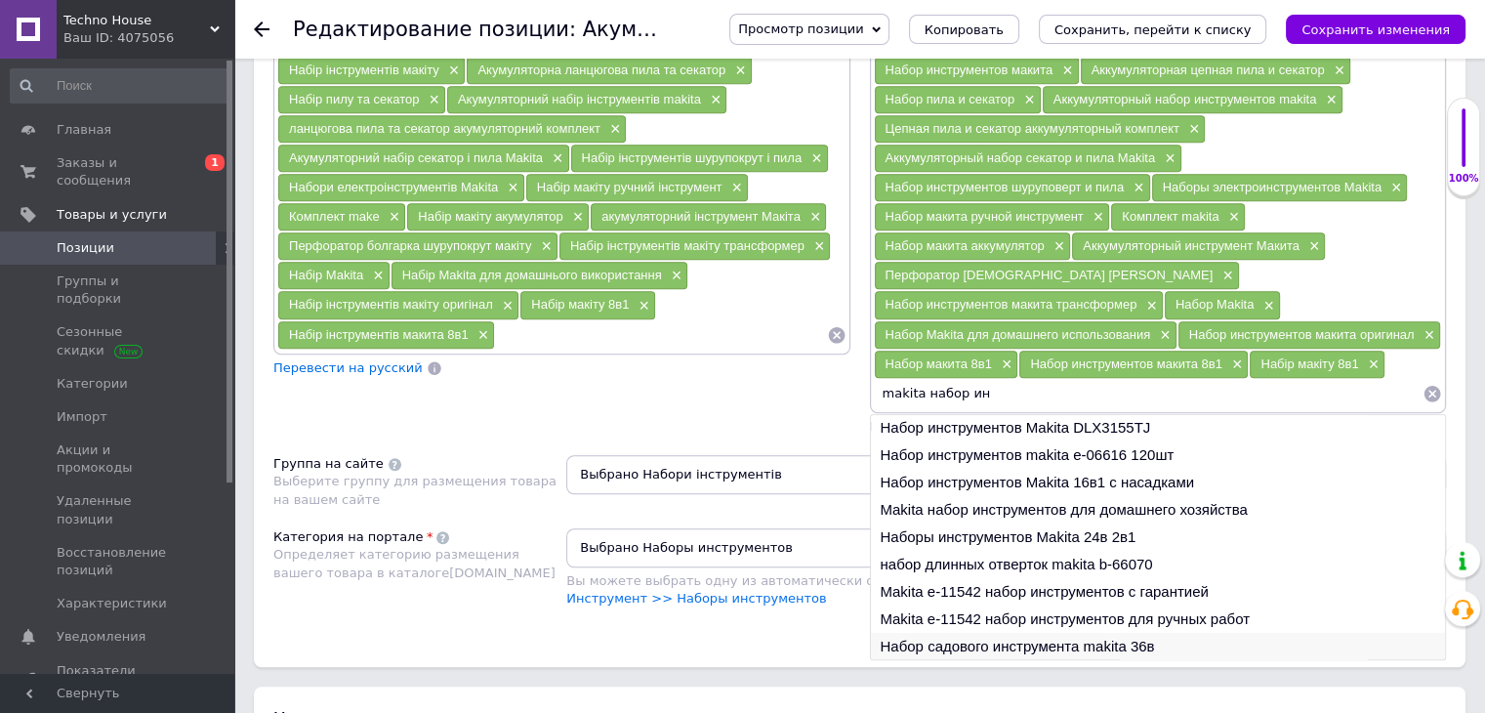
type input "makita набор ин"
click at [959, 633] on li "Набор садового инструмента makita 36в" at bounding box center [1158, 646] width 575 height 27
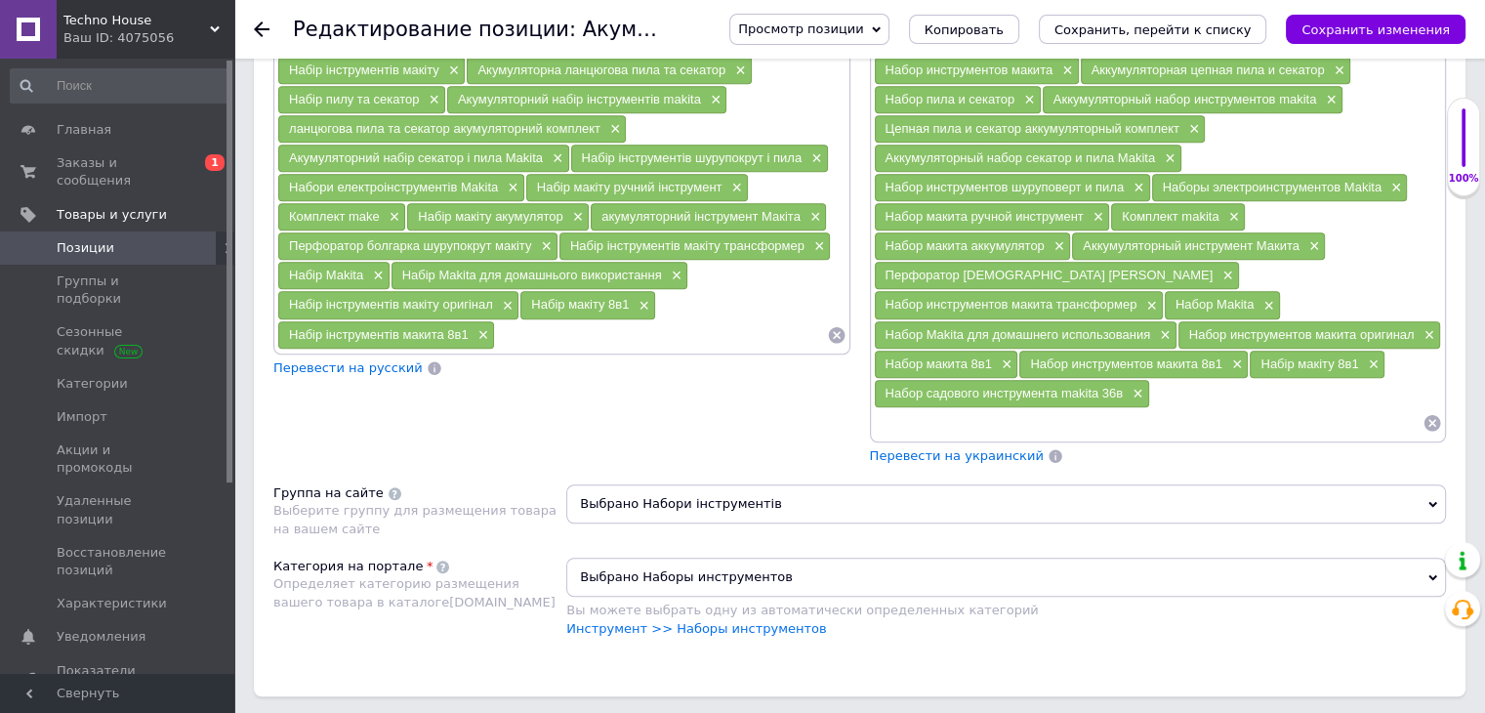
click at [1207, 408] on input at bounding box center [1149, 422] width 550 height 29
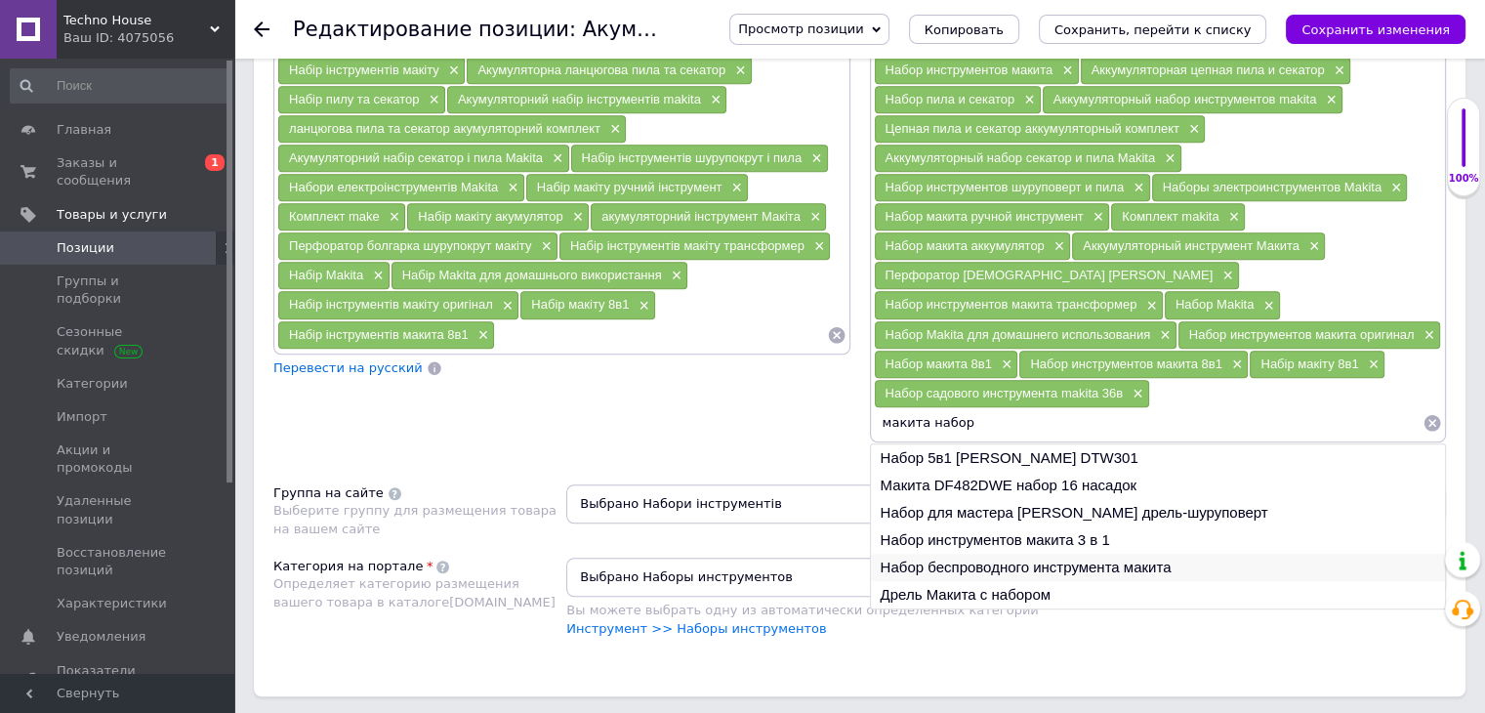
type input "макита набор"
click at [1011, 554] on li "Набор беспроводного инструмента макита" at bounding box center [1158, 567] width 575 height 27
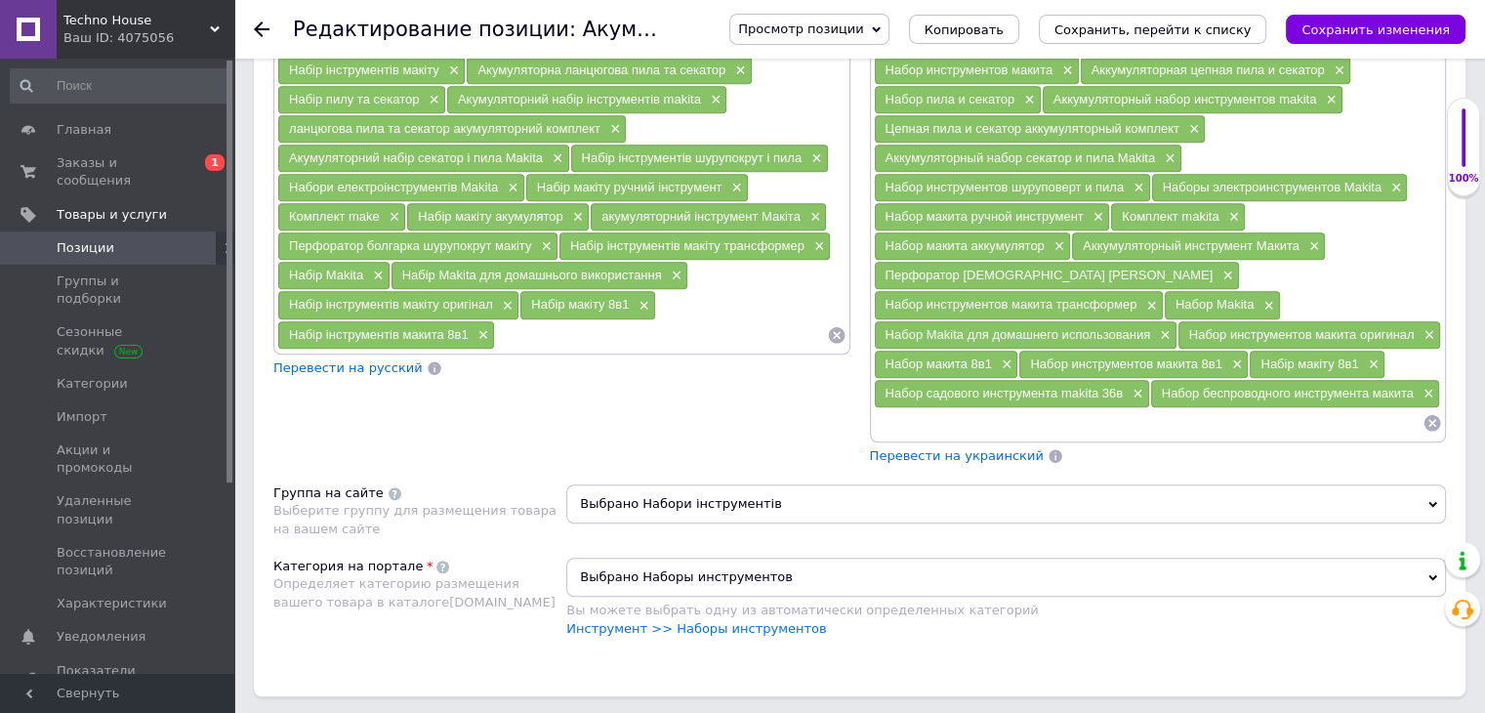
click at [1000, 448] on span "Перевести на украинский" at bounding box center [957, 455] width 174 height 15
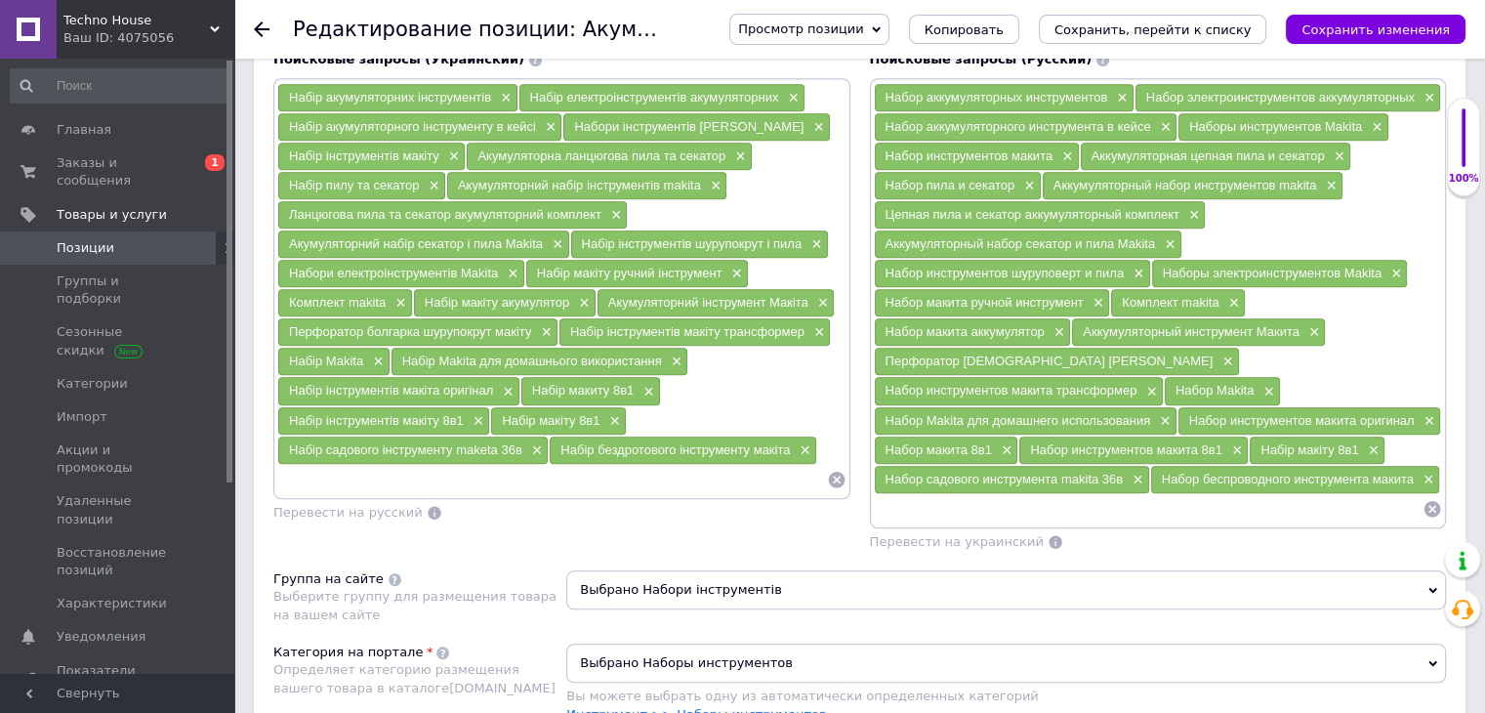
scroll to position [1311, 0]
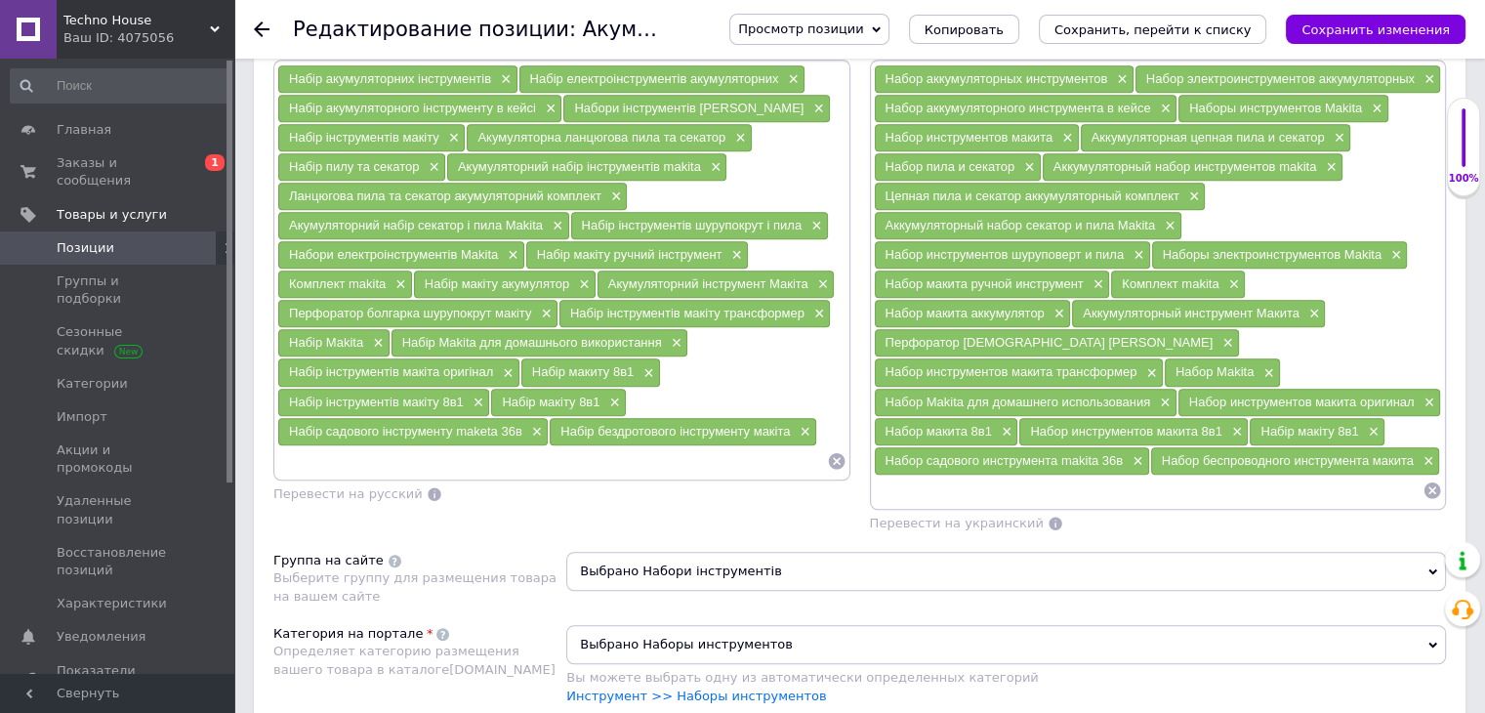
click at [988, 482] on input at bounding box center [1149, 490] width 550 height 29
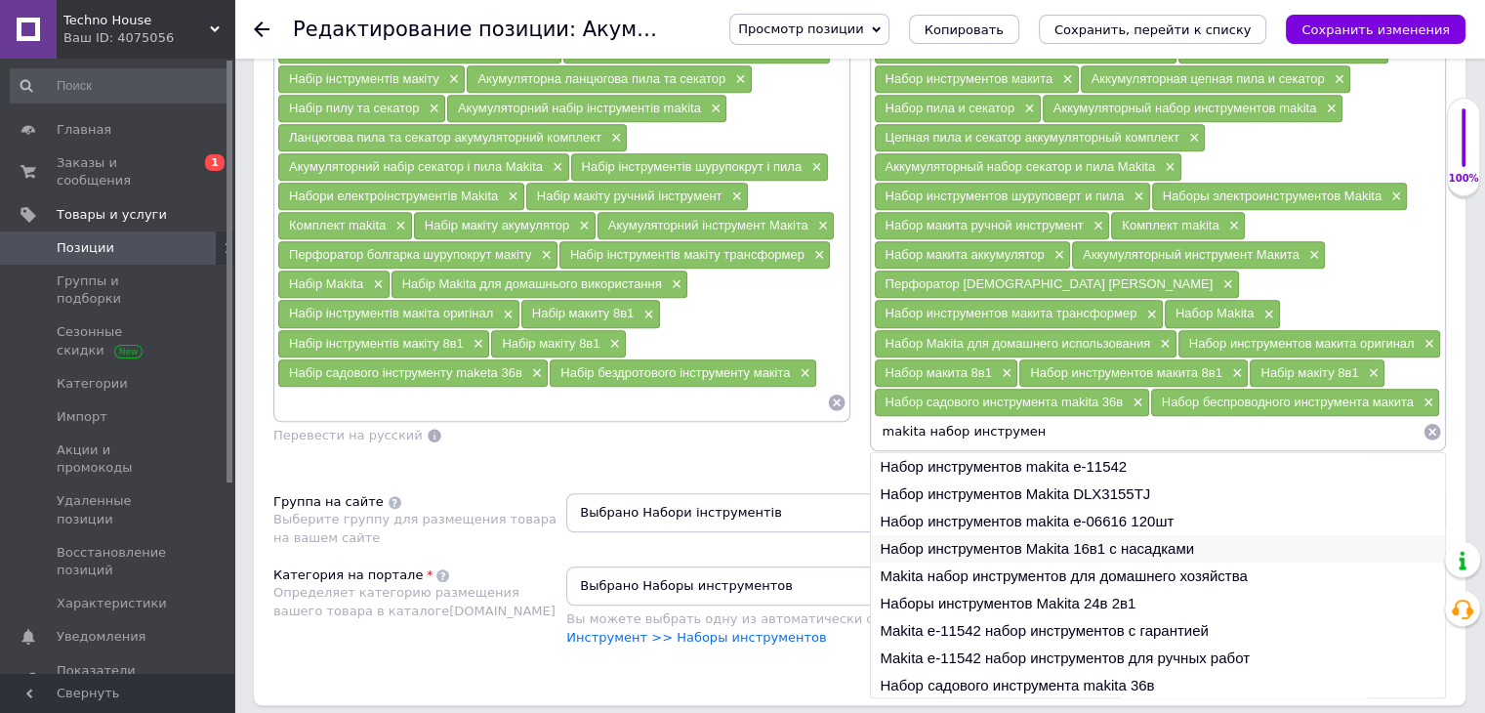
scroll to position [1338, 0]
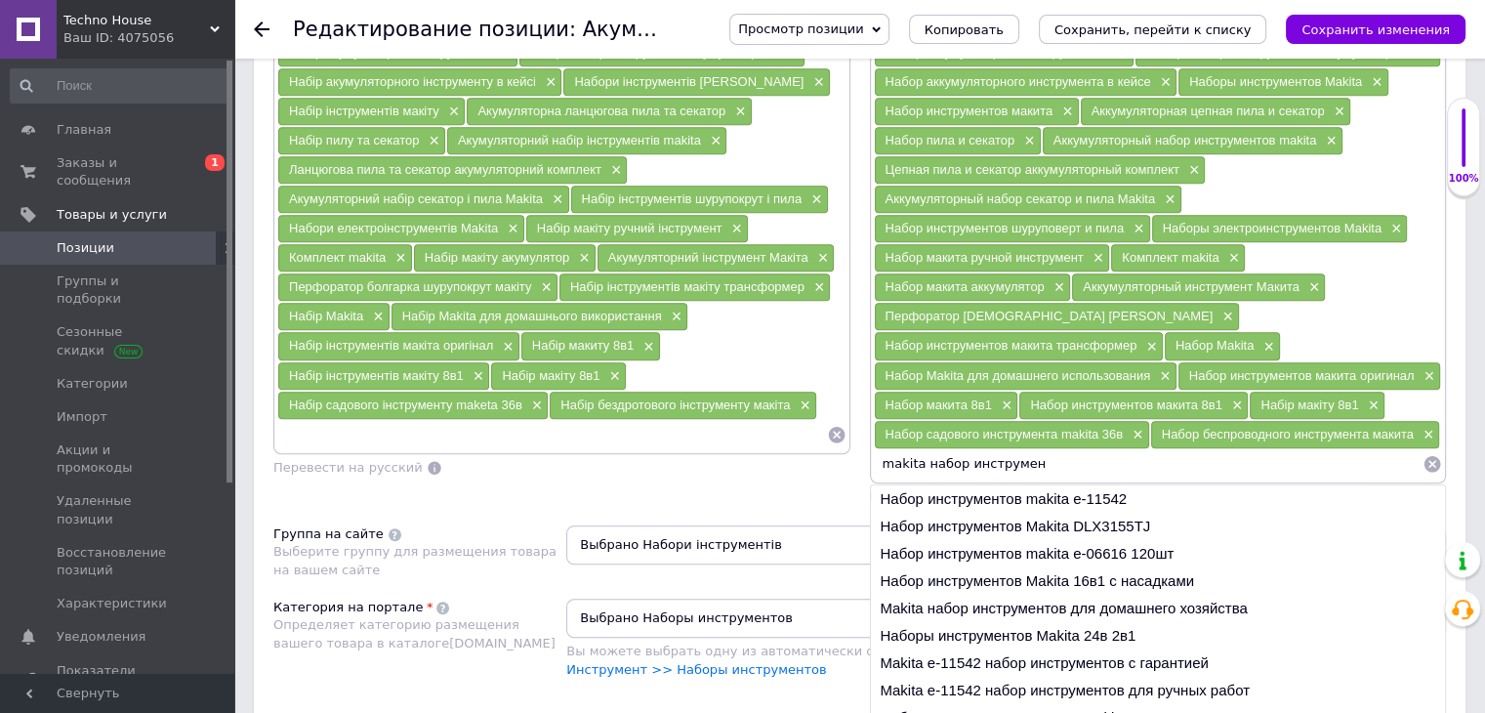
drag, startPoint x: 1047, startPoint y: 456, endPoint x: 961, endPoint y: 454, distance: 85.9
click at [961, 454] on input "makita набор инструмен" at bounding box center [1149, 463] width 550 height 29
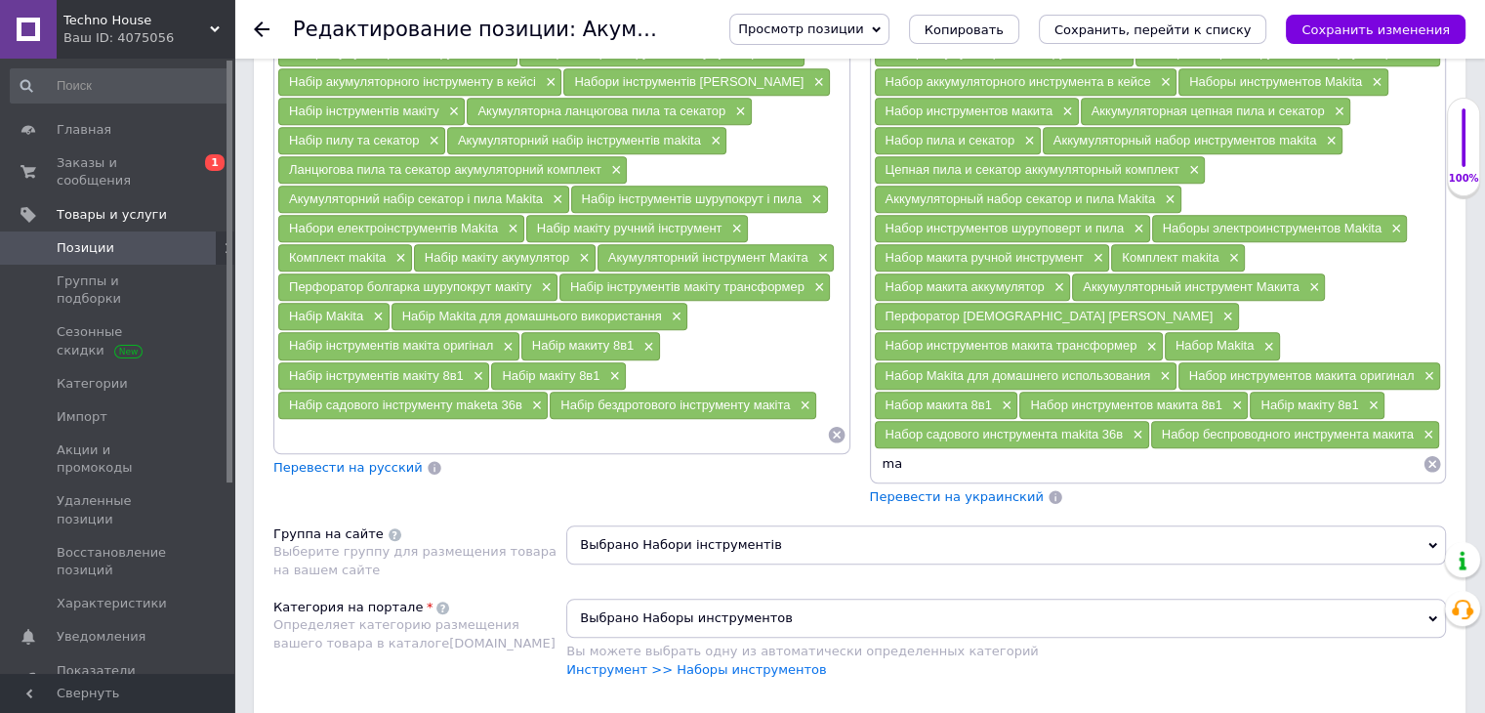
type input "m"
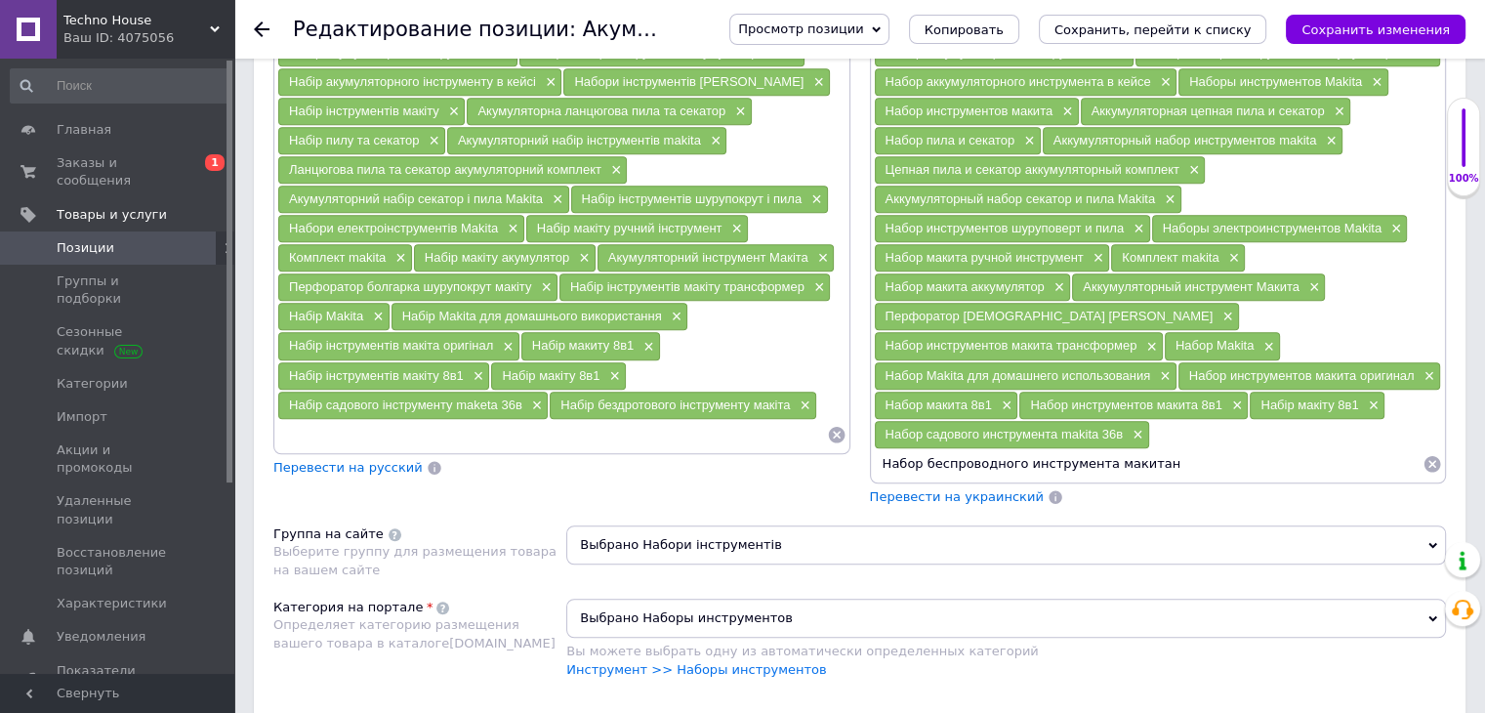
scroll to position [0, 4]
type input "Набор беспроводного инструмента макита"
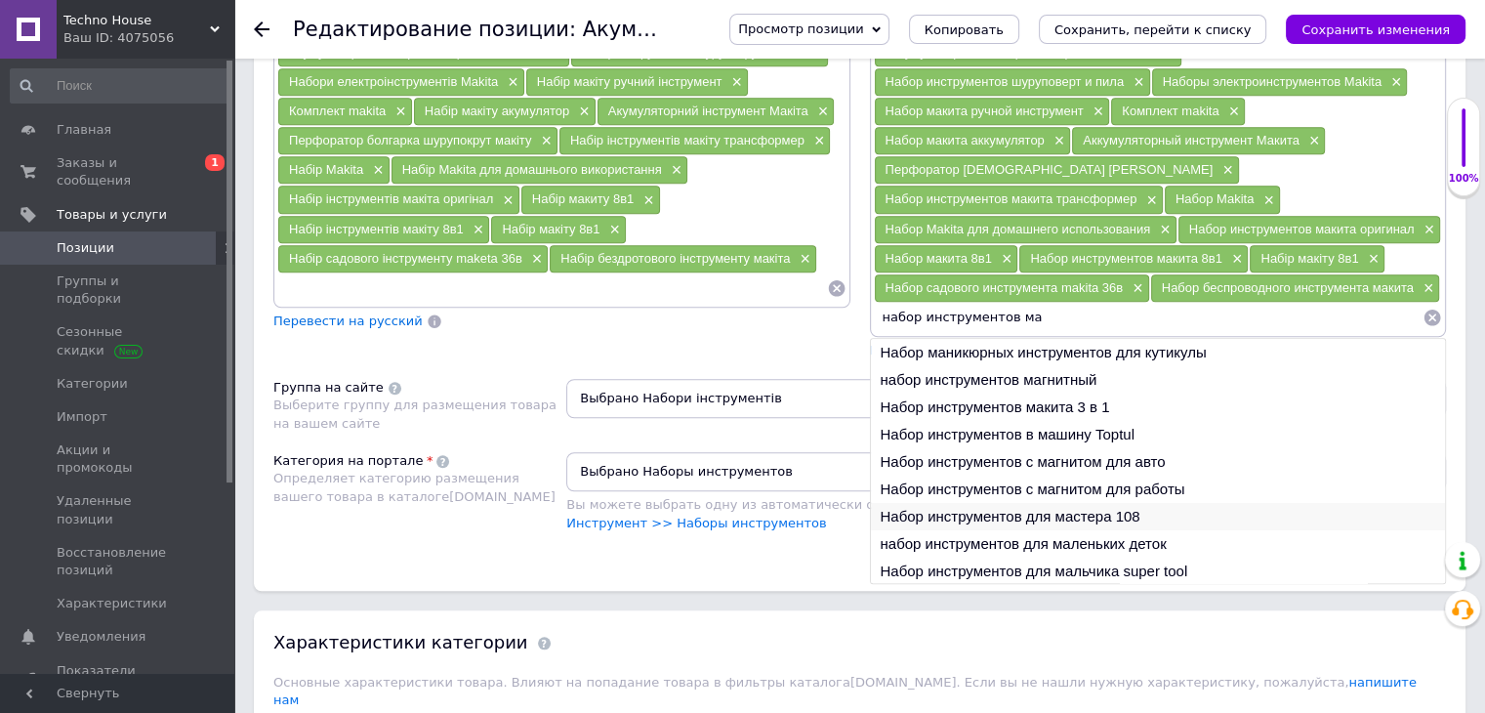
scroll to position [28, 0]
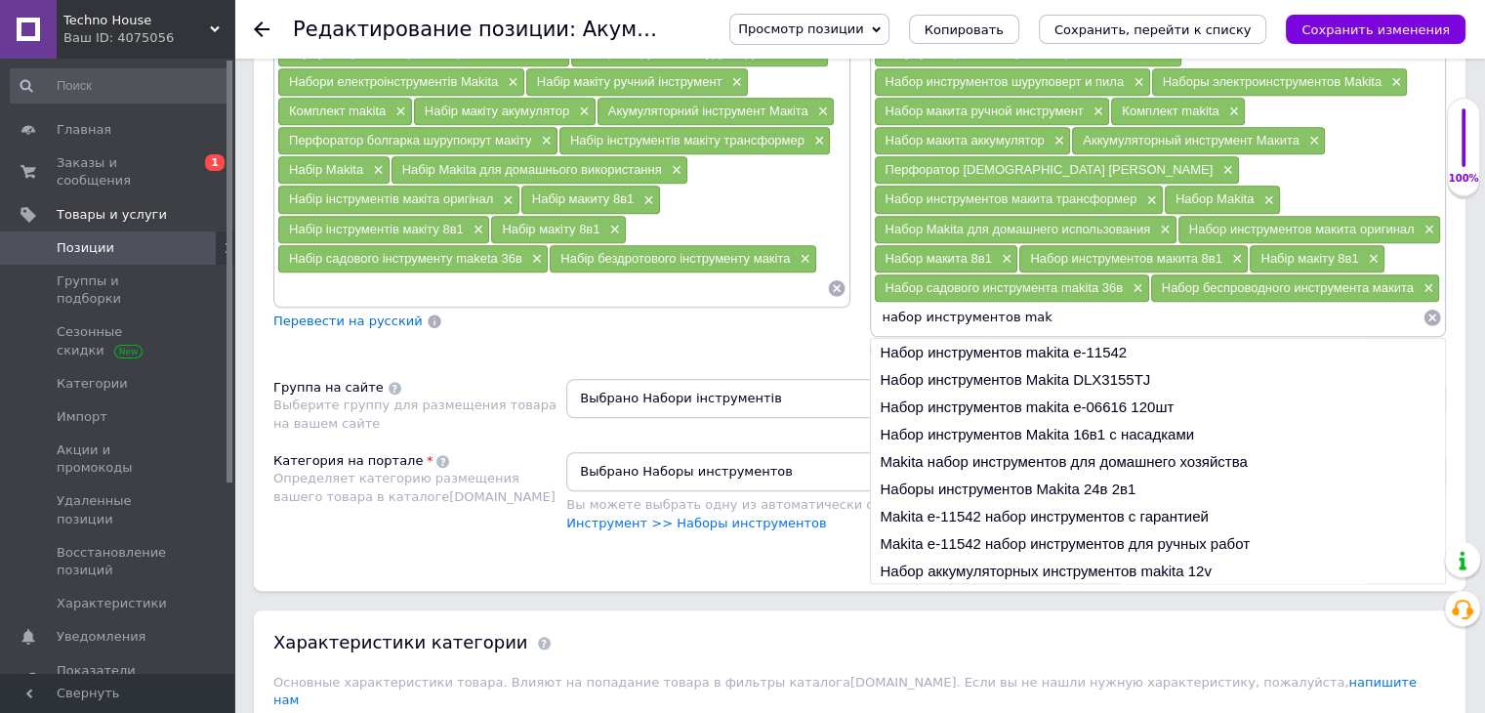
type input "набор инструментов maki"
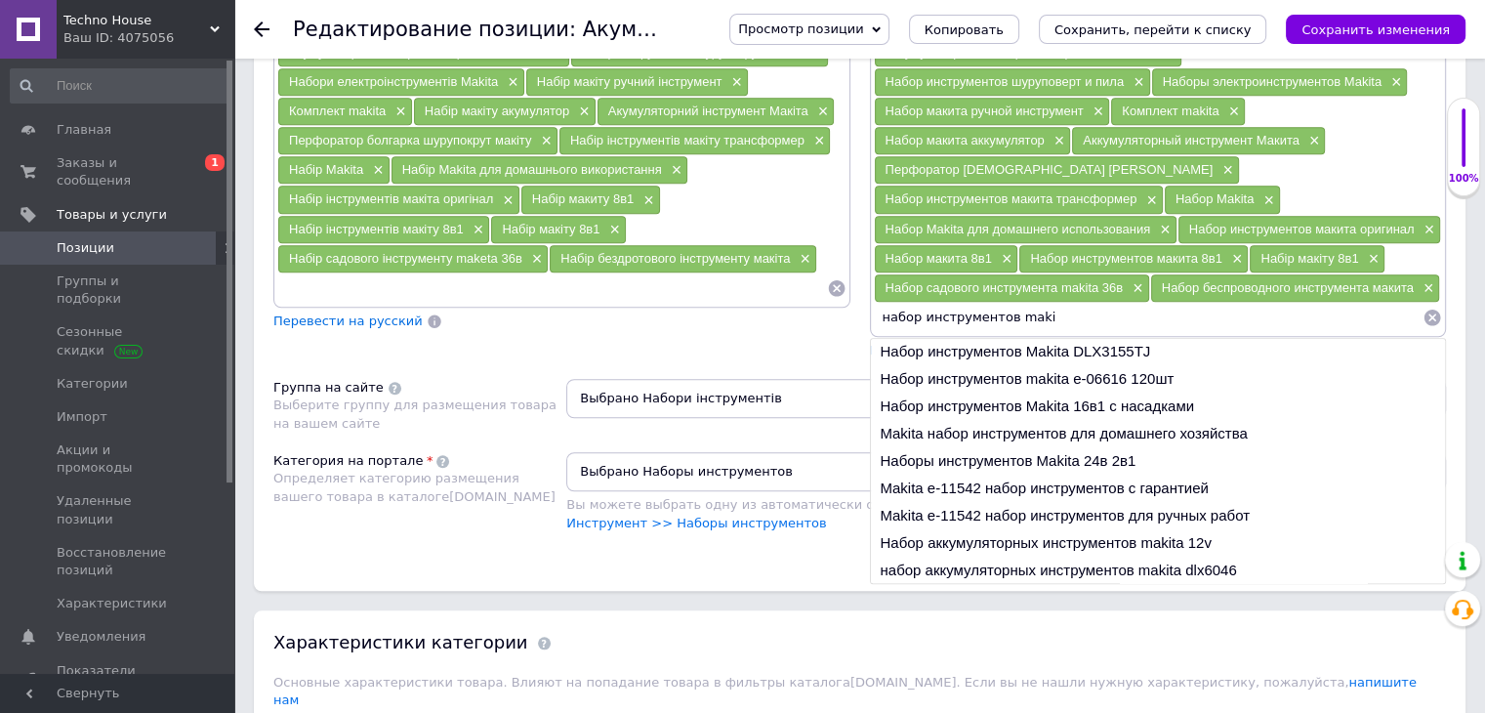
scroll to position [0, 0]
drag, startPoint x: 1053, startPoint y: 298, endPoint x: 880, endPoint y: 306, distance: 173.0
click at [880, 306] on input "набор инструментов maki" at bounding box center [1149, 317] width 550 height 29
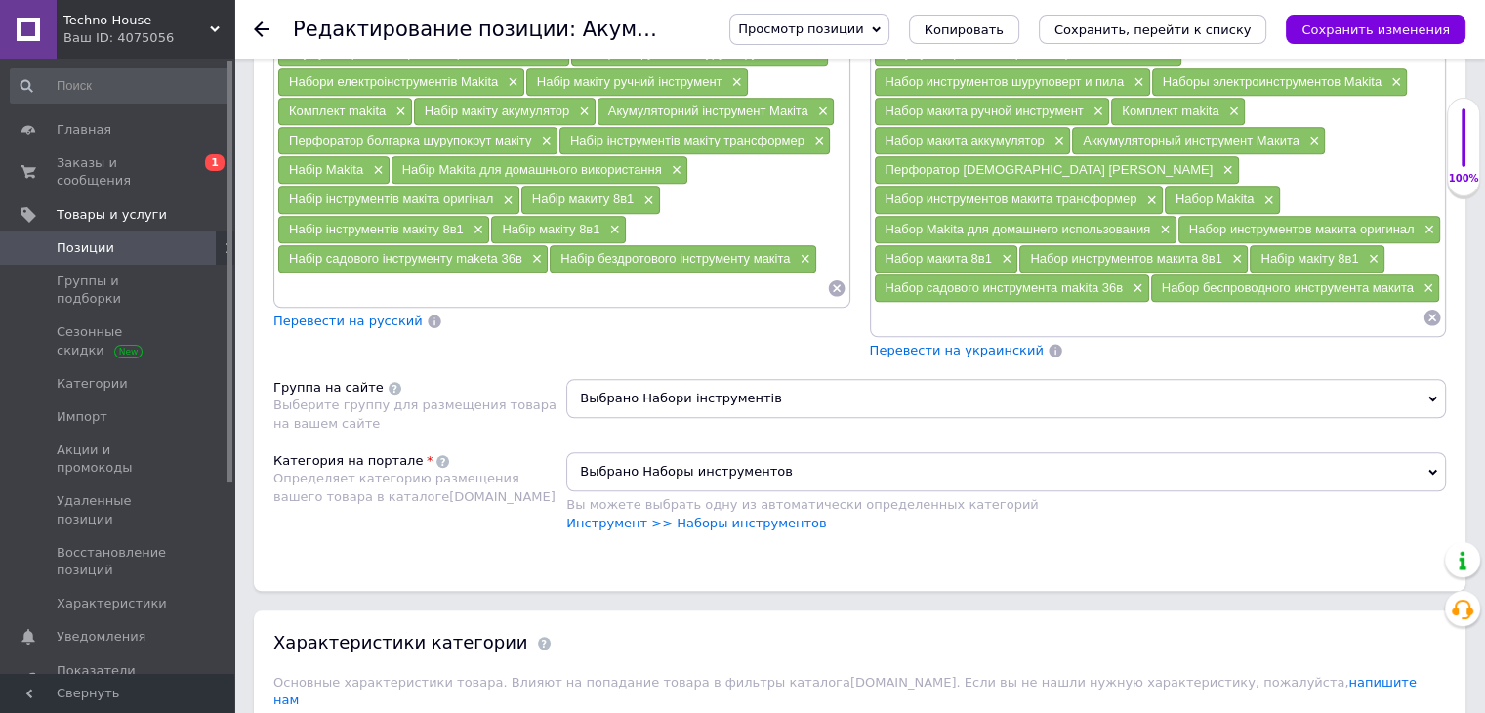
click at [917, 343] on span "Перевести на украинский" at bounding box center [957, 350] width 174 height 15
click at [1328, 29] on icon "Сохранить изменения" at bounding box center [1376, 29] width 148 height 15
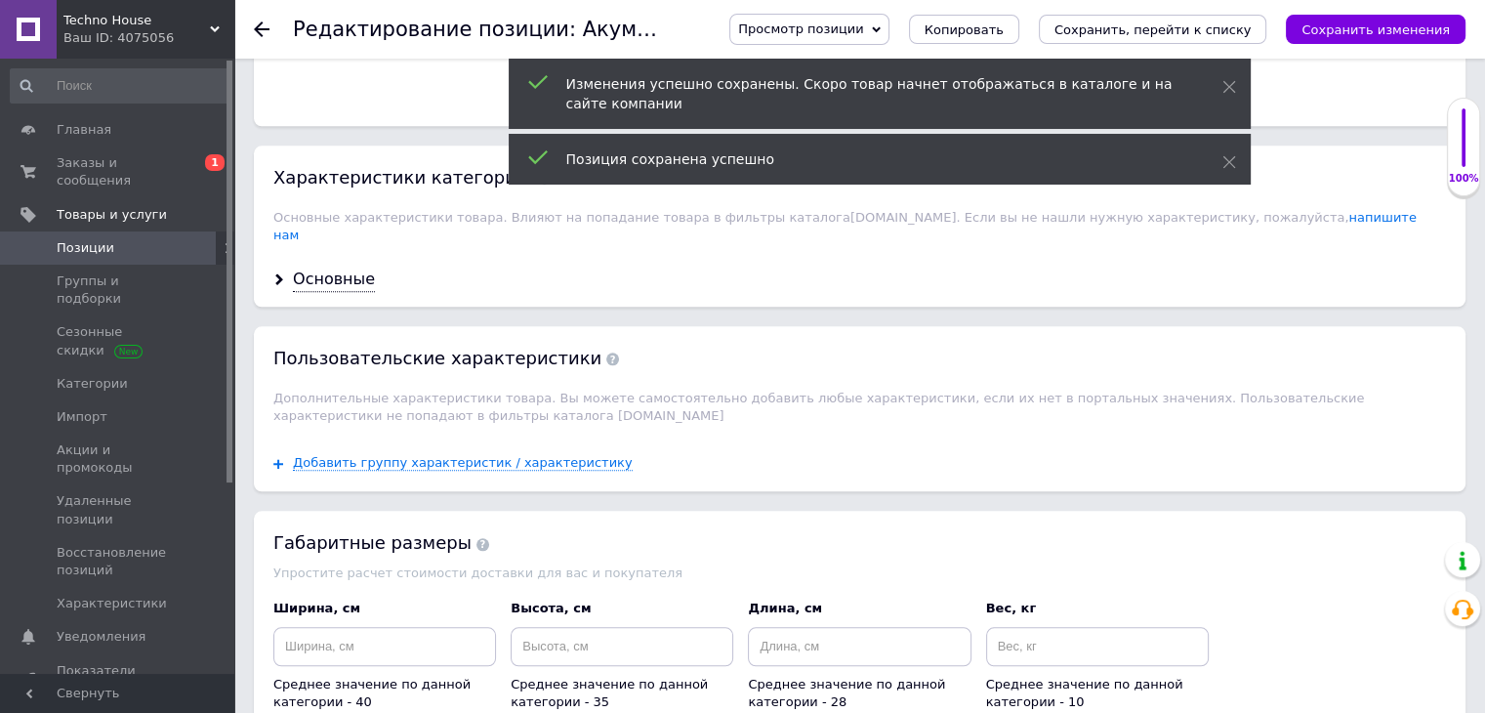
scroll to position [1952, 0]
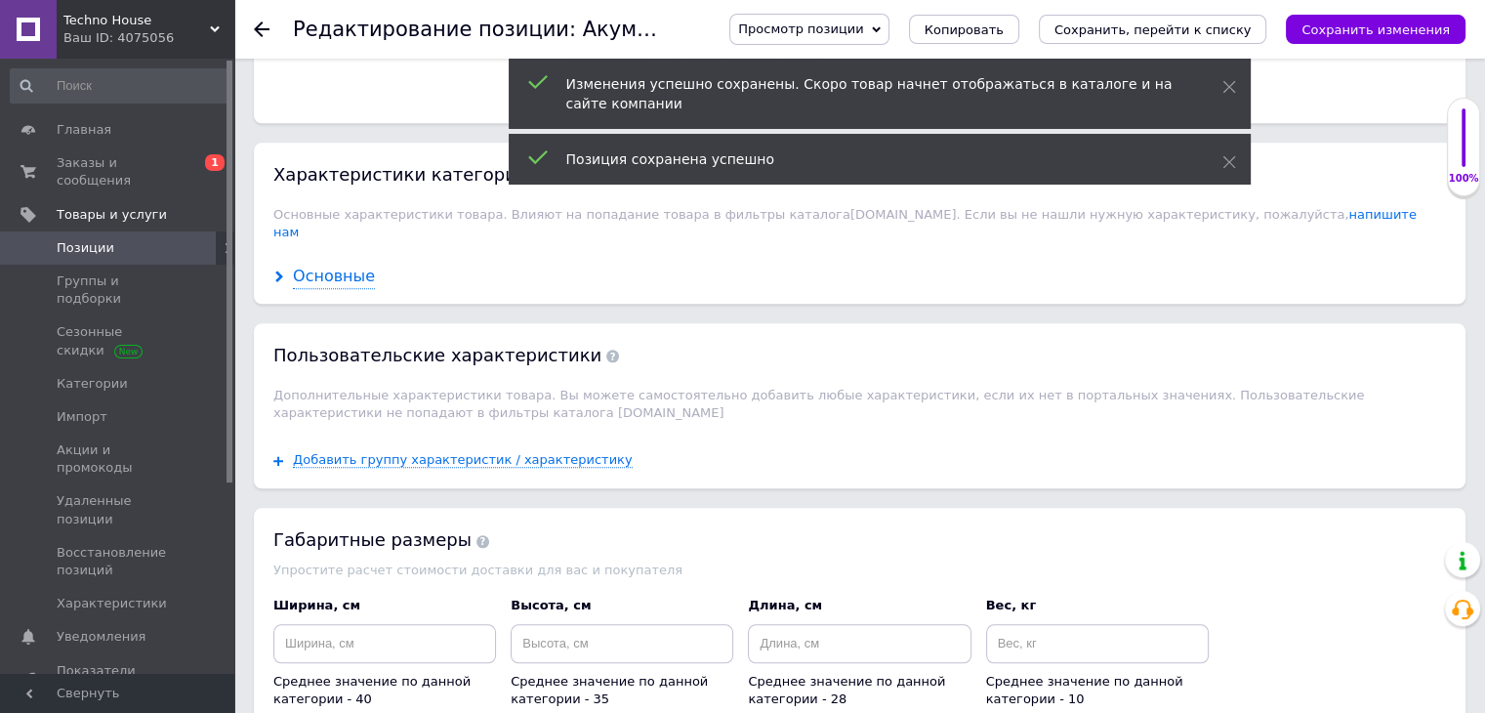
click at [345, 266] on div "Основные" at bounding box center [334, 277] width 82 height 22
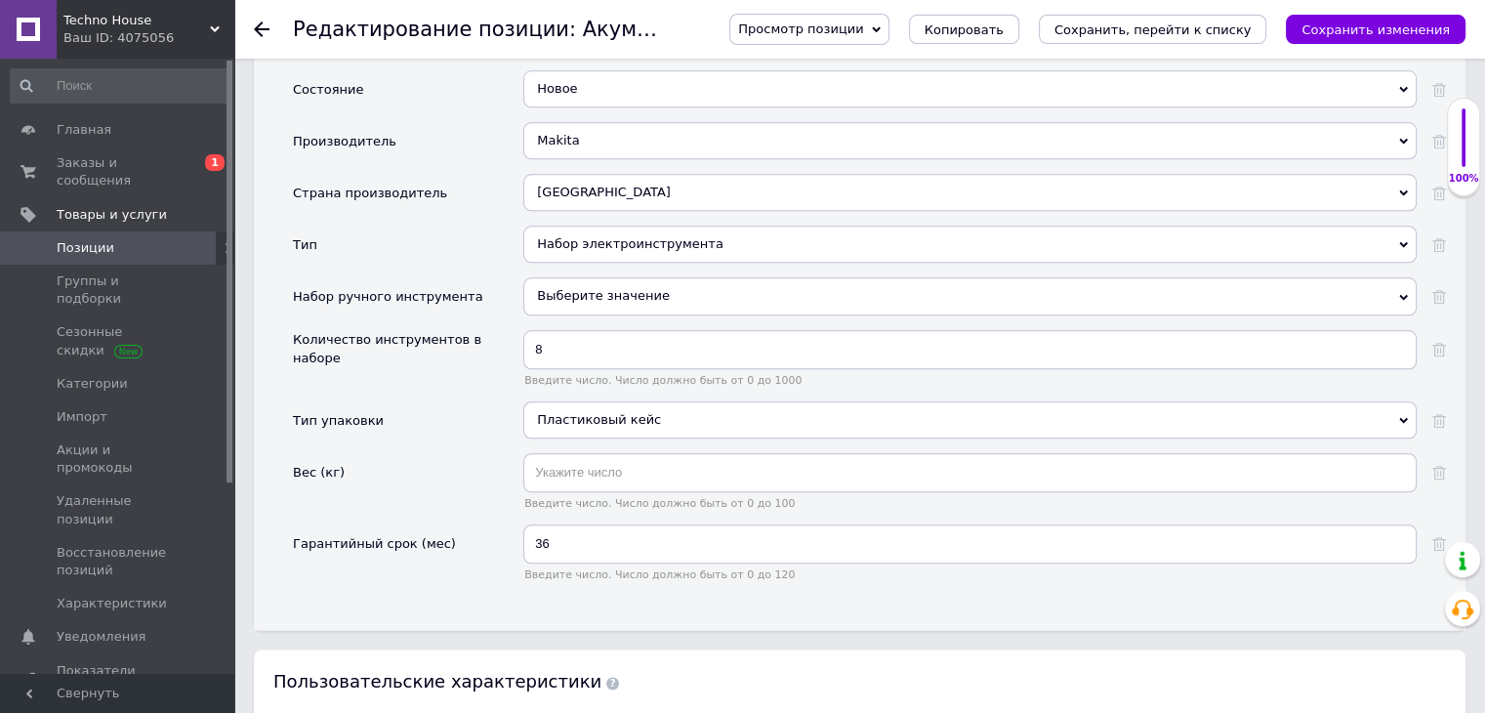
scroll to position [2191, 0]
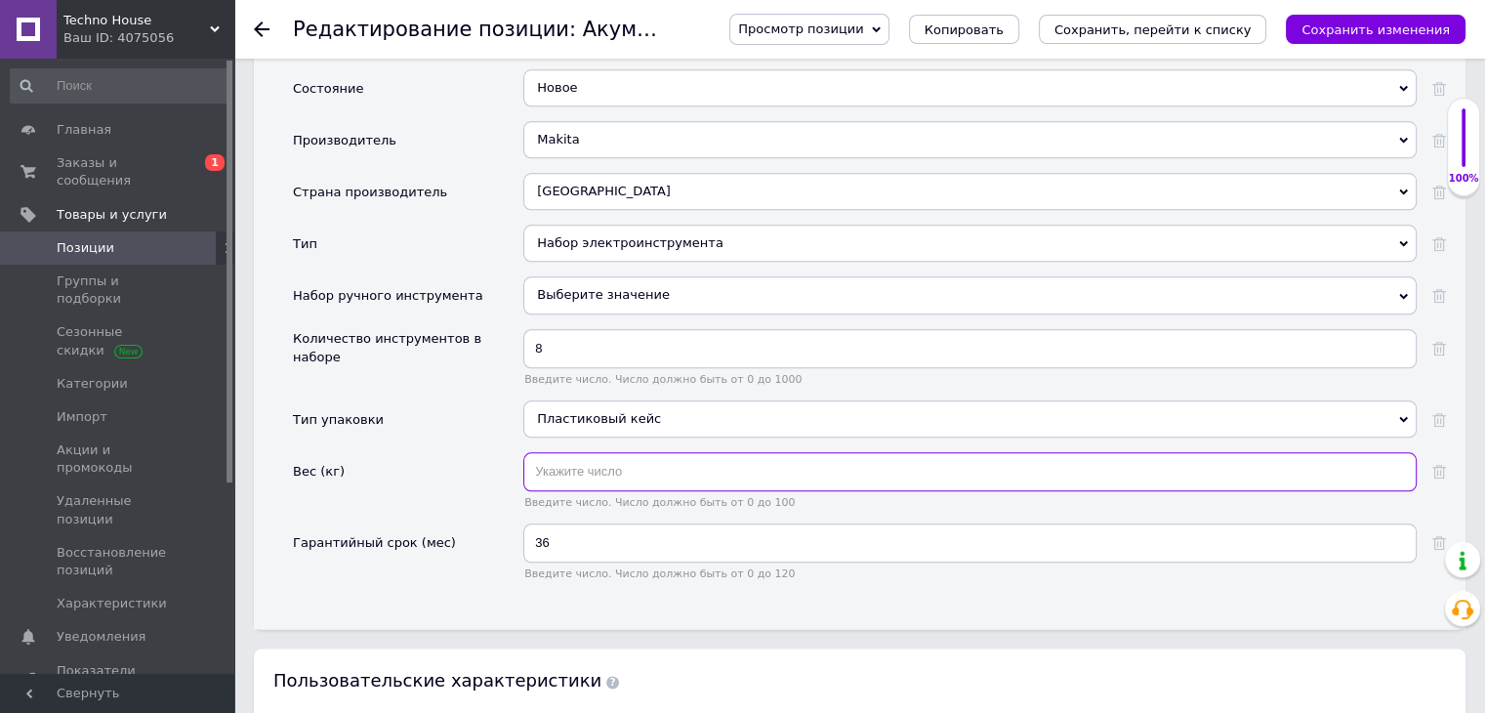
click at [555, 452] on input "text" at bounding box center [969, 471] width 893 height 39
type input "12.1"
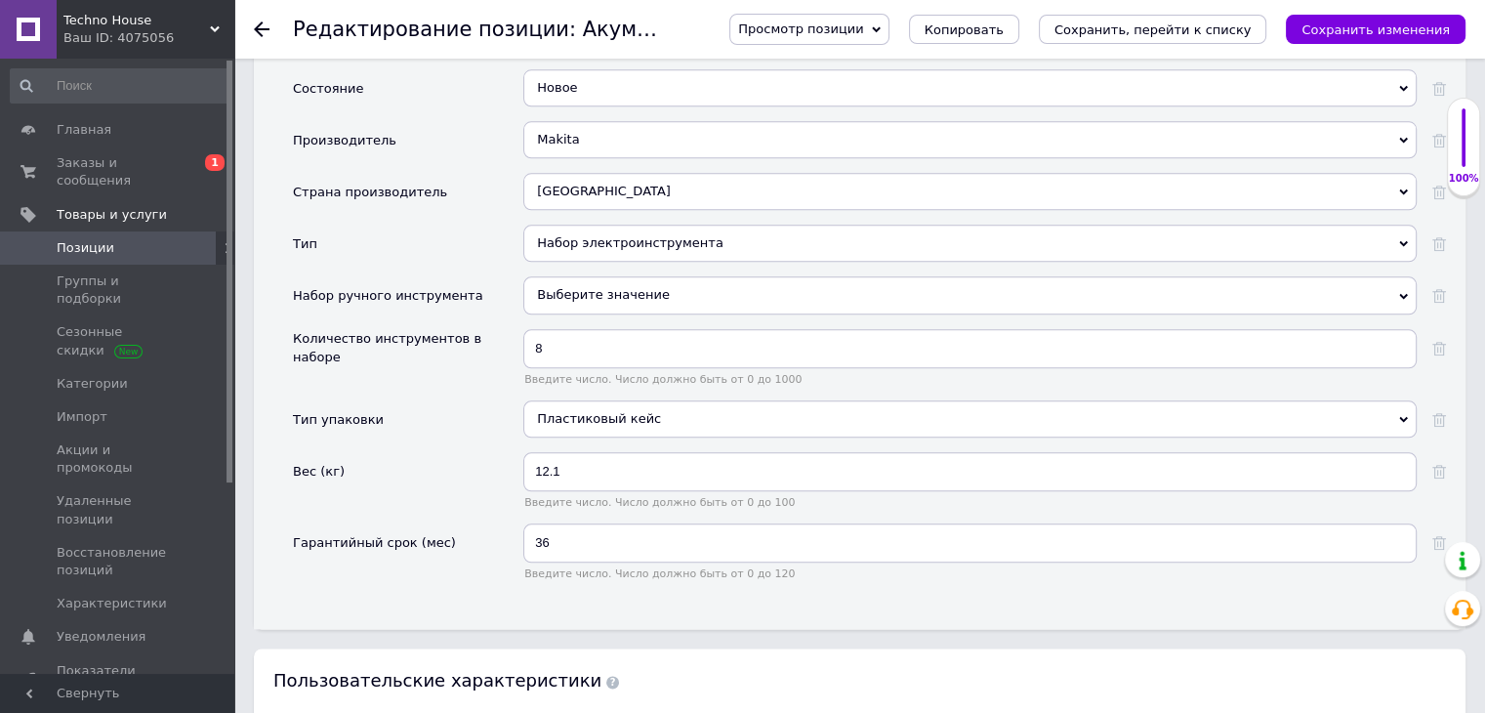
click at [457, 400] on div "Тип упаковки" at bounding box center [408, 426] width 230 height 52
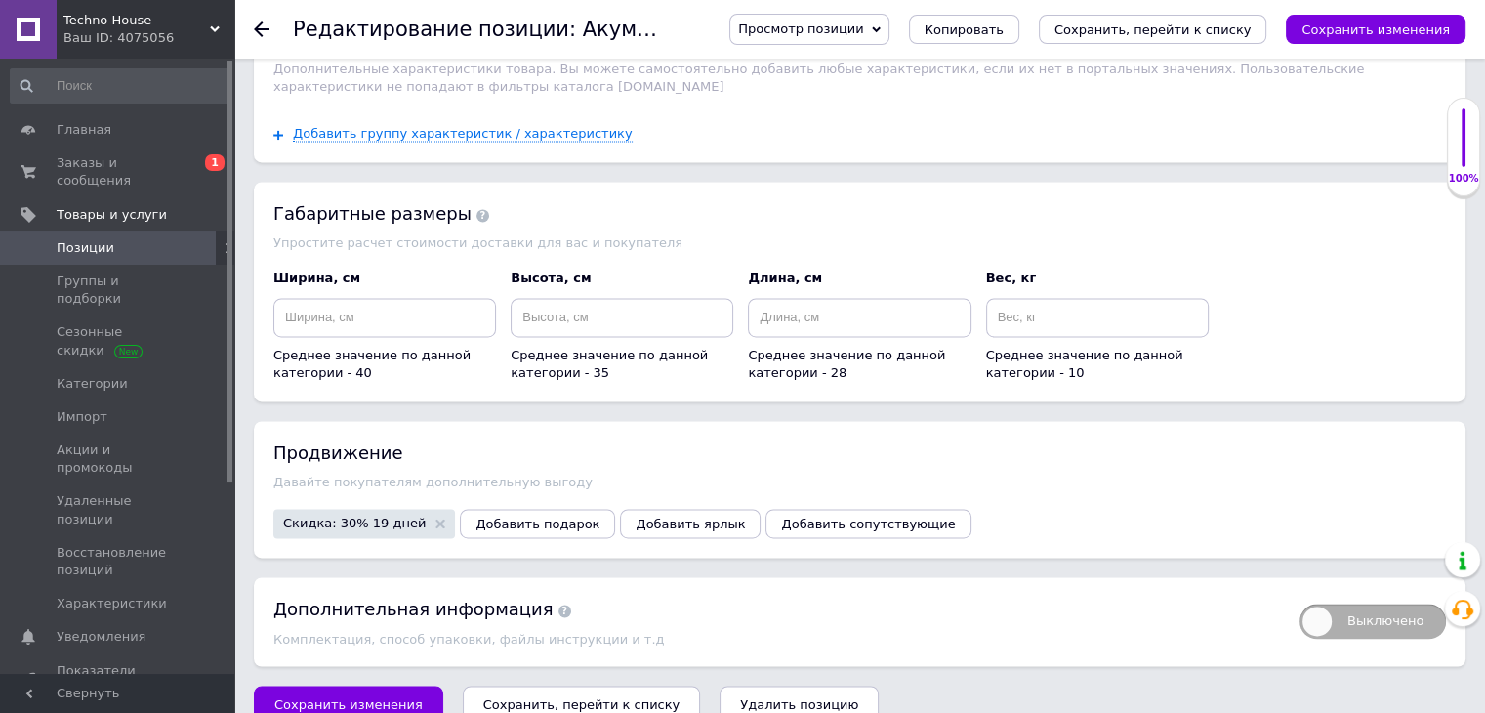
scroll to position [2847, 0]
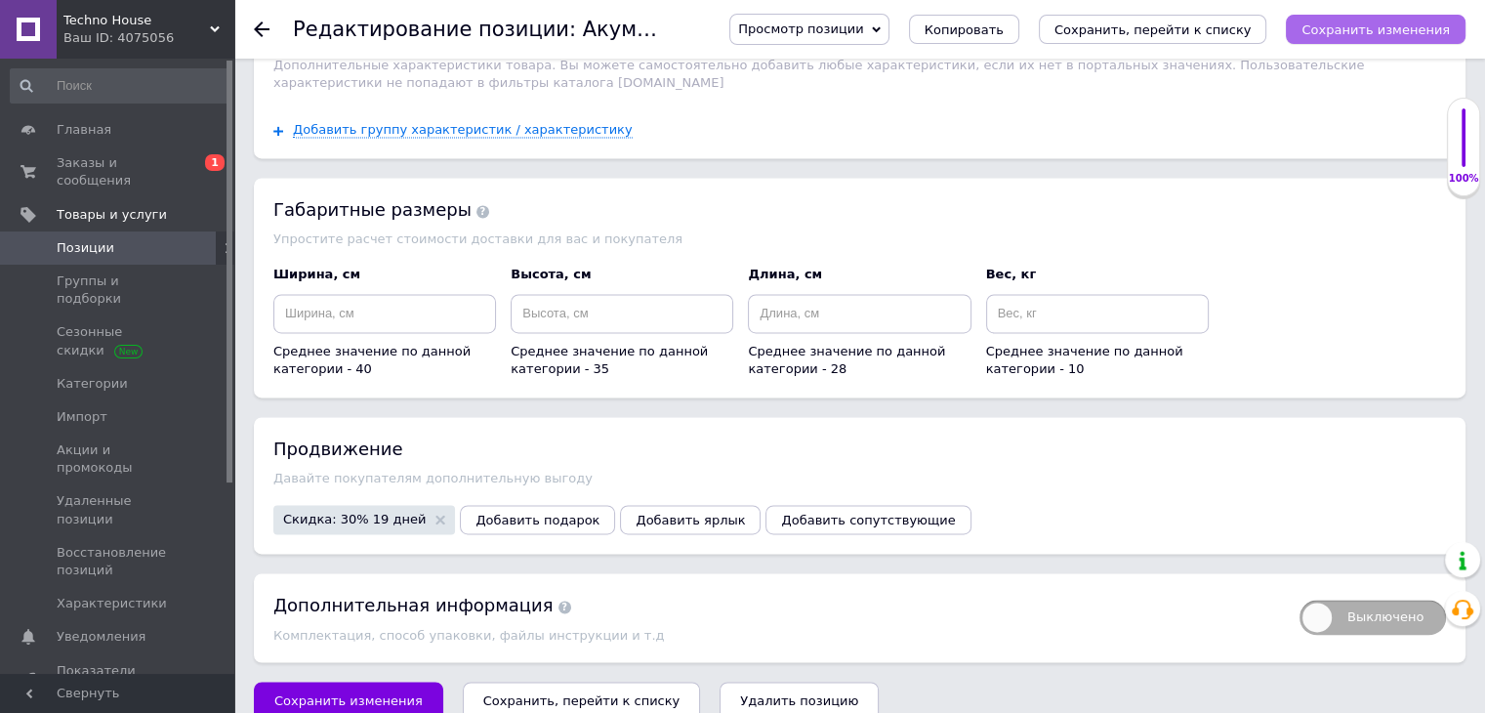
click at [1371, 36] on icon "Сохранить изменения" at bounding box center [1376, 29] width 148 height 15
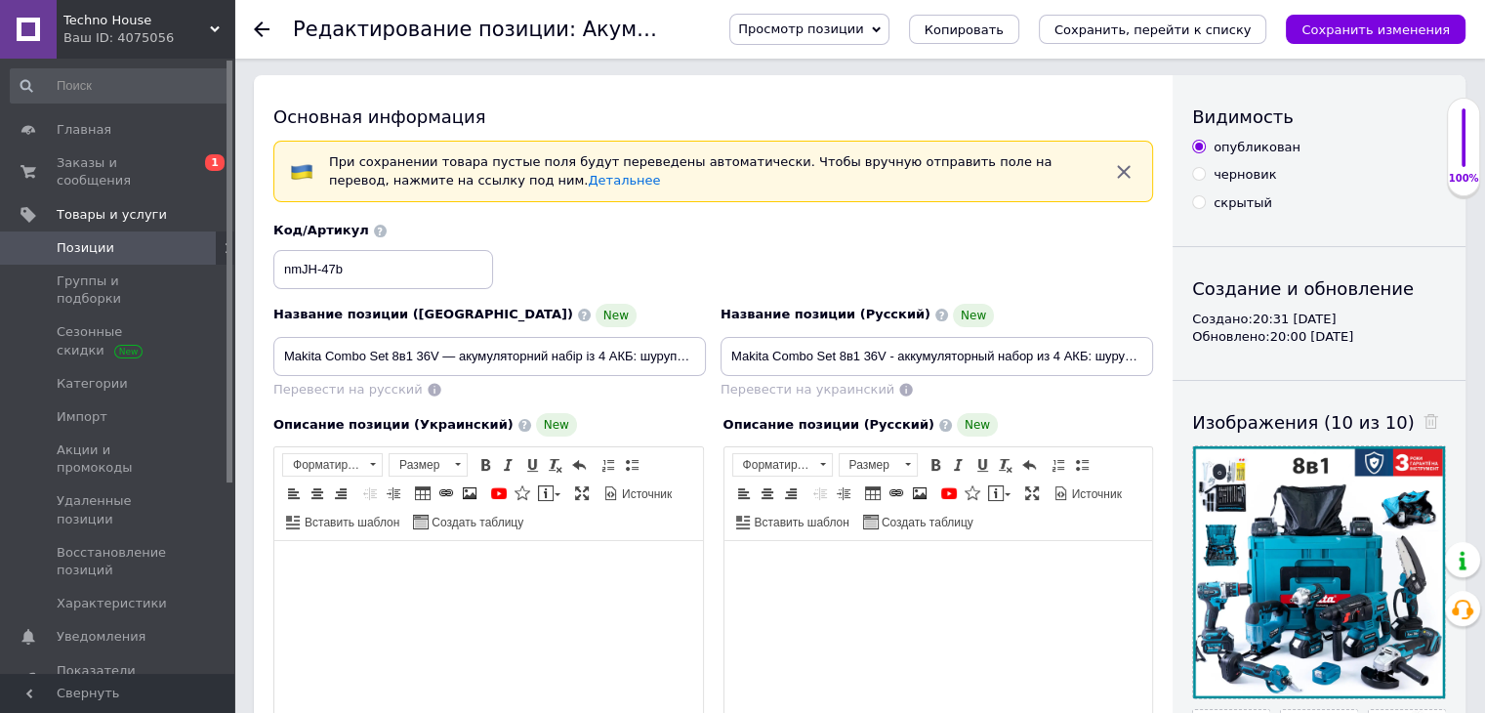
scroll to position [0, 0]
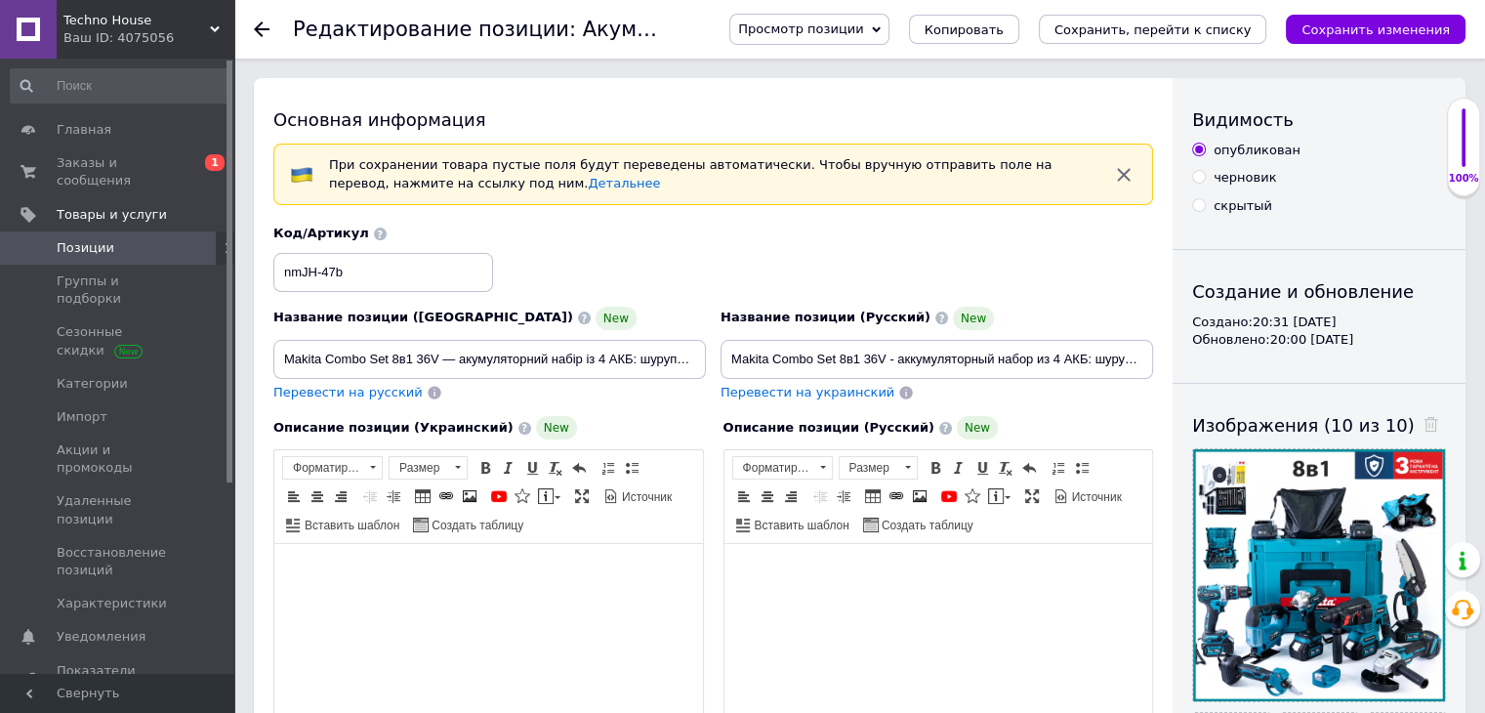
click at [264, 36] on icon at bounding box center [262, 29] width 16 height 16
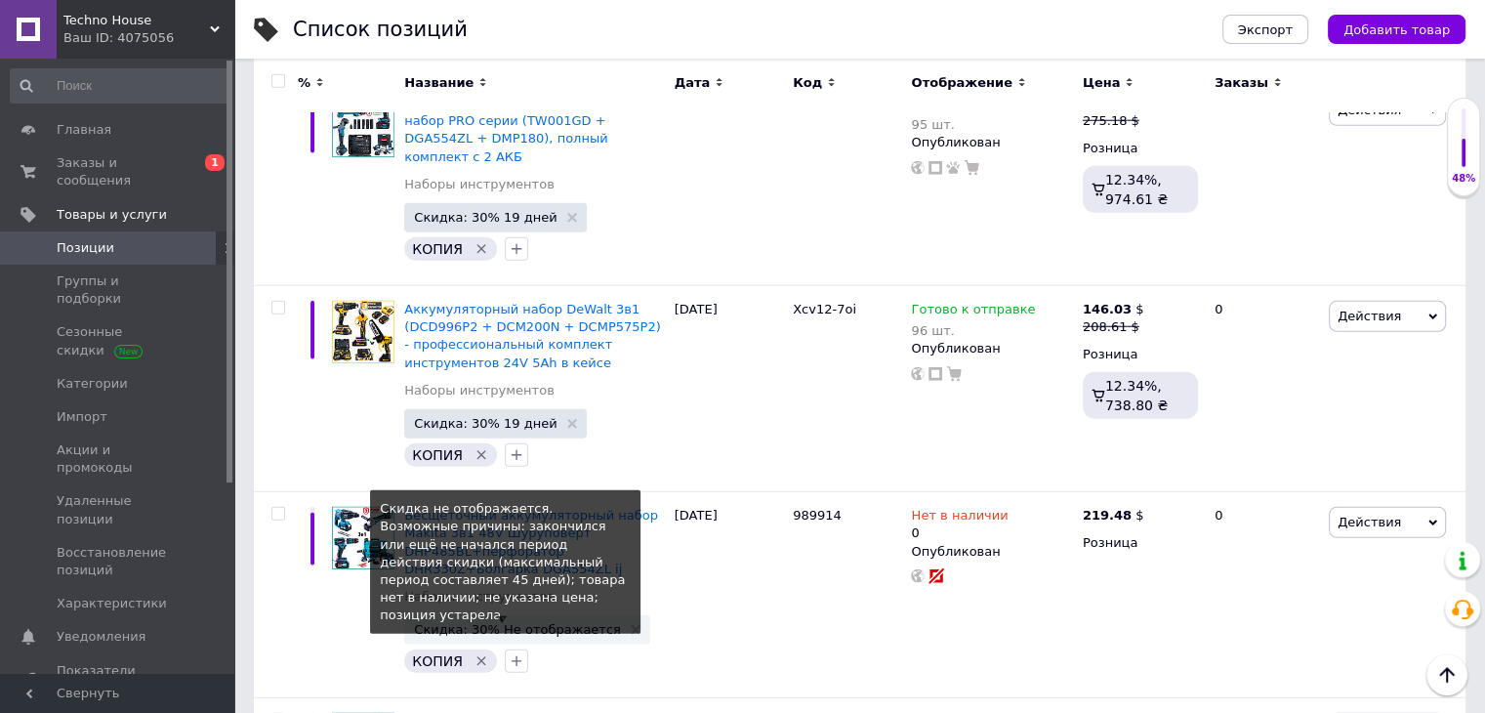
scroll to position [12701, 0]
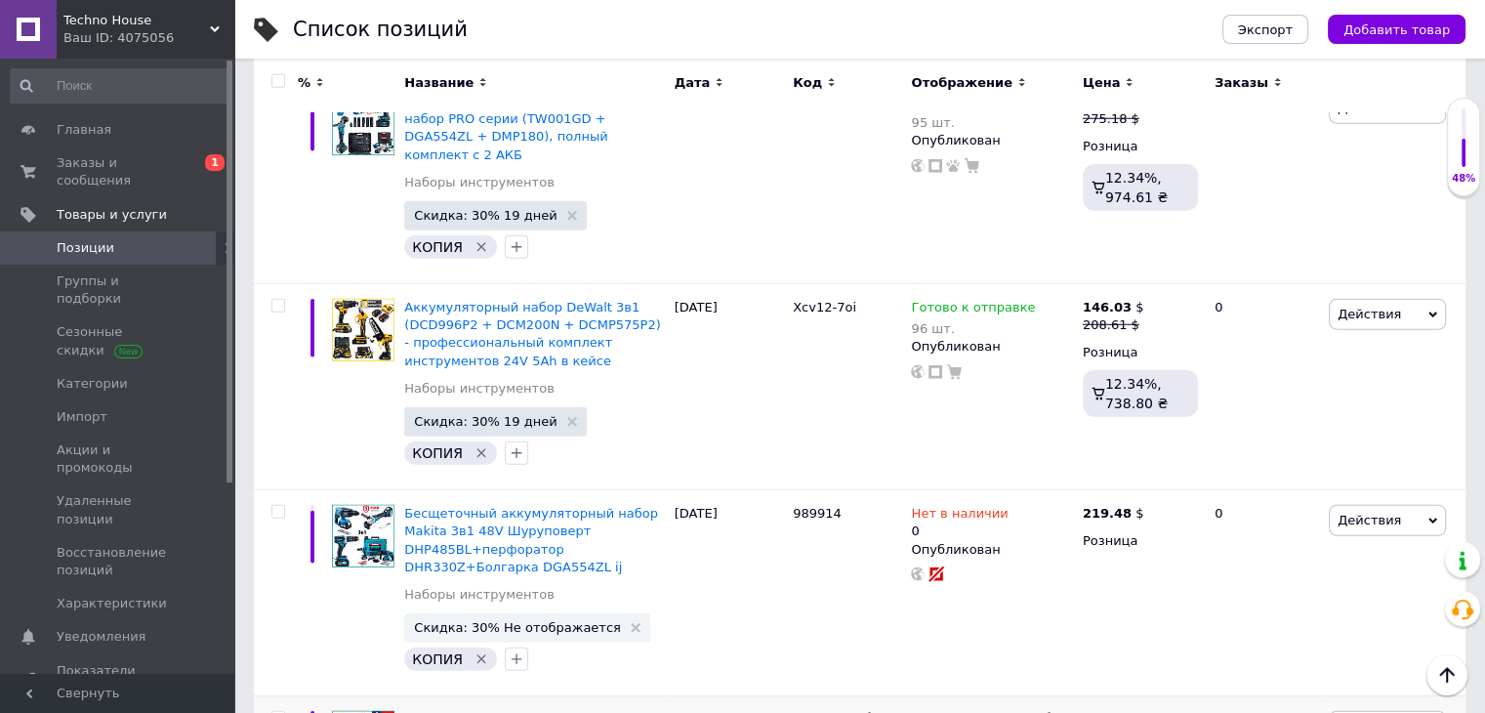
click at [1394, 711] on span "Действия" at bounding box center [1387, 726] width 117 height 31
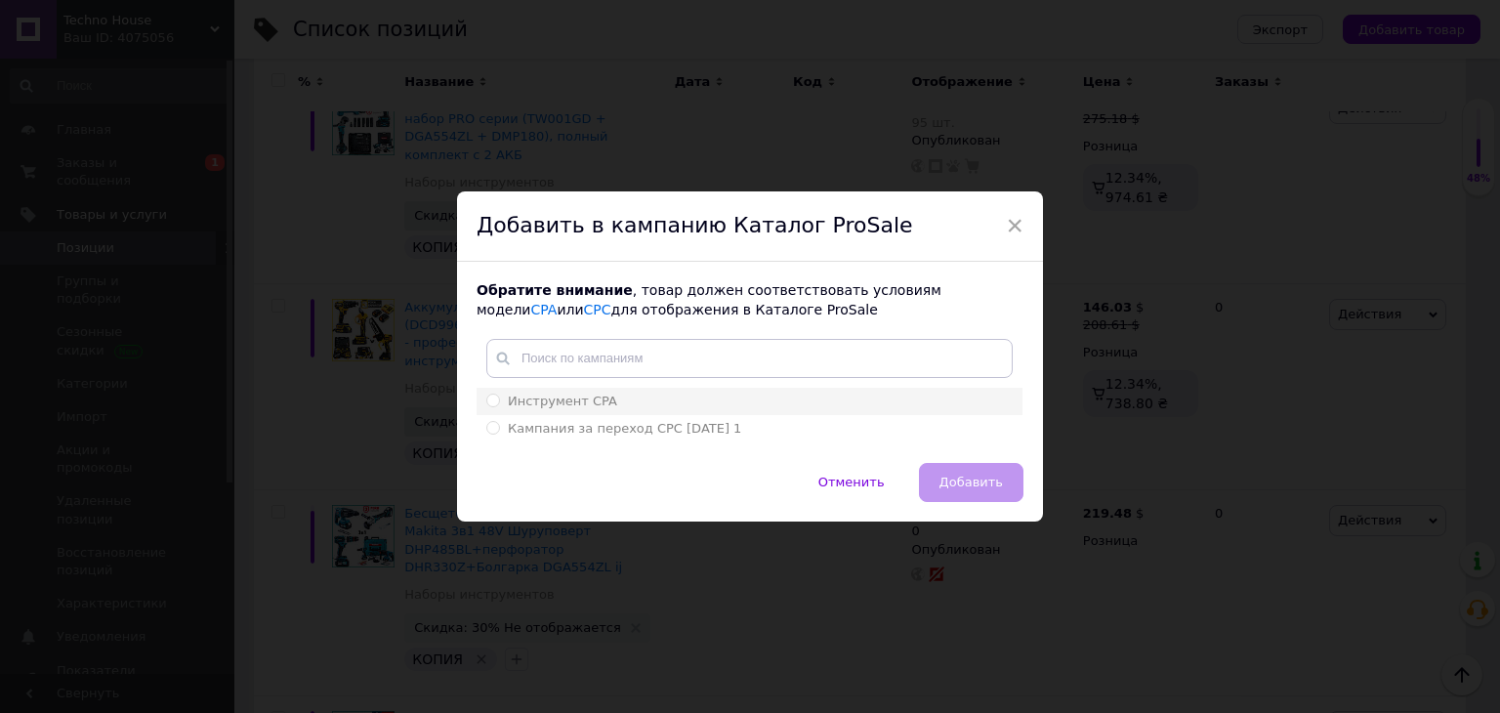
click at [487, 396] on input "Инструмент CPA" at bounding box center [492, 400] width 13 height 13
radio input "true"
click at [1005, 481] on button "Добавить" at bounding box center [971, 482] width 104 height 39
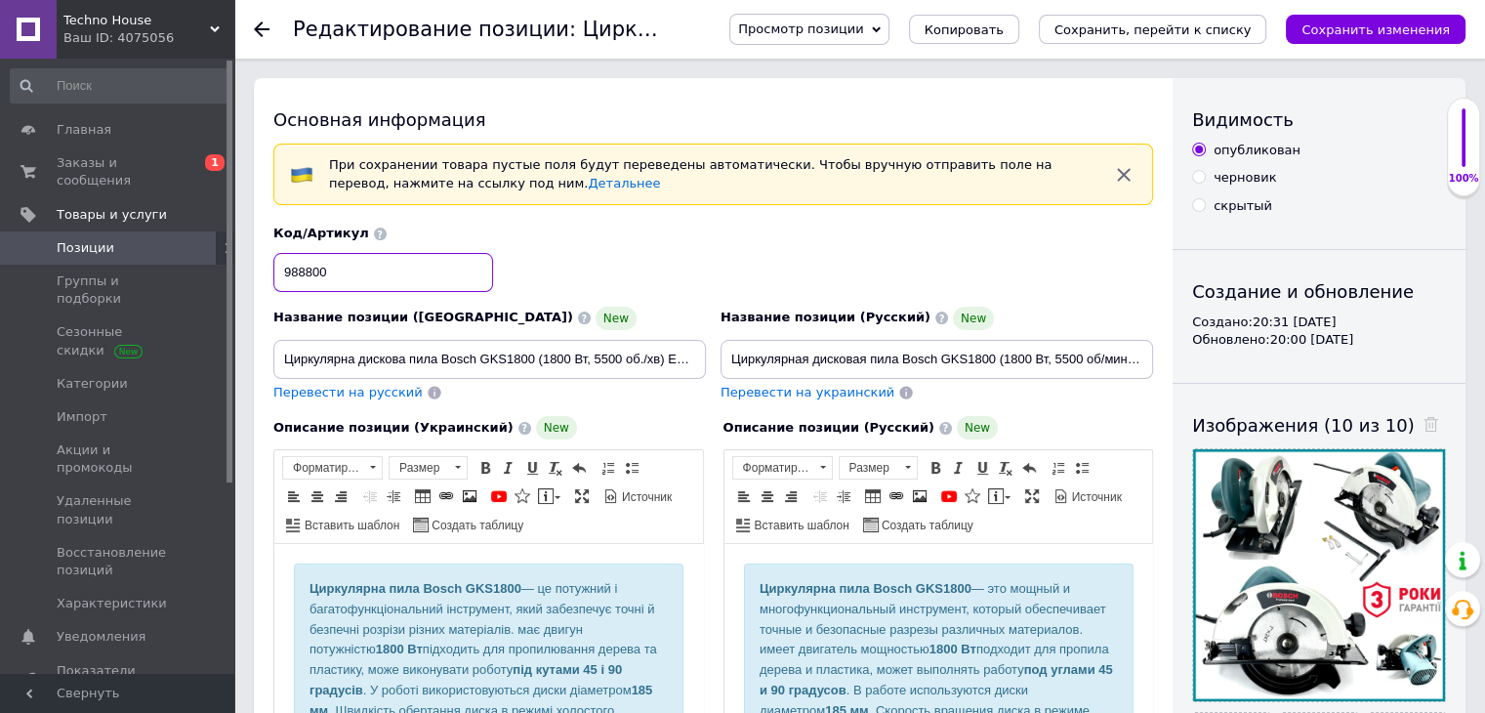
drag, startPoint x: 450, startPoint y: 262, endPoint x: 217, endPoint y: 244, distance: 234.0
type input "bvn12-U"
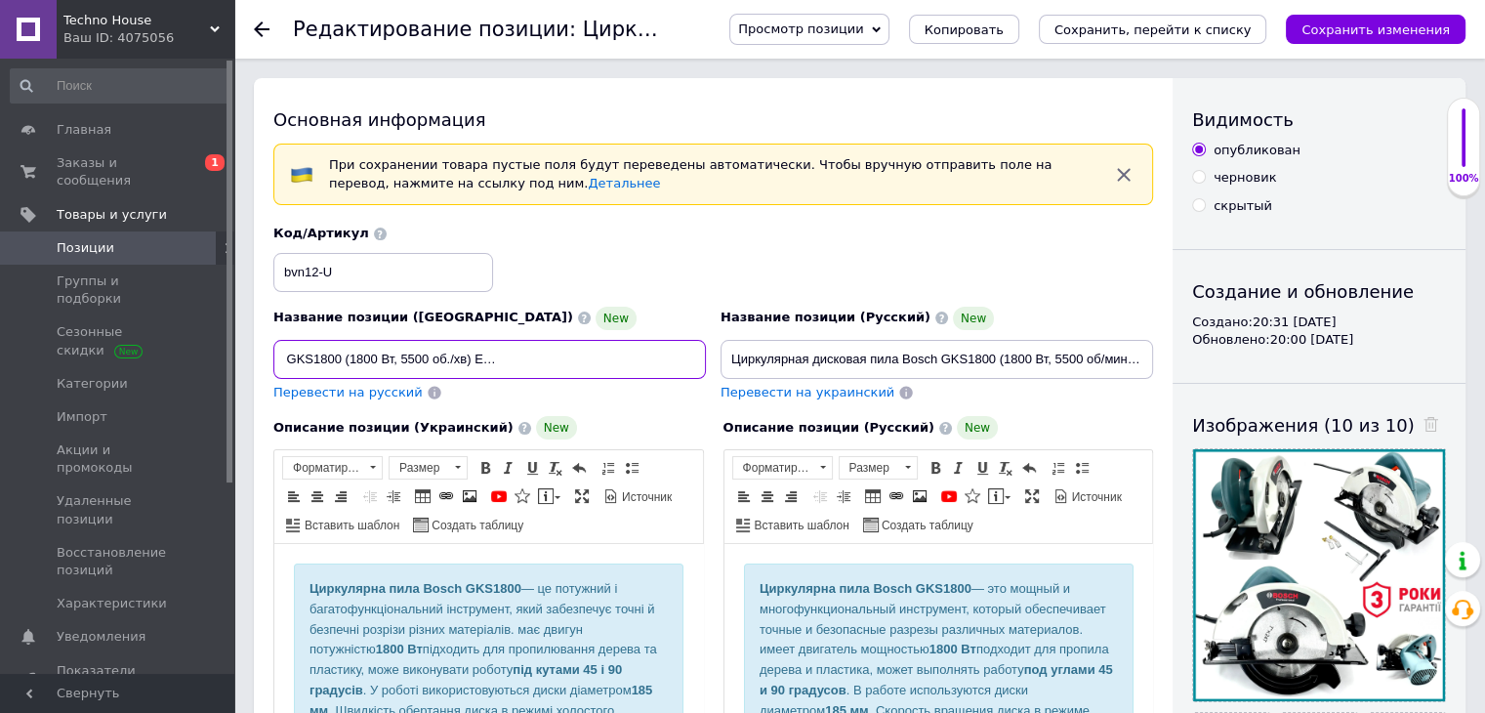
scroll to position [0, 235]
drag, startPoint x: 283, startPoint y: 363, endPoint x: 723, endPoint y: 378, distance: 439.6
click at [723, 378] on div "Название позиции (Украинский) New Циркулярна дискова пила Bosch GKS1800 (1800 В…" at bounding box center [714, 313] width 894 height 191
paste input "лектрична дискова пила Бош GKS1800 — 1800W, 5500 об/хв, професійна циркулярка з…"
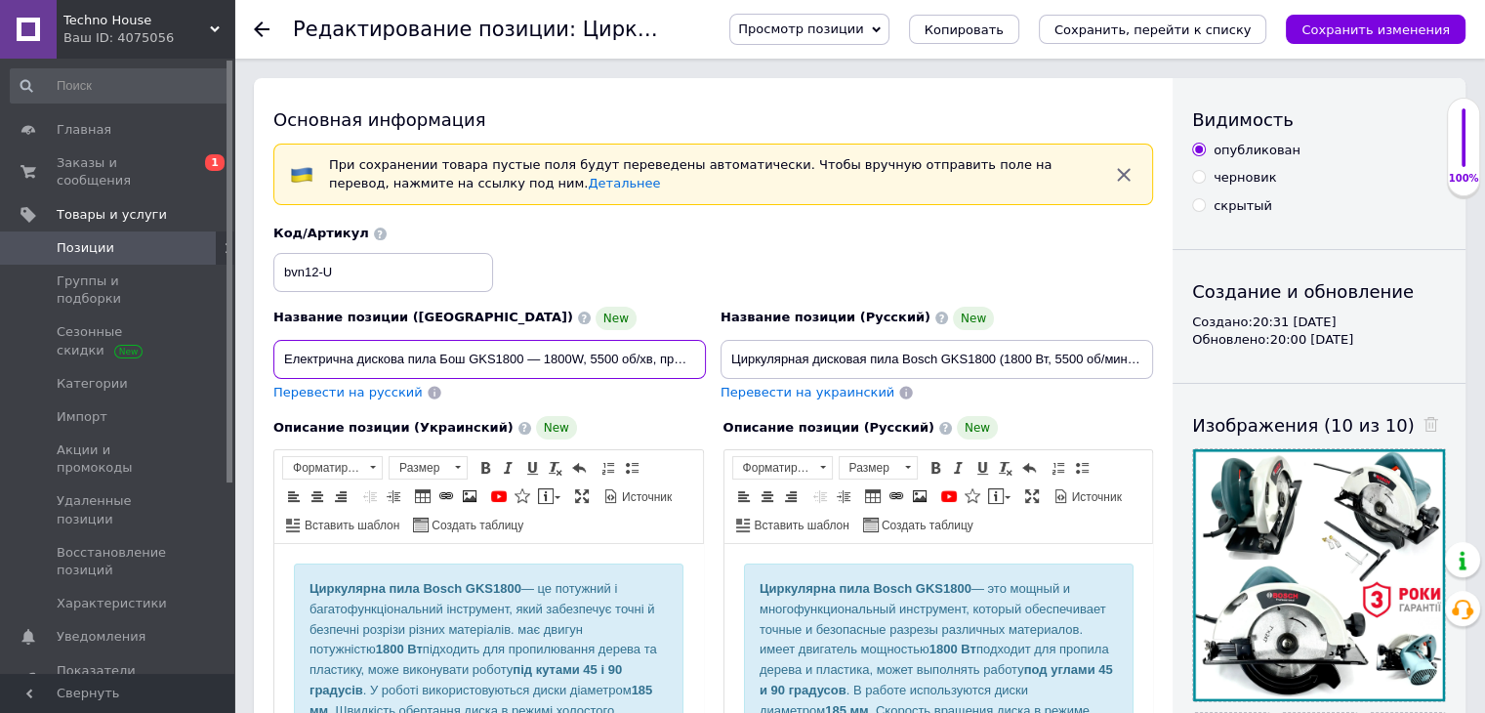
scroll to position [0, 251]
type input "Електрична дискова пила Бош GKS1800 — 1800W, 5500 об/хв, професійна циркулярка …"
click at [373, 389] on span "Перевести на русский" at bounding box center [347, 392] width 149 height 15
type input "Электрическая дисковая пила Бош GKS1800 - 1800W, 5500 об/мин, профессиональная …"
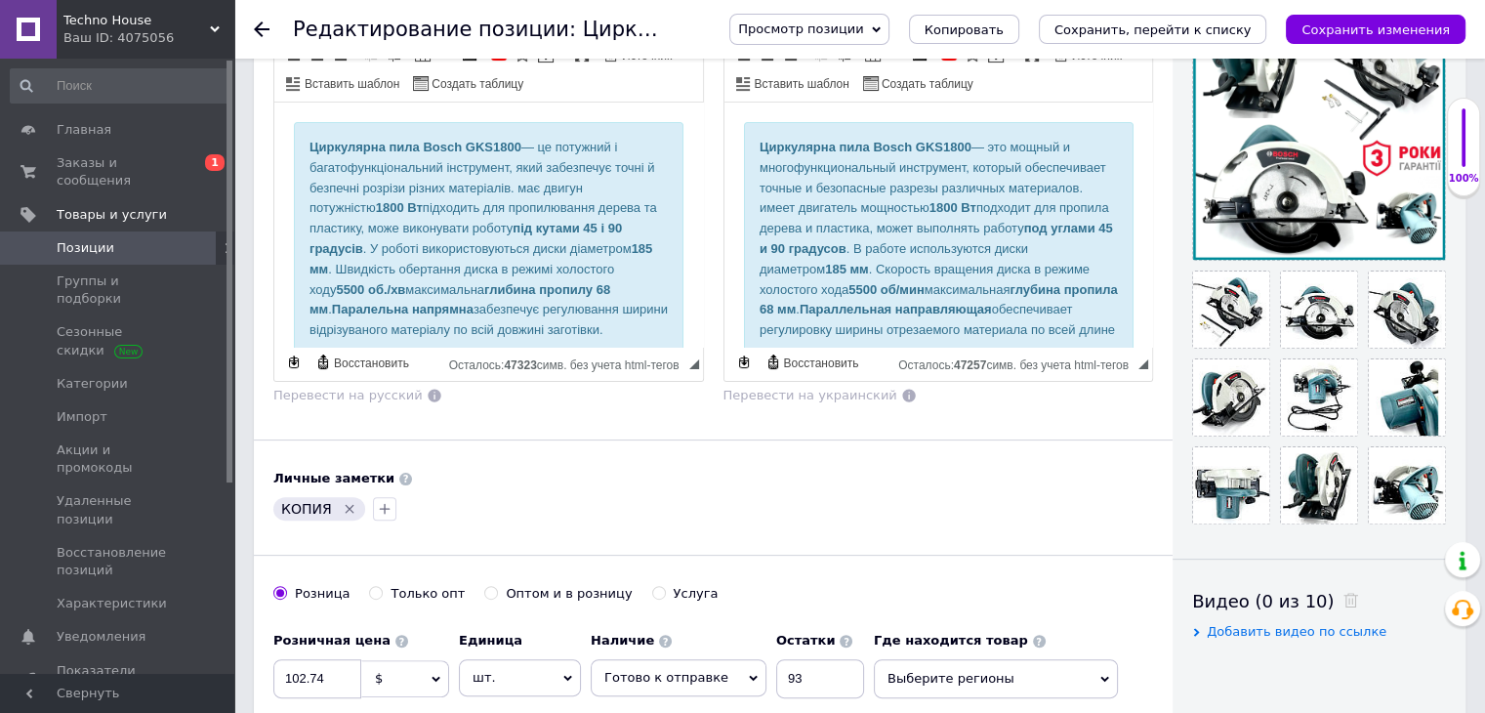
scroll to position [613, 0]
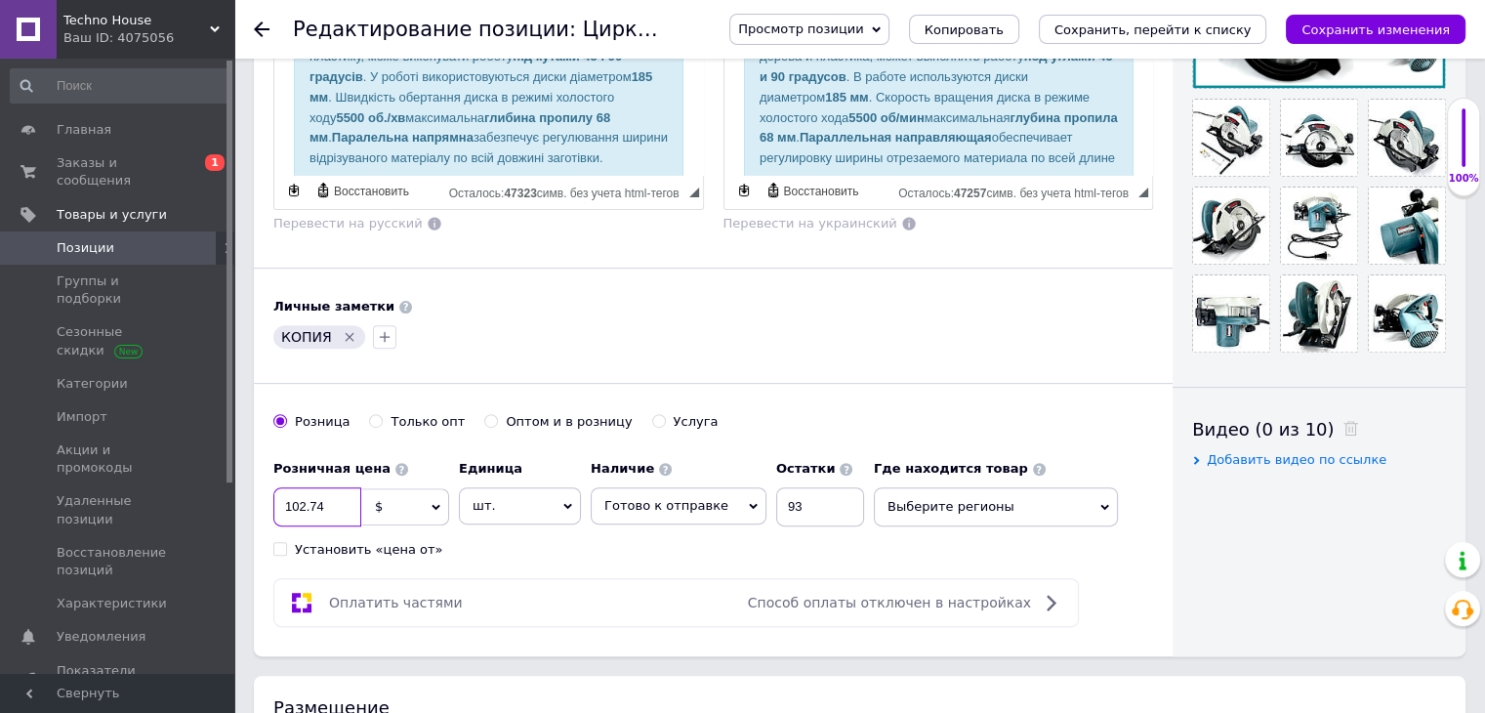
click at [345, 501] on input "102.74" at bounding box center [317, 506] width 88 height 39
type input "102.70"
click at [788, 493] on input "93" at bounding box center [820, 506] width 88 height 39
type input "90"
click at [741, 536] on div "Розничная цена 102.70 $ € CHF ₴ £ ¥ PLN ₸ MDL HUF KGS CN¥ TRY ₩ lei Установить …" at bounding box center [573, 504] width 601 height 108
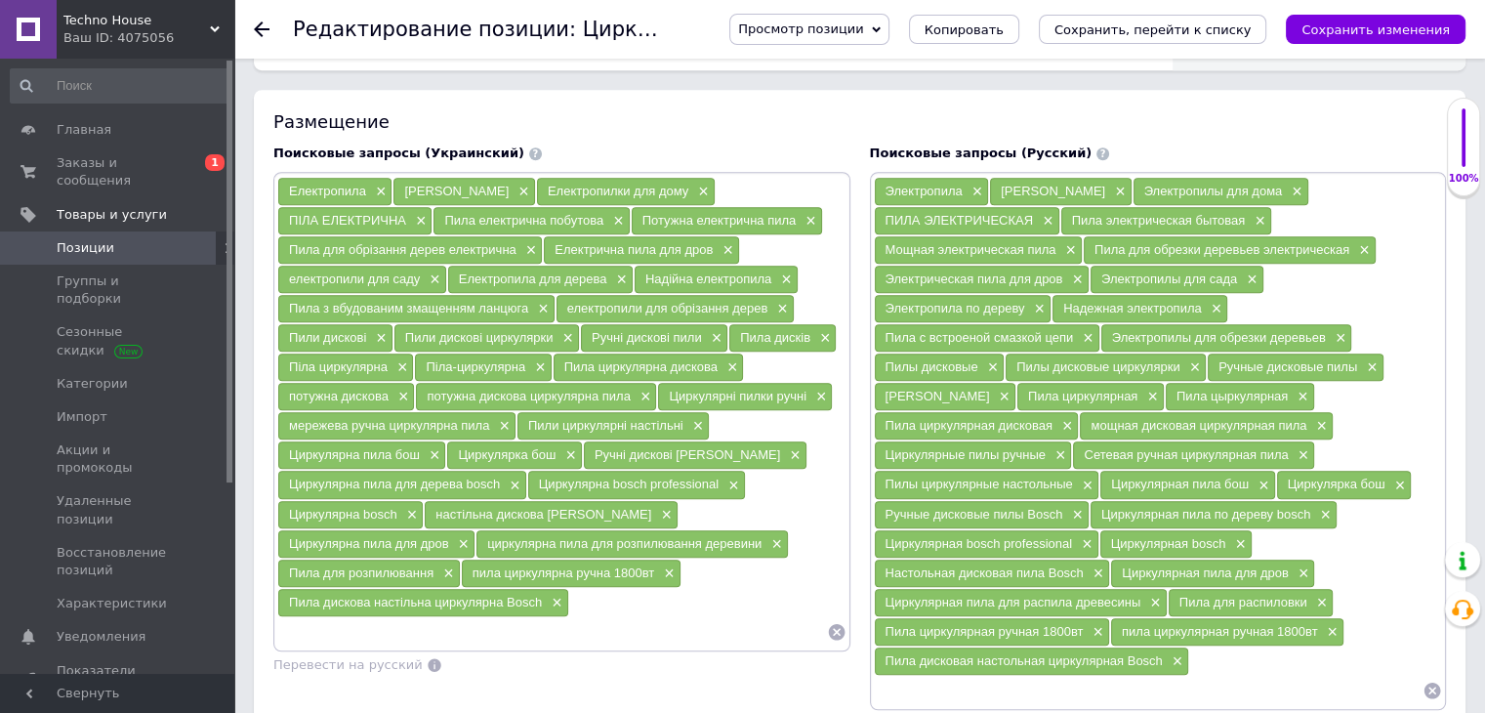
scroll to position [1201, 0]
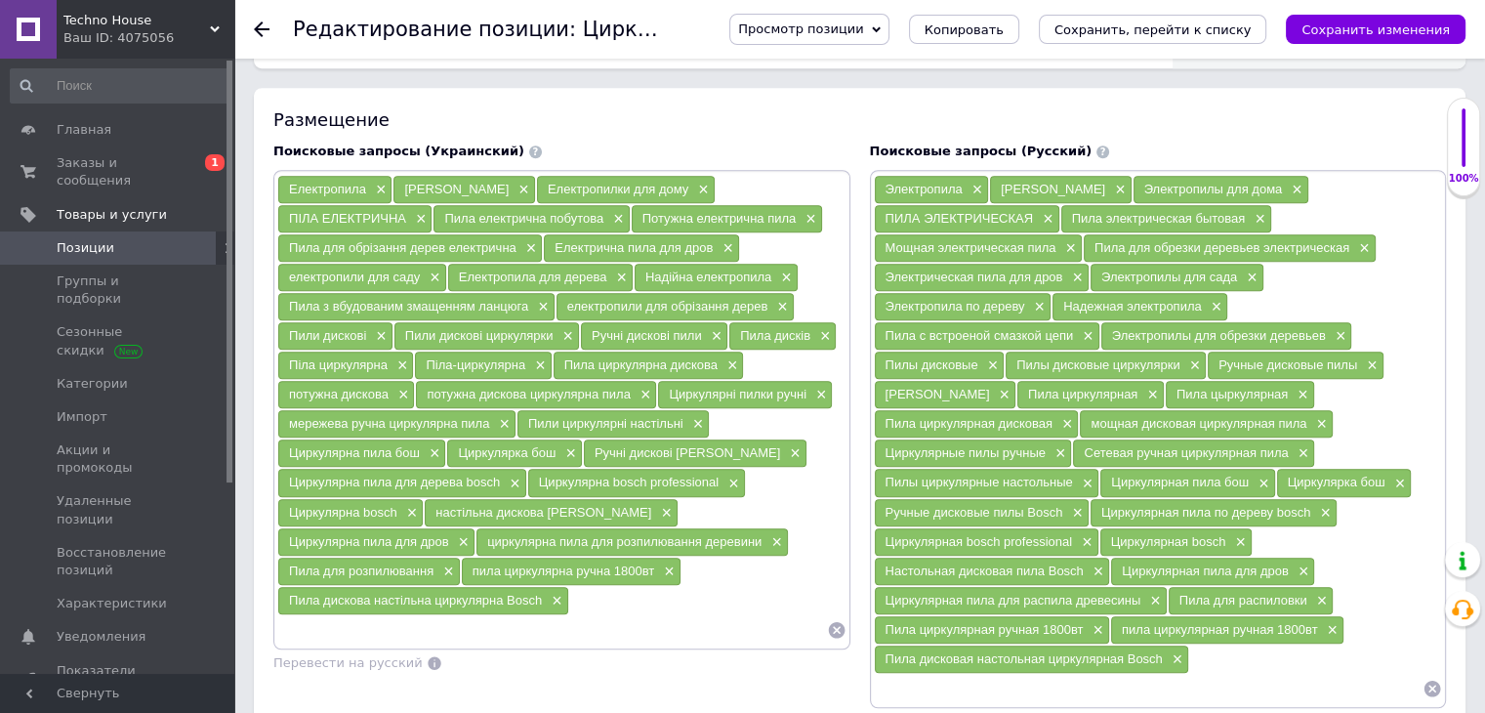
click at [917, 674] on input at bounding box center [1149, 688] width 550 height 29
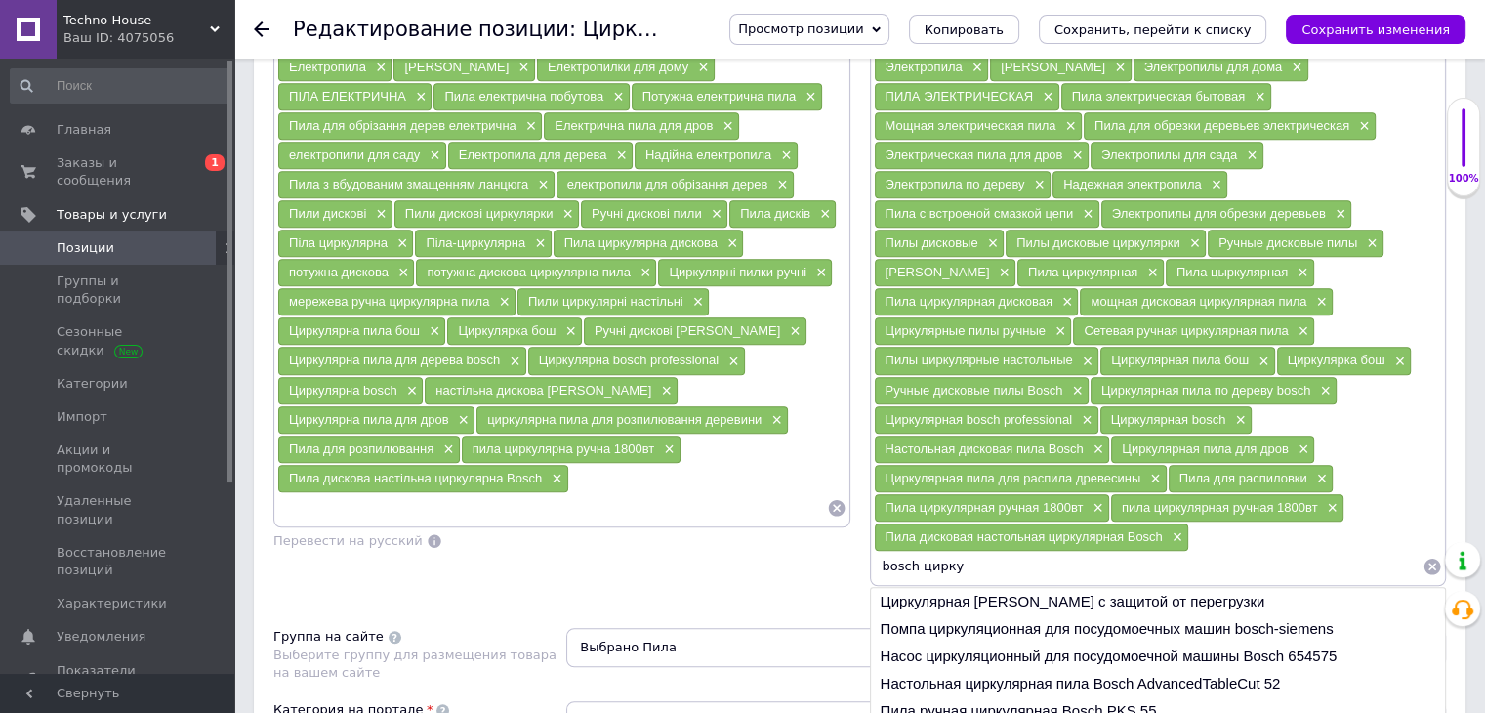
scroll to position [1344, 0]
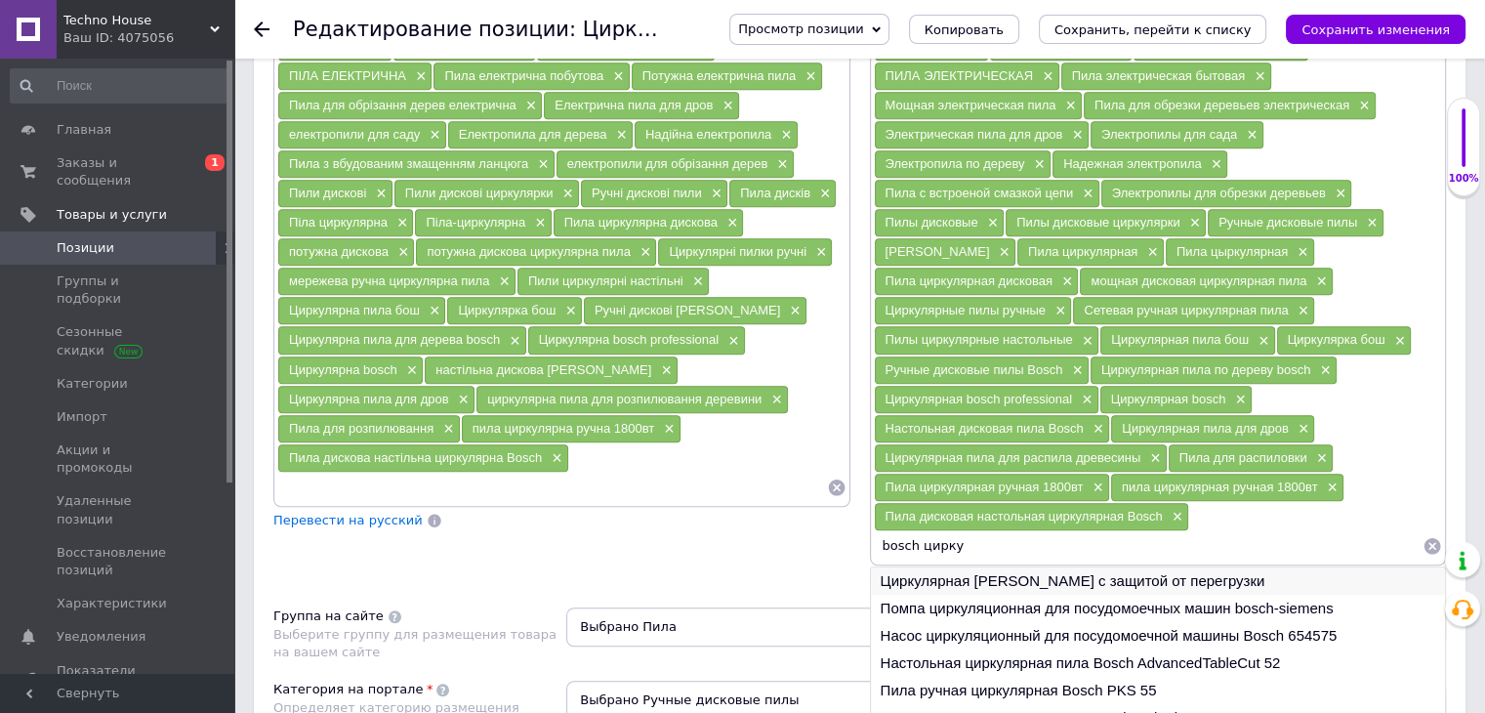
type input "bosch цирку"
click at [961, 567] on li "Циркулярная [PERSON_NAME] с защитой от перегрузки" at bounding box center [1158, 580] width 575 height 27
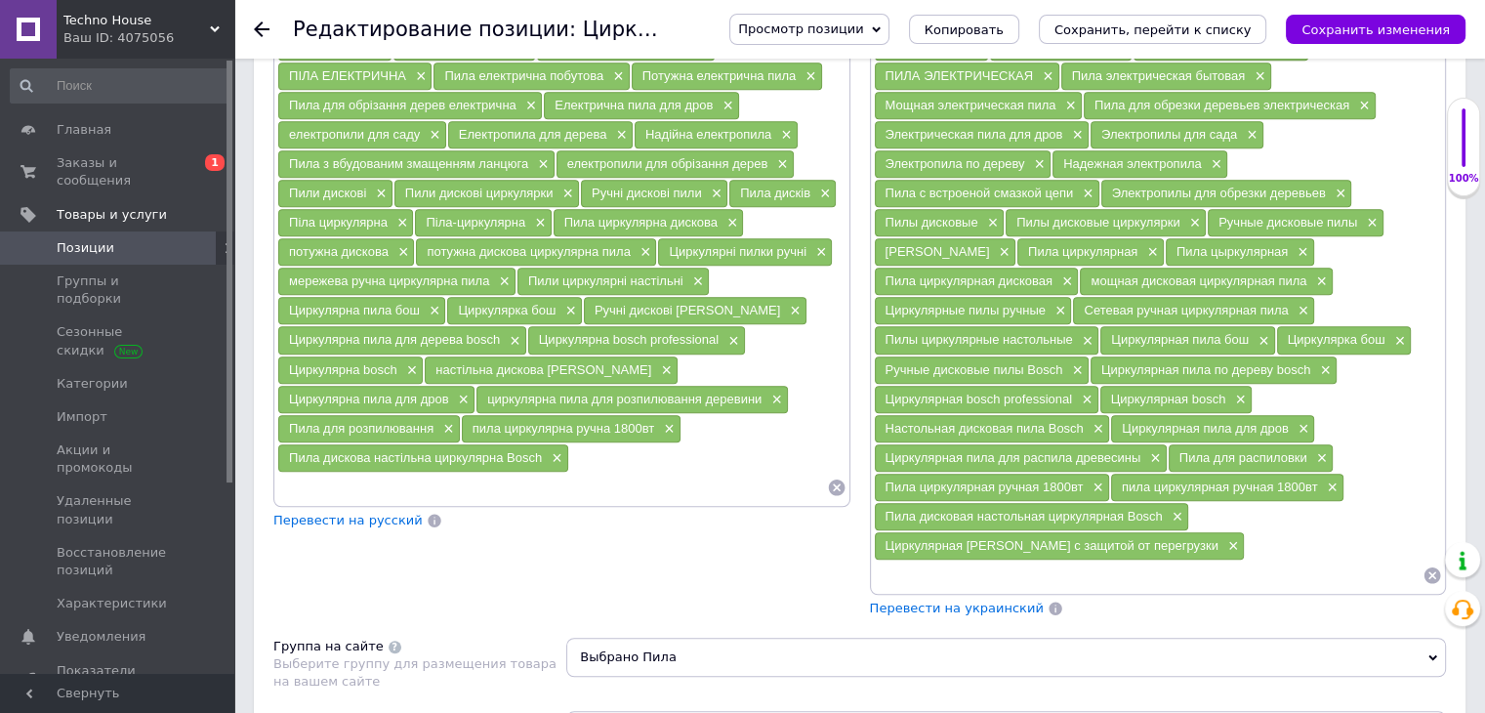
click at [952, 601] on span "Перевести на украинский" at bounding box center [957, 608] width 174 height 15
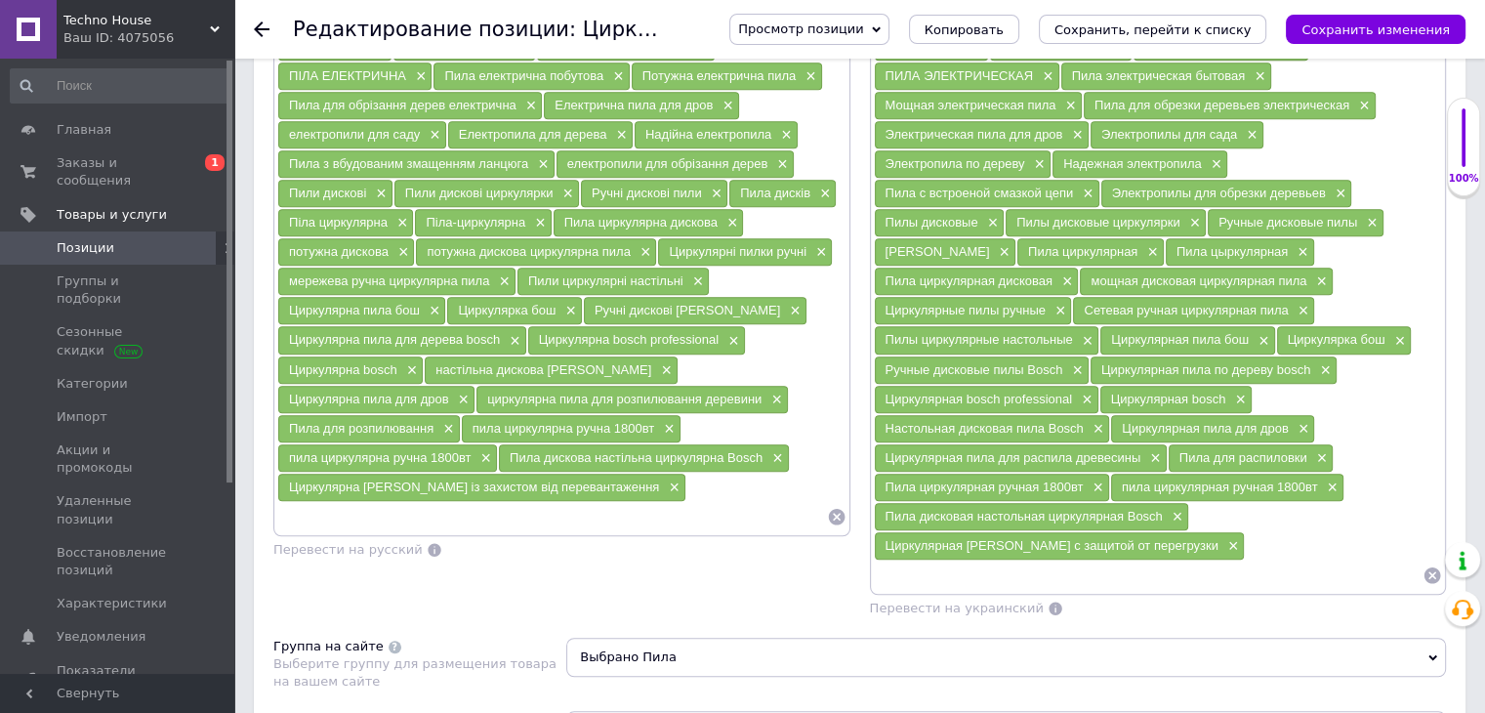
click at [958, 560] on input at bounding box center [1149, 574] width 550 height 29
type input "и"
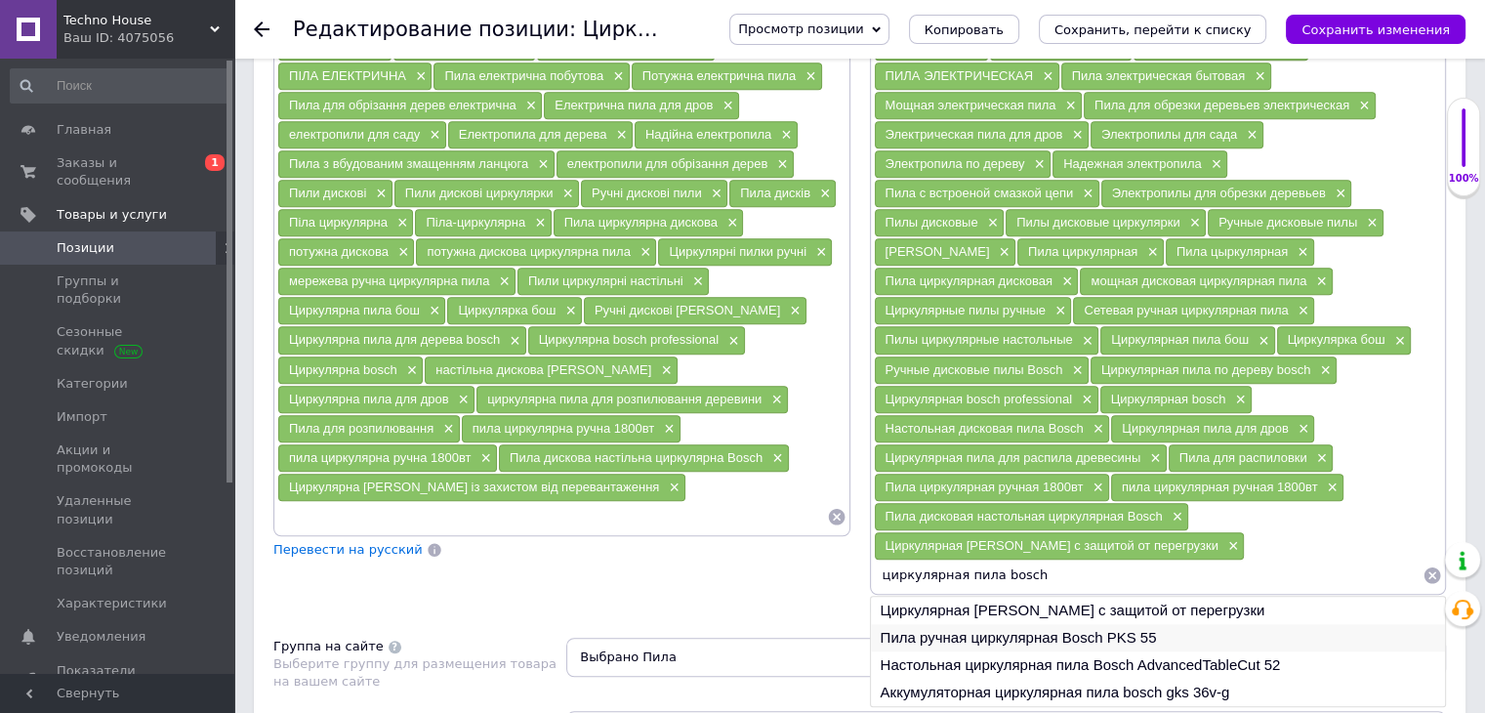
type input "циркулярная пила bosch"
click at [1013, 624] on li "Пила ручная циркулярная Bosch PKS 55" at bounding box center [1158, 637] width 575 height 27
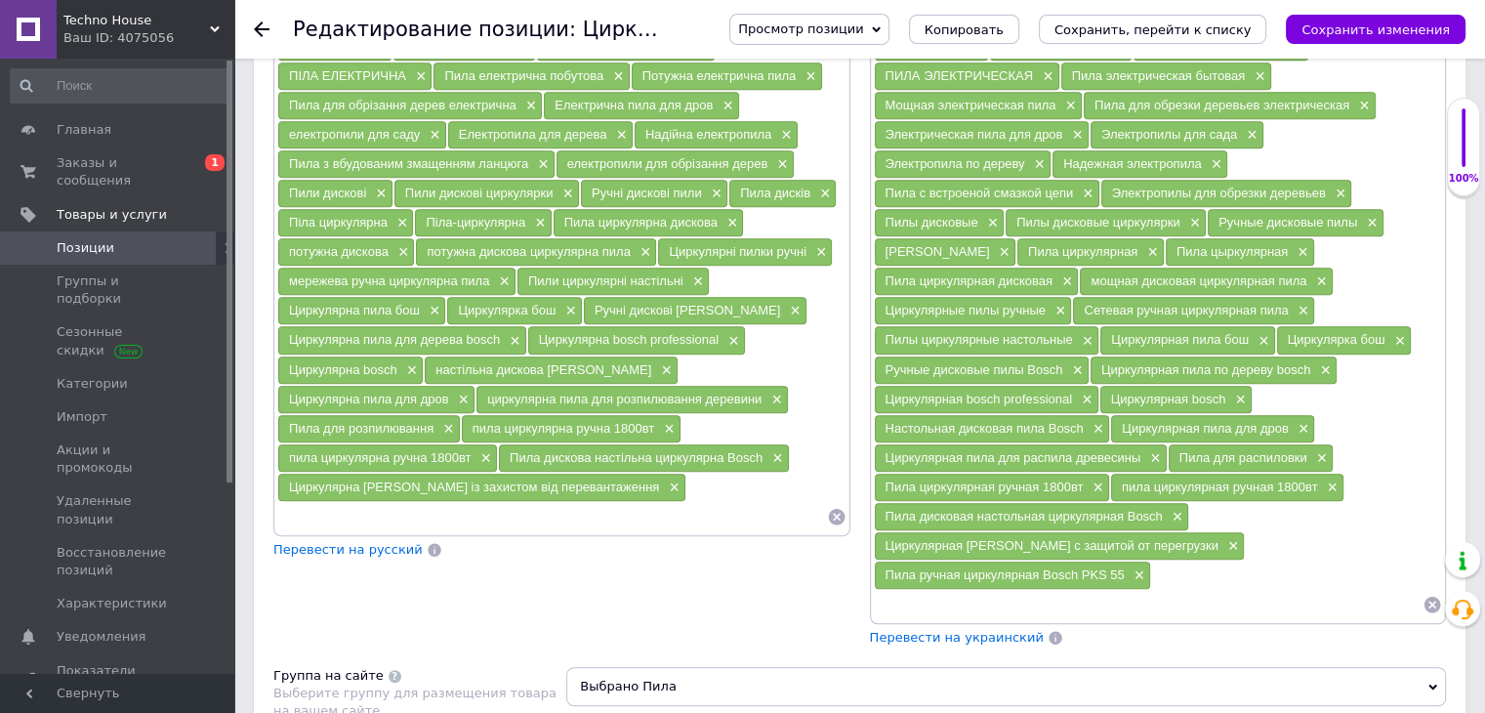
click at [995, 630] on span "Перевести на украинский" at bounding box center [957, 637] width 174 height 15
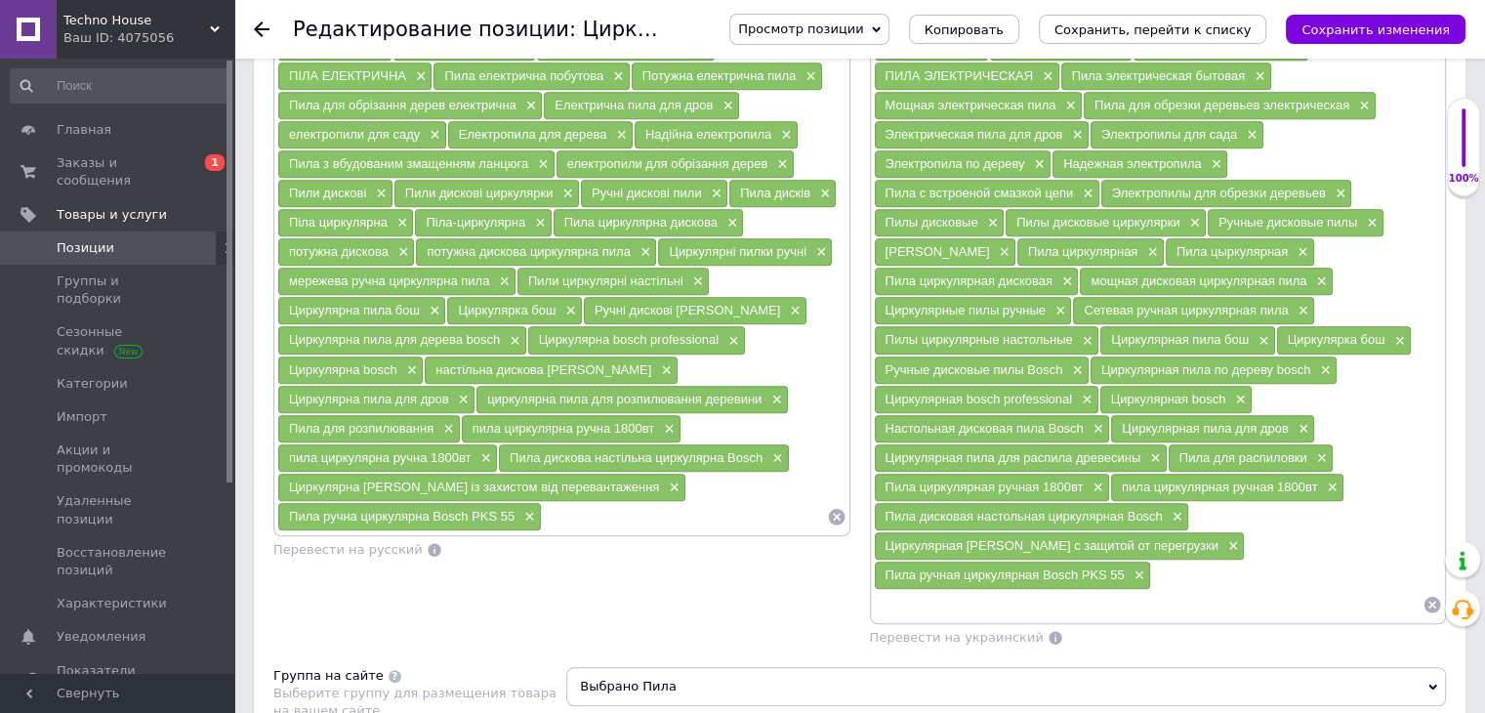
click at [958, 590] on input at bounding box center [1149, 604] width 550 height 29
type input "c"
type input "с"
click at [920, 590] on input at bounding box center [1149, 604] width 550 height 29
click at [795, 567] on div "Поисковые запросы (Украинский) Електропила × пила мережева × Електропилки для д…" at bounding box center [562, 323] width 597 height 667
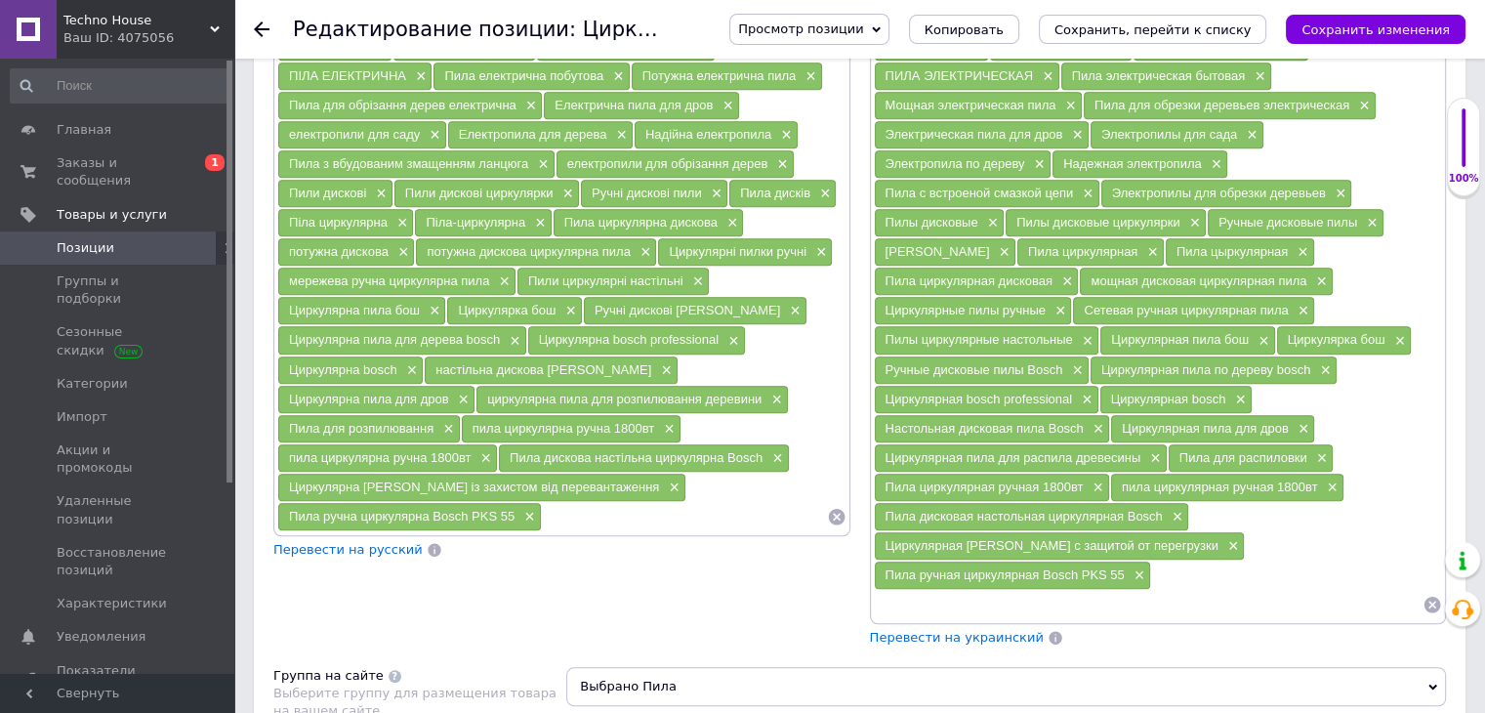
click at [949, 630] on span "Перевести на украинский" at bounding box center [957, 637] width 174 height 15
click at [944, 590] on input at bounding box center [1149, 604] width 550 height 29
type input "пила циркулярная bo"
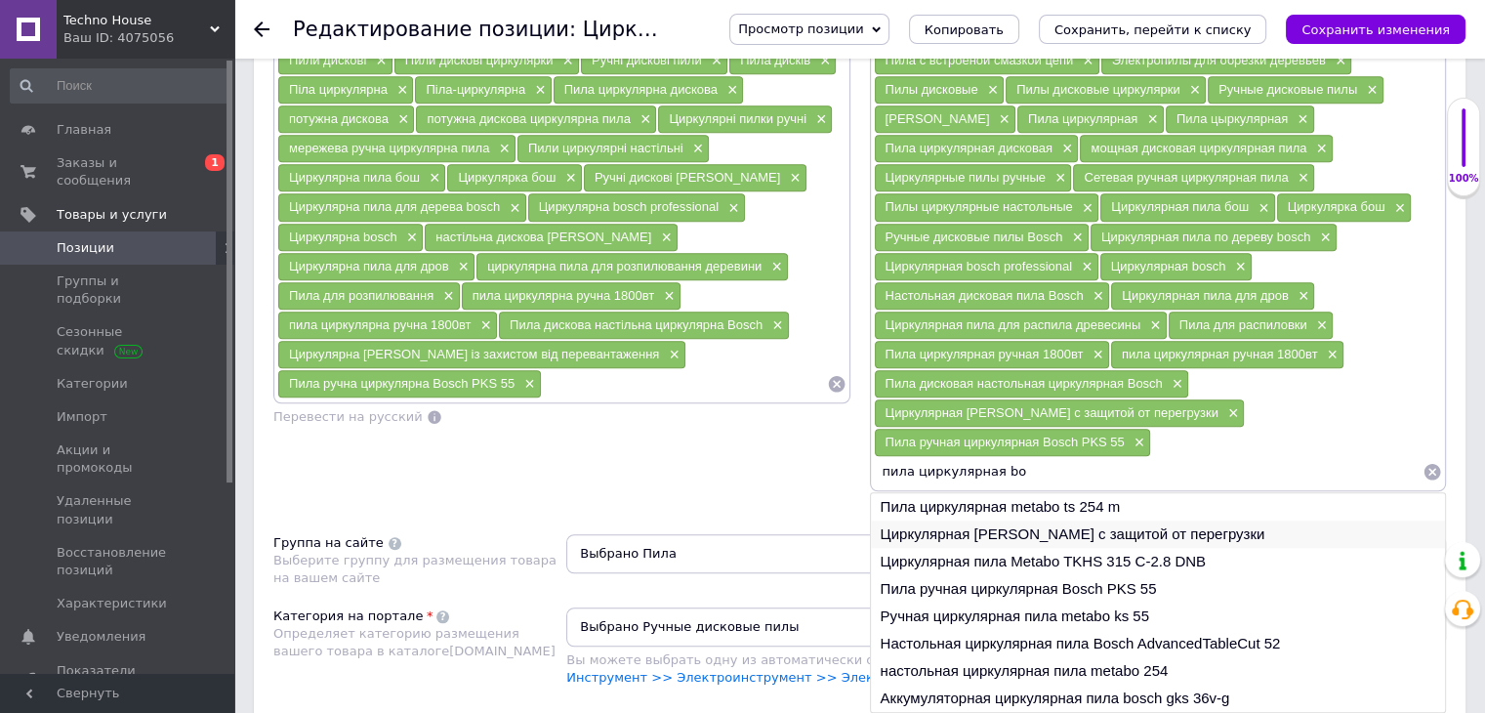
scroll to position [1478, 0]
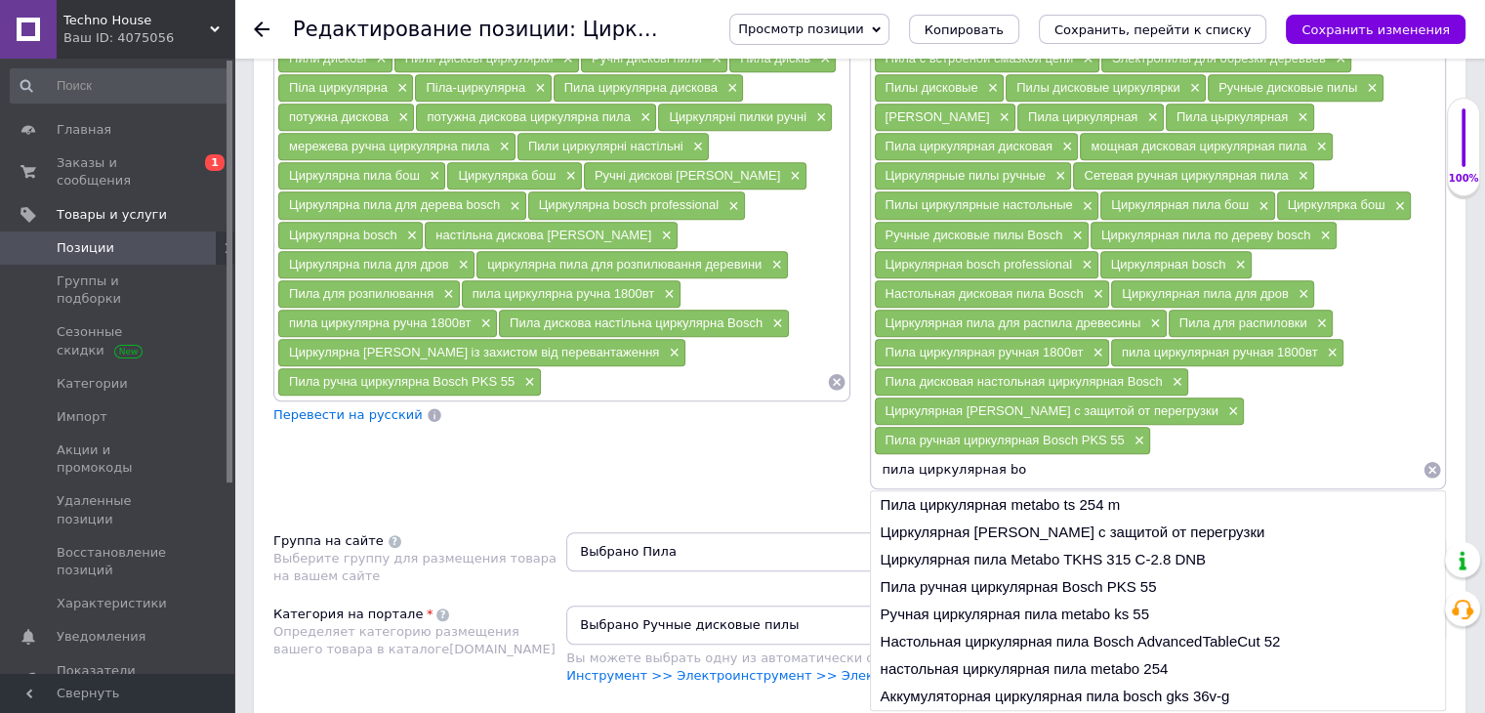
drag, startPoint x: 1024, startPoint y: 425, endPoint x: 884, endPoint y: 424, distance: 140.6
click at [884, 455] on input "пила циркулярная bo" at bounding box center [1149, 469] width 550 height 29
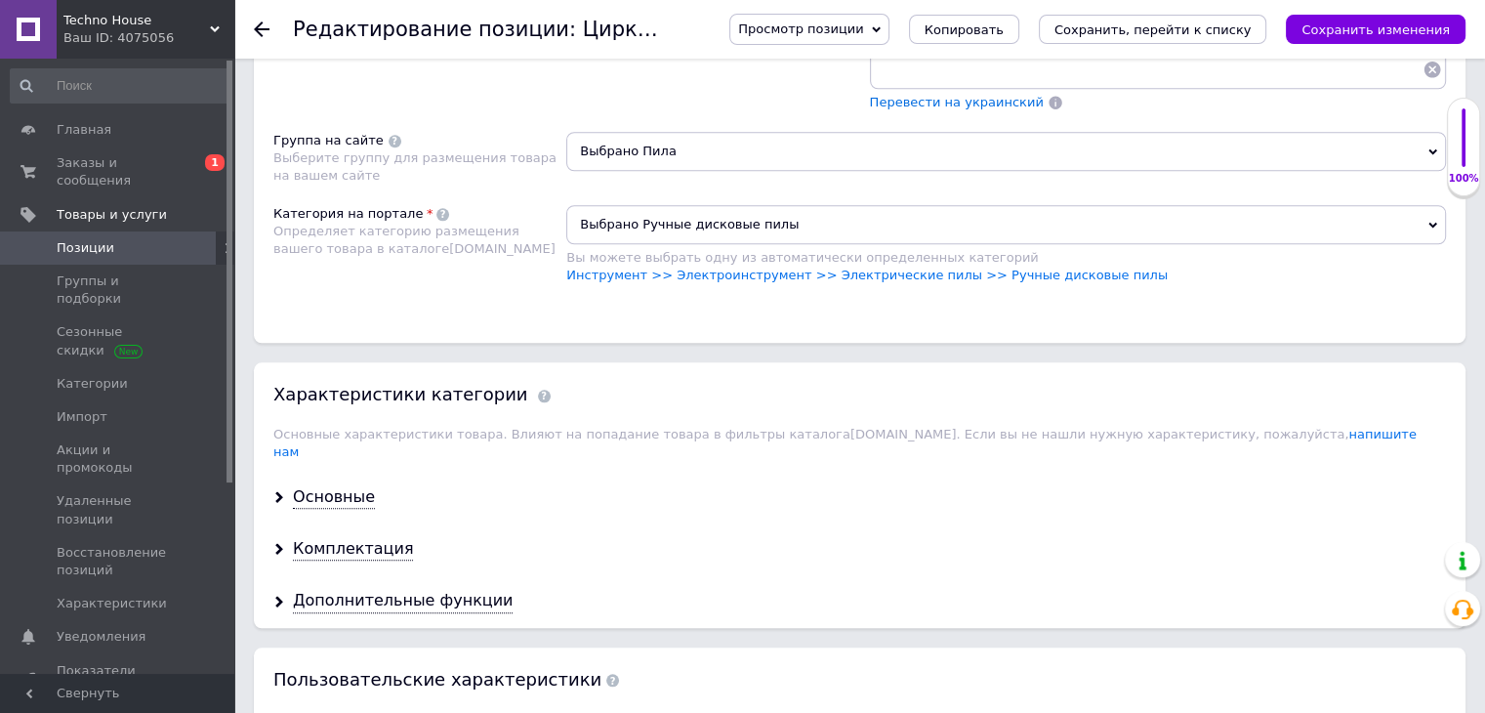
scroll to position [1881, 0]
click at [302, 484] on div "Основные" at bounding box center [334, 495] width 82 height 22
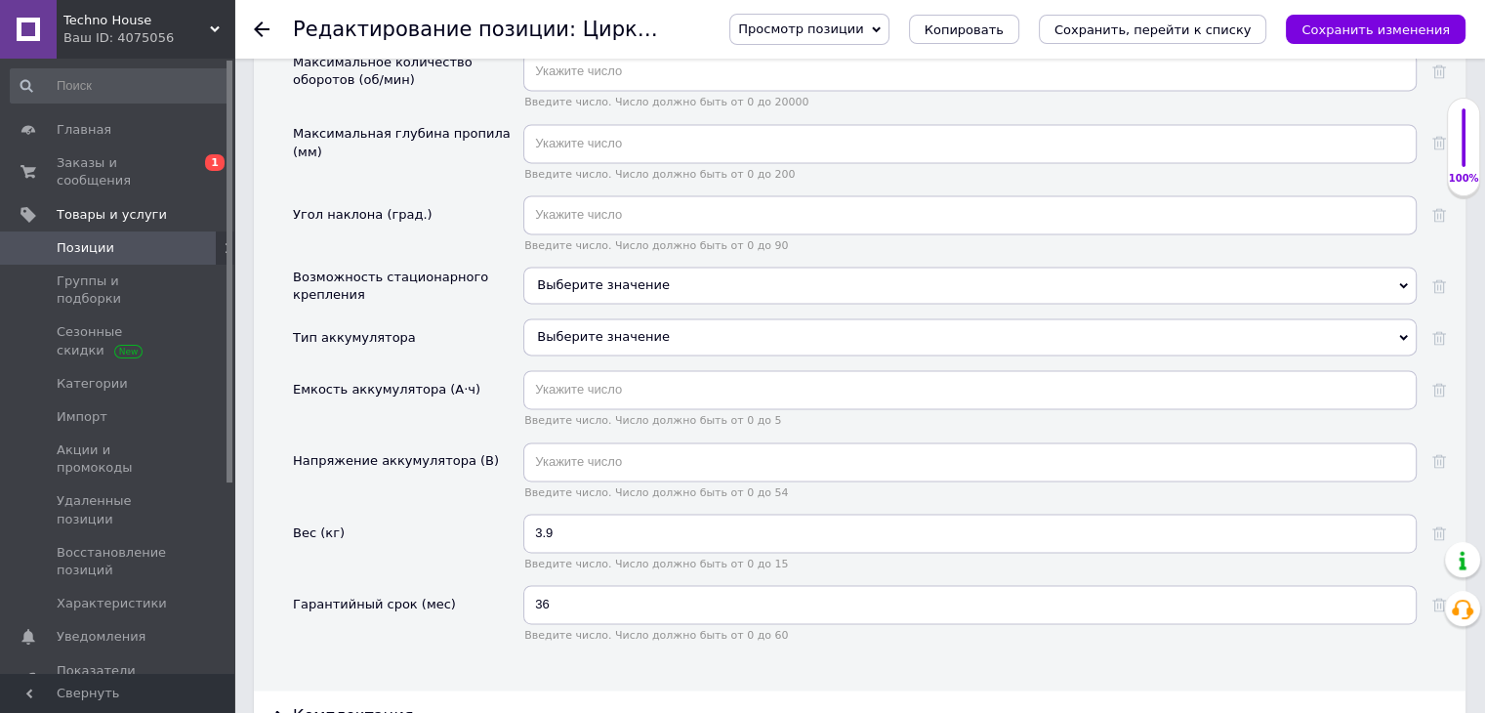
scroll to position [2788, 0]
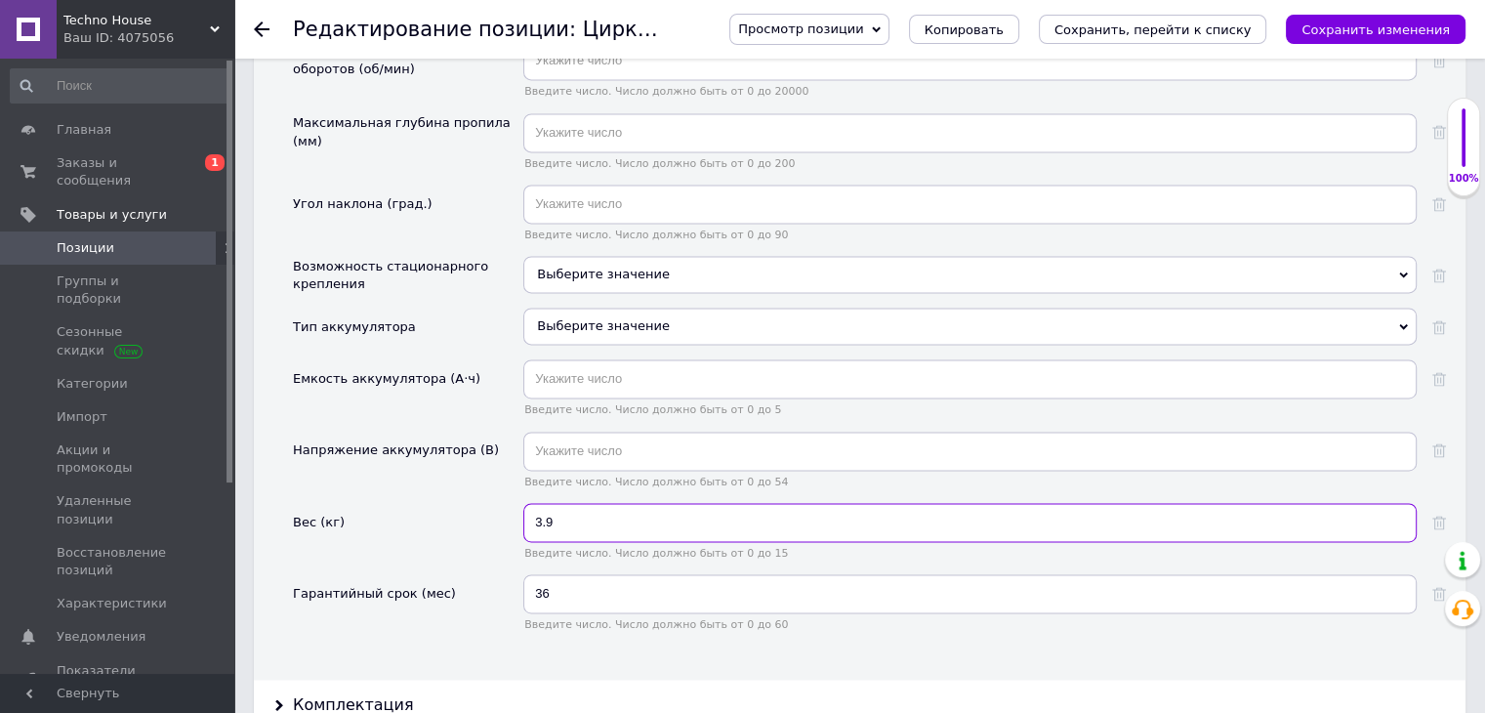
click at [556, 503] on input "3.9" at bounding box center [969, 522] width 893 height 39
type input "3.79"
click at [421, 432] on div "Напряжение аккумулятора (В)" at bounding box center [408, 467] width 230 height 71
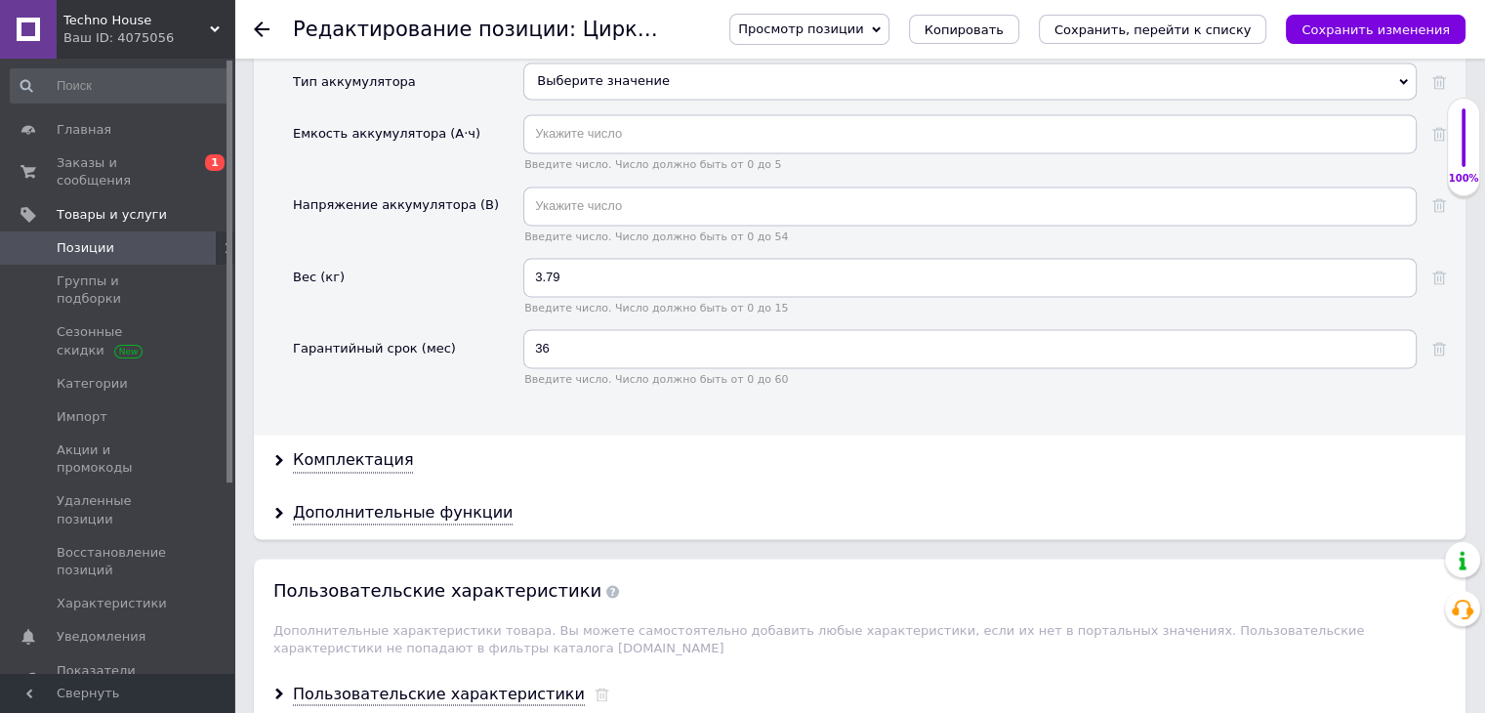
scroll to position [3034, 0]
click at [371, 448] on div "Комплектация" at bounding box center [353, 459] width 120 height 22
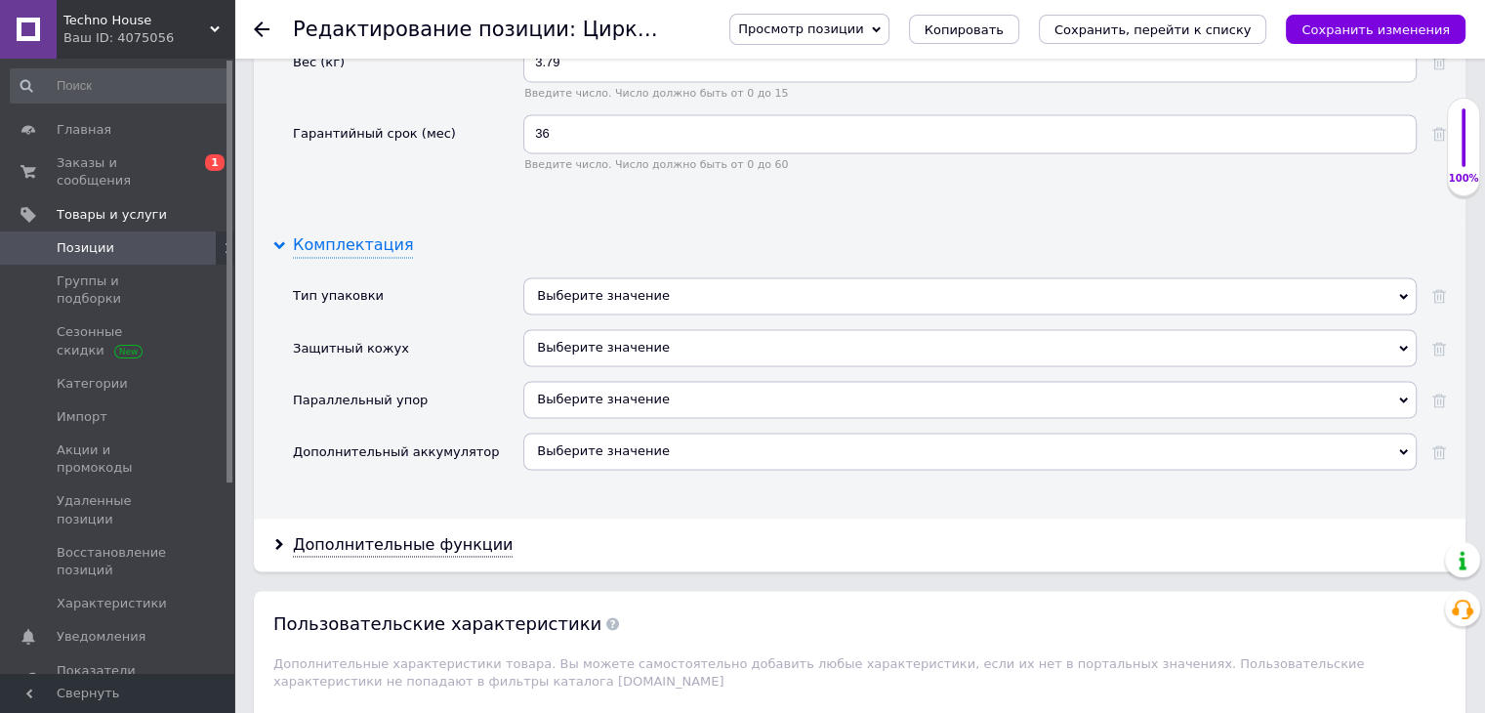
scroll to position [3265, 0]
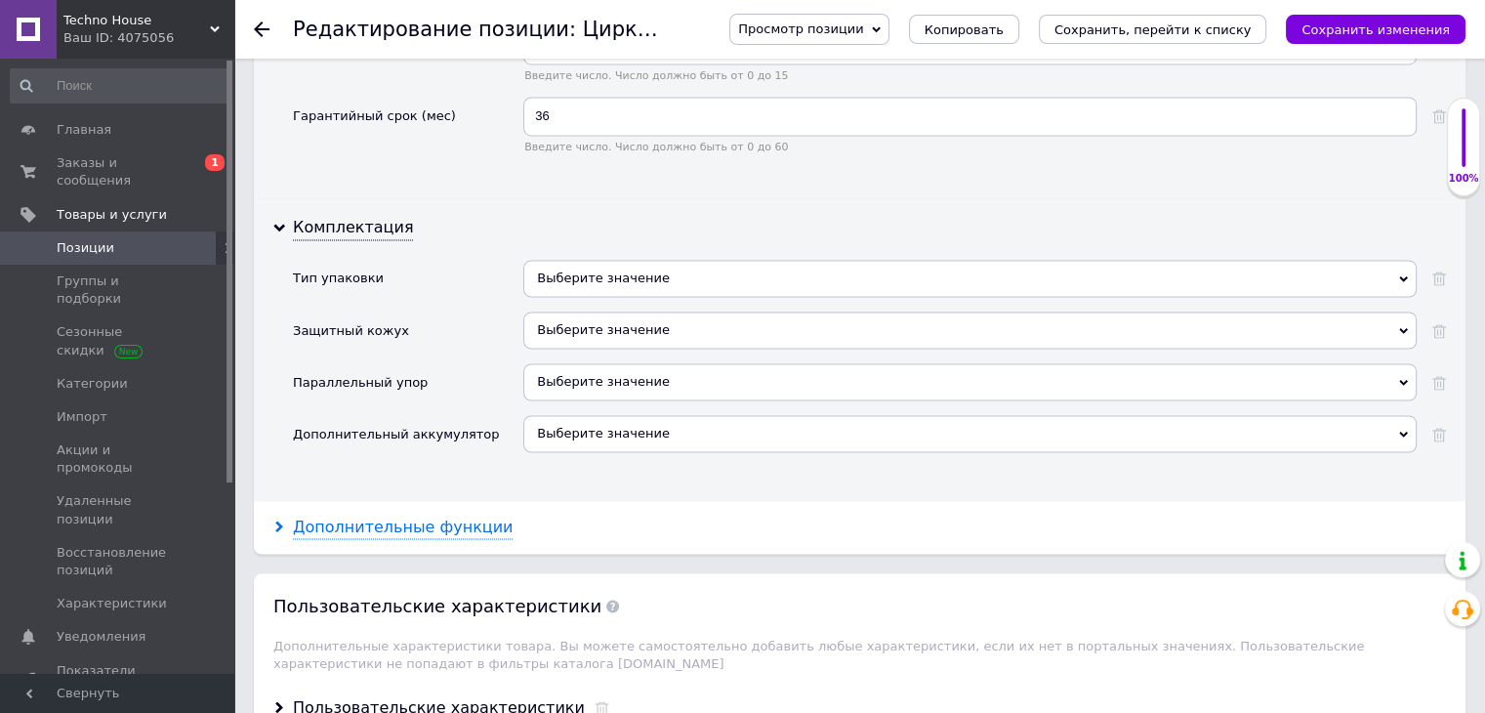
click at [406, 516] on div "Дополнительные функции" at bounding box center [403, 527] width 220 height 22
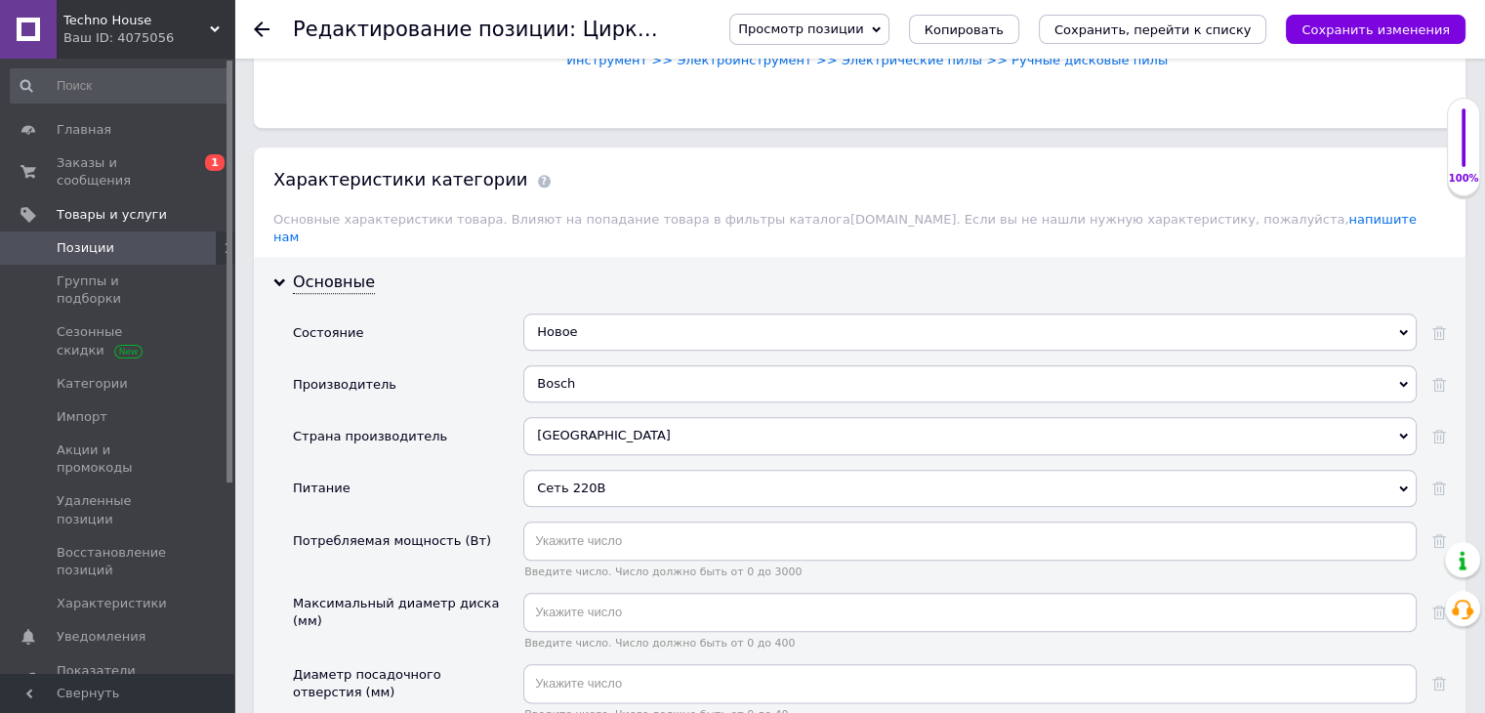
scroll to position [2093, 0]
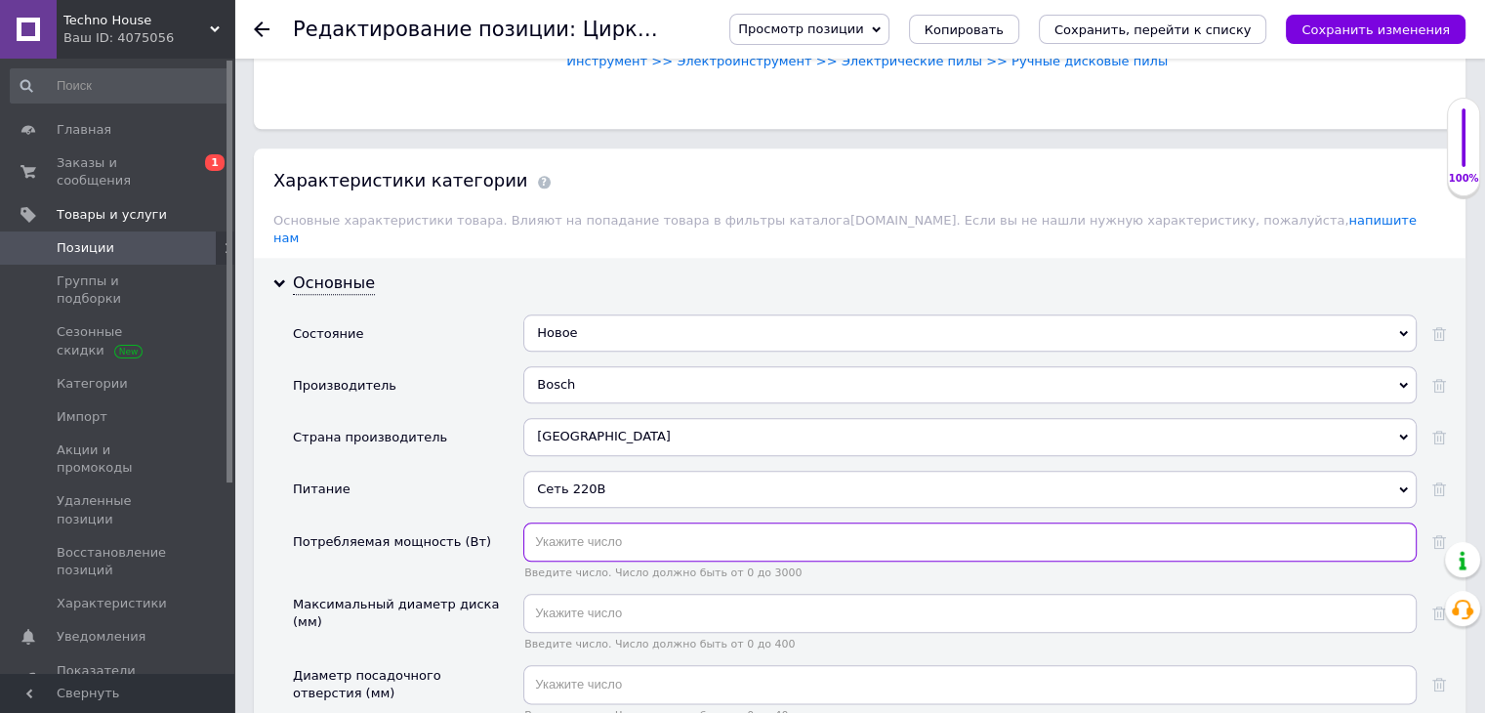
click at [600, 522] on input "text" at bounding box center [969, 541] width 893 height 39
type input "1800"
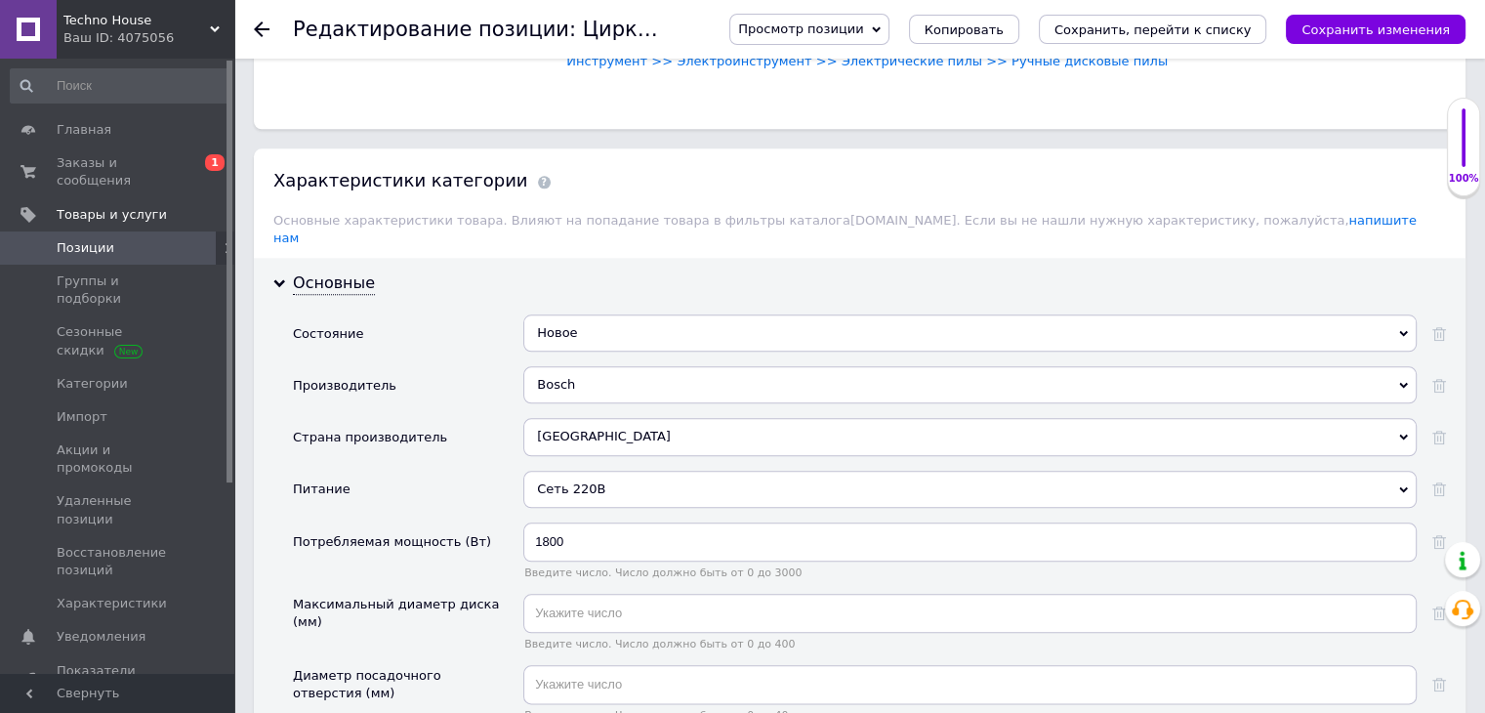
click at [420, 522] on div "Потребляемая мощность (Вт)" at bounding box center [392, 541] width 198 height 39
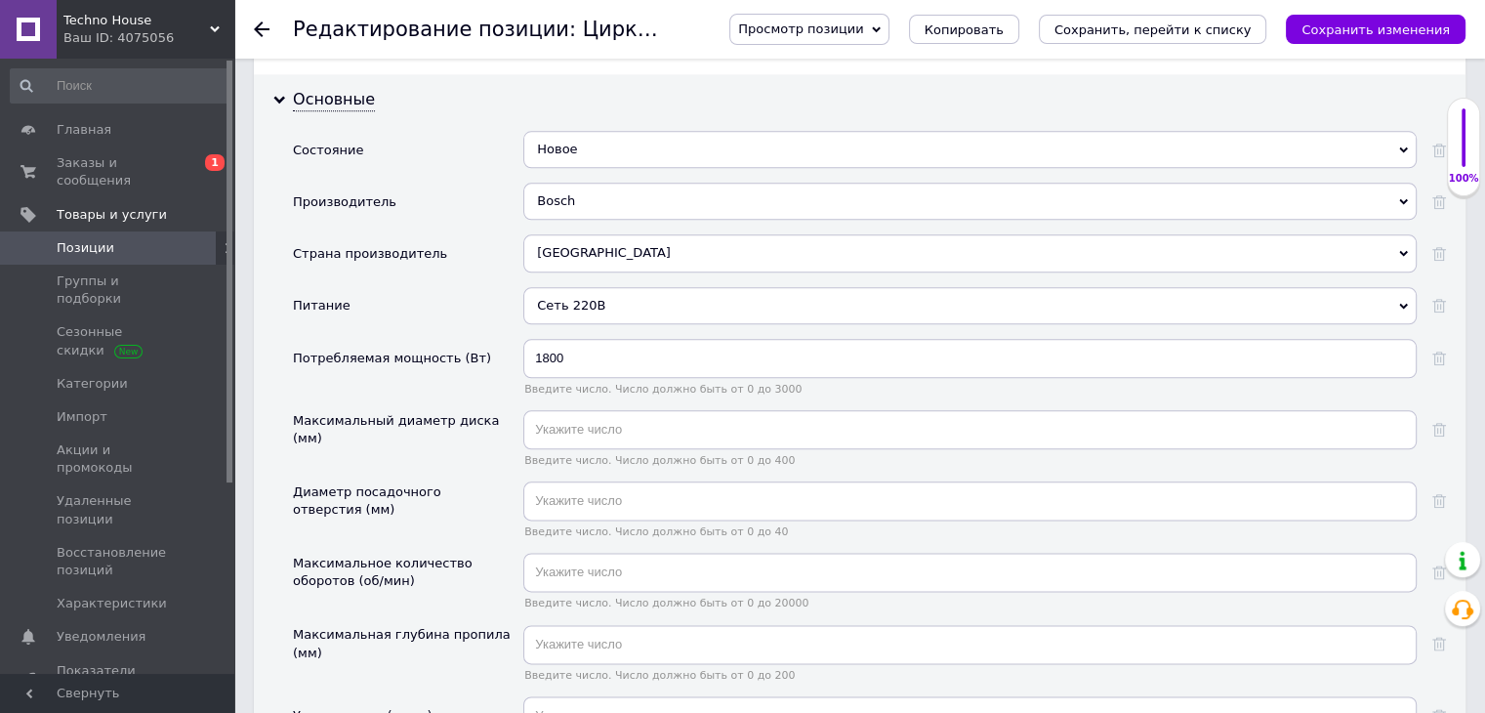
scroll to position [2277, 0]
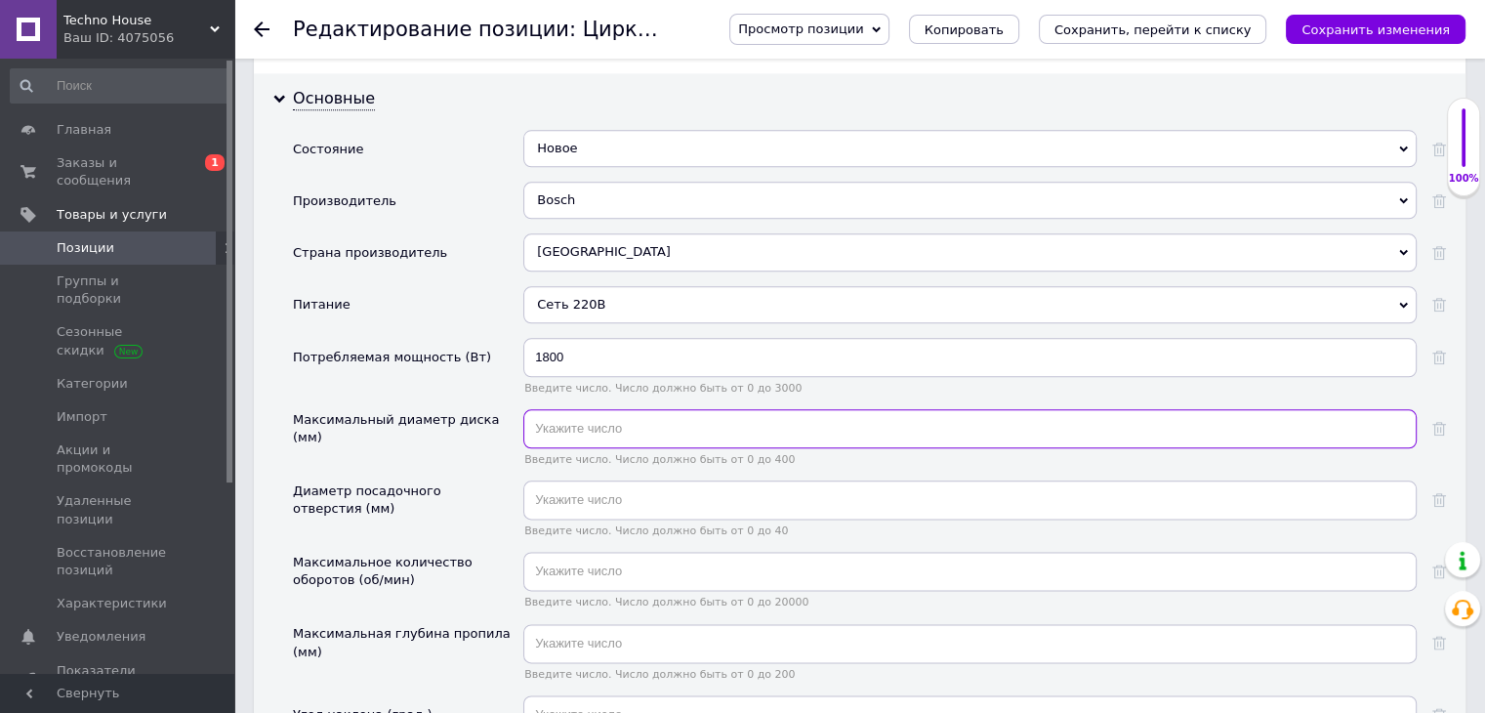
click at [549, 409] on input "text" at bounding box center [969, 428] width 893 height 39
type input "185"
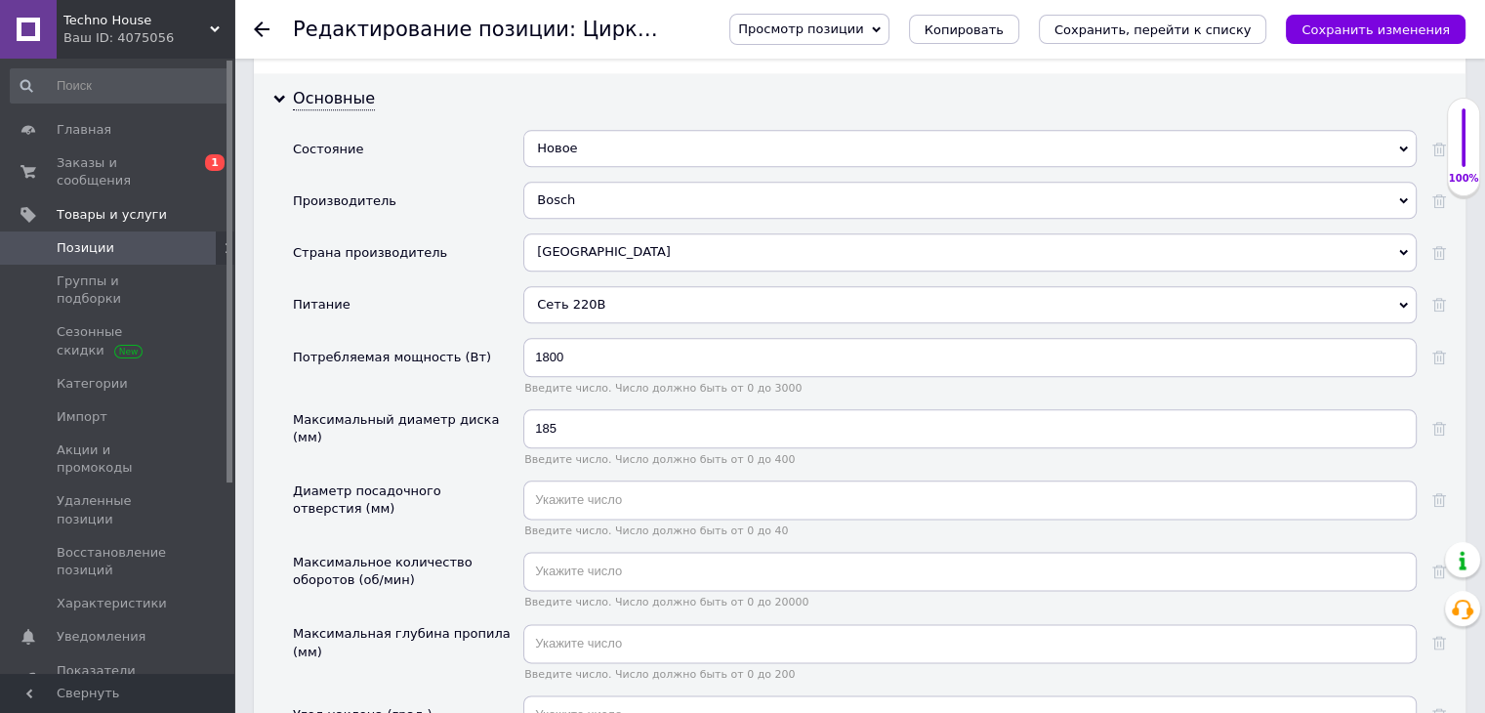
click at [402, 409] on div "Максимальный диаметр диска (мм)" at bounding box center [403, 428] width 221 height 39
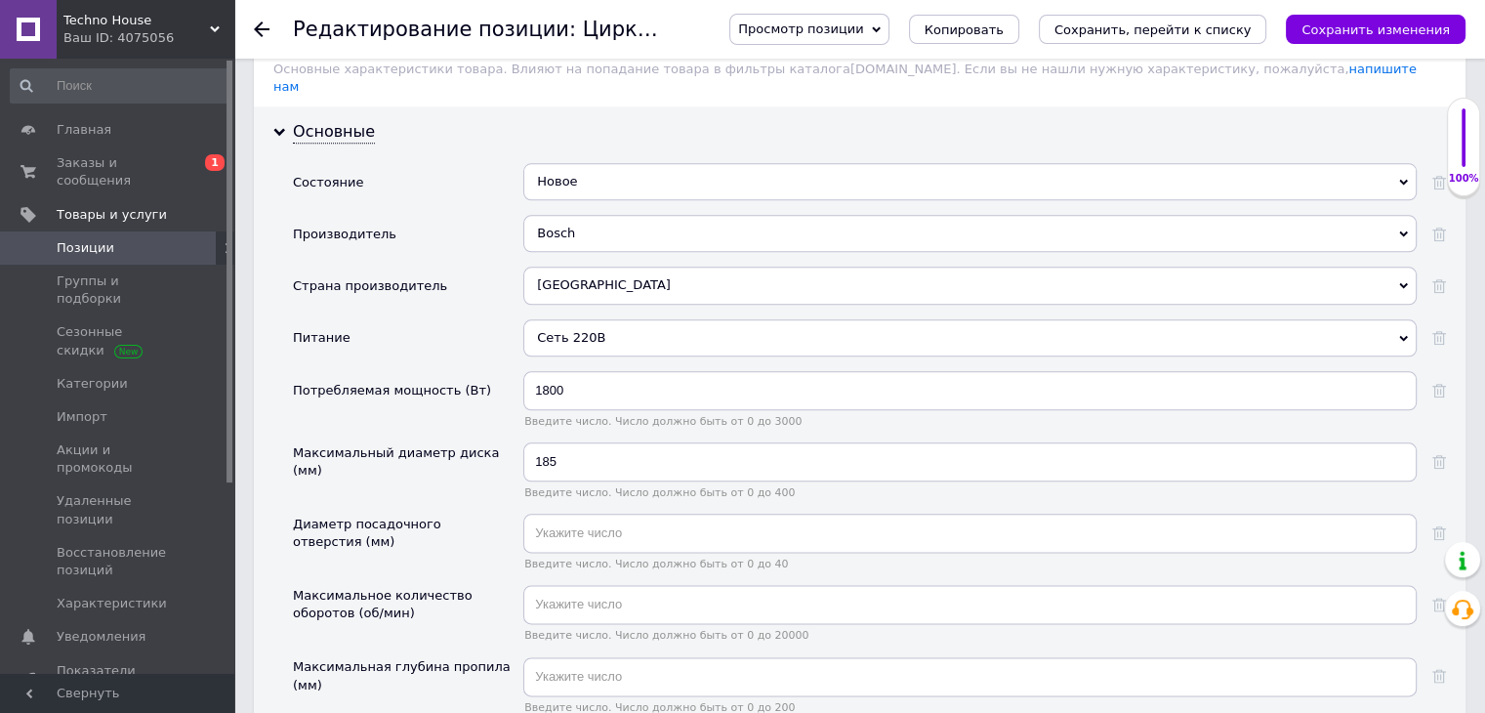
scroll to position [2205, 0]
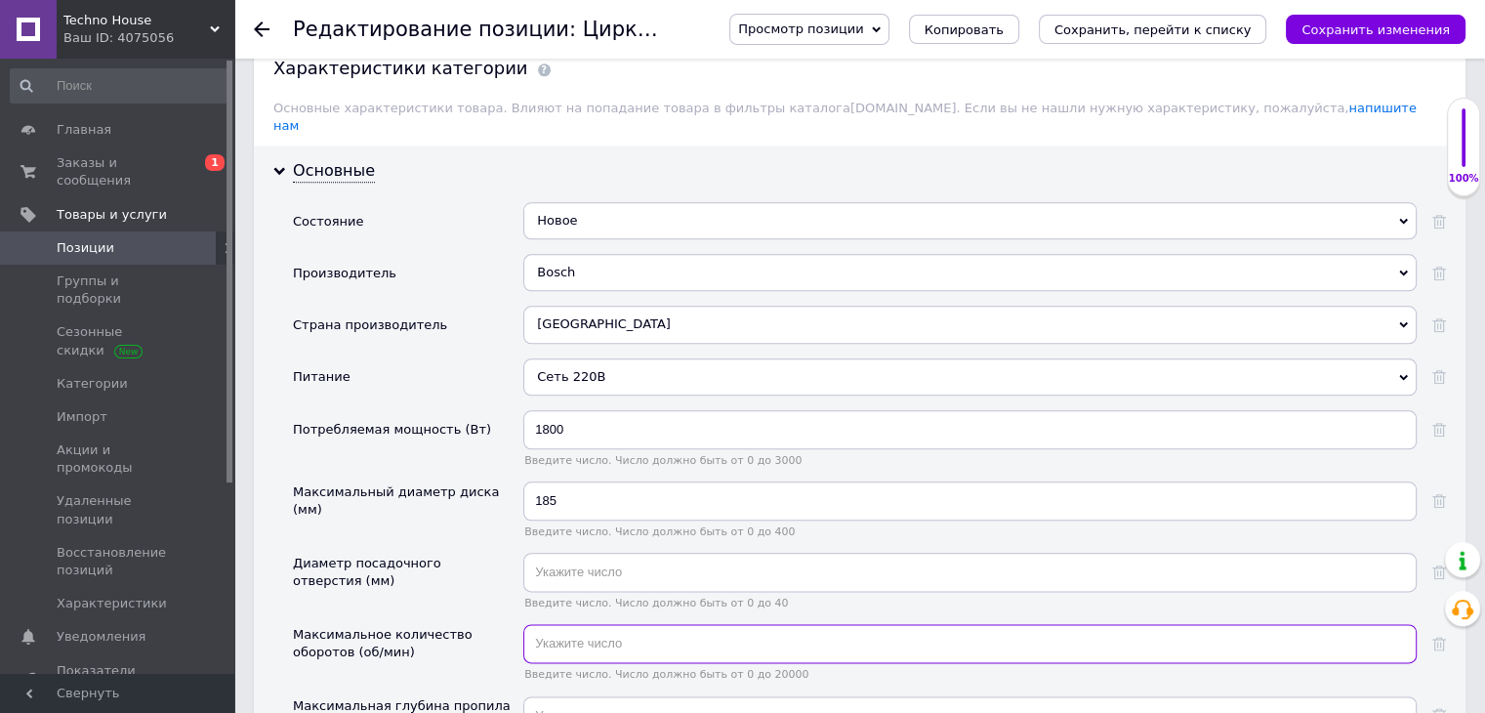
click at [571, 624] on input "text" at bounding box center [969, 643] width 893 height 39
type input "5500"
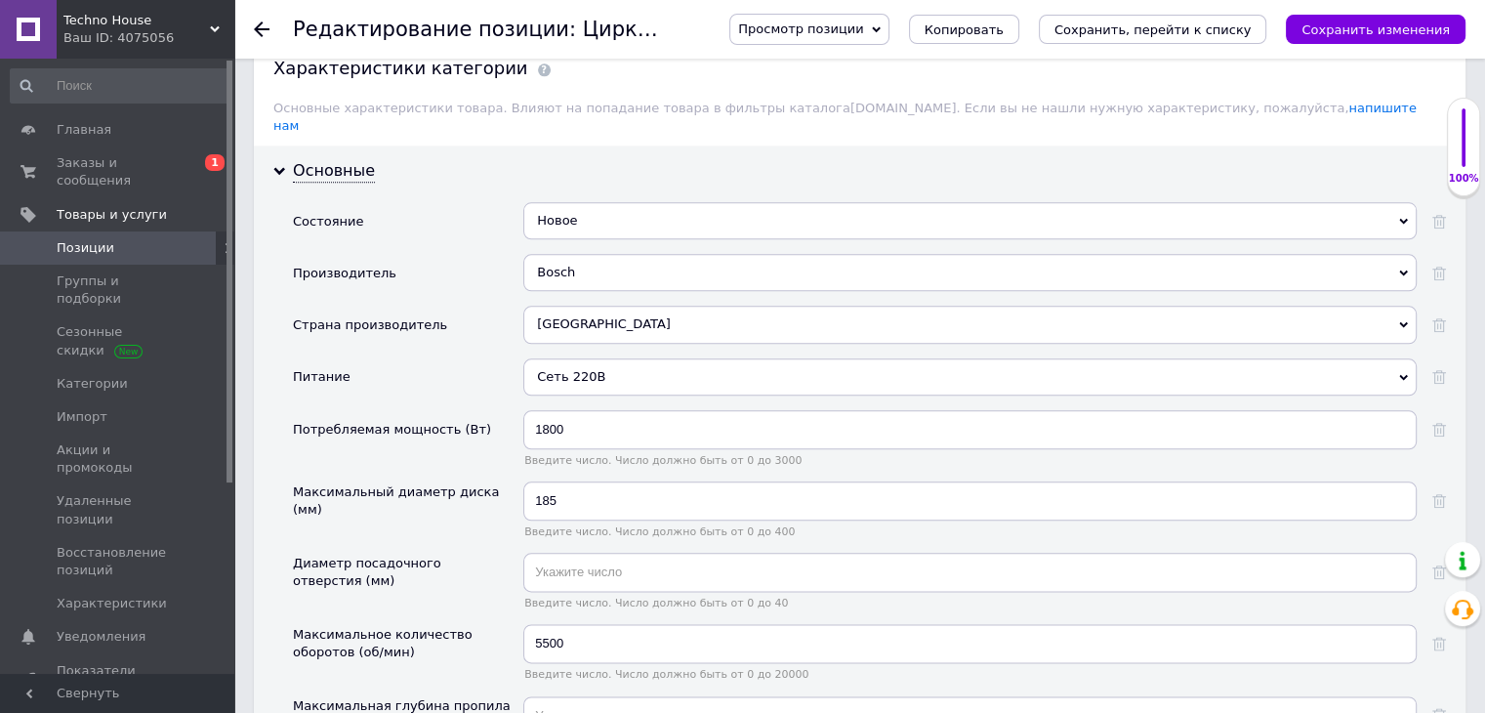
click at [448, 553] on div "Диаметр посадочного отверстия (мм)" at bounding box center [408, 588] width 230 height 71
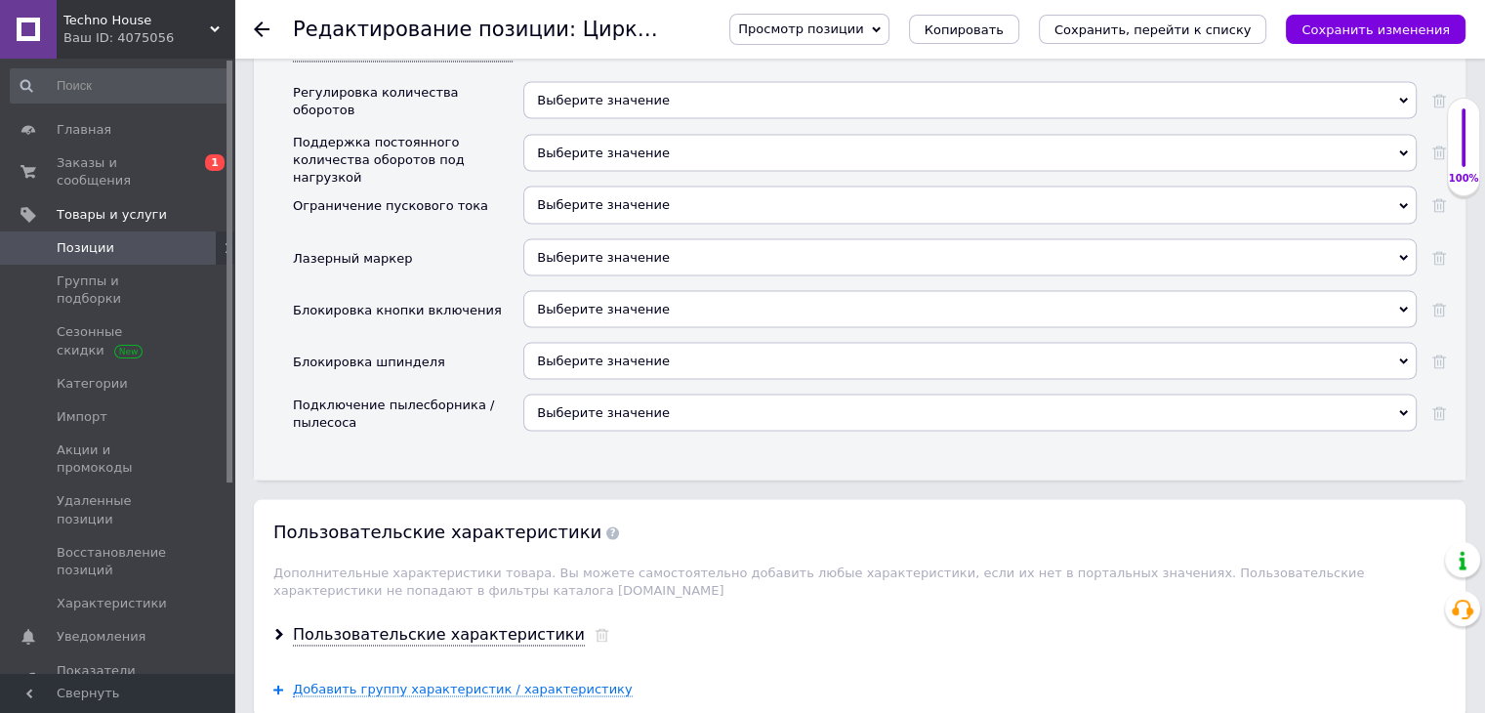
scroll to position [3882, 0]
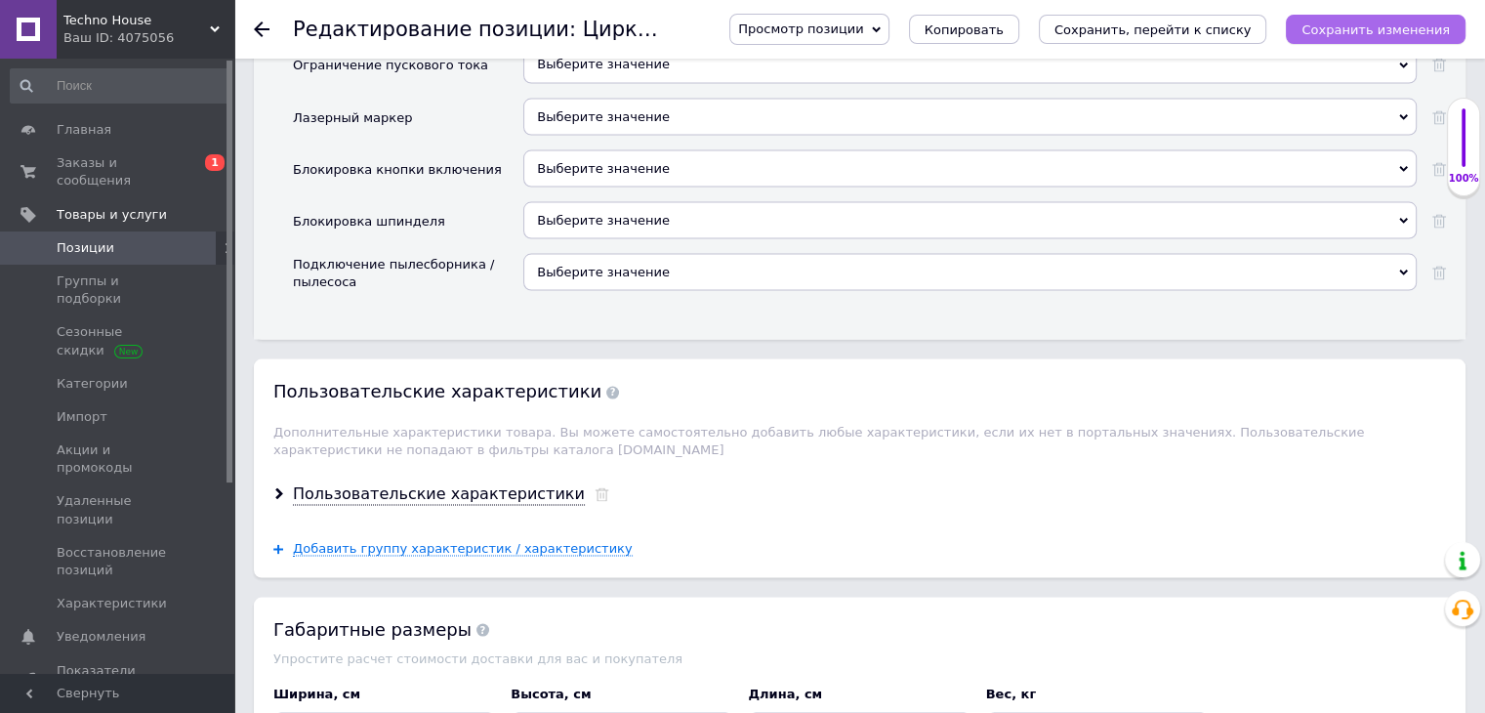
click at [1351, 24] on icon "Сохранить изменения" at bounding box center [1376, 29] width 148 height 15
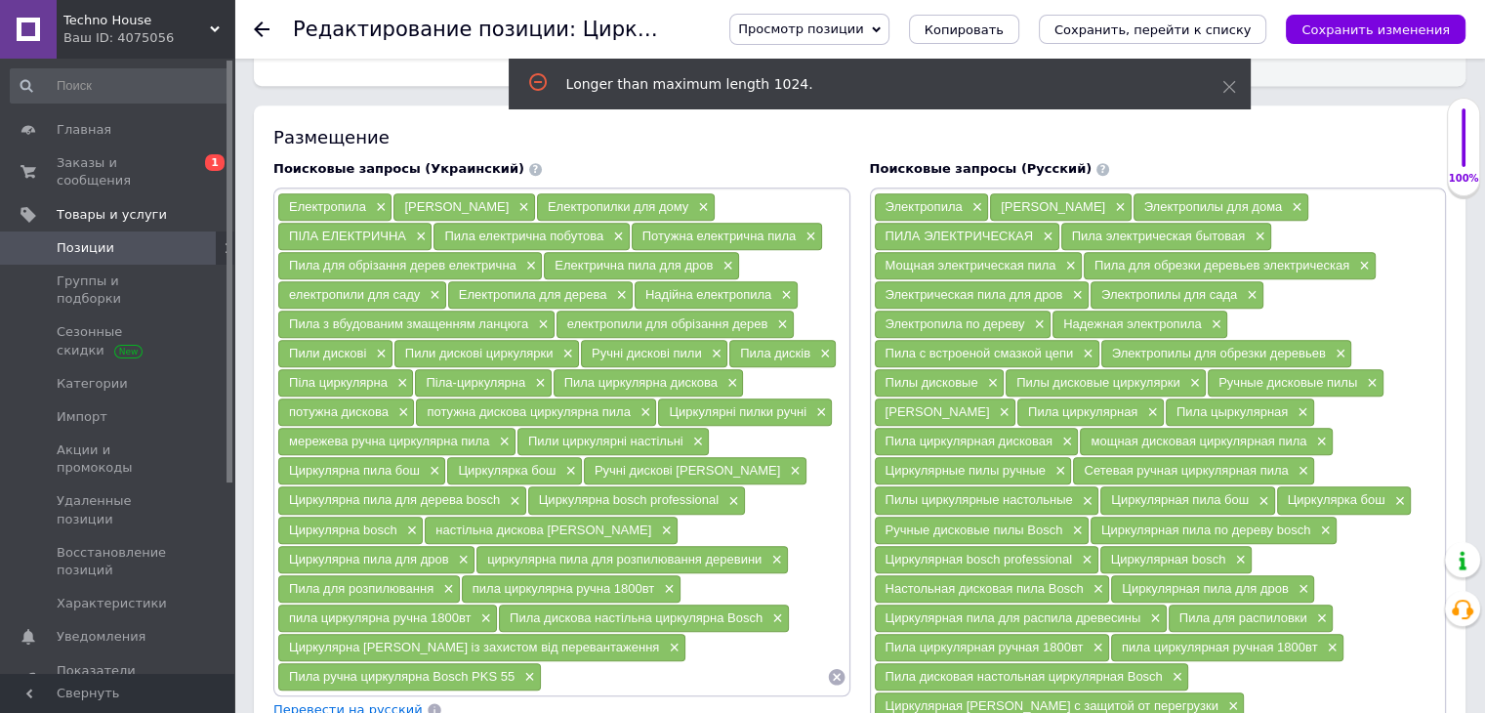
scroll to position [1172, 0]
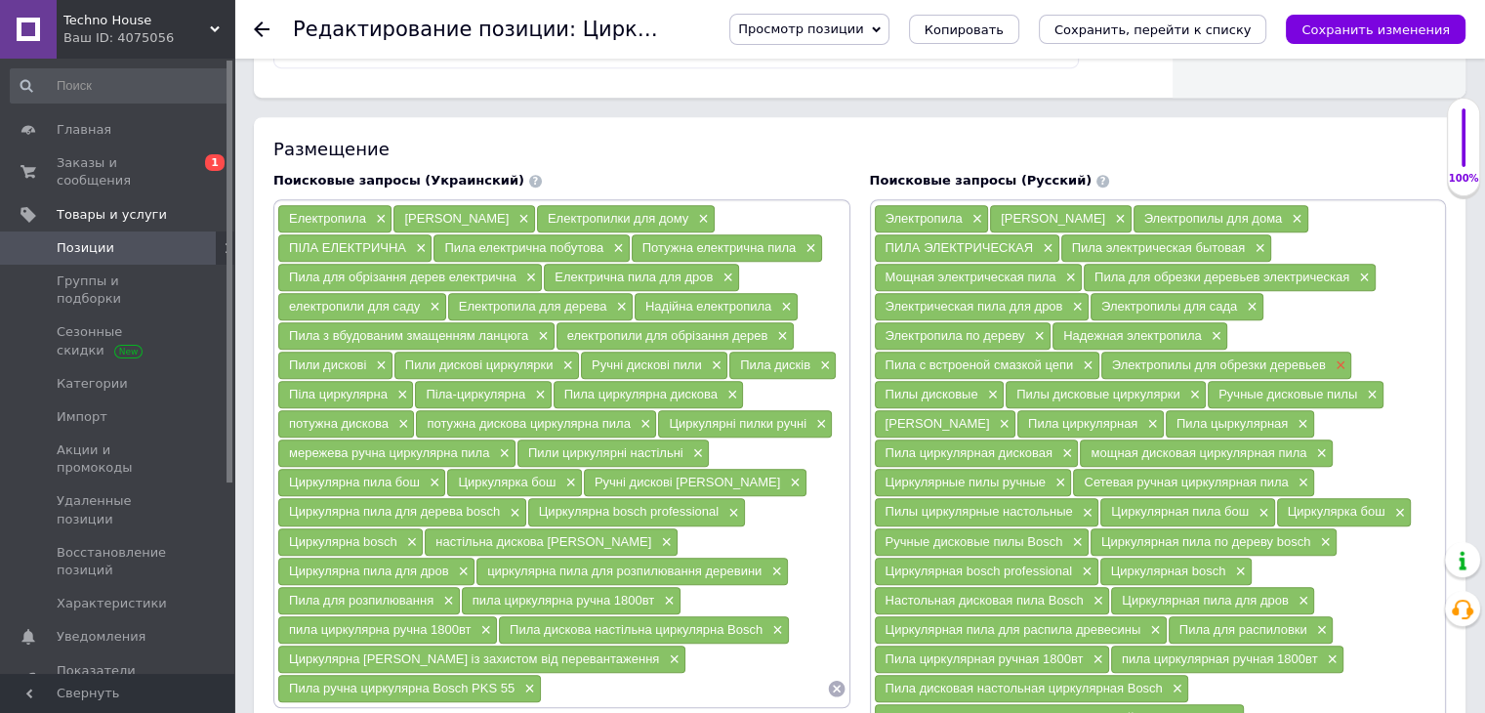
click at [1331, 357] on span "×" at bounding box center [1339, 365] width 16 height 17
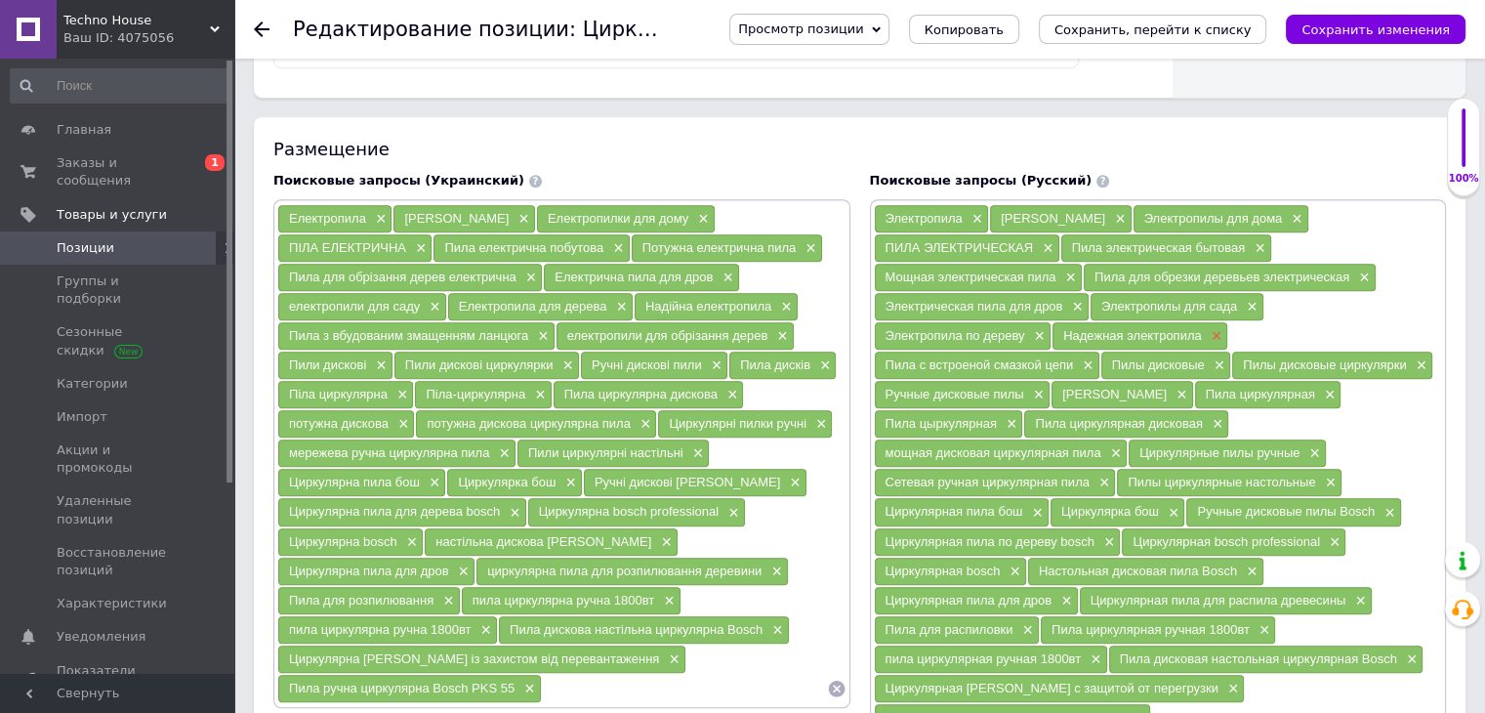
click at [1207, 328] on span "×" at bounding box center [1215, 336] width 16 height 17
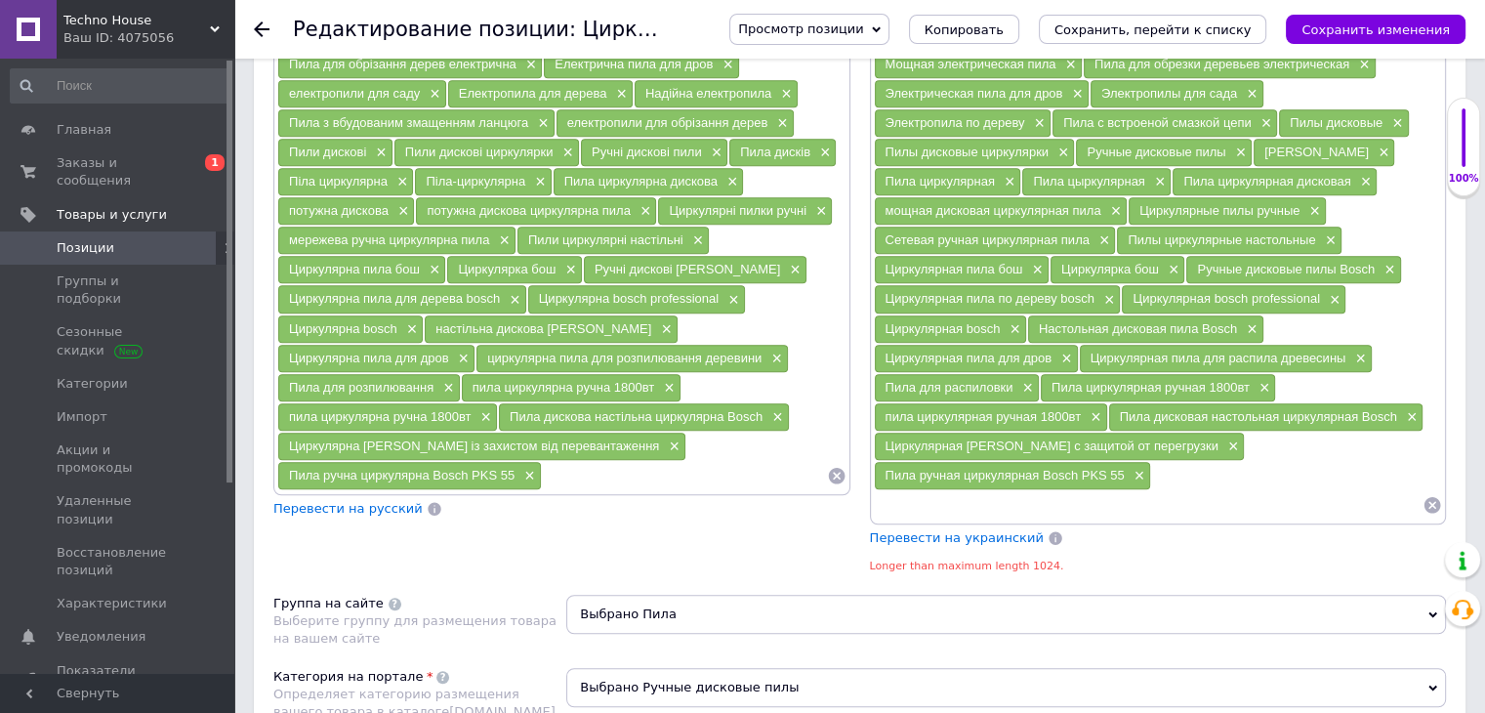
scroll to position [1386, 0]
click at [995, 529] on span "Перевести на украинский" at bounding box center [957, 536] width 174 height 15
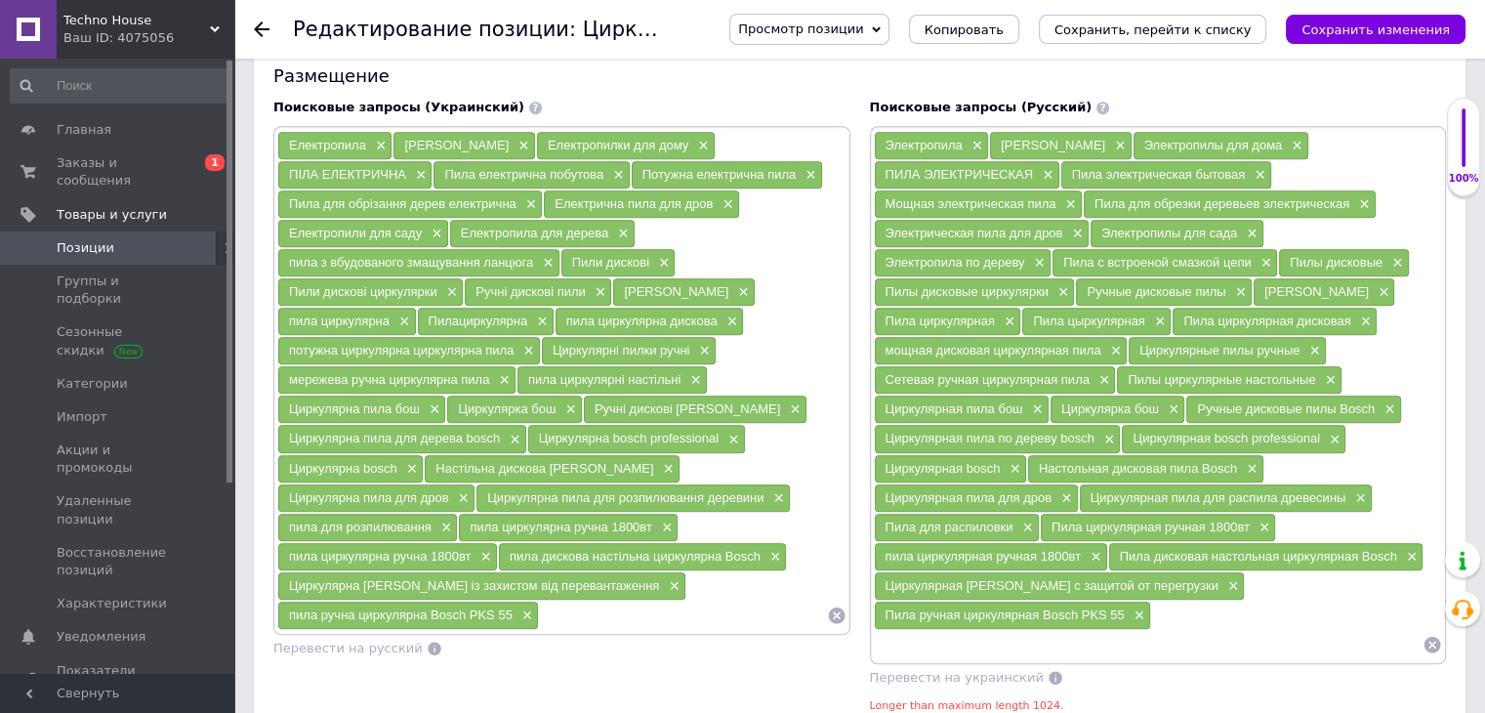
scroll to position [1209, 0]
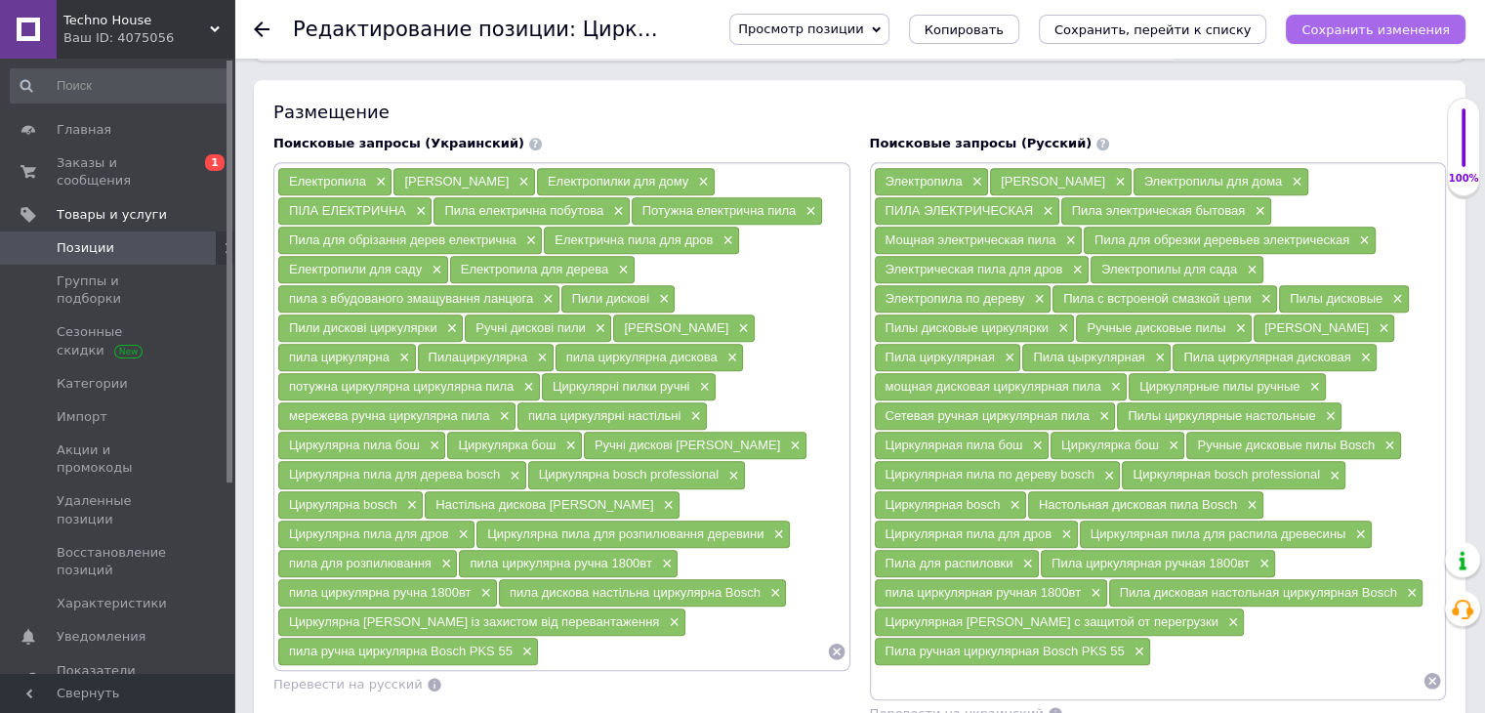
click at [1361, 32] on icon "Сохранить изменения" at bounding box center [1376, 29] width 148 height 15
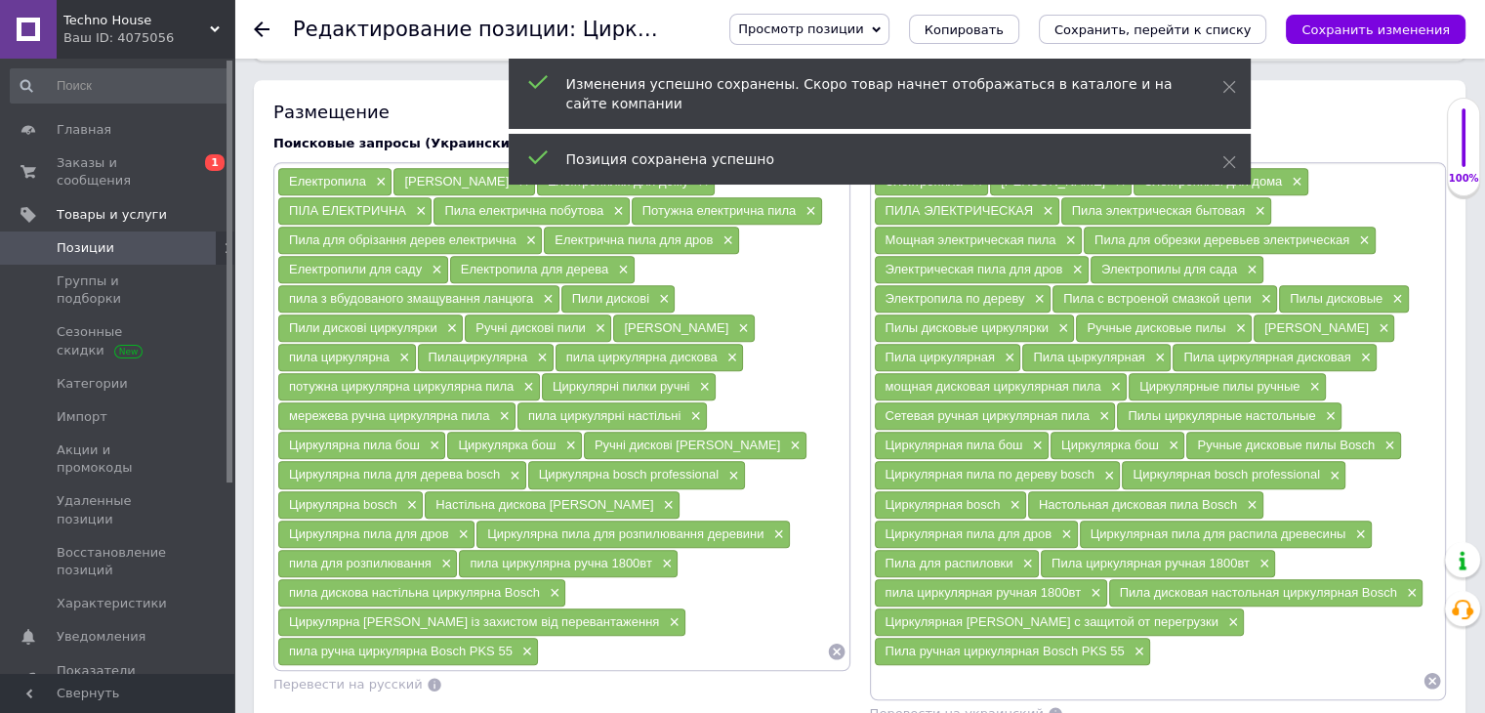
click at [262, 28] on use at bounding box center [262, 29] width 16 height 16
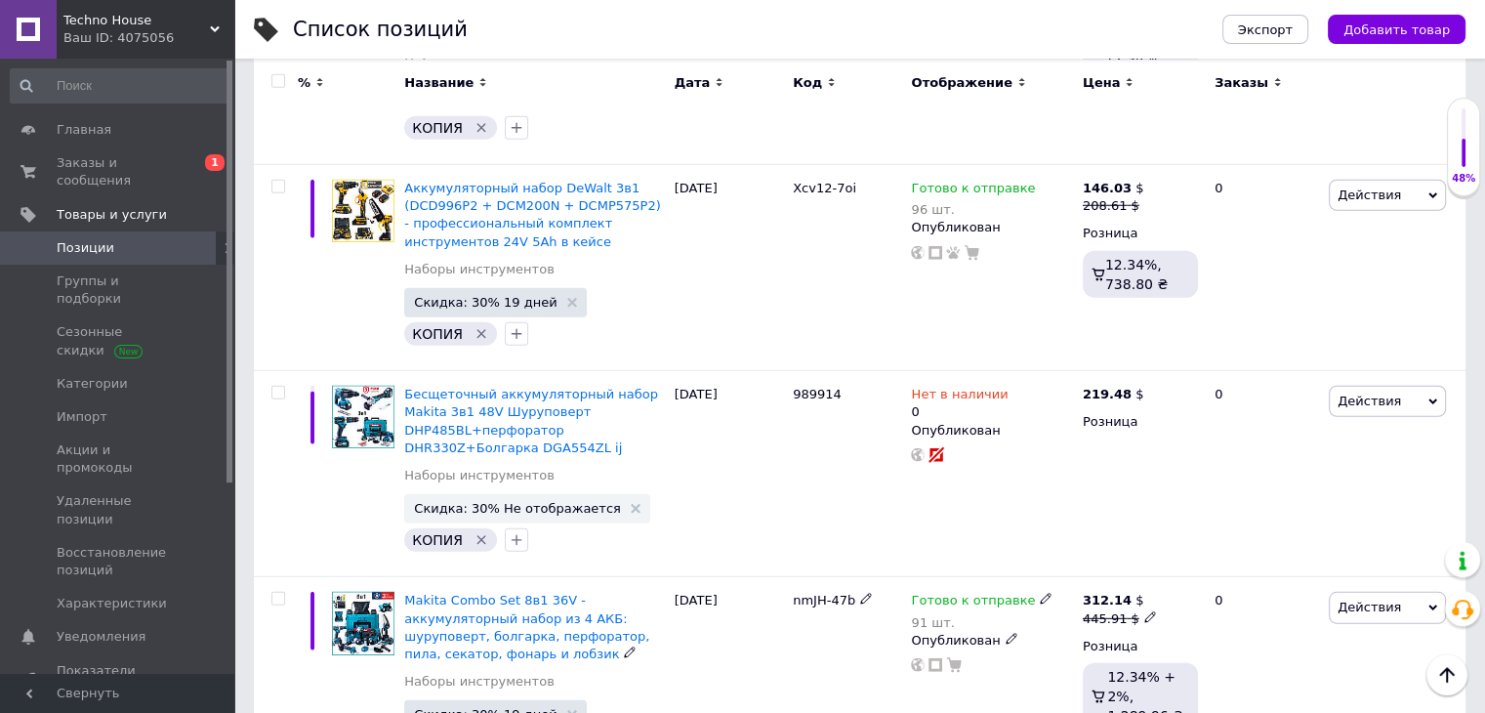
scroll to position [12822, 0]
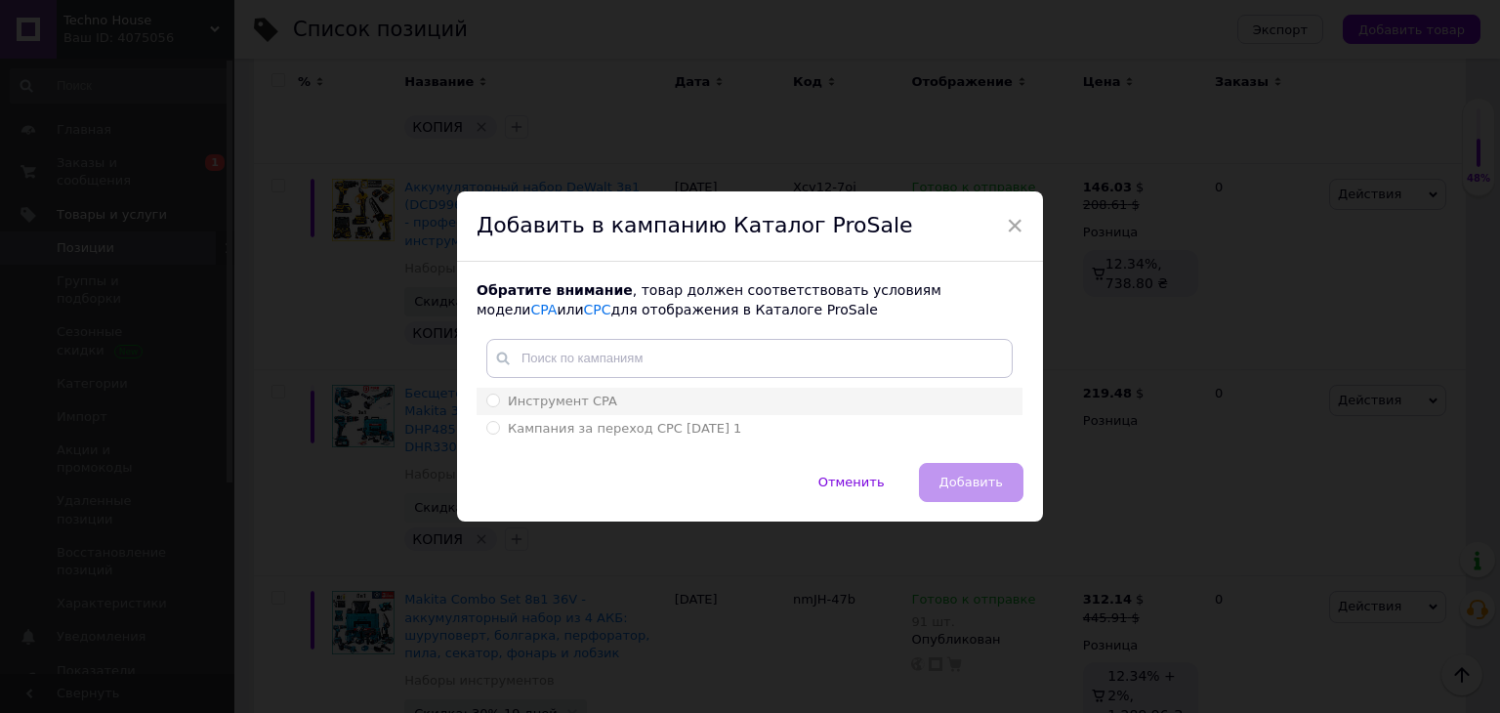
click at [504, 395] on label "Инструмент CPA" at bounding box center [551, 402] width 131 height 18
click at [499, 395] on input "Инструмент CPA" at bounding box center [492, 400] width 13 height 13
radio input "true"
click at [978, 477] on span "Добавить" at bounding box center [970, 482] width 63 height 15
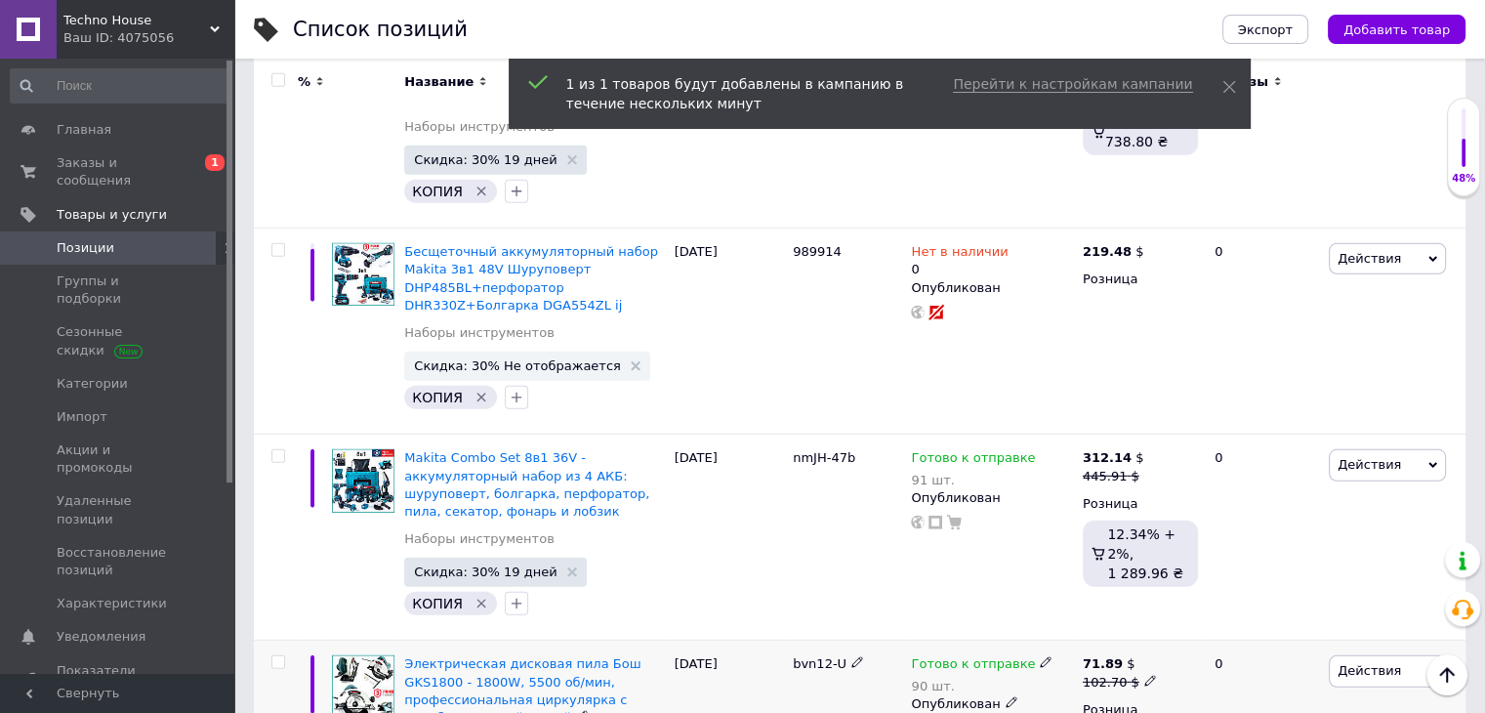
scroll to position [12967, 0]
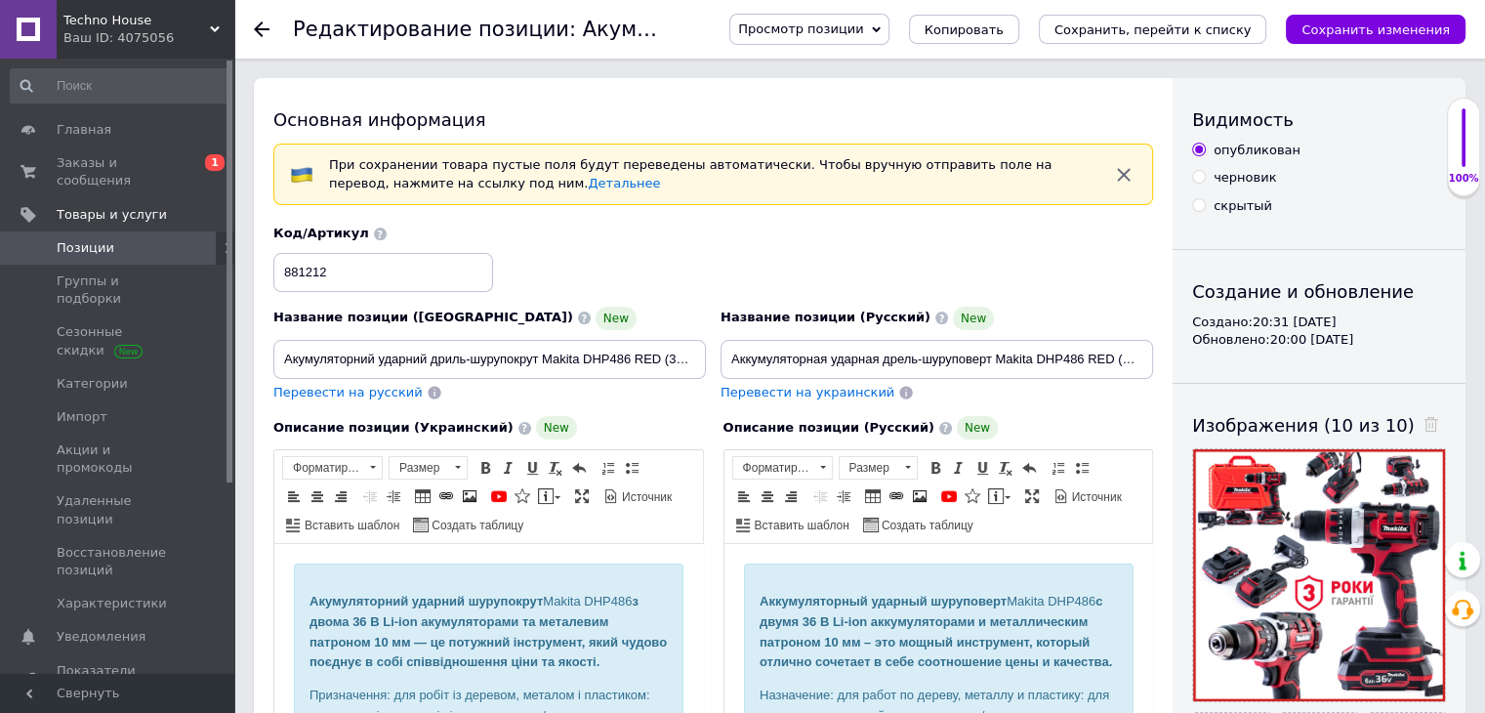
click at [426, 292] on div "Код/Артикул 881212" at bounding box center [714, 258] width 894 height 81
drag, startPoint x: 418, startPoint y: 274, endPoint x: 208, endPoint y: 253, distance: 211.0
type input "dfP-48-po"
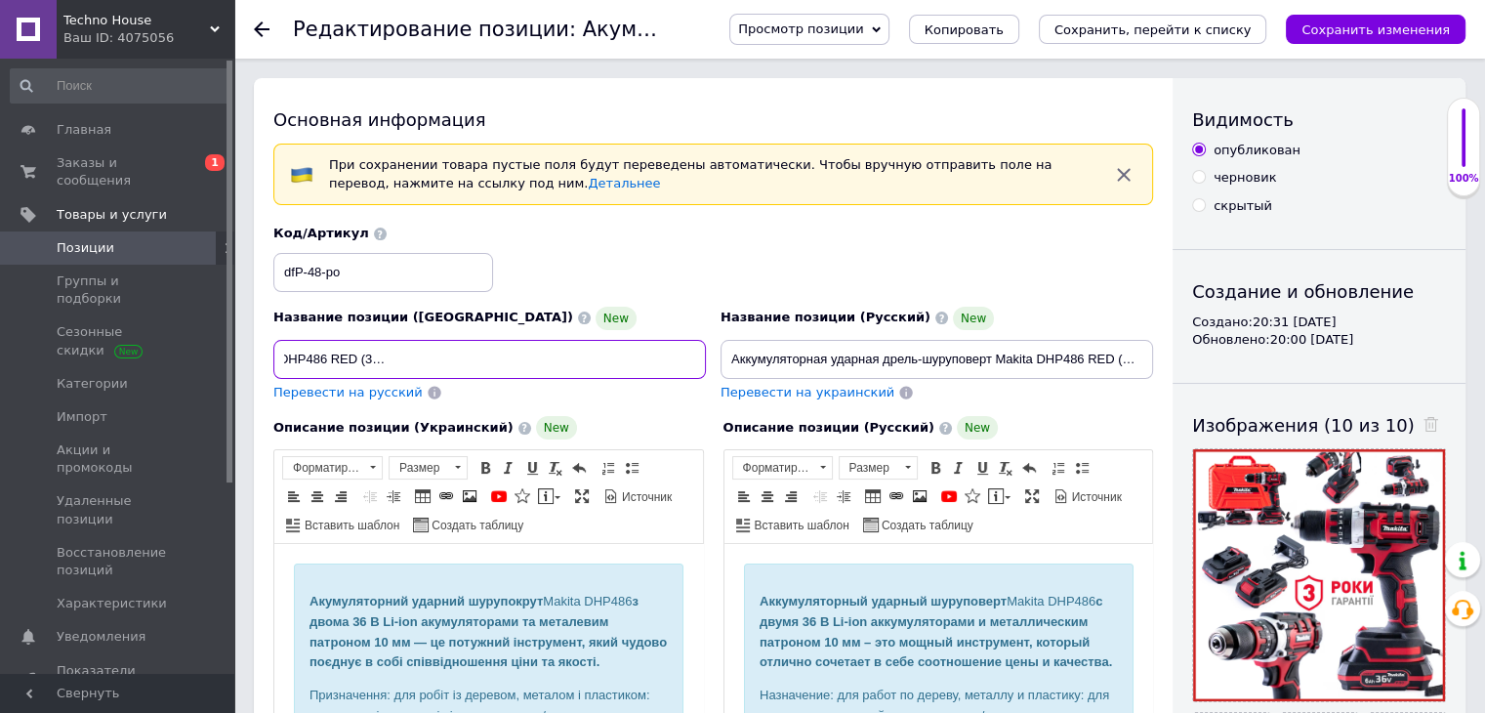
drag, startPoint x: 285, startPoint y: 353, endPoint x: 723, endPoint y: 352, distance: 437.4
click at [723, 352] on div "Название позиции (Украинский) New Акумуляторний ударний дриль-шурупокрут Makita…" at bounding box center [714, 313] width 894 height 191
paste input "дарний акумуляторний шурупокрут Makita DHP486 RED — 36V, 6Ah, металевий патрон …"
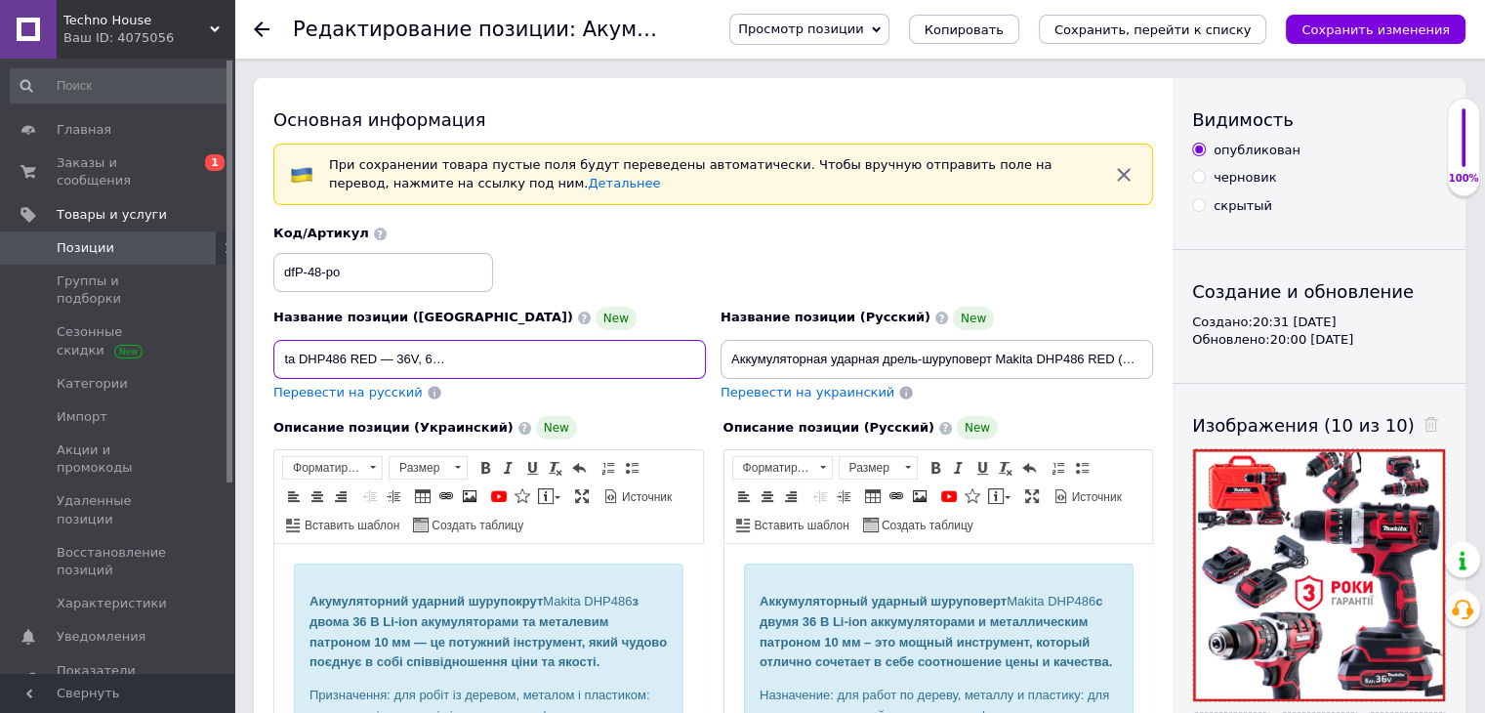
type input "Ударний акумуляторний шурупокрут Makita DHP486 RED — 36V, 6Ah, металевий патрон…"
click at [322, 392] on span "Перевести на русский" at bounding box center [347, 392] width 149 height 15
type input "Ударный аккумуляторный шуруповерт Makita DHP486 RED - 36V, 6Ah, металлический п…"
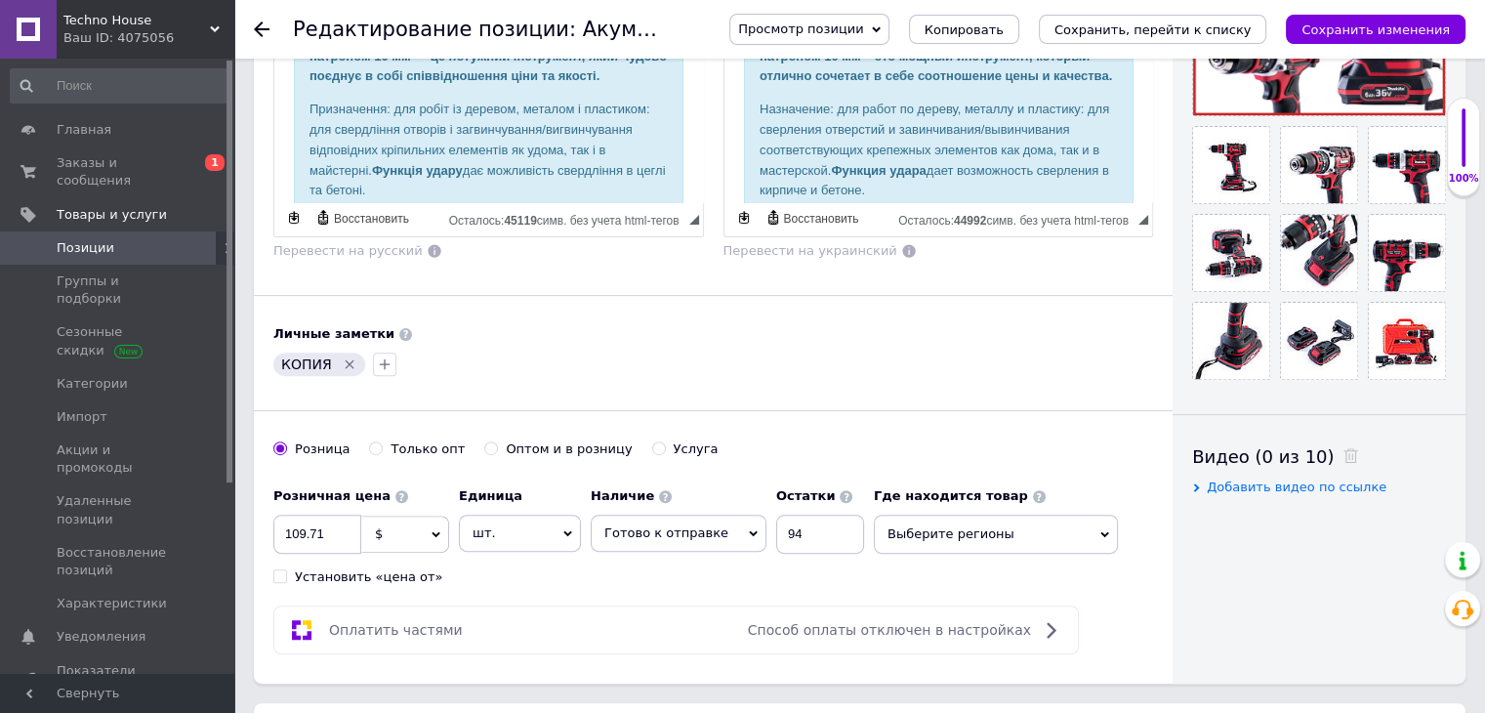
scroll to position [590, 0]
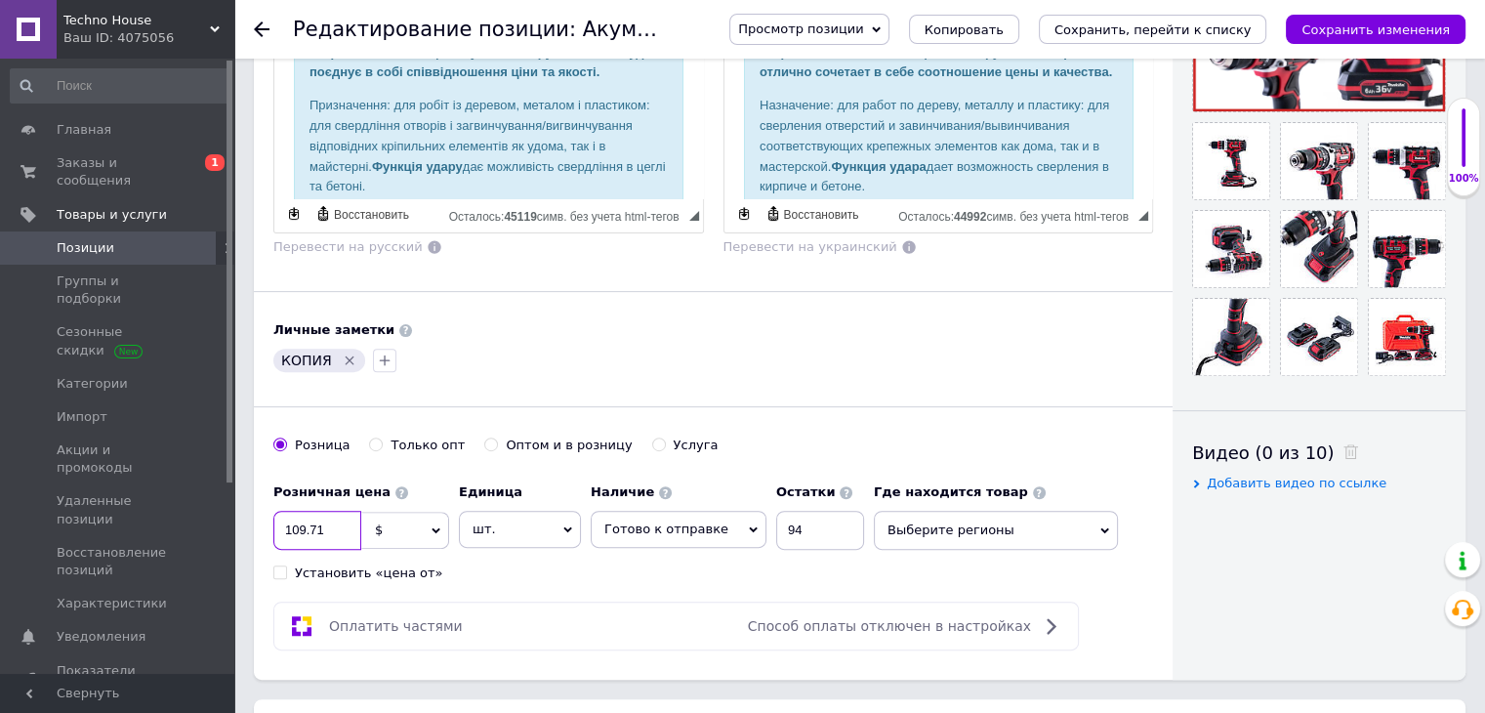
click at [332, 513] on input "109.71" at bounding box center [317, 530] width 88 height 39
type input "109.65"
click at [800, 524] on input "94" at bounding box center [820, 530] width 88 height 39
type input "91"
click at [727, 559] on div "Розничная цена 109.65 $ € CHF ₴ £ ¥ PLN ₸ MDL HUF KGS CN¥ TRY ₩ lei Установить …" at bounding box center [573, 528] width 601 height 108
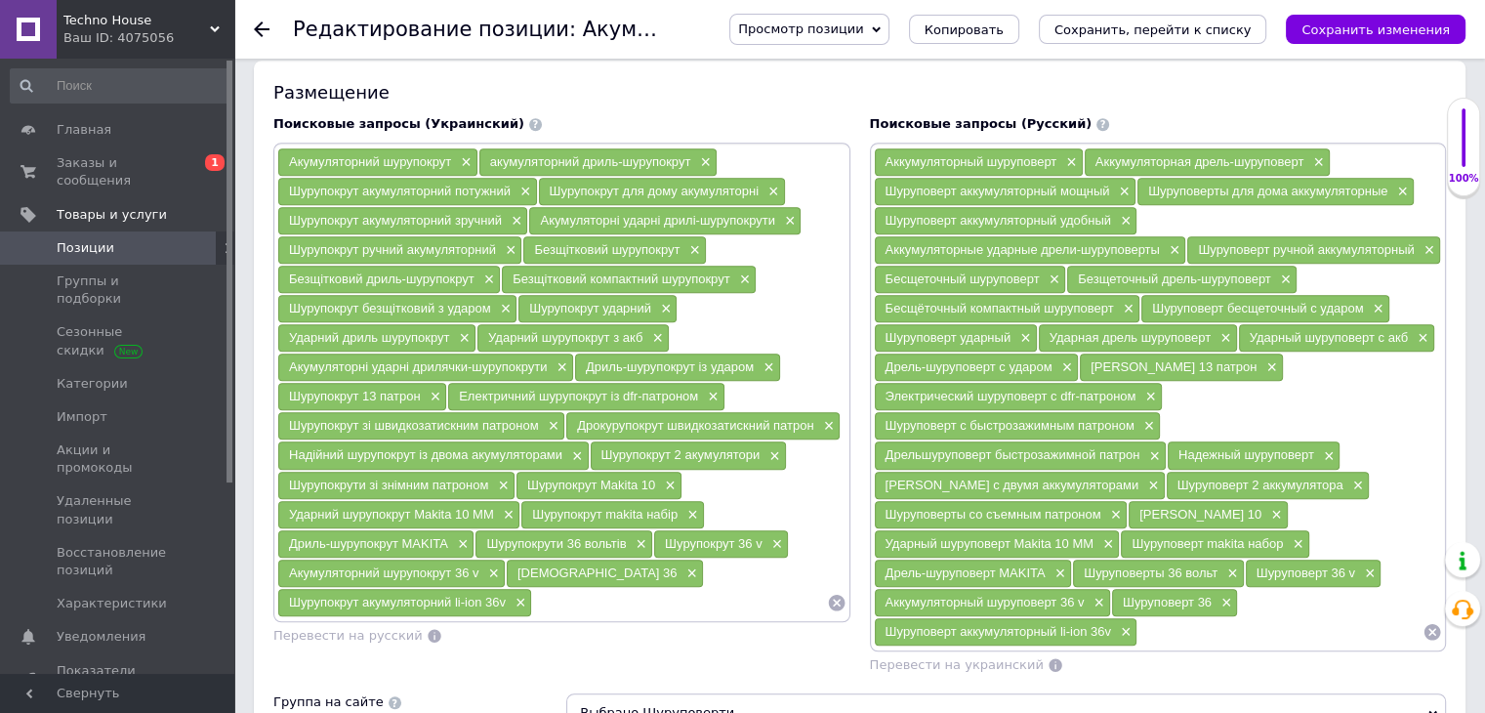
scroll to position [1229, 0]
click at [1168, 616] on input at bounding box center [1280, 630] width 285 height 29
click at [1101, 594] on span "×" at bounding box center [1097, 602] width 16 height 17
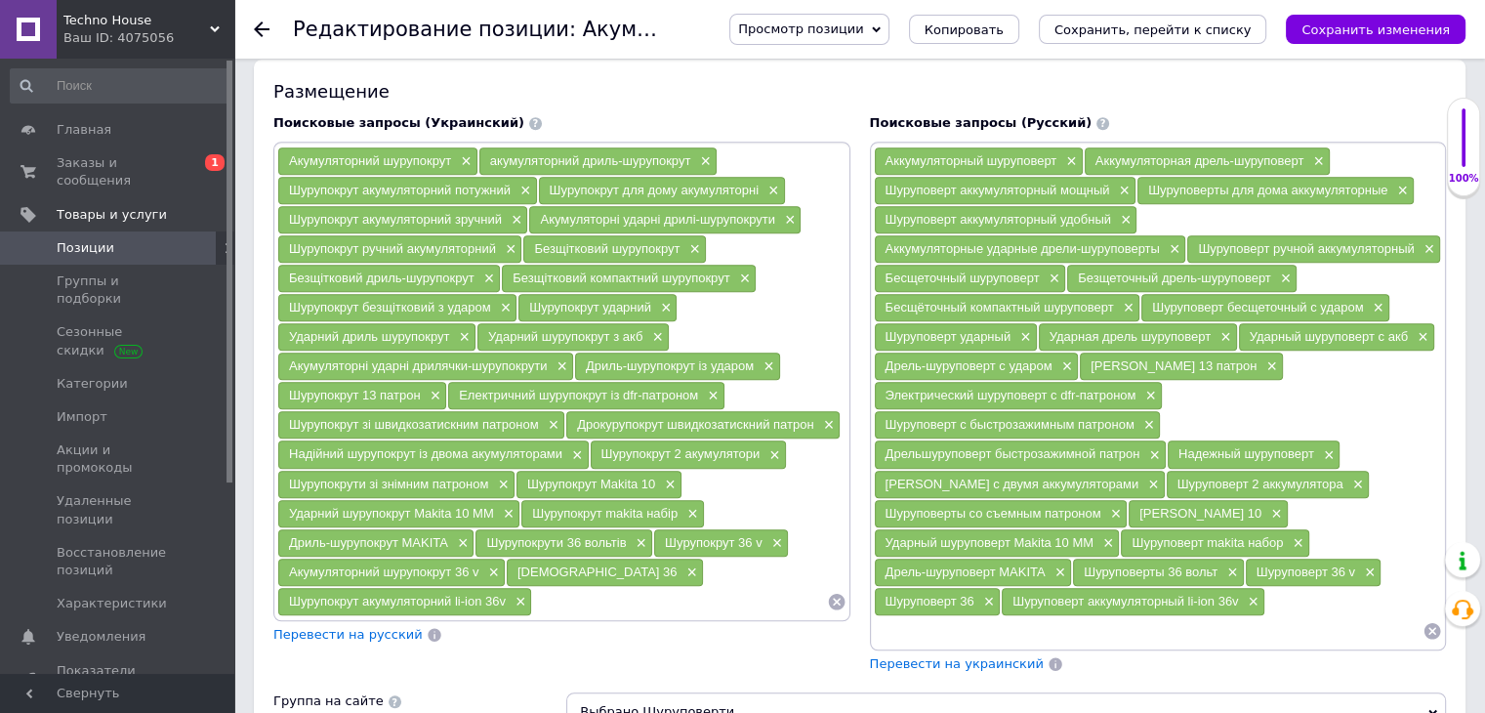
click at [944, 622] on input at bounding box center [1149, 630] width 550 height 29
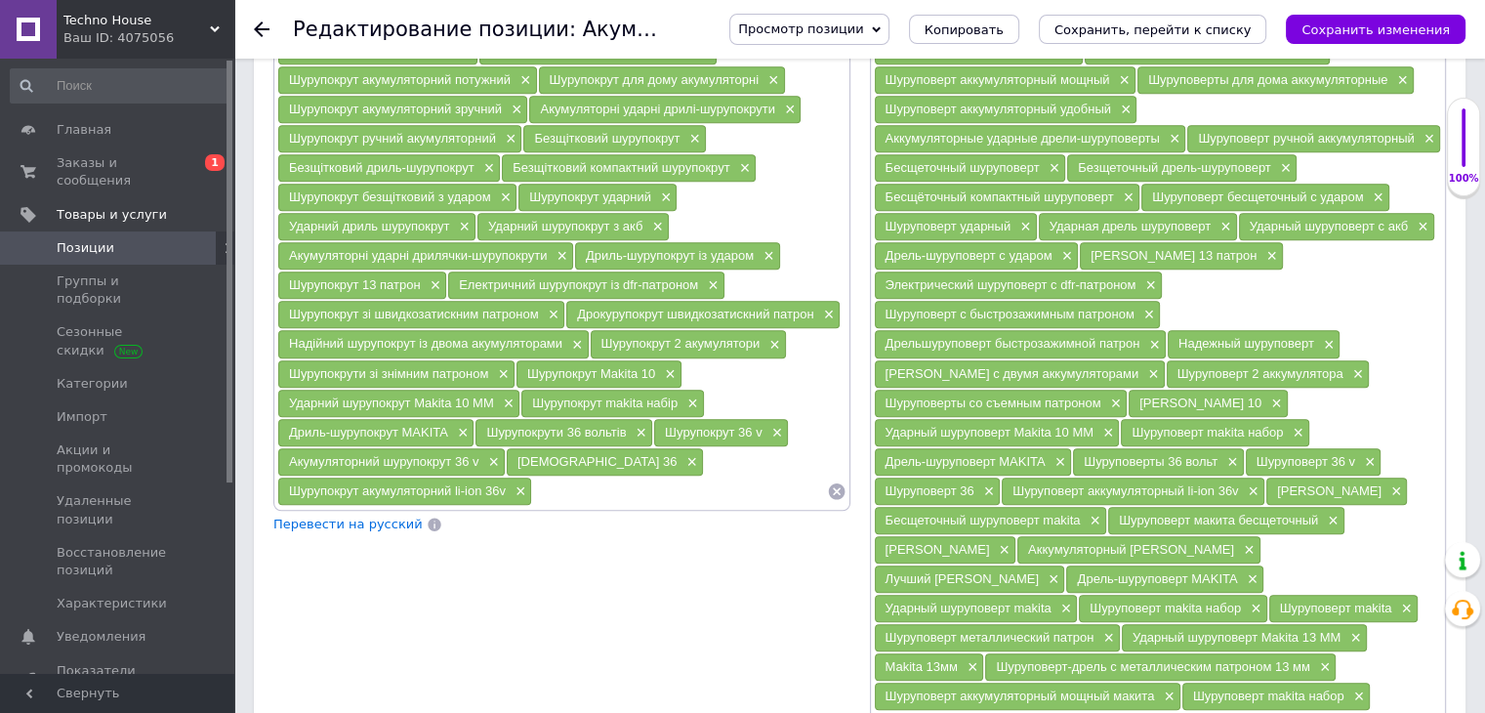
scroll to position [1374, 0]
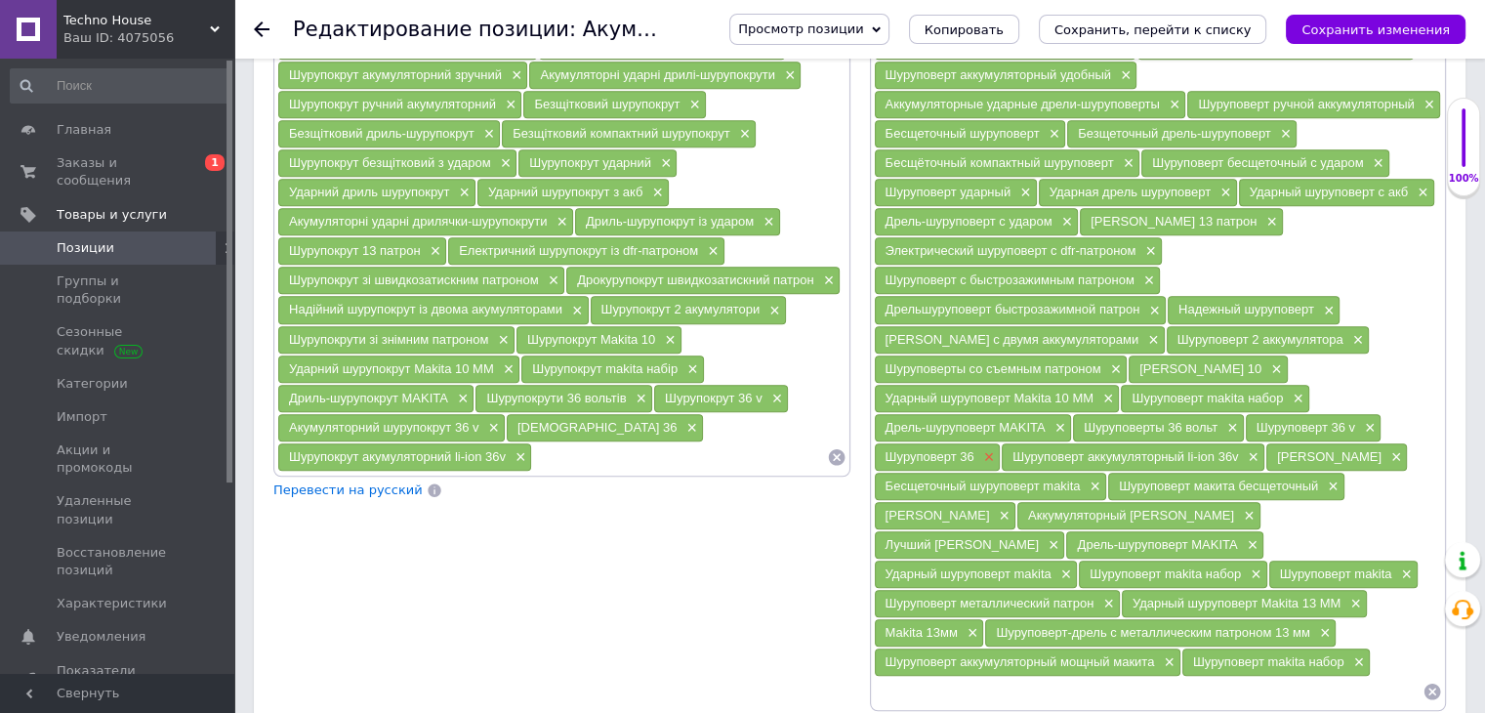
click at [988, 449] on span "×" at bounding box center [987, 457] width 16 height 17
click at [1251, 566] on span "×" at bounding box center [1254, 574] width 16 height 17
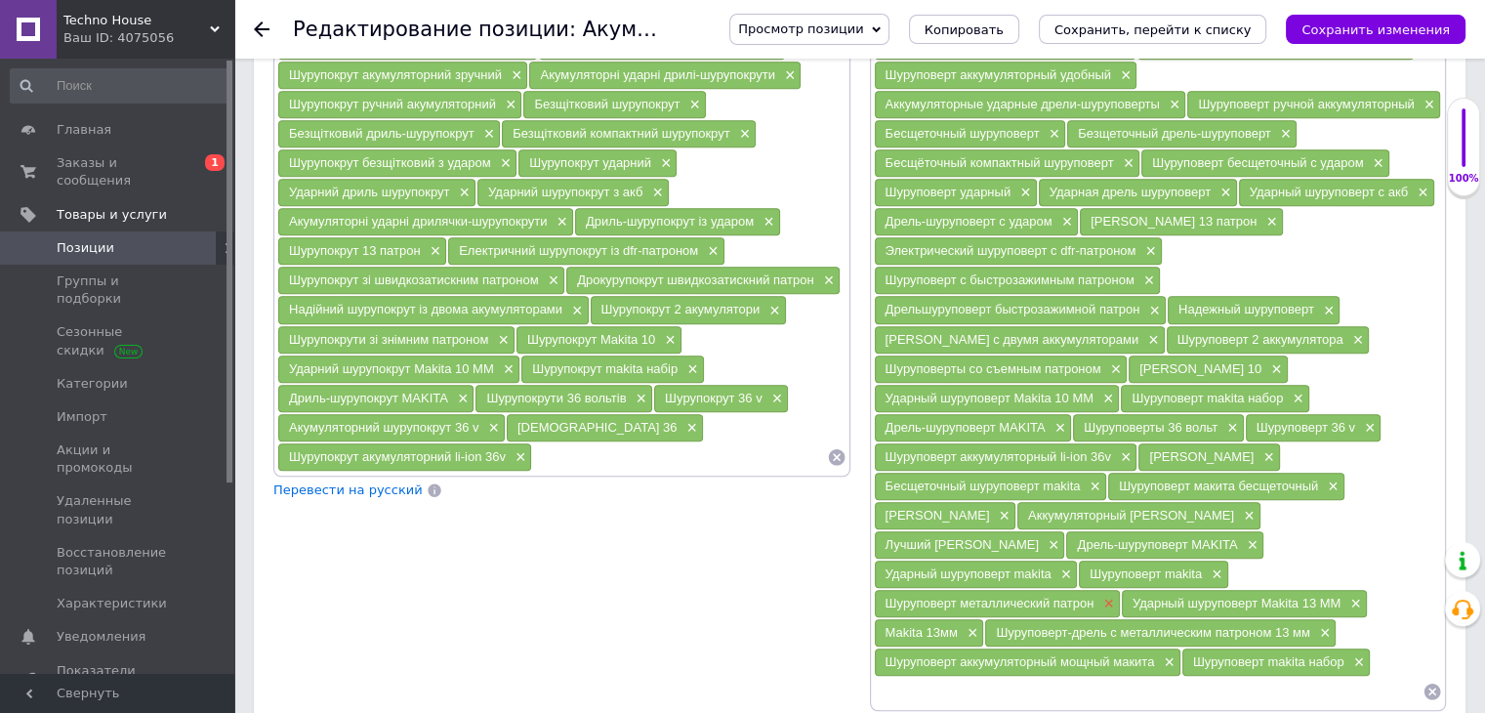
click at [1109, 596] on span "×" at bounding box center [1106, 604] width 16 height 17
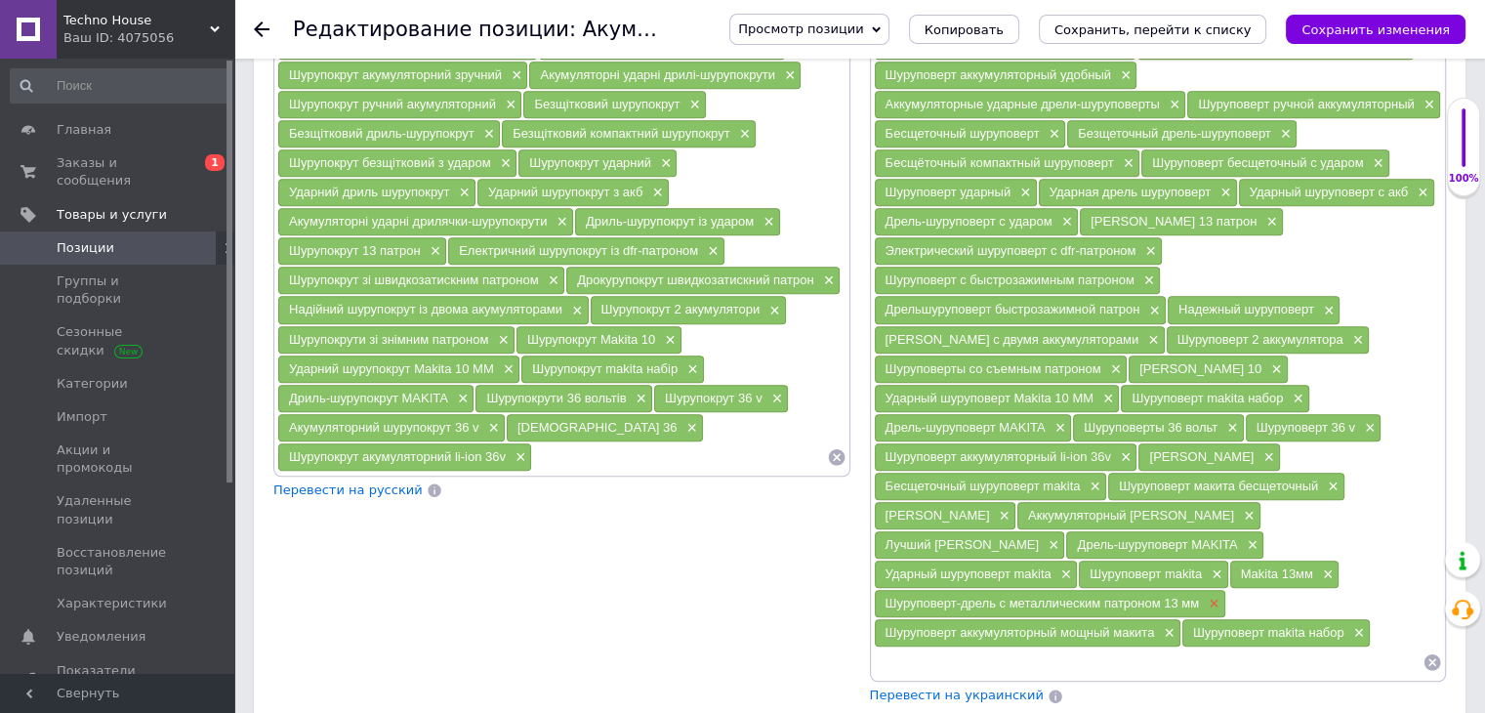
click at [1204, 596] on span "×" at bounding box center [1212, 604] width 16 height 17
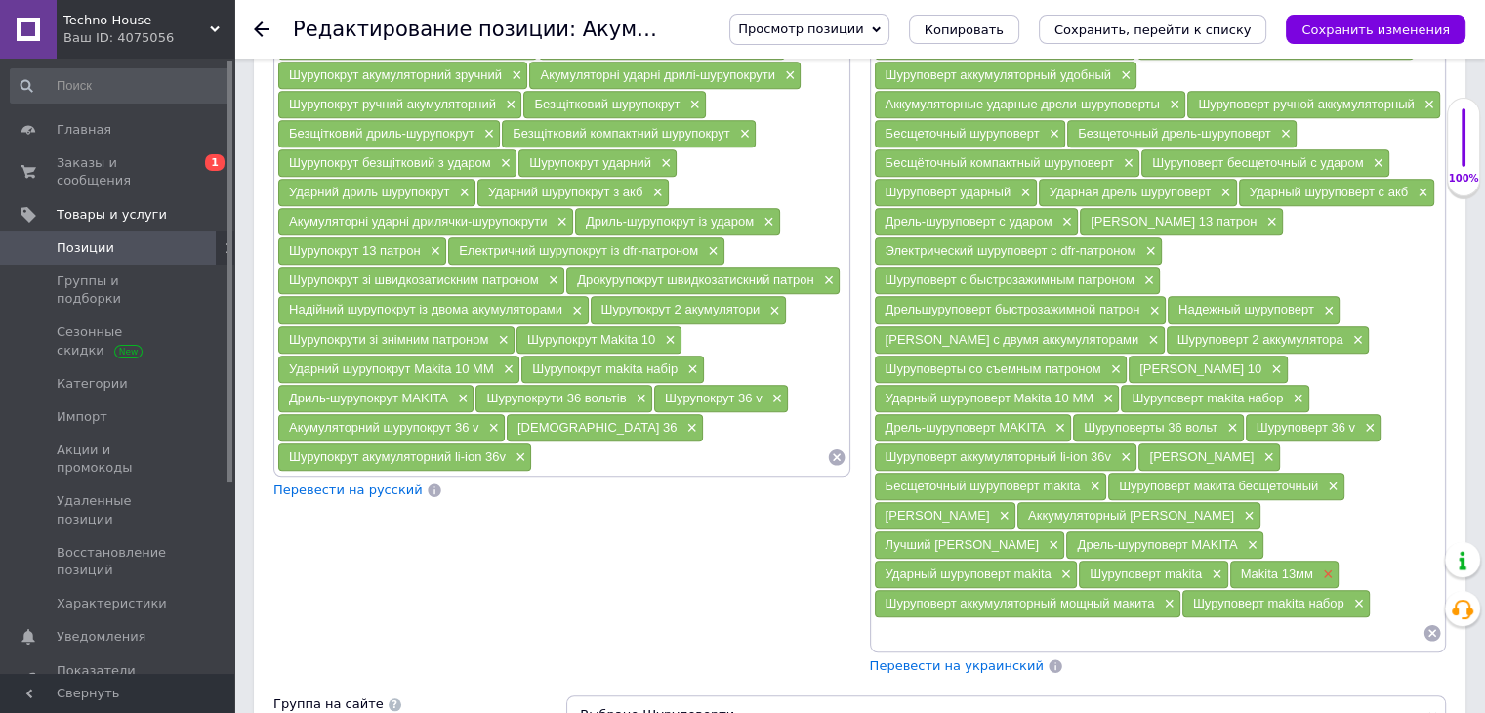
click at [1324, 566] on span "×" at bounding box center [1326, 574] width 16 height 17
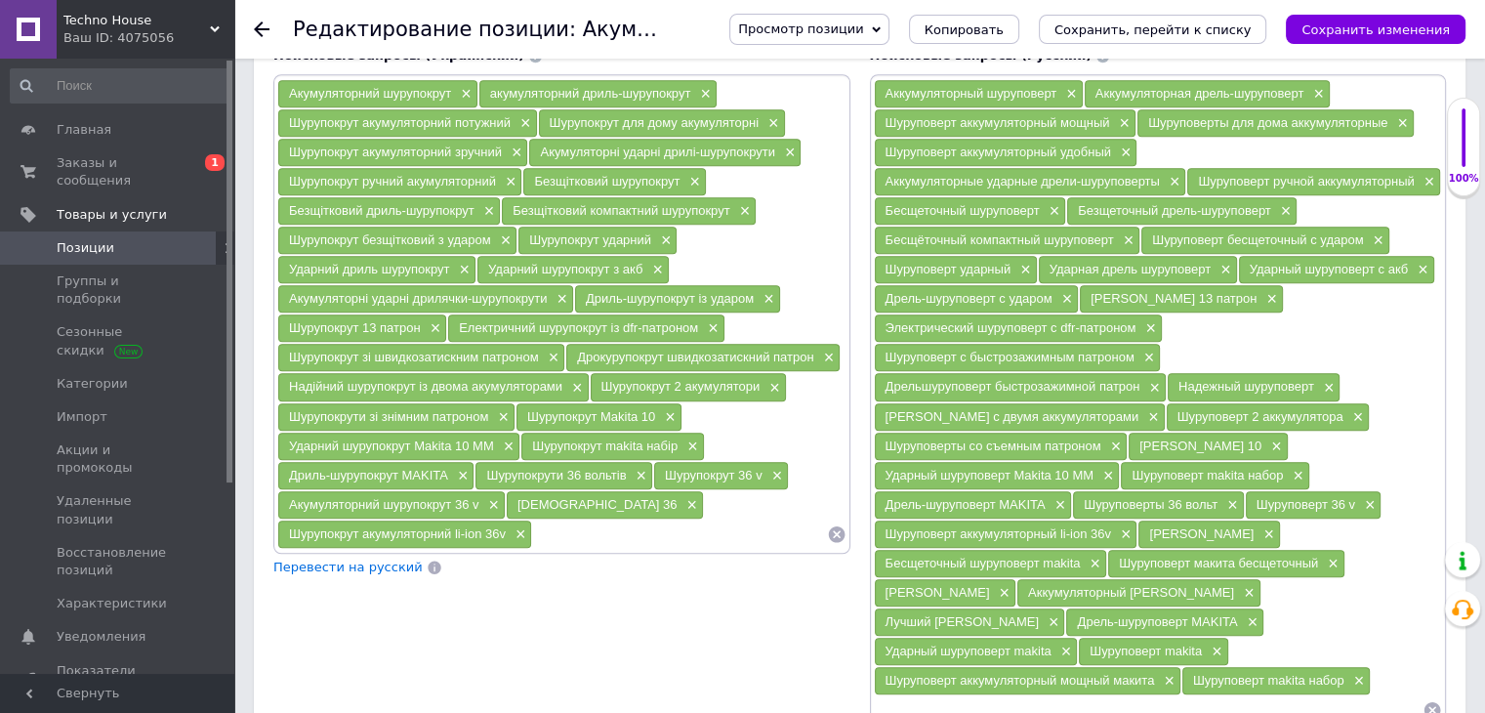
scroll to position [1296, 0]
click at [1148, 321] on span "×" at bounding box center [1148, 329] width 16 height 17
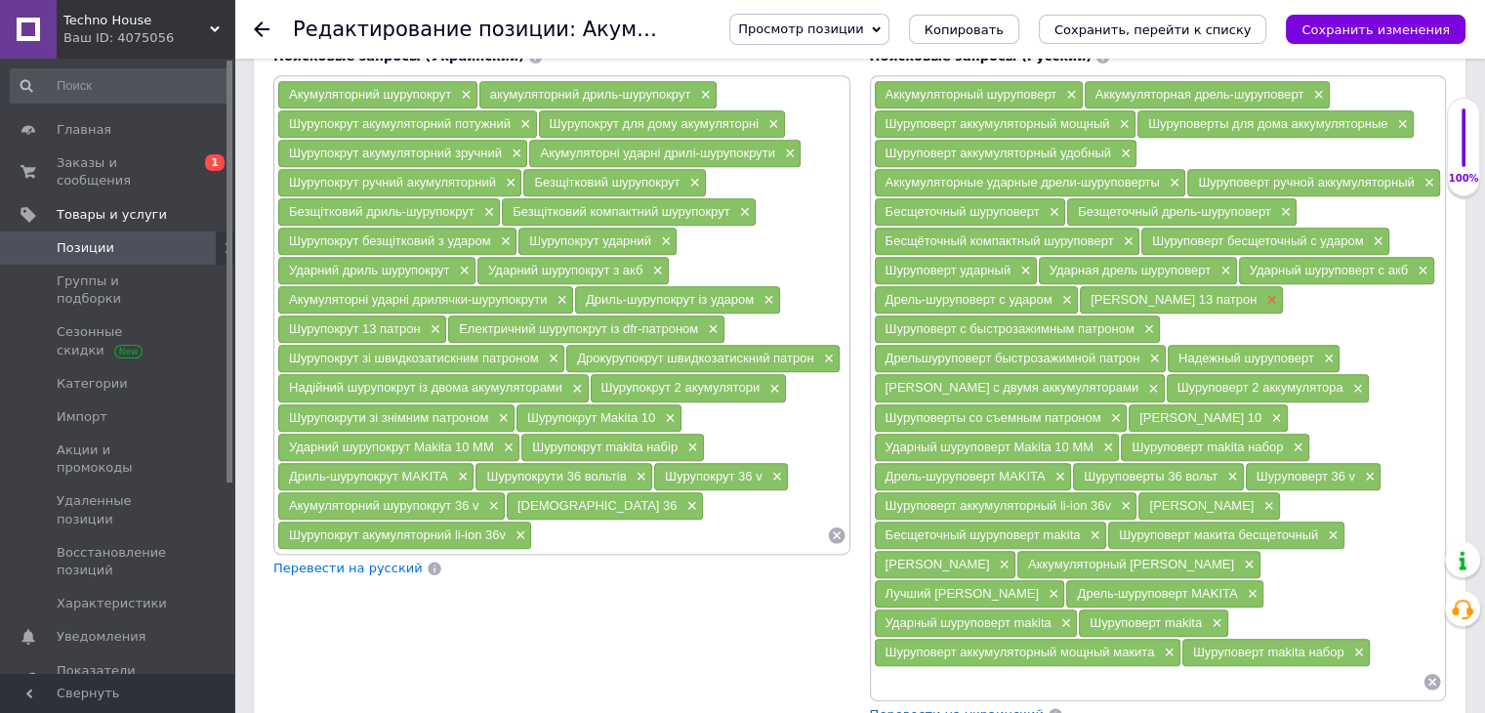
click at [1262, 292] on span "×" at bounding box center [1270, 300] width 16 height 17
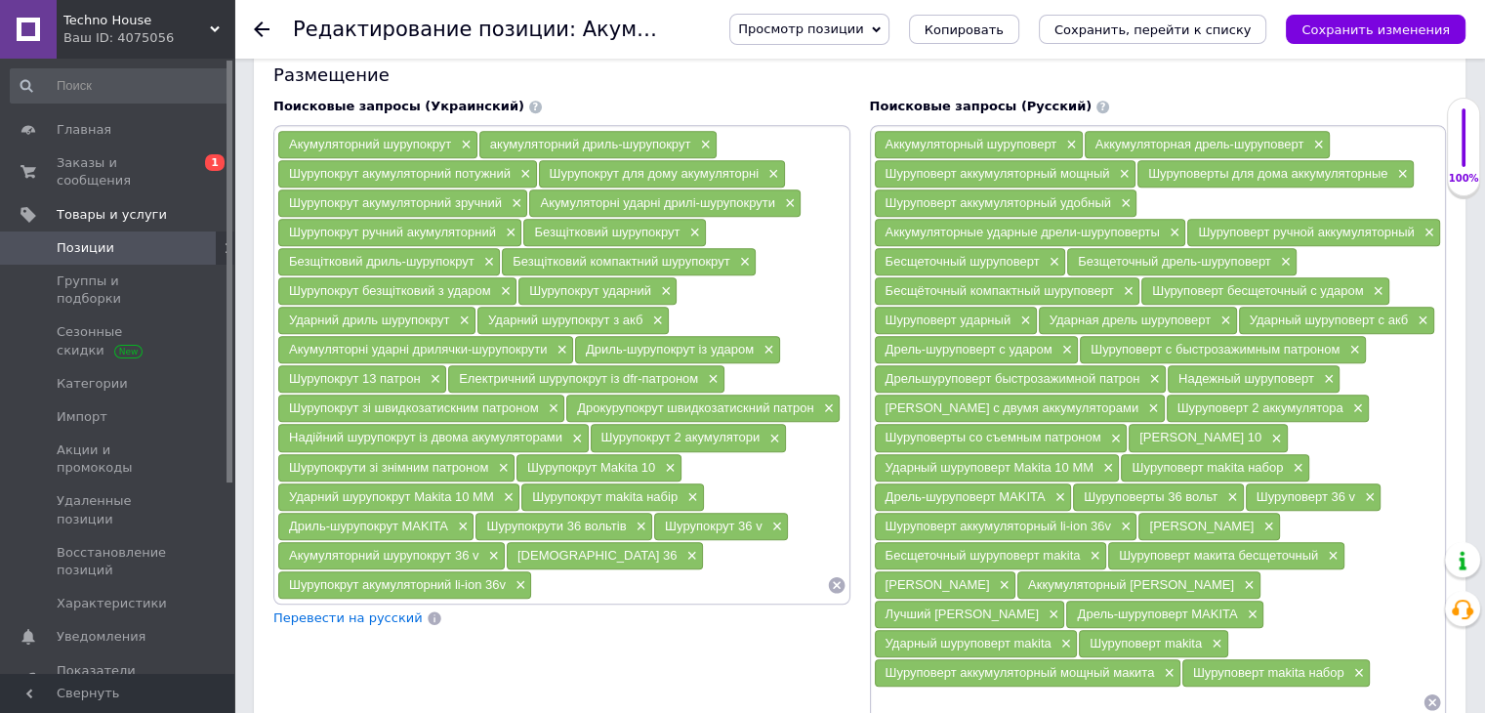
scroll to position [1244, 0]
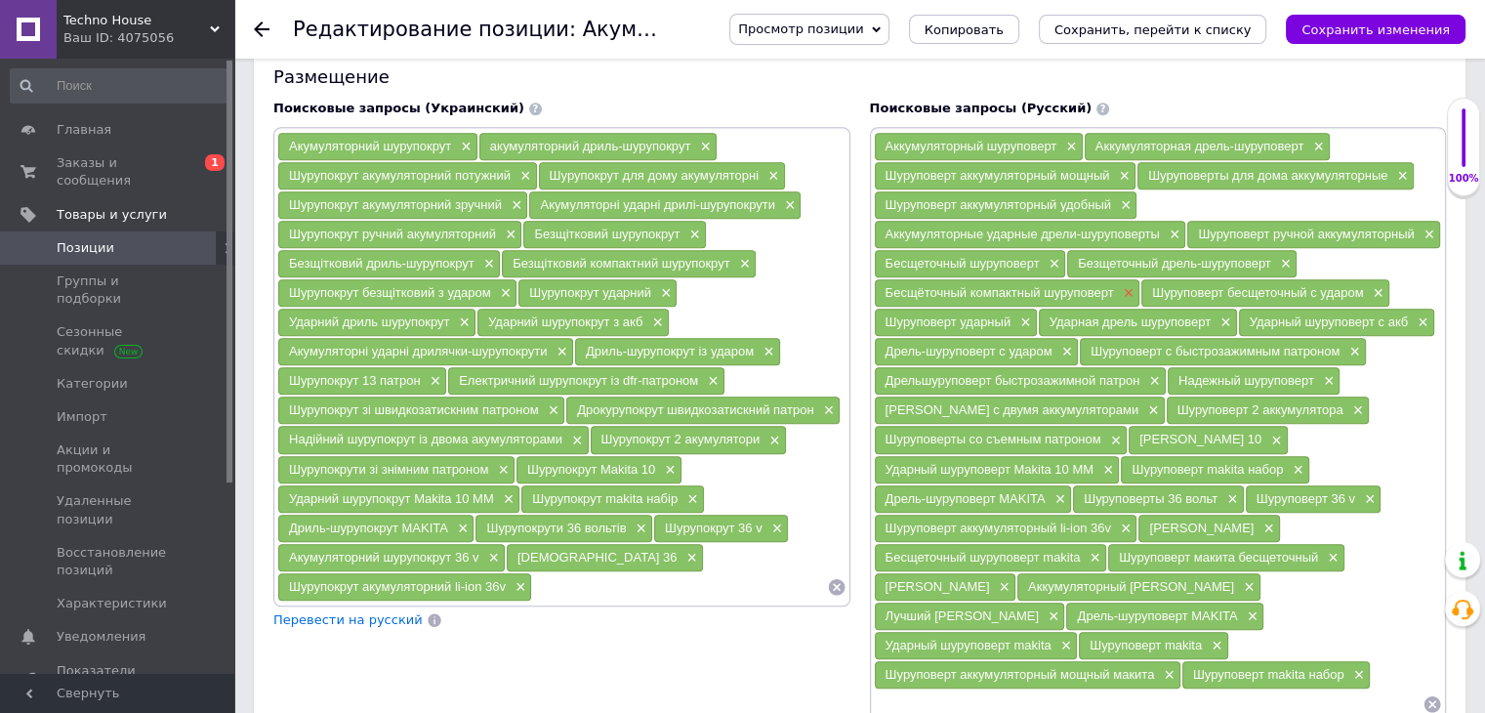
click at [1131, 286] on span "×" at bounding box center [1127, 293] width 16 height 17
click at [1175, 227] on span "×" at bounding box center [1173, 235] width 16 height 17
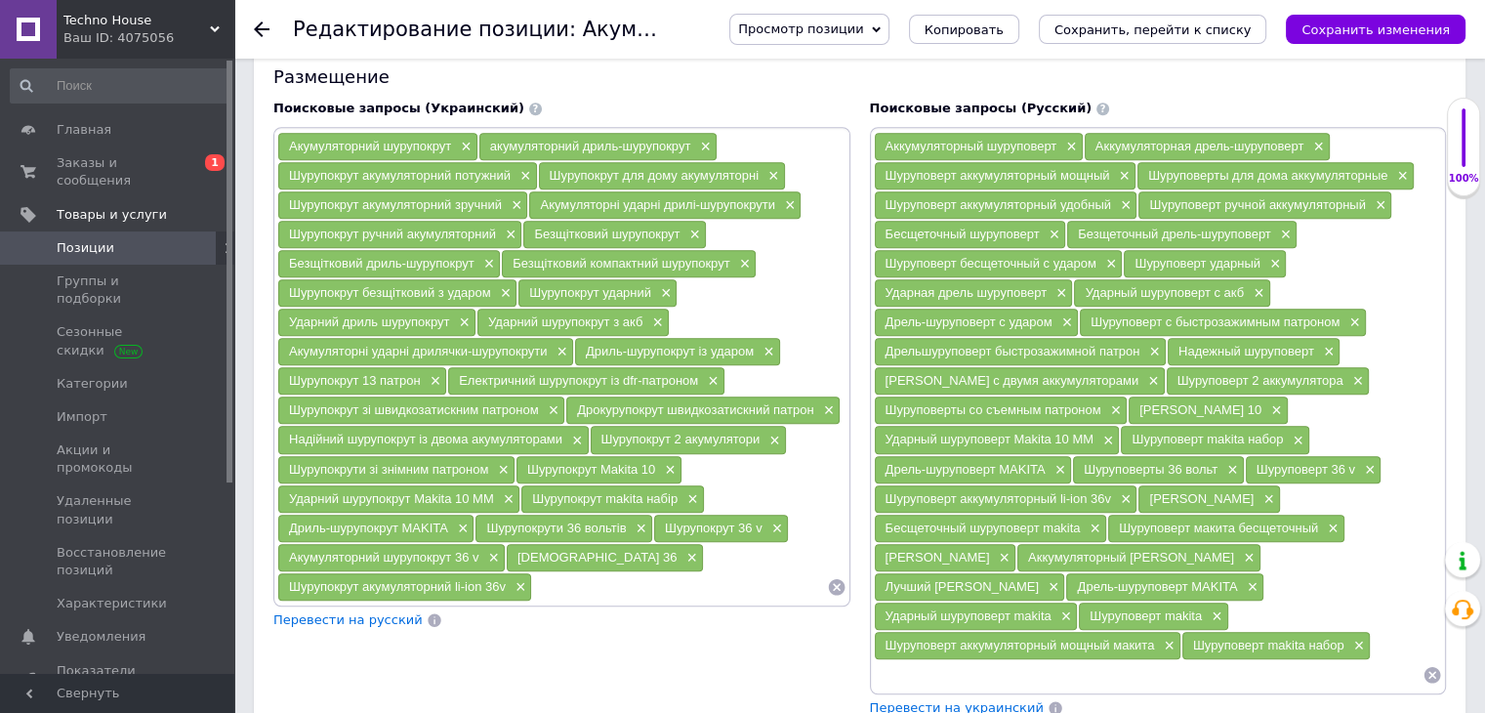
click at [996, 700] on span "Перевести на украинский" at bounding box center [957, 707] width 174 height 15
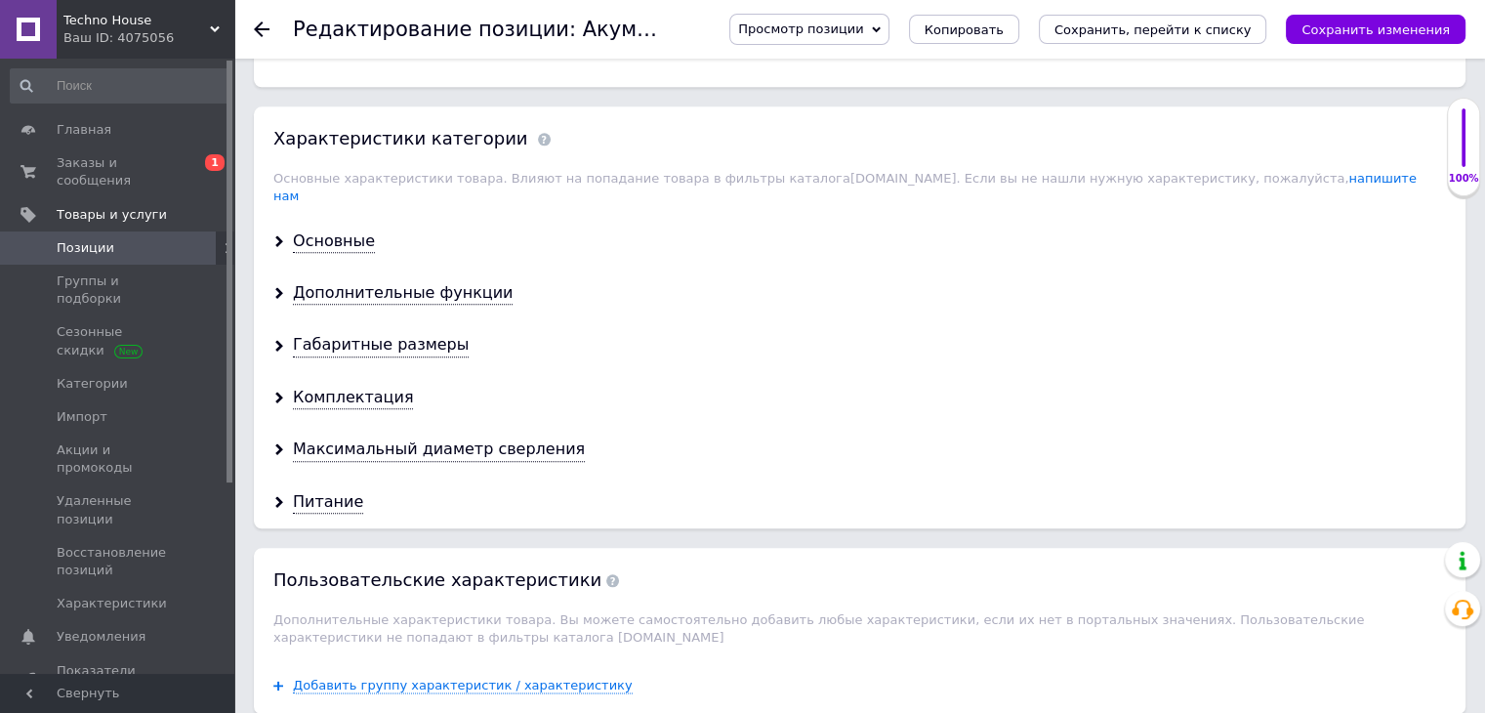
scroll to position [2107, 0]
click at [355, 228] on div "Основные" at bounding box center [334, 239] width 82 height 22
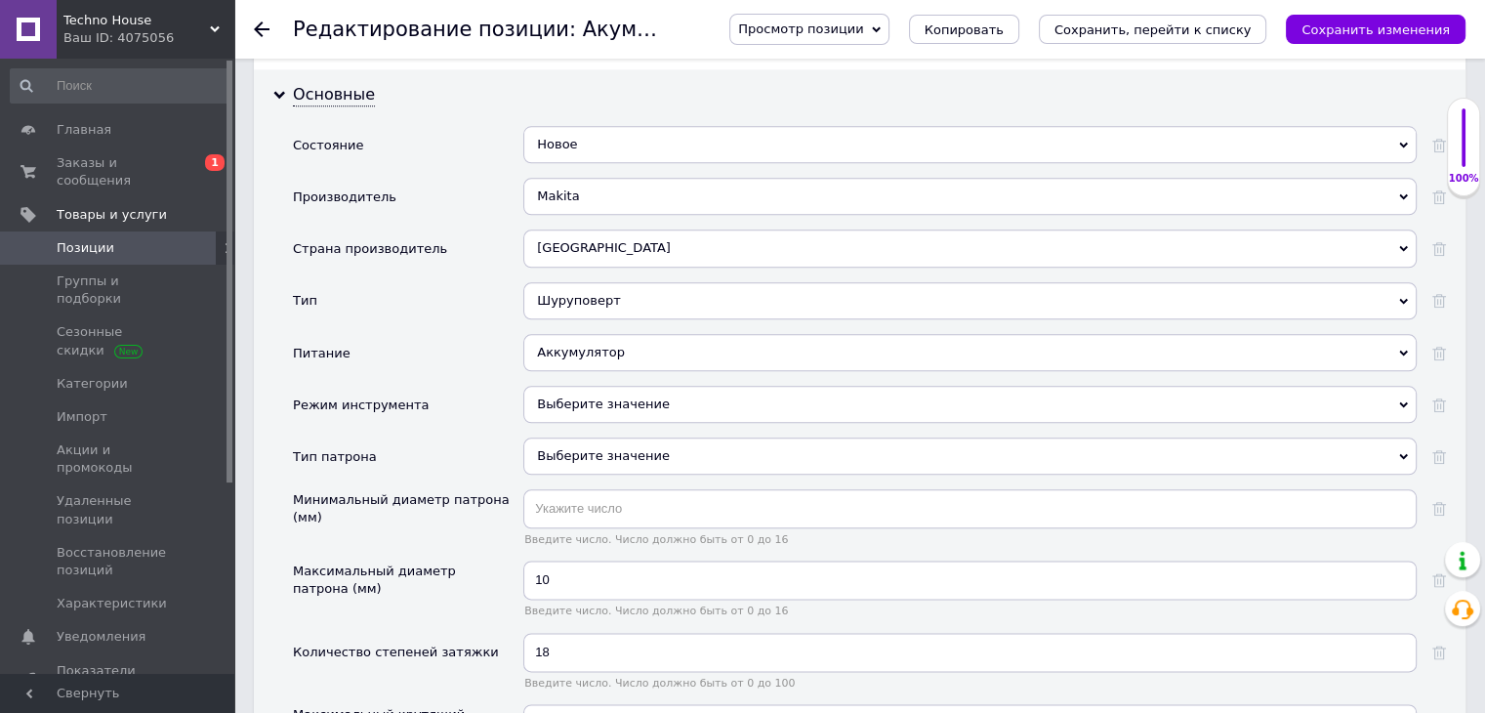
scroll to position [2256, 0]
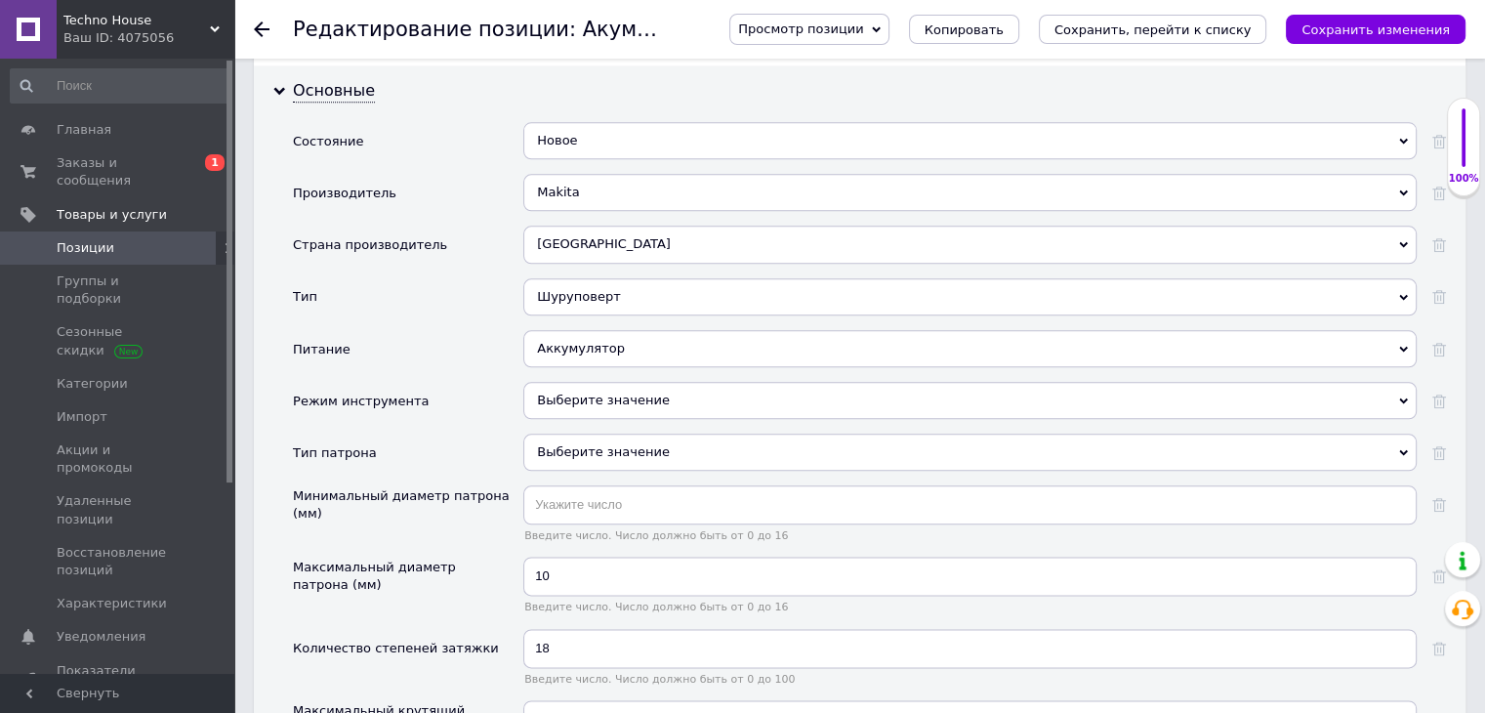
click at [559, 382] on div "Выберите значение" at bounding box center [969, 400] width 893 height 37
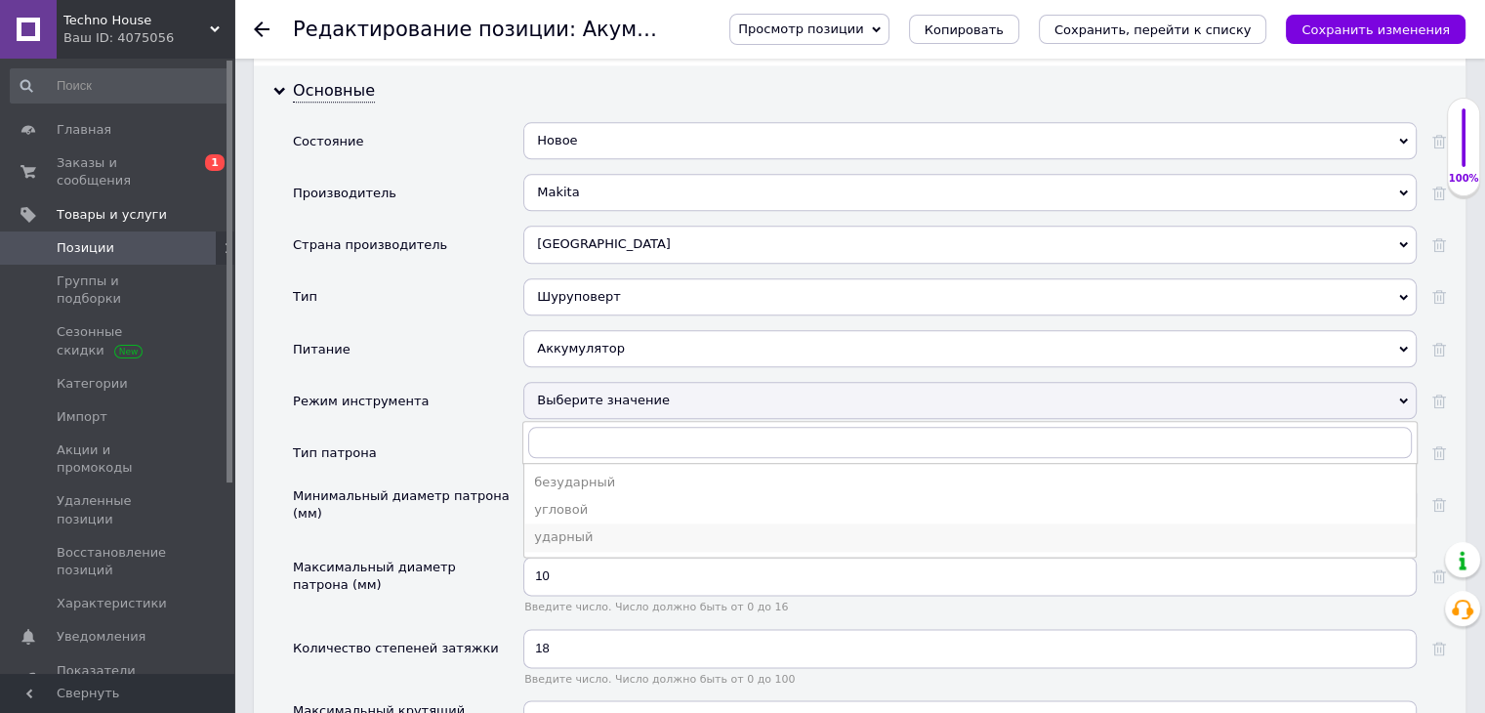
click at [580, 528] on div "ударный" at bounding box center [970, 537] width 872 height 18
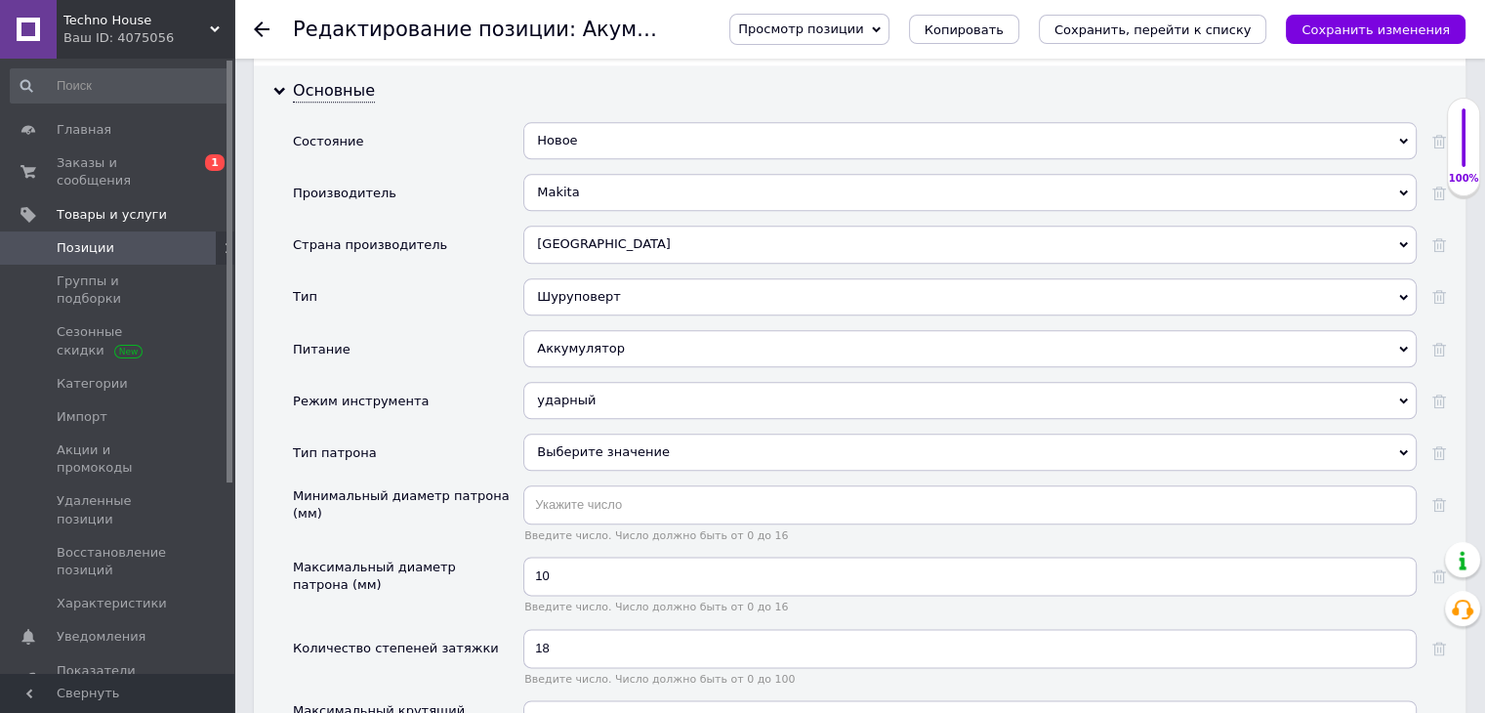
click at [561, 434] on div "Выберите значение" at bounding box center [969, 452] width 893 height 37
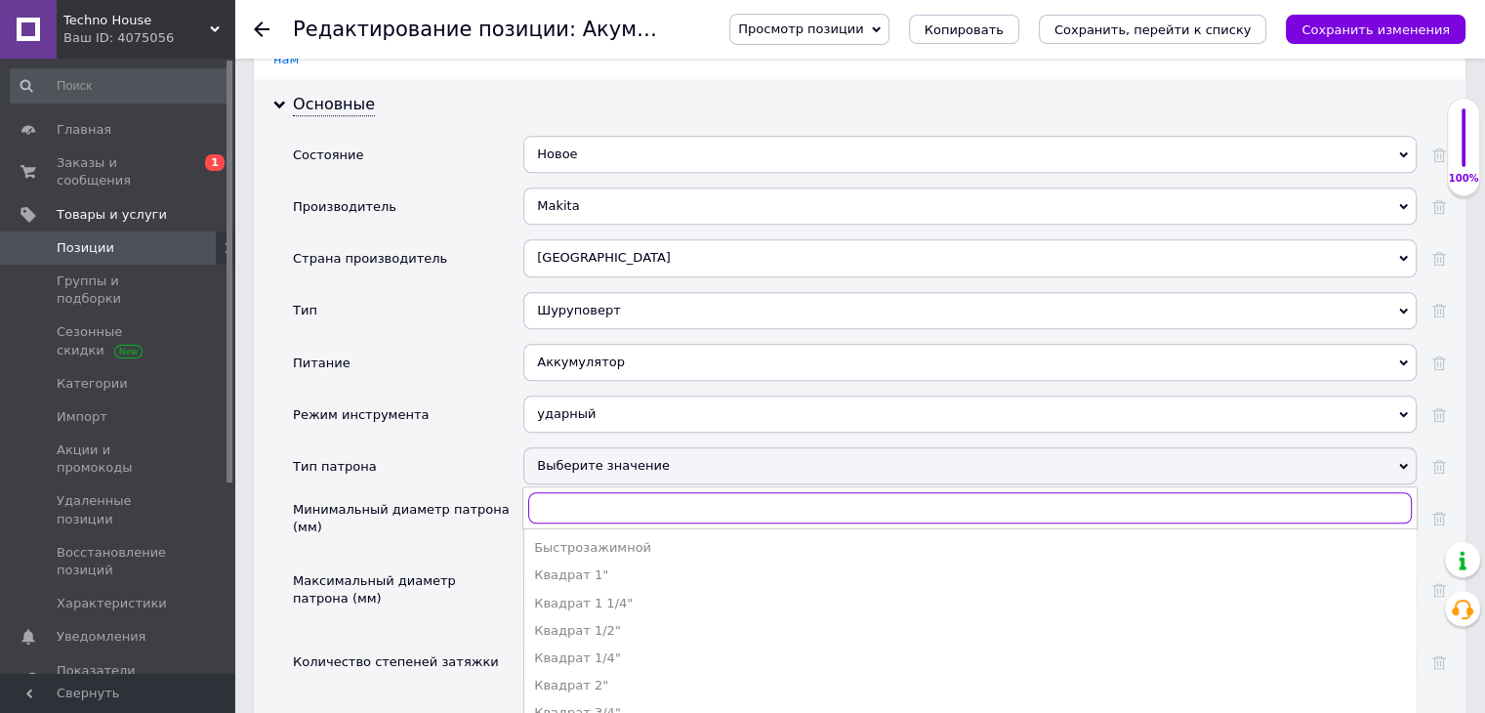
scroll to position [2248, 0]
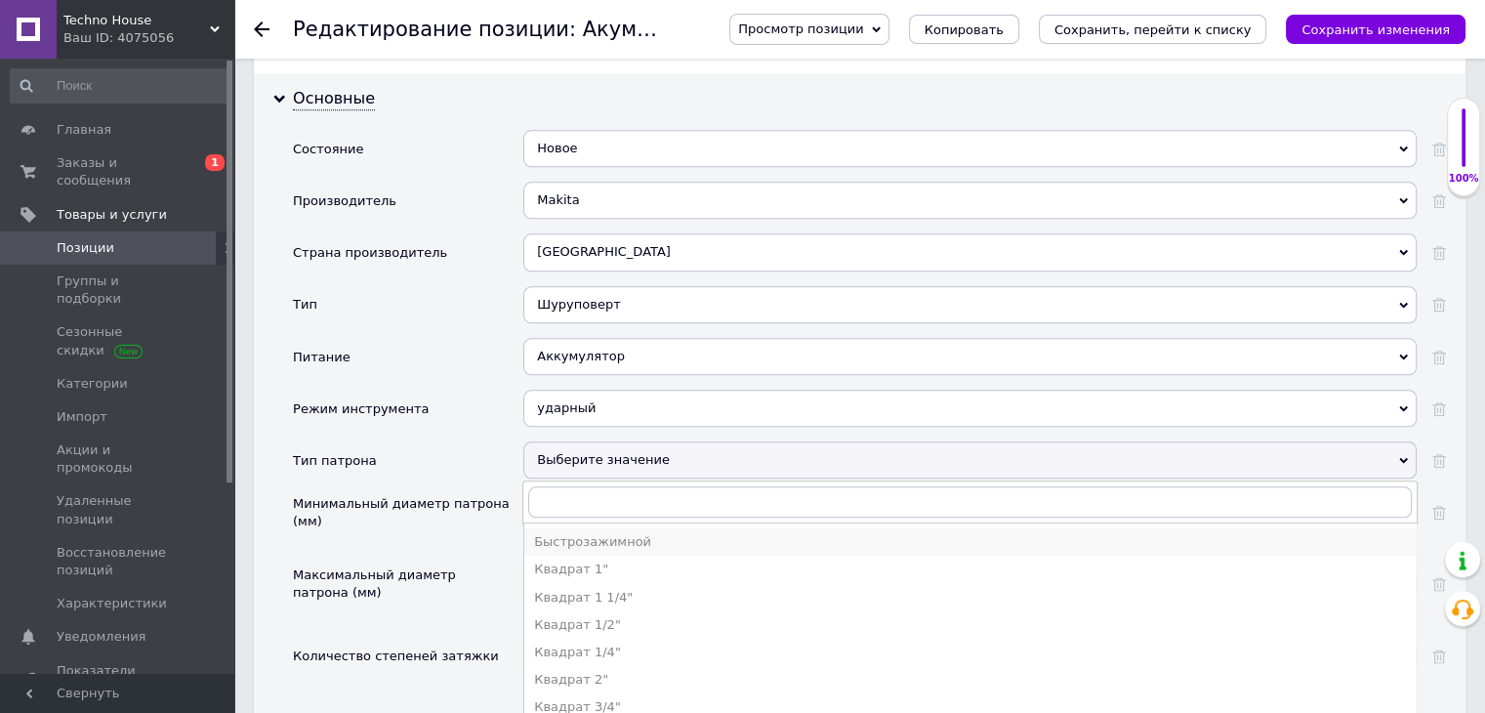
click at [565, 533] on div "Быстрозажимной" at bounding box center [970, 542] width 872 height 18
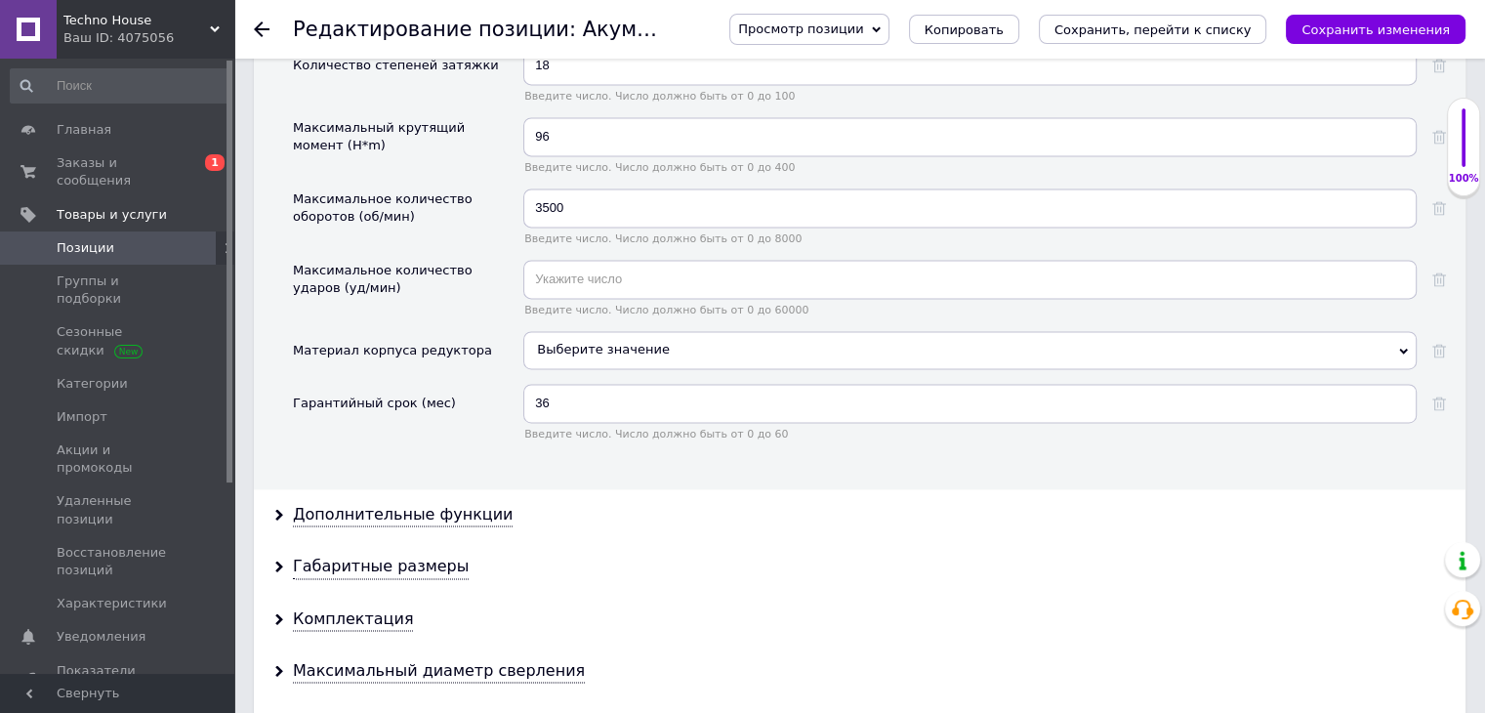
scroll to position [2843, 0]
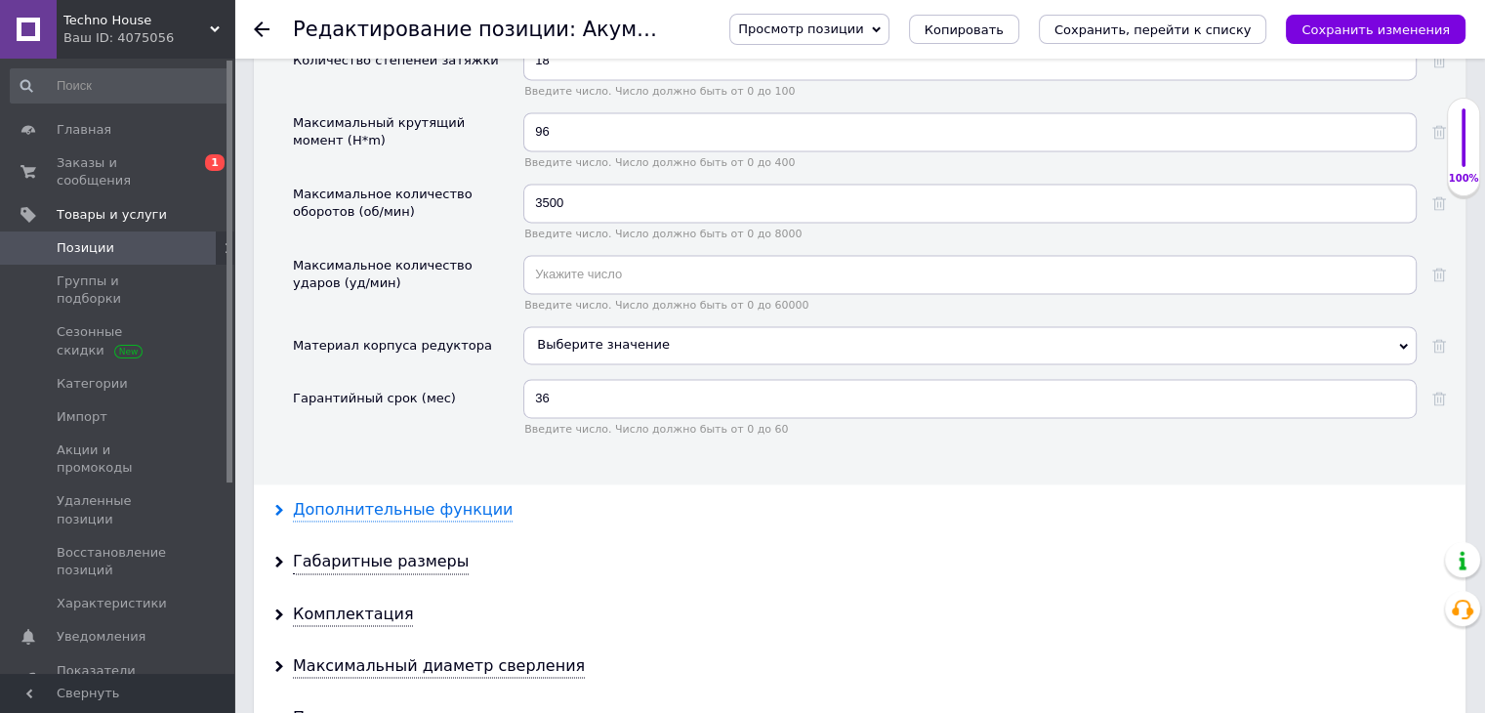
click at [434, 499] on div "Дополнительные функции" at bounding box center [403, 510] width 220 height 22
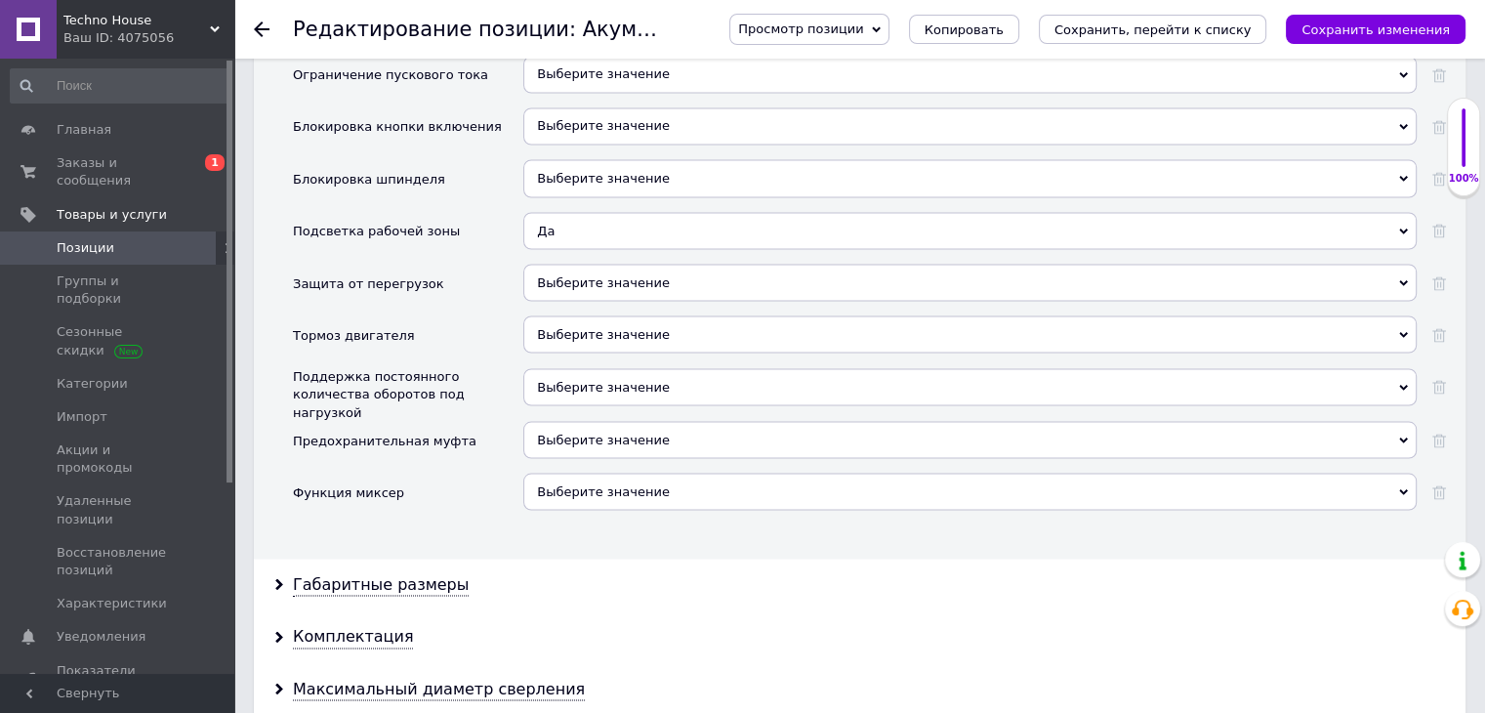
scroll to position [3538, 0]
click at [403, 572] on div "Габаритные размеры" at bounding box center [381, 583] width 176 height 22
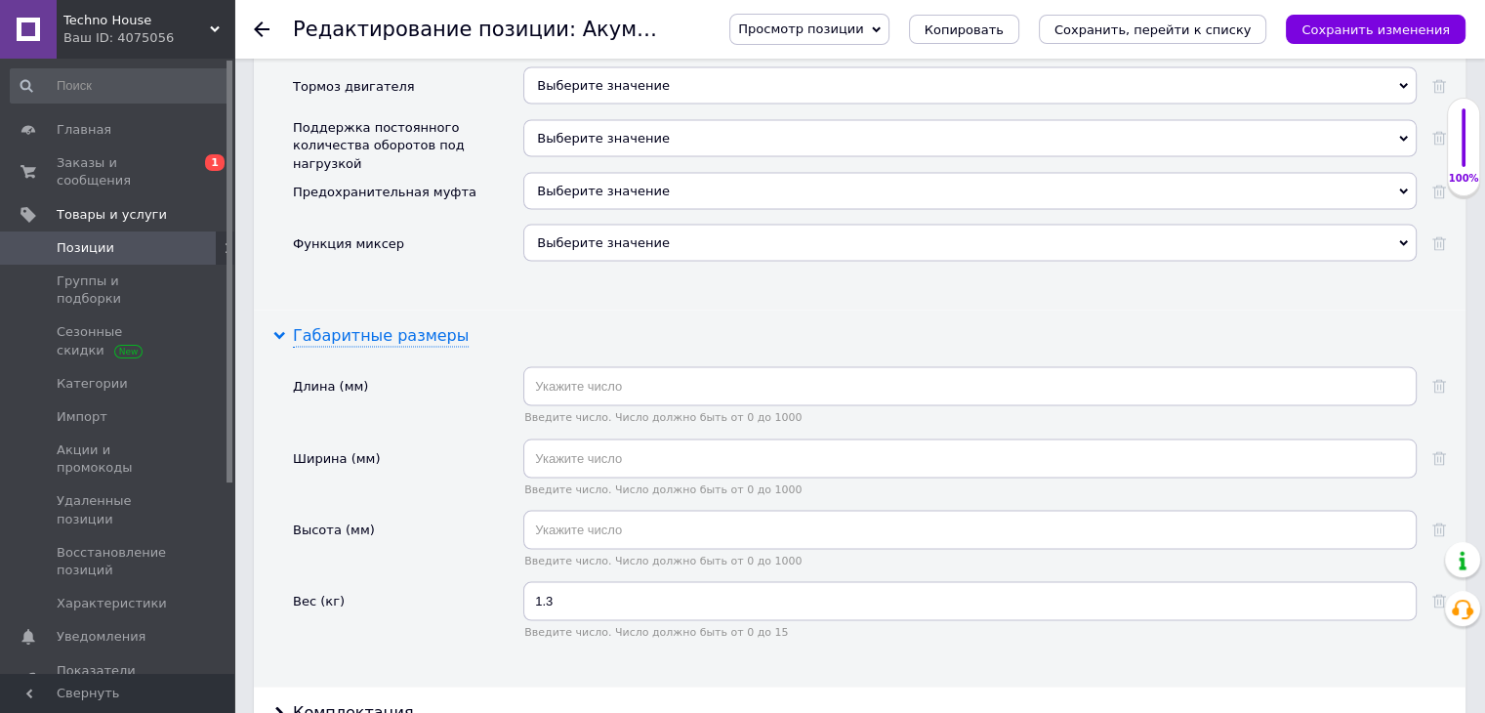
scroll to position [3795, 0]
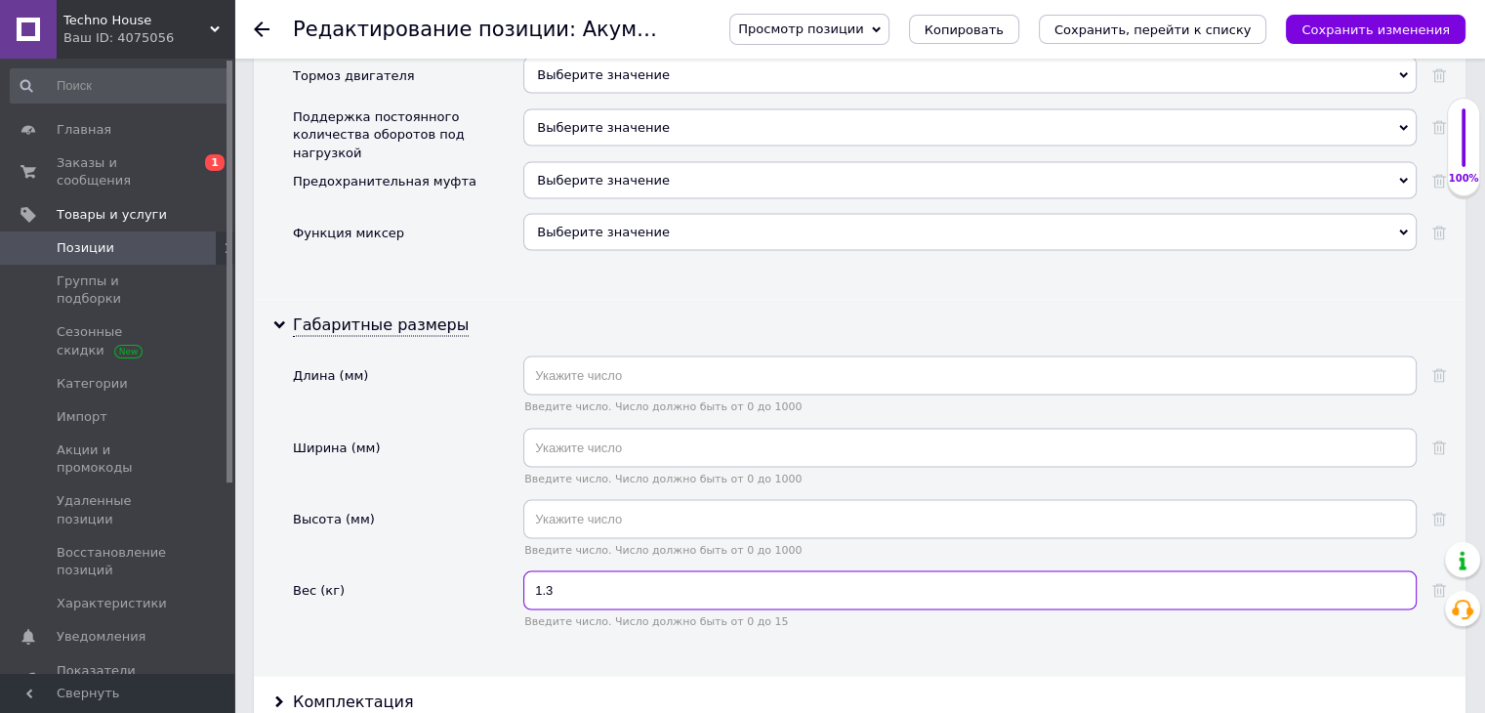
click at [574, 571] on input "1.3" at bounding box center [969, 590] width 893 height 39
type input "1.39"
click at [445, 512] on div "Высота (мм)" at bounding box center [408, 535] width 230 height 71
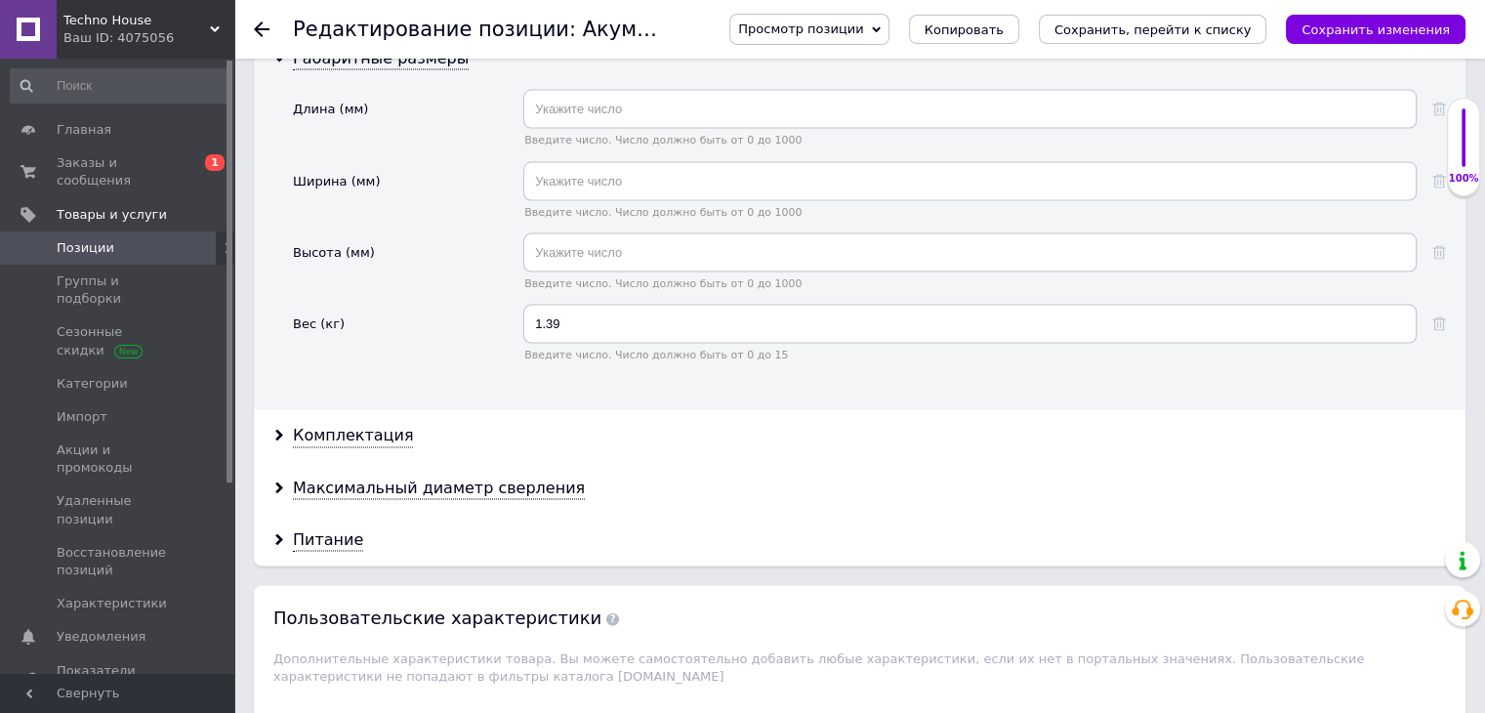
scroll to position [4064, 0]
click at [353, 423] on div "Комплектация" at bounding box center [353, 434] width 120 height 22
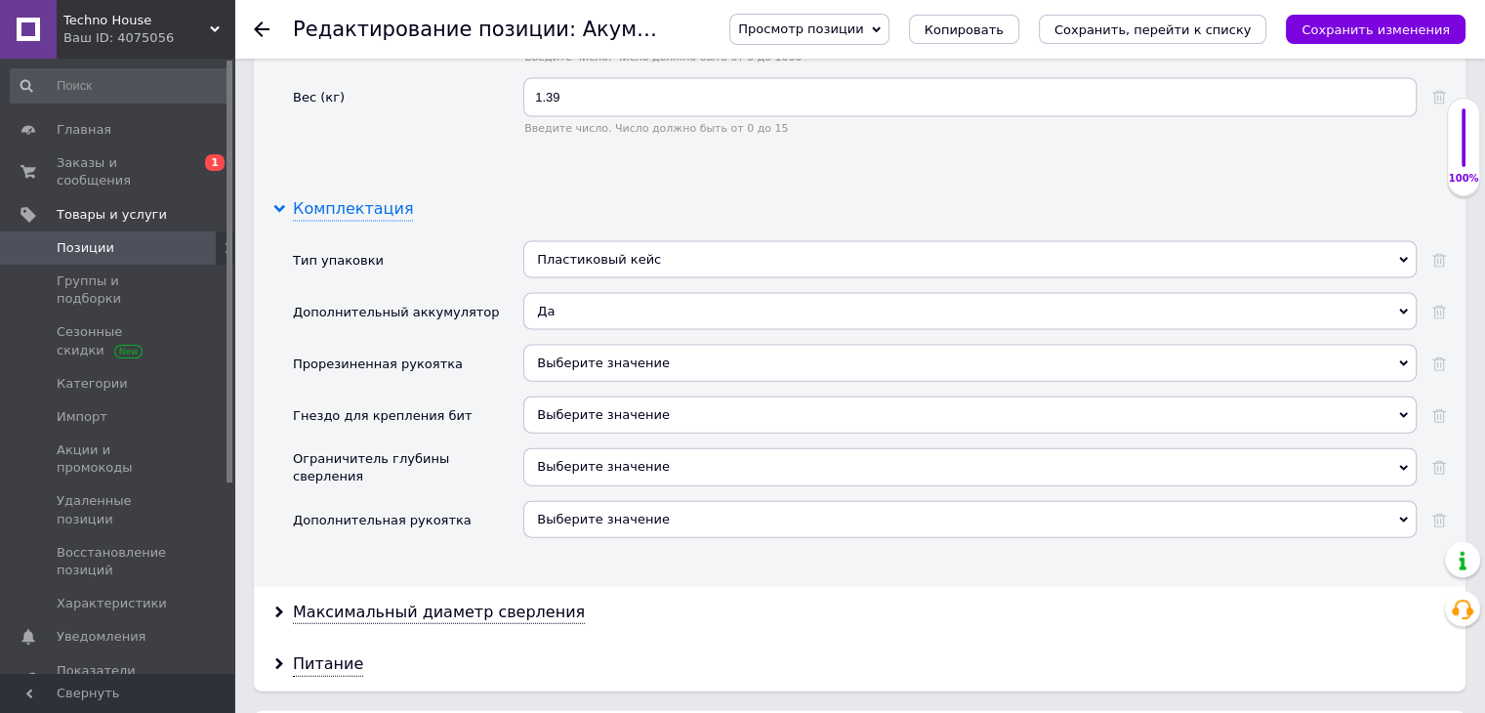
scroll to position [4296, 0]
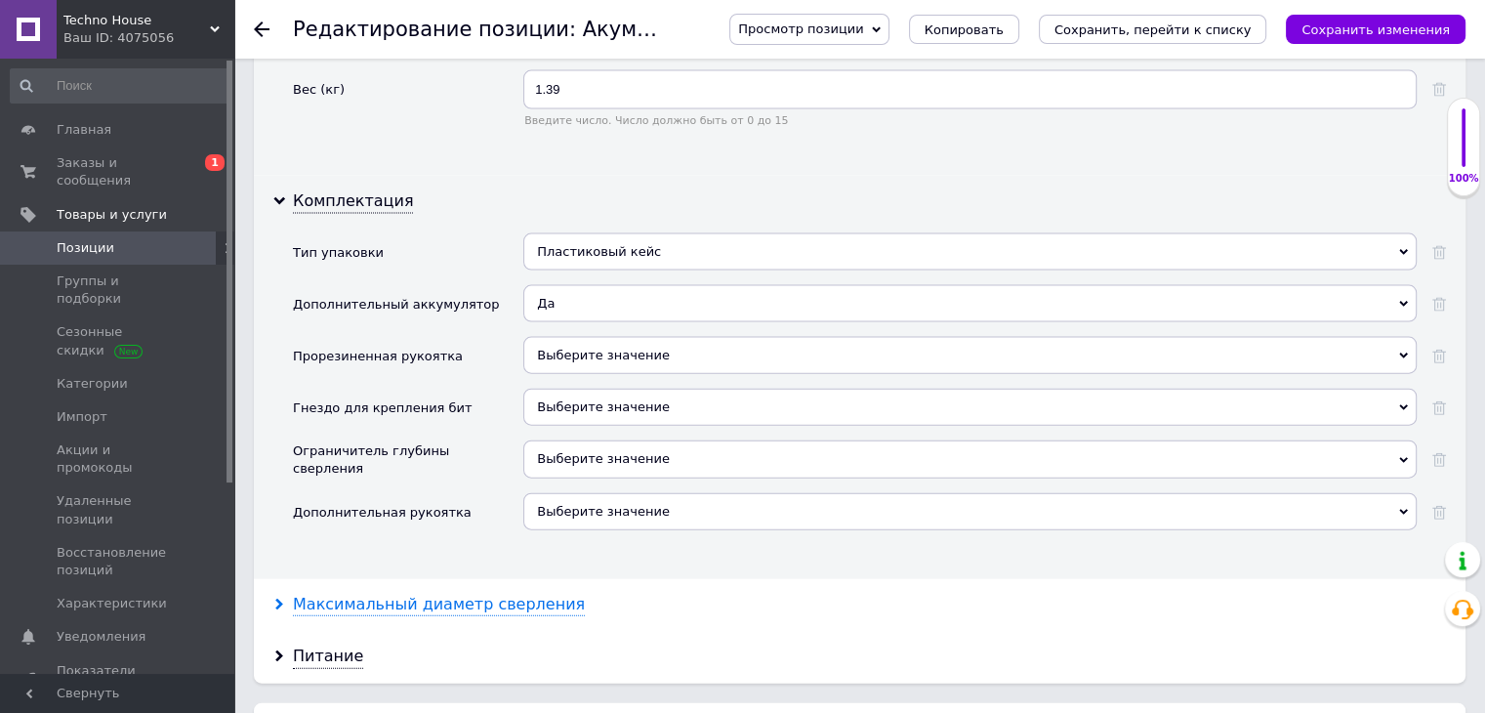
click at [425, 594] on div "Максимальный диаметр сверления" at bounding box center [439, 605] width 292 height 22
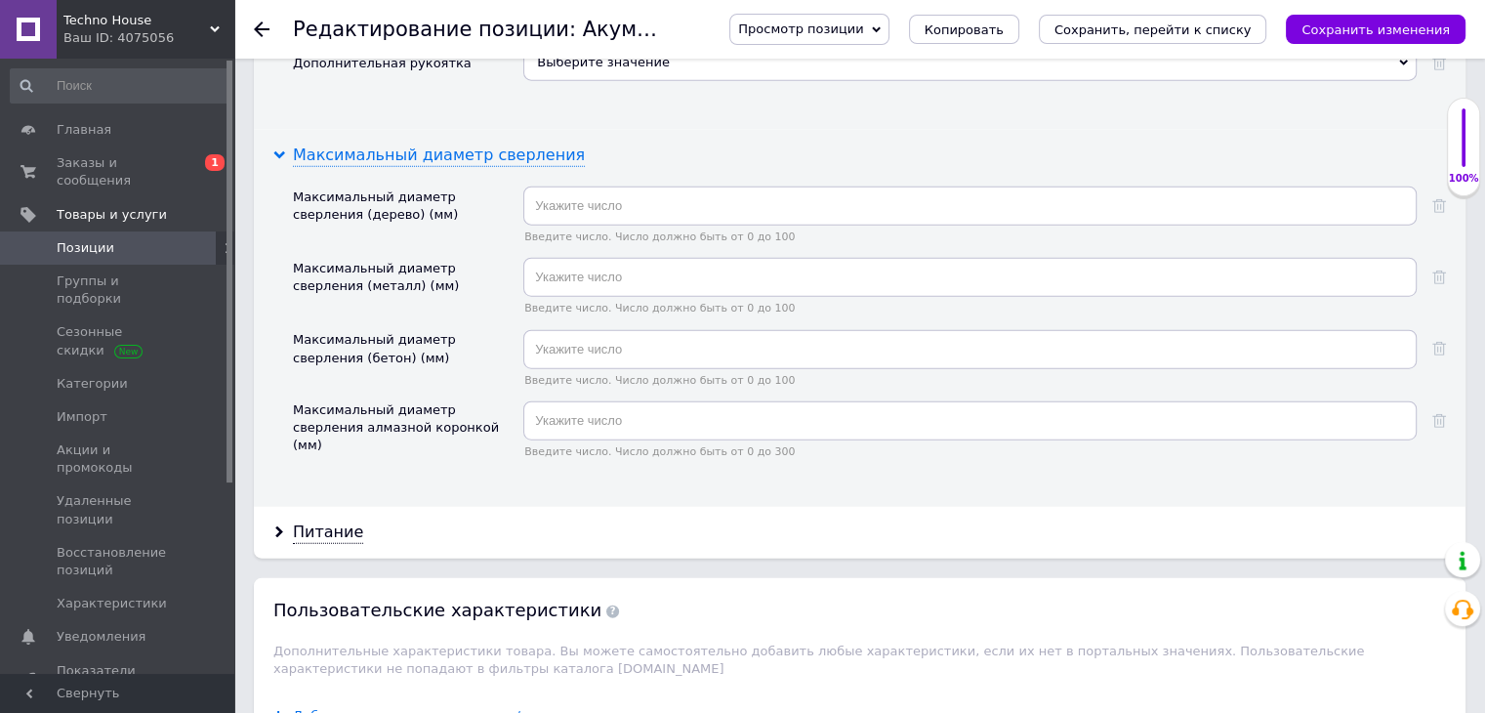
scroll to position [4753, 0]
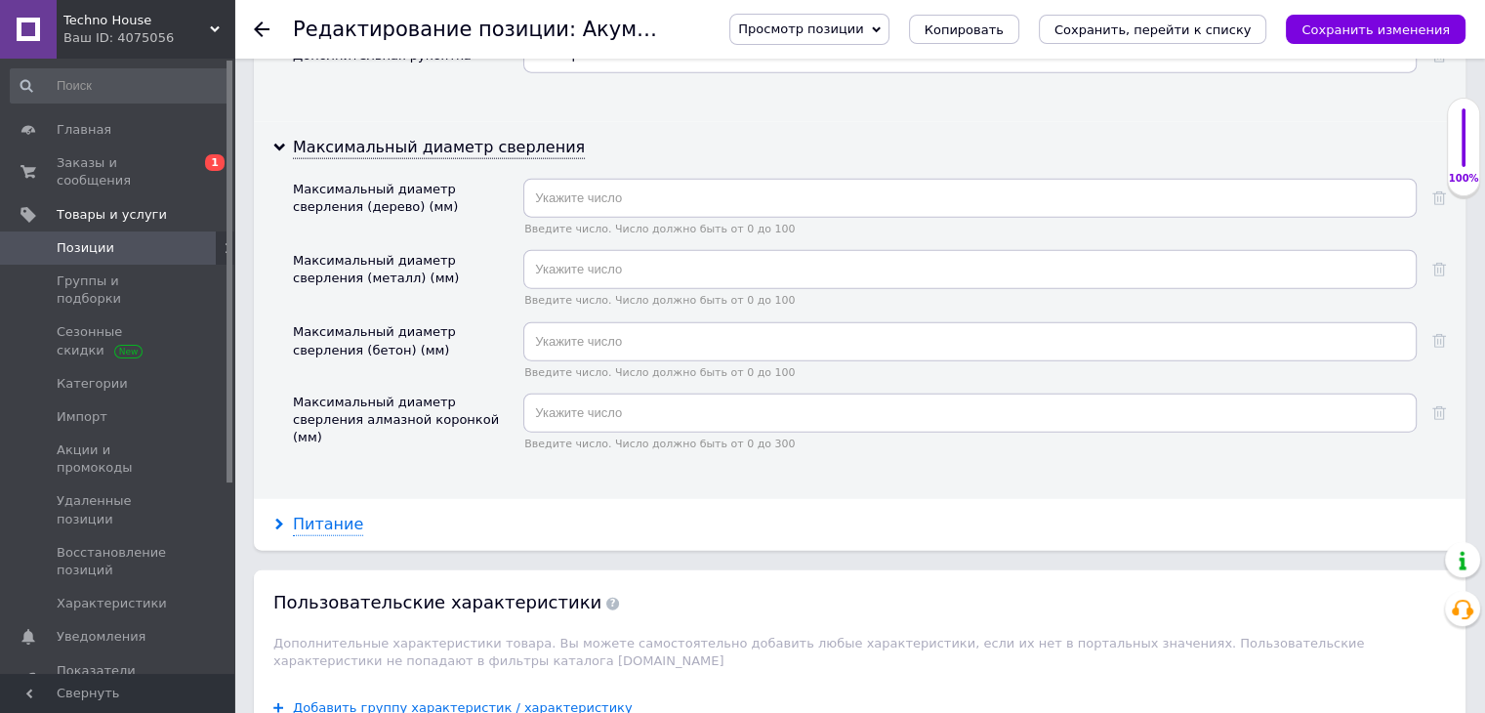
click at [317, 514] on div "Питание" at bounding box center [328, 525] width 70 height 22
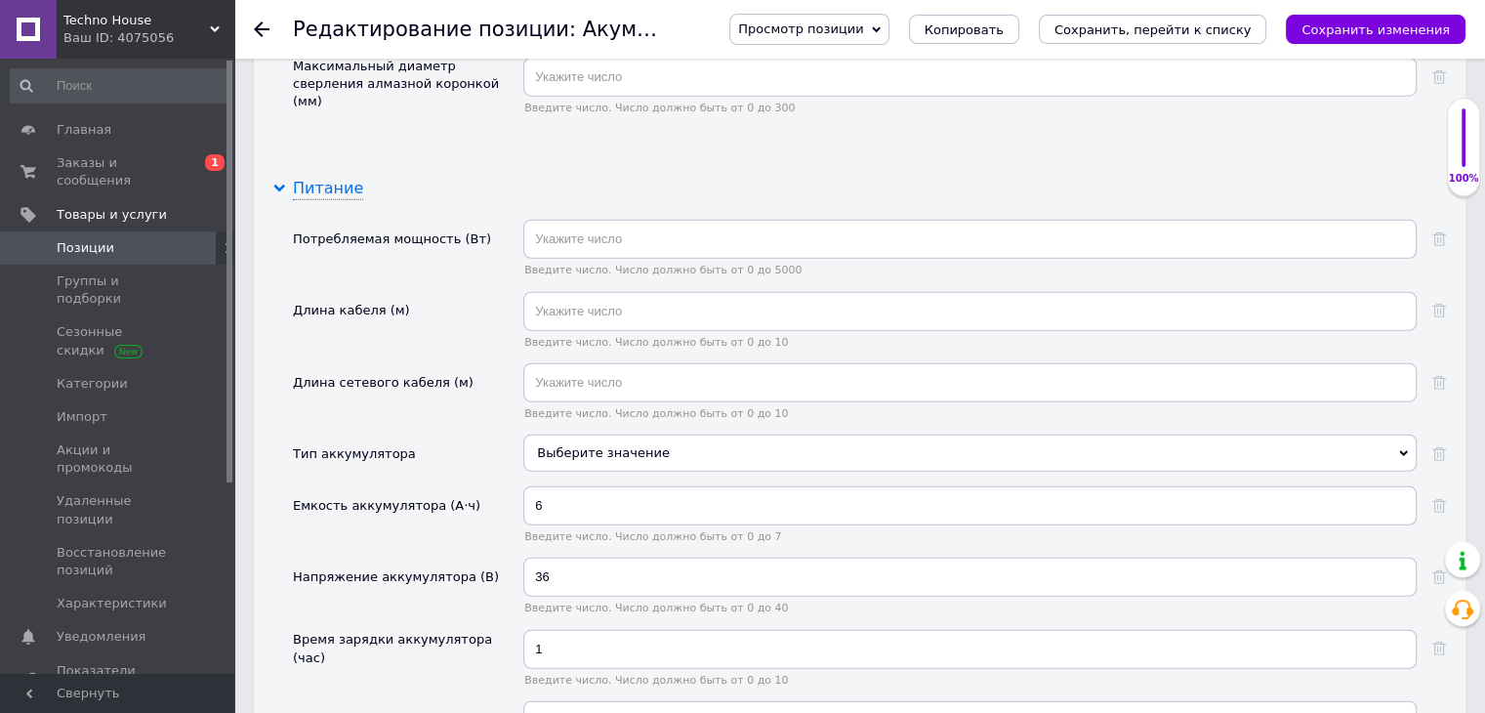
scroll to position [5107, 0]
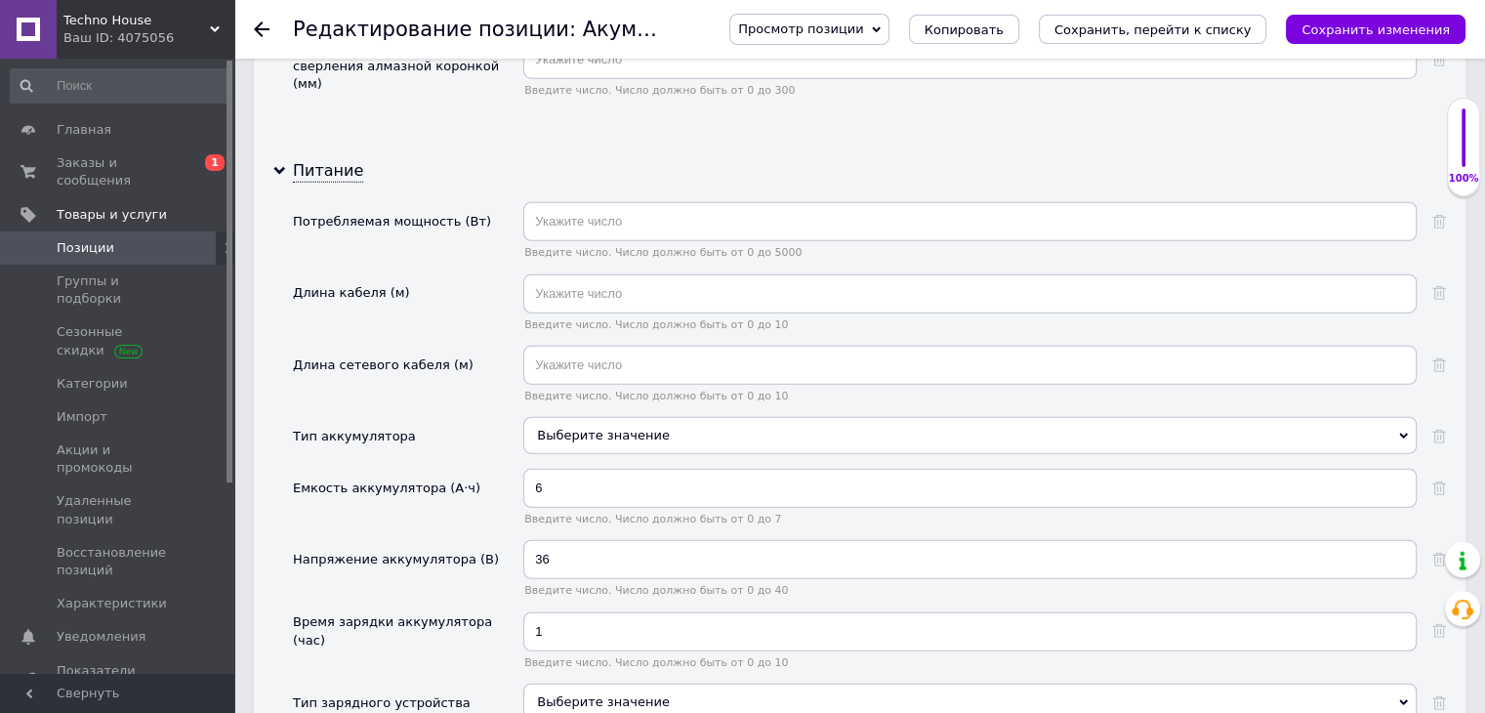
click at [563, 417] on div "Выберите значение" at bounding box center [969, 435] width 893 height 37
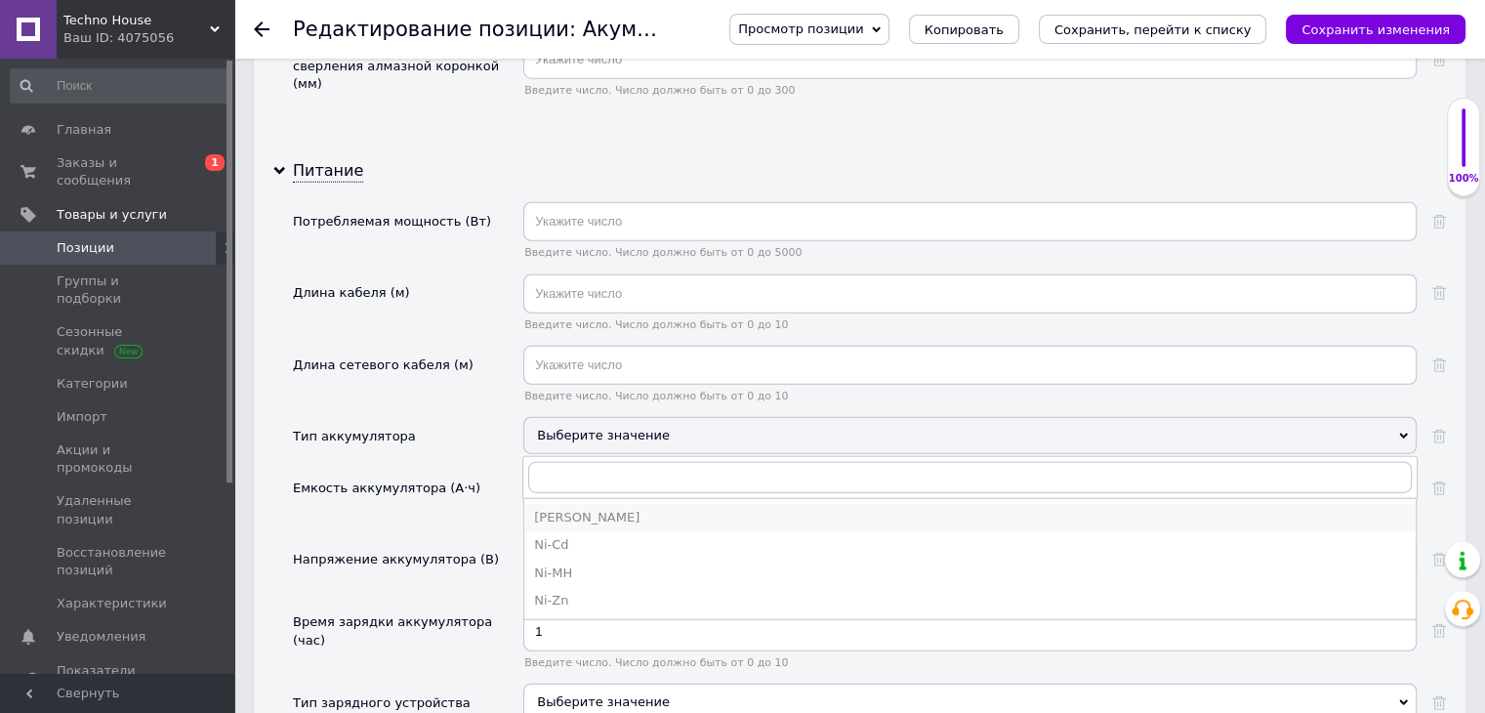
click at [570, 509] on div "[PERSON_NAME]" at bounding box center [970, 518] width 872 height 18
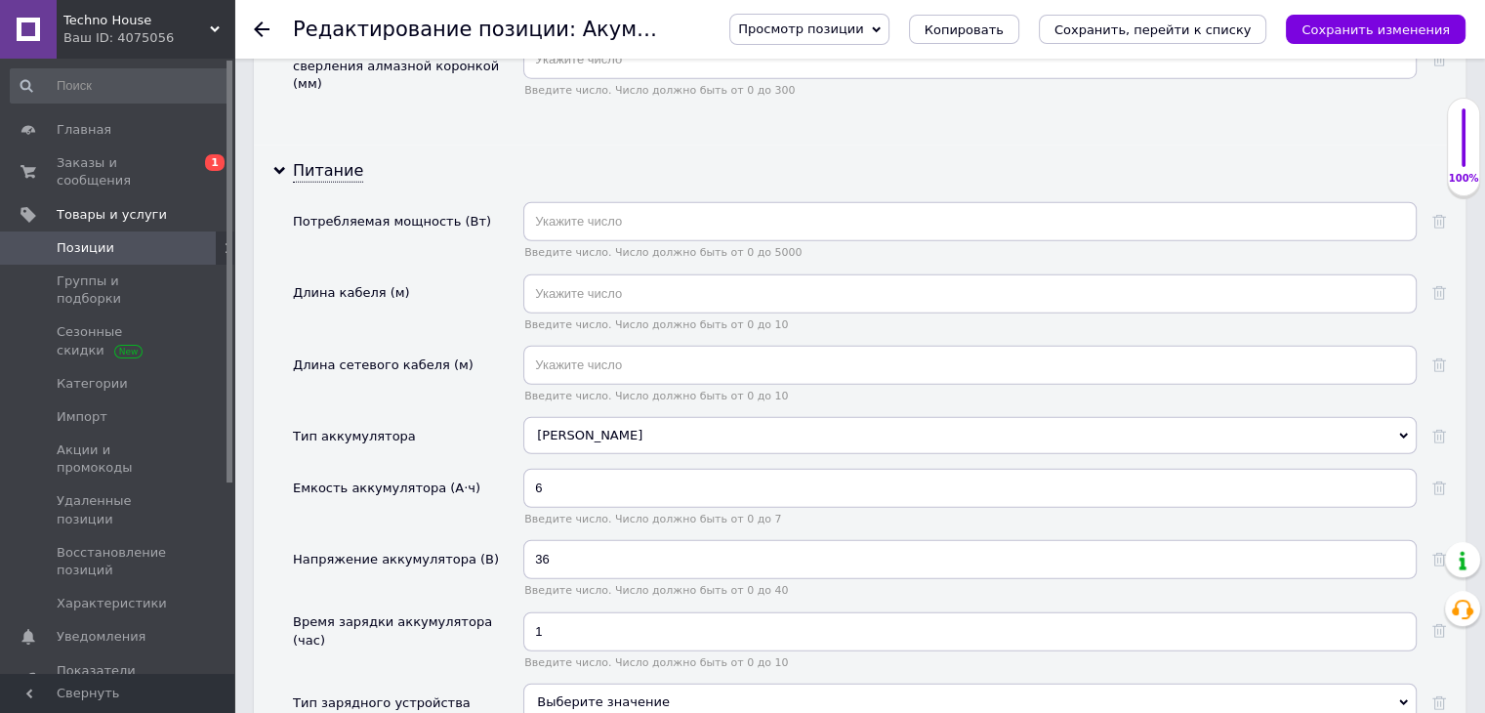
click at [433, 479] on div "Емкость аккумулятора (А·ч)" at bounding box center [386, 488] width 187 height 18
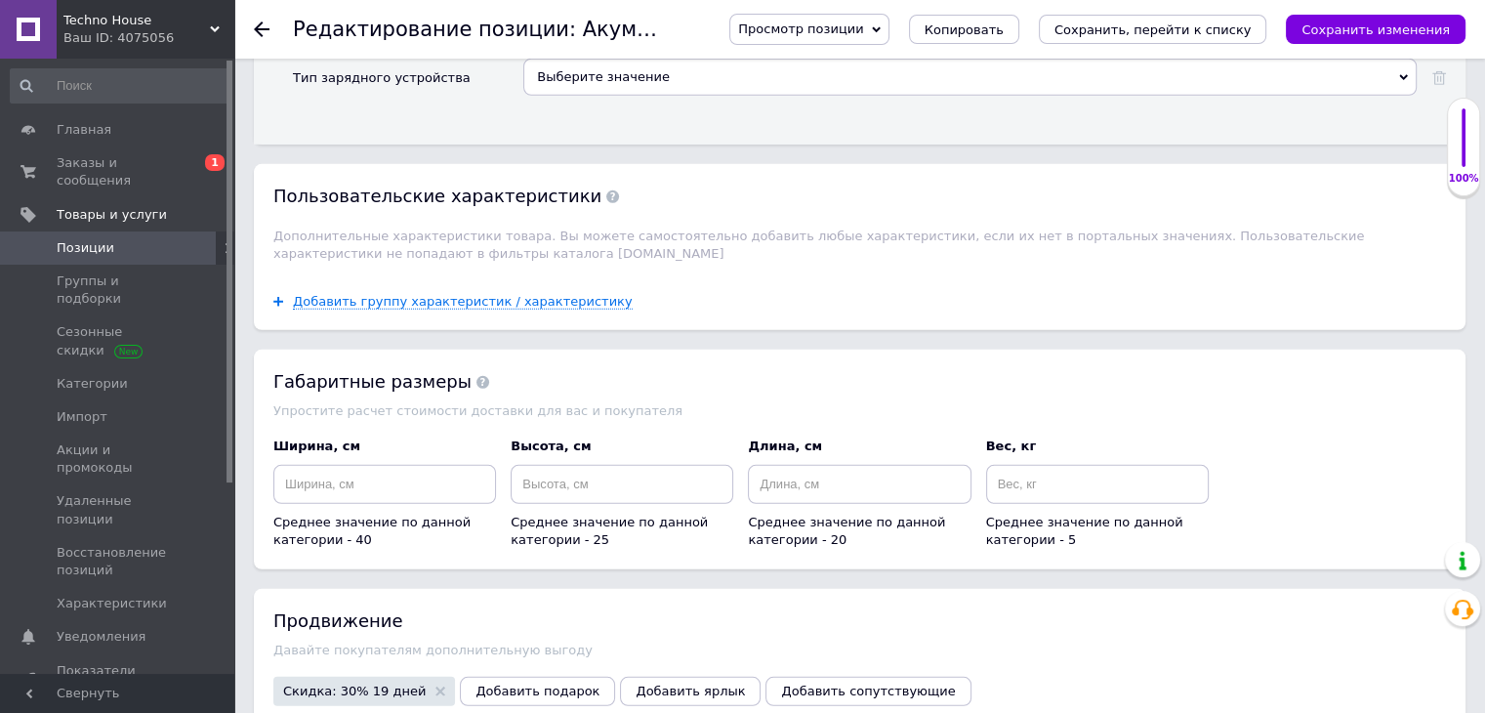
scroll to position [5779, 0]
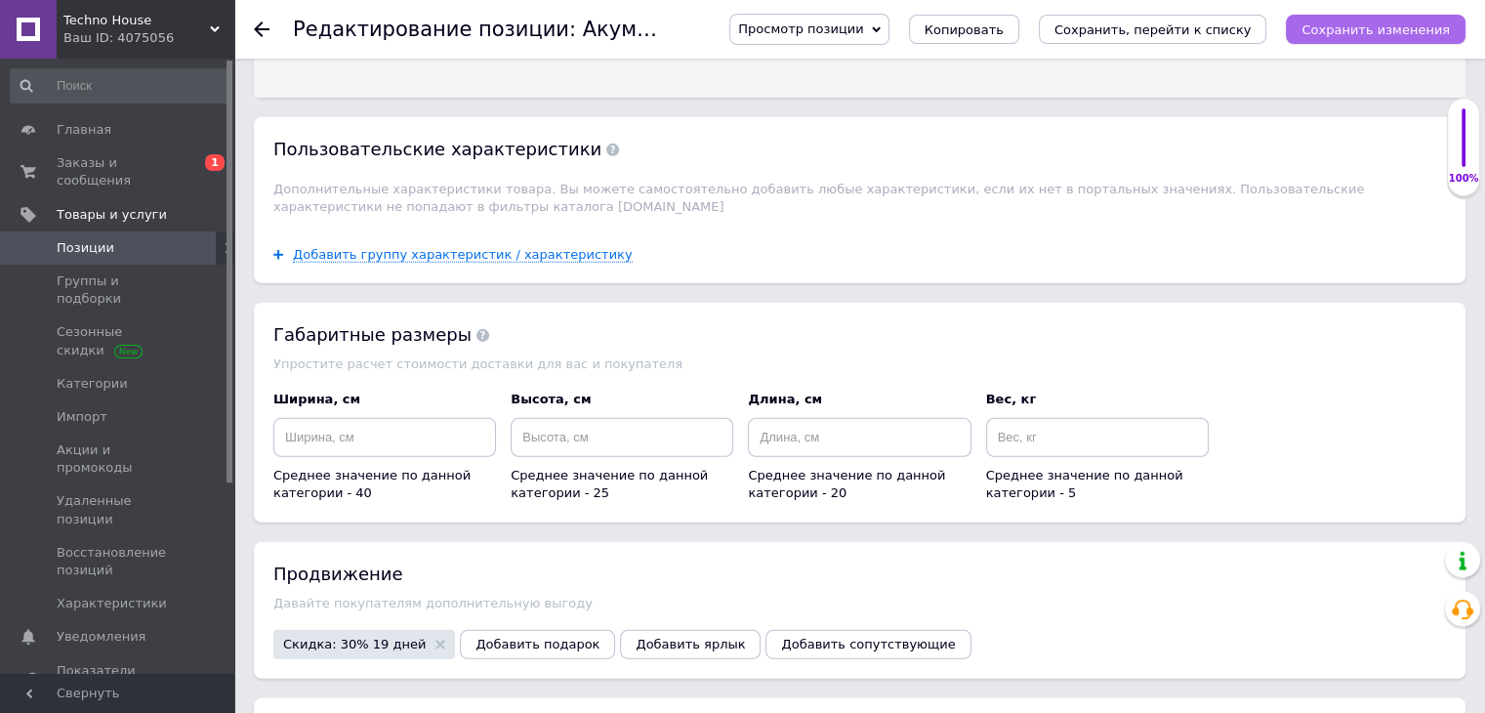
click at [1359, 36] on icon "Сохранить изменения" at bounding box center [1376, 29] width 148 height 15
click at [262, 32] on icon at bounding box center [262, 29] width 16 height 16
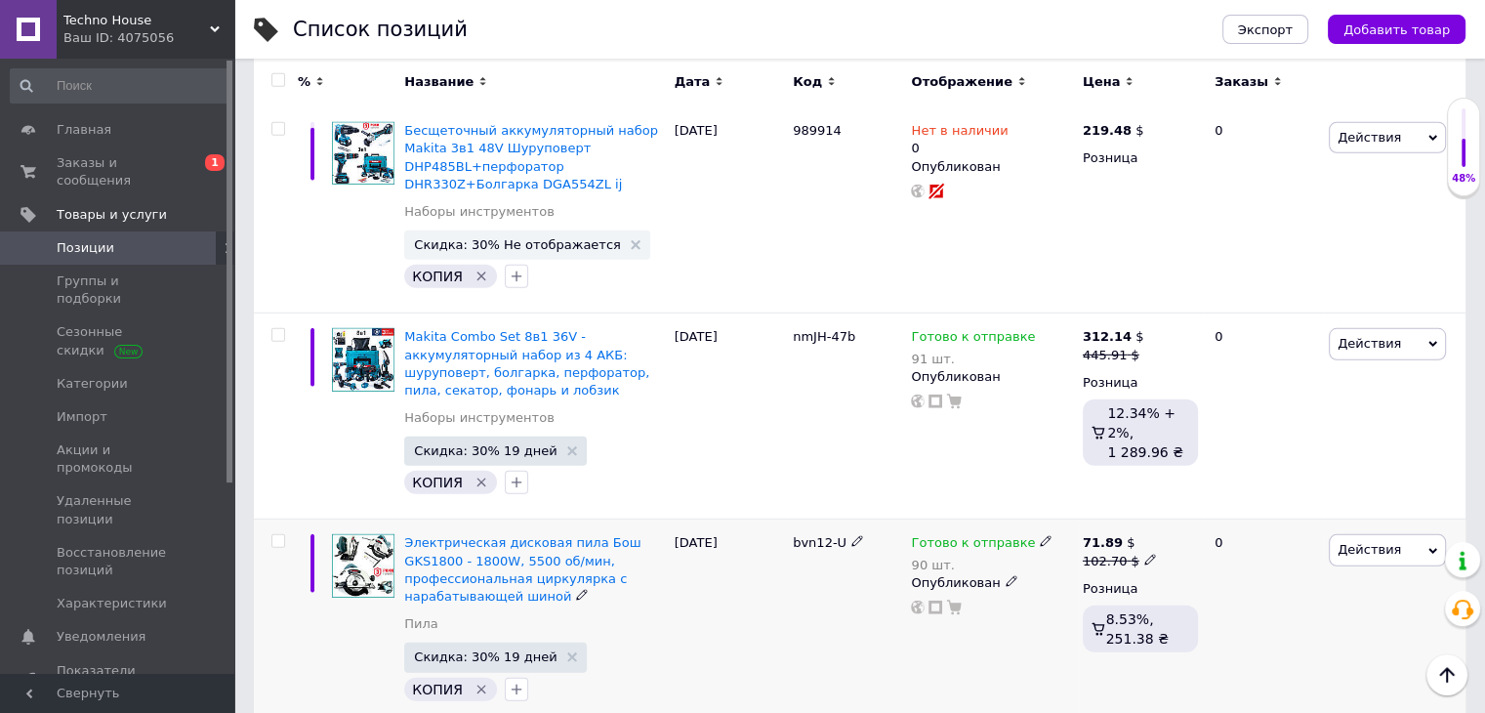
scroll to position [13084, 0]
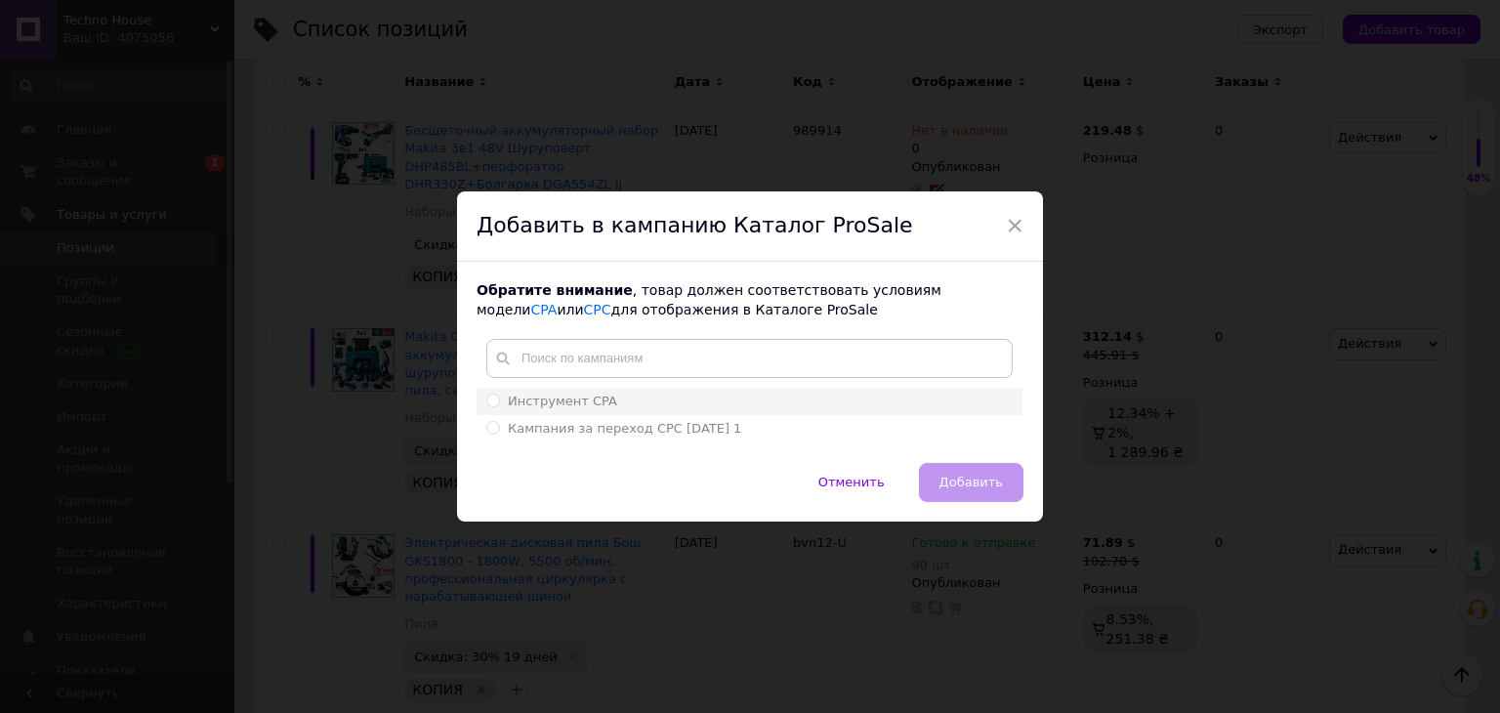
click at [488, 399] on input "Инструмент CPA" at bounding box center [492, 400] width 13 height 13
radio input "true"
click at [984, 477] on span "Добавить" at bounding box center [970, 482] width 63 height 15
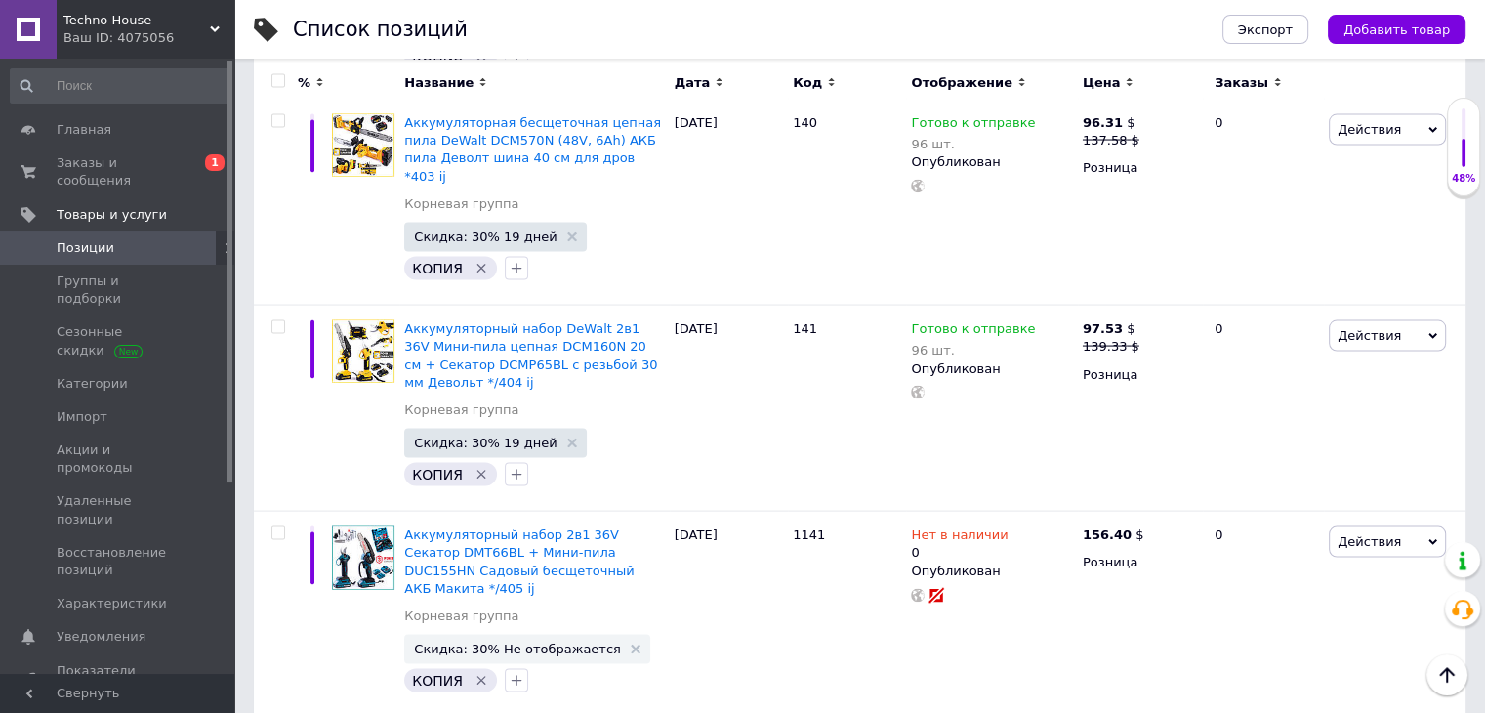
scroll to position [18712, 0]
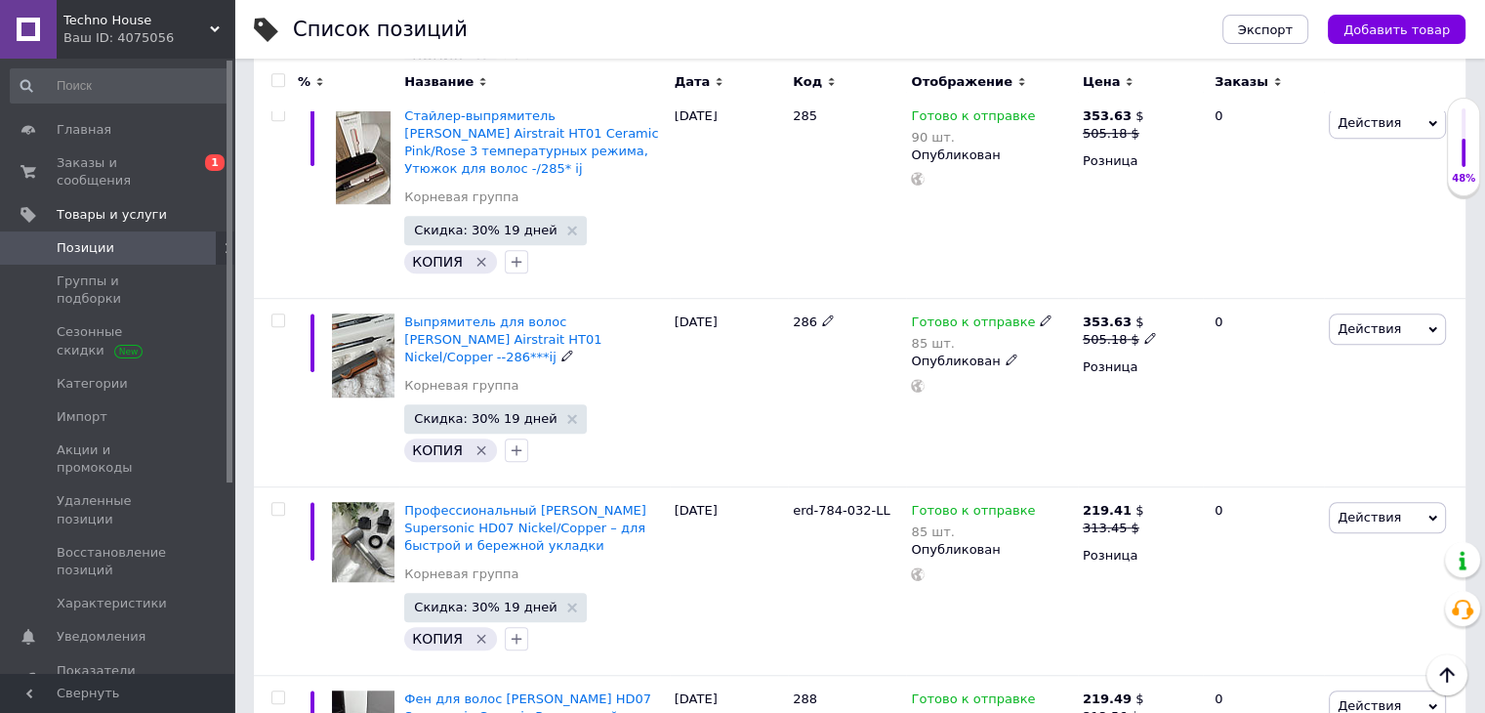
scroll to position [1319, 0]
